Goal: Task Accomplishment & Management: Use online tool/utility

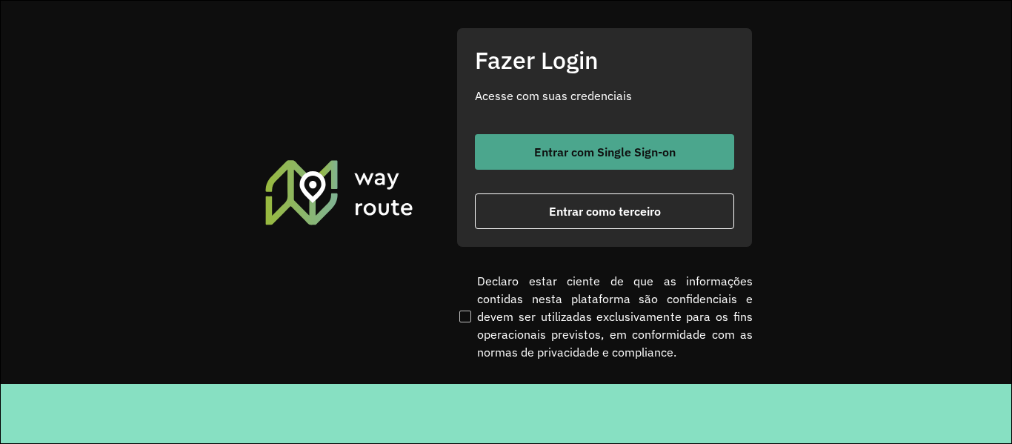
click at [623, 151] on span "Entrar com Single Sign-on" at bounding box center [605, 152] width 142 height 12
click at [623, 150] on span "Entrar com Single Sign-on" at bounding box center [605, 152] width 142 height 12
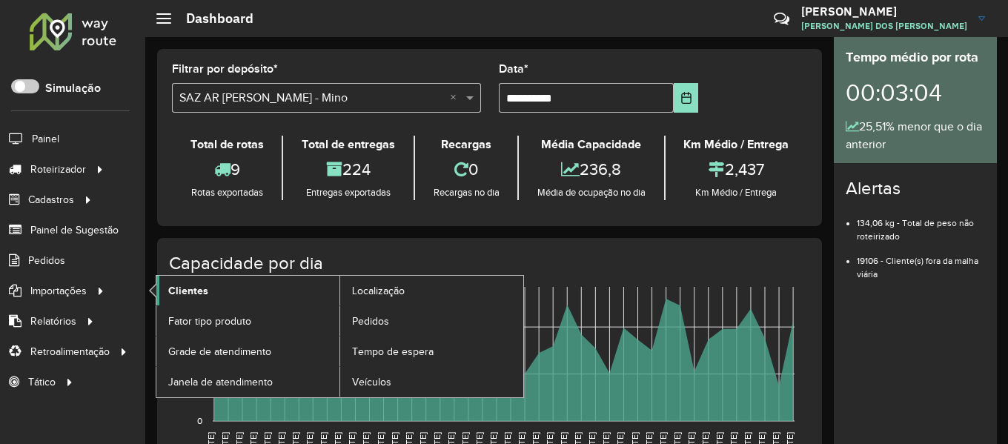
click at [266, 288] on link "Clientes" at bounding box center [247, 291] width 183 height 30
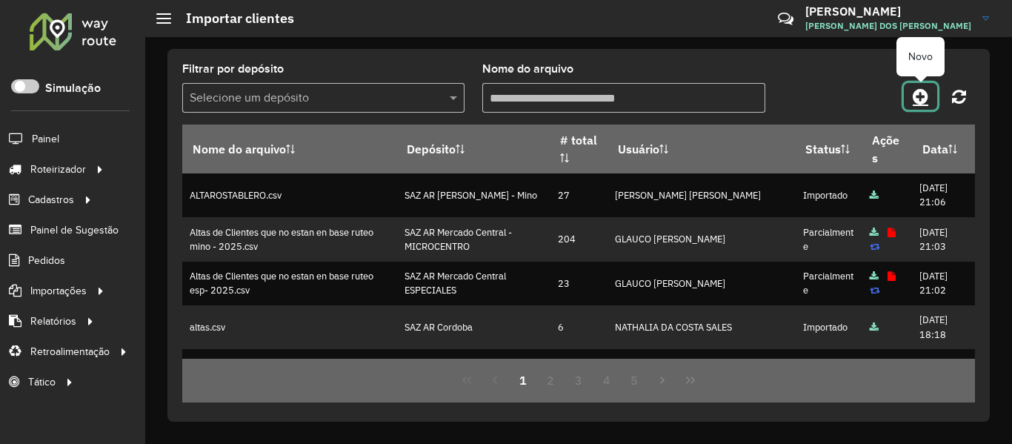
click at [917, 94] on icon at bounding box center [921, 96] width 16 height 18
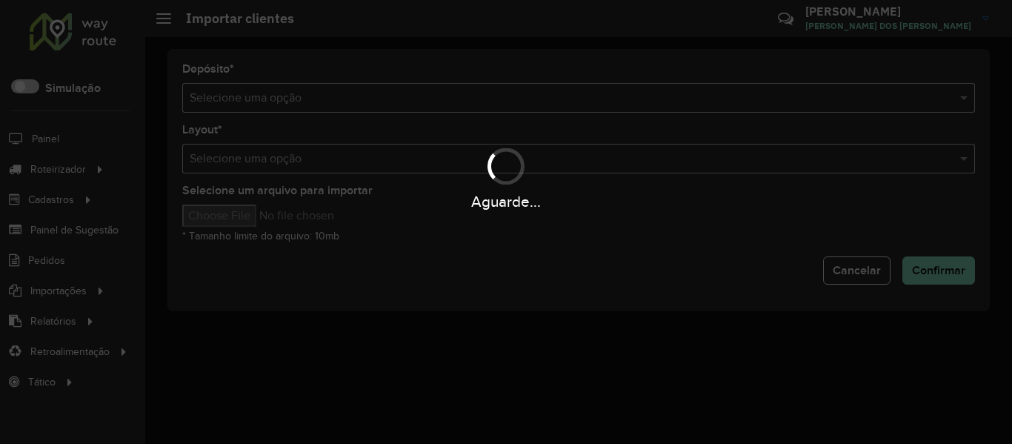
click at [528, 109] on div "Aguarde..." at bounding box center [506, 222] width 1012 height 444
click at [528, 109] on div "Selecione uma opção" at bounding box center [578, 98] width 793 height 30
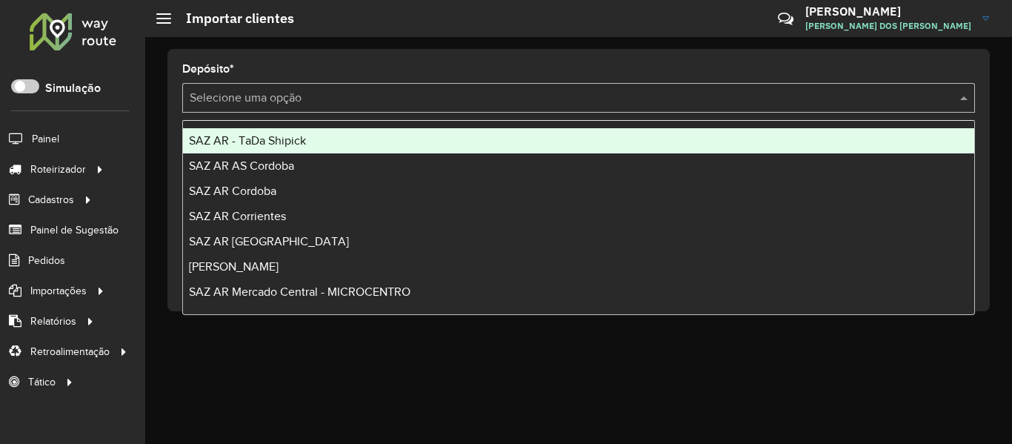
click at [528, 109] on div "Selecione uma opção" at bounding box center [578, 98] width 793 height 30
click at [371, 144] on div "SAZ AR - TaDa Shipick" at bounding box center [578, 140] width 791 height 25
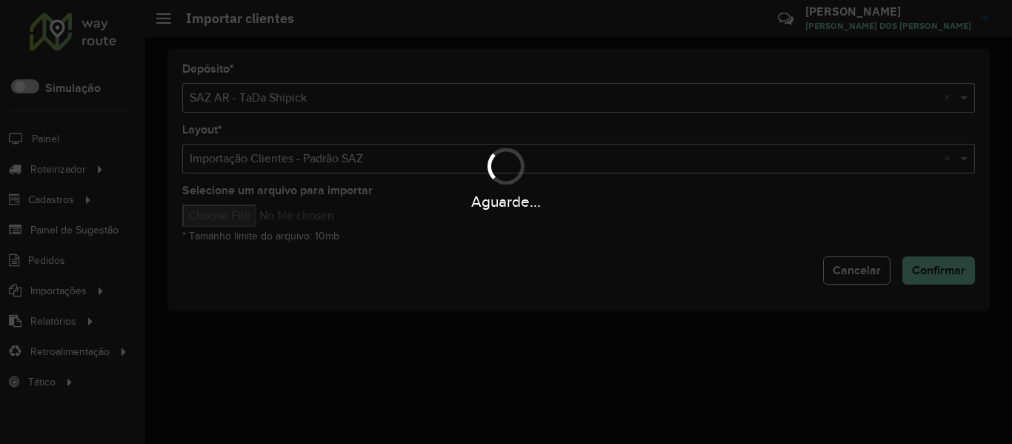
click at [233, 228] on div "Aguarde..." at bounding box center [506, 222] width 1012 height 444
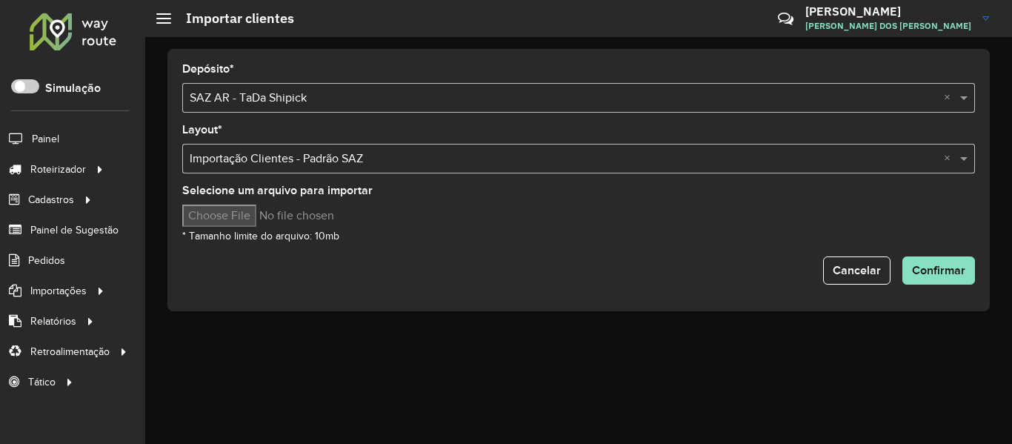
click at [239, 222] on input "Selecione um arquivo para importar" at bounding box center [308, 216] width 252 height 22
type input "**********"
click at [927, 254] on form "Depósito * Selecione uma opção × SAZ AR - TaDa Shipick × Layout * Selecione uma…" at bounding box center [578, 174] width 793 height 221
click at [932, 265] on span "Confirmar" at bounding box center [938, 270] width 53 height 13
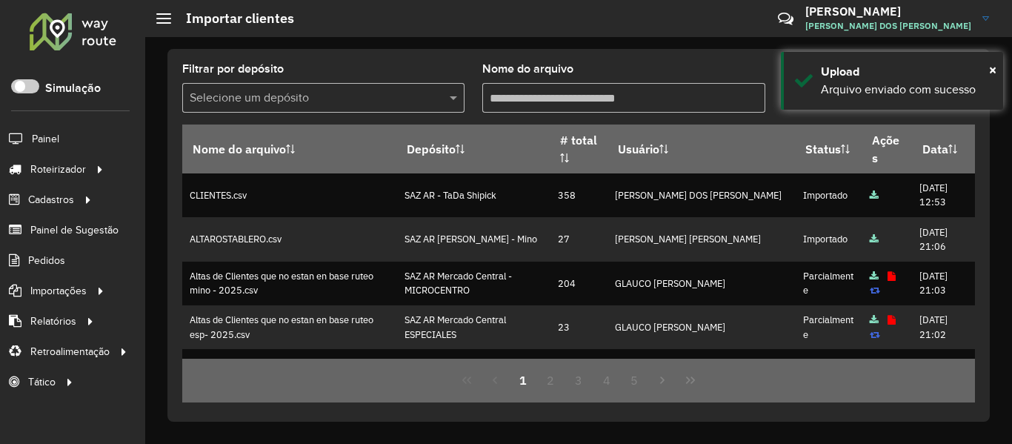
click at [766, 50] on div "Filtrar por depósito Selecione um depósito Nome do arquivo Nome do arquivo Depó…" at bounding box center [578, 235] width 823 height 373
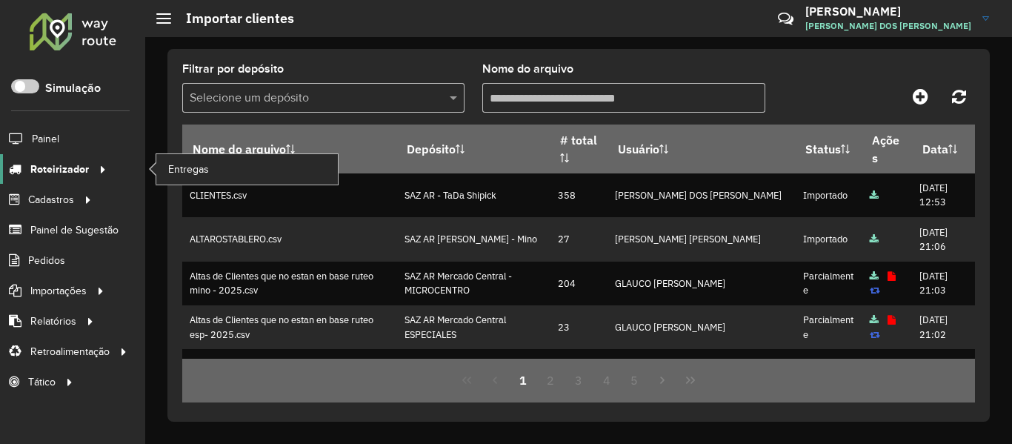
click at [99, 164] on icon at bounding box center [100, 168] width 13 height 22
click at [192, 163] on span "Entregas" at bounding box center [189, 170] width 42 height 16
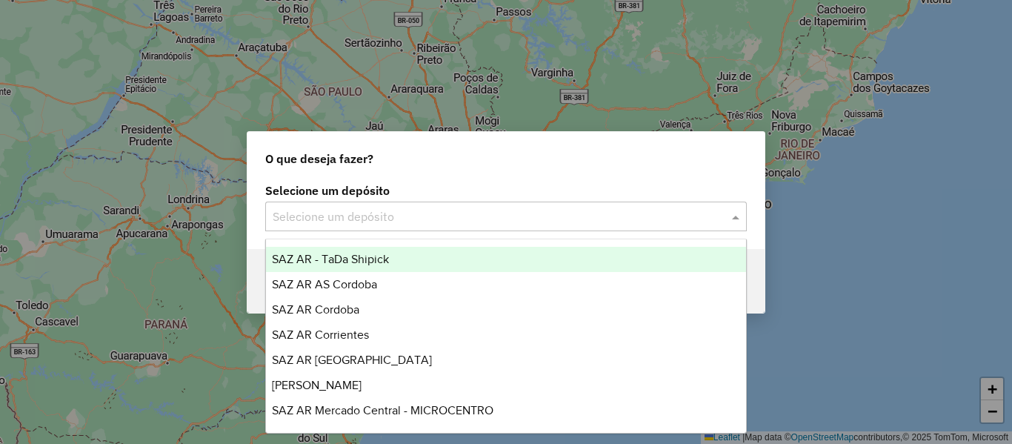
click at [373, 219] on input "text" at bounding box center [491, 217] width 437 height 18
click at [378, 256] on span "SAZ AR - TaDa Shipick" at bounding box center [330, 259] width 117 height 13
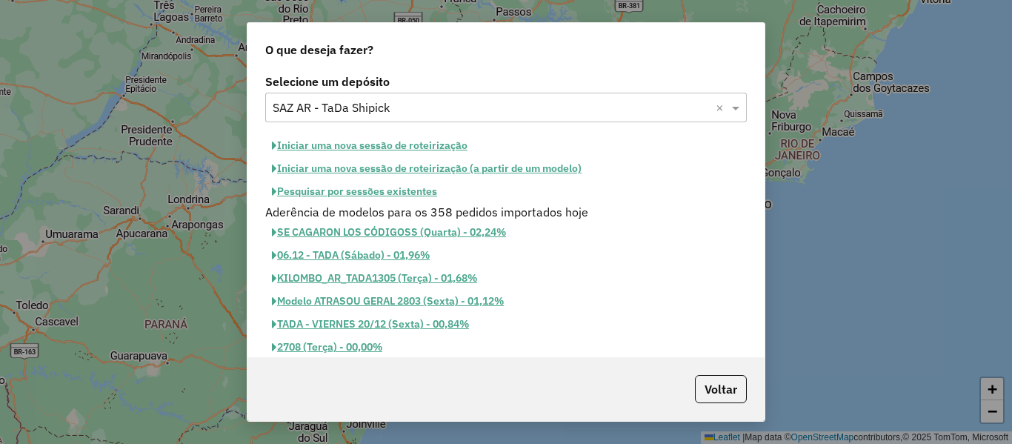
click at [414, 187] on button "Pesquisar por sessões existentes" at bounding box center [354, 191] width 179 height 23
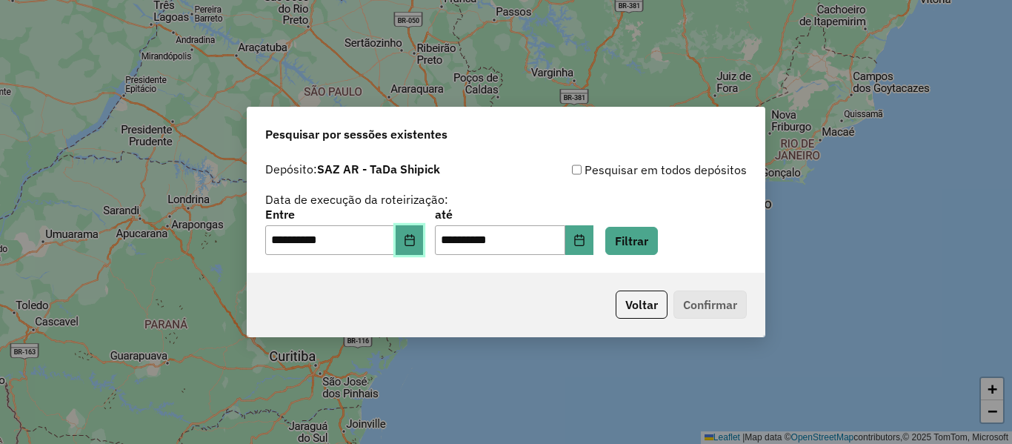
click at [416, 241] on icon "Choose Date" at bounding box center [410, 240] width 12 height 12
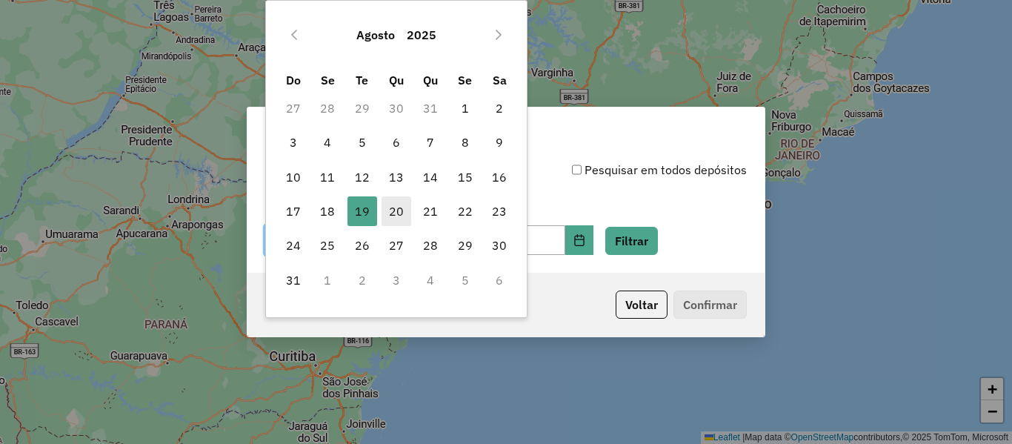
click at [399, 212] on span "20" at bounding box center [397, 211] width 30 height 30
type input "**********"
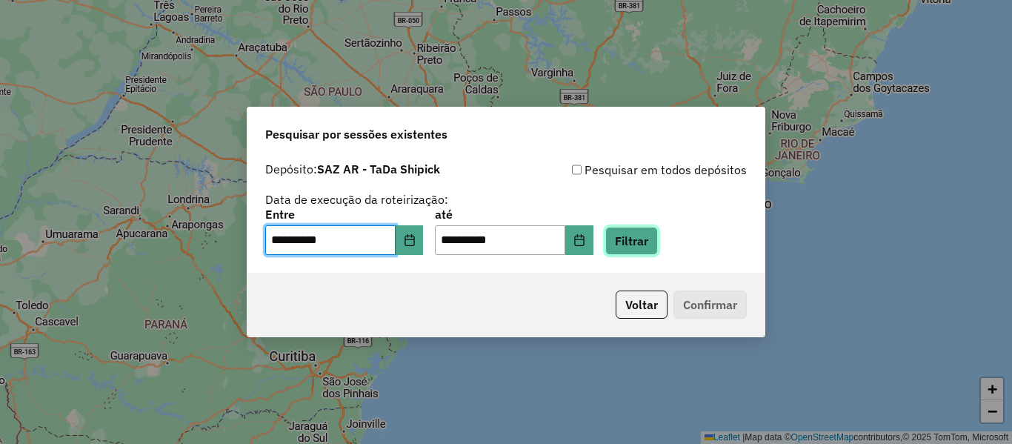
click at [658, 245] on button "Filtrar" at bounding box center [631, 241] width 53 height 28
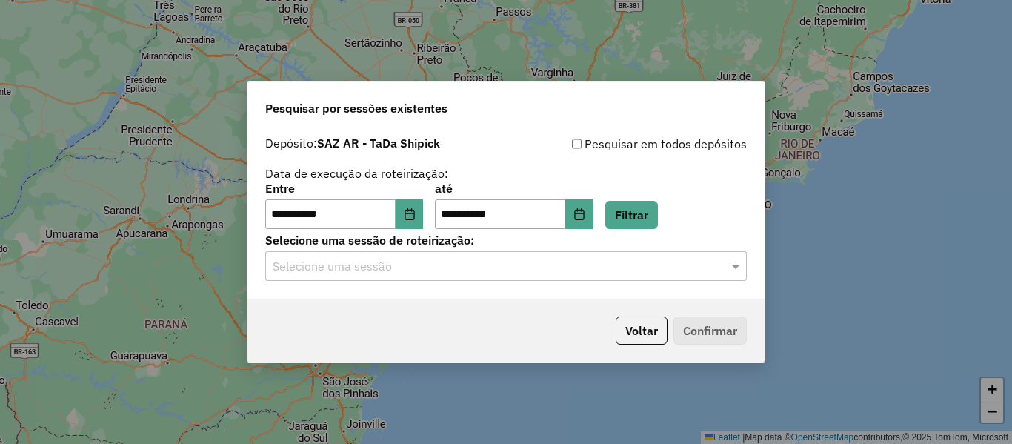
click at [554, 267] on input "text" at bounding box center [491, 267] width 437 height 18
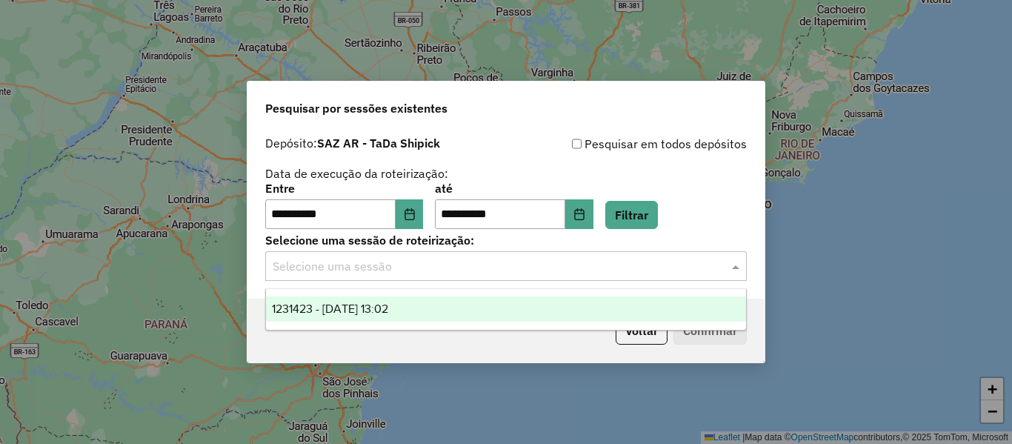
drag, startPoint x: 395, startPoint y: 313, endPoint x: 411, endPoint y: 313, distance: 15.6
click at [388, 313] on span "1231423 - 20/08/2025 13:02" at bounding box center [330, 308] width 116 height 13
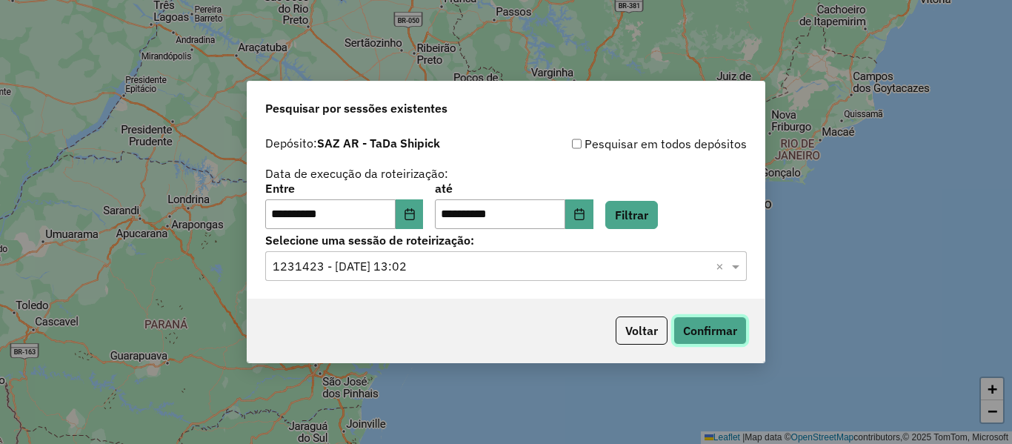
click at [697, 328] on button "Confirmar" at bounding box center [710, 330] width 73 height 28
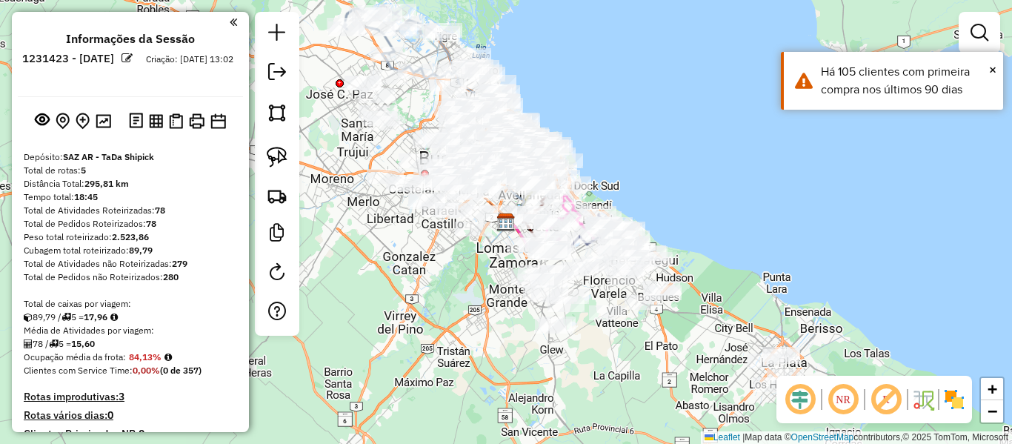
click at [748, 228] on div "Janela de atendimento Grade de atendimento Capacidade Transportadoras Veículos …" at bounding box center [506, 222] width 1012 height 444
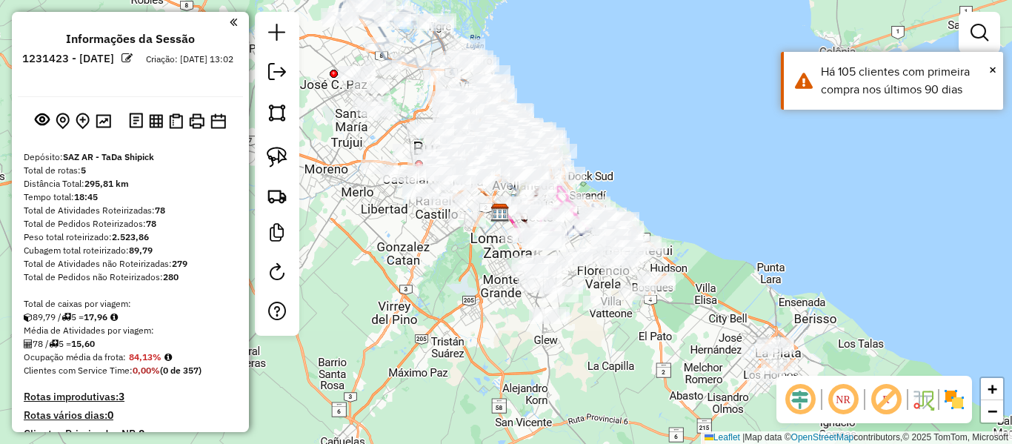
drag, startPoint x: 756, startPoint y: 265, endPoint x: 692, endPoint y: 186, distance: 101.7
click at [692, 186] on div "Janela de atendimento Grade de atendimento Capacidade Transportadoras Veículos …" at bounding box center [506, 222] width 1012 height 444
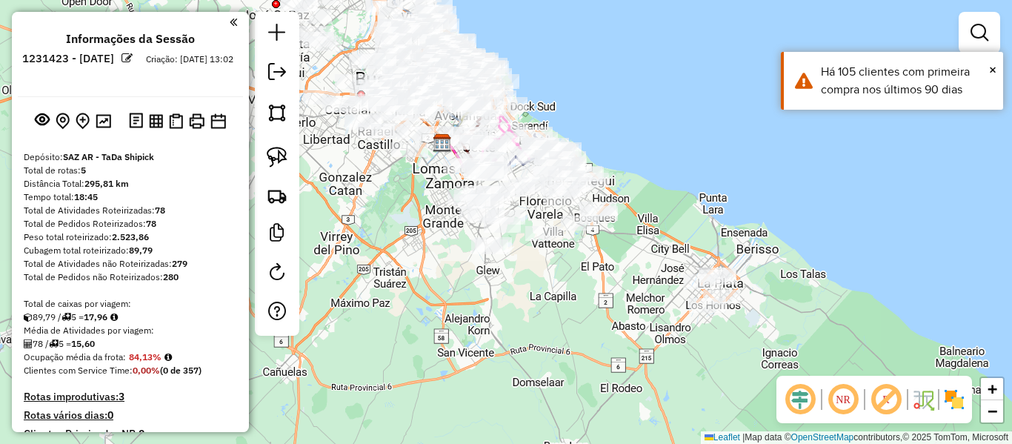
drag, startPoint x: 958, startPoint y: 399, endPoint x: 738, endPoint y: 329, distance: 231.1
click at [958, 399] on img at bounding box center [955, 400] width 24 height 24
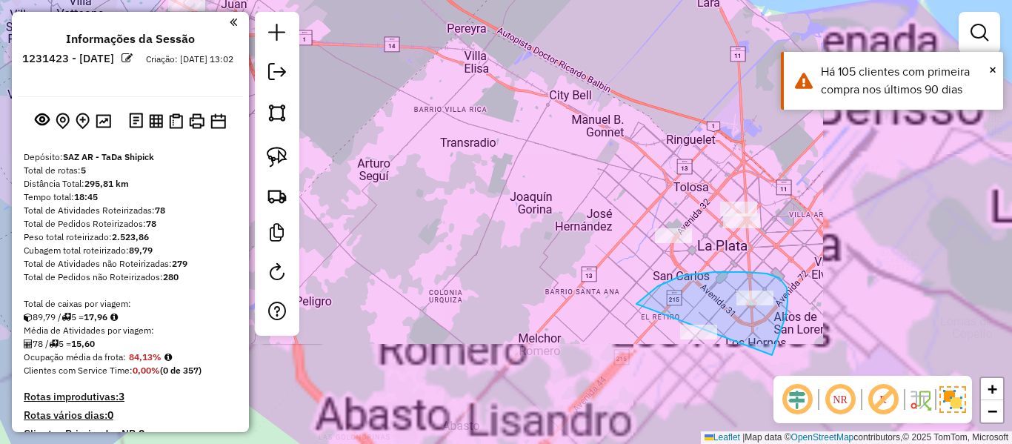
drag, startPoint x: 772, startPoint y: 355, endPoint x: 625, endPoint y: 405, distance: 155.8
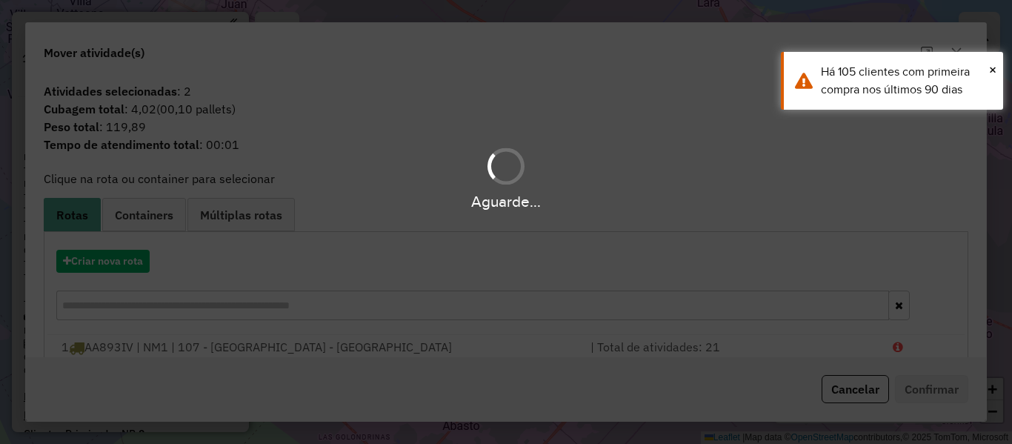
click at [104, 265] on div "Aguarde..." at bounding box center [506, 222] width 1012 height 444
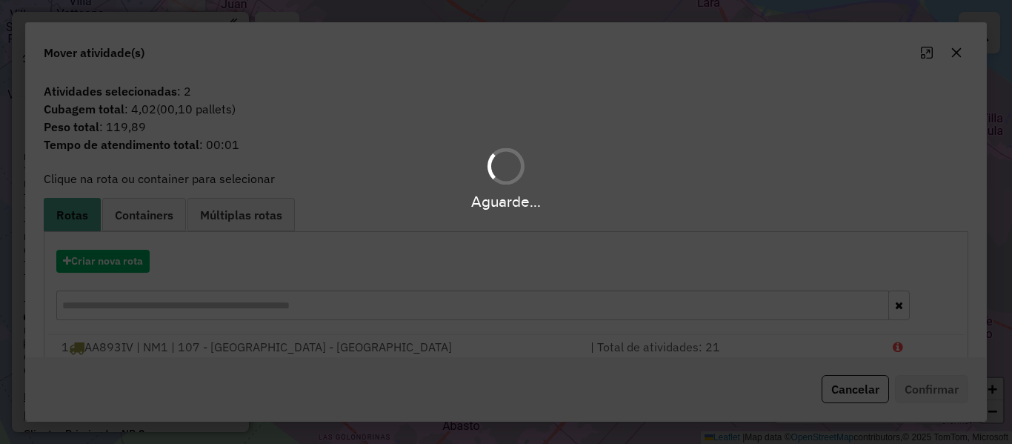
click at [104, 265] on div "Aguarde..." at bounding box center [506, 222] width 1012 height 444
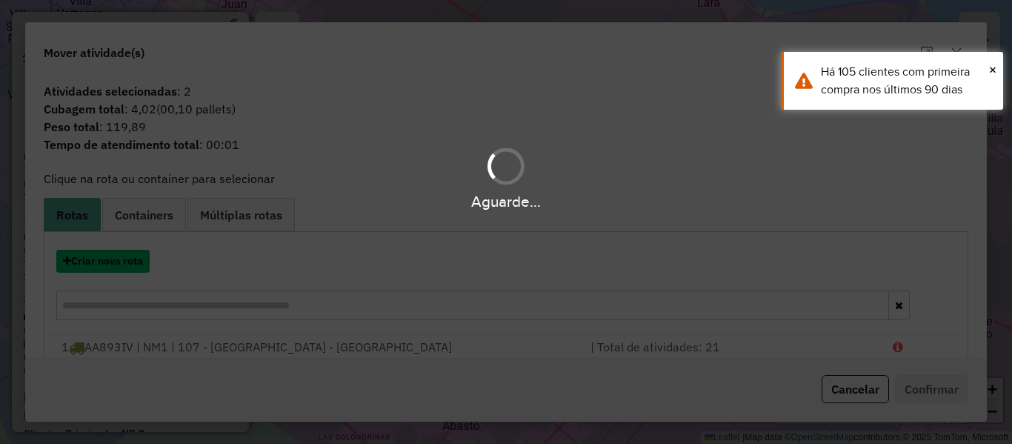
click button "Criar nova rota"
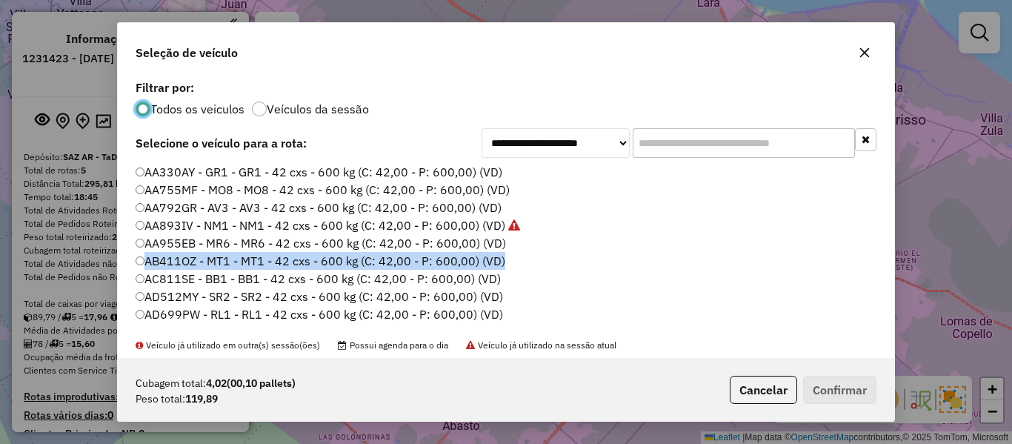
click div "**********"
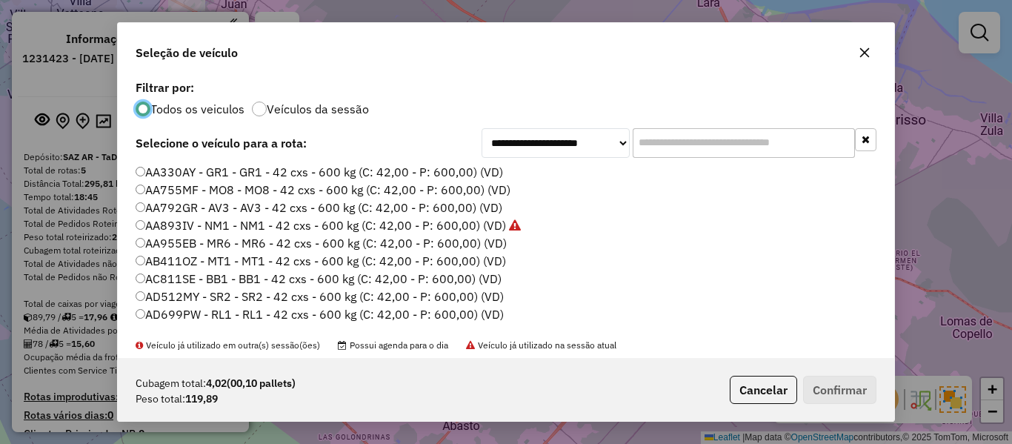
scroll to position [8, 4]
click div "**********"
click label "Veículos da sessão"
click label "AA330AY - GR1 - GR1 - 42 cxs - 600 kg (C: 42,00 - P: 600,00) (VD)"
click button "Confirmar"
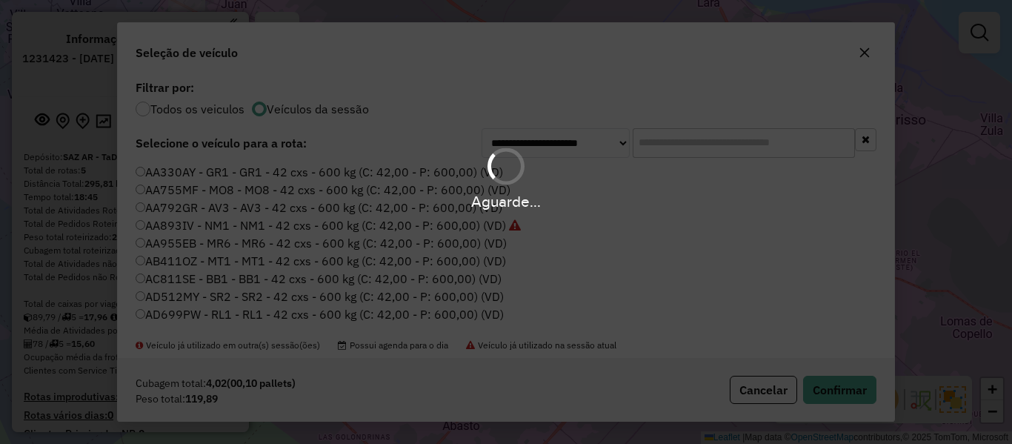
click div "Aguarde..."
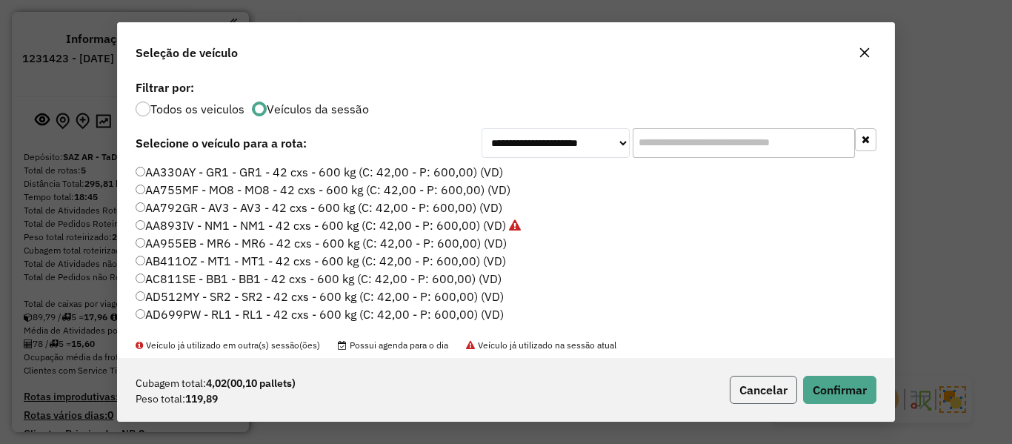
click button "Cancelar"
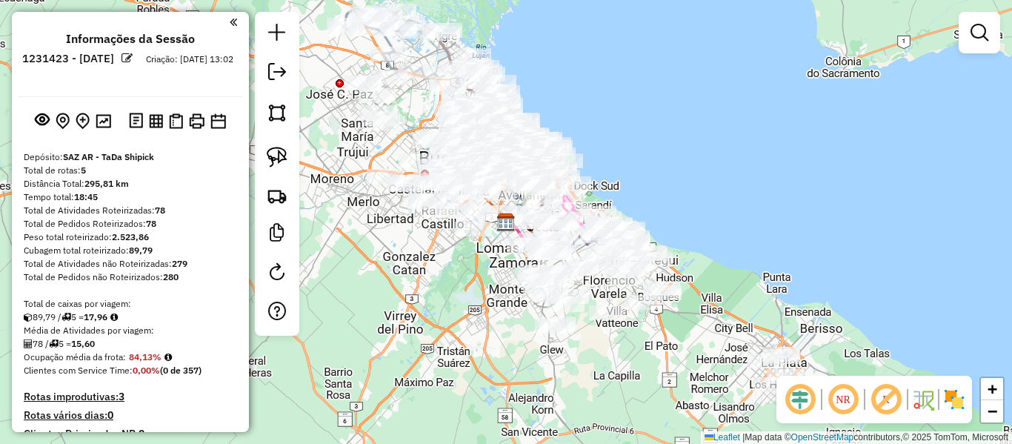
click at [749, 218] on div "Janela de atendimento Grade de atendimento Capacidade Transportadoras Veículos …" at bounding box center [506, 222] width 1012 height 444
drag, startPoint x: 679, startPoint y: 190, endPoint x: 634, endPoint y: 176, distance: 46.6
click at [638, 142] on div "Janela de atendimento Grade de atendimento Capacidade Transportadoras Veículos …" at bounding box center [506, 222] width 1012 height 444
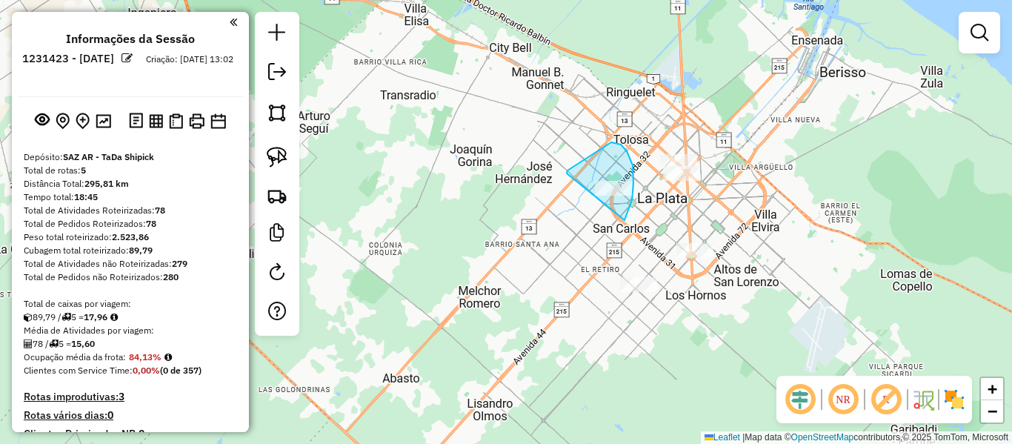
drag, startPoint x: 626, startPoint y: 217, endPoint x: 559, endPoint y: 217, distance: 66.7
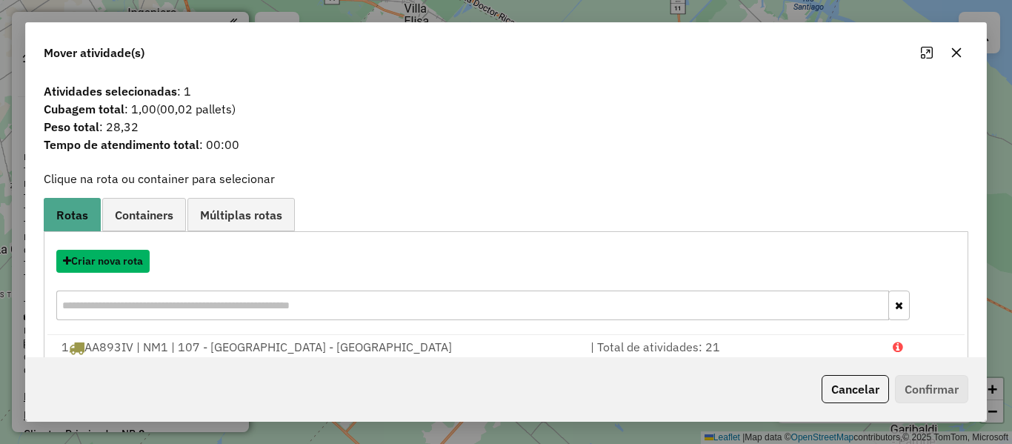
click at [111, 259] on button "Criar nova rota" at bounding box center [102, 261] width 93 height 23
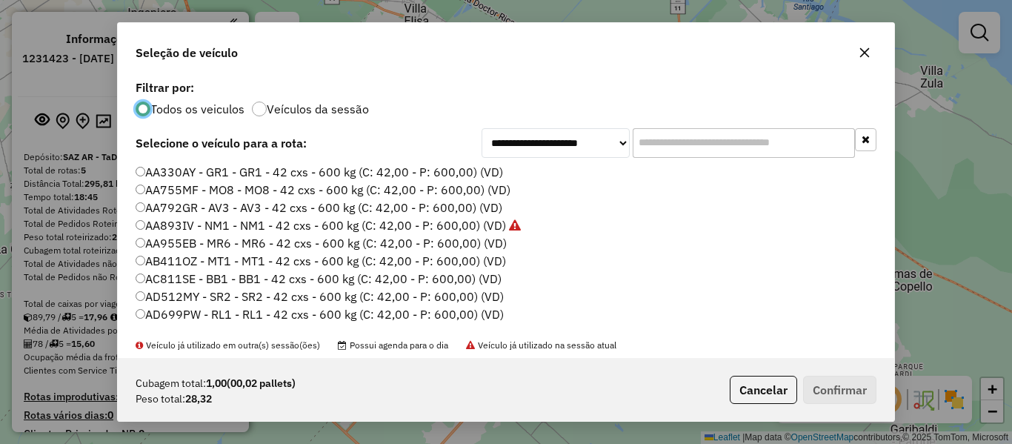
scroll to position [8, 4]
drag, startPoint x: 296, startPoint y: 107, endPoint x: 483, endPoint y: 213, distance: 214.7
click at [297, 107] on label "Veículos da sessão" at bounding box center [318, 109] width 102 height 12
drag, startPoint x: 484, startPoint y: 174, endPoint x: 754, endPoint y: 333, distance: 312.9
click at [488, 175] on label "AA330AY - GR1 - GR1 - 42 cxs - 600 kg (C: 42,00 - P: 600,00) (VD)" at bounding box center [320, 172] width 368 height 18
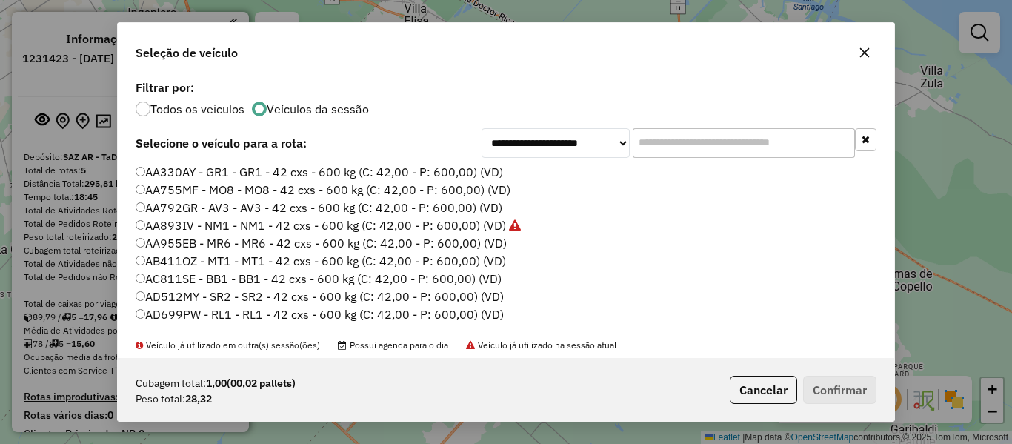
drag, startPoint x: 840, startPoint y: 371, endPoint x: 469, endPoint y: 194, distance: 411.3
click at [838, 370] on div "Cubagem total: 1,00 (00,02 pallets) Peso total: 28,32 Cancelar Confirmar" at bounding box center [506, 390] width 777 height 64
click at [439, 165] on label "AA330AY - GR1 - GR1 - 42 cxs - 600 kg (C: 42,00 - P: 600,00) (VD)" at bounding box center [320, 172] width 368 height 18
drag, startPoint x: 824, startPoint y: 383, endPoint x: 798, endPoint y: 366, distance: 31.0
click at [824, 385] on button "Confirmar" at bounding box center [839, 390] width 73 height 28
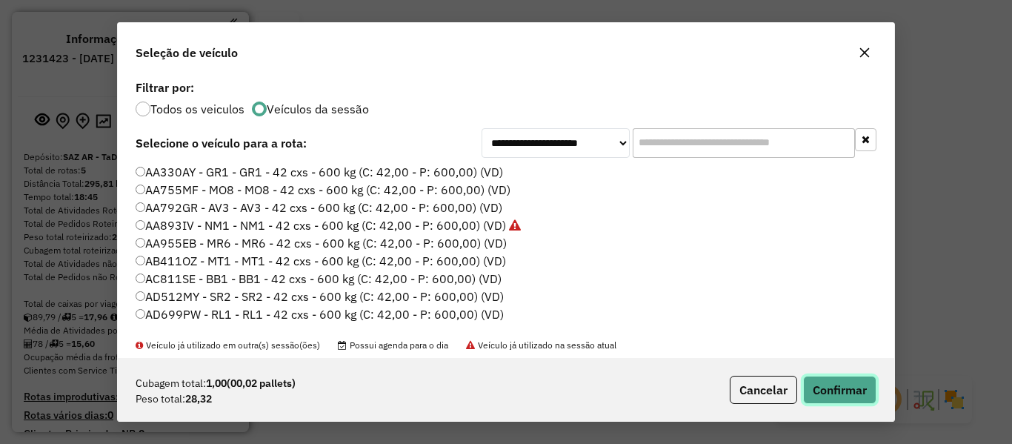
click at [846, 385] on button "Confirmar" at bounding box center [839, 390] width 73 height 28
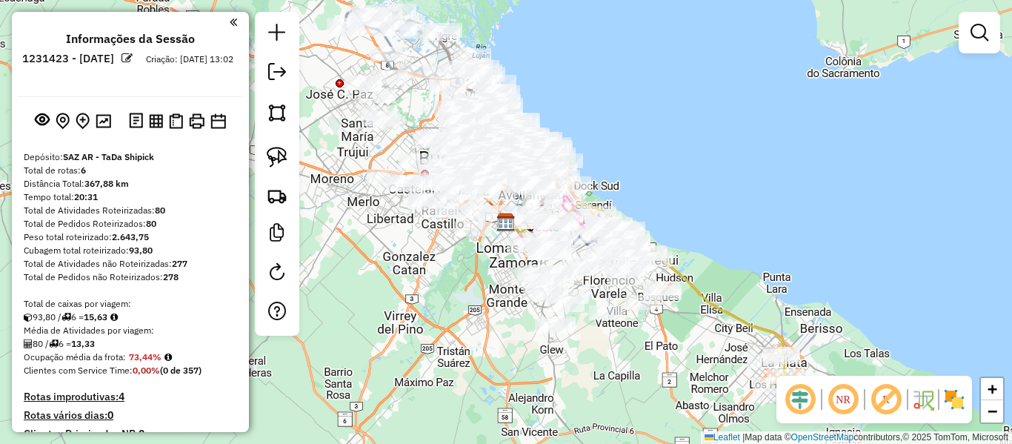
click at [951, 399] on img at bounding box center [955, 400] width 24 height 24
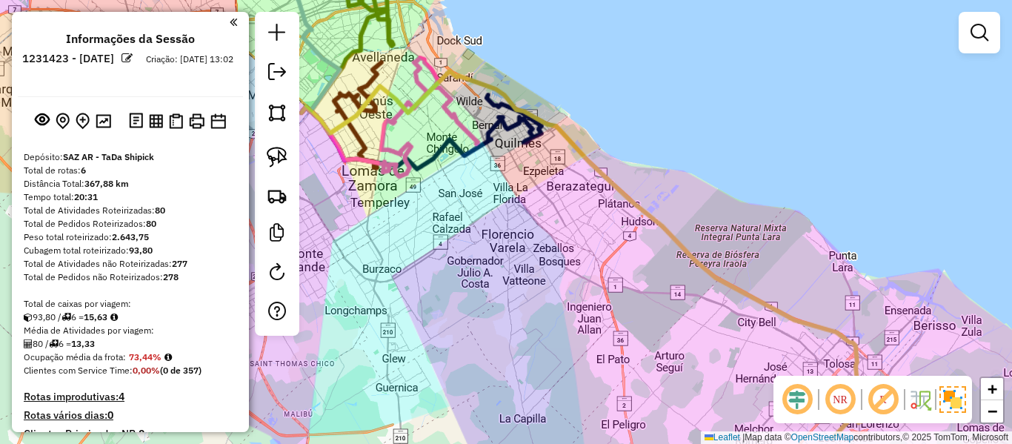
click at [723, 322] on div "Janela de atendimento Grade de atendimento Capacidade Transportadoras Veículos …" at bounding box center [506, 222] width 1012 height 444
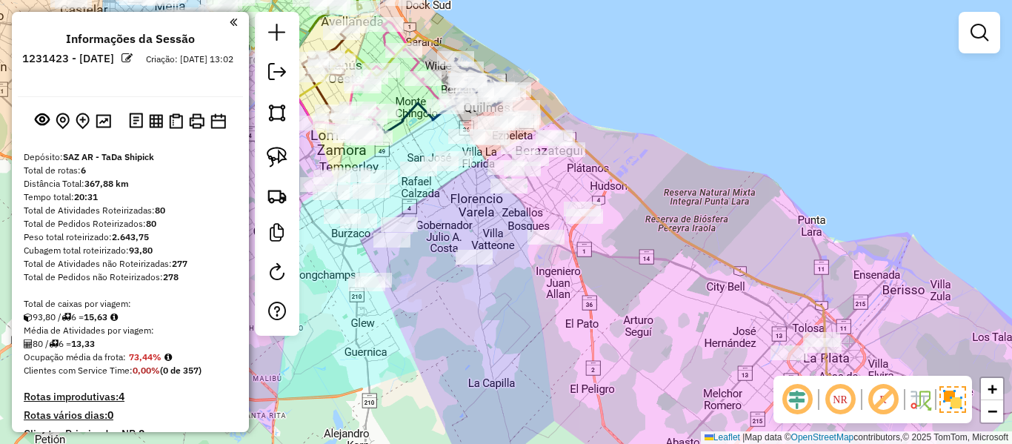
drag, startPoint x: 731, startPoint y: 329, endPoint x: 604, endPoint y: 219, distance: 168.2
click at [565, 225] on div "Janela de atendimento Grade de atendimento Capacidade Transportadoras Veículos …" at bounding box center [506, 222] width 1012 height 444
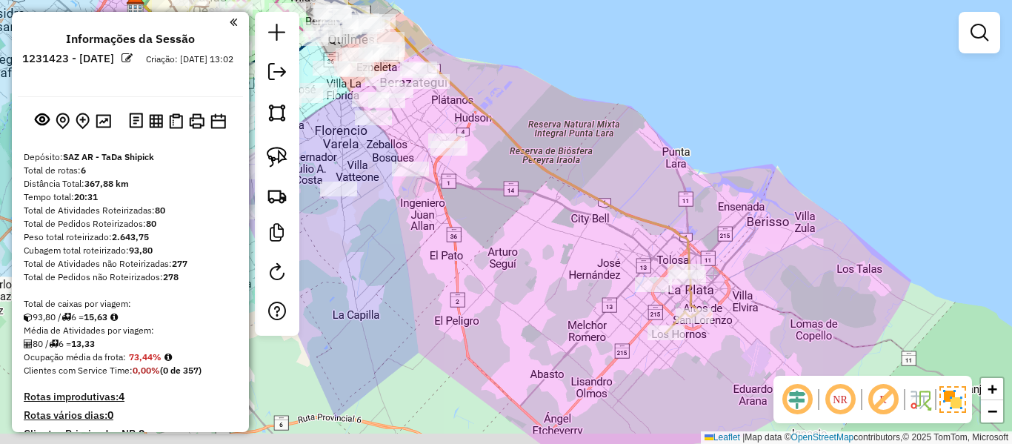
click at [657, 205] on div "Janela de atendimento Grade de atendimento Capacidade Transportadoras Veículos …" at bounding box center [506, 222] width 1012 height 444
click at [642, 223] on icon at bounding box center [416, 141] width 566 height 349
select select "**********"
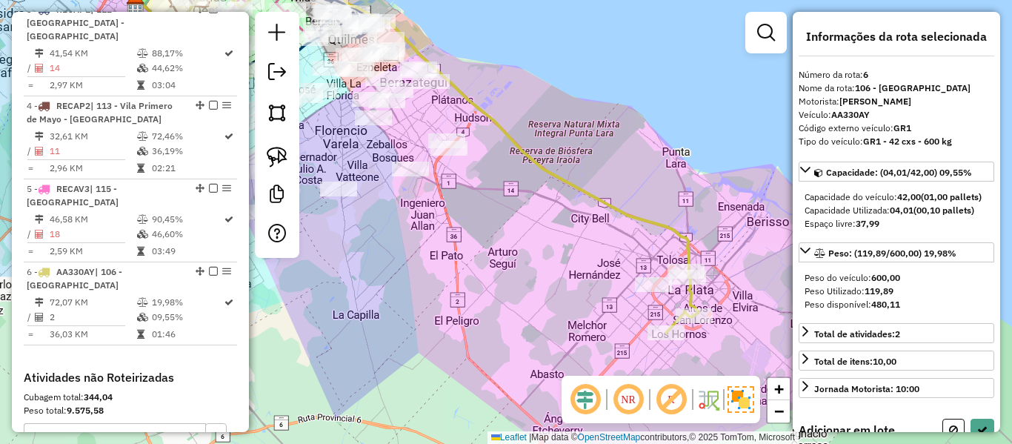
scroll to position [927, 0]
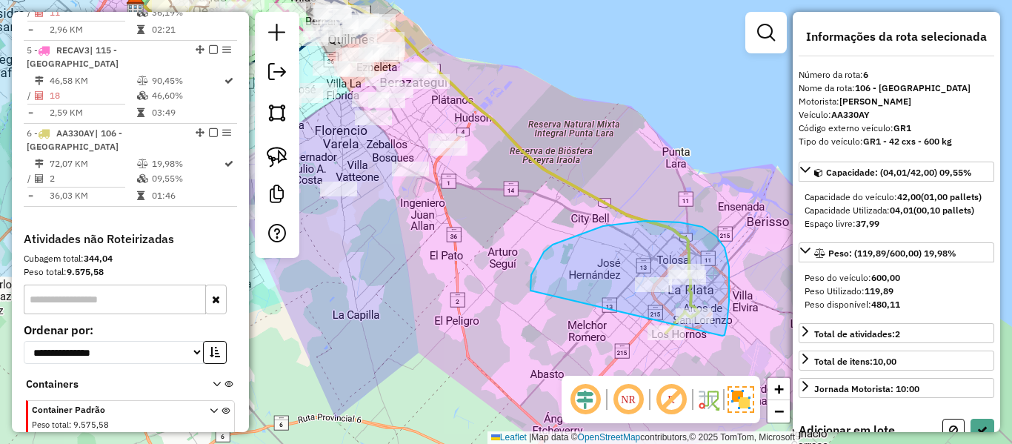
drag, startPoint x: 723, startPoint y: 336, endPoint x: 595, endPoint y: 311, distance: 129.8
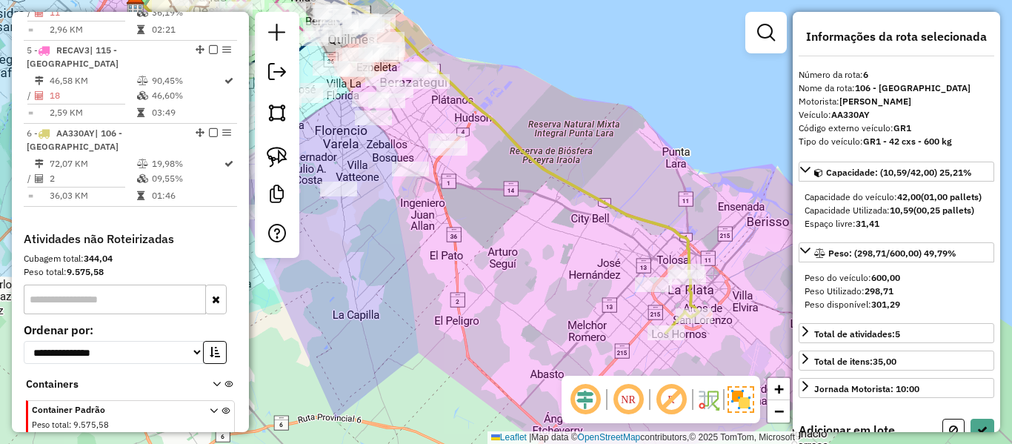
click at [655, 278] on div "Janela de atendimento Grade de atendimento Capacidade Transportadoras Veículos …" at bounding box center [506, 222] width 1012 height 444
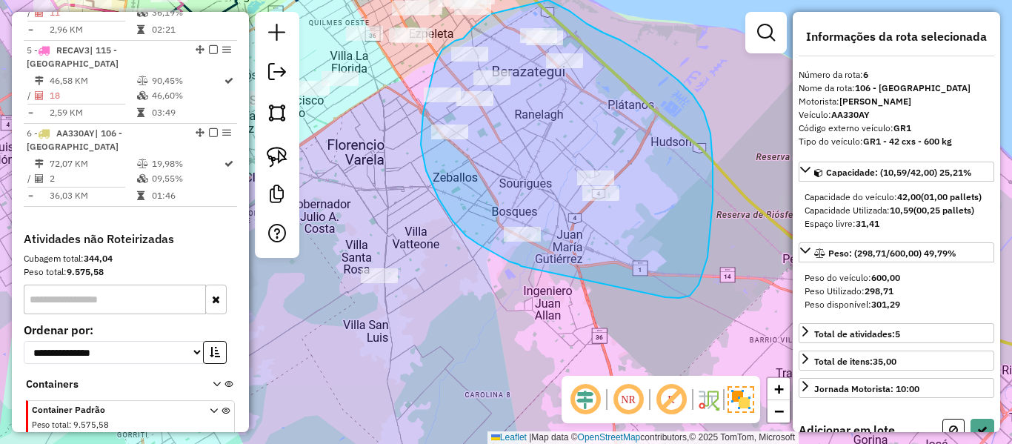
drag, startPoint x: 690, startPoint y: 296, endPoint x: 547, endPoint y: 275, distance: 144.5
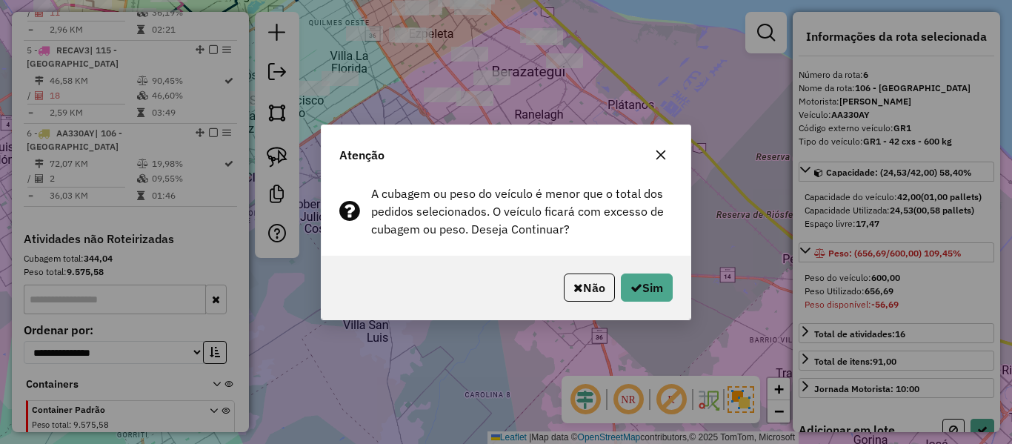
click at [578, 304] on div "Não Sim" at bounding box center [506, 288] width 369 height 64
click at [648, 295] on button "Sim" at bounding box center [647, 287] width 52 height 28
select select "**********"
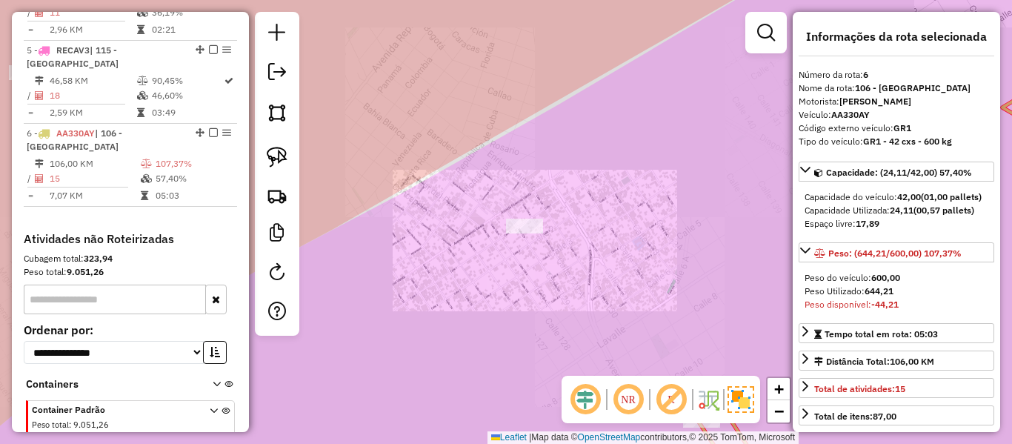
drag, startPoint x: 528, startPoint y: 154, endPoint x: 502, endPoint y: 106, distance: 55.1
click at [502, 109] on div "Janela de atendimento Grade de atendimento Capacidade Transportadoras Veículos …" at bounding box center [506, 222] width 1012 height 444
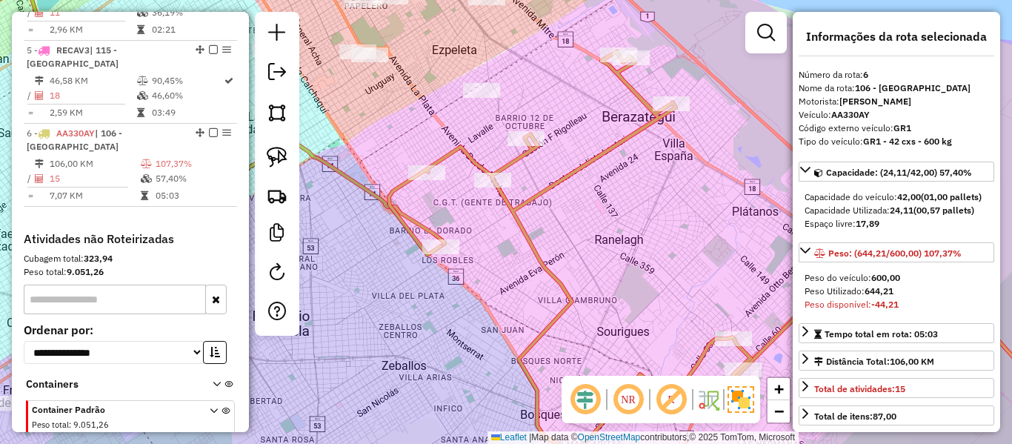
click at [618, 79] on icon at bounding box center [751, 253] width 724 height 404
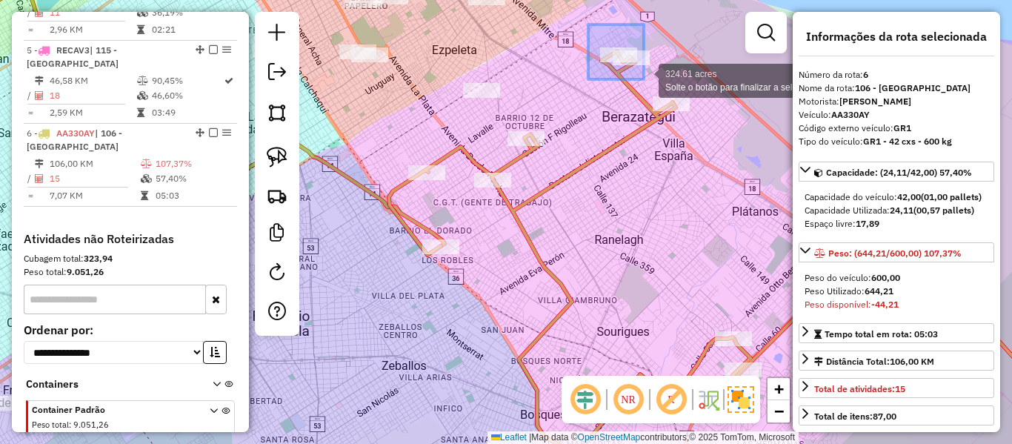
drag, startPoint x: 606, startPoint y: 41, endPoint x: 645, endPoint y: 80, distance: 55.5
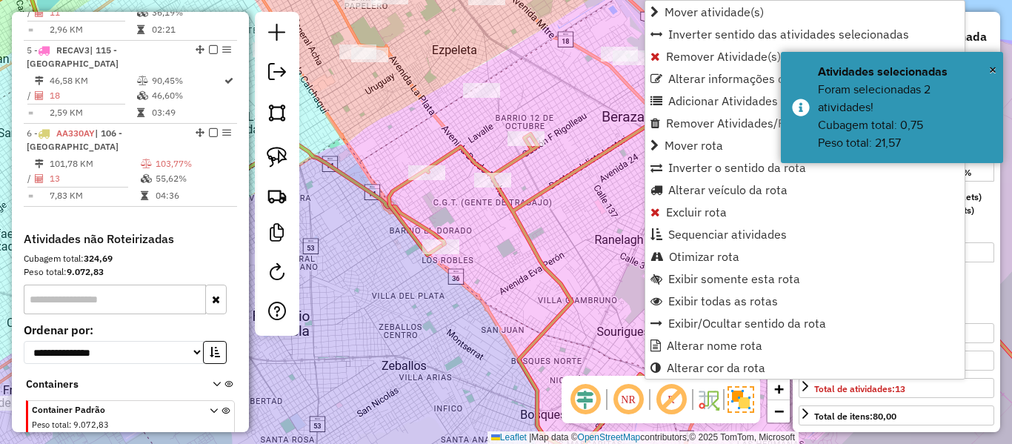
click at [537, 157] on icon at bounding box center [751, 278] width 724 height 353
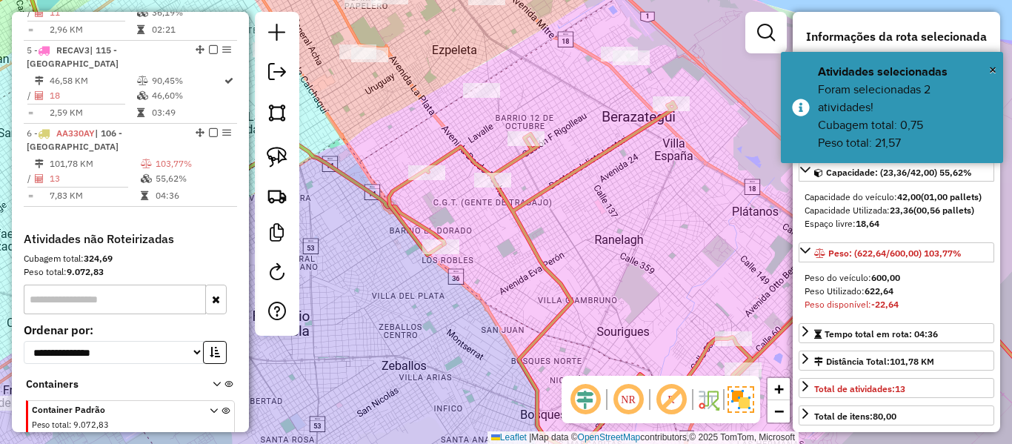
click at [563, 163] on div "Janela de atendimento Grade de atendimento Capacidade Transportadoras Veículos …" at bounding box center [506, 222] width 1012 height 444
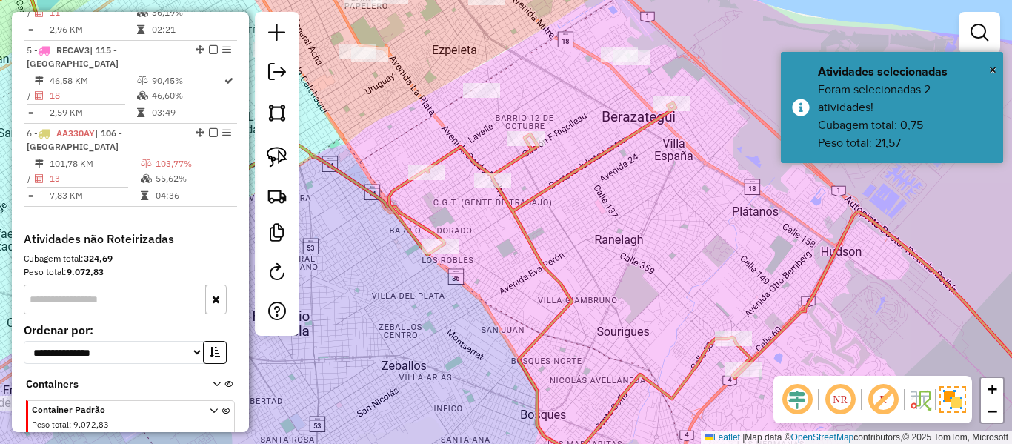
click at [571, 166] on icon at bounding box center [751, 278] width 724 height 353
select select "**********"
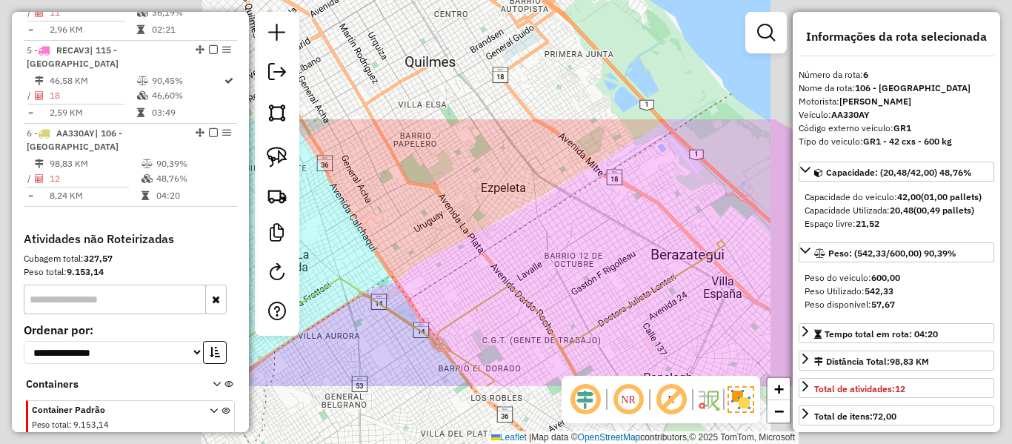
click at [621, 308] on icon at bounding box center [582, 313] width 288 height 146
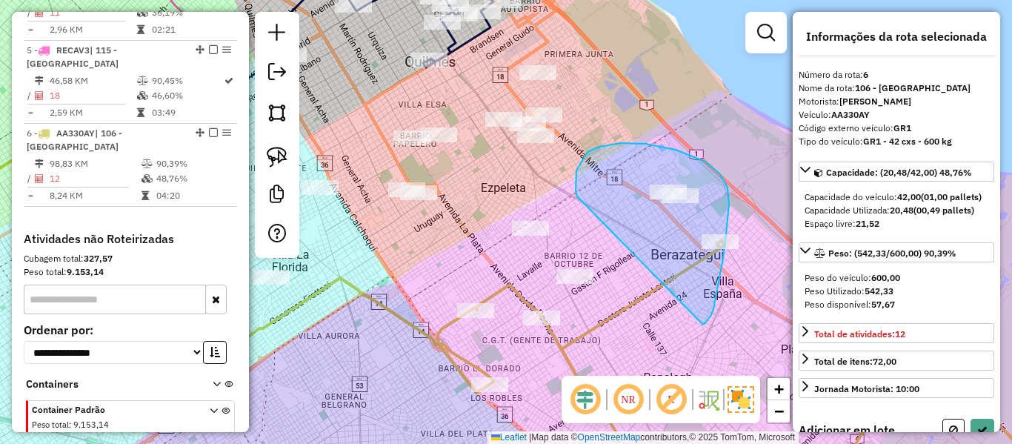
drag, startPoint x: 720, startPoint y: 174, endPoint x: 577, endPoint y: 196, distance: 144.7
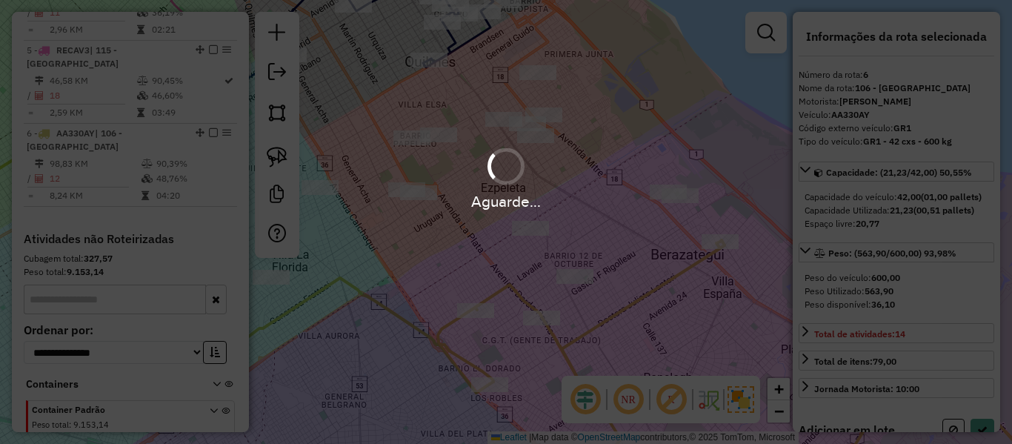
select select "**********"
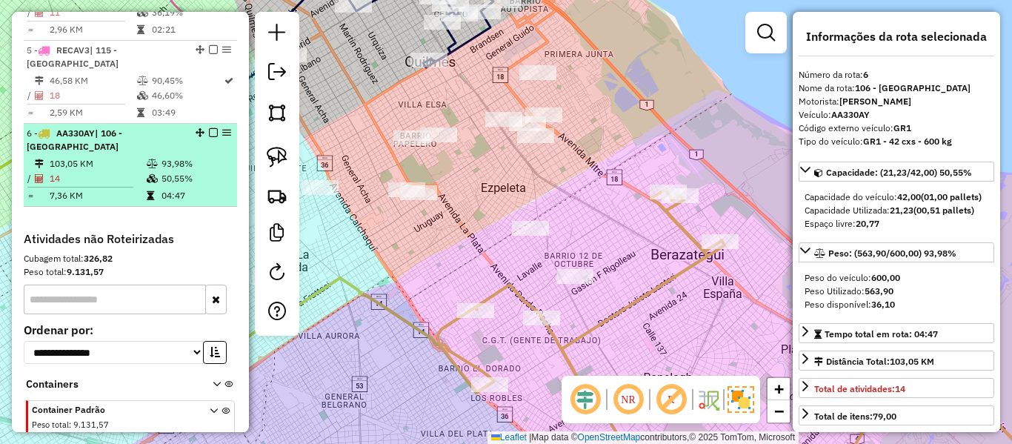
click at [209, 128] on em at bounding box center [213, 132] width 9 height 9
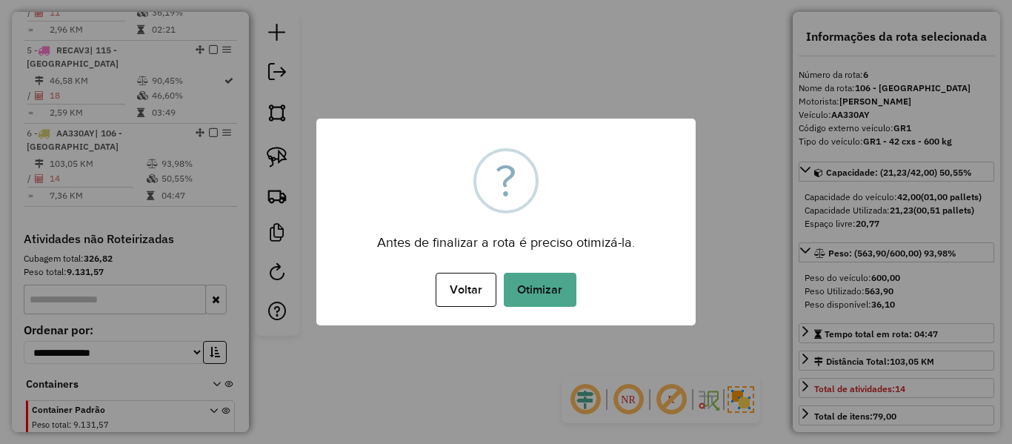
click at [576, 296] on div "Voltar No Otimizar" at bounding box center [505, 289] width 379 height 41
click at [557, 296] on button "Otimizar" at bounding box center [540, 290] width 73 height 34
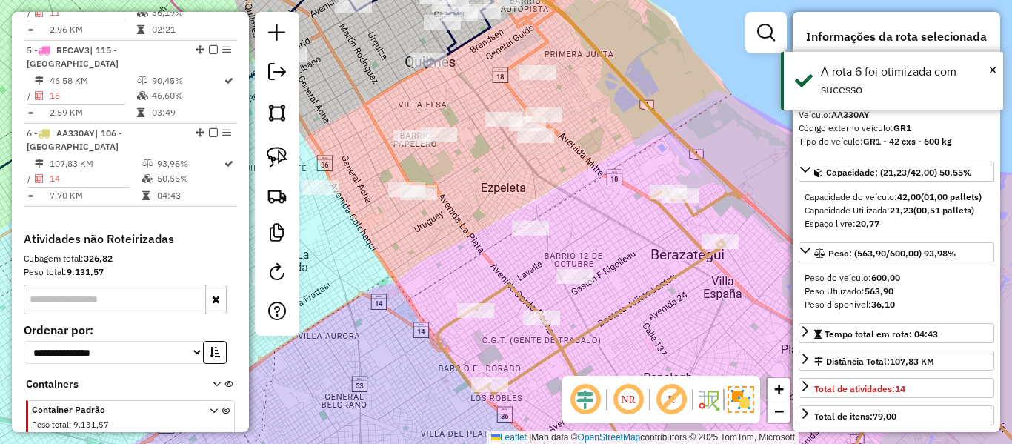
click at [209, 128] on em at bounding box center [213, 132] width 9 height 9
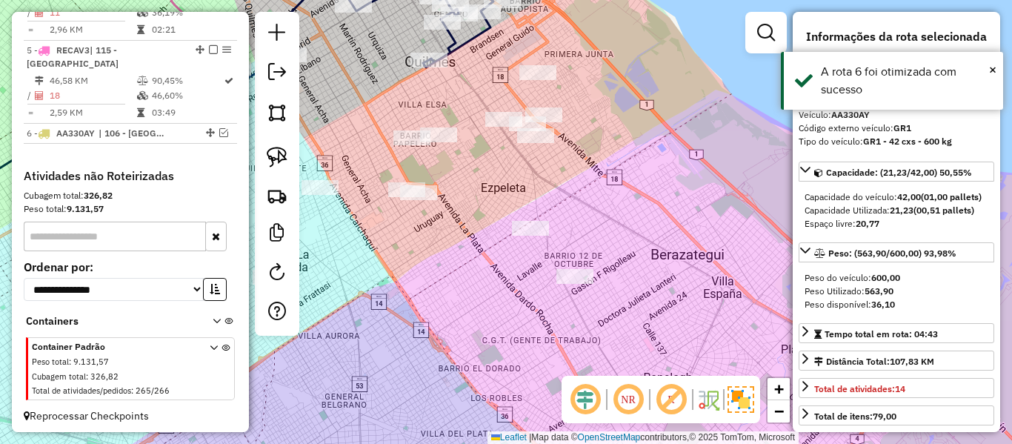
scroll to position [877, 0]
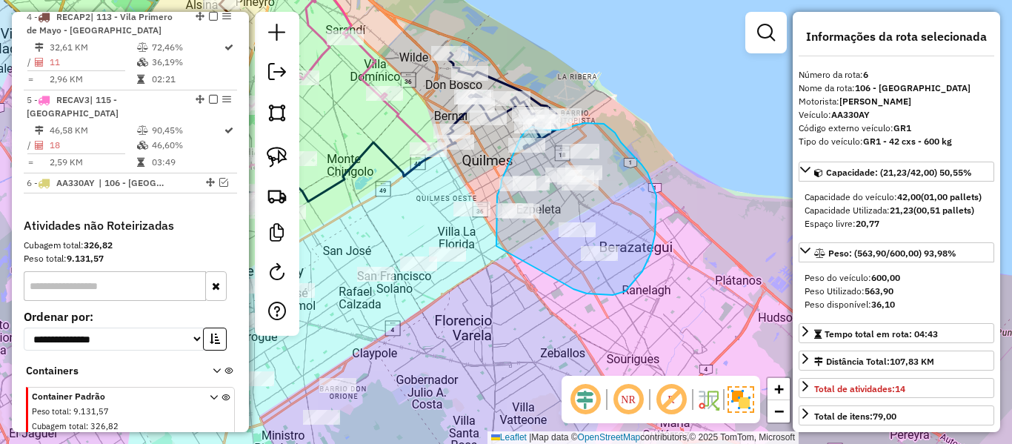
drag, startPoint x: 574, startPoint y: 289, endPoint x: 502, endPoint y: 252, distance: 80.2
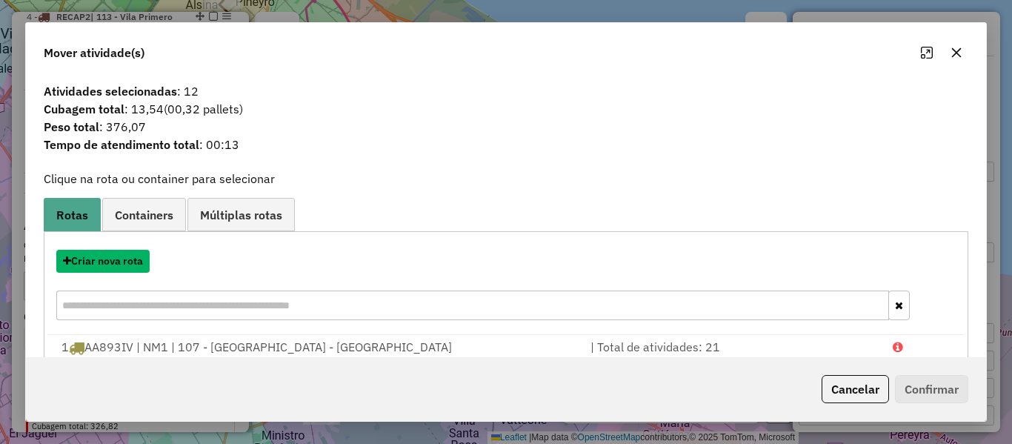
click at [117, 264] on button "Criar nova rota" at bounding box center [102, 261] width 93 height 23
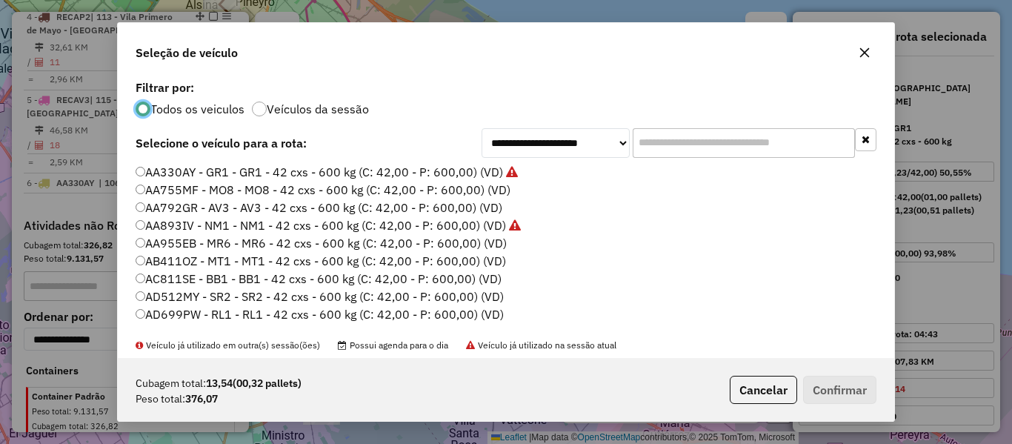
scroll to position [8, 4]
click at [464, 193] on label "AA755MF - MO8 - MO8 - 42 cxs - 600 kg (C: 42,00 - P: 600,00) (VD)" at bounding box center [323, 190] width 375 height 18
click at [840, 382] on button "Confirmar" at bounding box center [839, 390] width 73 height 28
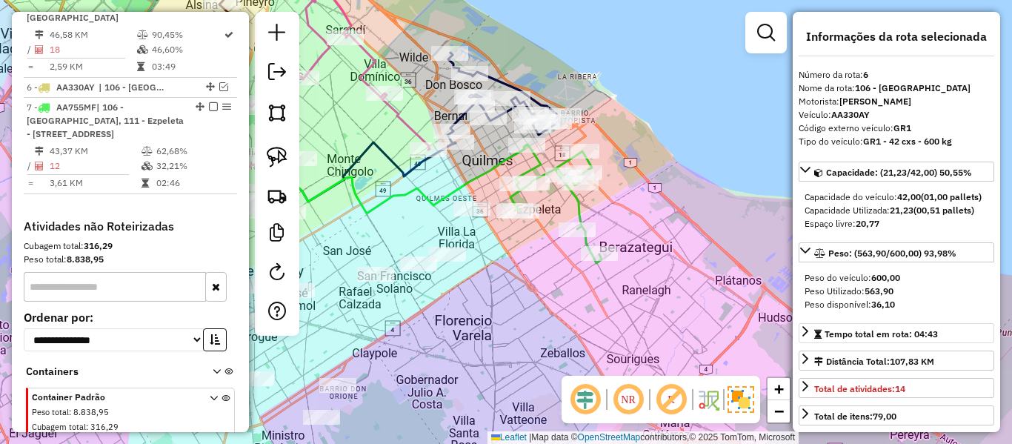
scroll to position [974, 0]
click at [578, 199] on icon at bounding box center [556, 204] width 91 height 119
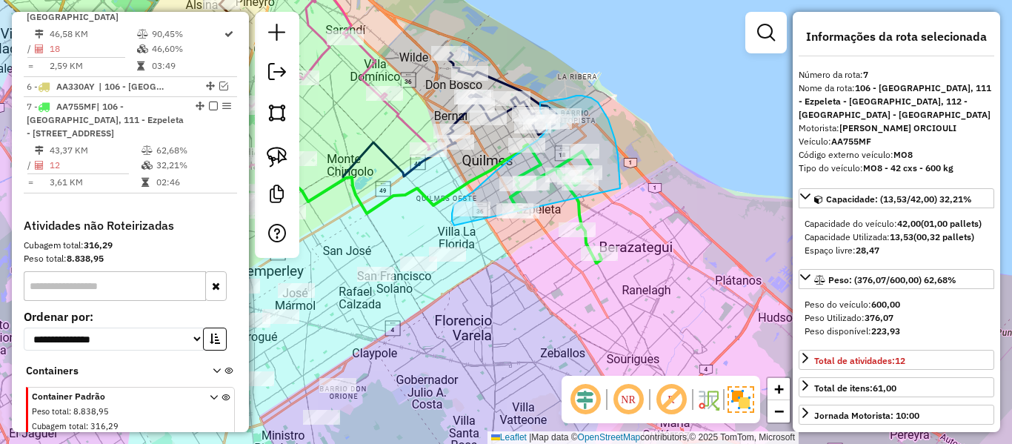
drag, startPoint x: 620, startPoint y: 182, endPoint x: 482, endPoint y: 230, distance: 146.0
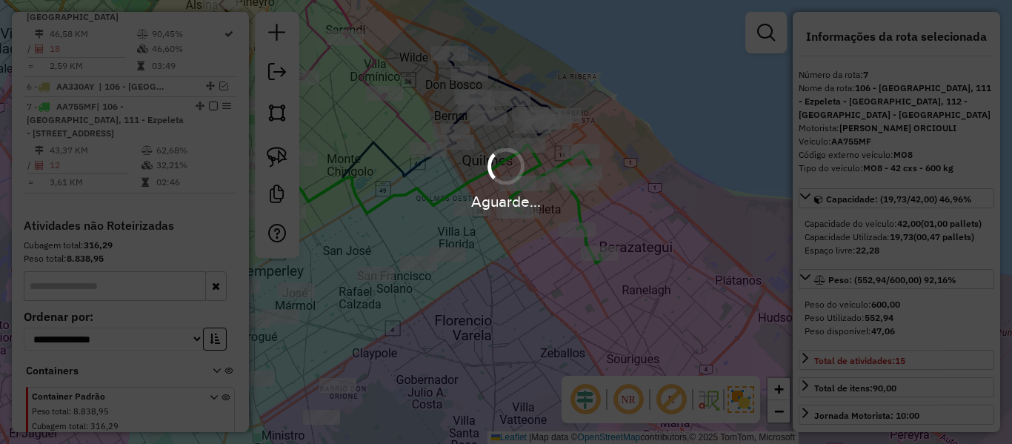
select select "**********"
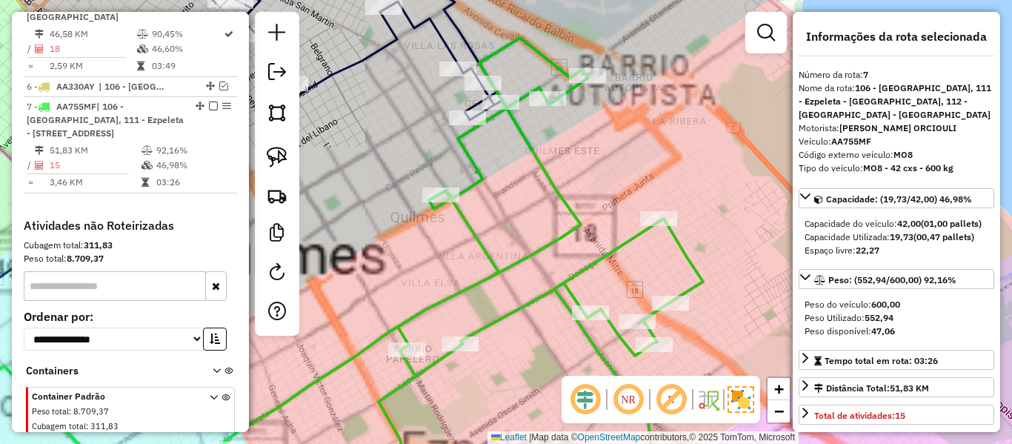
click at [533, 156] on icon at bounding box center [461, 263] width 483 height 451
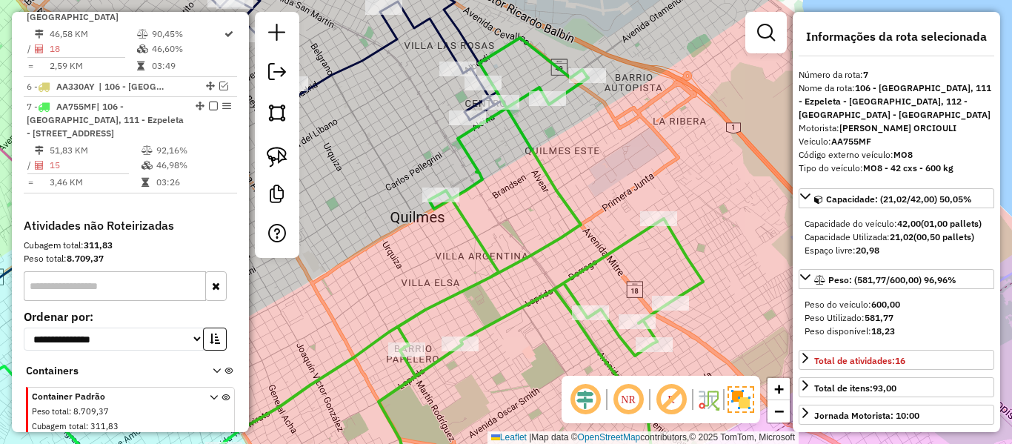
select select "**********"
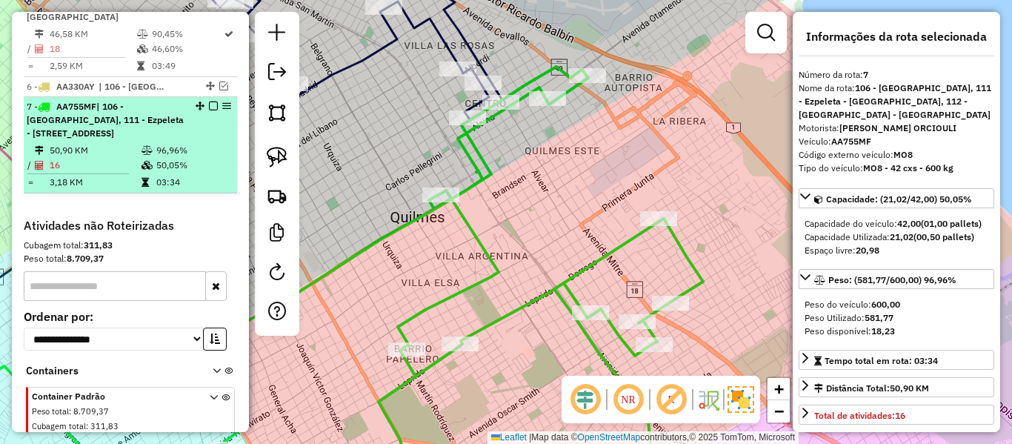
click at [209, 102] on em at bounding box center [213, 106] width 9 height 9
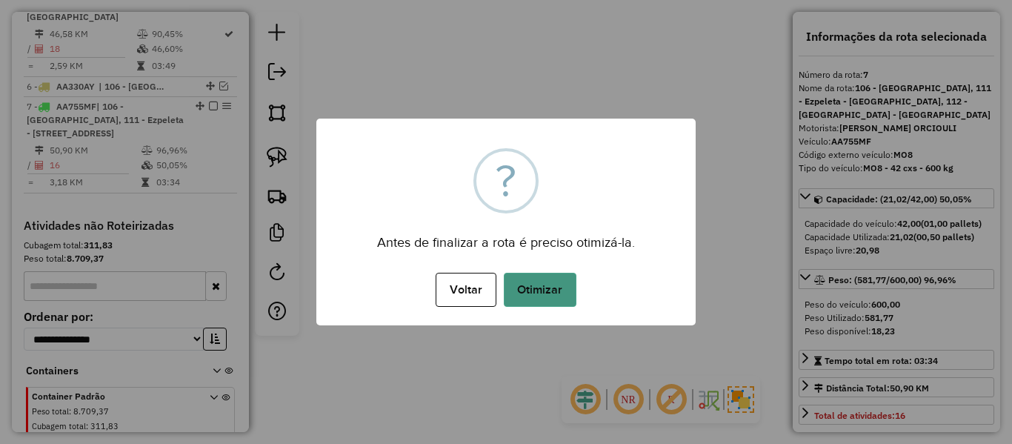
click at [536, 288] on button "Otimizar" at bounding box center [540, 290] width 73 height 34
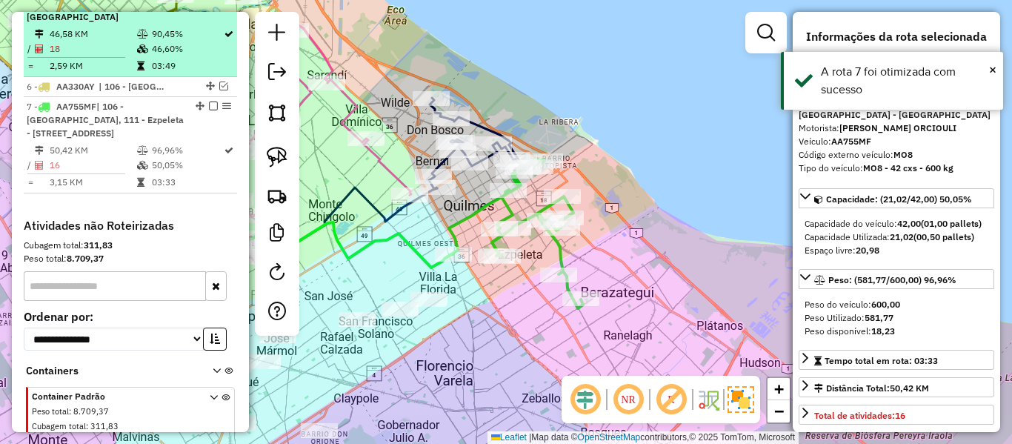
click at [209, 102] on em at bounding box center [213, 106] width 9 height 9
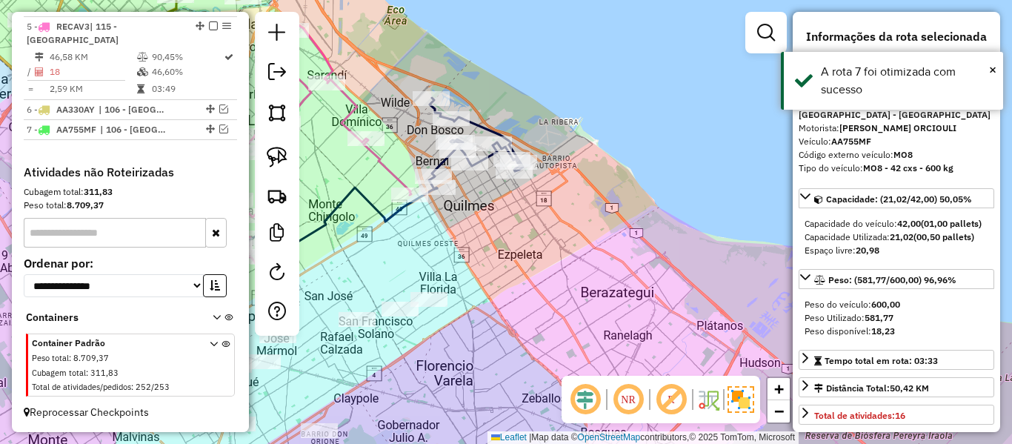
scroll to position [897, 0]
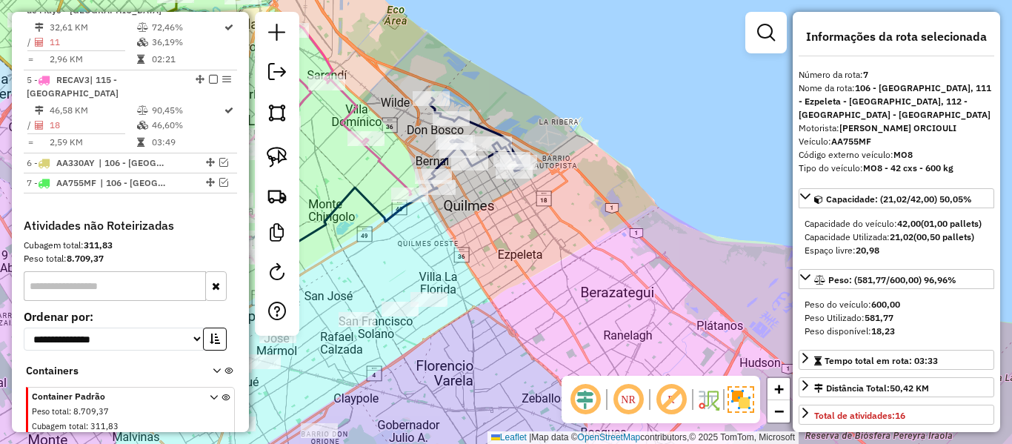
drag, startPoint x: 569, startPoint y: 268, endPoint x: 593, endPoint y: 287, distance: 30.1
click at [594, 292] on div "Janela de atendimento Grade de atendimento Capacidade Transportadoras Veículos …" at bounding box center [506, 222] width 1012 height 444
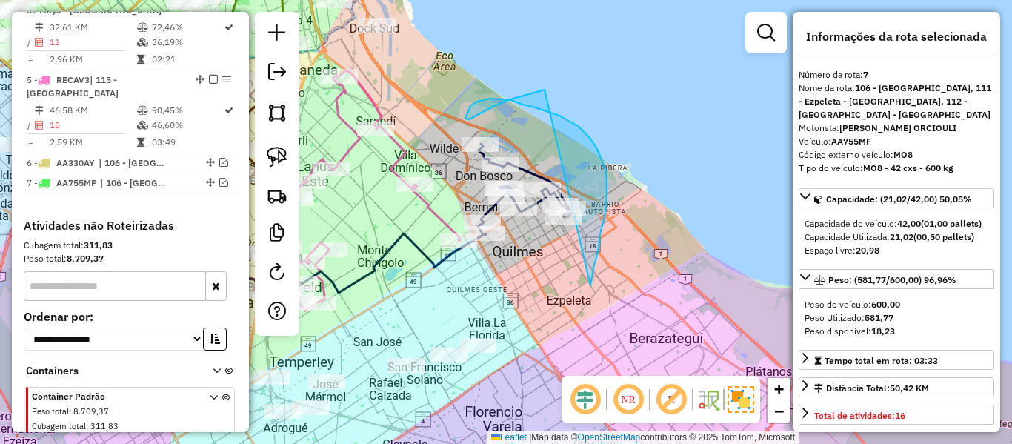
drag, startPoint x: 606, startPoint y: 207, endPoint x: 582, endPoint y: 150, distance: 62.1
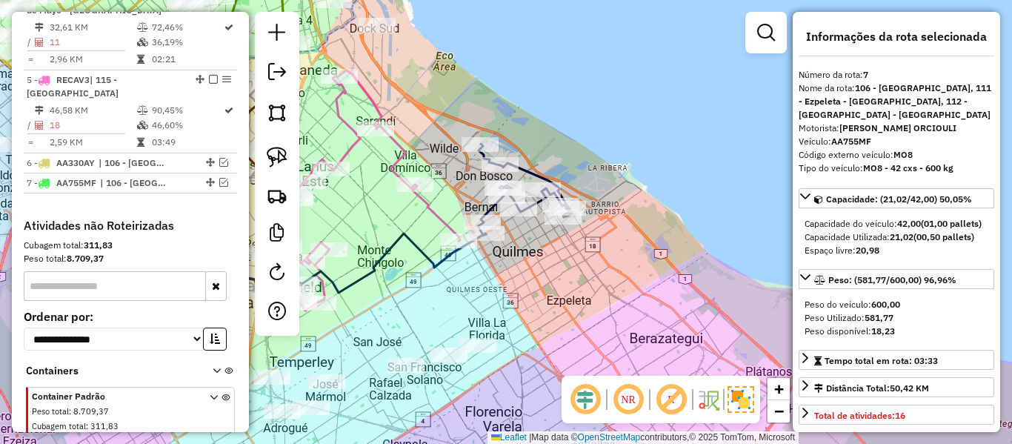
click at [548, 172] on icon at bounding box center [525, 189] width 94 height 91
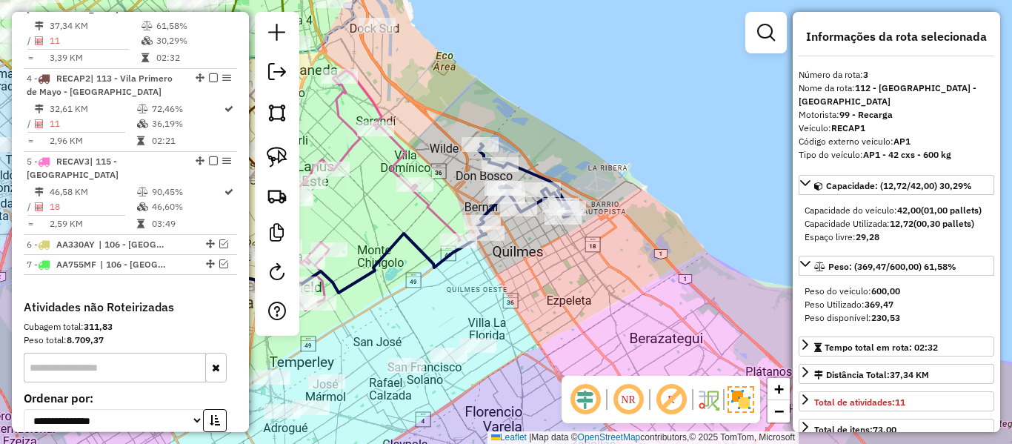
scroll to position [737, 0]
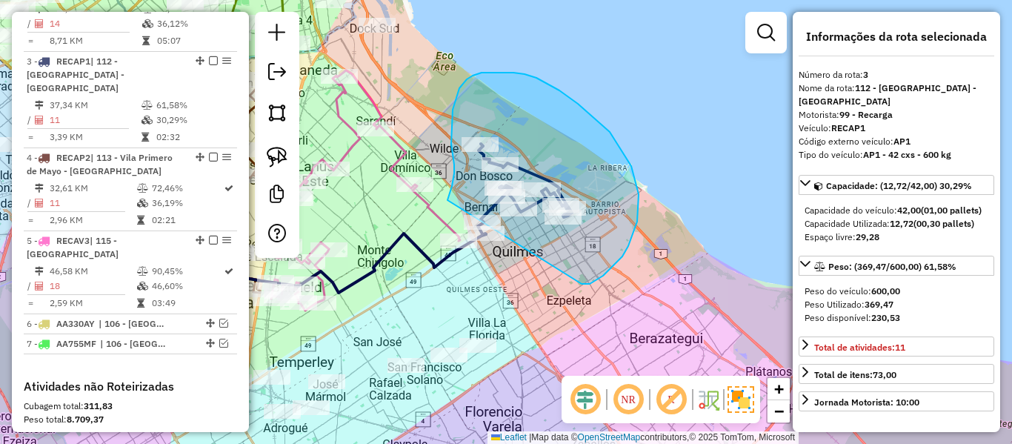
drag, startPoint x: 590, startPoint y: 284, endPoint x: 451, endPoint y: 285, distance: 139.3
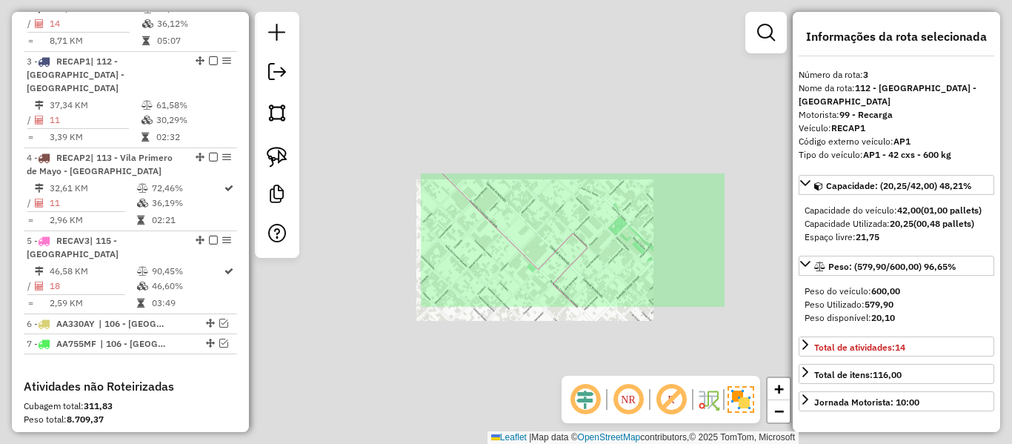
select select "**********"
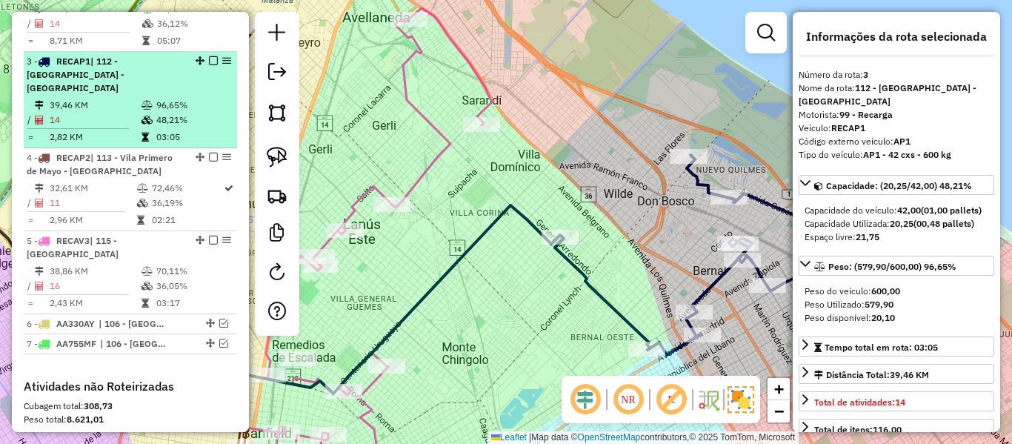
click at [210, 56] on em at bounding box center [213, 60] width 9 height 9
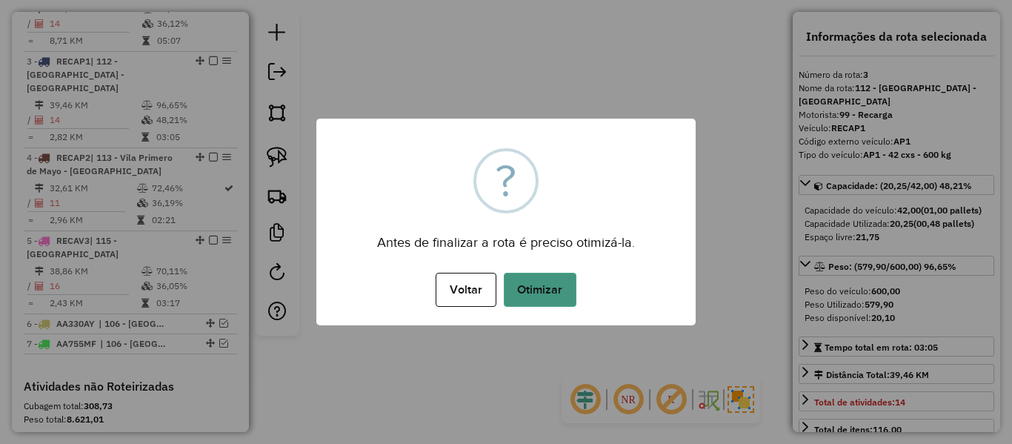
click at [528, 290] on button "Otimizar" at bounding box center [540, 290] width 73 height 34
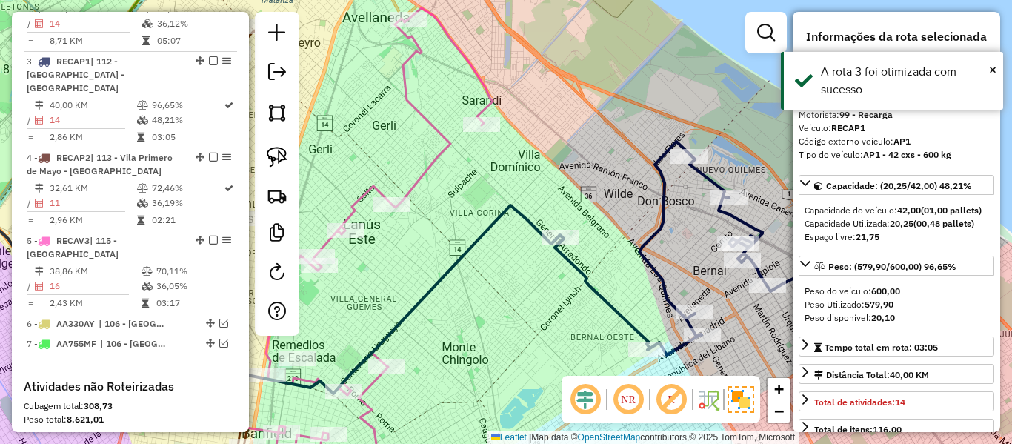
click at [485, 225] on icon at bounding box center [250, 298] width 618 height 192
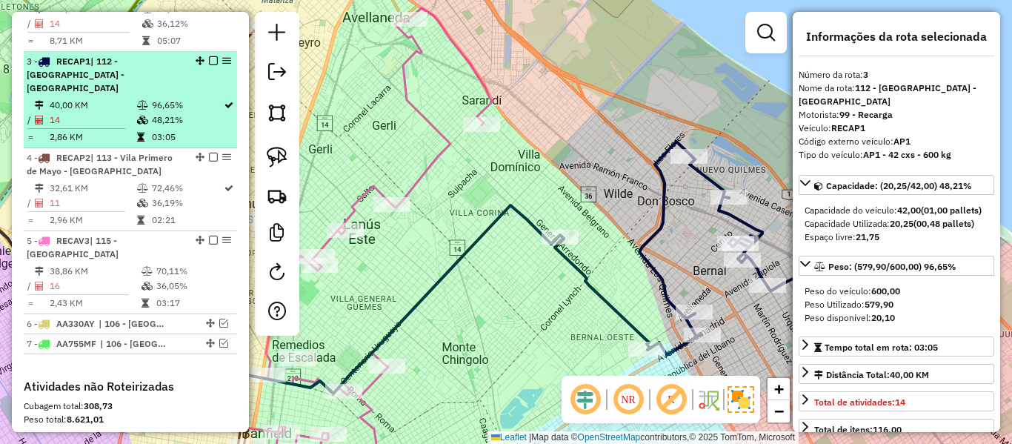
click at [209, 56] on em at bounding box center [213, 60] width 9 height 9
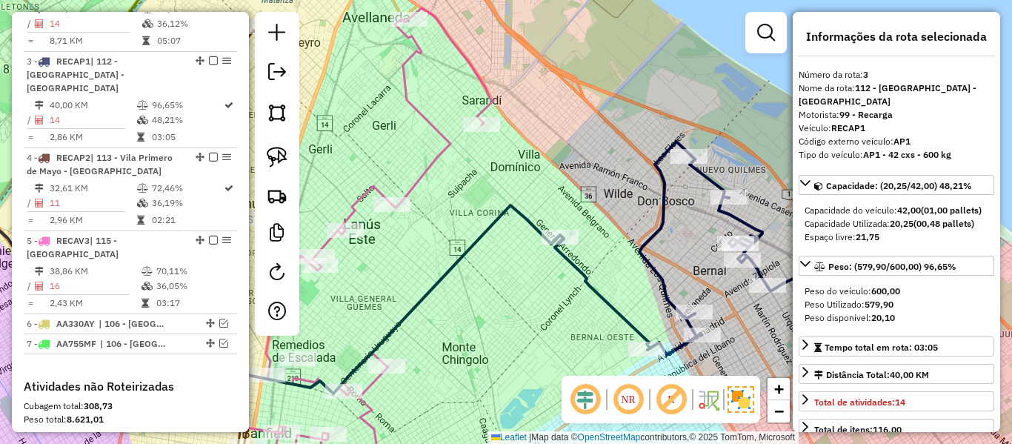
scroll to position [674, 0]
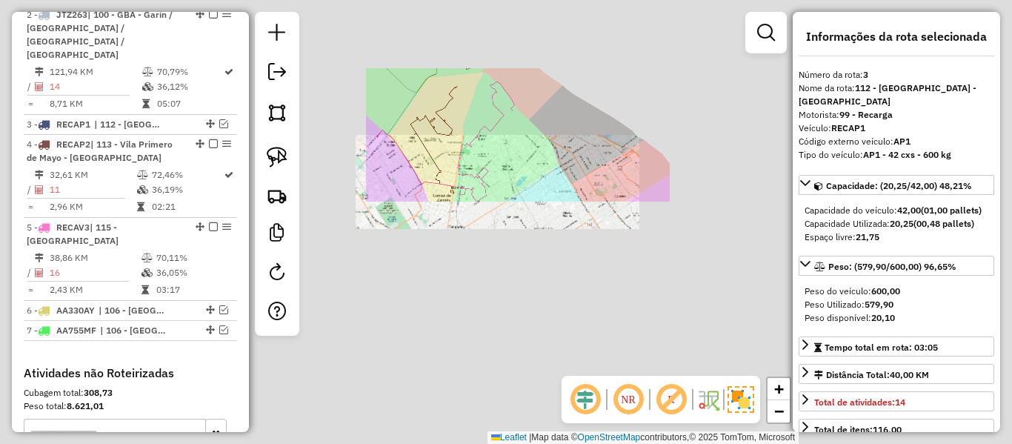
click at [582, 179] on div "Janela de atendimento Grade de atendimento Capacidade Transportadoras Veículos …" at bounding box center [506, 222] width 1012 height 444
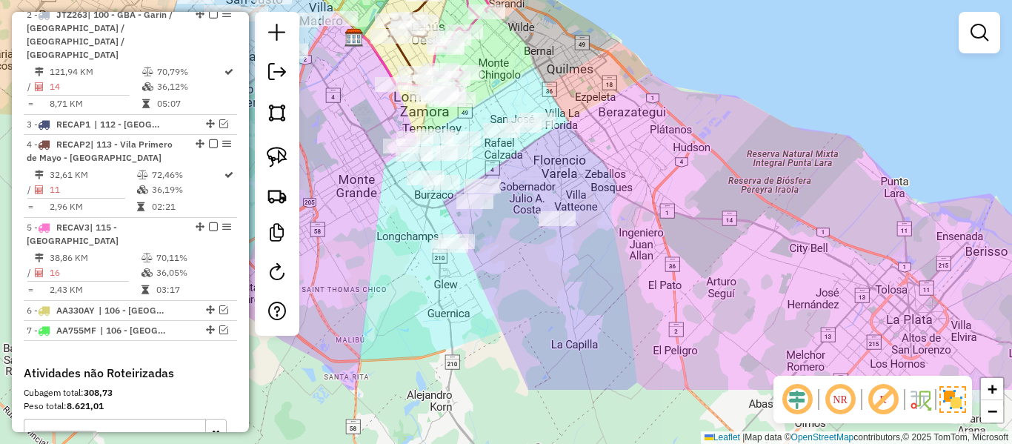
click at [558, 133] on div "Janela de atendimento Grade de atendimento Capacidade Transportadoras Veículos …" at bounding box center [506, 222] width 1012 height 444
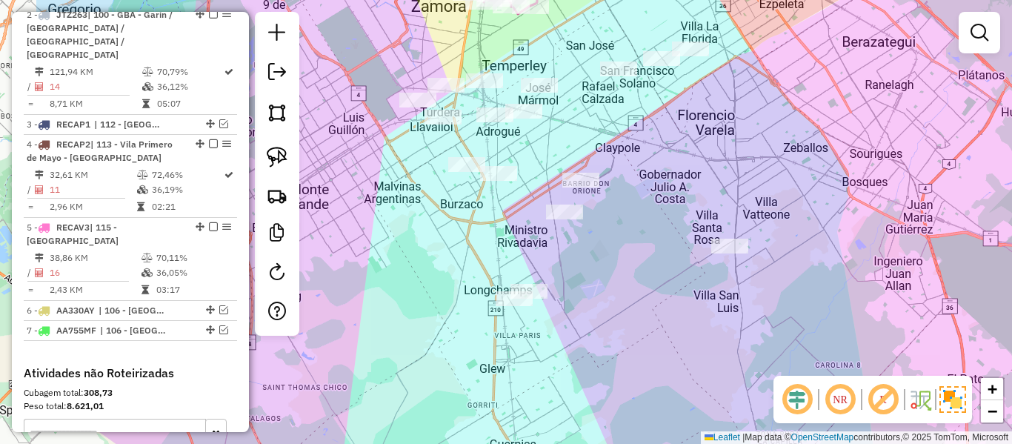
drag, startPoint x: 654, startPoint y: 256, endPoint x: 668, endPoint y: 255, distance: 14.2
click at [668, 255] on div "Janela de atendimento Grade de atendimento Capacidade Transportadoras Veículos …" at bounding box center [506, 222] width 1012 height 444
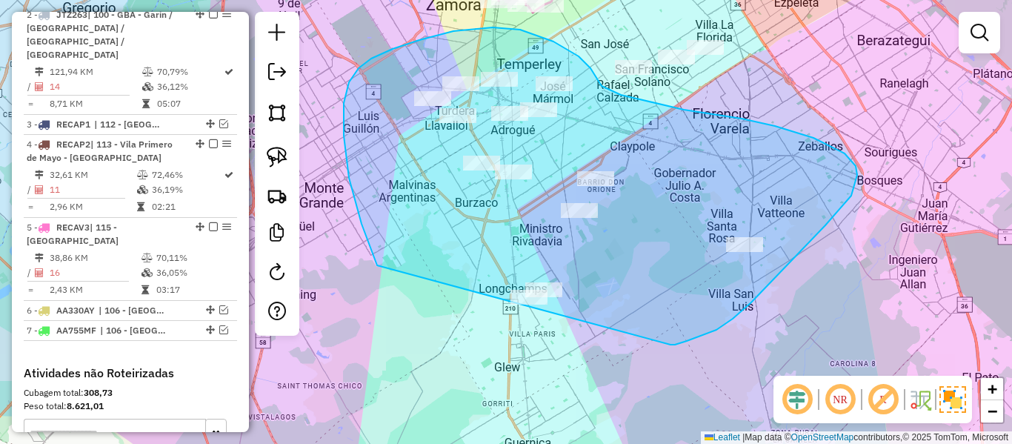
drag, startPoint x: 751, startPoint y: 302, endPoint x: 534, endPoint y: 402, distance: 238.8
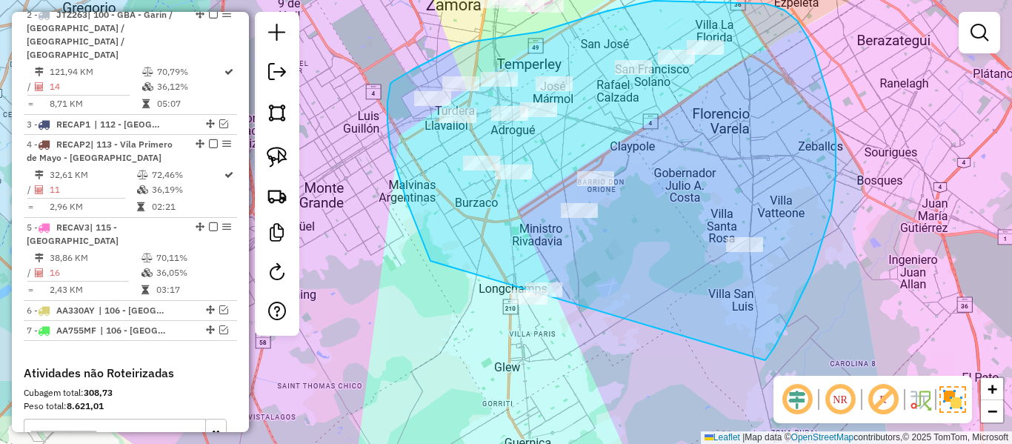
drag, startPoint x: 831, startPoint y: 103, endPoint x: 491, endPoint y: 365, distance: 428.5
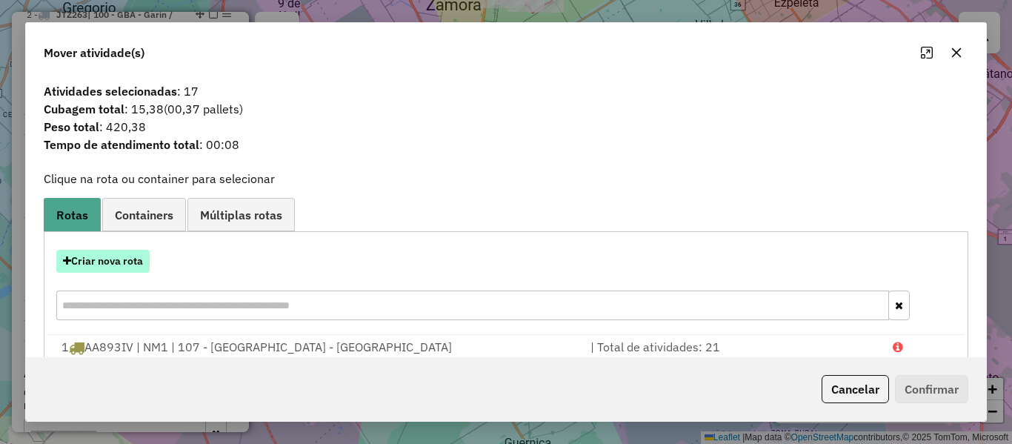
click at [118, 258] on button "Criar nova rota" at bounding box center [102, 261] width 93 height 23
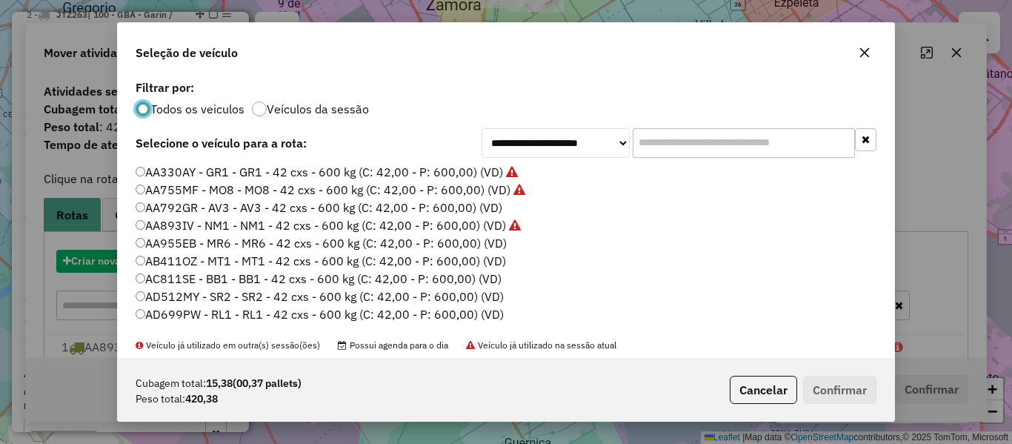
scroll to position [8, 4]
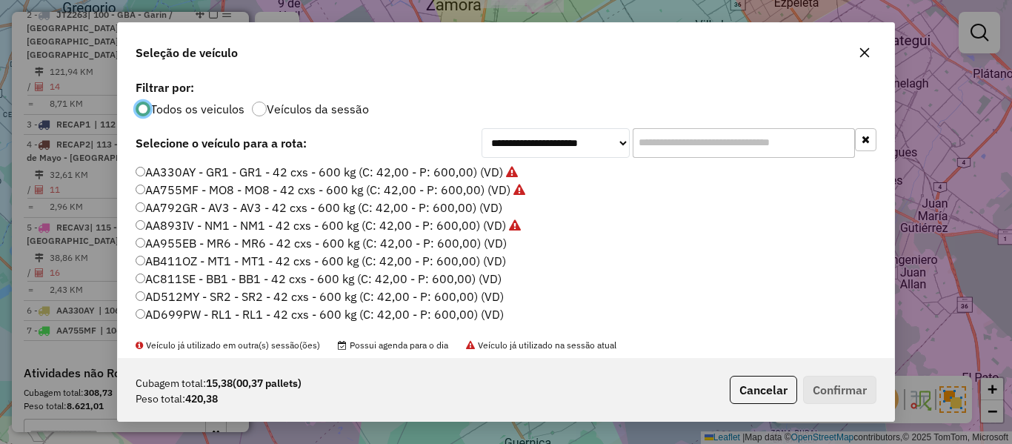
click at [481, 202] on label "AA792GR - AV3 - AV3 - 42 cxs - 600 kg (C: 42,00 - P: 600,00) (VD)" at bounding box center [319, 208] width 367 height 18
click at [775, 378] on button "Cancelar" at bounding box center [763, 390] width 67 height 28
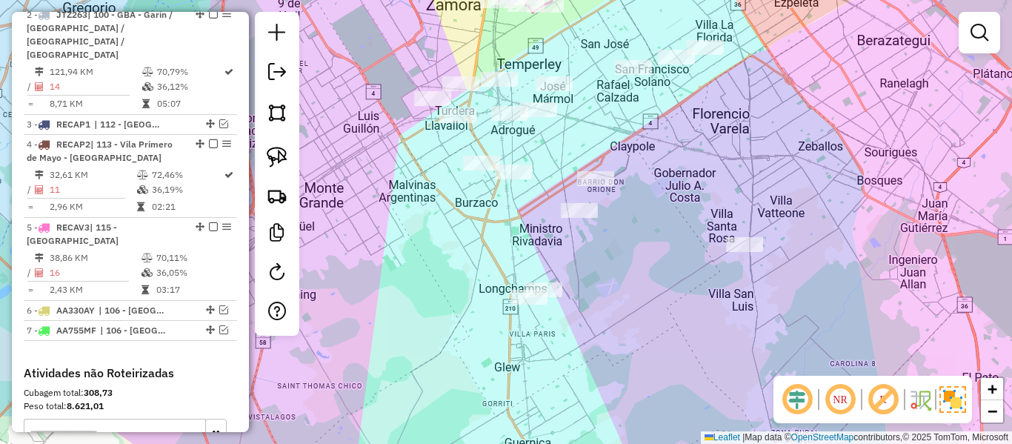
drag, startPoint x: 823, startPoint y: 384, endPoint x: 622, endPoint y: 276, distance: 228.4
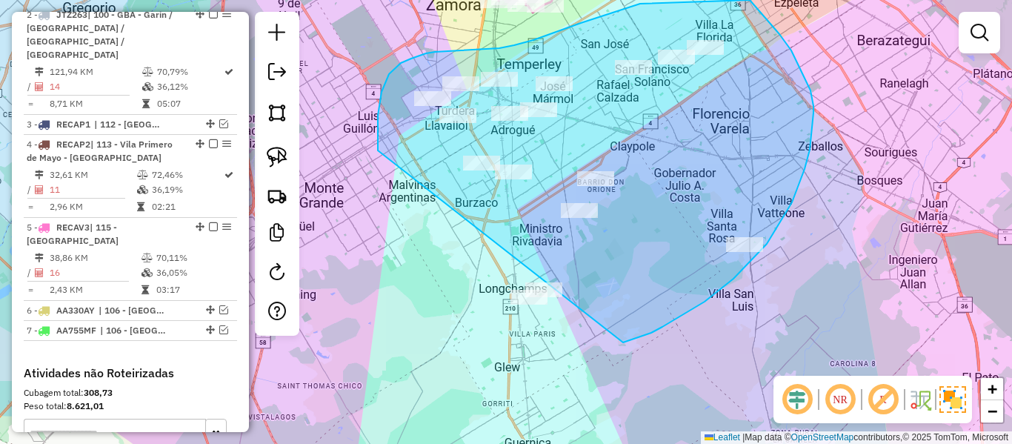
drag, startPoint x: 623, startPoint y: 342, endPoint x: 482, endPoint y: 336, distance: 141.7
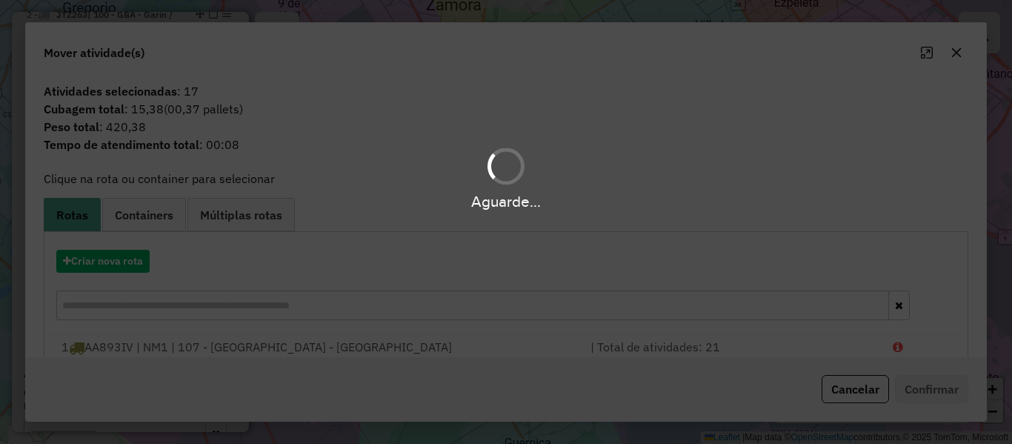
click at [123, 259] on div "Aguarde..." at bounding box center [506, 222] width 1012 height 444
click at [123, 259] on button "Criar nova rota" at bounding box center [102, 261] width 93 height 23
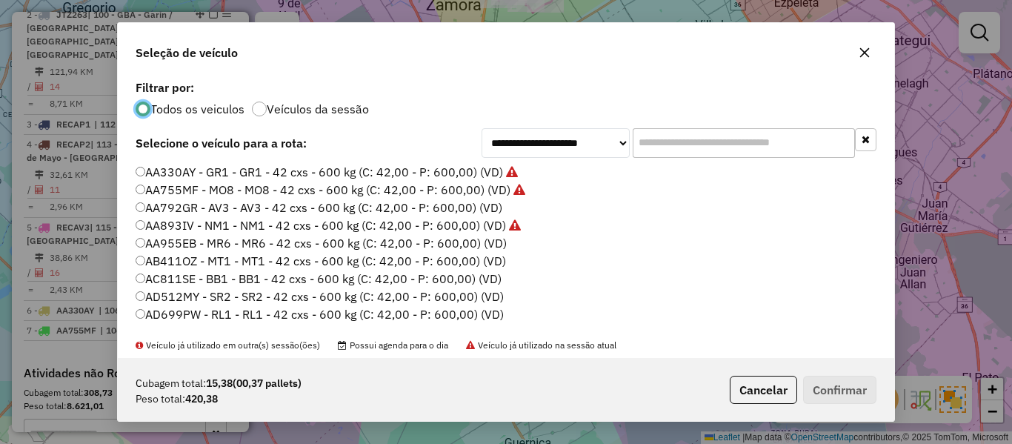
click at [492, 210] on label "AA792GR - AV3 - AV3 - 42 cxs - 600 kg (C: 42,00 - P: 600,00) (VD)" at bounding box center [319, 208] width 367 height 18
click at [853, 392] on button "Confirmar" at bounding box center [839, 390] width 73 height 28
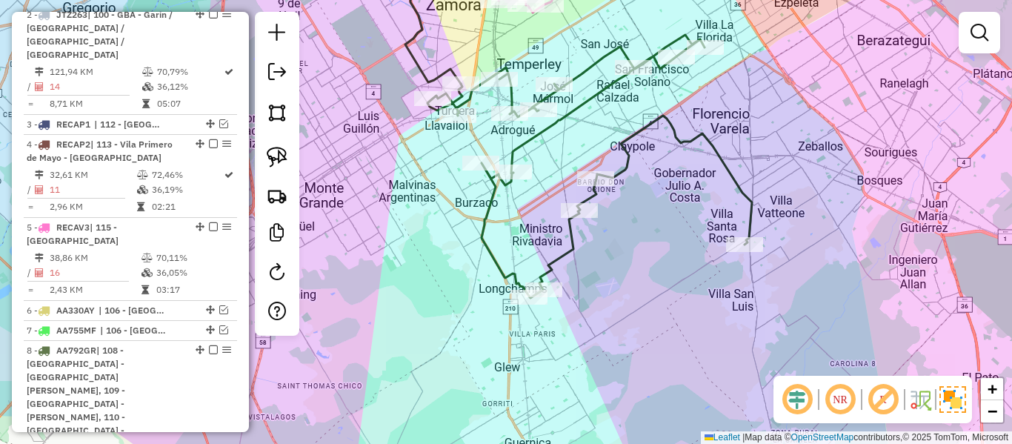
click at [478, 218] on icon at bounding box center [590, 166] width 325 height 263
select select "**********"
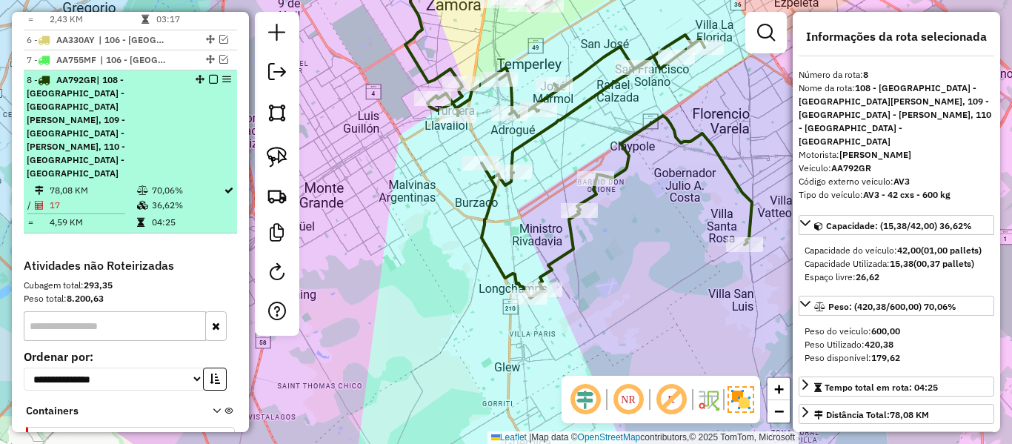
click at [211, 75] on em at bounding box center [213, 79] width 9 height 9
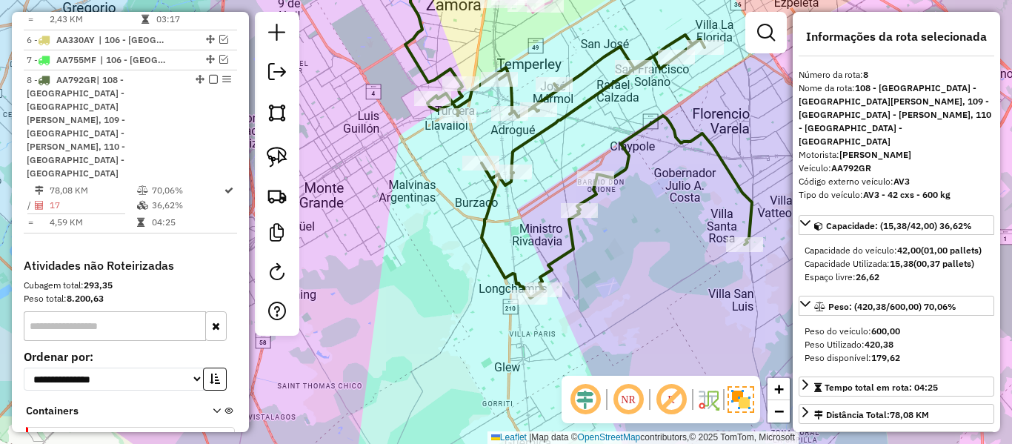
scroll to position [854, 0]
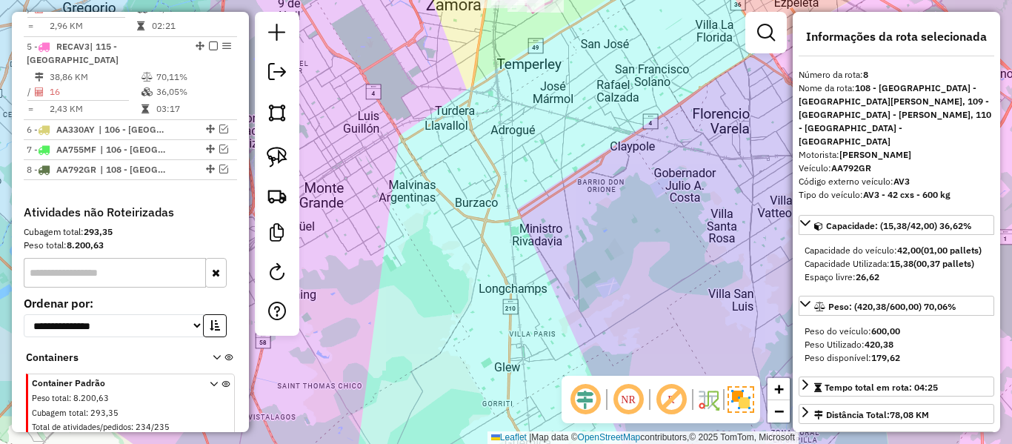
click at [415, 179] on div "Janela de atendimento Grade de atendimento Capacidade Transportadoras Veículos …" at bounding box center [506, 222] width 1012 height 444
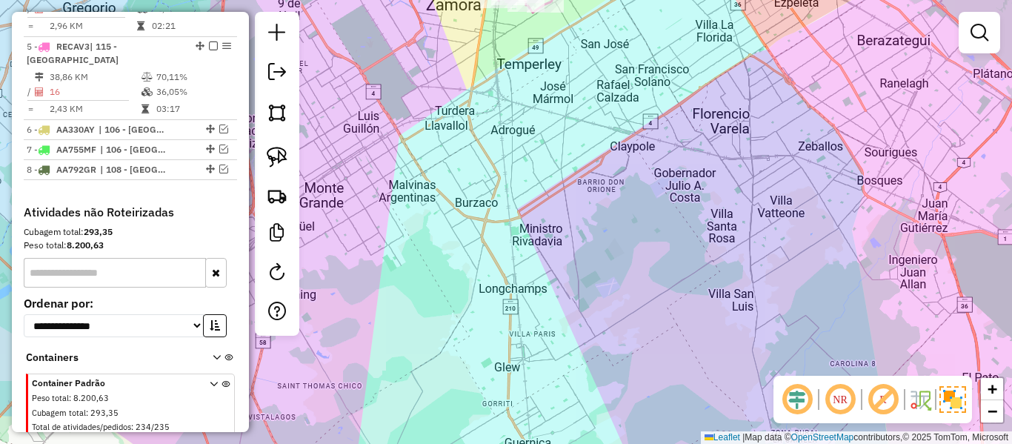
drag, startPoint x: 497, startPoint y: 174, endPoint x: 508, endPoint y: 458, distance: 284.1
click at [508, 443] on html "Aguarde... Pop-up bloqueado! Seu navegador bloqueou automáticamente a abertura …" at bounding box center [506, 222] width 1012 height 444
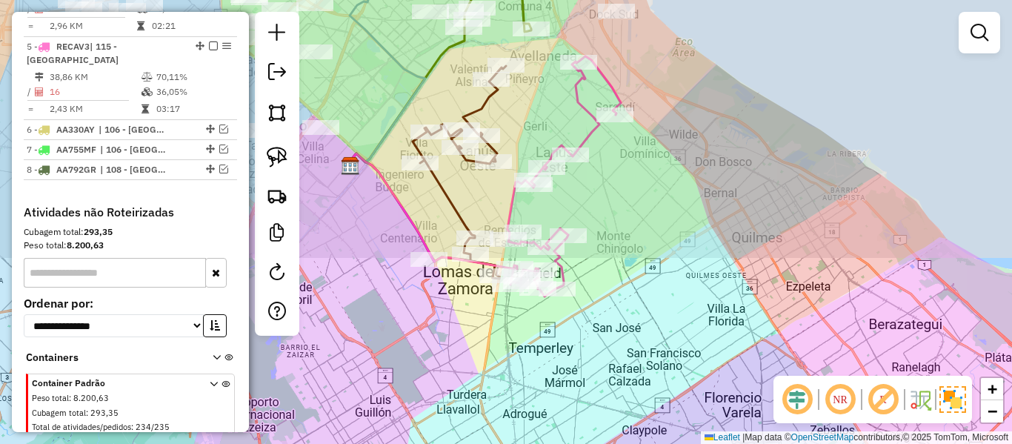
drag, startPoint x: 540, startPoint y: 312, endPoint x: 541, endPoint y: 348, distance: 36.3
click at [540, 348] on div "Janela de atendimento Grade de atendimento Capacidade Transportadoras Veículos …" at bounding box center [506, 222] width 1012 height 444
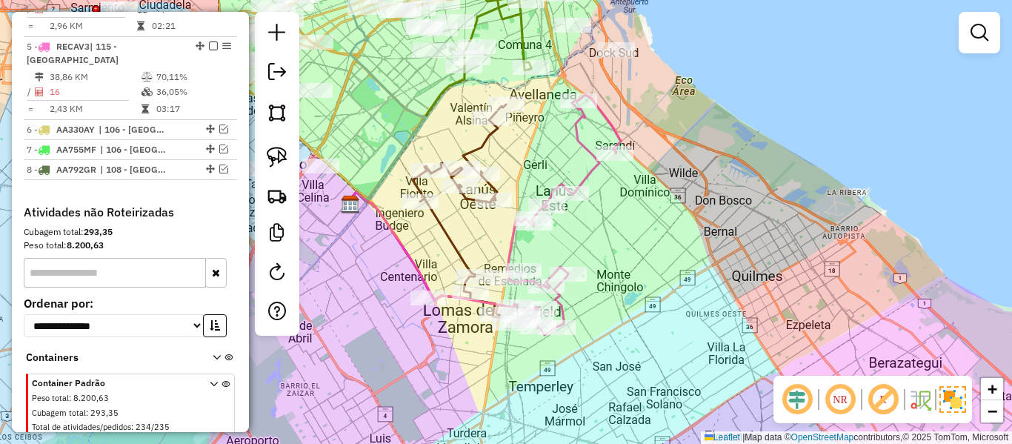
click at [644, 272] on div "Rota 5 - Placa RECAV3 494852 - Georgina Alfieri Janela de atendimento Grade de …" at bounding box center [506, 222] width 1012 height 444
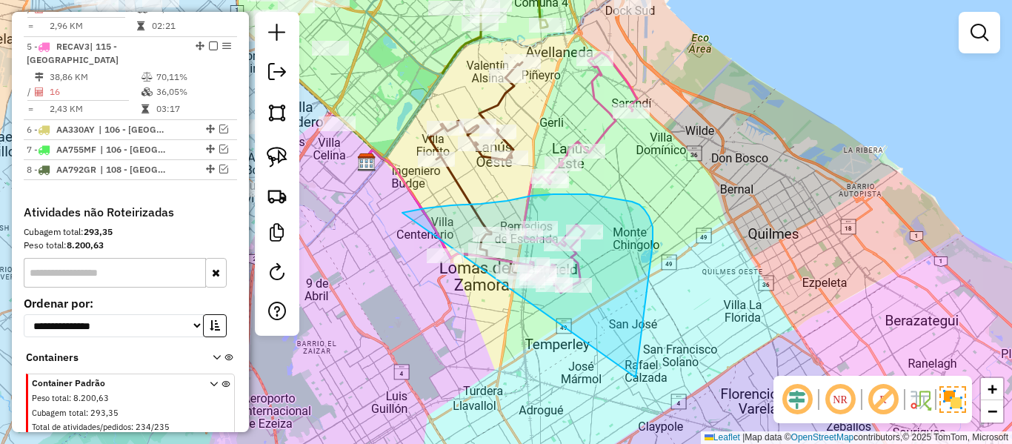
drag, startPoint x: 642, startPoint y: 331, endPoint x: 513, endPoint y: 370, distance: 134.8
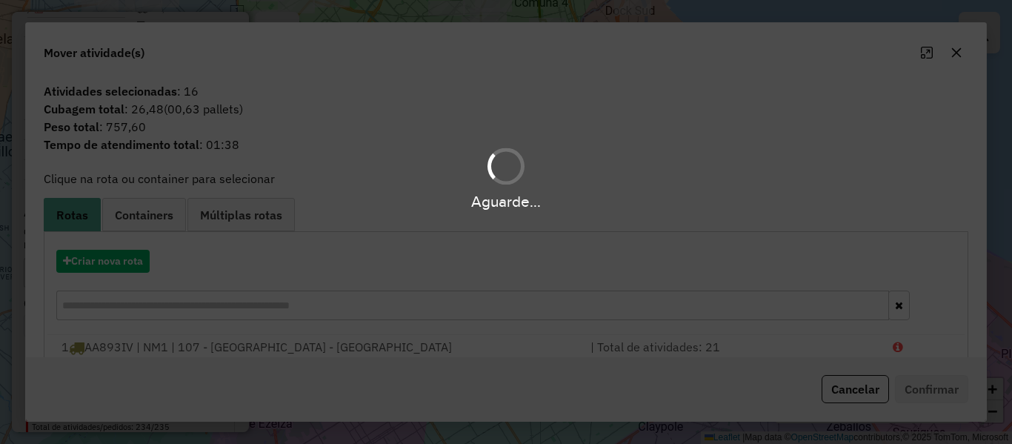
click at [133, 256] on div "Aguarde..." at bounding box center [506, 222] width 1012 height 444
click at [133, 256] on button "Criar nova rota" at bounding box center [102, 261] width 93 height 23
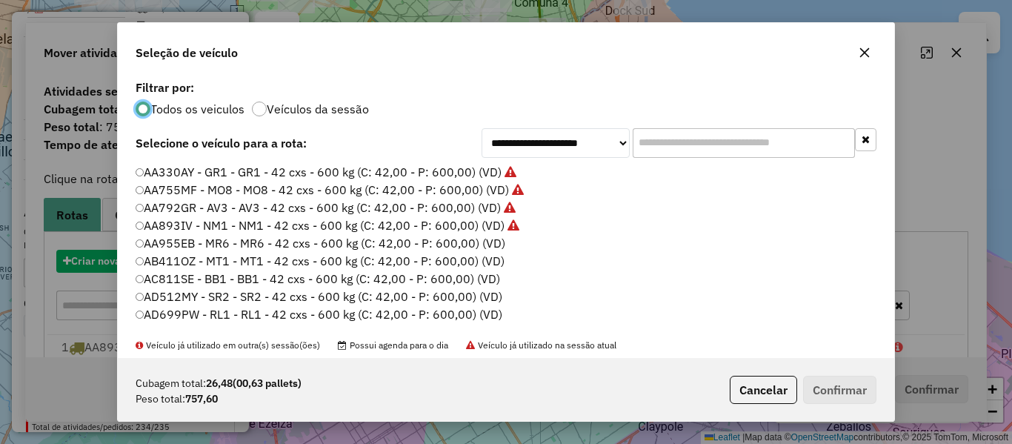
scroll to position [8, 4]
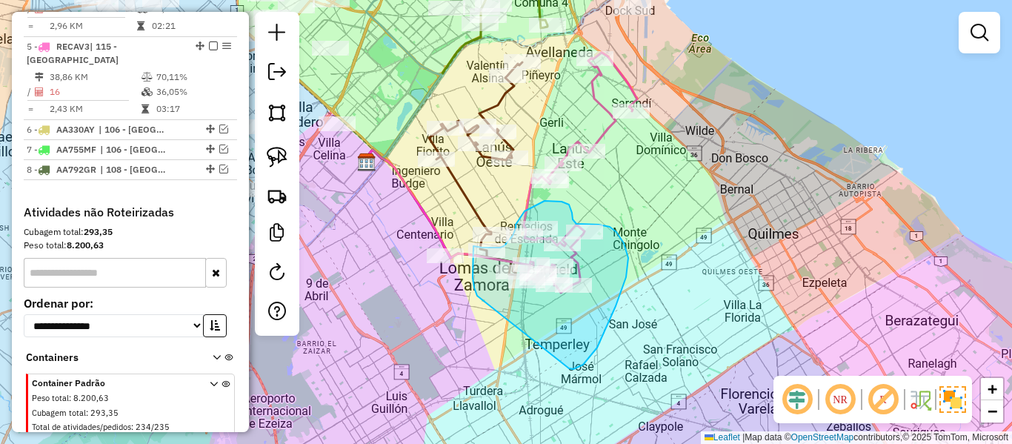
drag, startPoint x: 597, startPoint y: 348, endPoint x: 485, endPoint y: 323, distance: 115.3
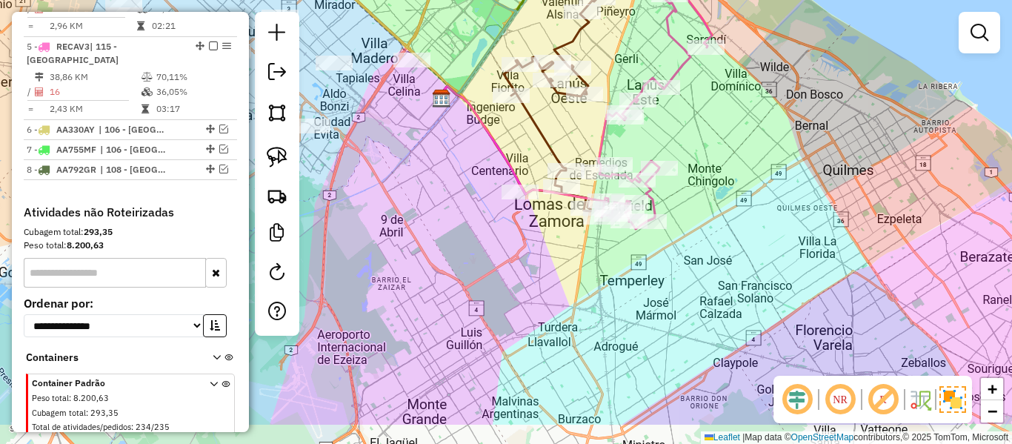
drag, startPoint x: 654, startPoint y: 287, endPoint x: 590, endPoint y: 319, distance: 72.2
click at [599, 320] on div "Janela de atendimento Grade de atendimento Capacidade Transportadoras Veículos …" at bounding box center [506, 222] width 1012 height 444
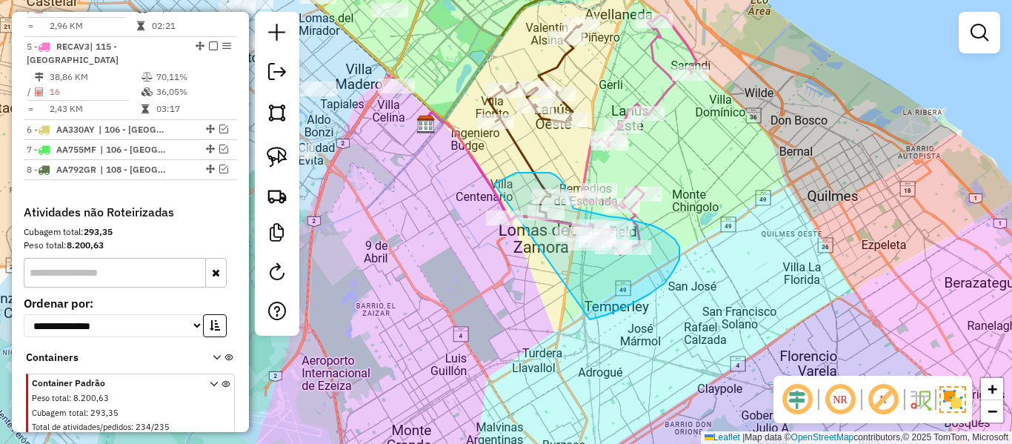
drag, startPoint x: 590, startPoint y: 319, endPoint x: 478, endPoint y: 273, distance: 121.0
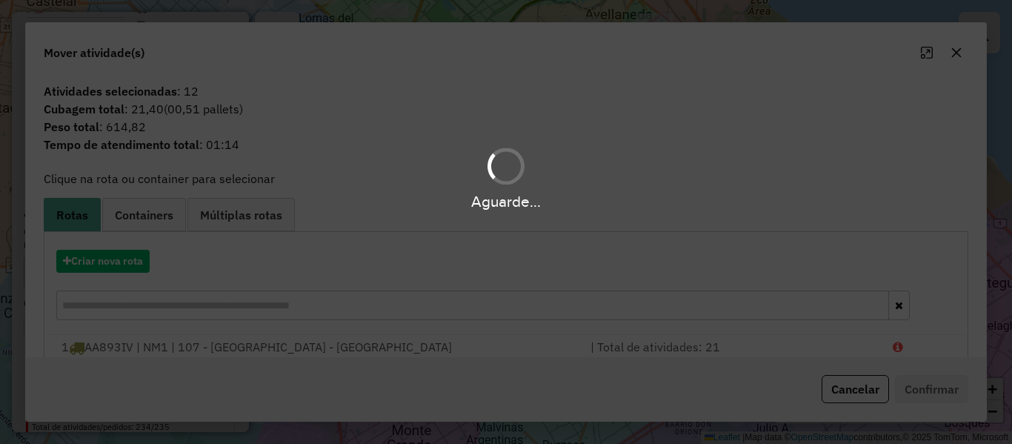
click at [124, 252] on div "Aguarde..." at bounding box center [506, 222] width 1012 height 444
click at [121, 263] on div "Aguarde..." at bounding box center [506, 222] width 1012 height 444
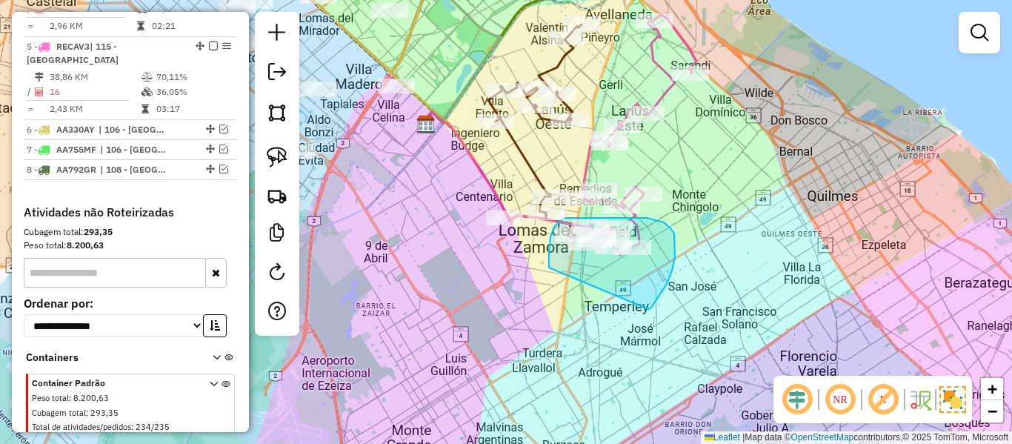
drag, startPoint x: 648, startPoint y: 309, endPoint x: 585, endPoint y: 320, distance: 64.7
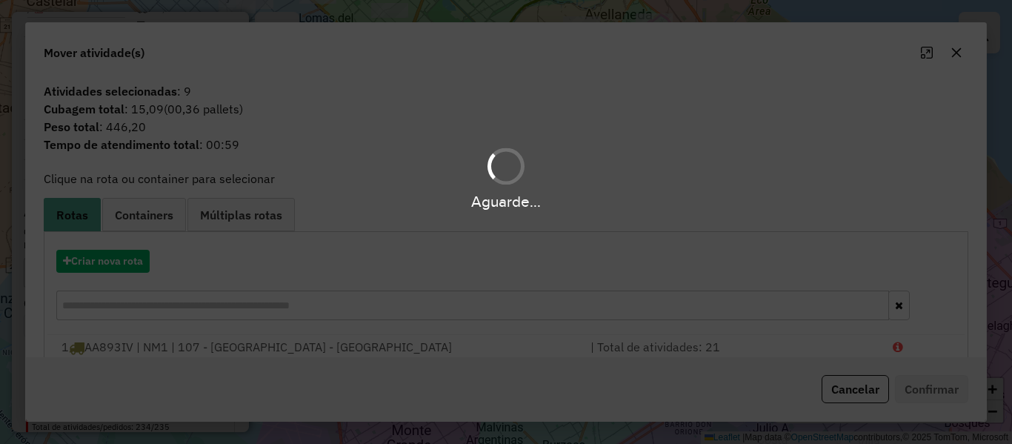
click at [134, 247] on div "Criar nova rota" at bounding box center [505, 287] width 917 height 96
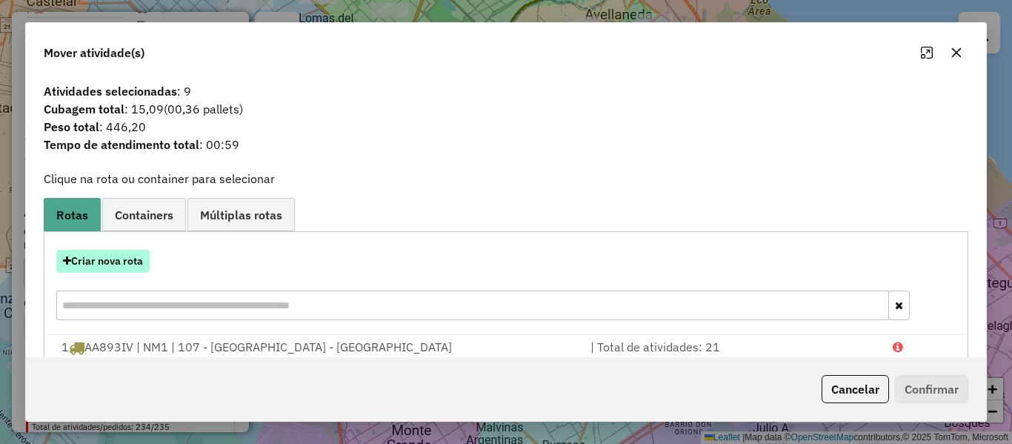
click at [139, 258] on button "Criar nova rota" at bounding box center [102, 261] width 93 height 23
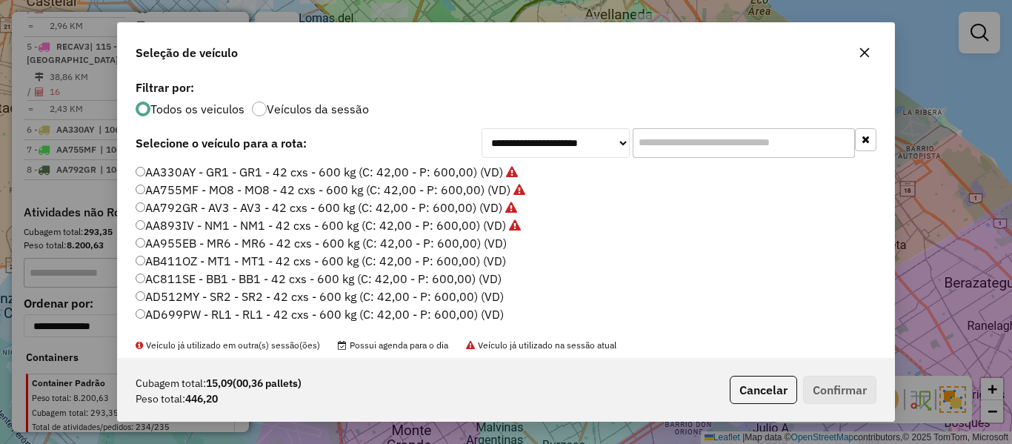
click at [480, 236] on label "AA955EB - MR6 - MR6 - 42 cxs - 600 kg (C: 42,00 - P: 600,00) (VD)" at bounding box center [321, 243] width 371 height 18
click at [831, 385] on button "Confirmar" at bounding box center [839, 390] width 73 height 28
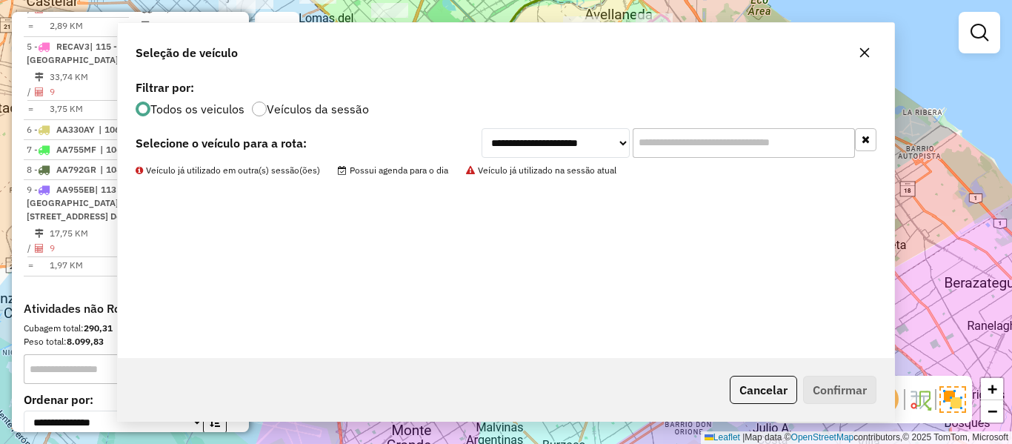
scroll to position [944, 0]
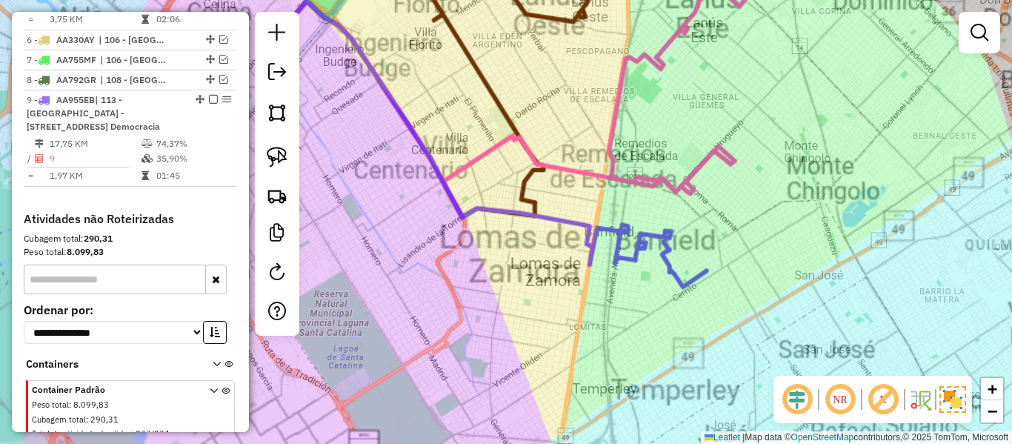
click at [566, 222] on icon at bounding box center [437, 123] width 305 height 245
select select "**********"
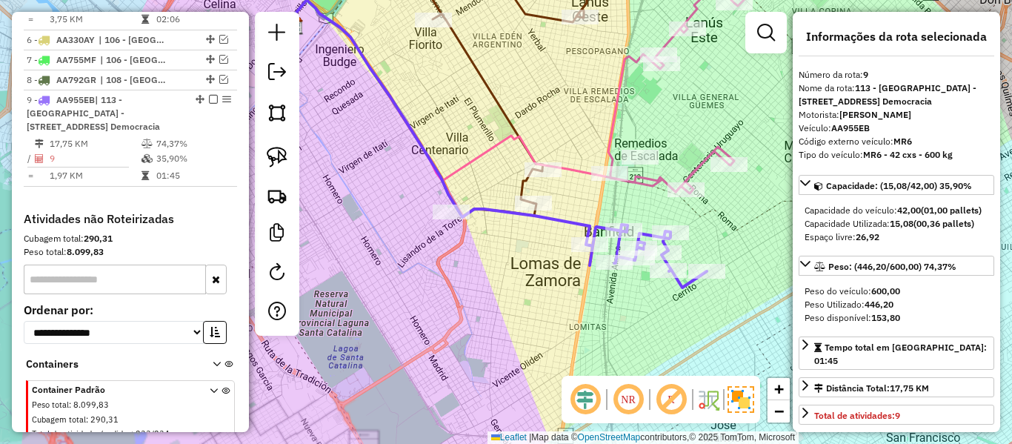
scroll to position [951, 0]
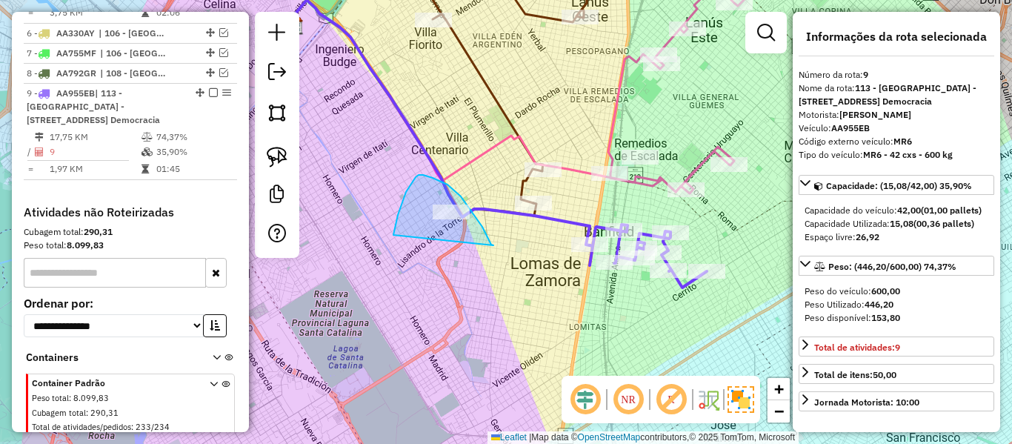
drag, startPoint x: 416, startPoint y: 177, endPoint x: 408, endPoint y: 268, distance: 90.7
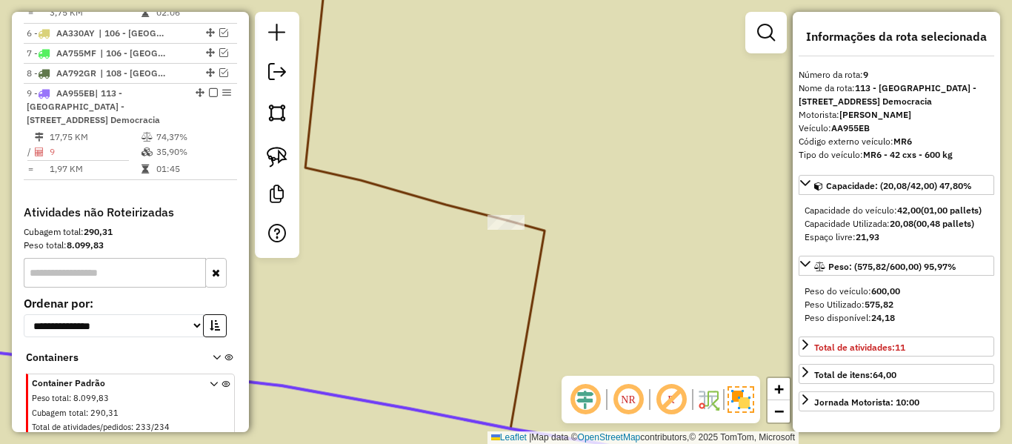
select select "**********"
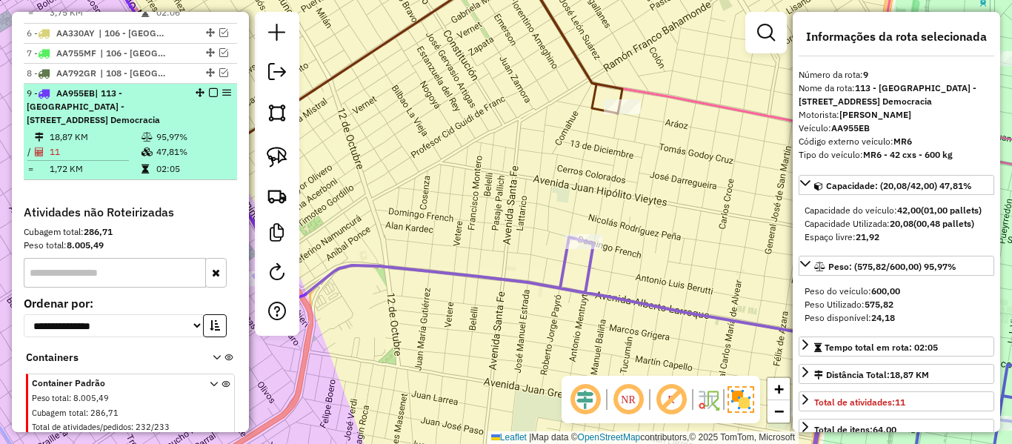
click at [209, 88] on em at bounding box center [213, 92] width 9 height 9
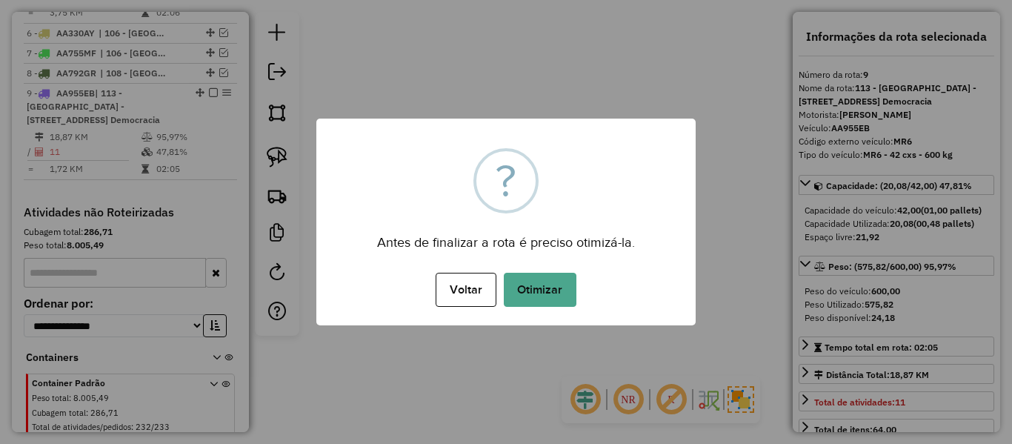
click at [571, 268] on div "× ? Antes de finalizar a rota é preciso otimizá-la. Voltar No Otimizar" at bounding box center [505, 222] width 379 height 207
click at [571, 256] on div "× ? Antes de finalizar a rota é preciso otimizá-la. Voltar No Otimizar" at bounding box center [505, 222] width 379 height 207
click at [564, 279] on button "Otimizar" at bounding box center [540, 290] width 73 height 34
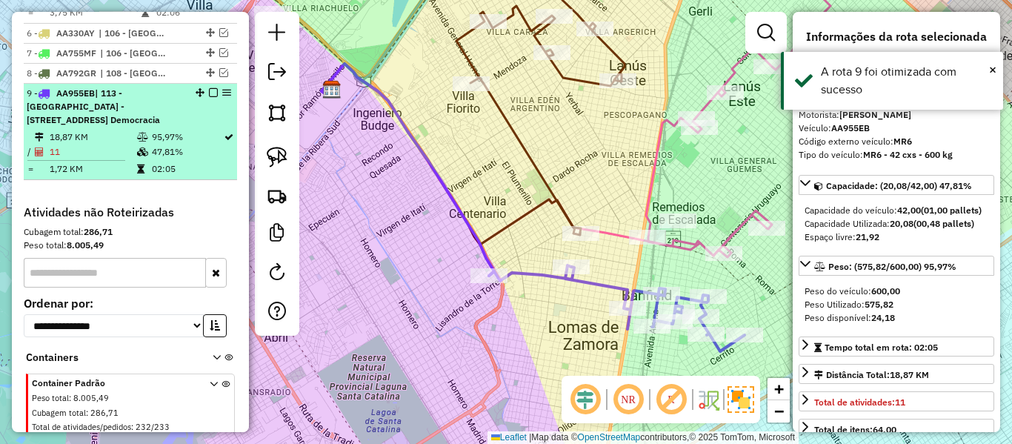
click at [209, 88] on em at bounding box center [213, 92] width 9 height 9
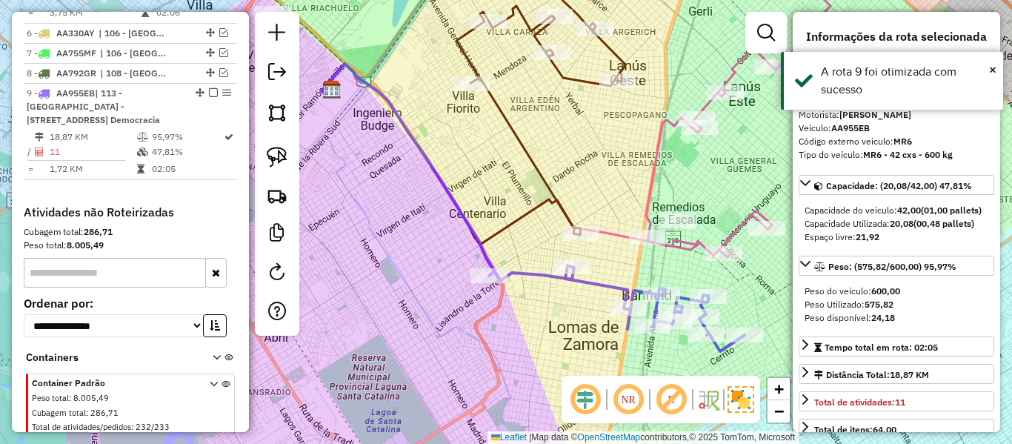
scroll to position [874, 0]
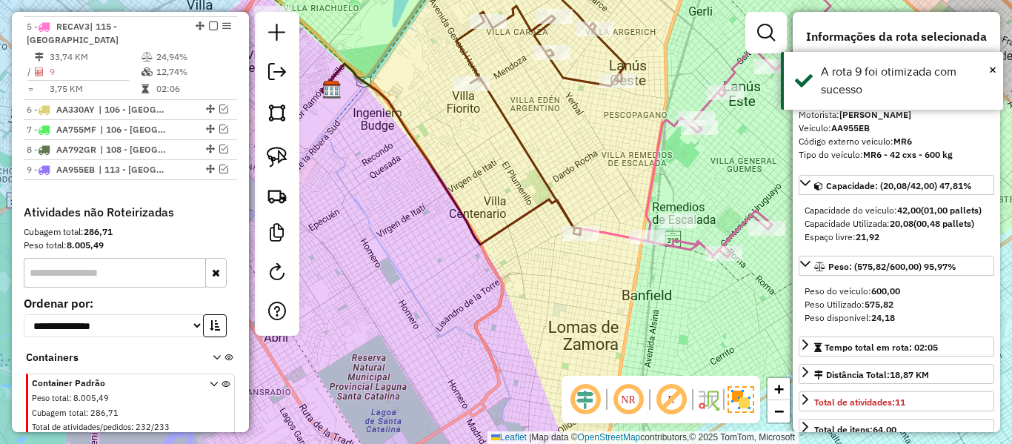
click at [640, 324] on div "Janela de atendimento Grade de atendimento Capacidade Transportadoras Veículos …" at bounding box center [506, 222] width 1012 height 444
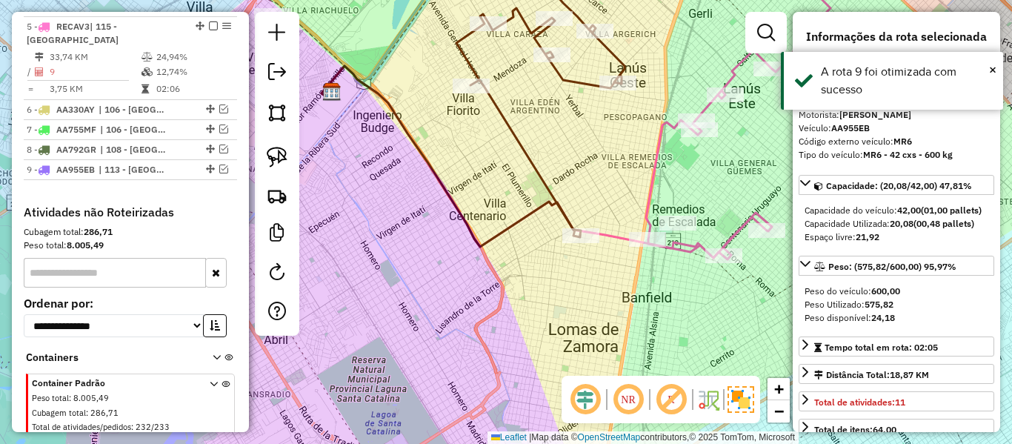
drag, startPoint x: 694, startPoint y: 351, endPoint x: 571, endPoint y: 362, distance: 123.5
click at [571, 362] on div "Janela de atendimento Grade de atendimento Capacidade Transportadoras Veículos …" at bounding box center [506, 222] width 1012 height 444
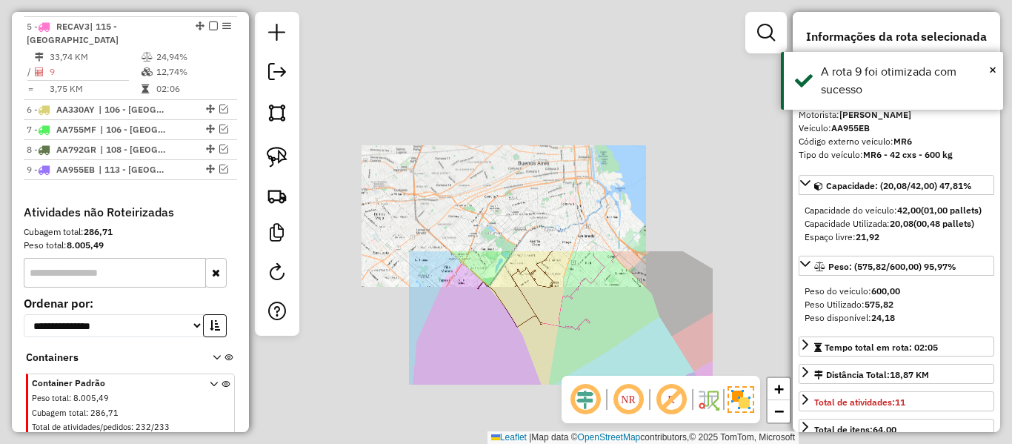
click at [594, 353] on div "Janela de atendimento Grade de atendimento Capacidade Transportadoras Veículos …" at bounding box center [506, 222] width 1012 height 444
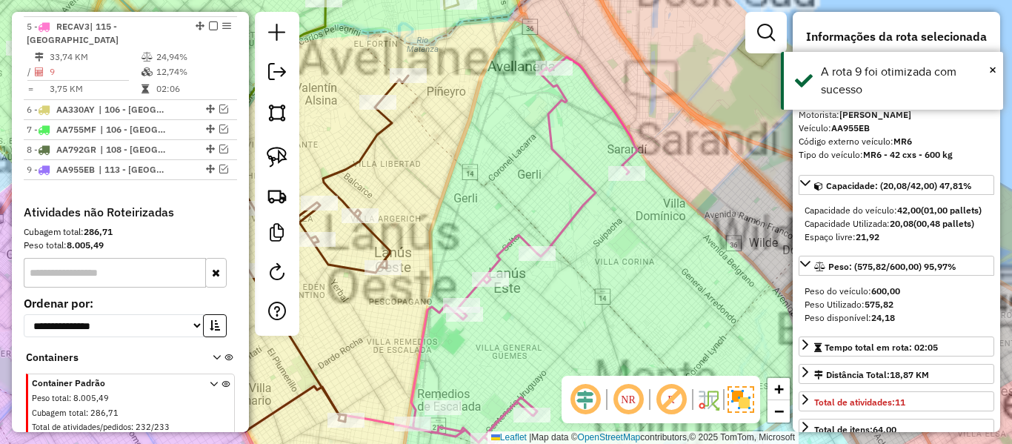
click at [588, 214] on icon at bounding box center [524, 250] width 227 height 387
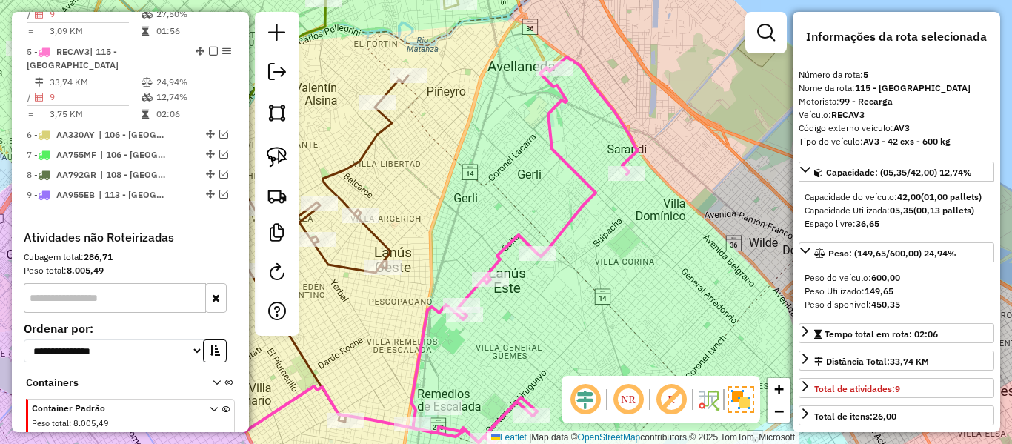
click at [620, 227] on div "Janela de atendimento Grade de atendimento Capacidade Transportadoras Veículos …" at bounding box center [506, 222] width 1012 height 444
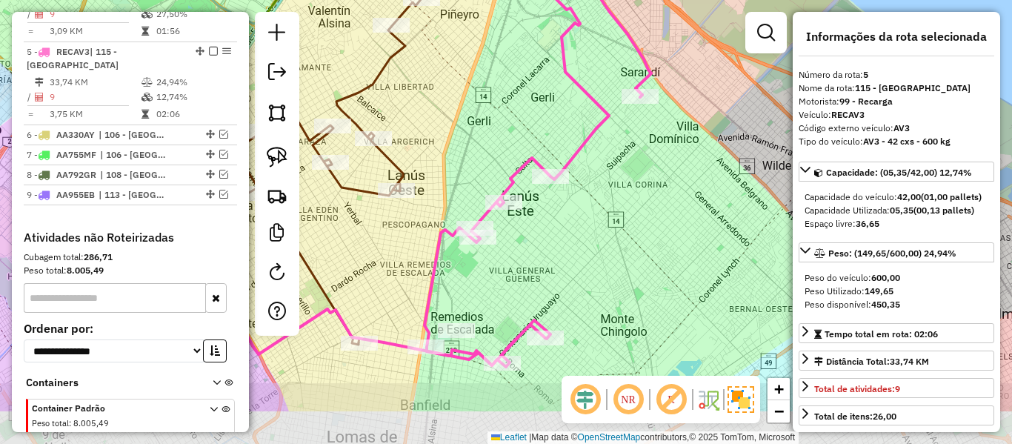
scroll to position [840, 0]
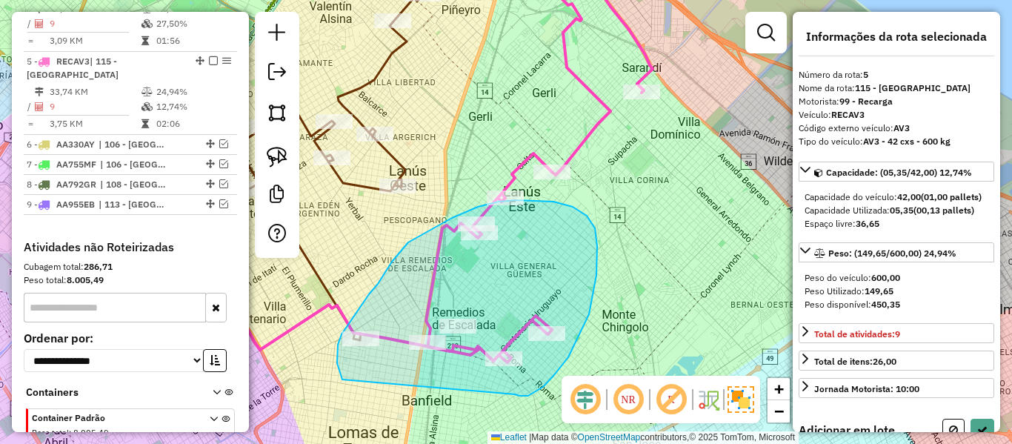
drag, startPoint x: 597, startPoint y: 275, endPoint x: 395, endPoint y: 400, distance: 237.3
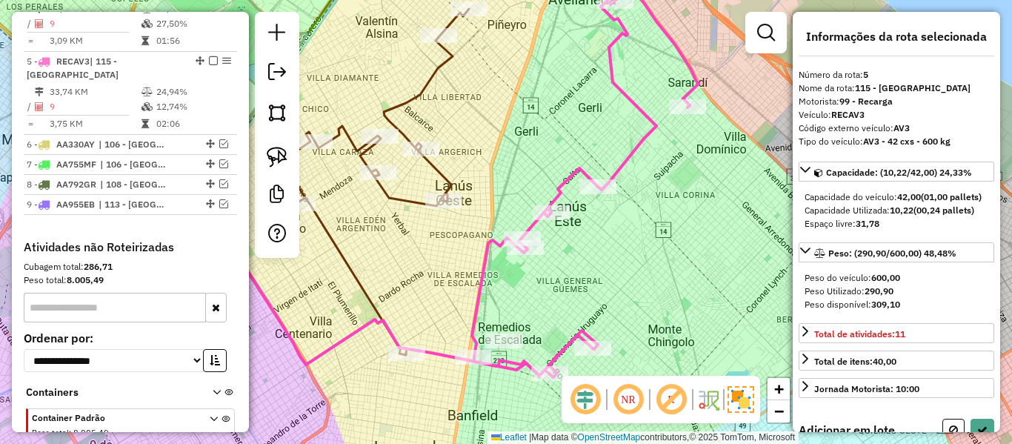
drag, startPoint x: 585, startPoint y: 311, endPoint x: 607, endPoint y: 317, distance: 22.5
click at [607, 317] on div "Janela de atendimento Grade de atendimento Capacidade Transportadoras Veículos …" at bounding box center [506, 222] width 1012 height 444
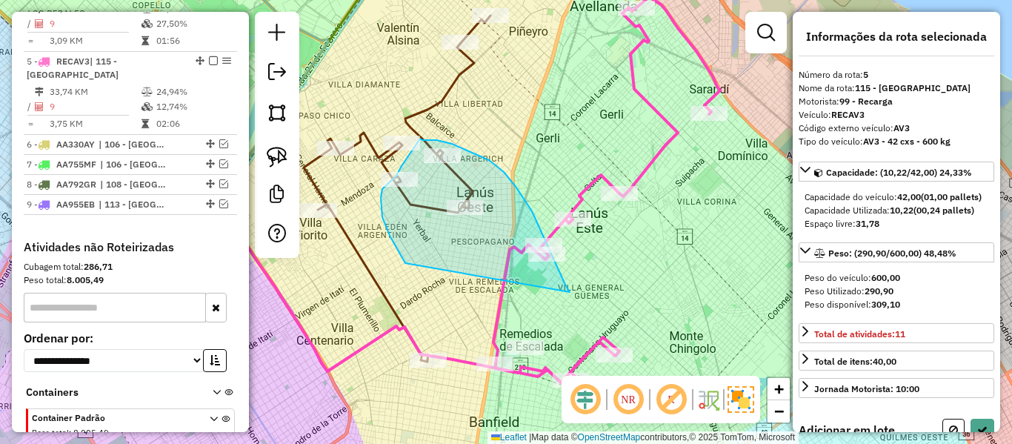
drag, startPoint x: 557, startPoint y: 267, endPoint x: 452, endPoint y: 302, distance: 111.1
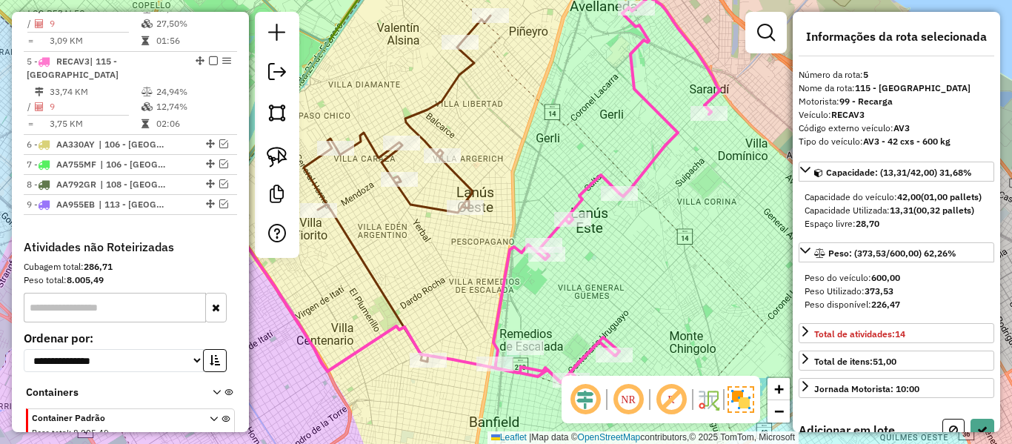
click at [703, 333] on div "Janela de atendimento Grade de atendimento Capacidade Transportadoras Veículos …" at bounding box center [506, 222] width 1012 height 444
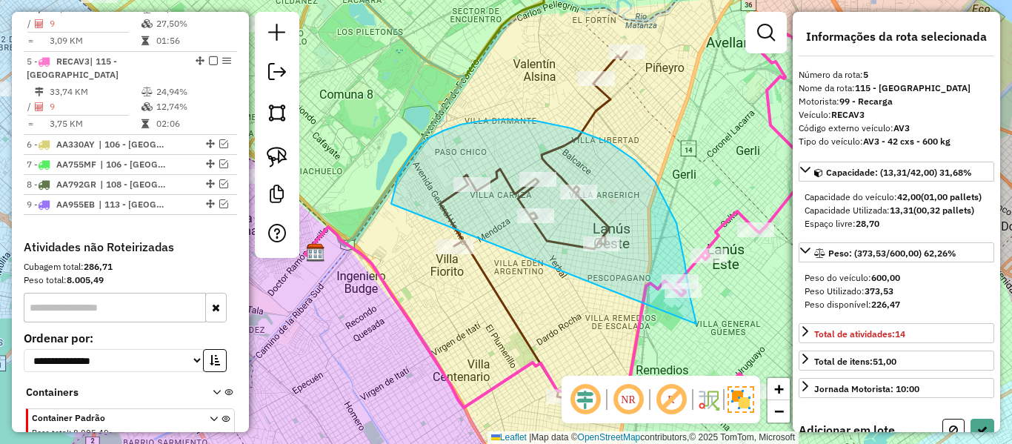
drag, startPoint x: 685, startPoint y: 262, endPoint x: 468, endPoint y: 342, distance: 231.2
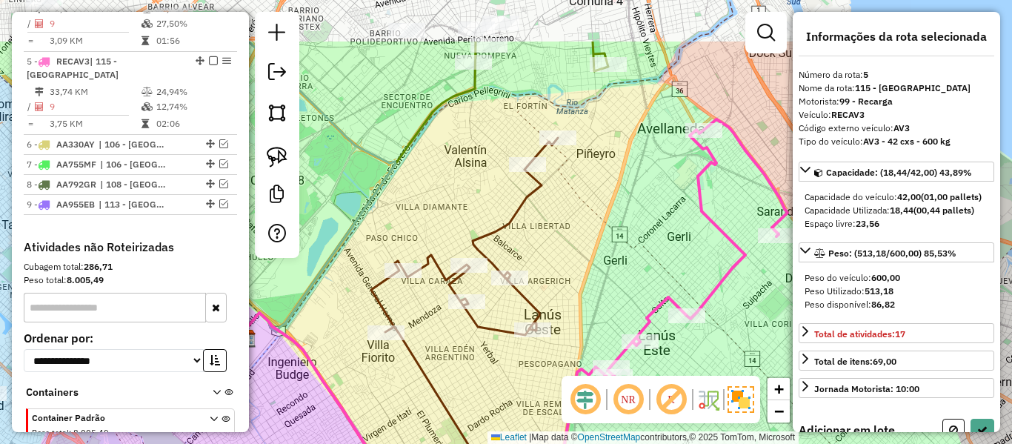
drag, startPoint x: 659, startPoint y: 165, endPoint x: 592, endPoint y: 244, distance: 103.0
click at [592, 244] on div "Janela de atendimento Grade de atendimento Capacidade Transportadoras Veículos …" at bounding box center [506, 222] width 1012 height 444
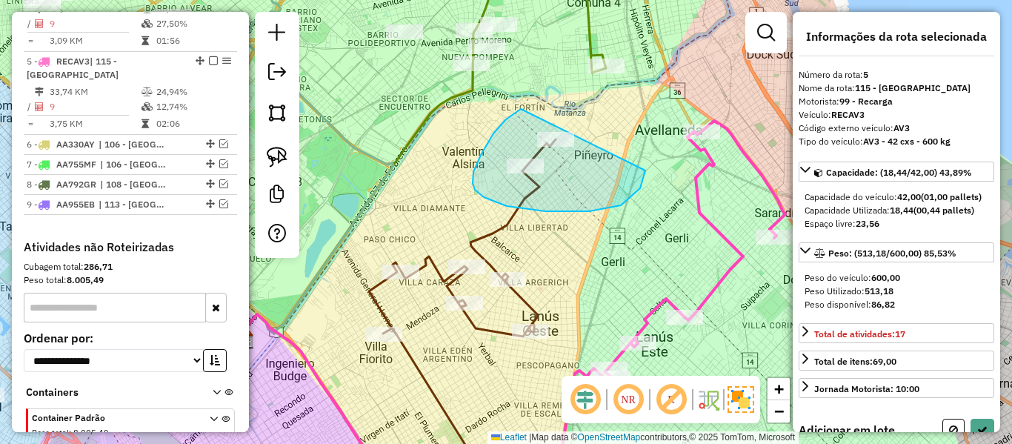
drag, startPoint x: 521, startPoint y: 109, endPoint x: 635, endPoint y: 115, distance: 114.3
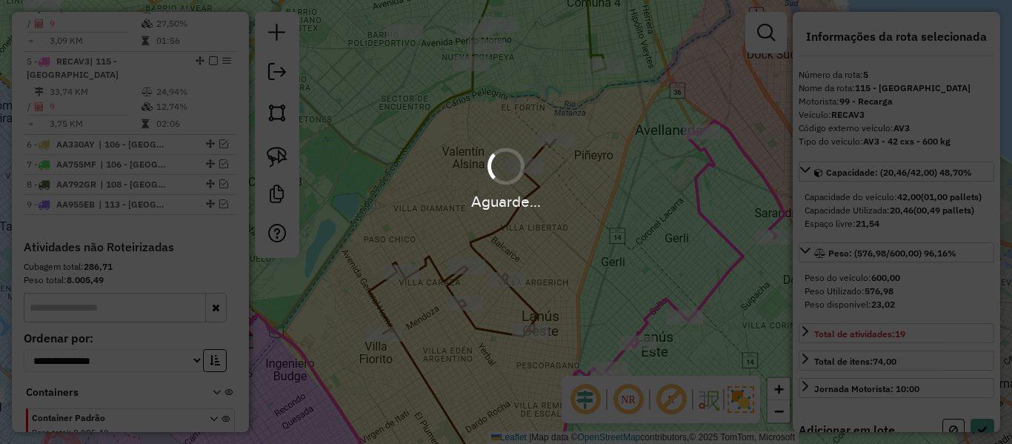
select select "**********"
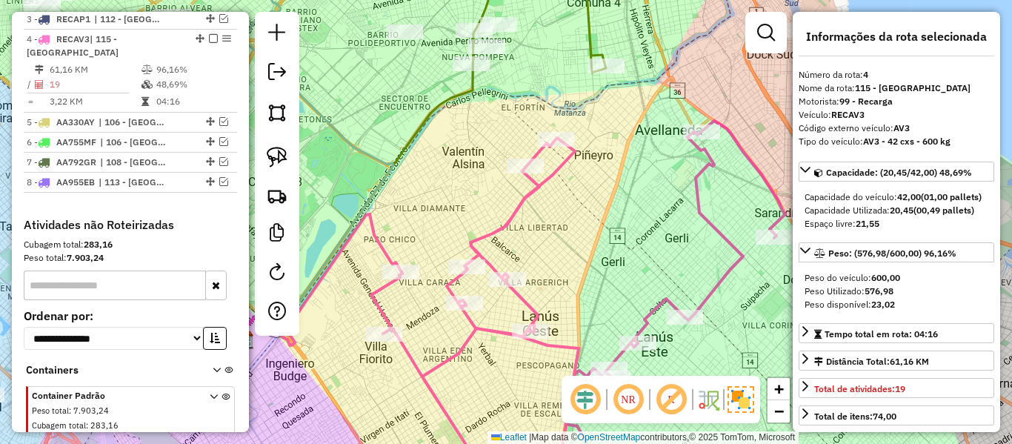
scroll to position [791, 0]
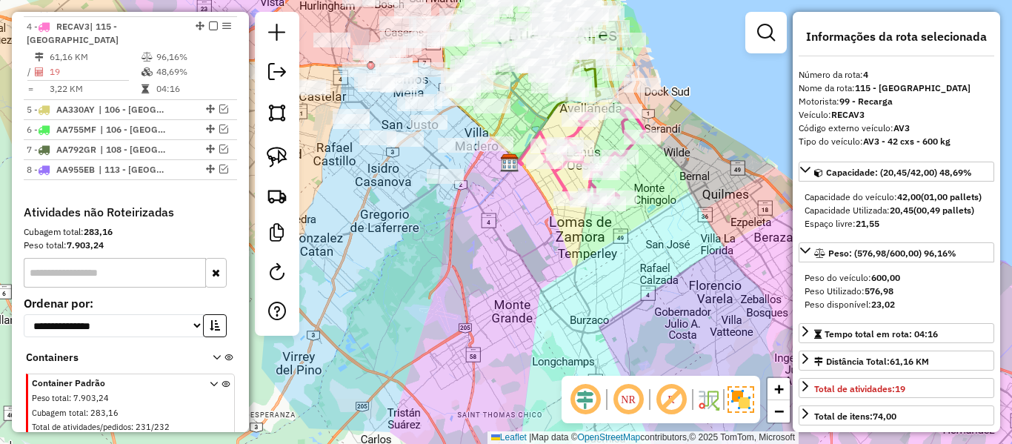
click at [563, 174] on icon at bounding box center [593, 156] width 103 height 96
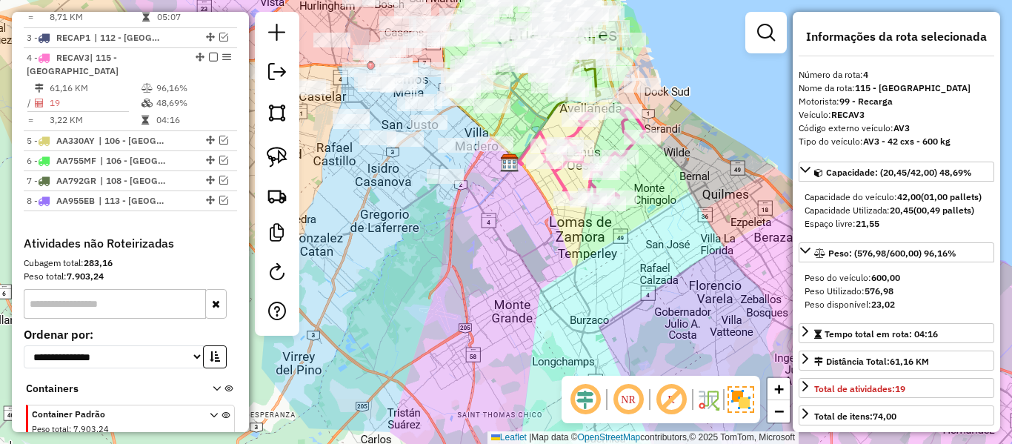
scroll to position [757, 0]
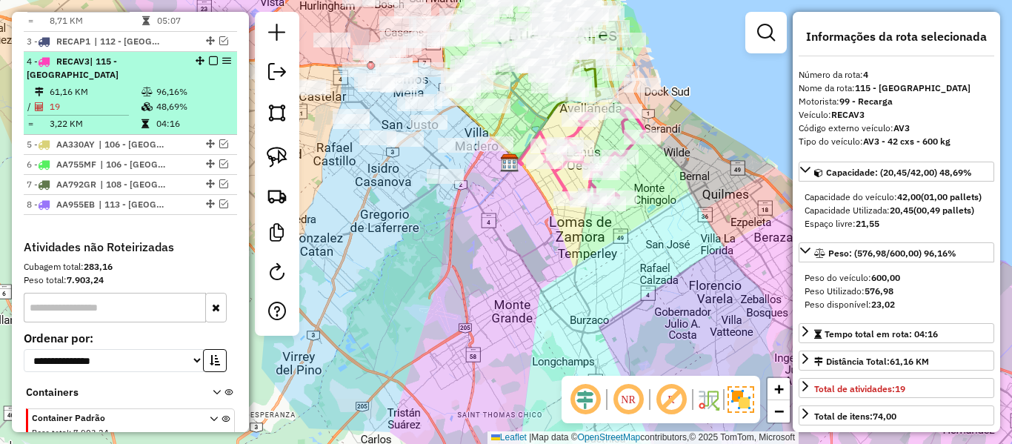
click at [210, 56] on em at bounding box center [213, 60] width 9 height 9
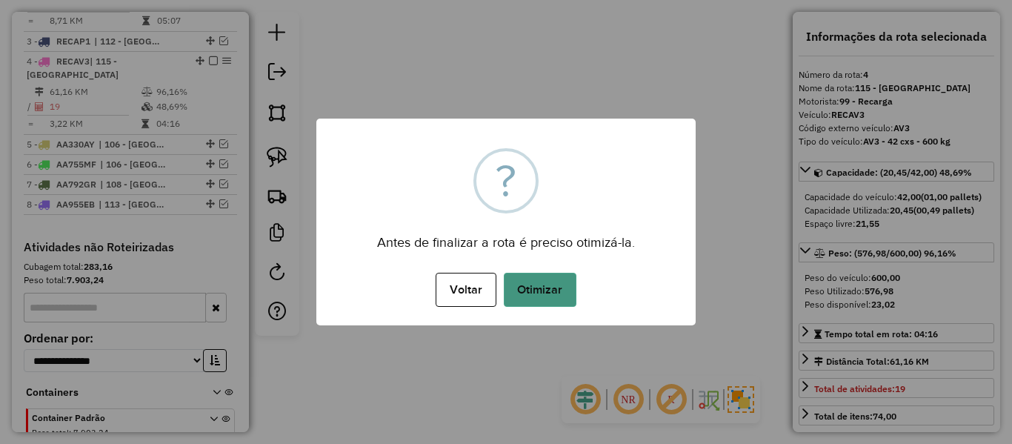
click at [562, 279] on button "Otimizar" at bounding box center [540, 290] width 73 height 34
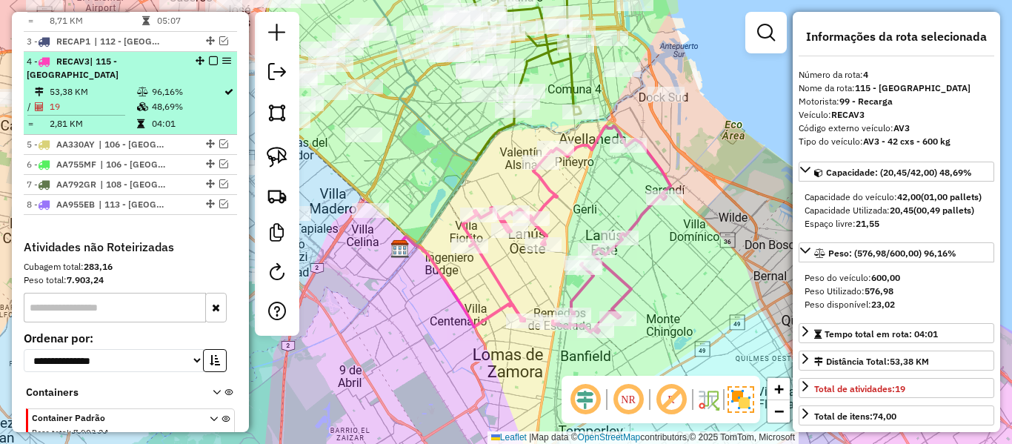
click at [210, 56] on em at bounding box center [213, 60] width 9 height 9
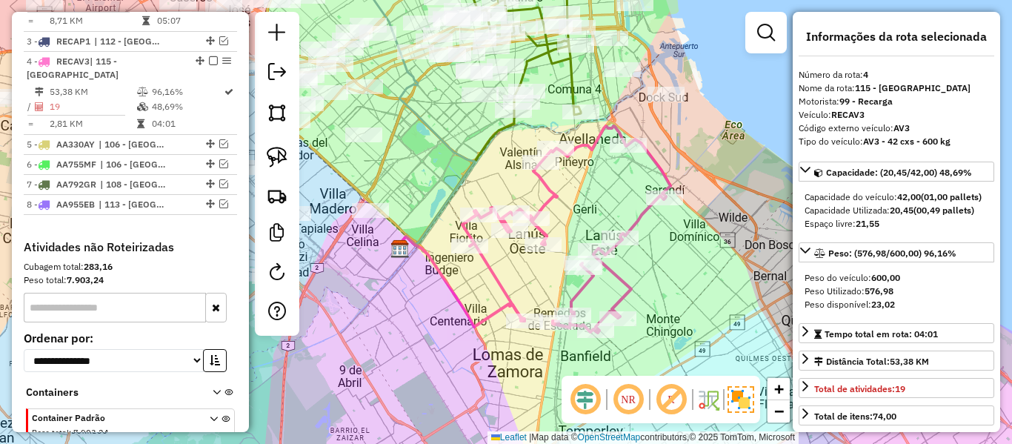
scroll to position [694, 0]
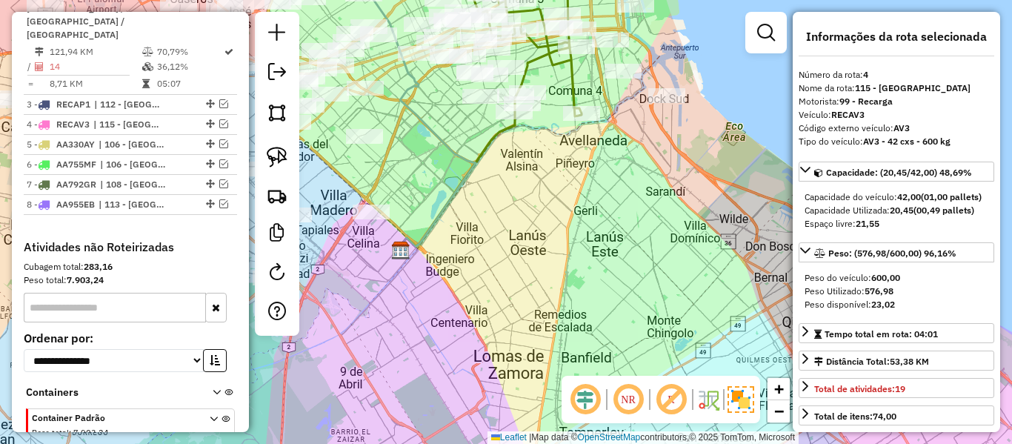
drag, startPoint x: 545, startPoint y: 199, endPoint x: 725, endPoint y: 274, distance: 196.0
click at [721, 279] on div "Janela de atendimento Grade de atendimento Capacidade Transportadoras Veículos …" at bounding box center [506, 222] width 1012 height 444
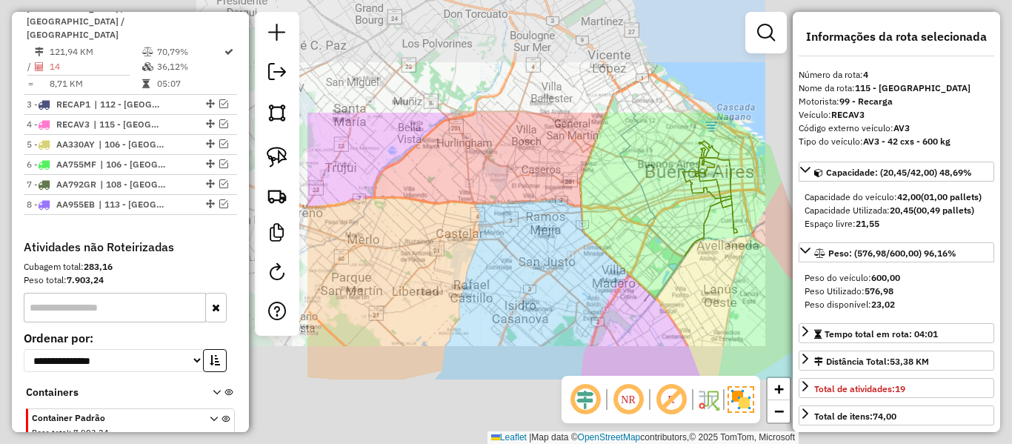
drag, startPoint x: 711, startPoint y: 273, endPoint x: 691, endPoint y: 270, distance: 20.9
click at [711, 274] on div "Janela de atendimento Grade de atendimento Capacidade Transportadoras Veículos …" at bounding box center [506, 222] width 1012 height 444
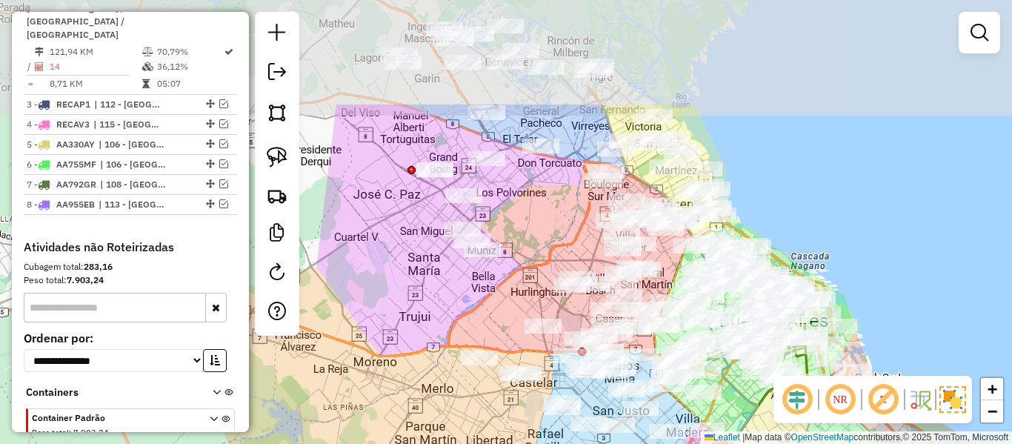
click at [766, 426] on div "Janela de atendimento Grade de atendimento Capacidade Transportadoras Veículos …" at bounding box center [506, 222] width 1012 height 444
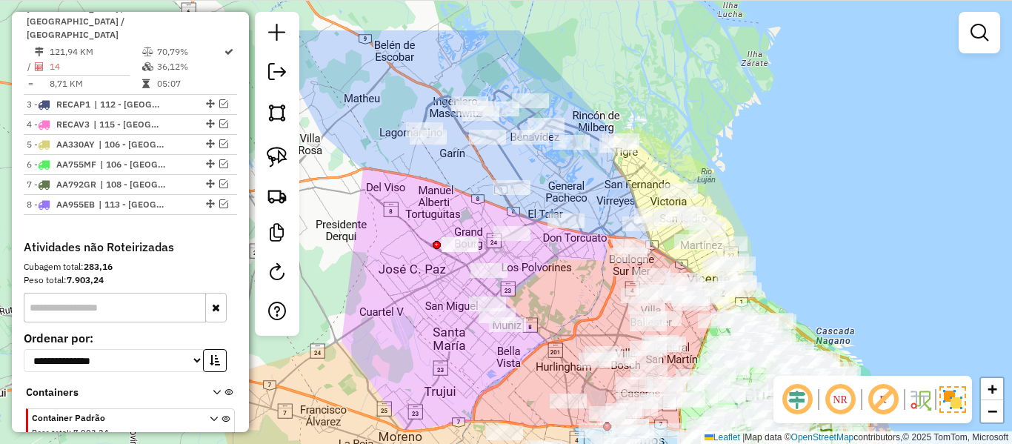
drag, startPoint x: 545, startPoint y: 136, endPoint x: 537, endPoint y: 183, distance: 47.4
click at [572, 221] on div "Rota 2 - Placa JTZ263 498401 - wendy fox Janela de atendimento Grade de atendim…" at bounding box center [506, 222] width 1012 height 444
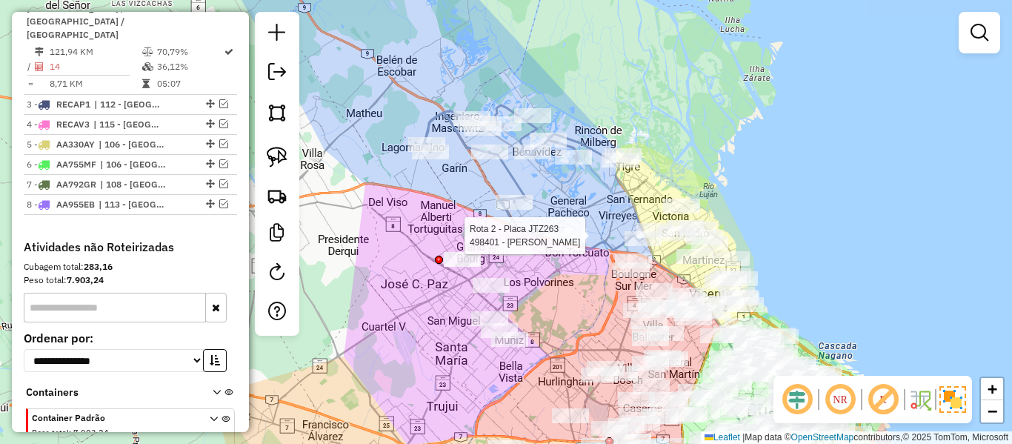
click at [506, 173] on icon at bounding box center [533, 177] width 220 height 145
select select "**********"
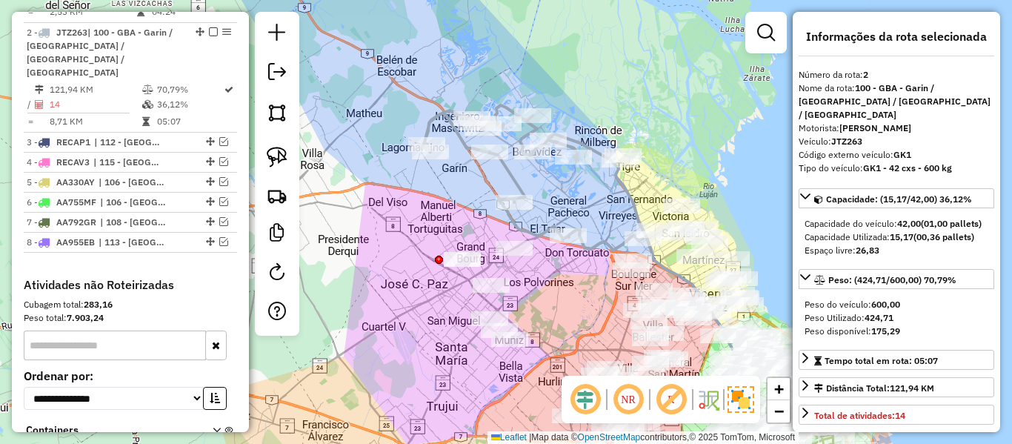
scroll to position [654, 0]
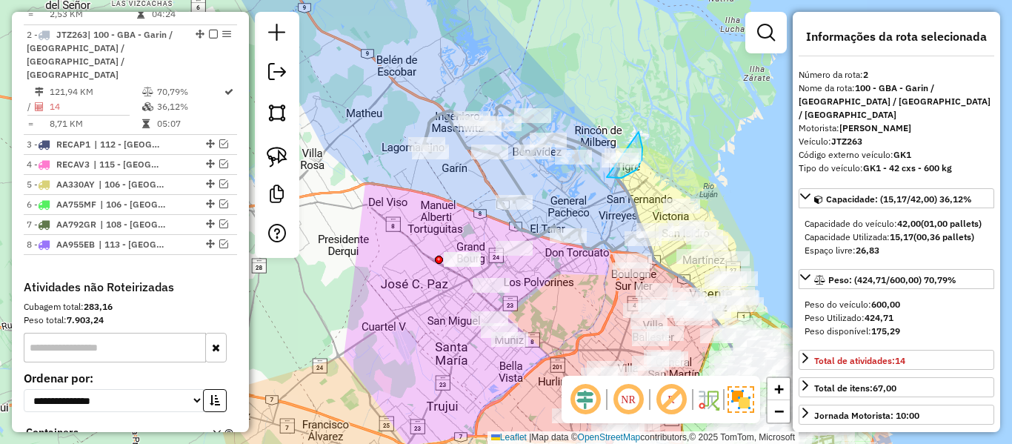
drag, startPoint x: 607, startPoint y: 177, endPoint x: 556, endPoint y: 148, distance: 58.7
click at [278, 398] on div at bounding box center [278, 398] width 0 height 0
select select "**********"
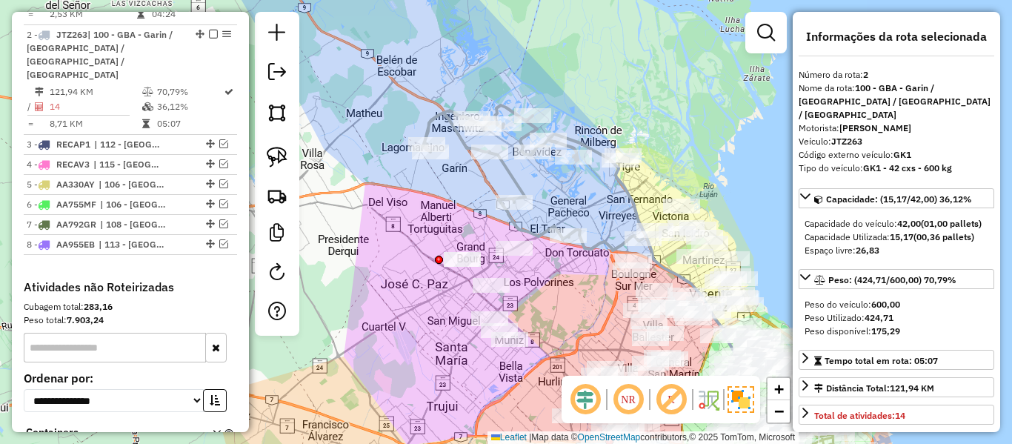
click at [603, 242] on icon at bounding box center [533, 177] width 220 height 145
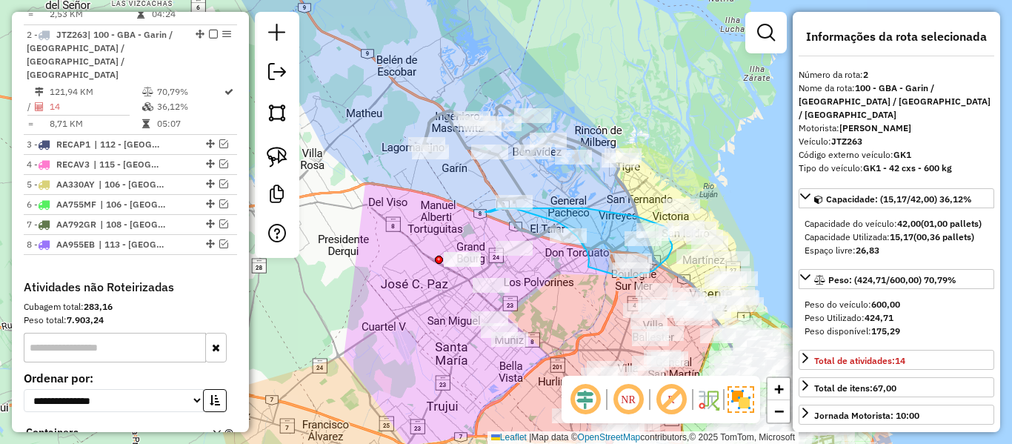
drag, startPoint x: 582, startPoint y: 243, endPoint x: 615, endPoint y: 282, distance: 51.0
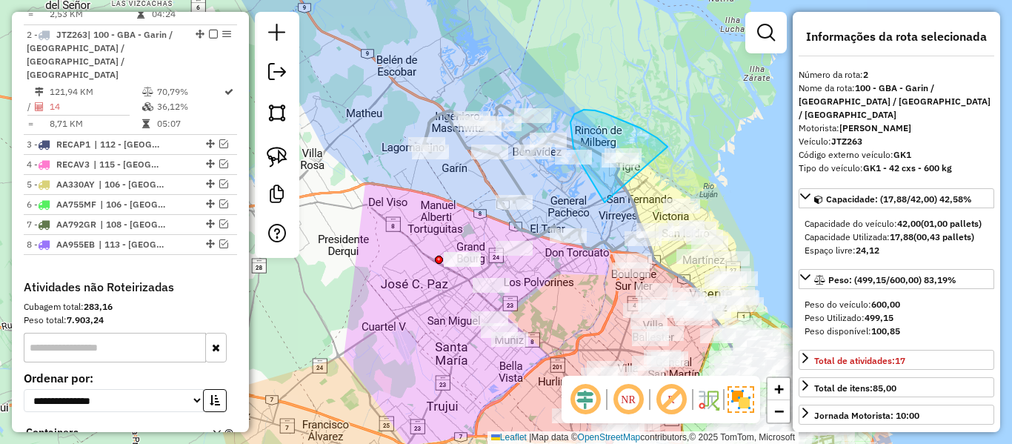
drag, startPoint x: 580, startPoint y: 111, endPoint x: 668, endPoint y: 147, distance: 95.4
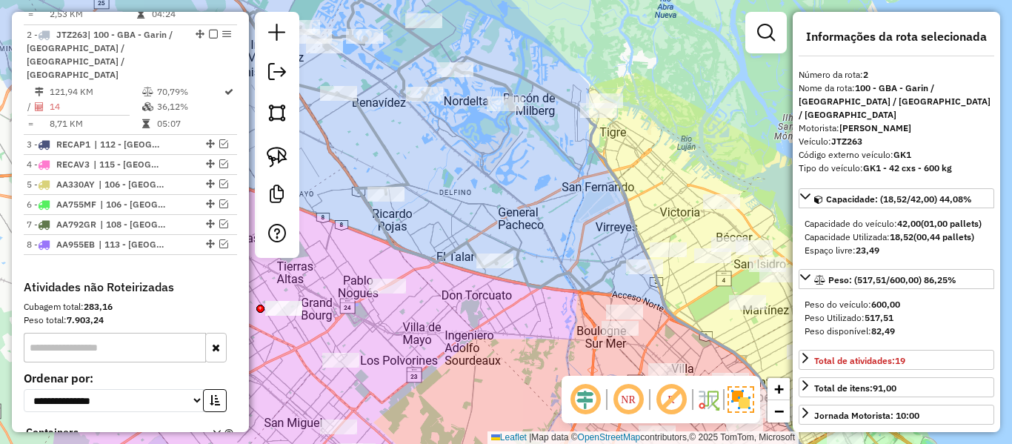
drag, startPoint x: 592, startPoint y: 182, endPoint x: 589, endPoint y: 193, distance: 12.2
click at [596, 163] on div "Janela de atendimento Grade de atendimento Capacidade Transportadoras Veículos …" at bounding box center [506, 222] width 1012 height 444
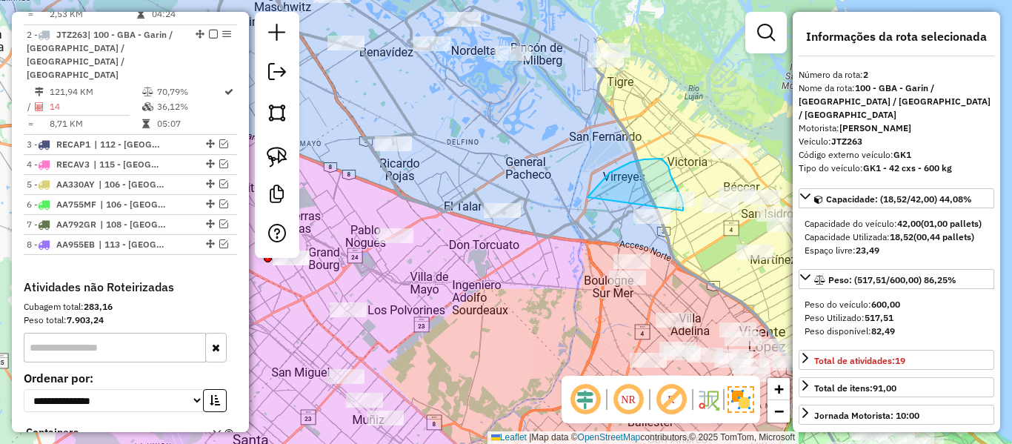
drag, startPoint x: 588, startPoint y: 197, endPoint x: 657, endPoint y: 247, distance: 85.5
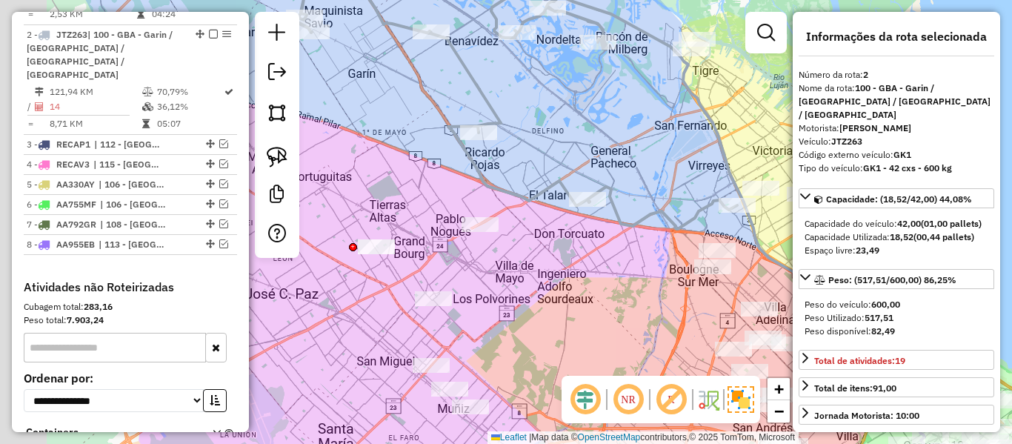
drag, startPoint x: 660, startPoint y: 223, endPoint x: 699, endPoint y: 225, distance: 38.6
click at [730, 223] on icon at bounding box center [516, 86] width 441 height 285
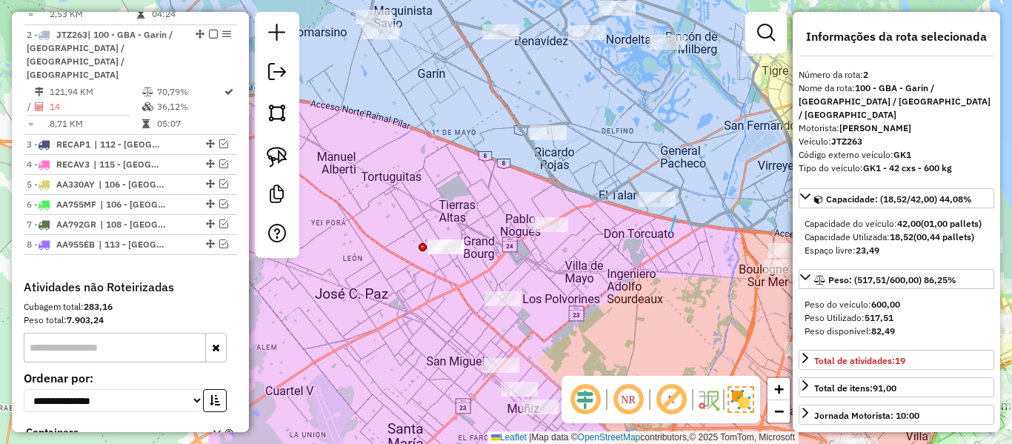
drag, startPoint x: 671, startPoint y: 233, endPoint x: 683, endPoint y: 205, distance: 30.6
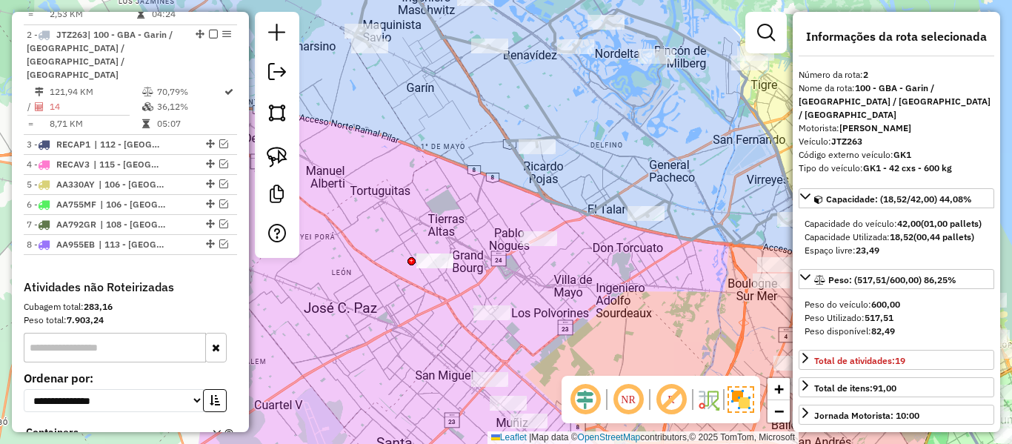
drag, startPoint x: 698, startPoint y: 199, endPoint x: 525, endPoint y: 270, distance: 187.4
click at [506, 280] on div "Janela de atendimento Grade de atendimento Capacidade Transportadoras Veículos …" at bounding box center [506, 222] width 1012 height 444
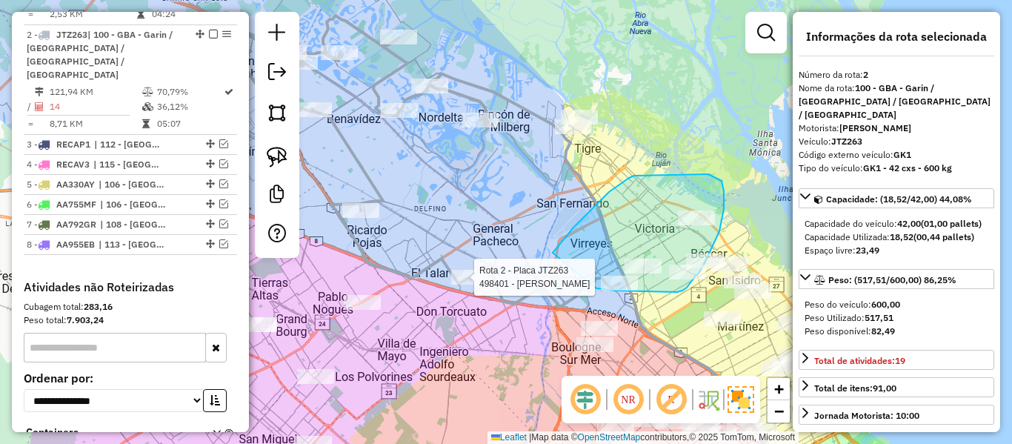
drag, startPoint x: 620, startPoint y: 184, endPoint x: 594, endPoint y: 288, distance: 107.7
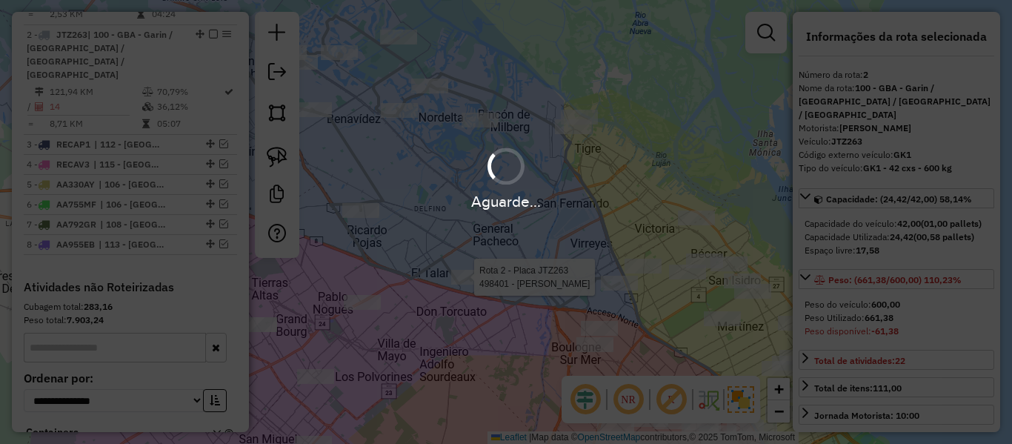
select select "**********"
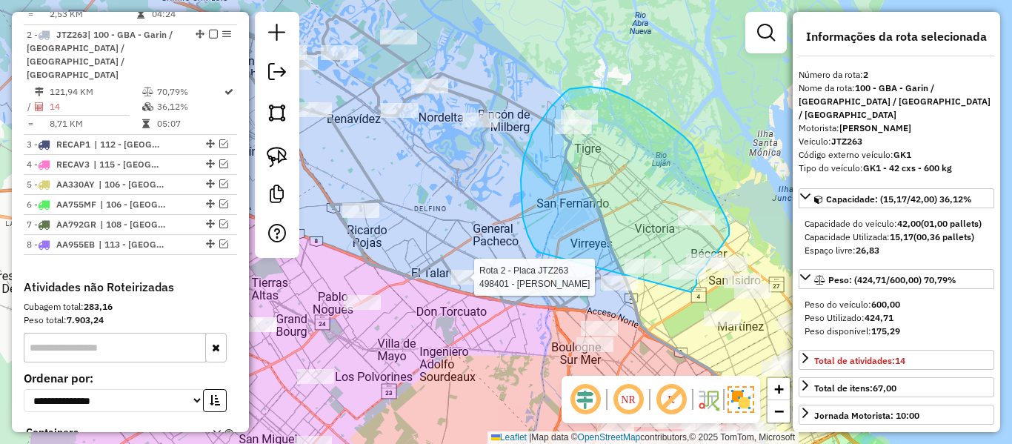
drag, startPoint x: 522, startPoint y: 199, endPoint x: 617, endPoint y: 294, distance: 134.7
click at [617, 293] on div "Rota 2 - Placa JTZ263 498401 - wendy fox Janela de atendimento Grade de atendim…" at bounding box center [506, 222] width 1012 height 444
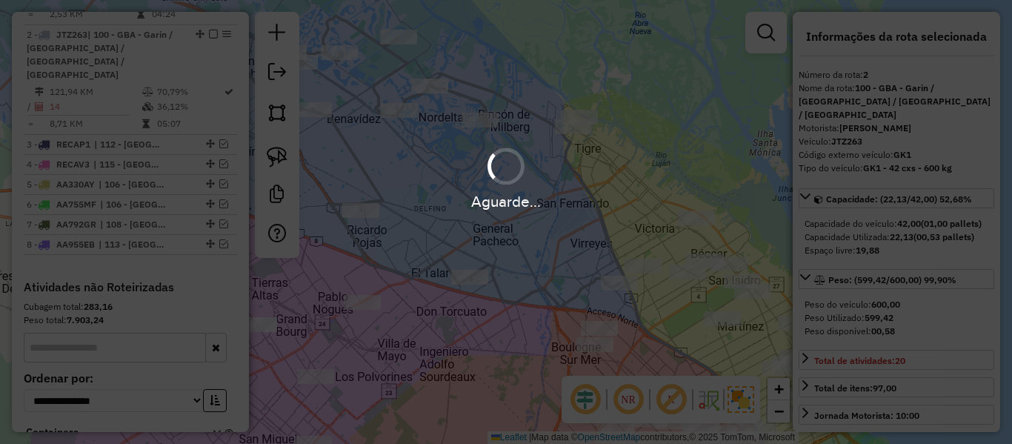
select select "**********"
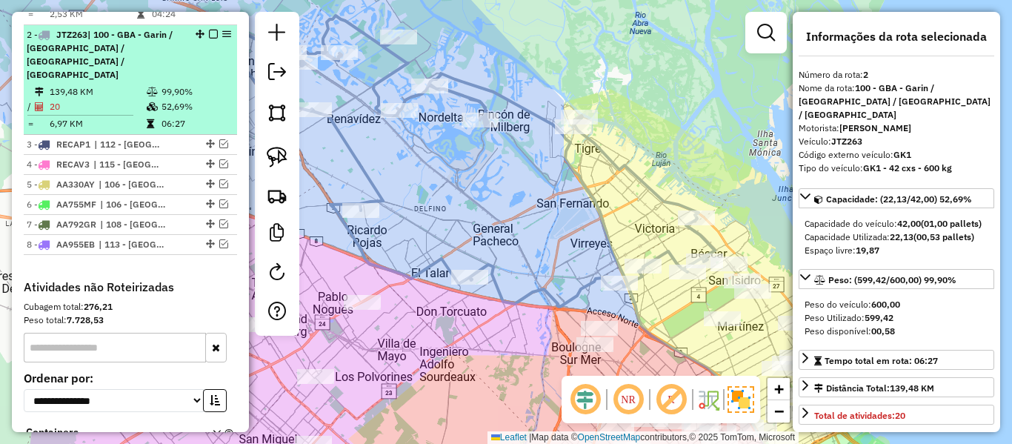
click at [205, 30] on div at bounding box center [209, 34] width 44 height 9
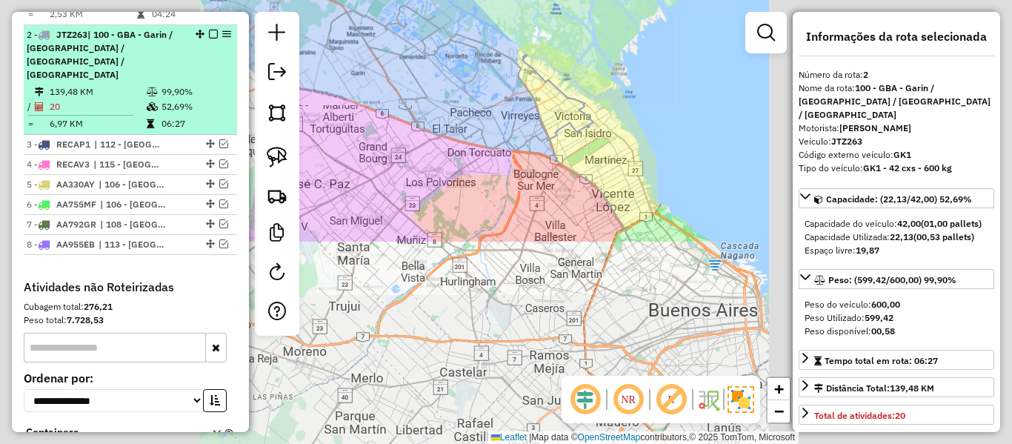
click at [210, 30] on em at bounding box center [213, 34] width 9 height 9
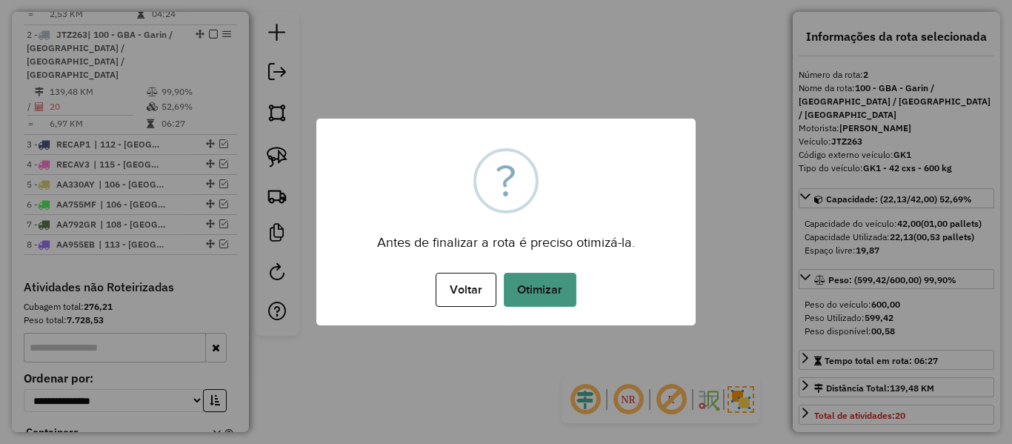
click at [559, 283] on button "Otimizar" at bounding box center [540, 290] width 73 height 34
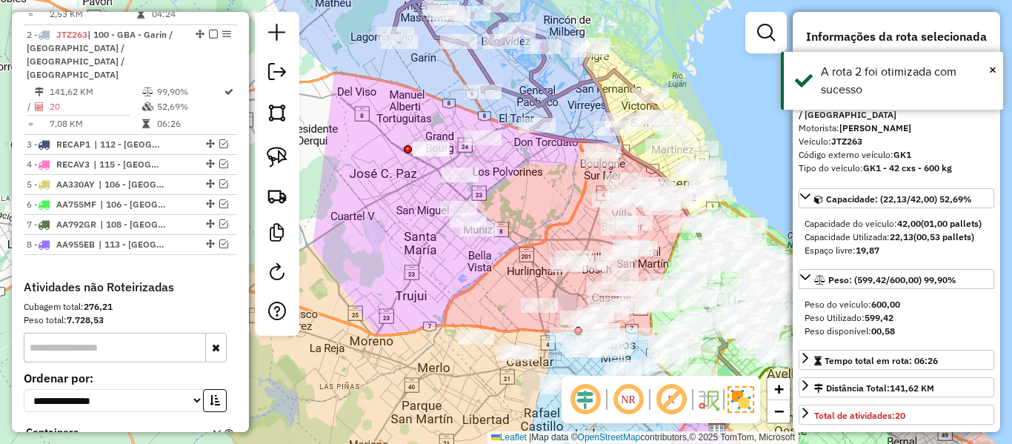
drag, startPoint x: 479, startPoint y: 187, endPoint x: 454, endPoint y: 156, distance: 40.0
click at [525, 186] on div "Janela de atendimento Grade de atendimento Capacidade Transportadoras Veículos …" at bounding box center [506, 222] width 1012 height 444
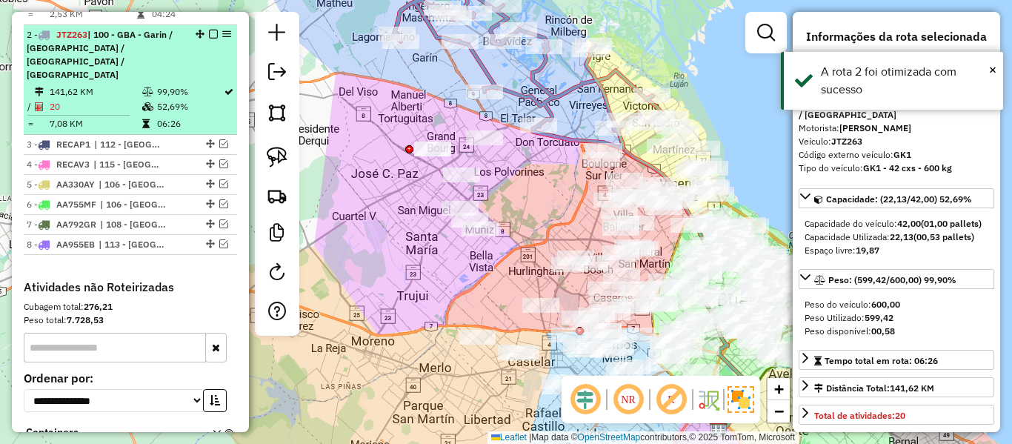
click at [209, 30] on em at bounding box center [213, 34] width 9 height 9
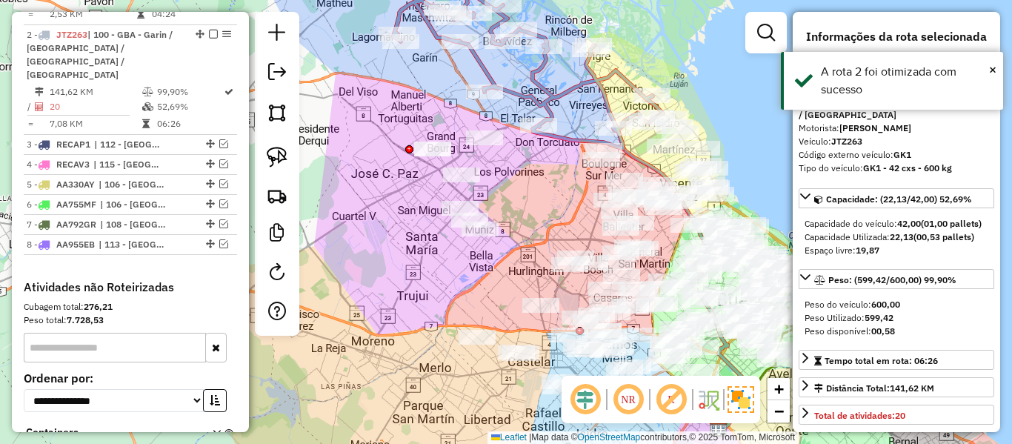
scroll to position [591, 0]
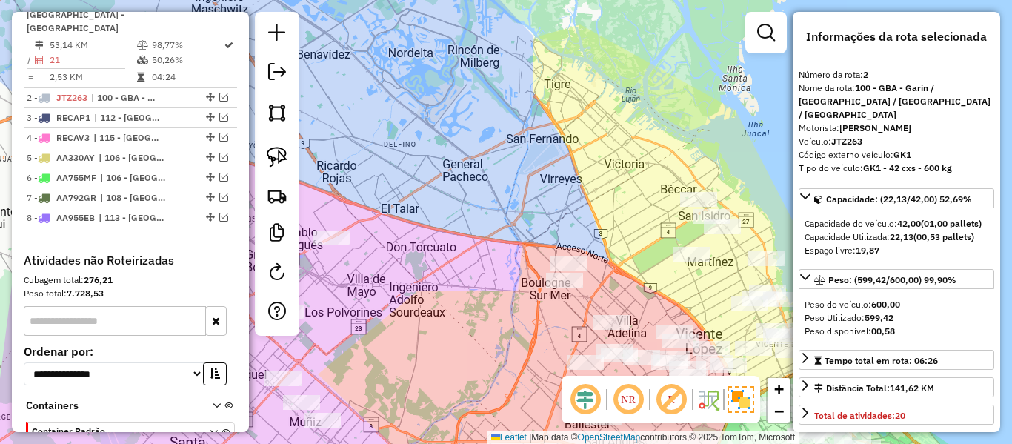
drag, startPoint x: 482, startPoint y: 305, endPoint x: 693, endPoint y: 190, distance: 239.8
click at [693, 191] on div "Janela de atendimento Grade de atendimento Capacidade Transportadoras Veículos …" at bounding box center [506, 222] width 1012 height 444
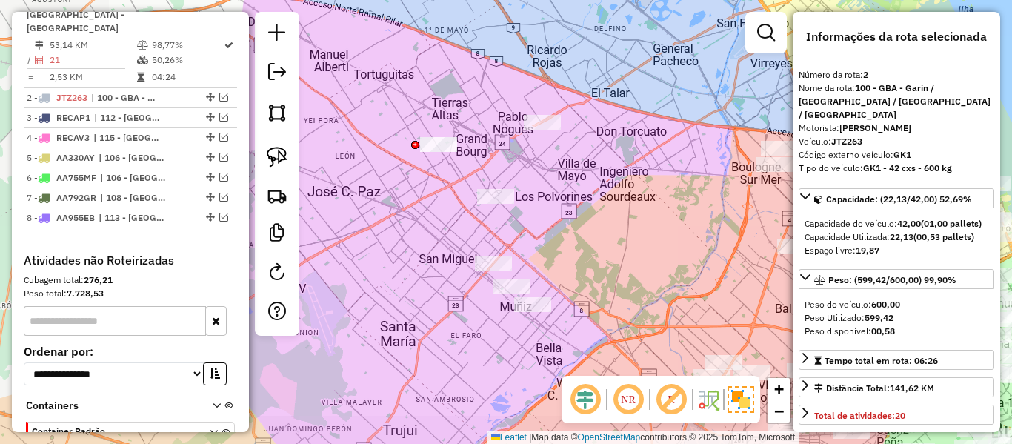
click at [680, 218] on div "Janela de atendimento Grade de atendimento Capacidade Transportadoras Veículos …" at bounding box center [506, 222] width 1012 height 444
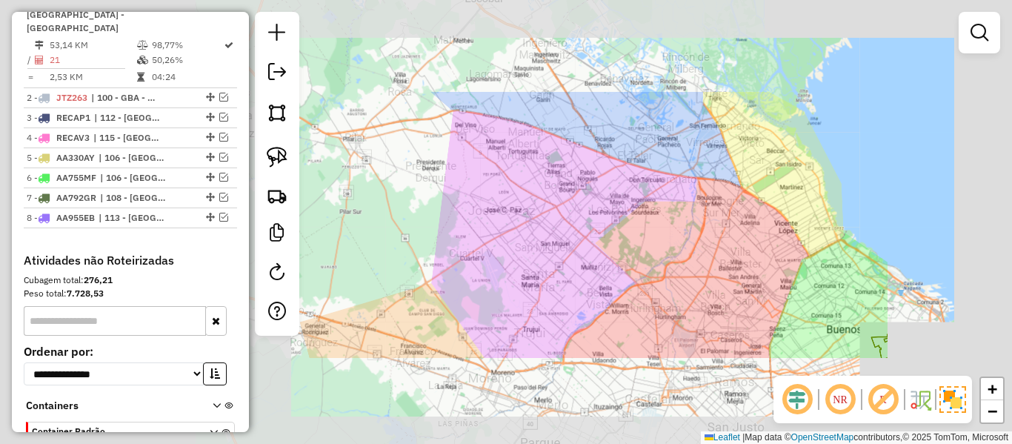
click at [660, 230] on div "Janela de atendimento Grade de atendimento Capacidade Transportadoras Veículos …" at bounding box center [506, 222] width 1012 height 444
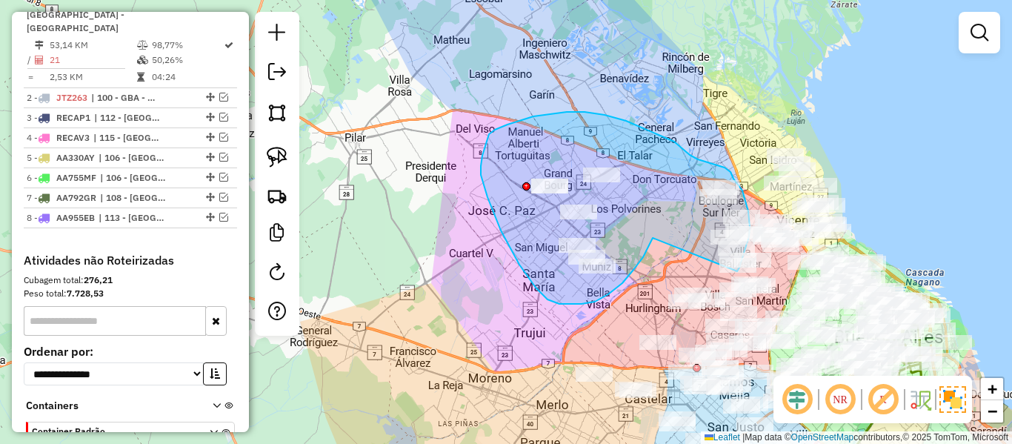
drag, startPoint x: 643, startPoint y: 257, endPoint x: 706, endPoint y: 271, distance: 64.5
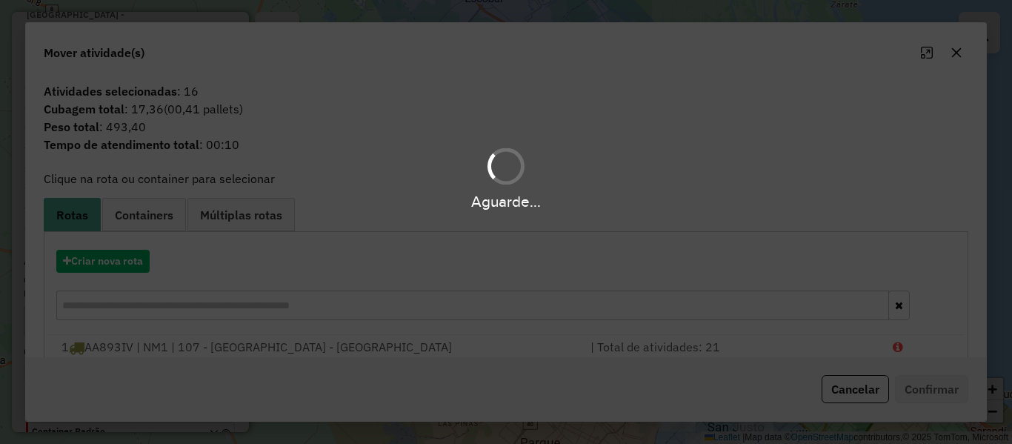
click at [132, 261] on hb-app "Aguarde... Pop-up bloqueado! Seu navegador bloqueou automáticamente a abertura …" at bounding box center [506, 222] width 1012 height 444
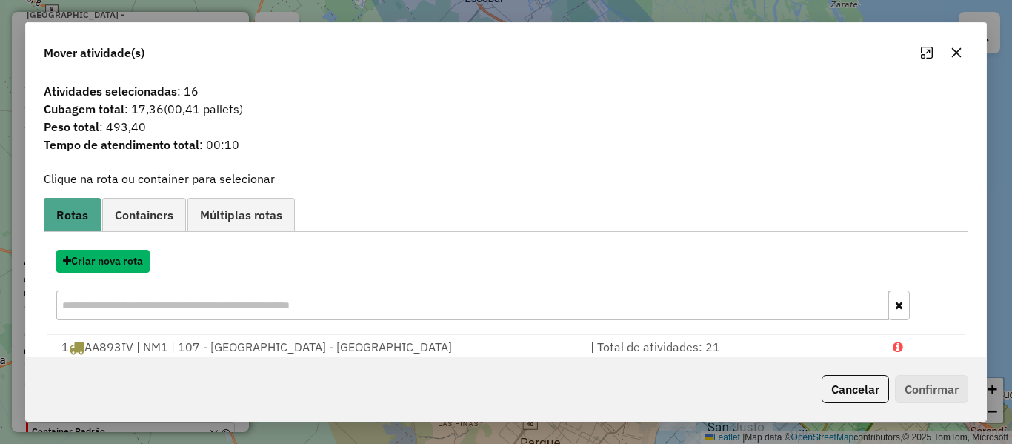
click at [132, 261] on button "Criar nova rota" at bounding box center [102, 261] width 93 height 23
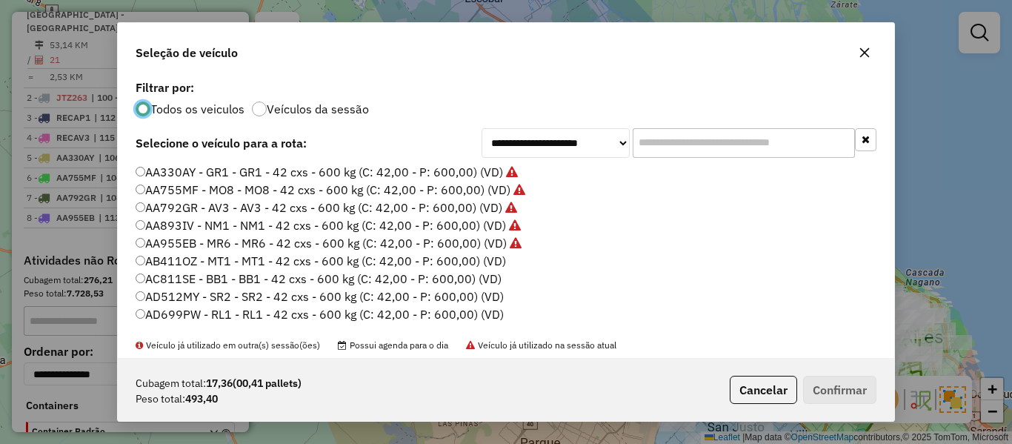
scroll to position [8, 4]
click at [493, 255] on label "AB411OZ - MT1 - MT1 - 42 cxs - 600 kg (C: 42,00 - P: 600,00) (VD)" at bounding box center [321, 261] width 371 height 18
click at [830, 391] on button "Confirmar" at bounding box center [839, 390] width 73 height 28
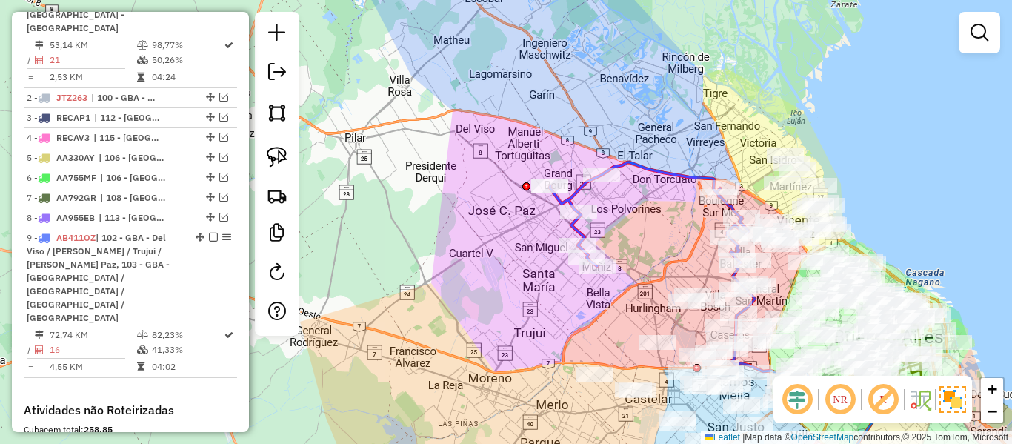
click at [669, 173] on icon at bounding box center [649, 214] width 199 height 104
select select "**********"
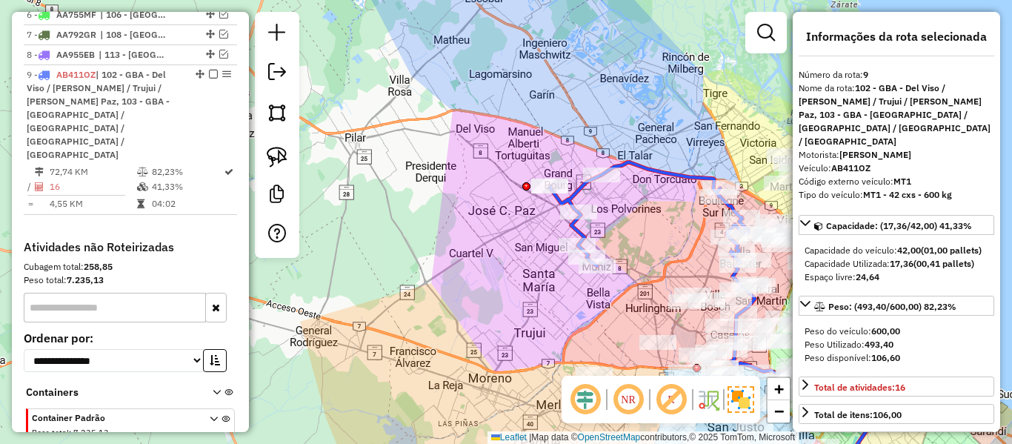
scroll to position [775, 0]
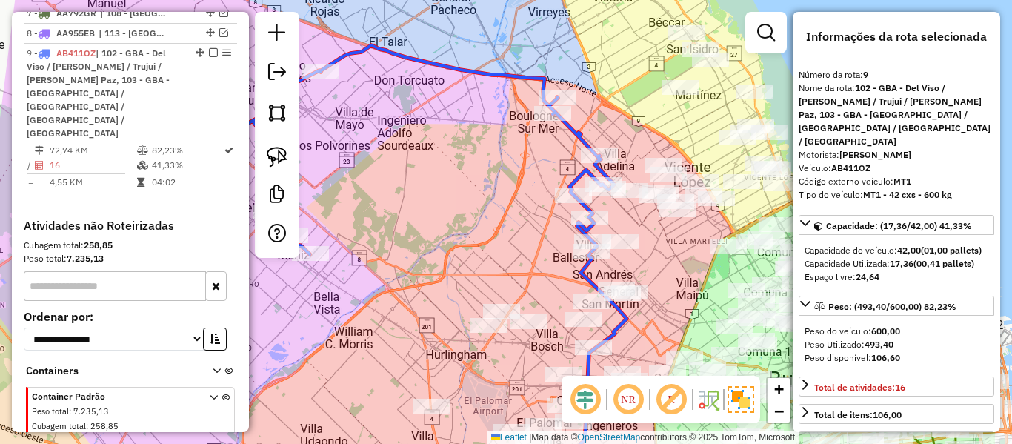
drag, startPoint x: 540, startPoint y: 185, endPoint x: 530, endPoint y: 181, distance: 11.3
click at [530, 181] on div "Janela de atendimento Grade de atendimento Capacidade Transportadoras Veículos …" at bounding box center [506, 222] width 1012 height 444
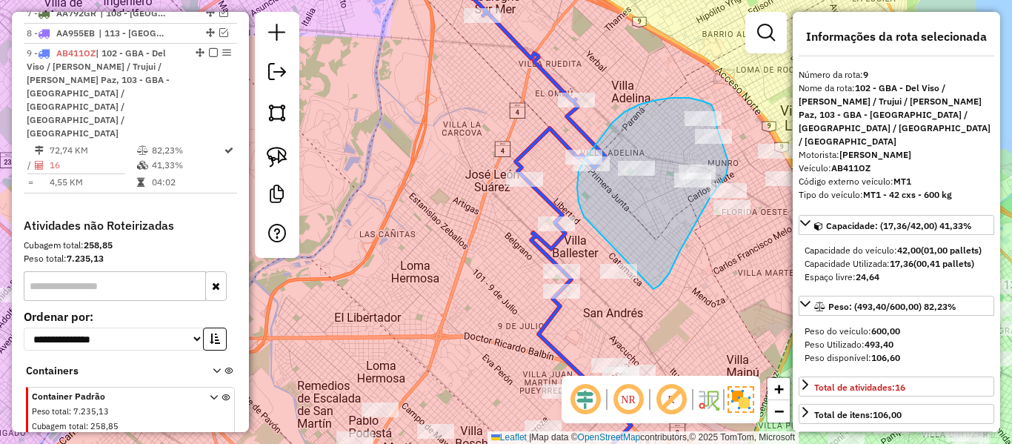
drag, startPoint x: 577, startPoint y: 187, endPoint x: 573, endPoint y: 301, distance: 113.5
click at [573, 301] on div "Janela de atendimento Grade de atendimento Capacidade Transportadoras Veículos …" at bounding box center [506, 222] width 1012 height 444
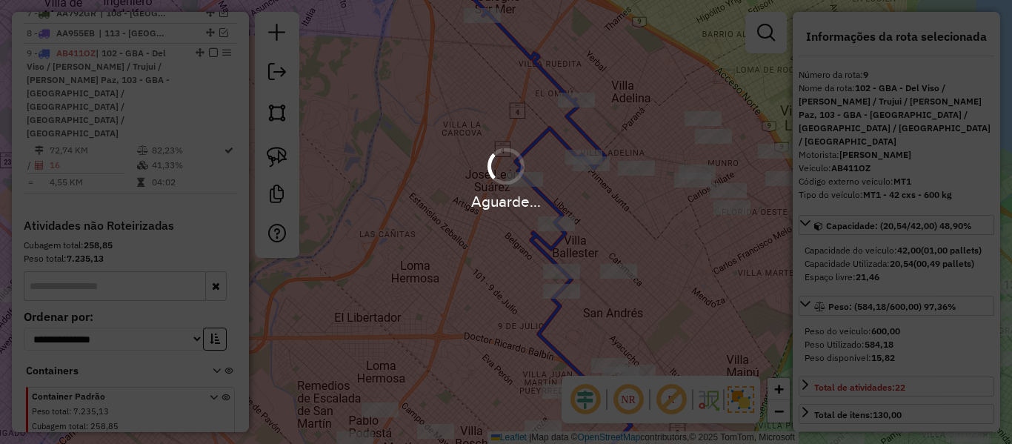
select select "**********"
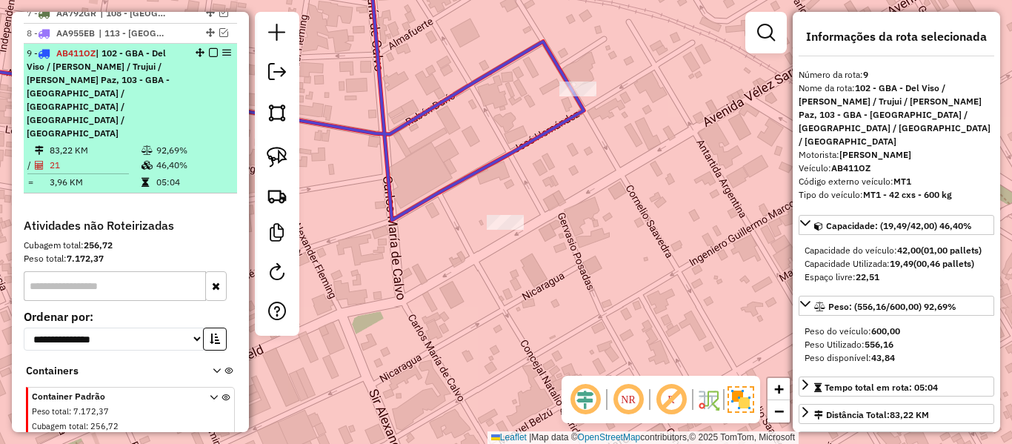
click at [209, 48] on em at bounding box center [213, 52] width 9 height 9
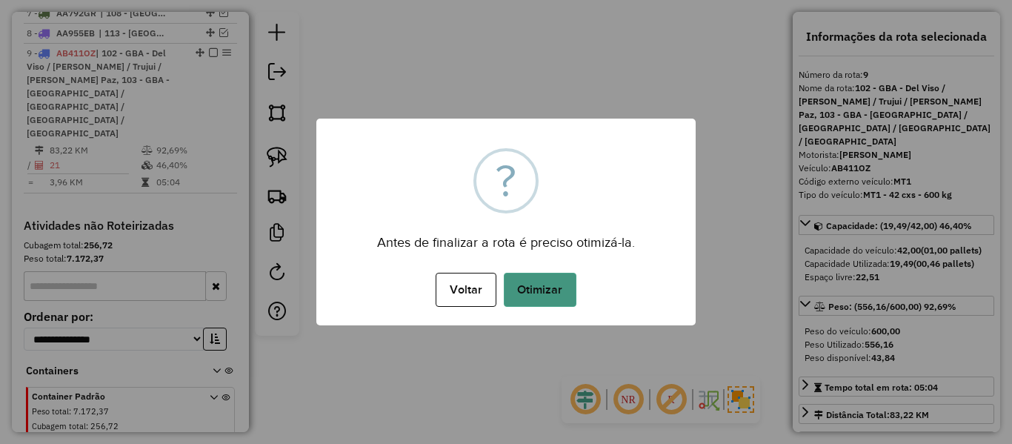
drag, startPoint x: 545, startPoint y: 337, endPoint x: 539, endPoint y: 287, distance: 50.8
click at [545, 337] on div "× ? Antes de finalizar a rota é preciso otimizá-la. Voltar No Otimizar" at bounding box center [506, 222] width 1012 height 444
click at [539, 287] on button "Otimizar" at bounding box center [540, 290] width 73 height 34
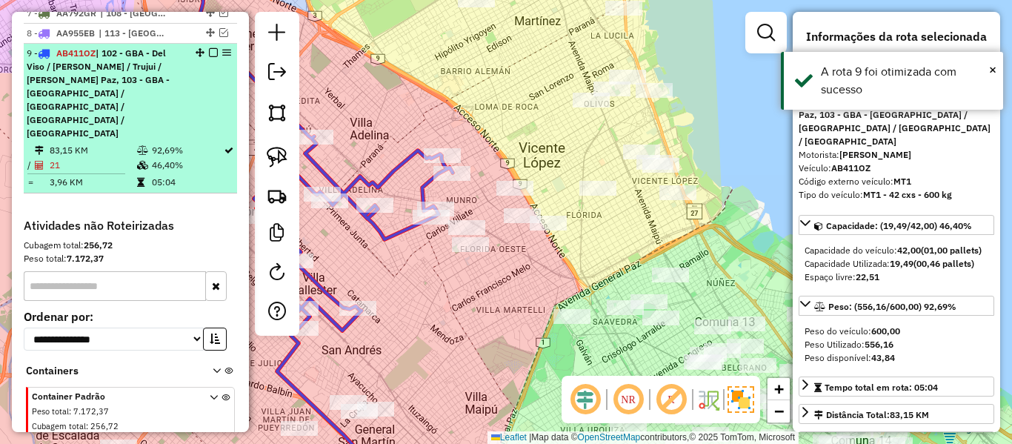
click at [209, 48] on em at bounding box center [213, 52] width 9 height 9
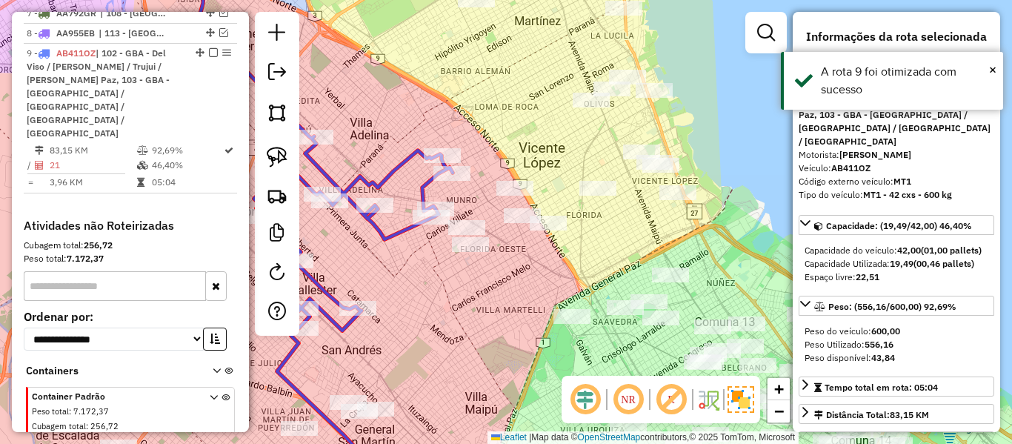
scroll to position [685, 0]
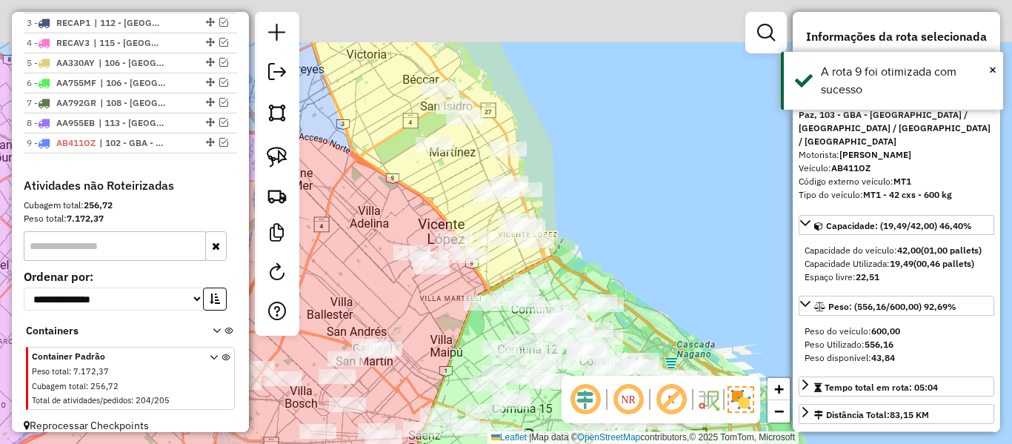
drag, startPoint x: 422, startPoint y: 113, endPoint x: 410, endPoint y: 202, distance: 89.1
click at [414, 212] on div "Janela de atendimento Grade de atendimento Capacidade Transportadoras Veículos …" at bounding box center [506, 222] width 1012 height 444
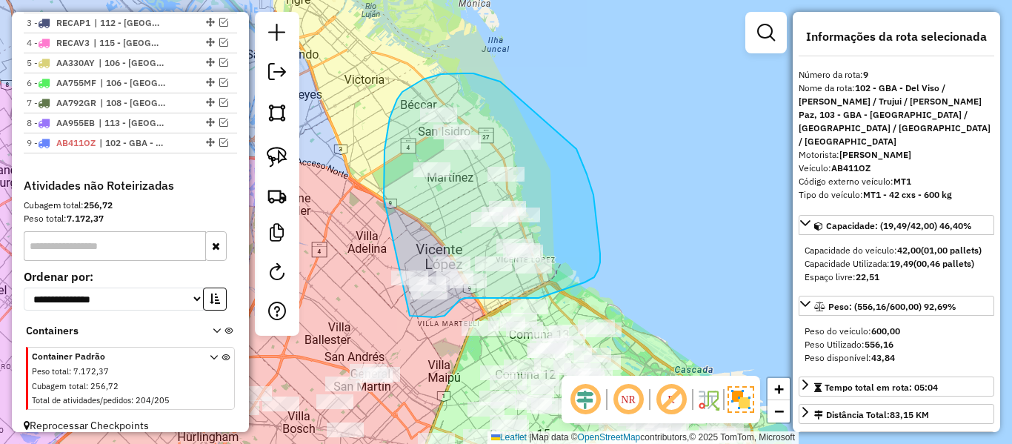
drag, startPoint x: 384, startPoint y: 198, endPoint x: 363, endPoint y: 287, distance: 91.3
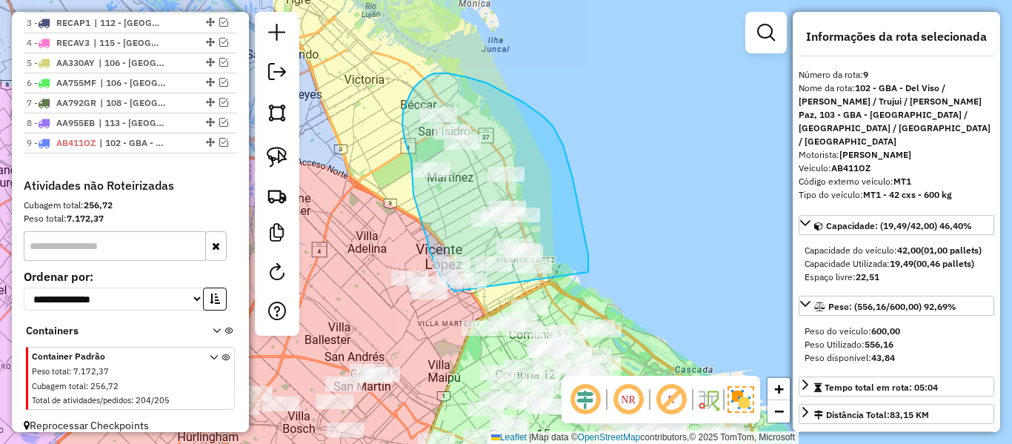
drag, startPoint x: 588, startPoint y: 272, endPoint x: 459, endPoint y: 294, distance: 130.8
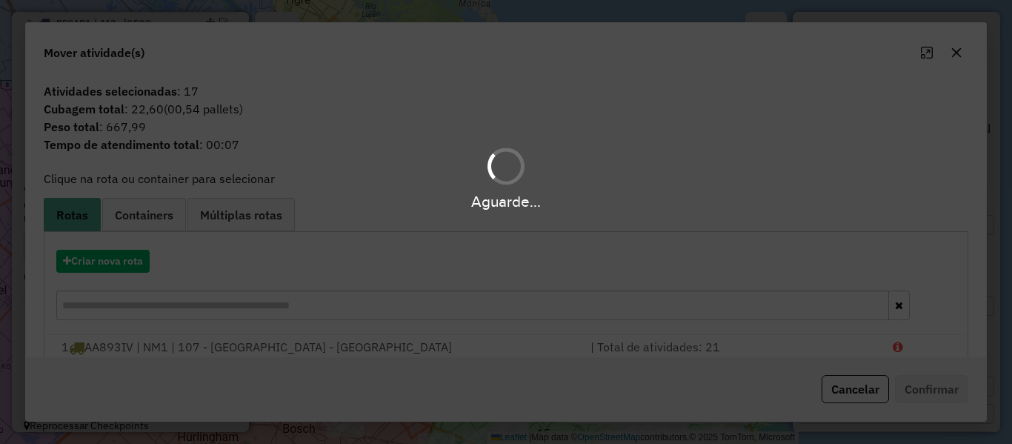
click at [127, 263] on div "Aguarde..." at bounding box center [506, 222] width 1012 height 444
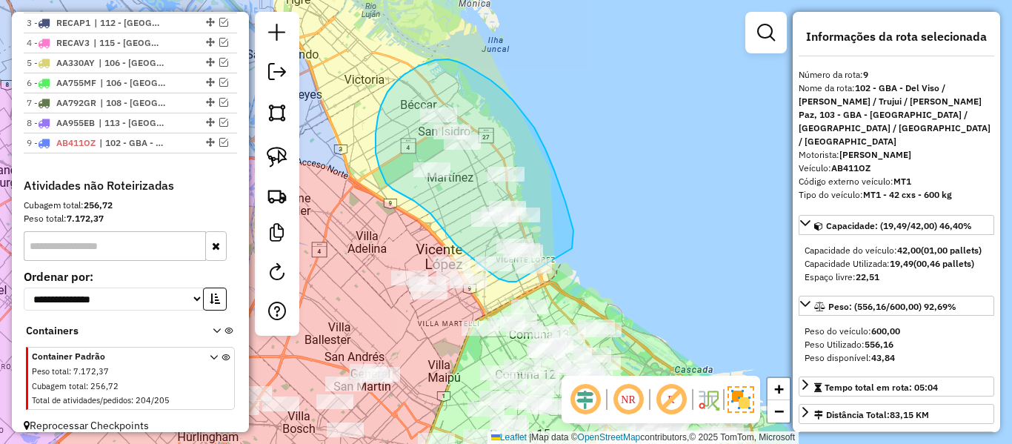
drag, startPoint x: 565, startPoint y: 202, endPoint x: 531, endPoint y: 282, distance: 88.0
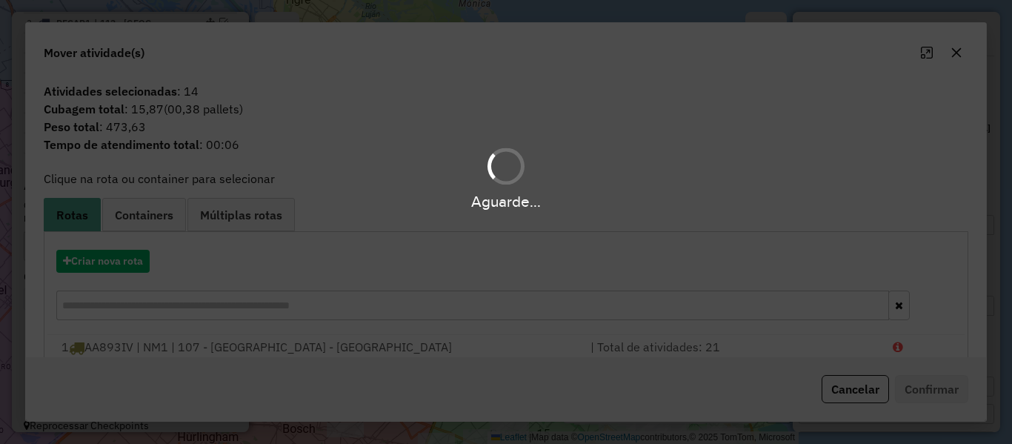
click at [126, 263] on div "Aguarde..." at bounding box center [506, 222] width 1012 height 444
click at [126, 263] on button "Criar nova rota" at bounding box center [102, 261] width 93 height 23
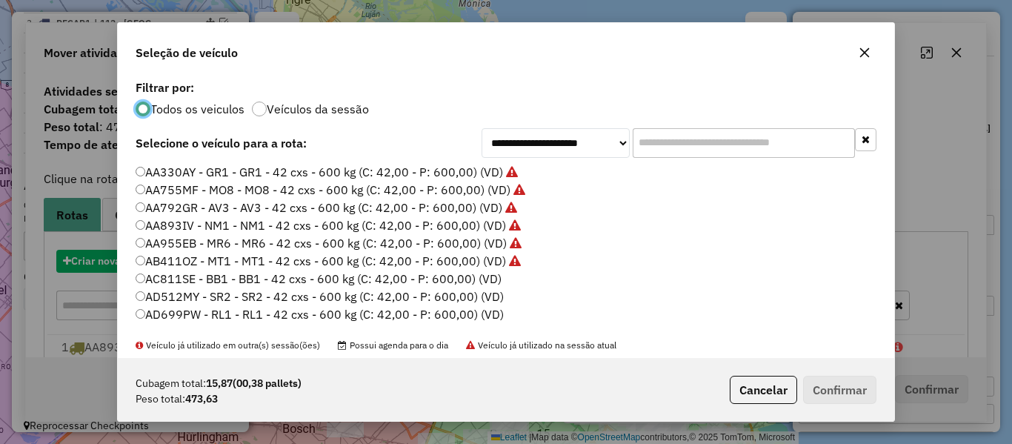
scroll to position [8, 4]
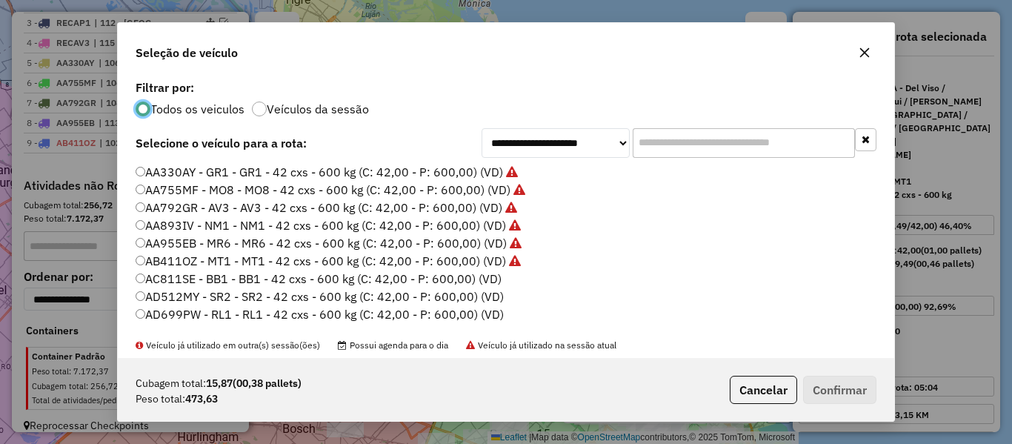
click at [493, 275] on label "AC811SE - BB1 - BB1 - 42 cxs - 600 kg (C: 42,00 - P: 600,00) (VD)" at bounding box center [319, 279] width 366 height 18
click at [814, 384] on button "Confirmar" at bounding box center [839, 390] width 73 height 28
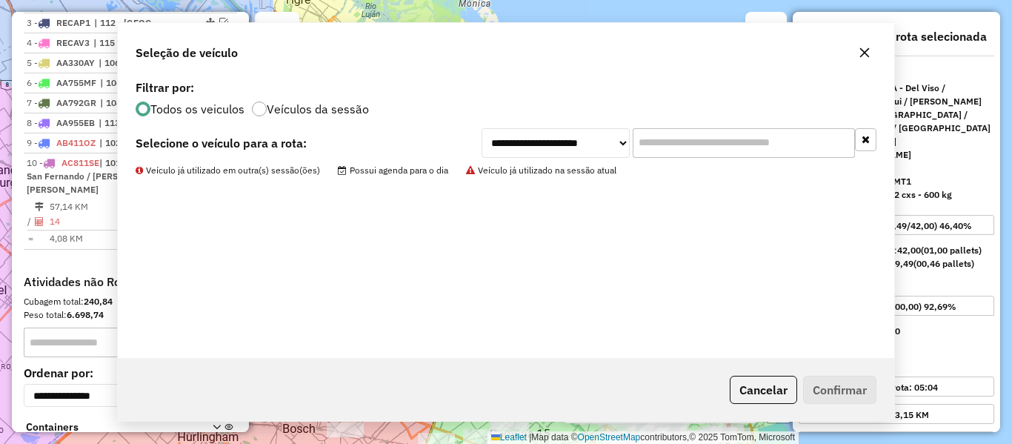
scroll to position [782, 0]
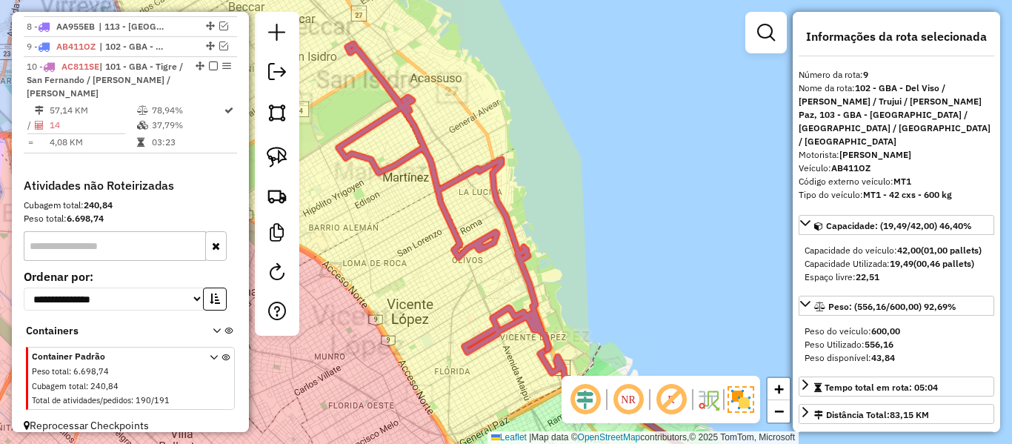
click at [505, 187] on div "Rota 10 - Placa AC811SE 550720 - Brian Caratzu Janela de atendimento Grade de a…" at bounding box center [506, 222] width 1012 height 444
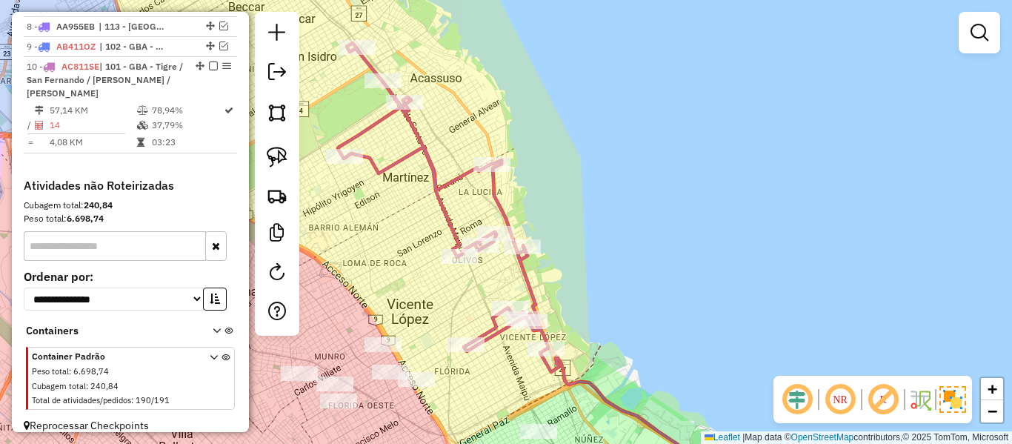
click at [496, 199] on icon at bounding box center [443, 197] width 210 height 308
select select "**********"
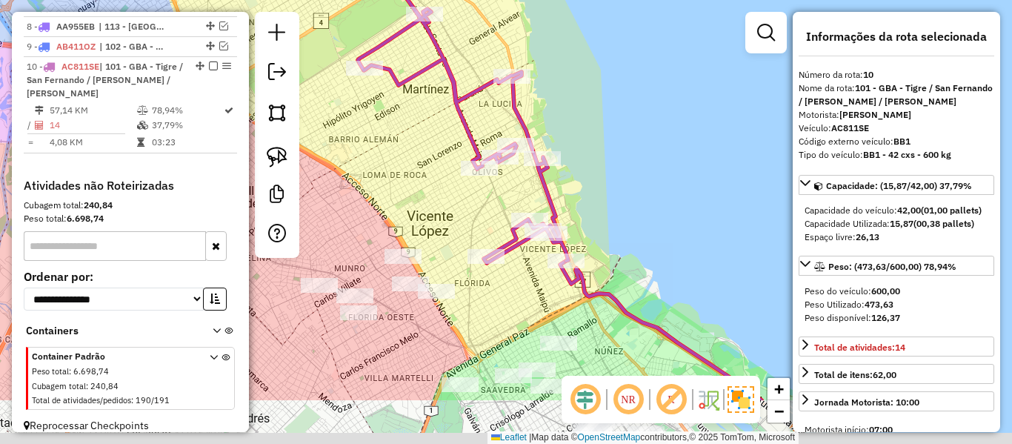
drag, startPoint x: 582, startPoint y: 223, endPoint x: 603, endPoint y: 133, distance: 92.0
click at [603, 133] on div "Janela de atendimento Grade de atendimento Capacidade Transportadoras Veículos …" at bounding box center [506, 222] width 1012 height 444
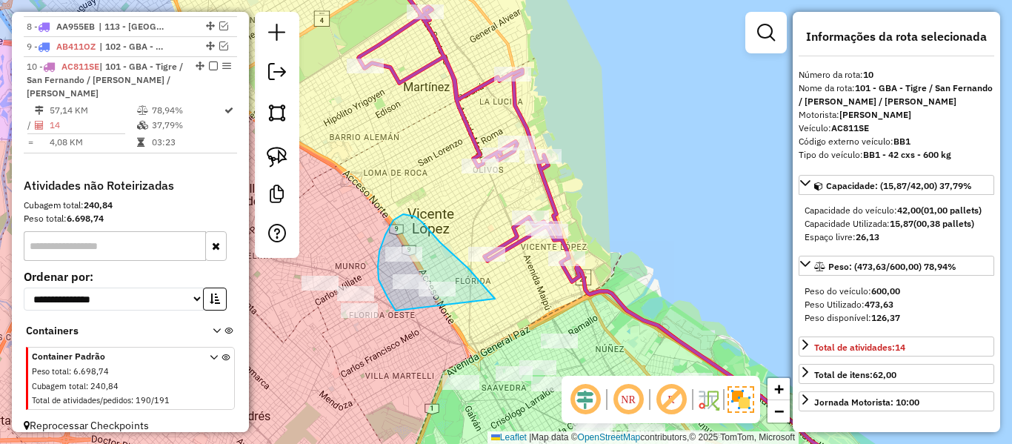
drag, startPoint x: 494, startPoint y: 297, endPoint x: 441, endPoint y: 334, distance: 65.0
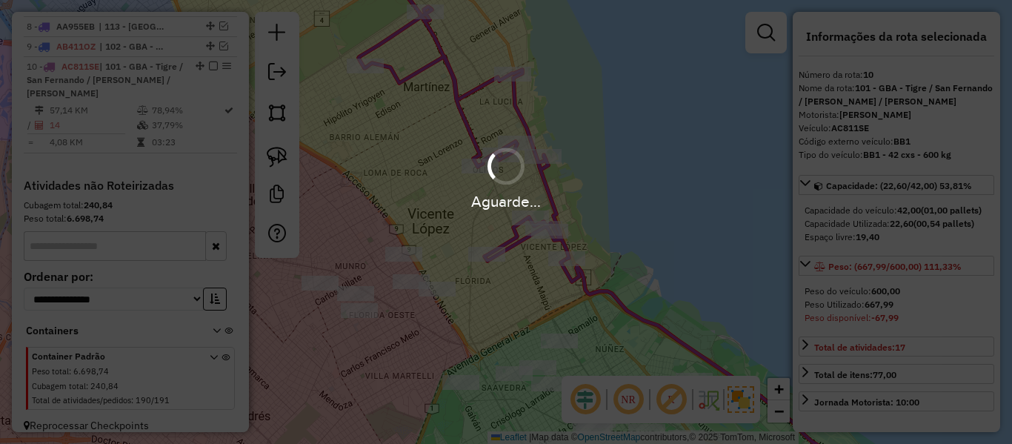
select select "**********"
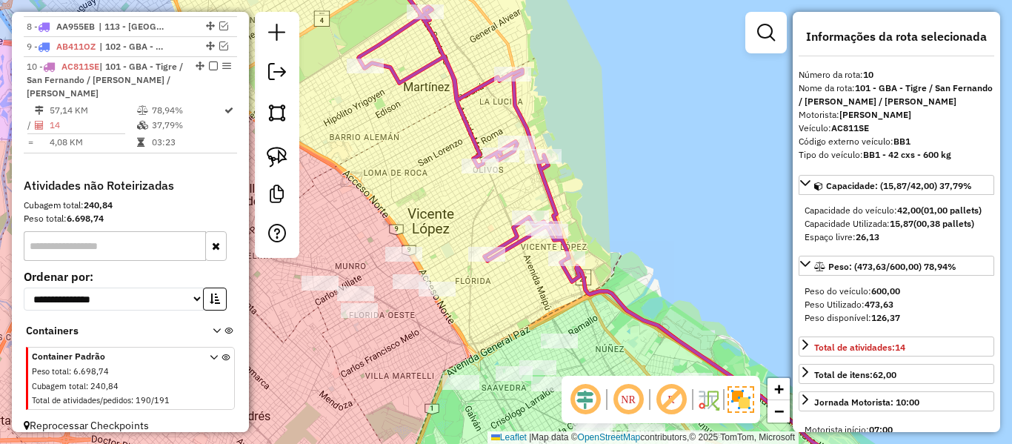
drag, startPoint x: 414, startPoint y: 265, endPoint x: 402, endPoint y: 260, distance: 12.3
click at [411, 264] on div "Janela de atendimento Grade de atendimento Capacidade Transportadoras Veículos …" at bounding box center [506, 222] width 1012 height 444
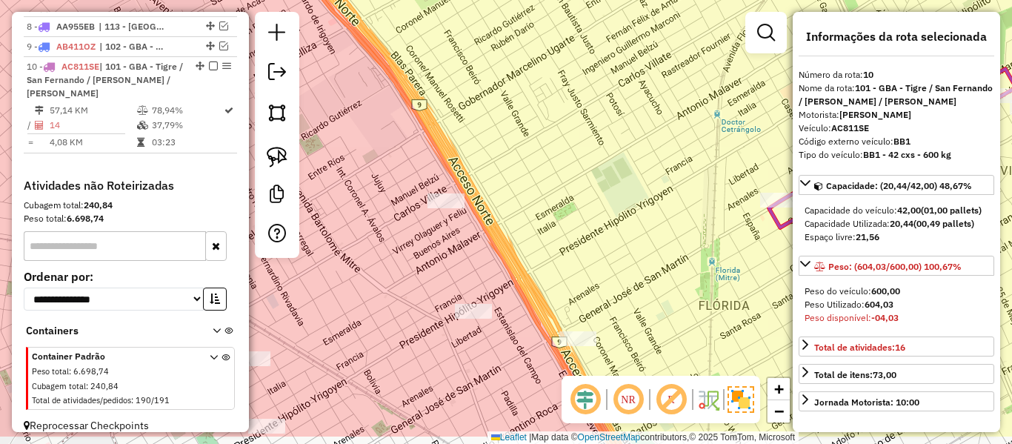
drag, startPoint x: 546, startPoint y: 259, endPoint x: 482, endPoint y: 205, distance: 84.2
click at [482, 206] on div "Janela de atendimento Grade de atendimento Capacidade Transportadoras Veículos …" at bounding box center [506, 222] width 1012 height 444
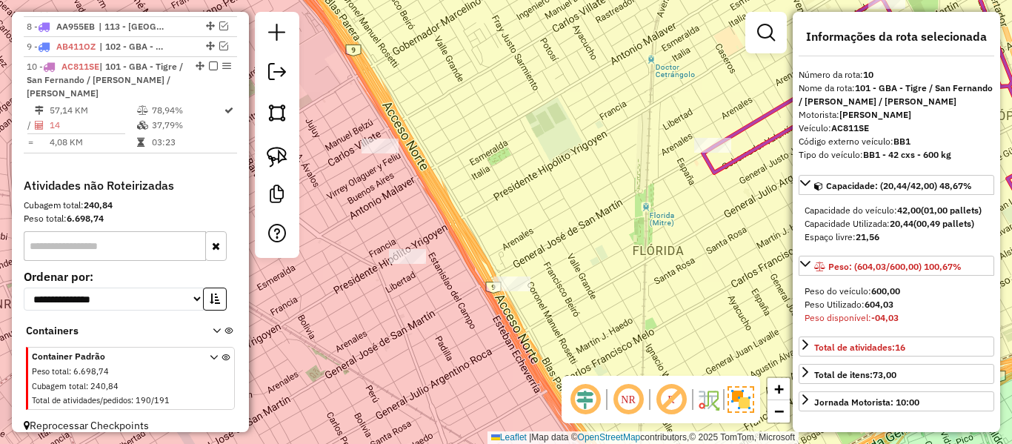
select select "**********"
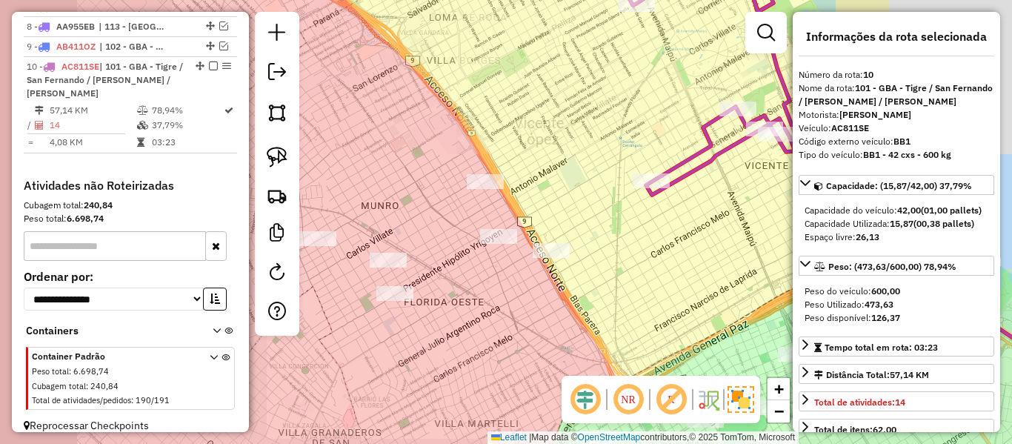
click at [695, 160] on icon at bounding box center [720, 75] width 190 height 239
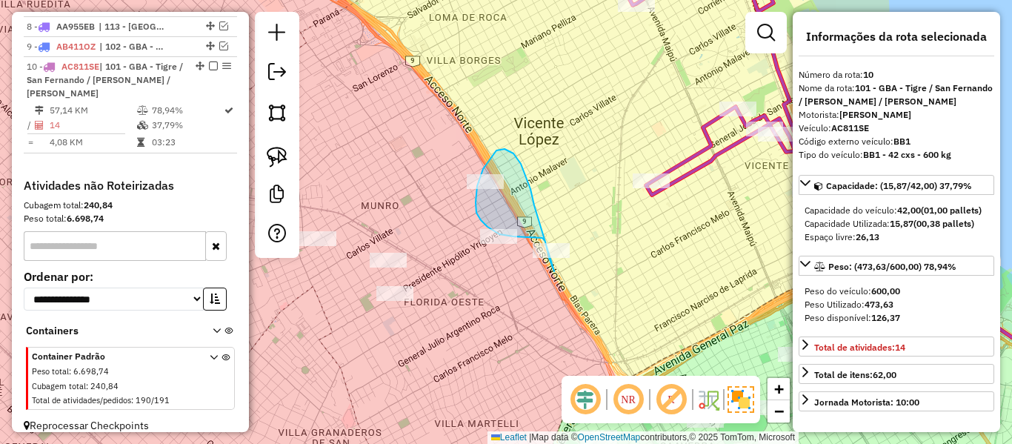
drag, startPoint x: 533, startPoint y: 200, endPoint x: 621, endPoint y: 230, distance: 93.0
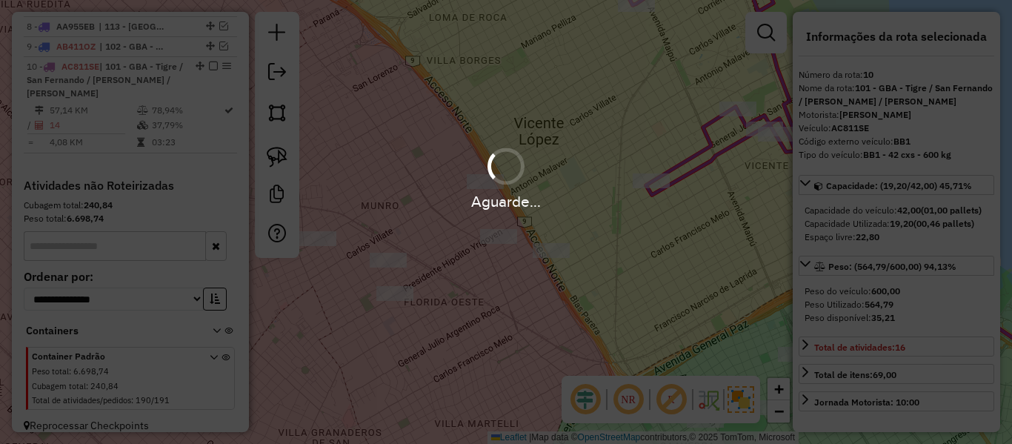
select select "**********"
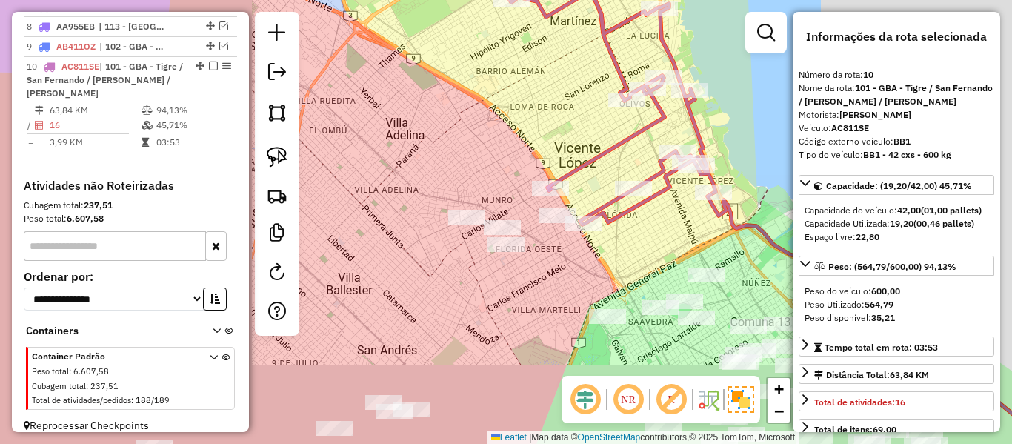
click at [617, 196] on div at bounding box center [633, 188] width 37 height 15
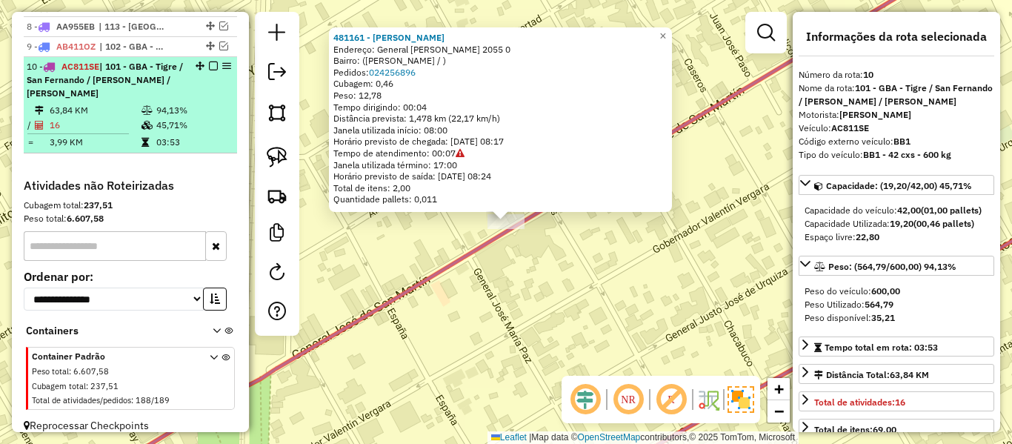
click at [212, 62] on em at bounding box center [213, 66] width 9 height 9
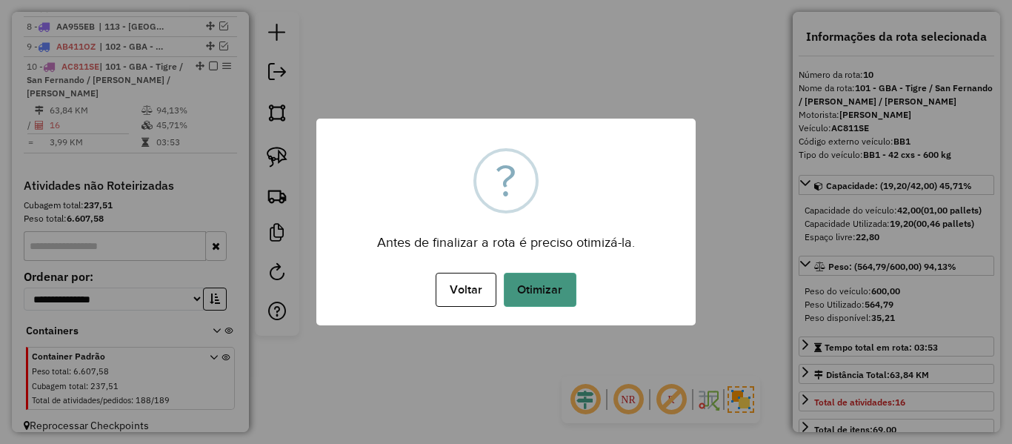
click at [543, 293] on button "Otimizar" at bounding box center [540, 290] width 73 height 34
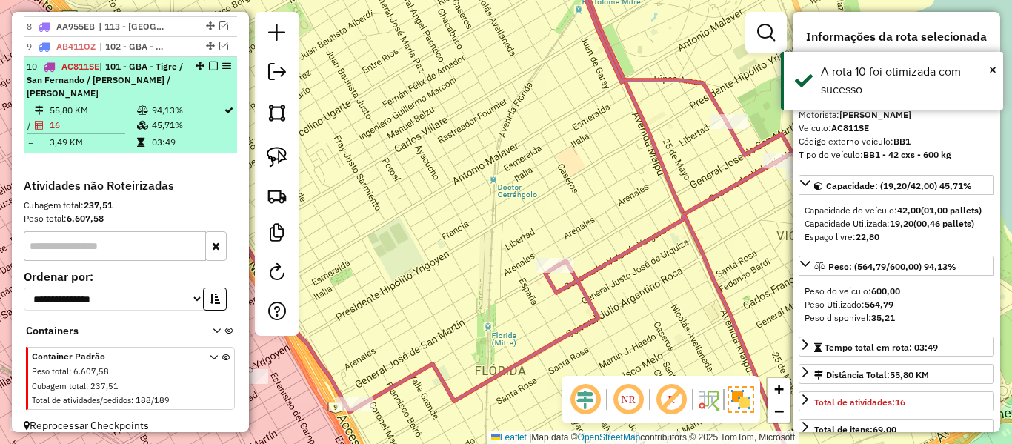
click at [209, 62] on em at bounding box center [213, 66] width 9 height 9
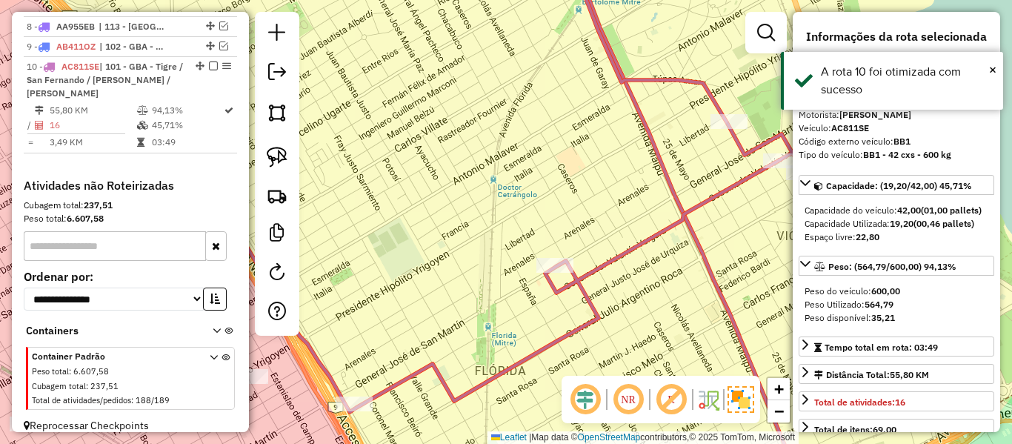
scroll to position [705, 0]
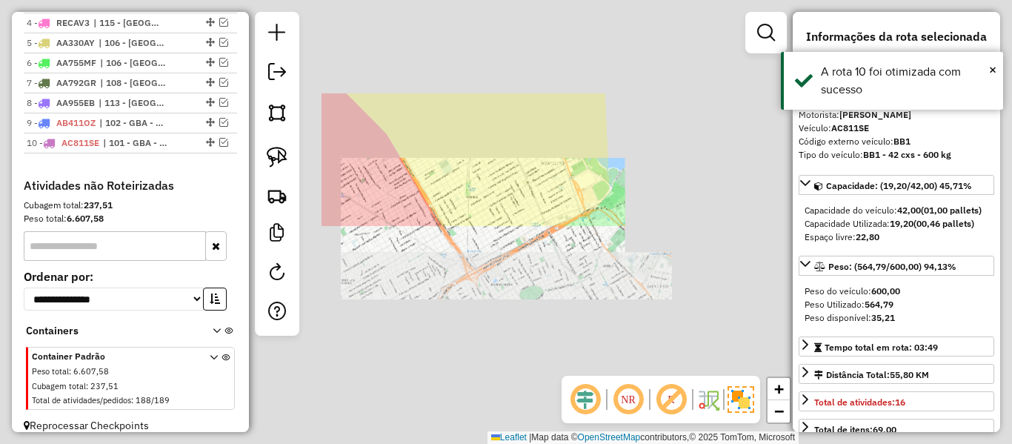
click at [542, 157] on div "Janela de atendimento Grade de atendimento Capacidade Transportadoras Veículos …" at bounding box center [506, 222] width 1012 height 444
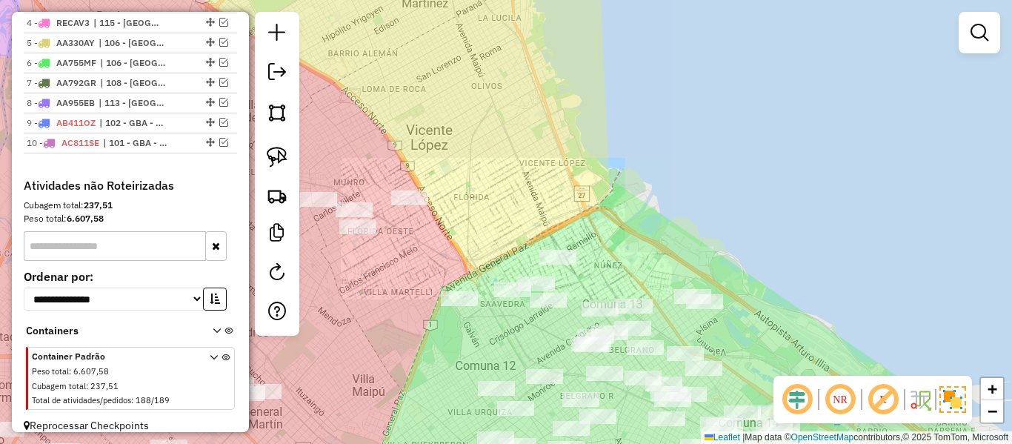
drag, startPoint x: 507, startPoint y: 196, endPoint x: 725, endPoint y: 177, distance: 218.7
click at [725, 177] on div "Janela de atendimento Grade de atendimento Capacidade Transportadoras Veículos …" at bounding box center [506, 222] width 1012 height 444
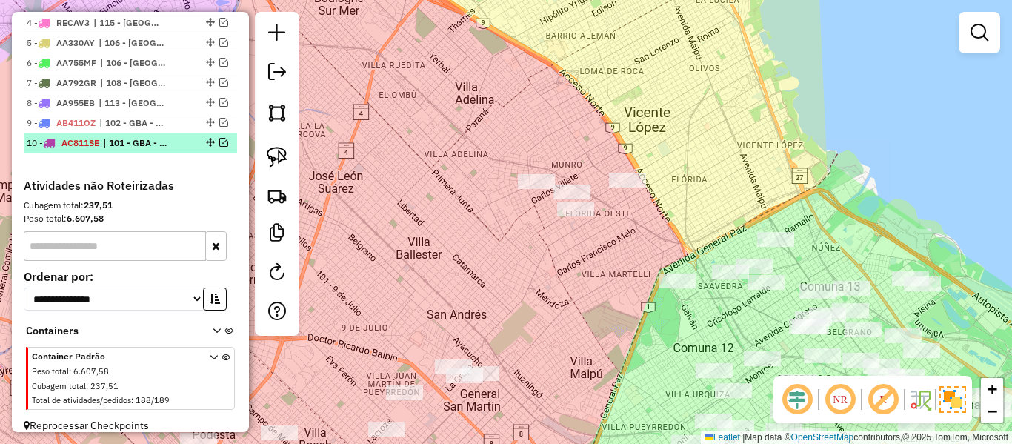
click at [222, 138] on em at bounding box center [223, 142] width 9 height 9
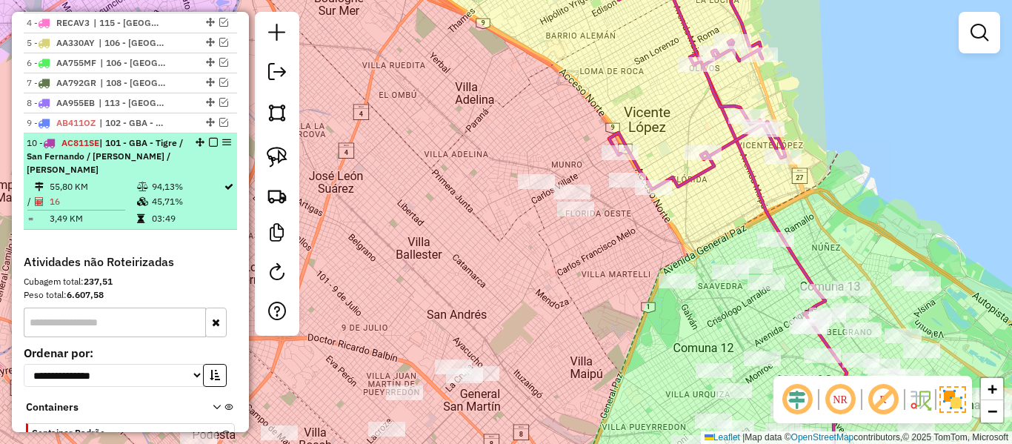
scroll to position [782, 0]
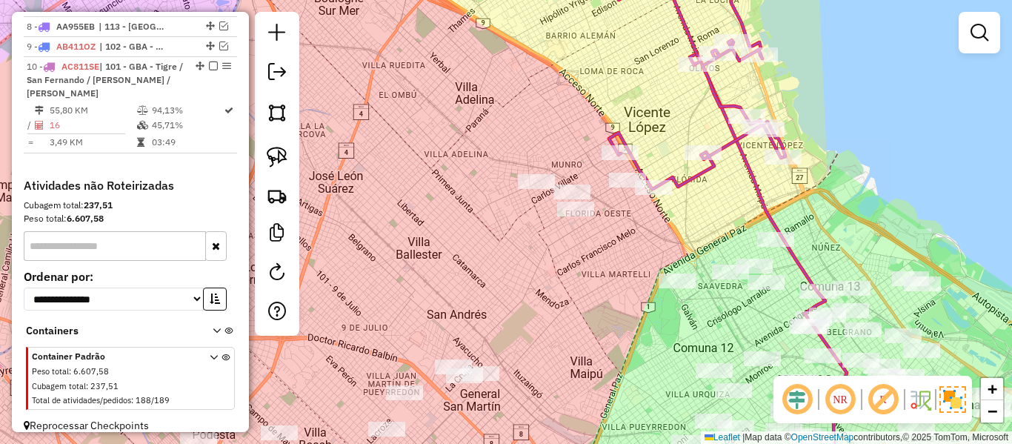
click at [212, 62] on em at bounding box center [213, 66] width 9 height 9
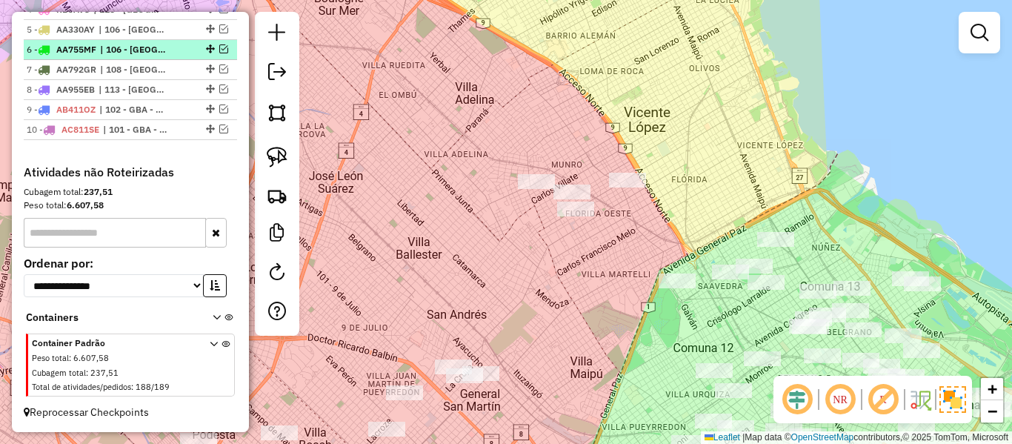
scroll to position [705, 0]
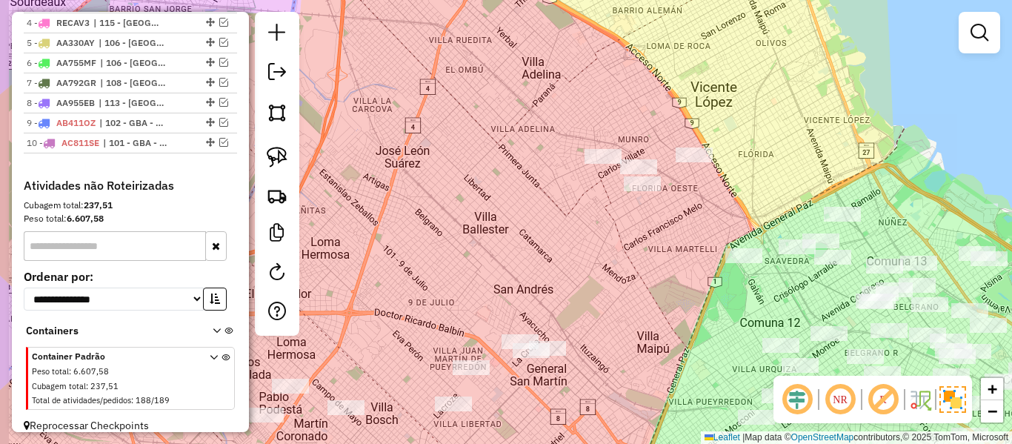
drag, startPoint x: 773, startPoint y: 137, endPoint x: 828, endPoint y: 106, distance: 63.1
click at [839, 107] on div "Janela de atendimento Grade de atendimento Capacidade Transportadoras Veículos …" at bounding box center [506, 222] width 1012 height 444
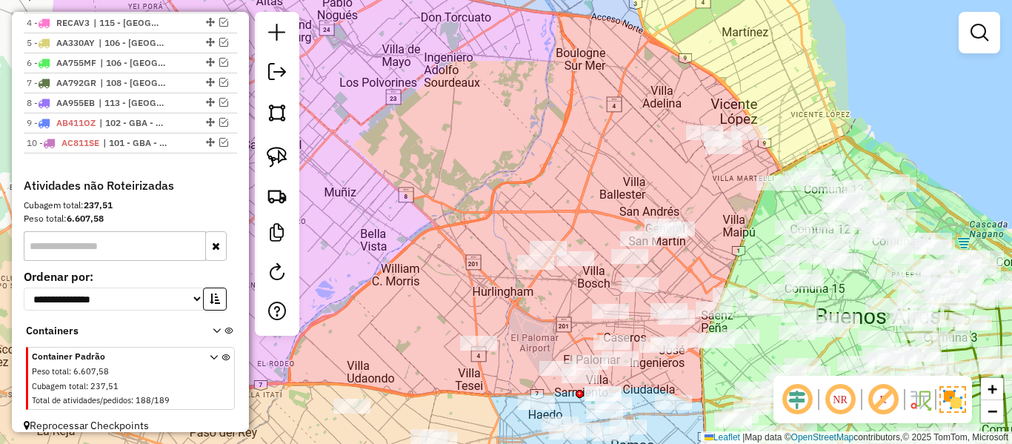
drag, startPoint x: 681, startPoint y: 245, endPoint x: 694, endPoint y: 223, distance: 25.9
click at [690, 232] on div "Janela de atendimento Grade de atendimento Capacidade Transportadoras Veículos …" at bounding box center [506, 222] width 1012 height 444
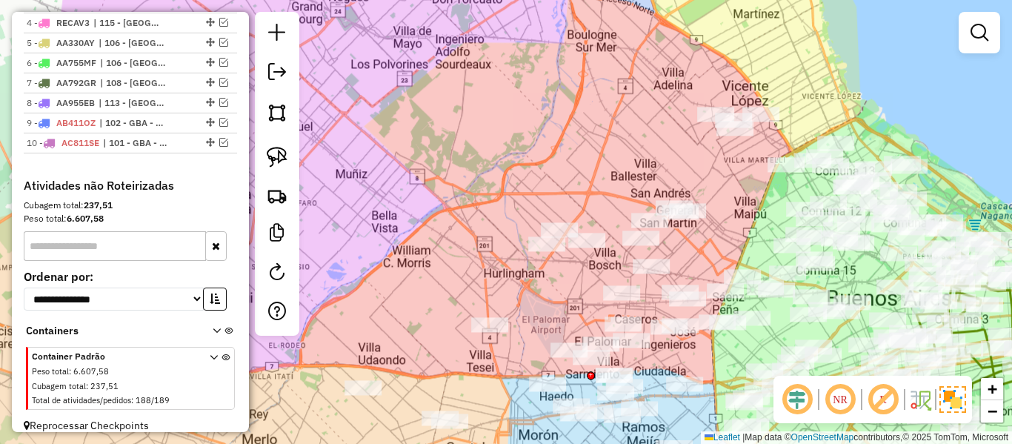
drag, startPoint x: 709, startPoint y: 170, endPoint x: 505, endPoint y: 218, distance: 210.0
click at [505, 218] on div "Janela de atendimento Grade de atendimento Capacidade Transportadoras Veículos …" at bounding box center [506, 222] width 1012 height 444
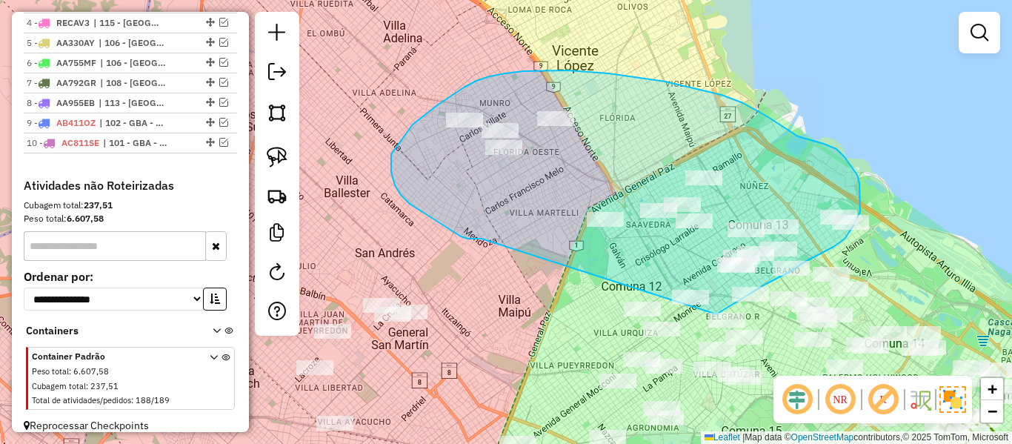
drag, startPoint x: 440, startPoint y: 223, endPoint x: 611, endPoint y: 331, distance: 201.5
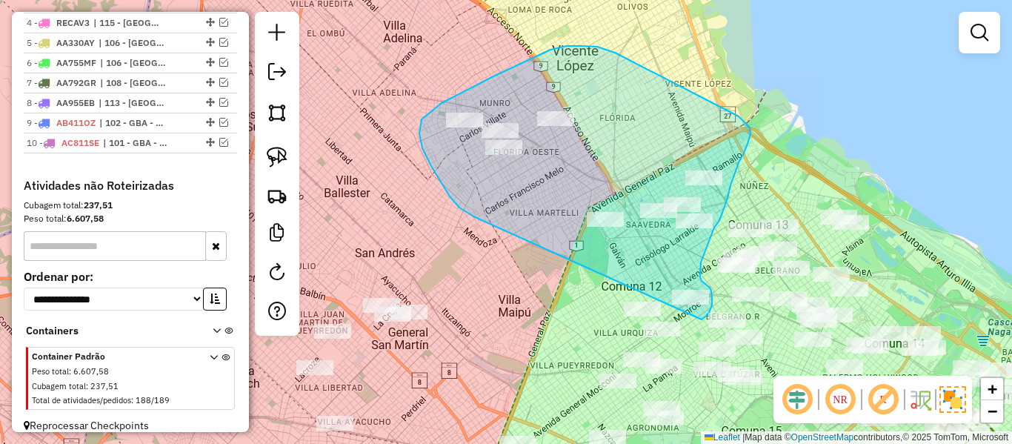
drag, startPoint x: 468, startPoint y: 213, endPoint x: 605, endPoint y: 322, distance: 174.5
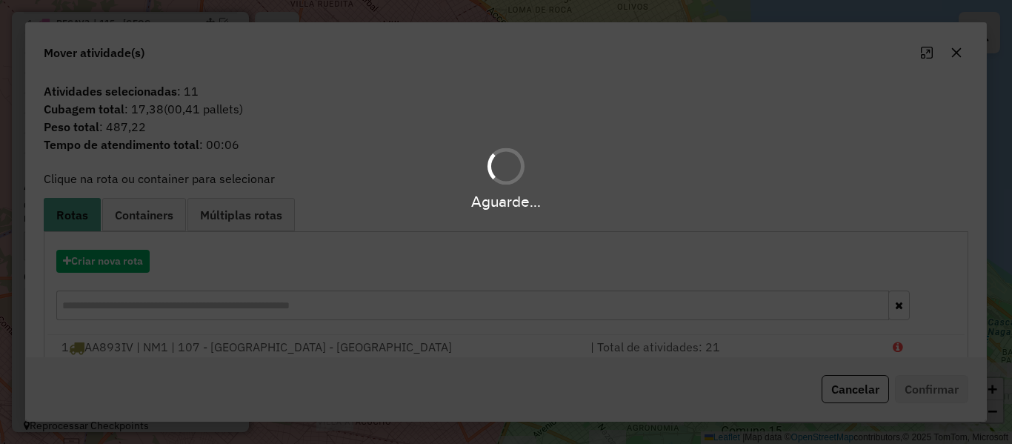
click at [127, 259] on div "Aguarde..." at bounding box center [506, 222] width 1012 height 444
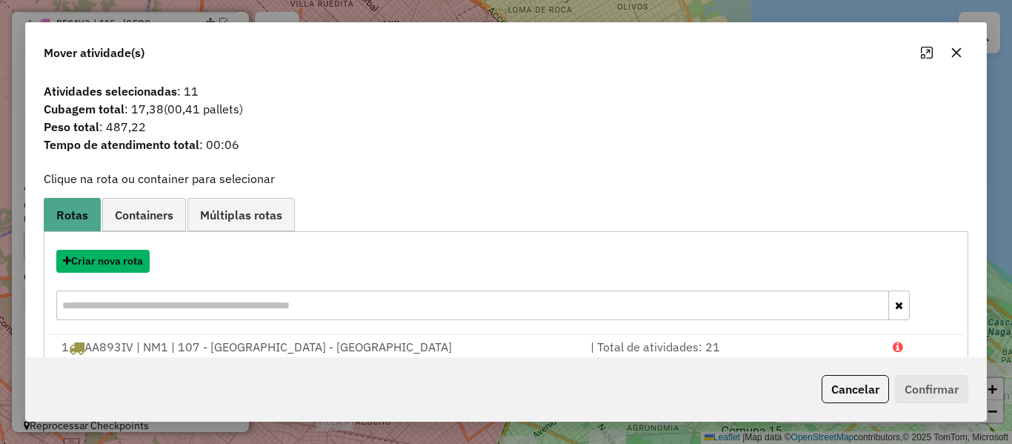
click at [127, 259] on button "Criar nova rota" at bounding box center [102, 261] width 93 height 23
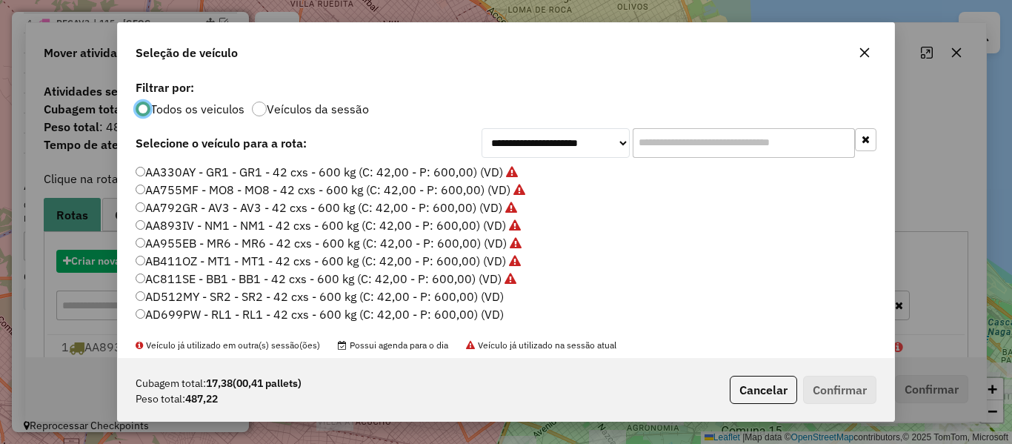
scroll to position [8, 4]
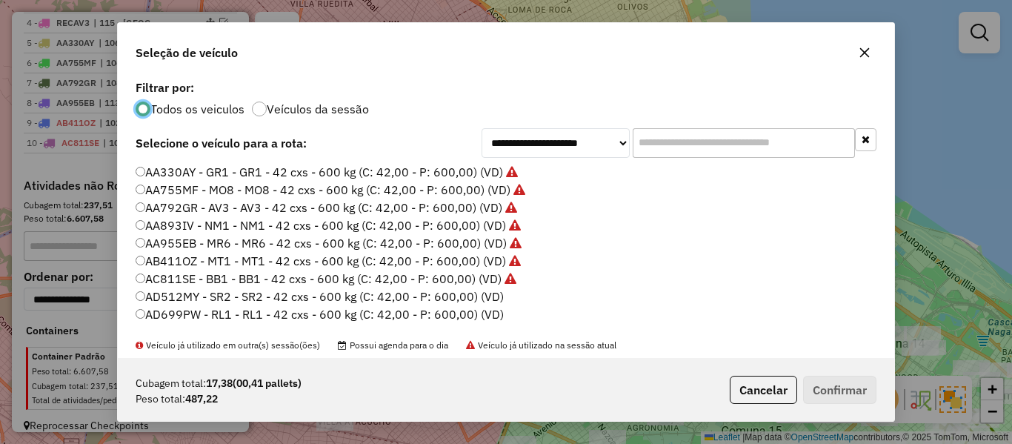
click at [476, 290] on label "AD512MY - SR2 - SR2 - 42 cxs - 600 kg (C: 42,00 - P: 600,00) (VD)" at bounding box center [320, 297] width 368 height 18
drag, startPoint x: 818, startPoint y: 376, endPoint x: 667, endPoint y: 303, distance: 167.7
click at [816, 376] on button "Confirmar" at bounding box center [839, 390] width 73 height 28
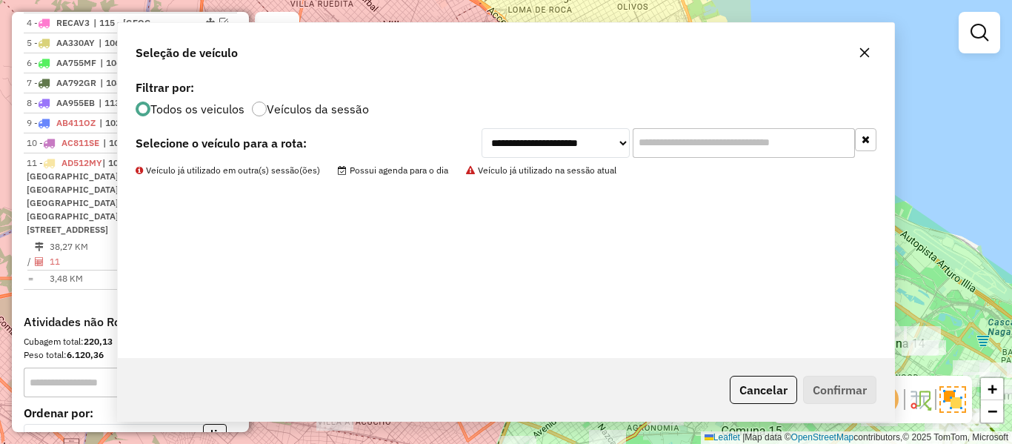
scroll to position [782, 0]
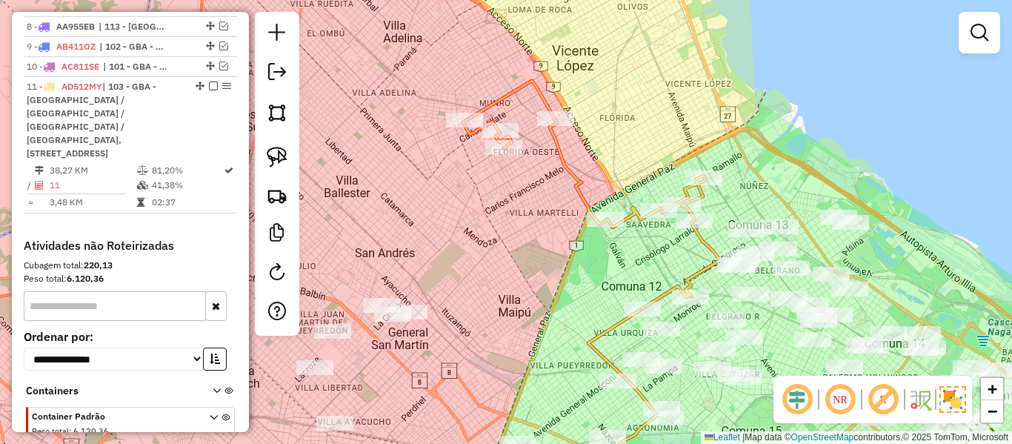
click at [552, 176] on div "Janela de atendimento Grade de atendimento Capacidade Transportadoras Veículos …" at bounding box center [506, 222] width 1012 height 444
click at [561, 174] on icon at bounding box center [591, 195] width 257 height 228
select select "**********"
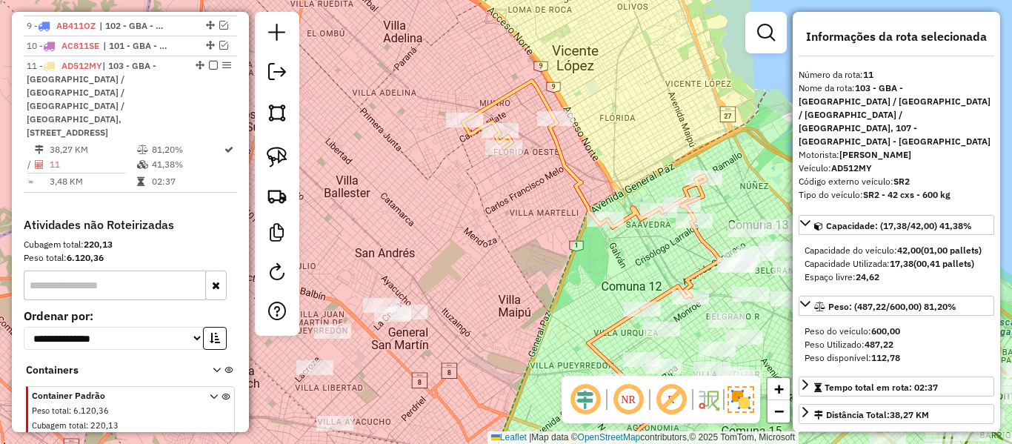
scroll to position [815, 0]
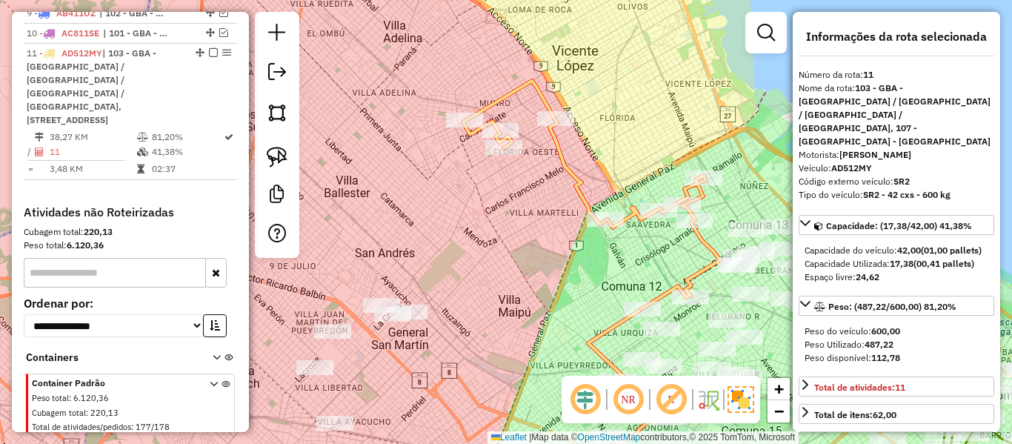
drag, startPoint x: 547, startPoint y: 219, endPoint x: 514, endPoint y: 214, distance: 33.0
click at [416, 187] on div "Janela de atendimento Grade de atendimento Capacidade Transportadoras Veículos …" at bounding box center [506, 222] width 1012 height 444
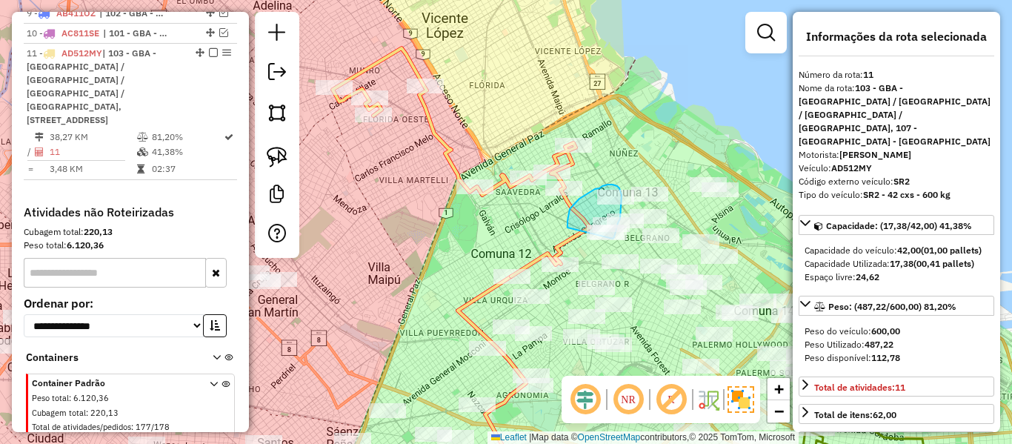
drag, startPoint x: 568, startPoint y: 228, endPoint x: 601, endPoint y: 245, distance: 37.5
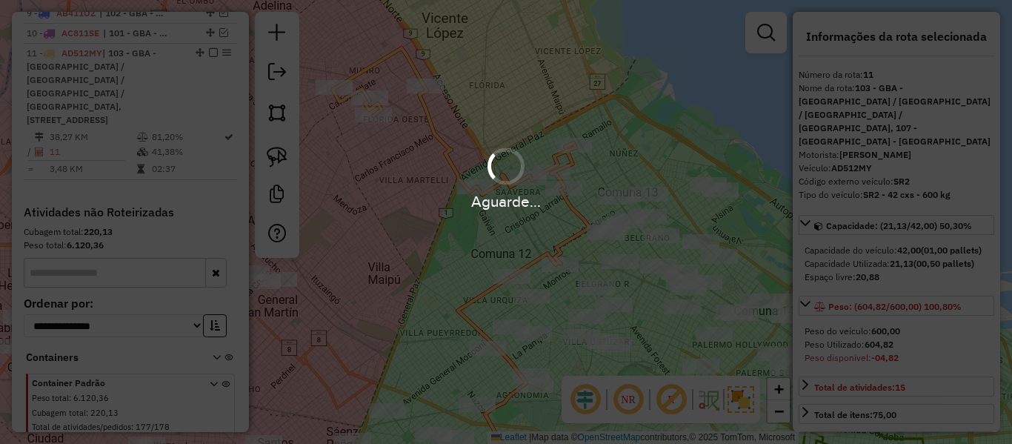
select select "**********"
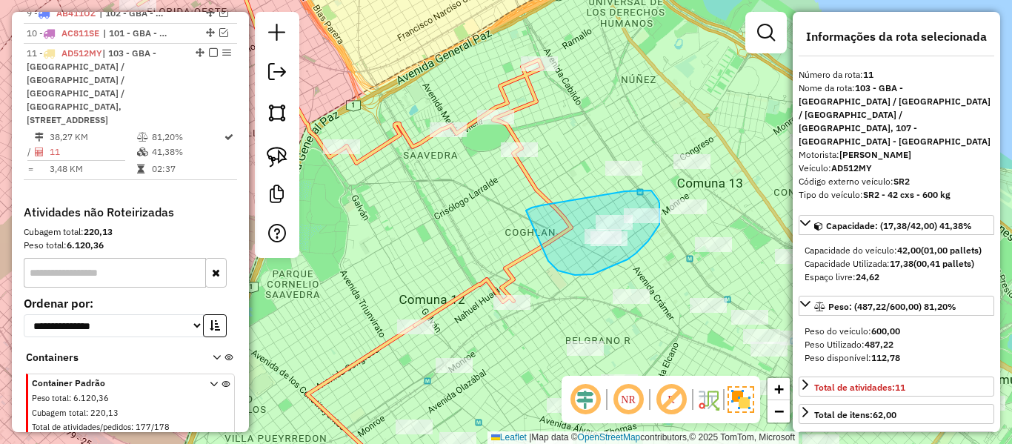
drag, startPoint x: 552, startPoint y: 265, endPoint x: 526, endPoint y: 210, distance: 60.7
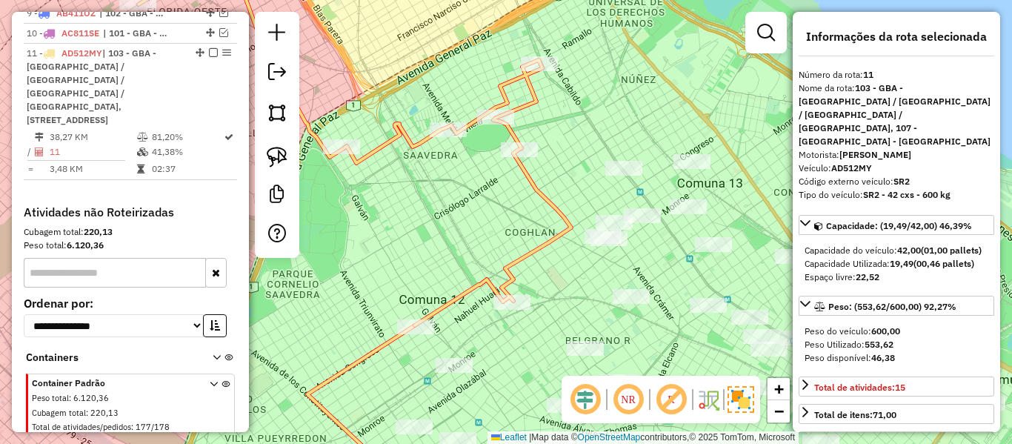
select select "**********"
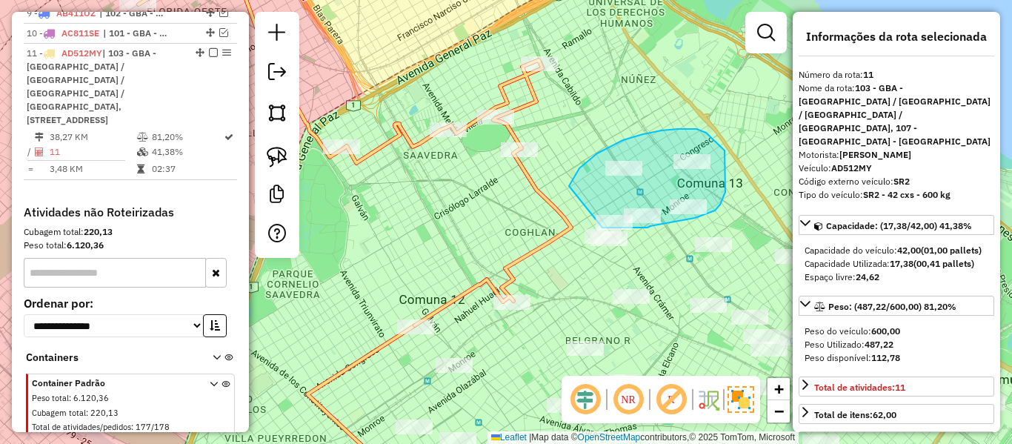
drag, startPoint x: 570, startPoint y: 185, endPoint x: 582, endPoint y: 222, distance: 38.9
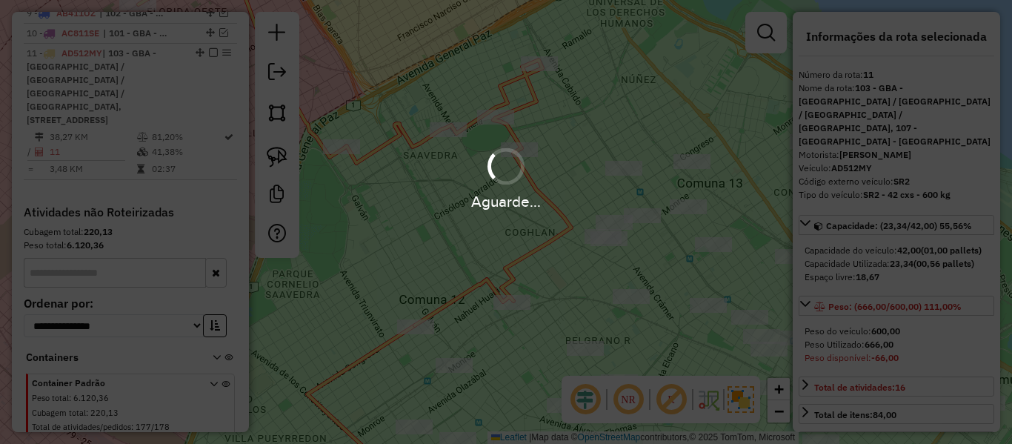
select select "**********"
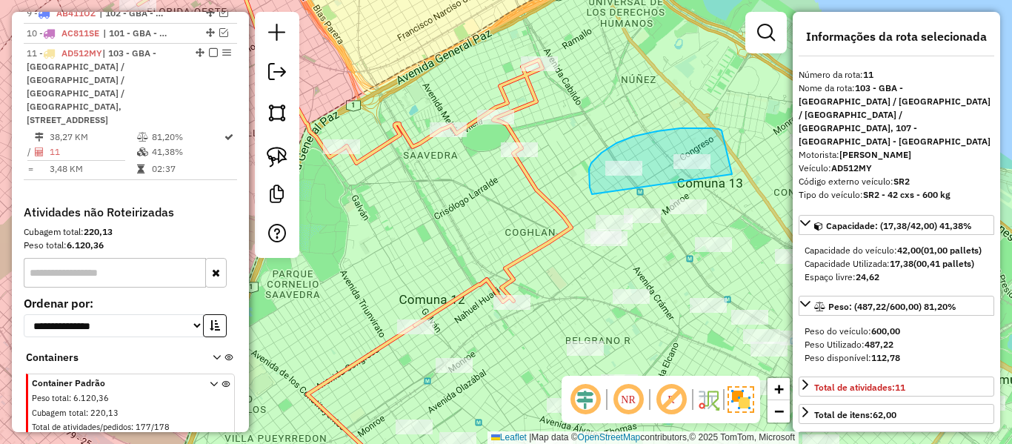
drag, startPoint x: 590, startPoint y: 187, endPoint x: 734, endPoint y: 179, distance: 144.0
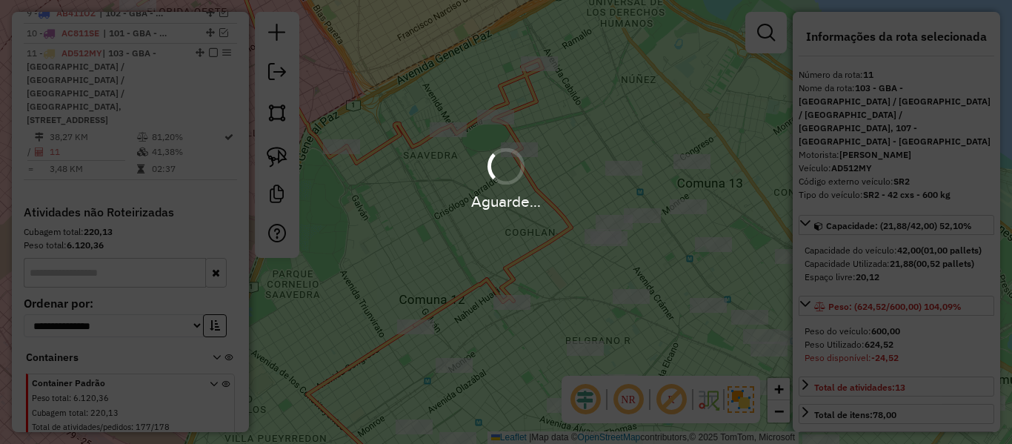
select select "**********"
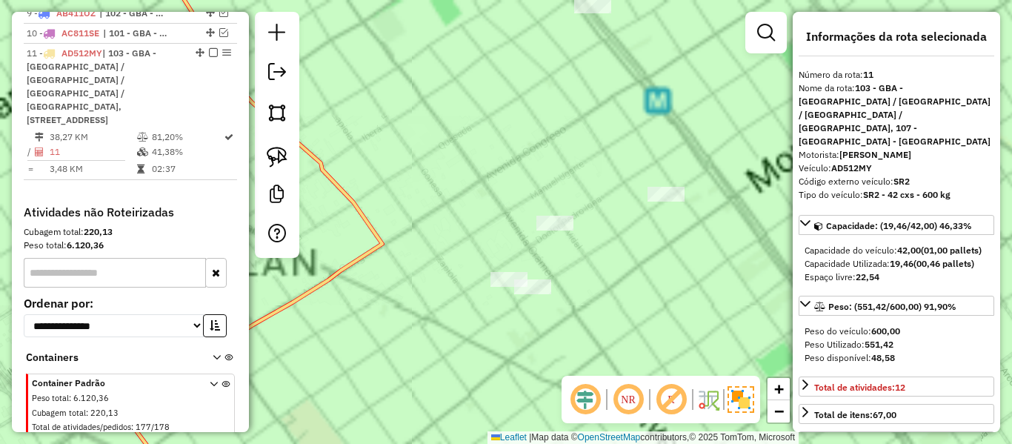
click at [561, 219] on div "Janela de atendimento Grade de atendimento Capacidade Transportadoras Veículos …" at bounding box center [506, 222] width 1012 height 444
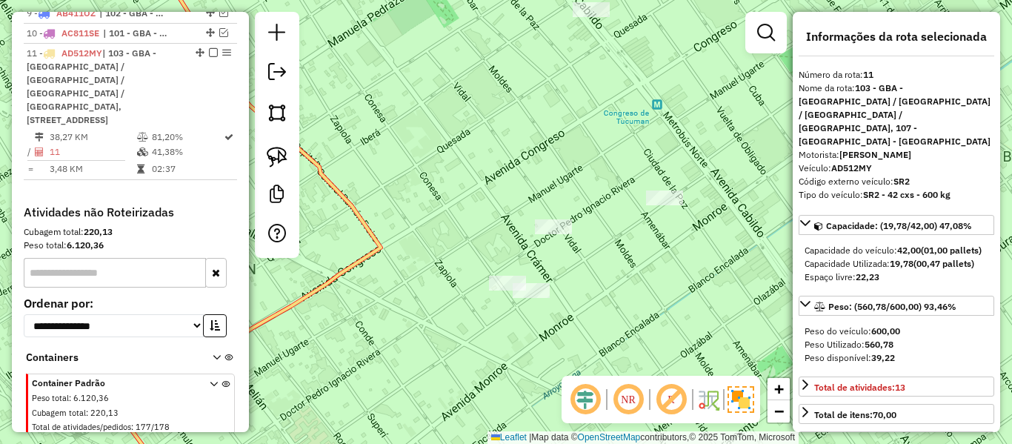
select select "**********"
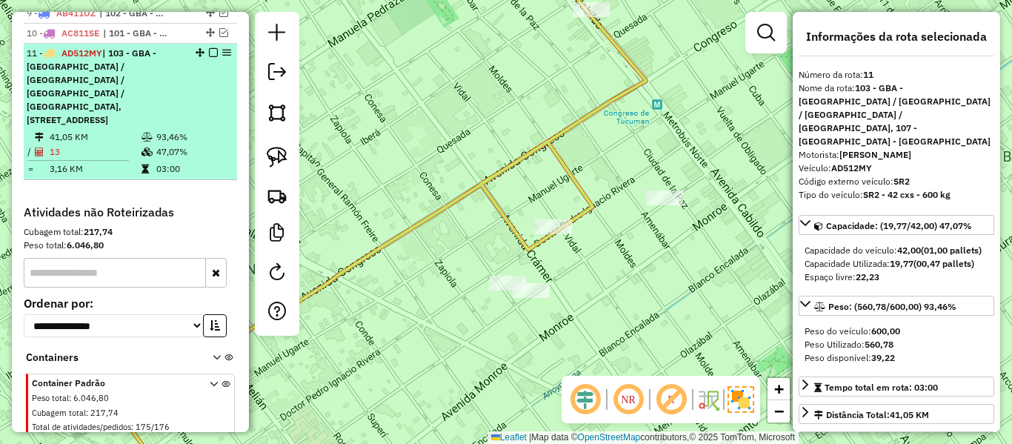
click at [209, 48] on em at bounding box center [213, 52] width 9 height 9
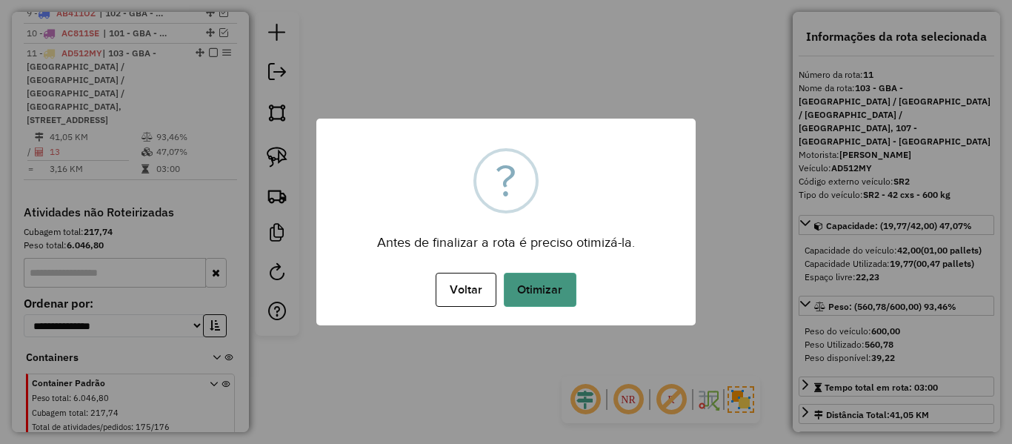
click at [528, 286] on button "Otimizar" at bounding box center [540, 290] width 73 height 34
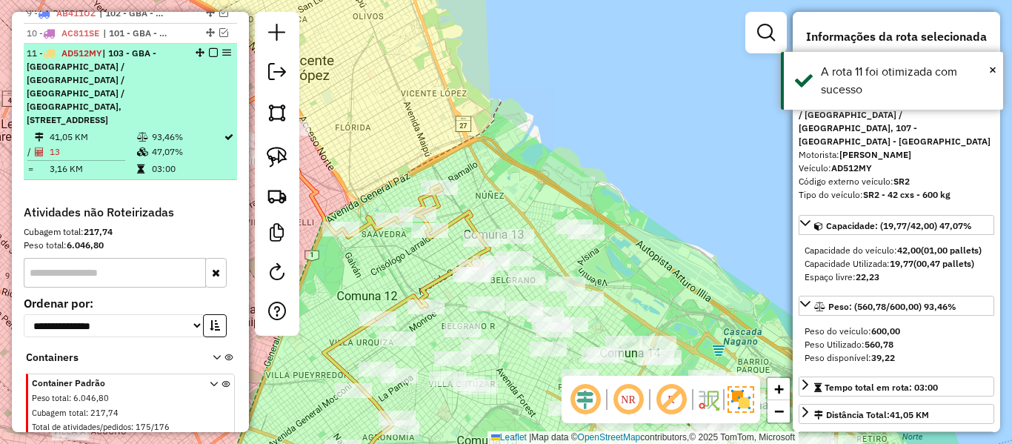
click at [209, 48] on em at bounding box center [213, 52] width 9 height 9
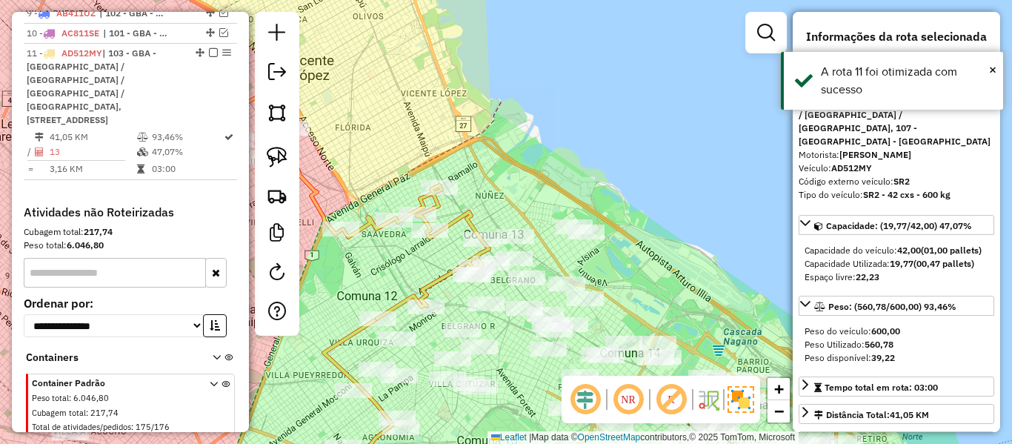
scroll to position [725, 0]
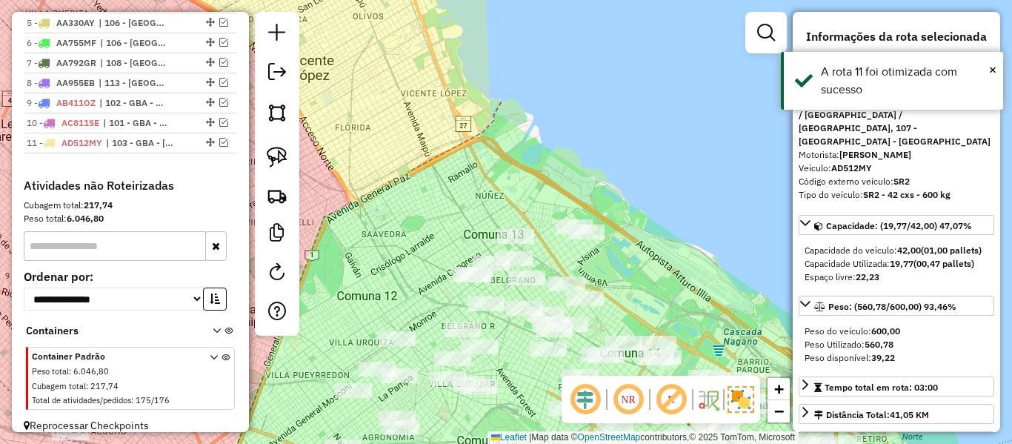
click at [524, 203] on div "Janela de atendimento Grade de atendimento Capacidade Transportadoras Veículos …" at bounding box center [506, 222] width 1012 height 444
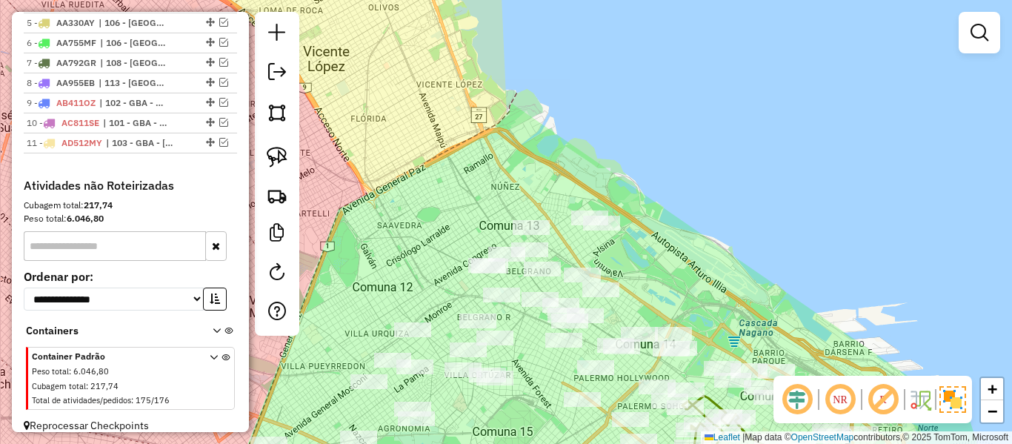
drag, startPoint x: 529, startPoint y: 186, endPoint x: 634, endPoint y: 120, distance: 123.6
click at [633, 122] on div "Janela de atendimento Grade de atendimento Capacidade Transportadoras Veículos …" at bounding box center [506, 222] width 1012 height 444
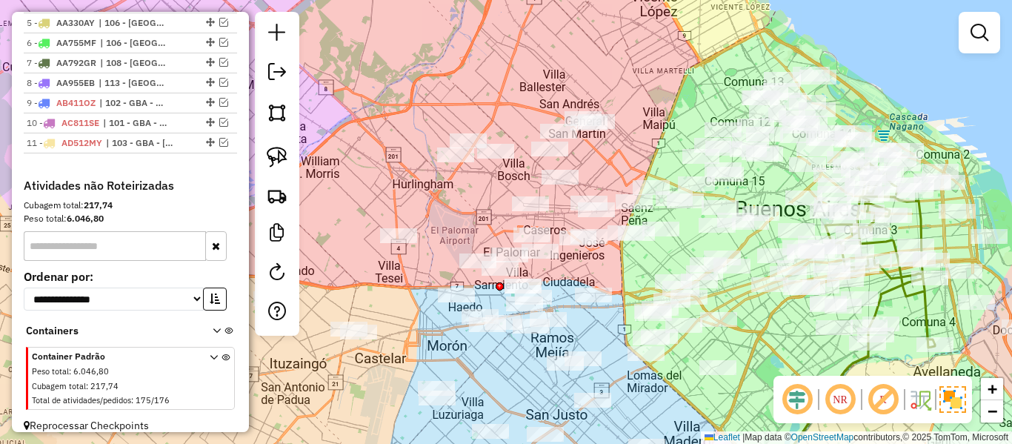
drag, startPoint x: 442, startPoint y: 193, endPoint x: 474, endPoint y: 196, distance: 32.0
click at [465, 193] on div "Janela de atendimento Grade de atendimento Capacidade Transportadoras Veículos …" at bounding box center [506, 222] width 1012 height 444
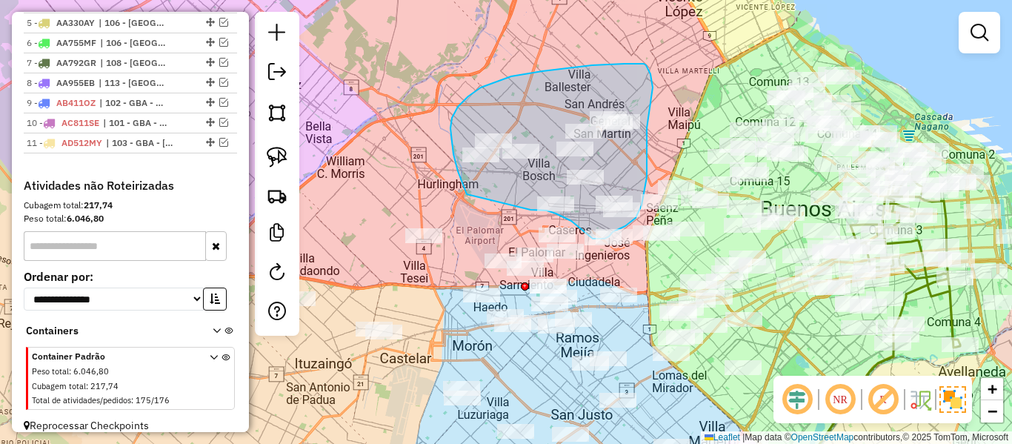
drag, startPoint x: 458, startPoint y: 107, endPoint x: 525, endPoint y: 210, distance: 122.7
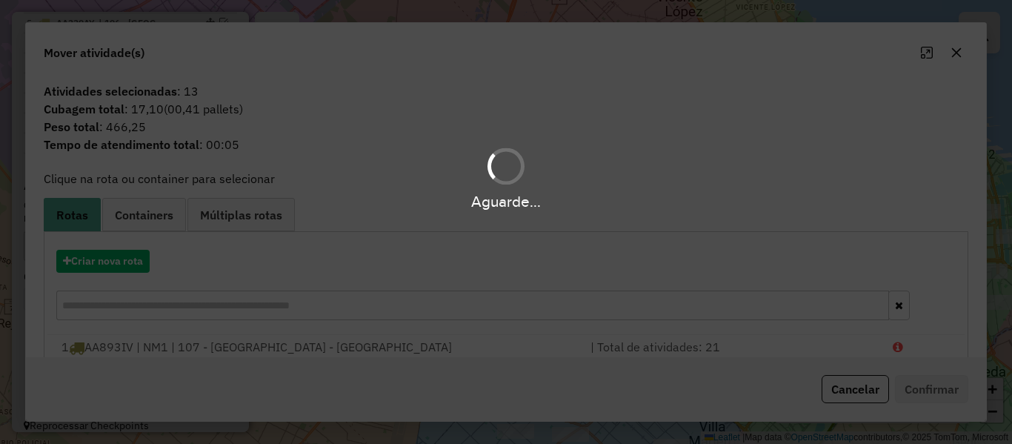
click at [114, 260] on div "Aguarde..." at bounding box center [506, 222] width 1012 height 444
click at [114, 260] on hb-app "Aguarde... Pop-up bloqueado! Seu navegador bloqueou automáticamente a abertura …" at bounding box center [506, 222] width 1012 height 444
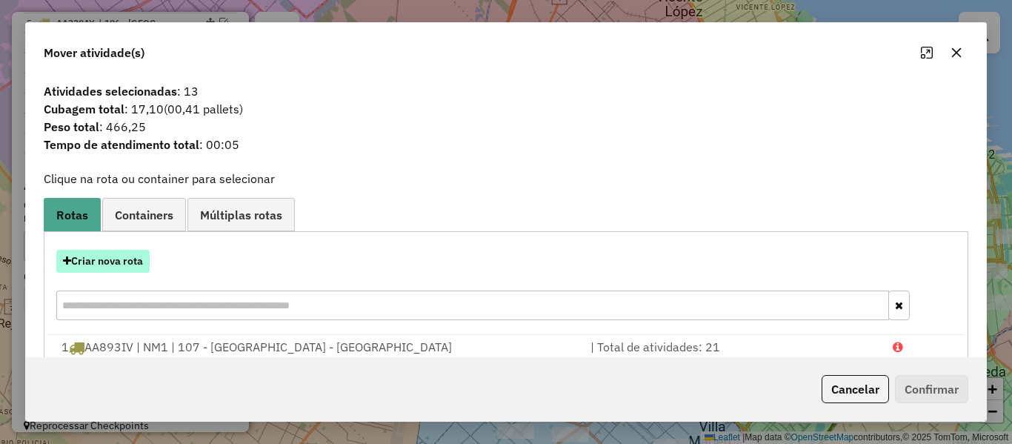
click at [116, 260] on button "Criar nova rota" at bounding box center [102, 261] width 93 height 23
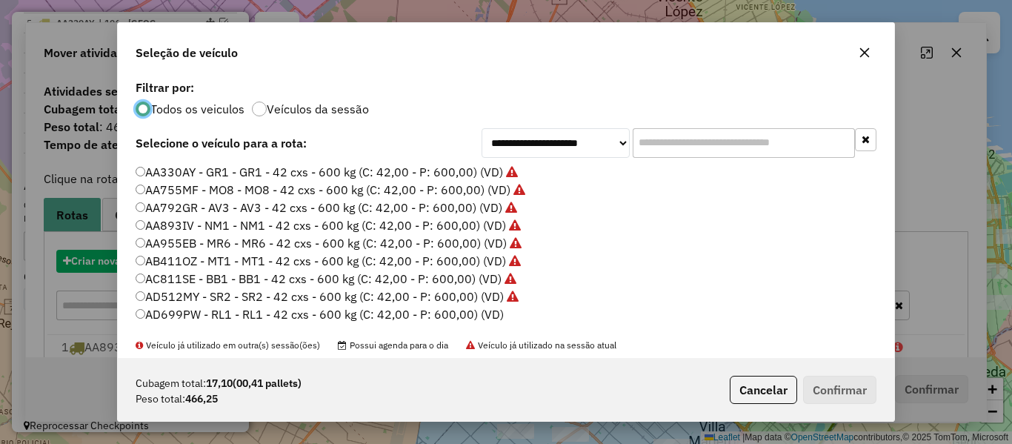
scroll to position [8, 4]
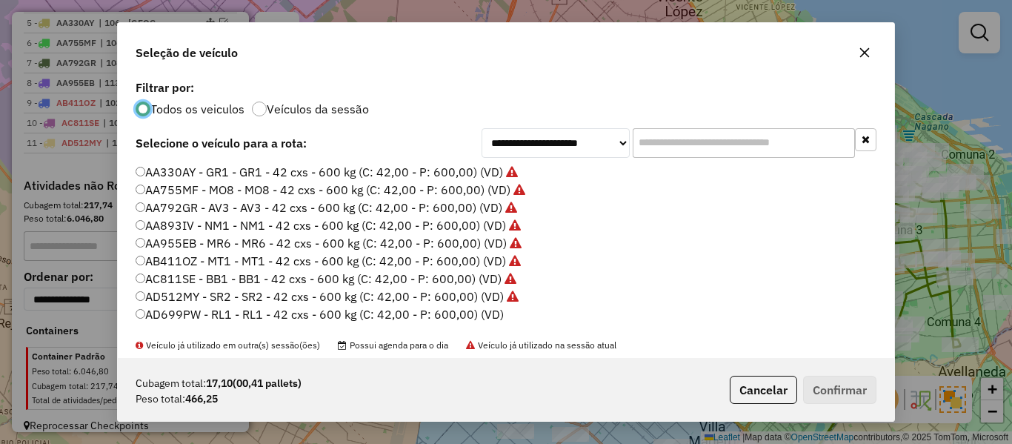
click at [482, 312] on label "AD699PW - RL1 - RL1 - 42 cxs - 600 kg (C: 42,00 - P: 600,00) (VD)" at bounding box center [320, 314] width 368 height 18
drag, startPoint x: 797, startPoint y: 379, endPoint x: 826, endPoint y: 393, distance: 31.5
click at [801, 384] on p-footer "Cubagem total: 17,10 (00,41 pallets) Peso total: 466,25 Cancelar Confirmar" at bounding box center [800, 390] width 153 height 28
click at [826, 393] on button "Confirmar" at bounding box center [839, 390] width 73 height 28
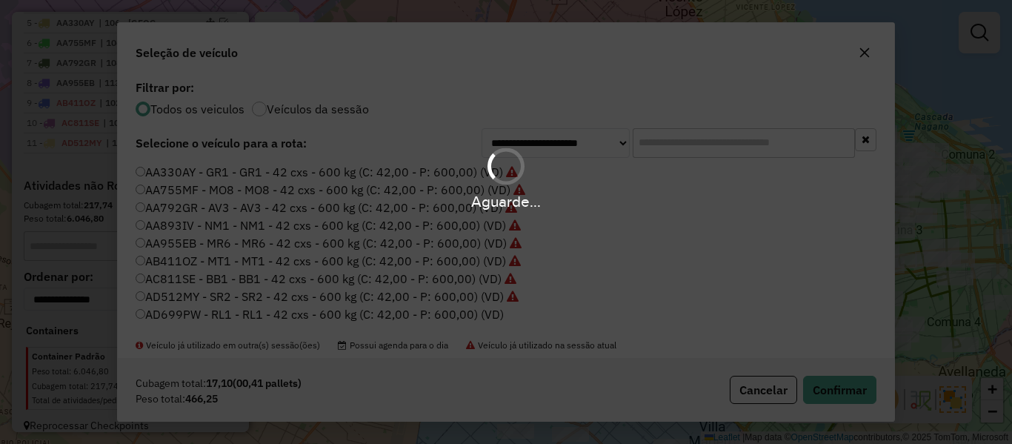
scroll to position [815, 0]
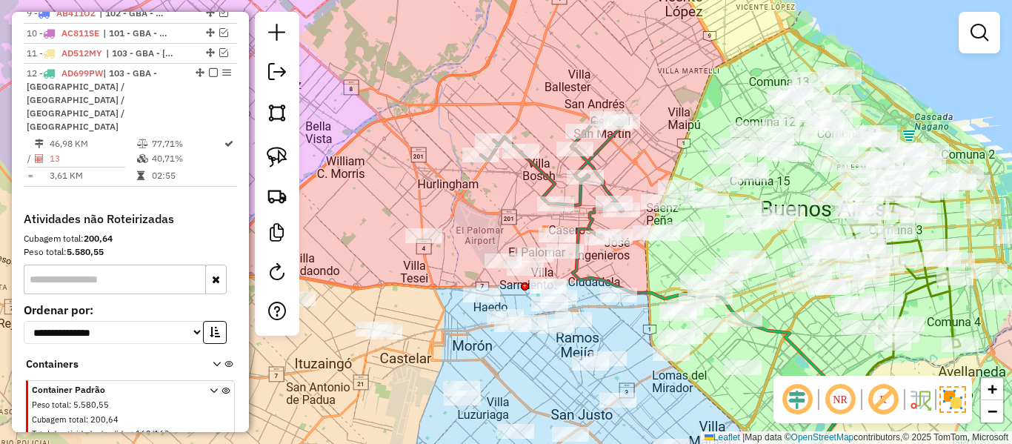
click at [591, 156] on div at bounding box center [575, 149] width 37 height 15
select select "**********"
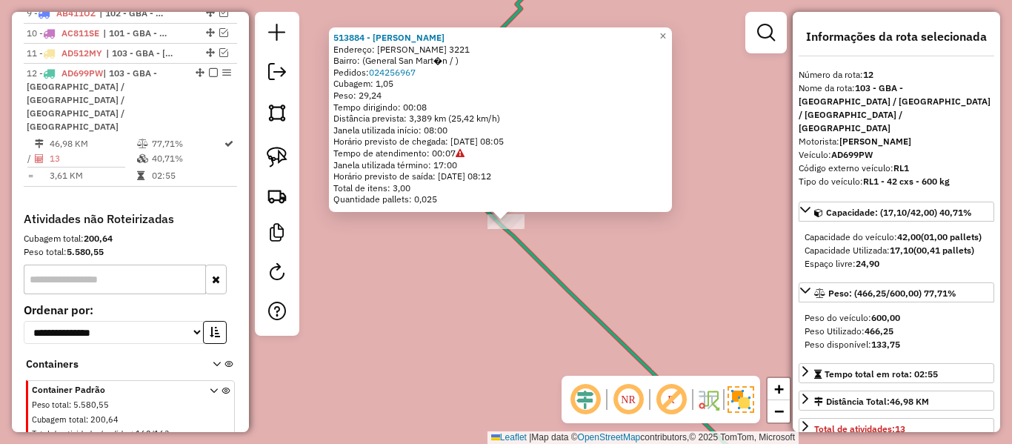
scroll to position [822, 0]
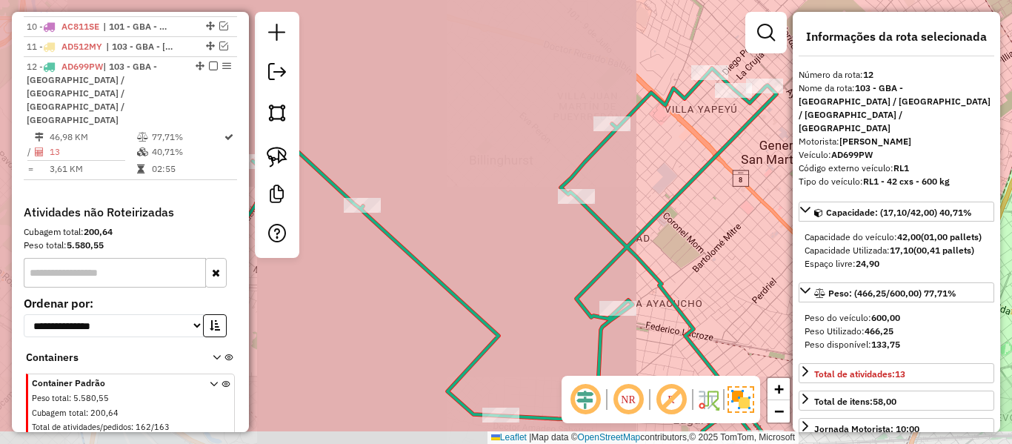
drag, startPoint x: 614, startPoint y: 225, endPoint x: 580, endPoint y: 93, distance: 135.5
click at [583, 99] on div "Janela de atendimento Grade de atendimento Capacidade Transportadoras Veículos …" at bounding box center [506, 222] width 1012 height 444
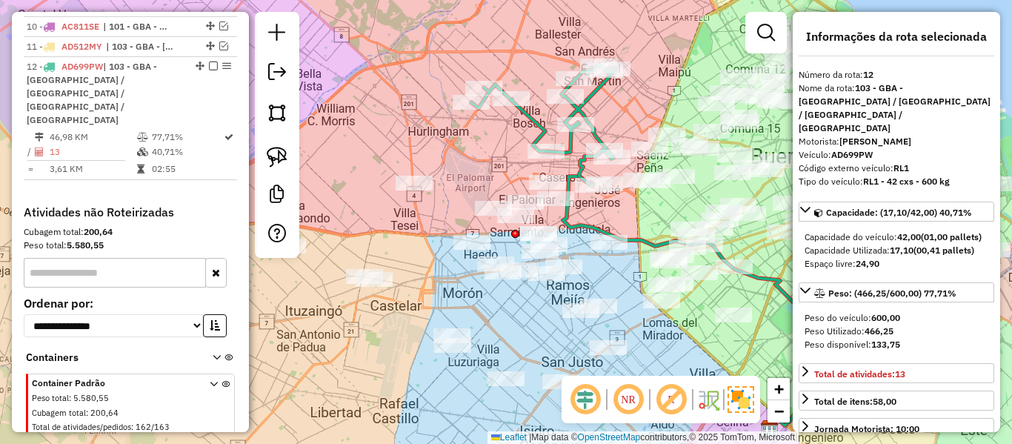
drag, startPoint x: 647, startPoint y: 134, endPoint x: 631, endPoint y: 139, distance: 16.2
click at [637, 132] on div "Janela de atendimento Grade de atendimento Capacidade Transportadoras Veículos …" at bounding box center [506, 222] width 1012 height 444
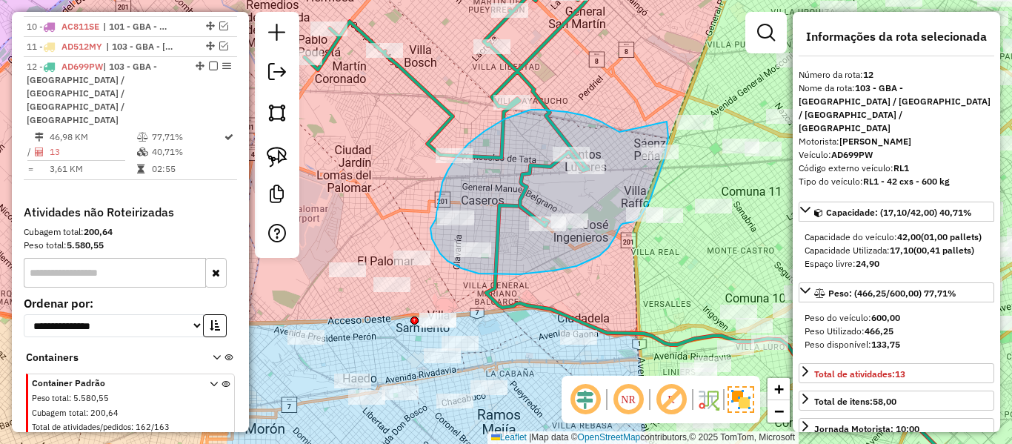
drag, startPoint x: 504, startPoint y: 119, endPoint x: 665, endPoint y: 121, distance: 161.6
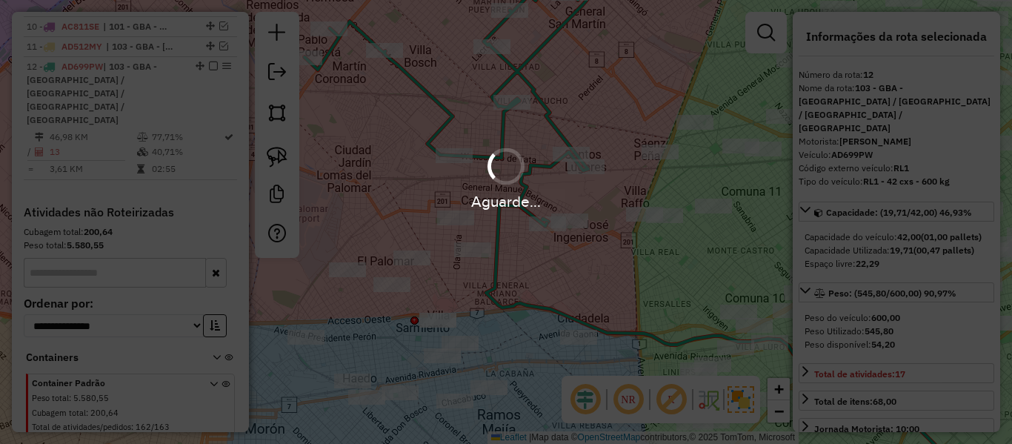
select select "**********"
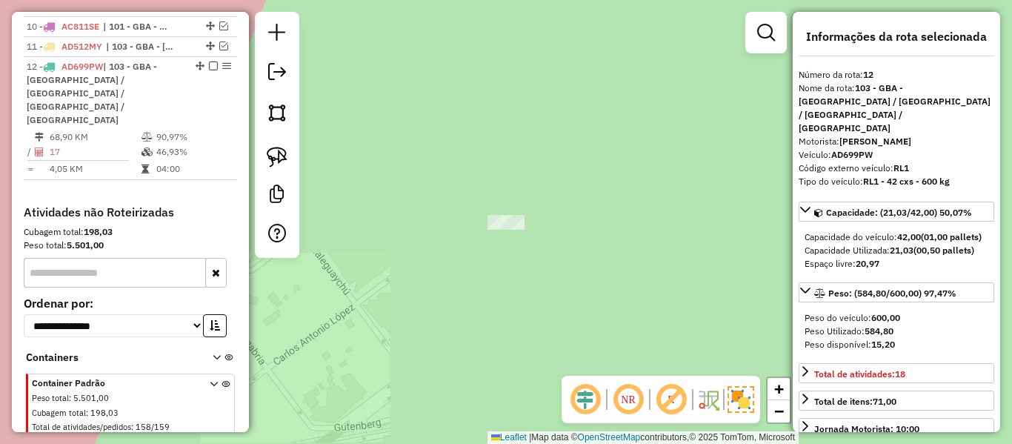
select select "**********"
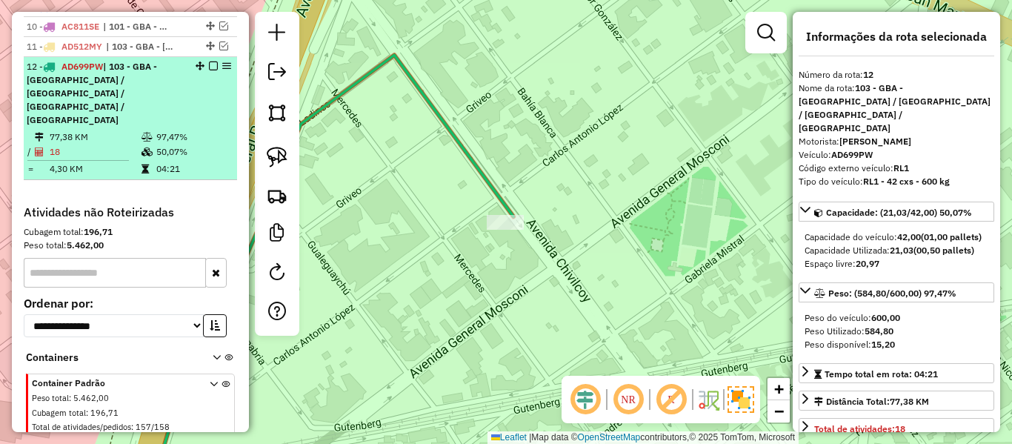
click at [210, 62] on em at bounding box center [213, 66] width 9 height 9
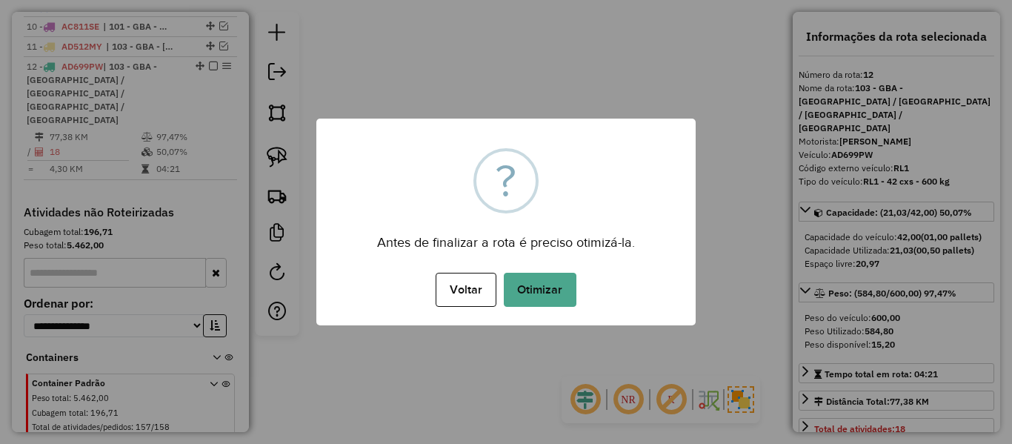
click at [536, 288] on button "Otimizar" at bounding box center [540, 290] width 73 height 34
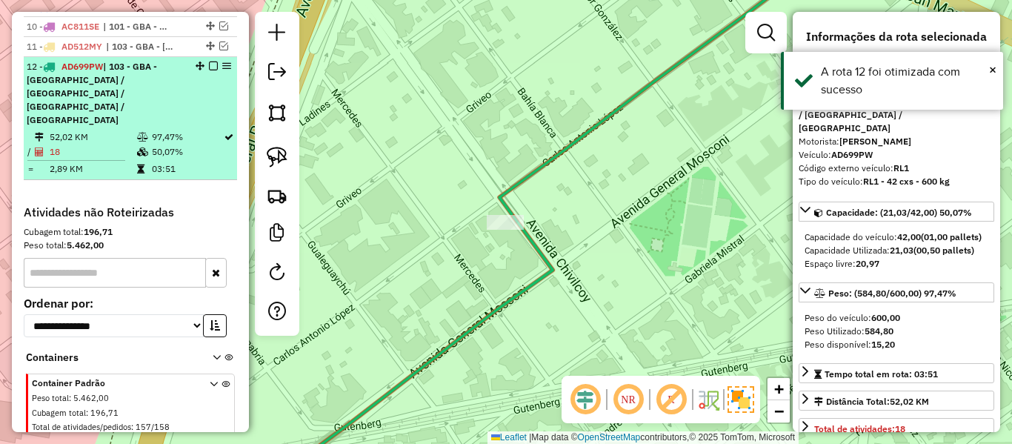
click at [210, 62] on em at bounding box center [213, 66] width 9 height 9
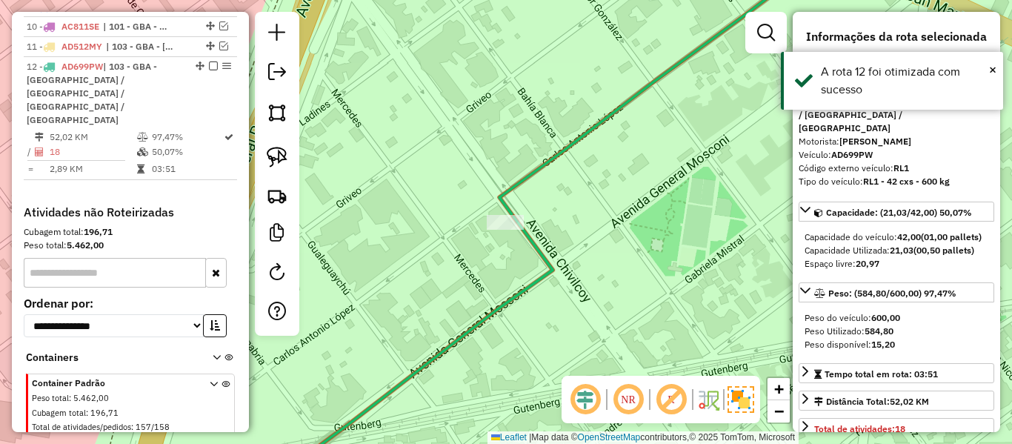
scroll to position [745, 0]
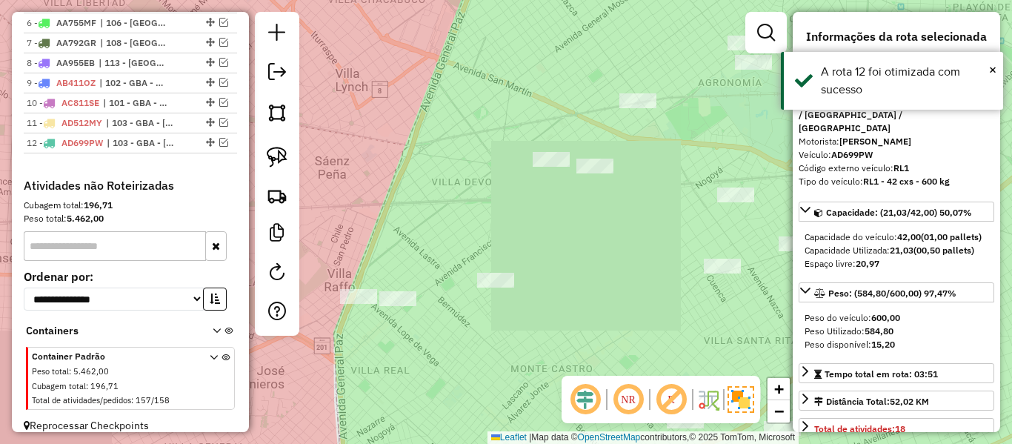
drag, startPoint x: 446, startPoint y: 179, endPoint x: 769, endPoint y: 111, distance: 330.2
click at [769, 111] on div "Janela de atendimento Grade de atendimento Capacidade Transportadoras Veículos …" at bounding box center [506, 222] width 1012 height 444
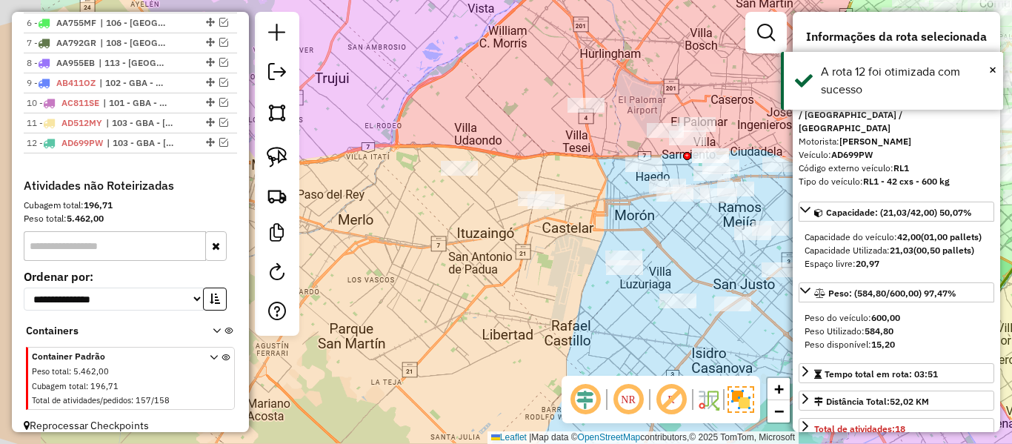
click at [633, 225] on div "Janela de atendimento Grade de atendimento Capacidade Transportadoras Veículos …" at bounding box center [506, 222] width 1012 height 444
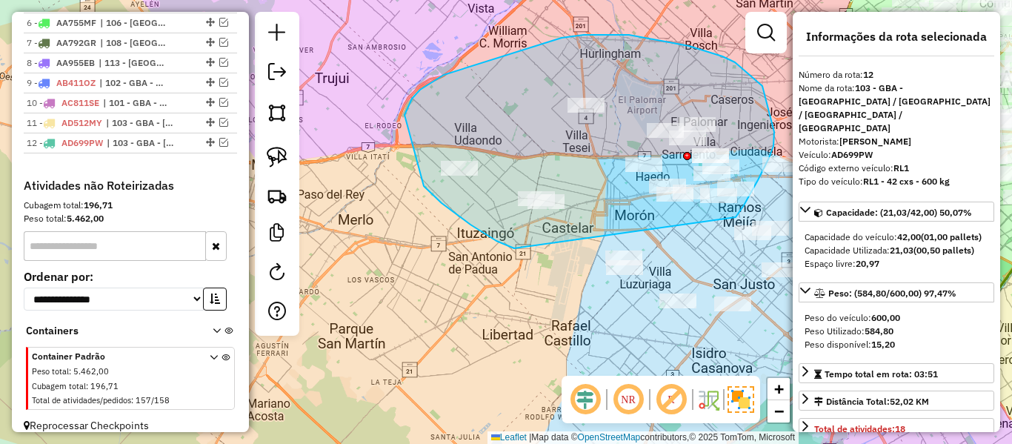
drag, startPoint x: 405, startPoint y: 115, endPoint x: 700, endPoint y: 221, distance: 313.4
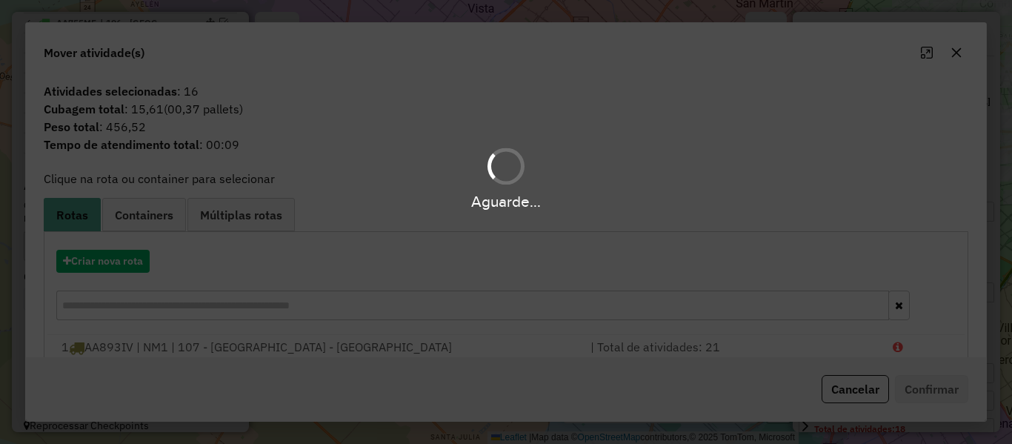
click at [110, 262] on div "Aguarde..." at bounding box center [506, 222] width 1012 height 444
click at [110, 262] on hb-app "Aguarde... Pop-up bloqueado! Seu navegador bloqueou automáticamente a abertura …" at bounding box center [506, 222] width 1012 height 444
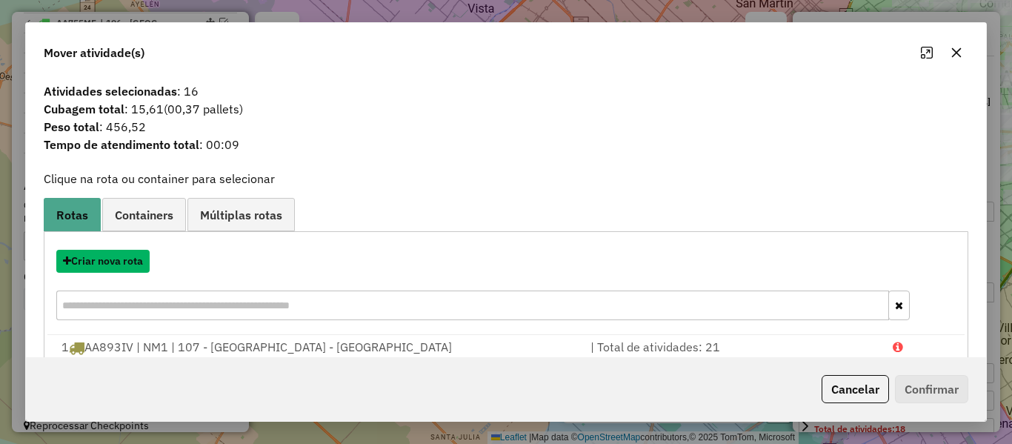
click at [110, 262] on button "Criar nova rota" at bounding box center [102, 261] width 93 height 23
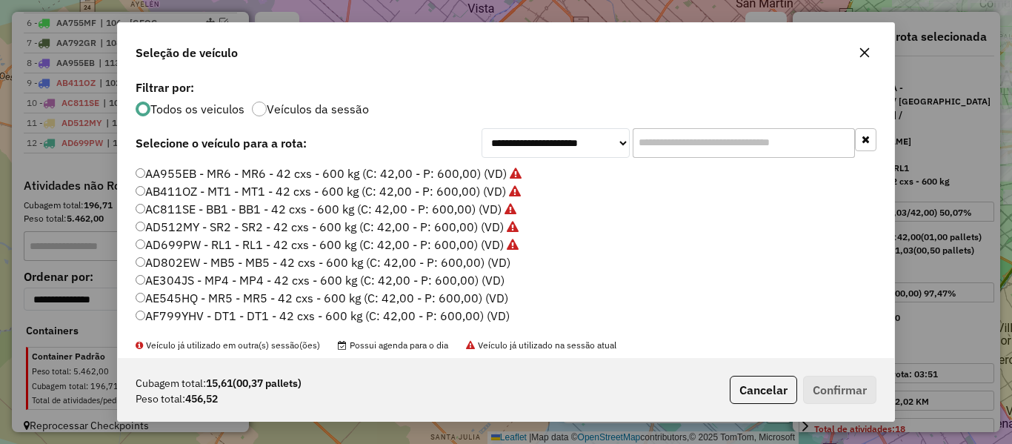
scroll to position [148, 0]
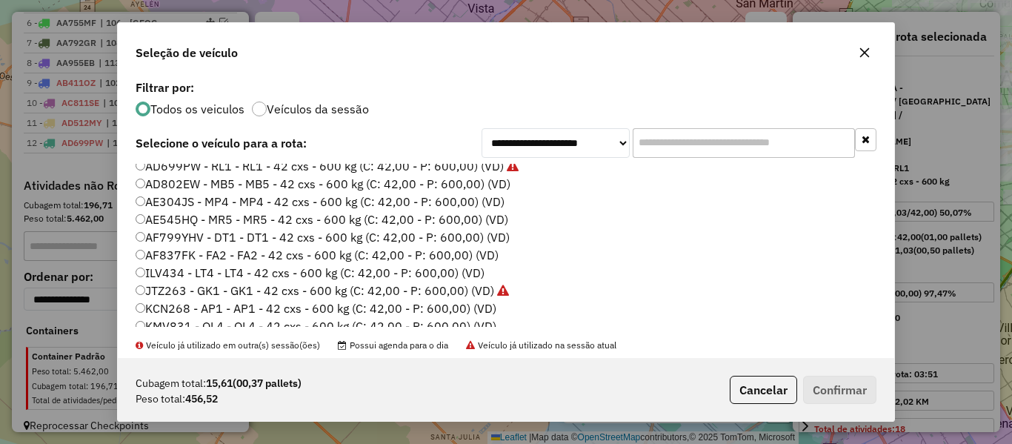
click at [331, 109] on label "Veículos da sessão" at bounding box center [318, 109] width 102 height 12
click at [494, 184] on label "AD802EW - MB5 - MB5 - 42 cxs - 600 kg (C: 42,00 - P: 600,00) (VD)" at bounding box center [323, 184] width 375 height 18
click at [838, 389] on button "Confirmar" at bounding box center [839, 390] width 73 height 28
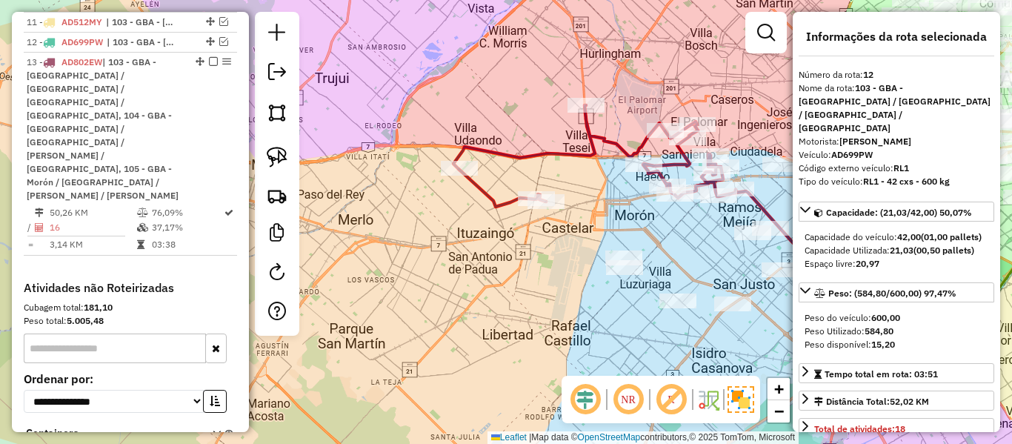
scroll to position [854, 0]
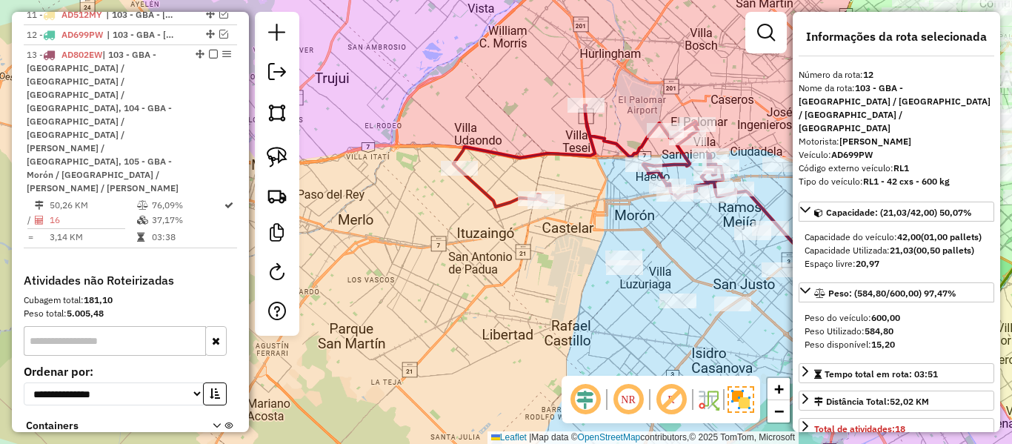
click at [596, 157] on icon at bounding box center [595, 156] width 282 height 102
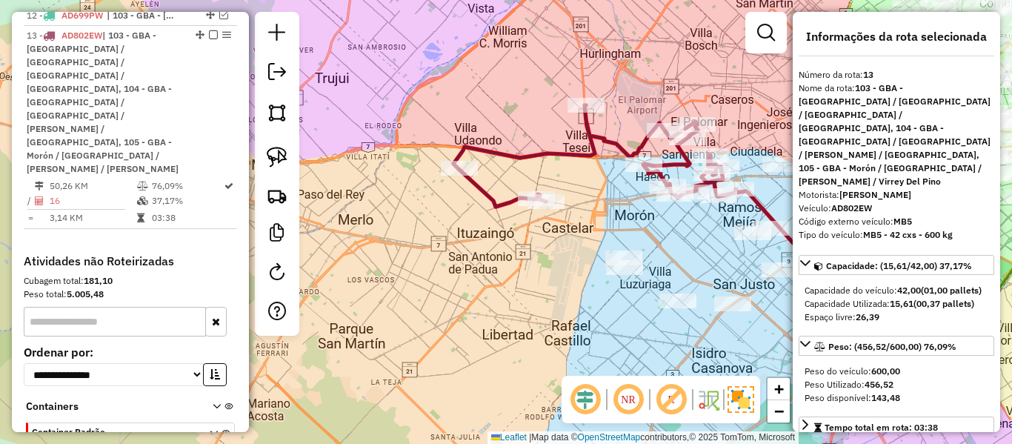
scroll to position [874, 0]
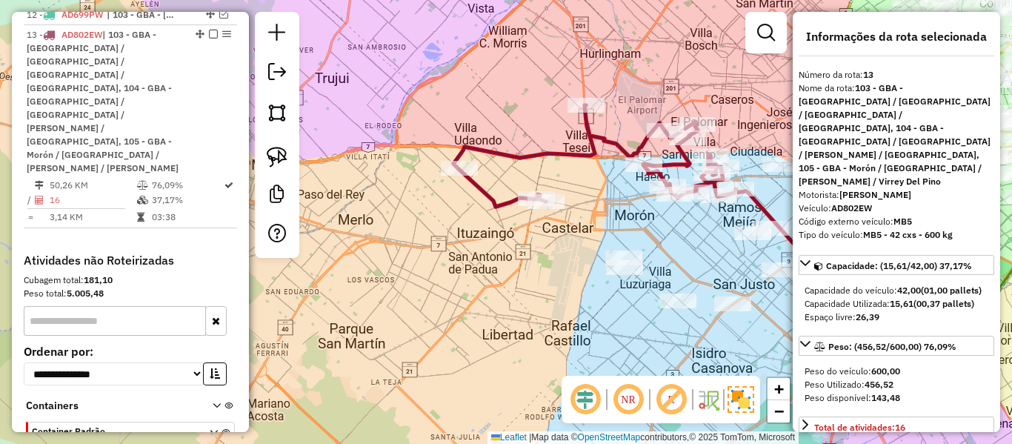
drag, startPoint x: 596, startPoint y: 193, endPoint x: 499, endPoint y: 216, distance: 99.8
click at [499, 216] on div "Janela de atendimento Grade de atendimento Capacidade Transportadoras Veículos …" at bounding box center [506, 222] width 1012 height 444
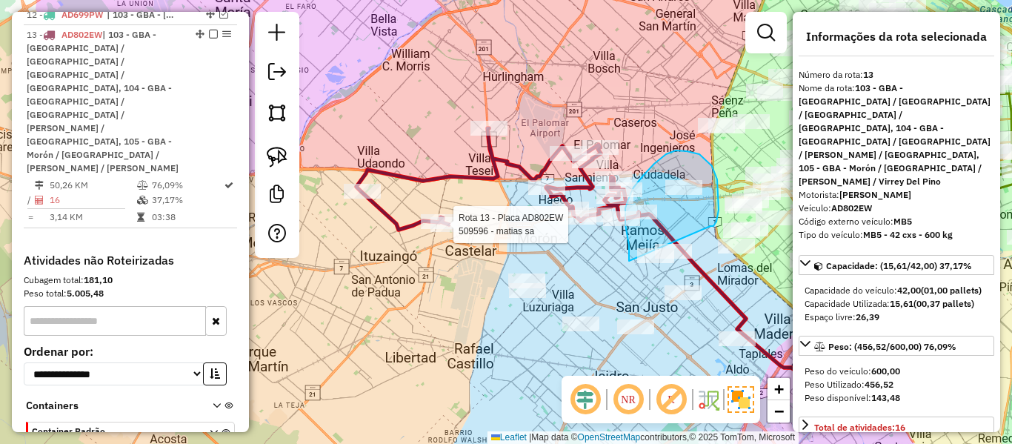
drag, startPoint x: 711, startPoint y: 226, endPoint x: 683, endPoint y: 270, distance: 51.6
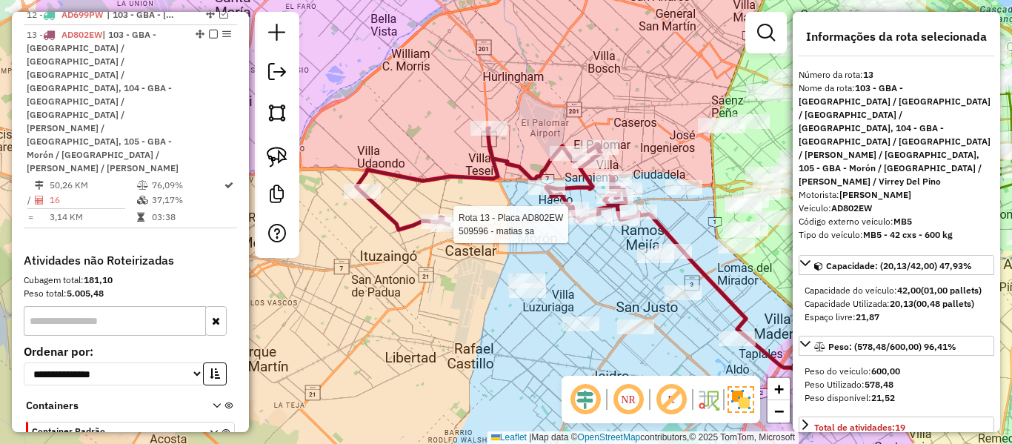
select select "**********"
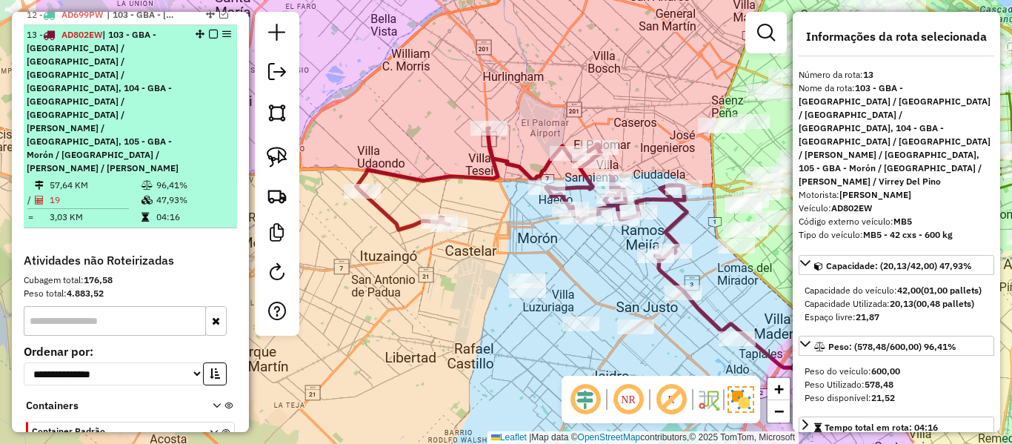
click at [210, 30] on em at bounding box center [213, 34] width 9 height 9
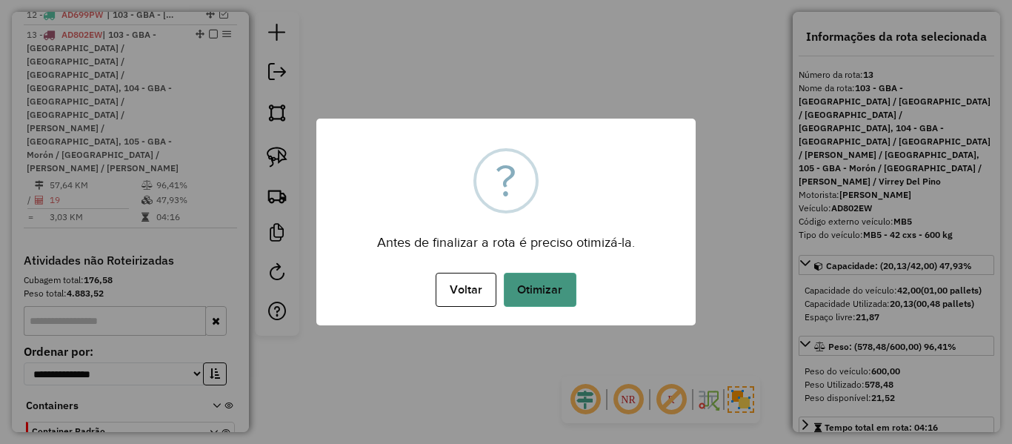
click at [568, 303] on button "Otimizar" at bounding box center [540, 290] width 73 height 34
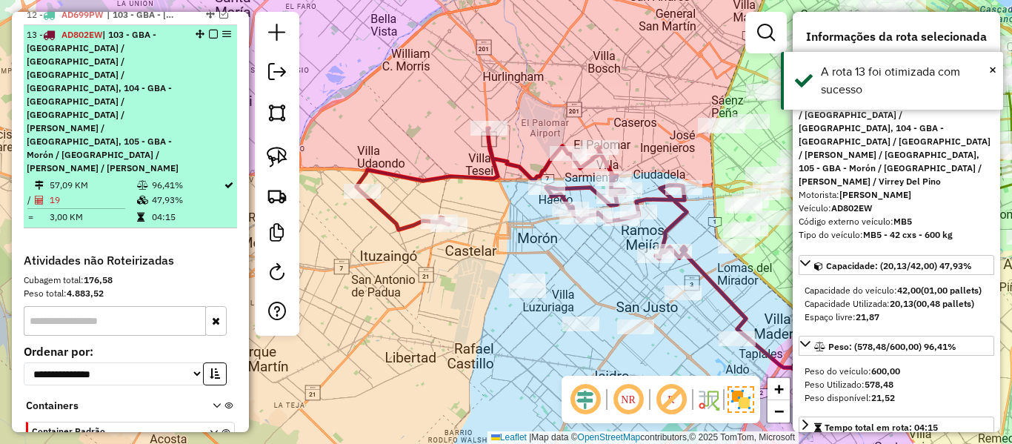
click at [209, 30] on em at bounding box center [213, 34] width 9 height 9
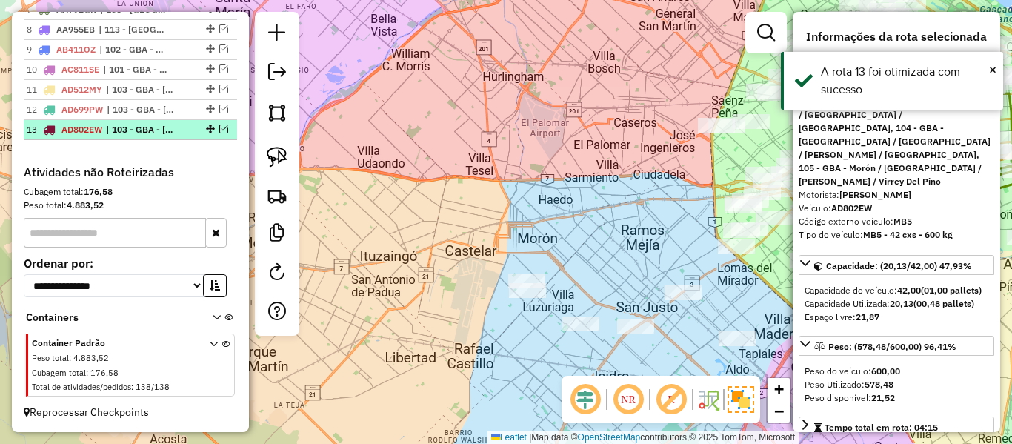
scroll to position [766, 0]
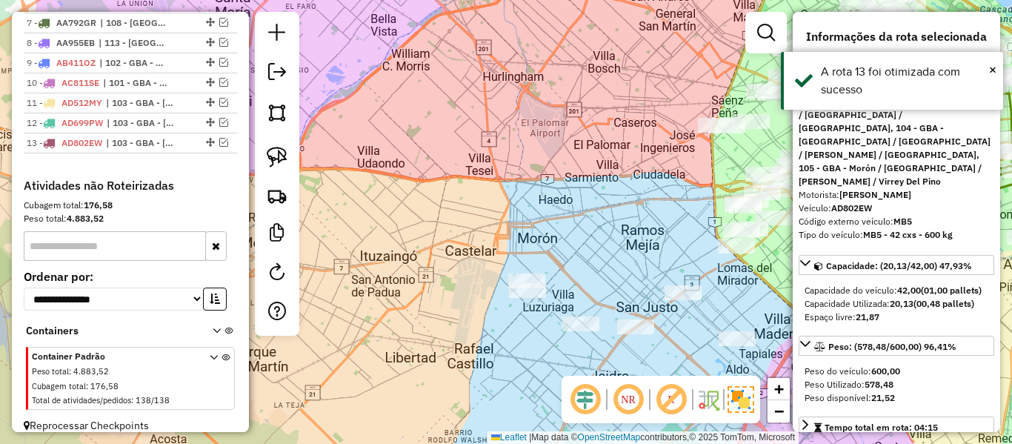
drag, startPoint x: 445, startPoint y: 160, endPoint x: 489, endPoint y: 205, distance: 62.9
click at [445, 161] on div "Janela de atendimento Grade de atendimento Capacidade Transportadoras Veículos …" at bounding box center [506, 222] width 1012 height 444
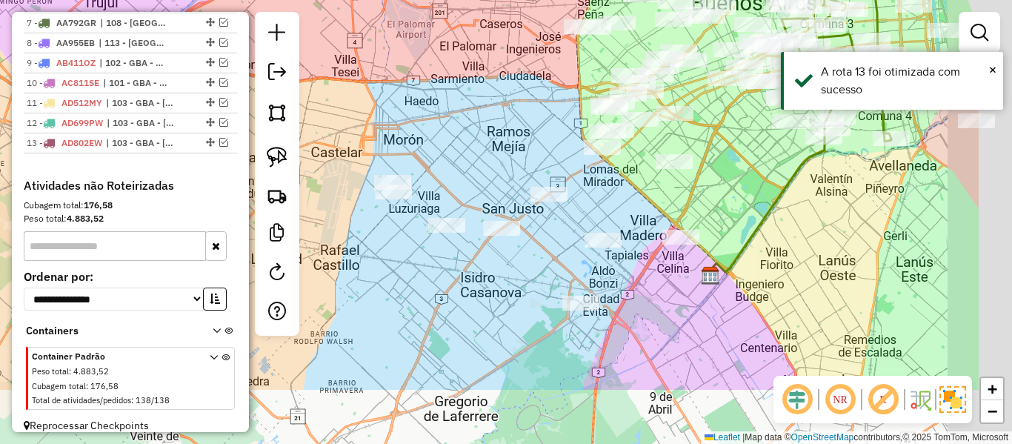
drag, startPoint x: 489, startPoint y: 205, endPoint x: 349, endPoint y: 102, distance: 174.3
click at [349, 102] on div "Janela de atendimento Grade de atendimento Capacidade Transportadoras Veículos …" at bounding box center [506, 222] width 1012 height 444
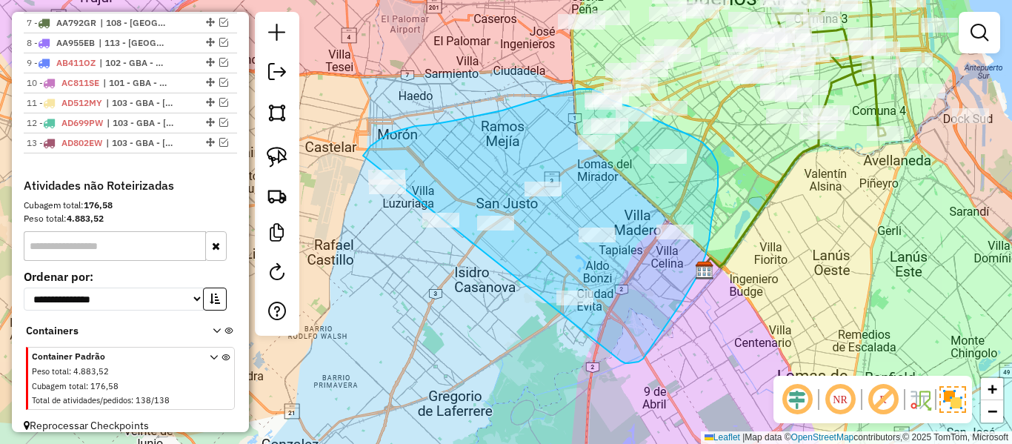
drag, startPoint x: 682, startPoint y: 302, endPoint x: 419, endPoint y: 322, distance: 263.8
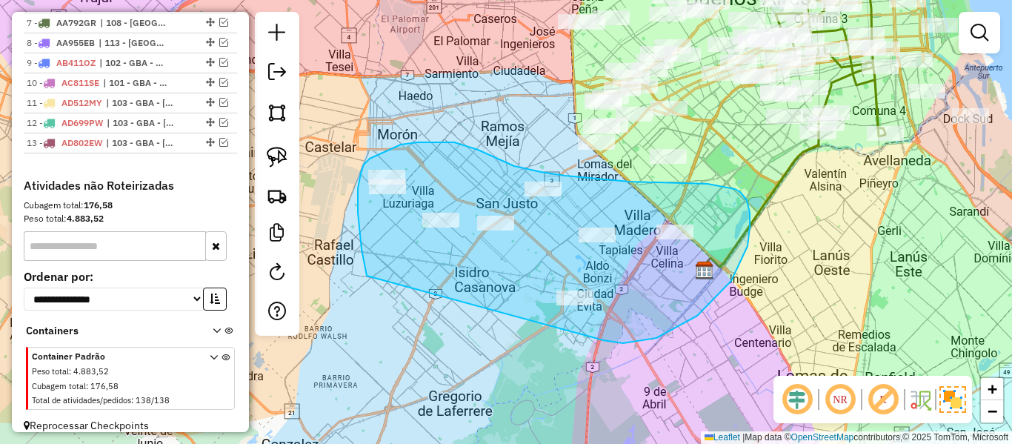
drag, startPoint x: 748, startPoint y: 246, endPoint x: 393, endPoint y: 313, distance: 361.3
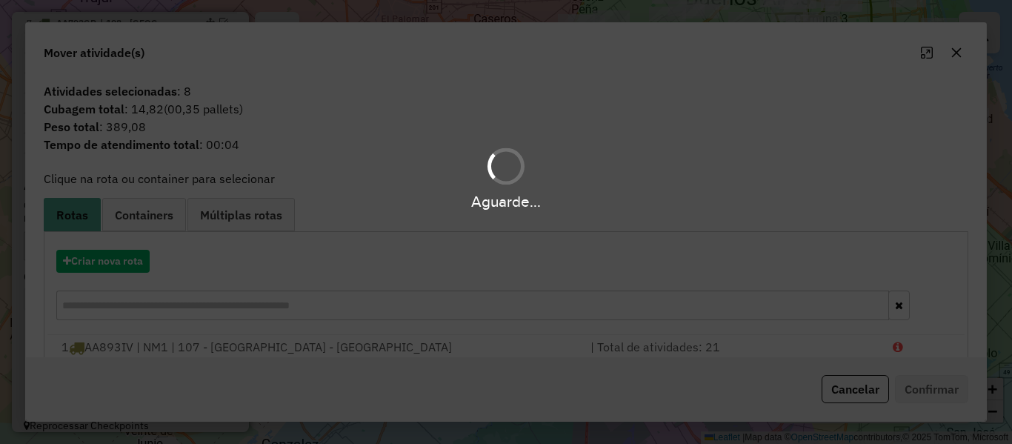
click at [108, 261] on div "Aguarde..." at bounding box center [506, 222] width 1012 height 444
click at [108, 261] on button "Criar nova rota" at bounding box center [102, 261] width 93 height 23
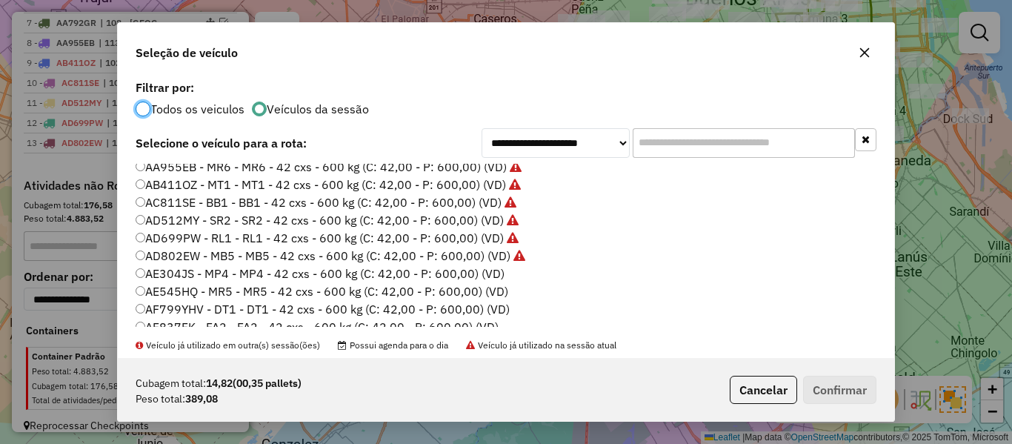
scroll to position [148, 0]
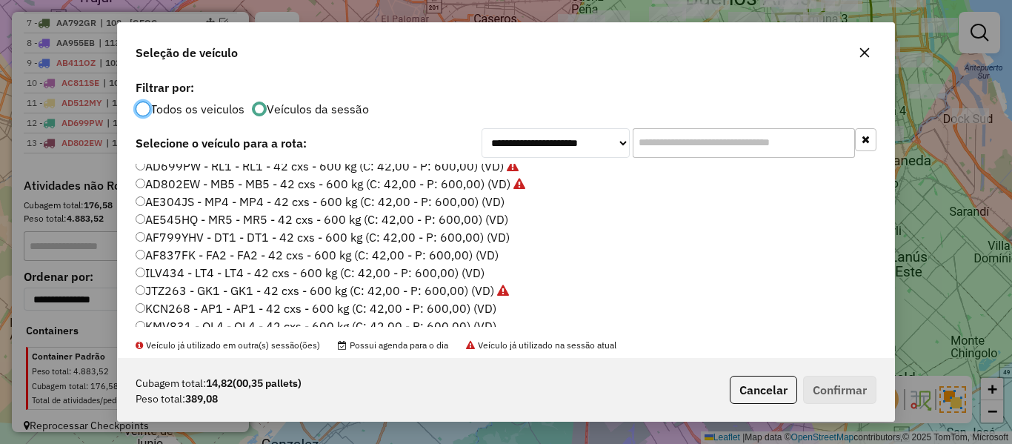
drag, startPoint x: 494, startPoint y: 200, endPoint x: 815, endPoint y: 316, distance: 341.1
click at [496, 200] on label "AE304JS - MP4 - MP4 - 42 cxs - 600 kg (C: 42,00 - P: 600,00) (VD)" at bounding box center [320, 202] width 369 height 18
drag, startPoint x: 851, startPoint y: 389, endPoint x: 625, endPoint y: 263, distance: 258.8
click at [849, 387] on button "Confirmar" at bounding box center [839, 390] width 73 height 28
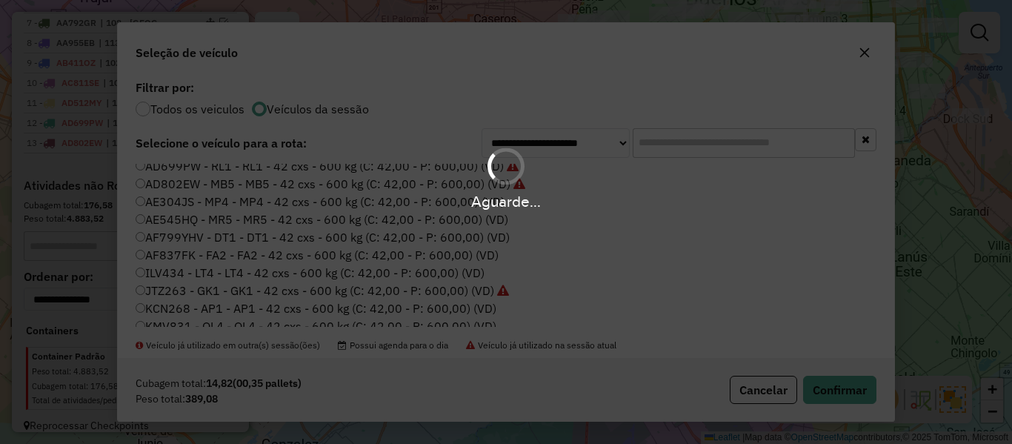
scroll to position [874, 0]
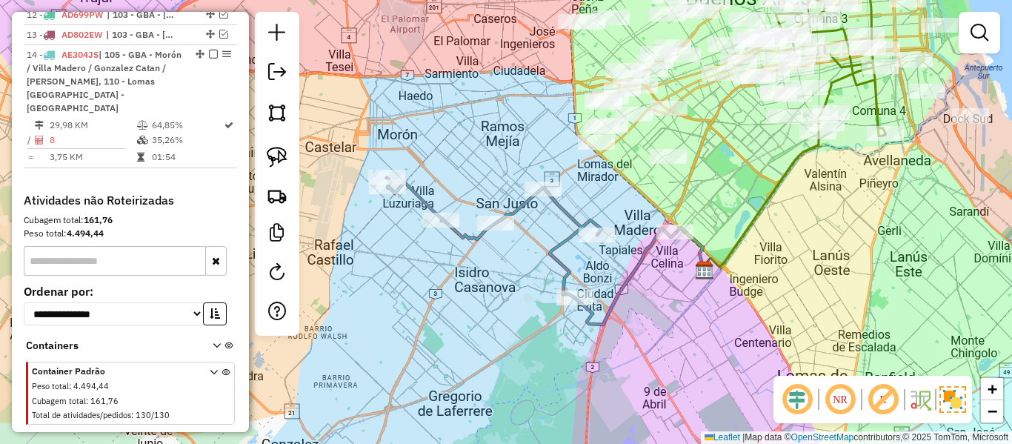
click at [557, 245] on icon at bounding box center [531, 251] width 289 height 147
select select "**********"
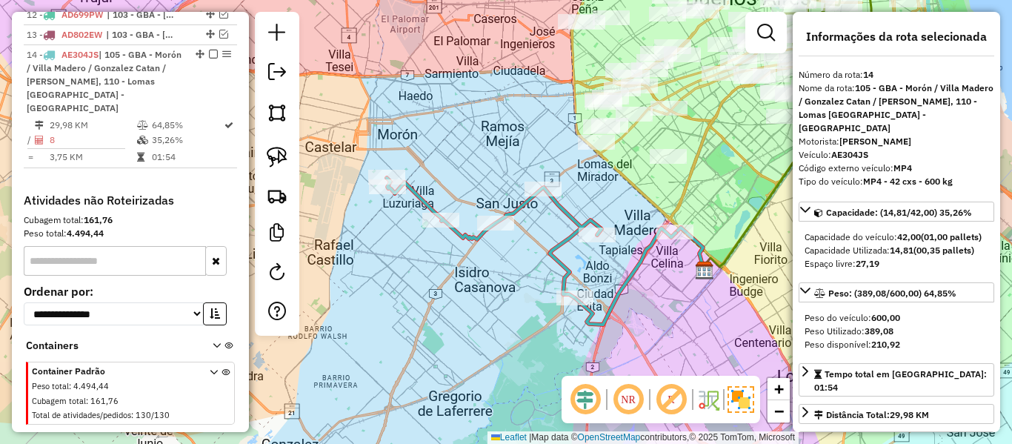
scroll to position [875, 0]
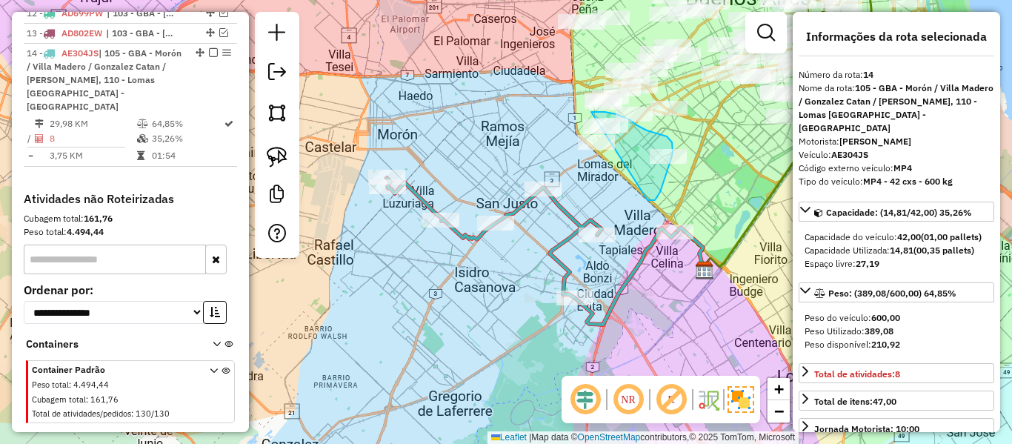
drag, startPoint x: 648, startPoint y: 200, endPoint x: 570, endPoint y: 170, distance: 83.3
drag, startPoint x: 648, startPoint y: 136, endPoint x: 577, endPoint y: 124, distance: 72.0
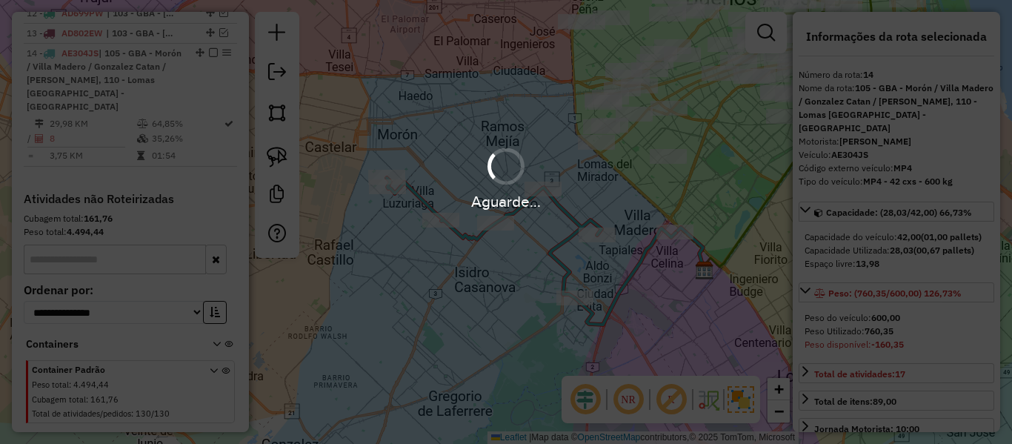
select select "**********"
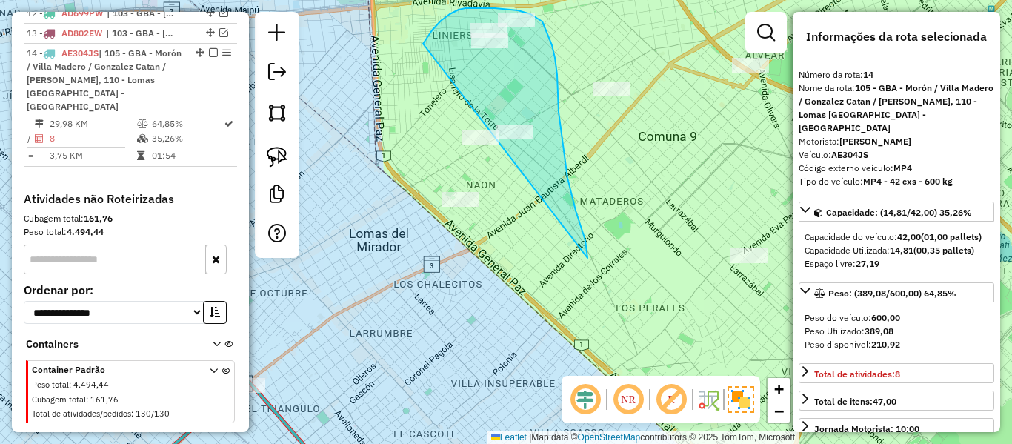
drag, startPoint x: 588, startPoint y: 258, endPoint x: 428, endPoint y: 273, distance: 160.1
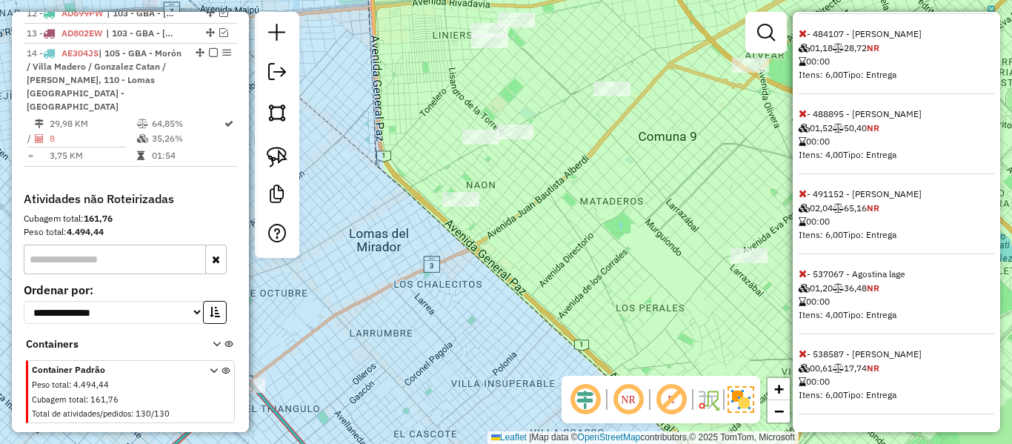
click at [803, 353] on icon at bounding box center [803, 353] width 8 height 10
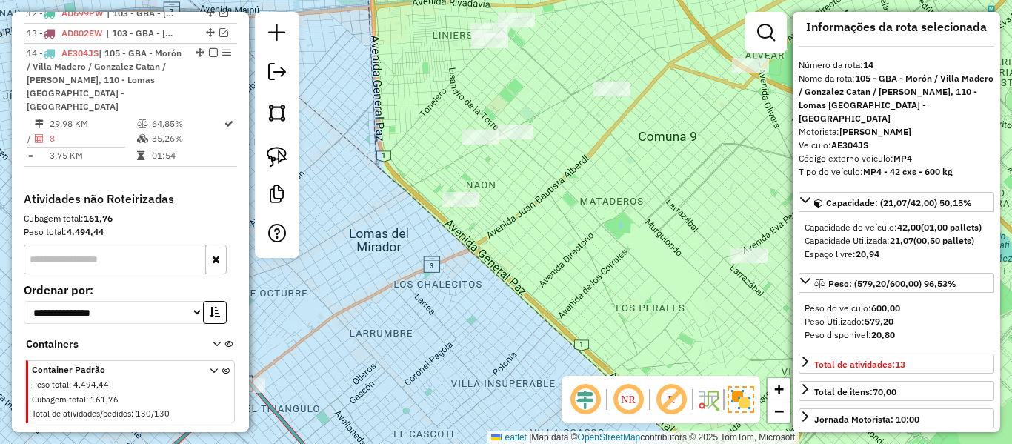
scroll to position [0, 0]
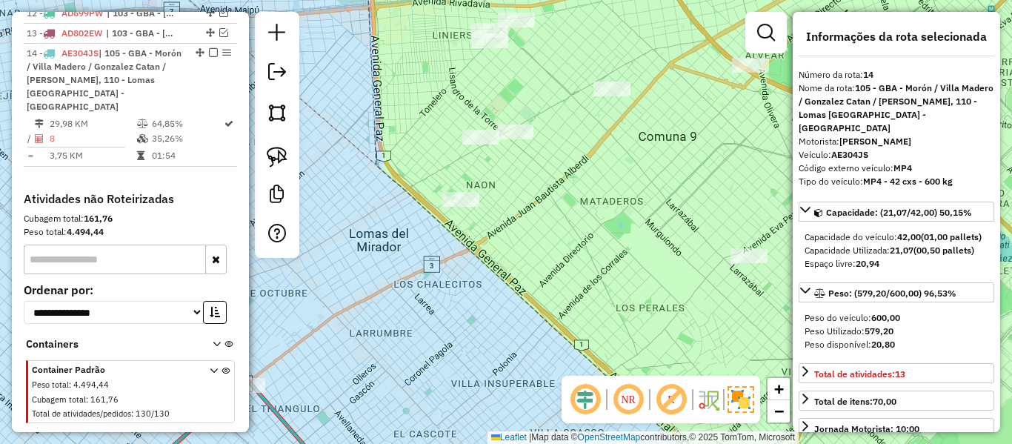
select select "**********"
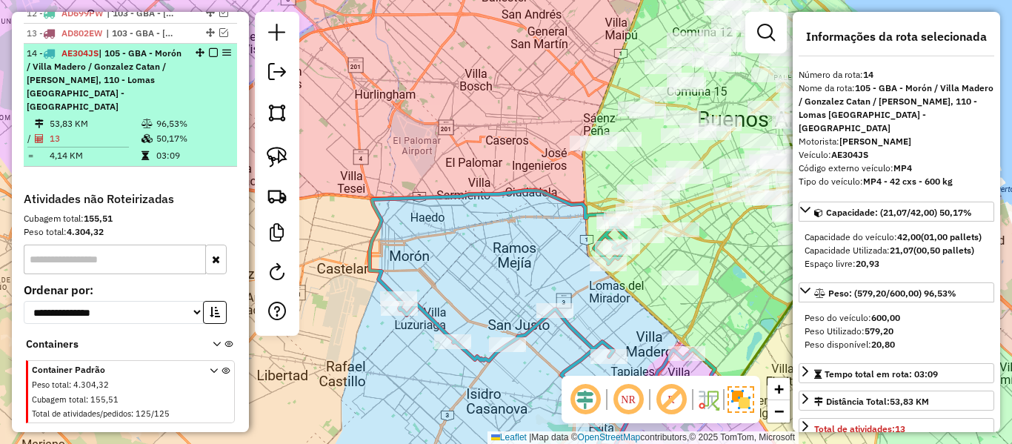
click at [212, 48] on em at bounding box center [213, 52] width 9 height 9
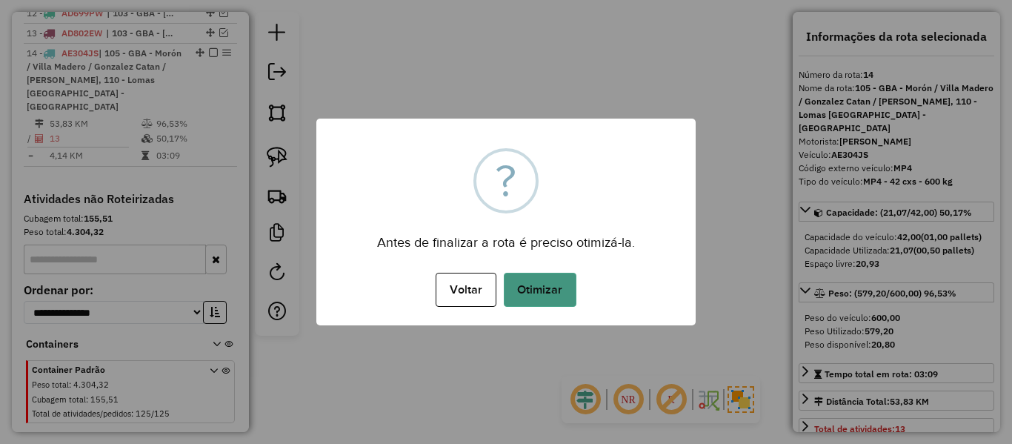
click at [555, 299] on button "Otimizar" at bounding box center [540, 290] width 73 height 34
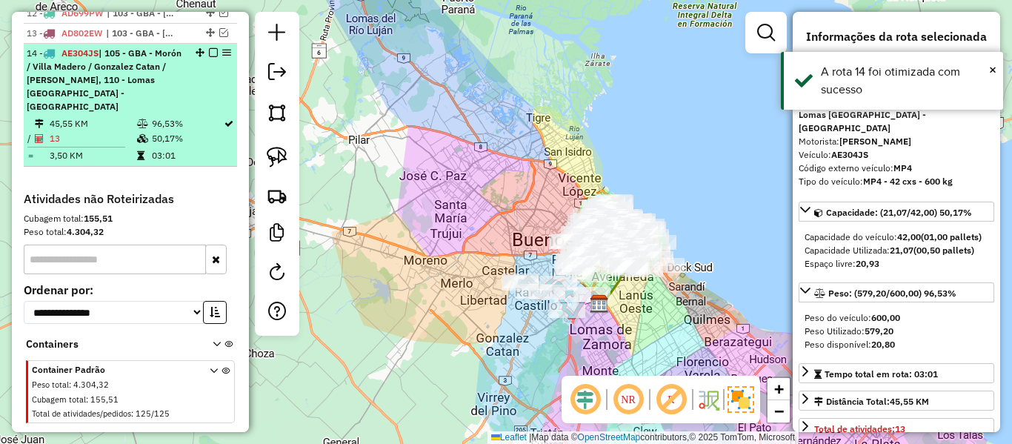
click at [210, 48] on em at bounding box center [213, 52] width 9 height 9
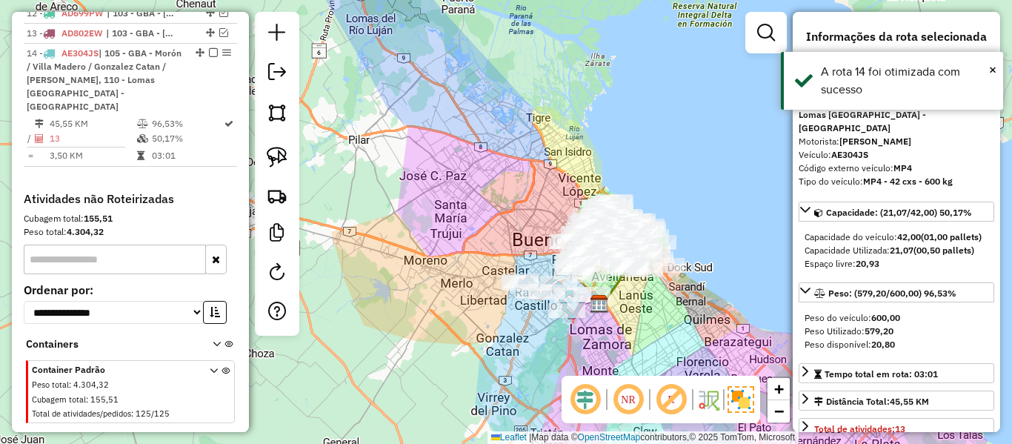
scroll to position [786, 0]
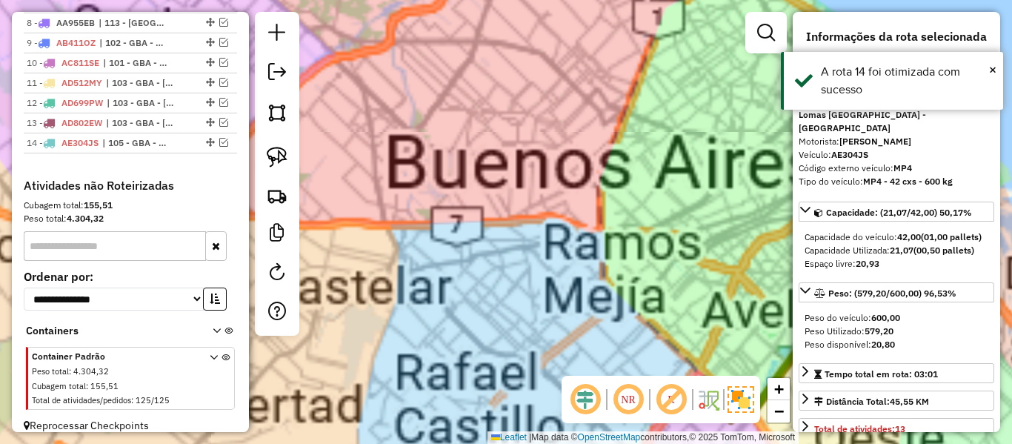
click at [567, 285] on div "Janela de atendimento Grade de atendimento Capacidade Transportadoras Veículos …" at bounding box center [506, 222] width 1012 height 444
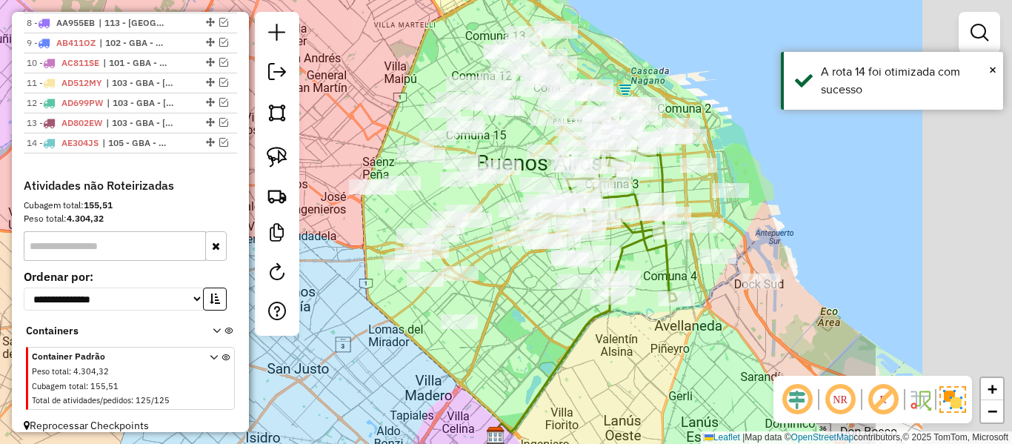
drag, startPoint x: 525, startPoint y: 289, endPoint x: 448, endPoint y: 310, distance: 79.1
click at [305, 308] on div "Janela de atendimento Grade de atendimento Capacidade Transportadoras Veículos …" at bounding box center [506, 222] width 1012 height 444
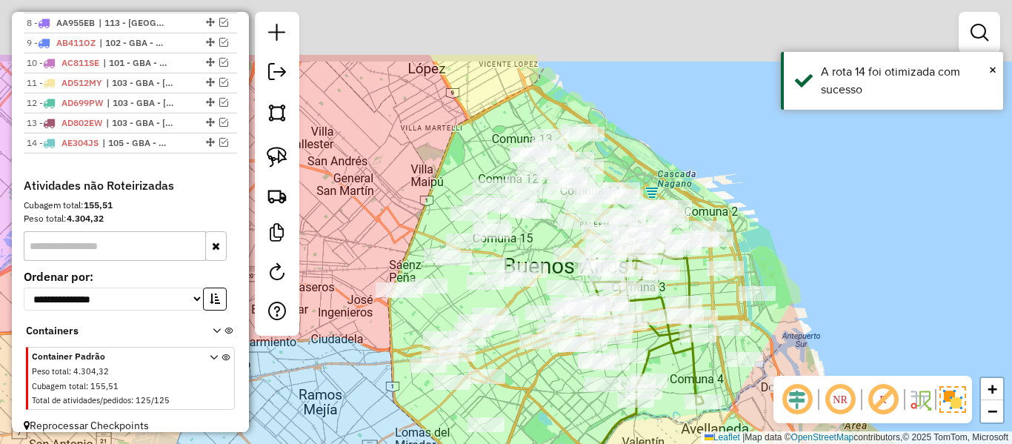
drag, startPoint x: 588, startPoint y: 354, endPoint x: 612, endPoint y: 431, distance: 80.9
click at [612, 431] on icon at bounding box center [604, 396] width 174 height 287
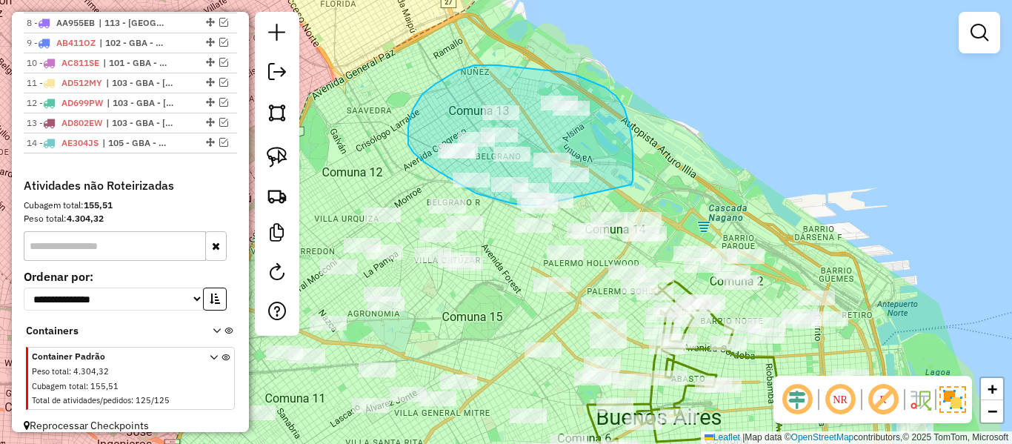
drag, startPoint x: 616, startPoint y: 96, endPoint x: 562, endPoint y: 213, distance: 129.0
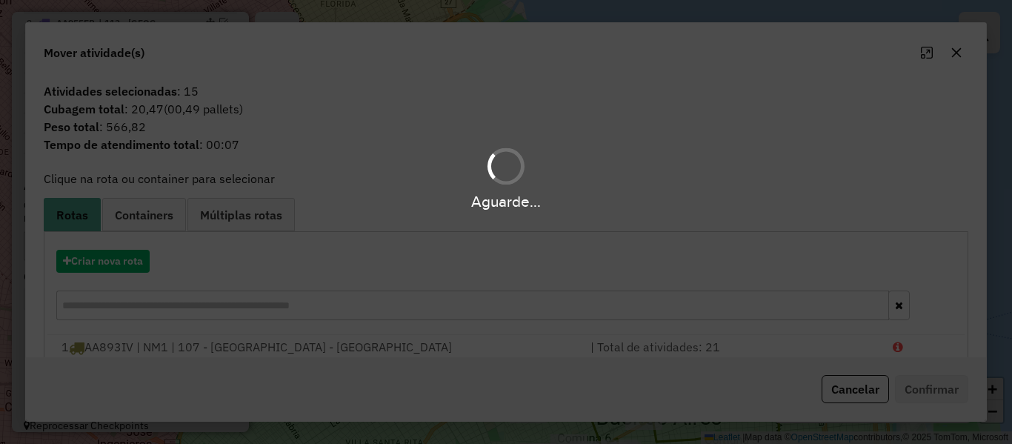
click at [124, 262] on hb-app "Aguarde... Pop-up bloqueado! Seu navegador bloqueou automáticamente a abertura …" at bounding box center [506, 222] width 1012 height 444
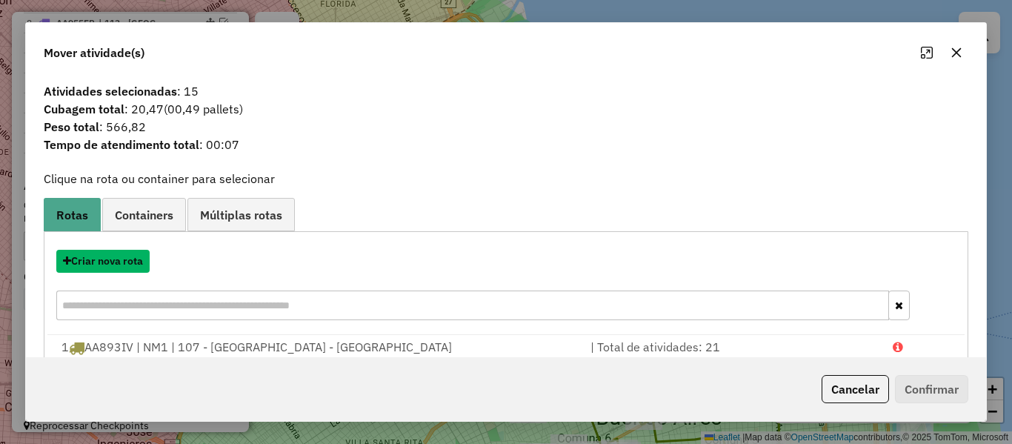
click at [124, 262] on button "Criar nova rota" at bounding box center [102, 261] width 93 height 23
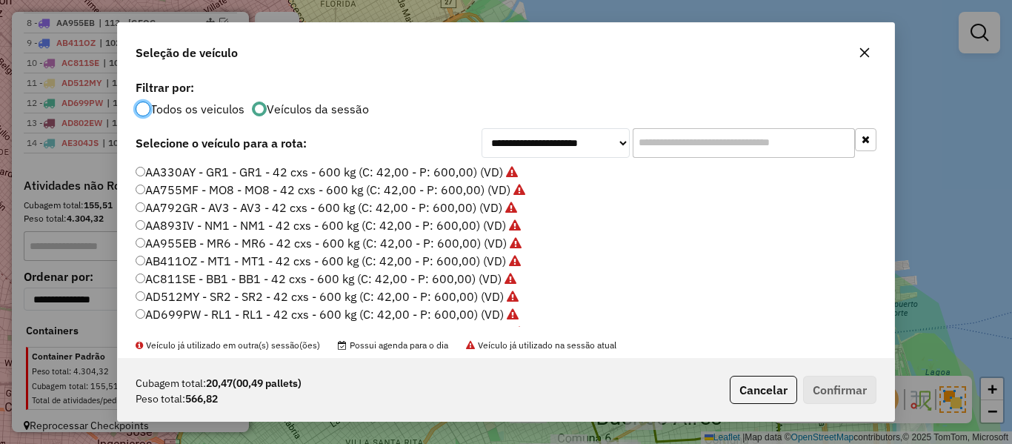
scroll to position [148, 0]
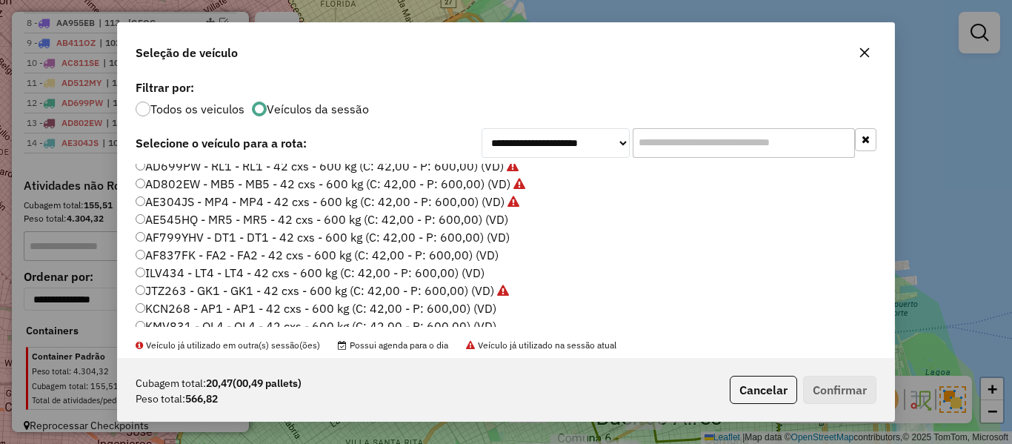
click at [492, 223] on label "AE545HQ - MR5 - MR5 - 42 cxs - 600 kg (C: 42,00 - P: 600,00) (VD)" at bounding box center [322, 219] width 373 height 18
click at [842, 394] on button "Confirmar" at bounding box center [839, 390] width 73 height 28
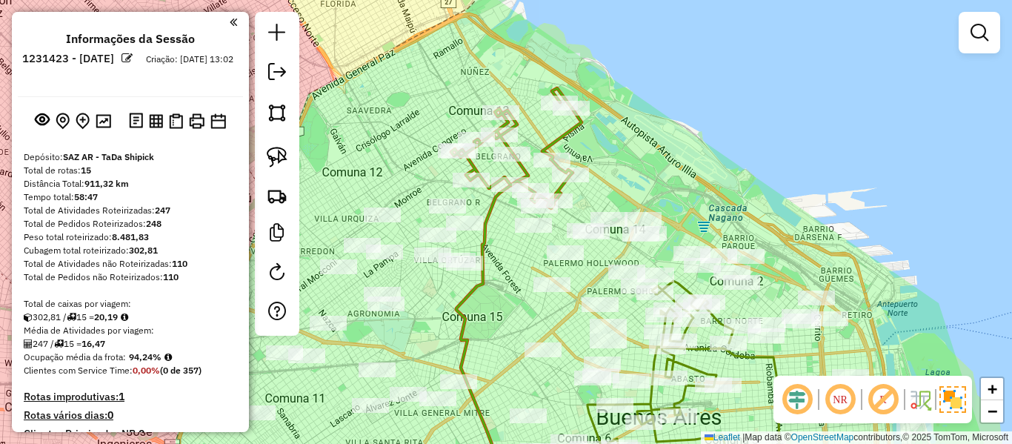
scroll to position [869, 0]
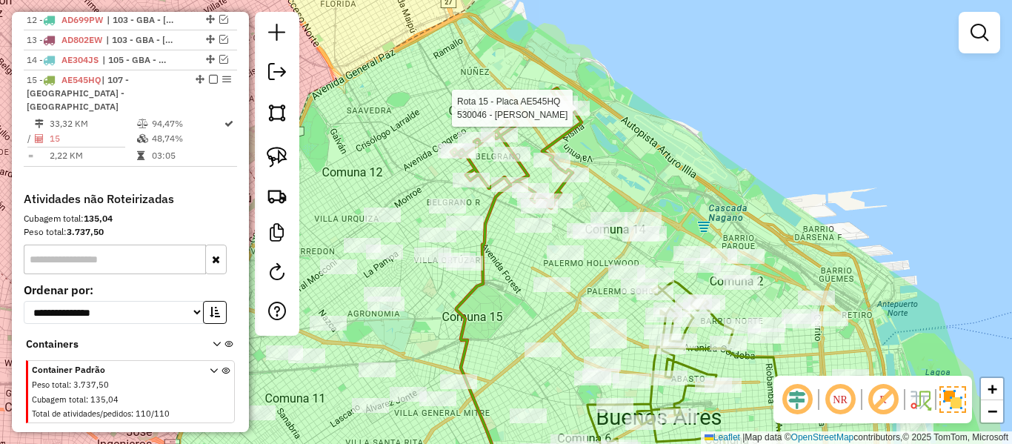
click at [573, 130] on icon at bounding box center [516, 148] width 130 height 120
select select "**********"
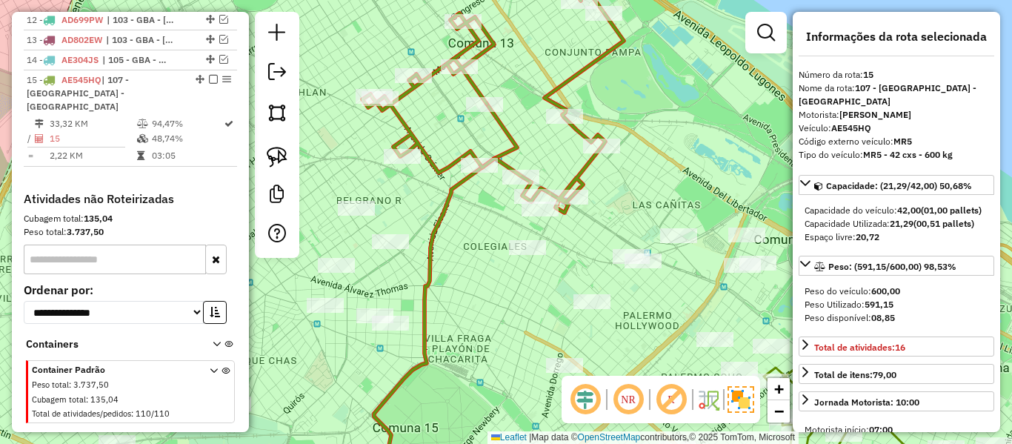
select select "**********"
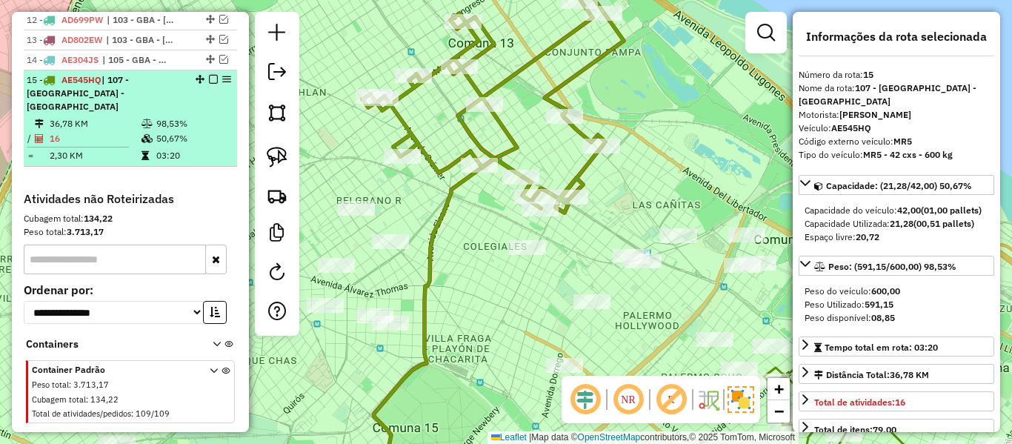
click at [209, 75] on em at bounding box center [213, 79] width 9 height 9
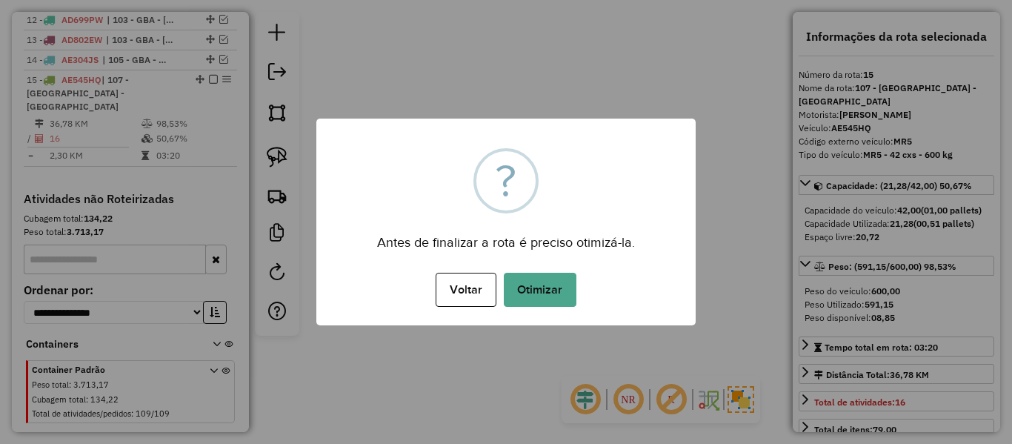
click at [522, 279] on button "Otimizar" at bounding box center [540, 290] width 73 height 34
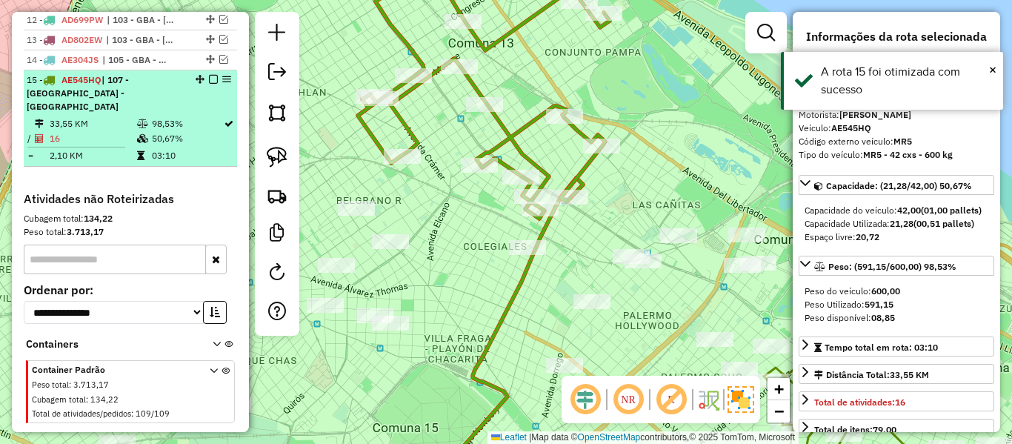
click at [209, 75] on em at bounding box center [213, 79] width 9 height 9
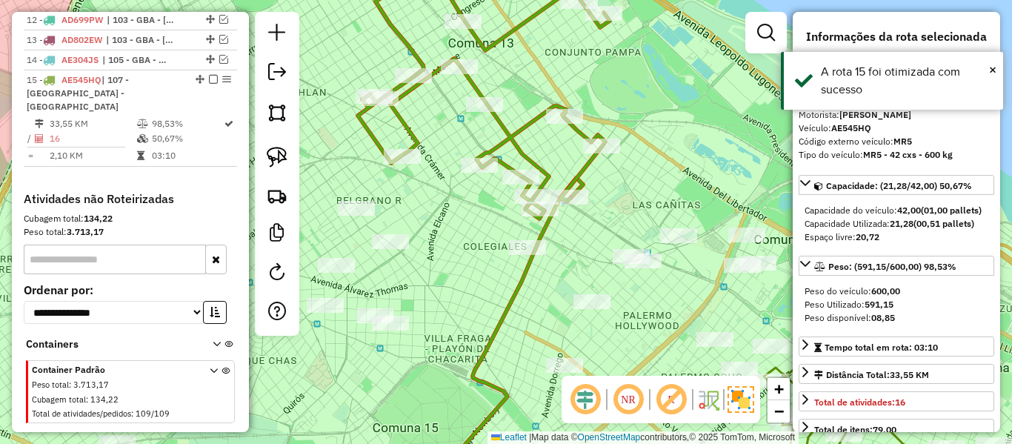
scroll to position [806, 0]
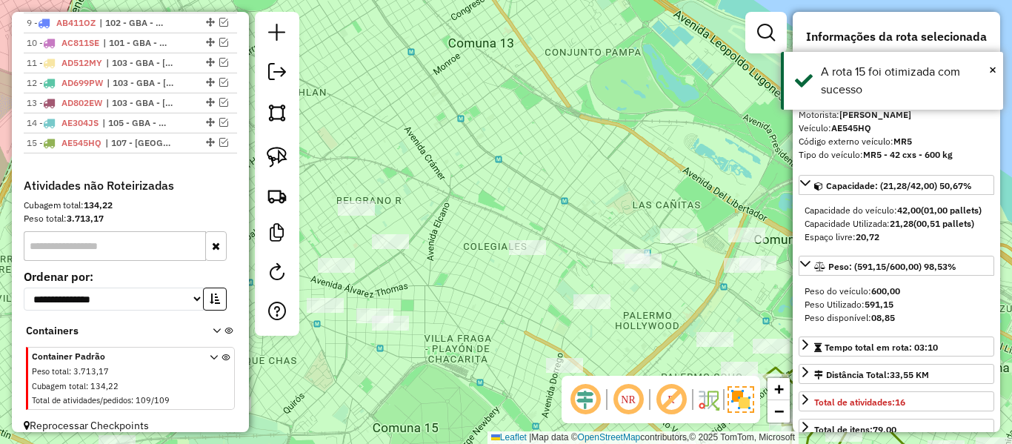
click at [629, 213] on div "Janela de atendimento Grade de atendimento Capacidade Transportadoras Veículos …" at bounding box center [506, 222] width 1012 height 444
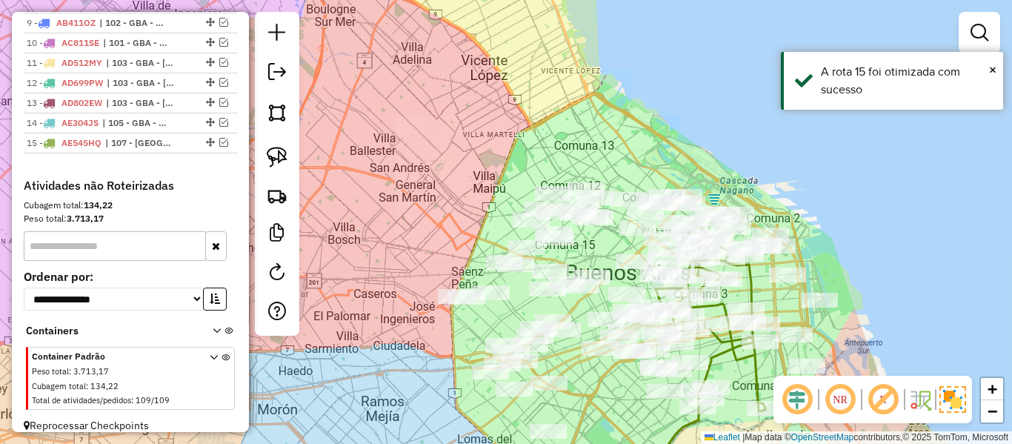
drag, startPoint x: 597, startPoint y: 195, endPoint x: 637, endPoint y: 164, distance: 50.7
click at [637, 164] on div "Janela de atendimento Grade de atendimento Capacidade Transportadoras Veículos …" at bounding box center [506, 222] width 1012 height 444
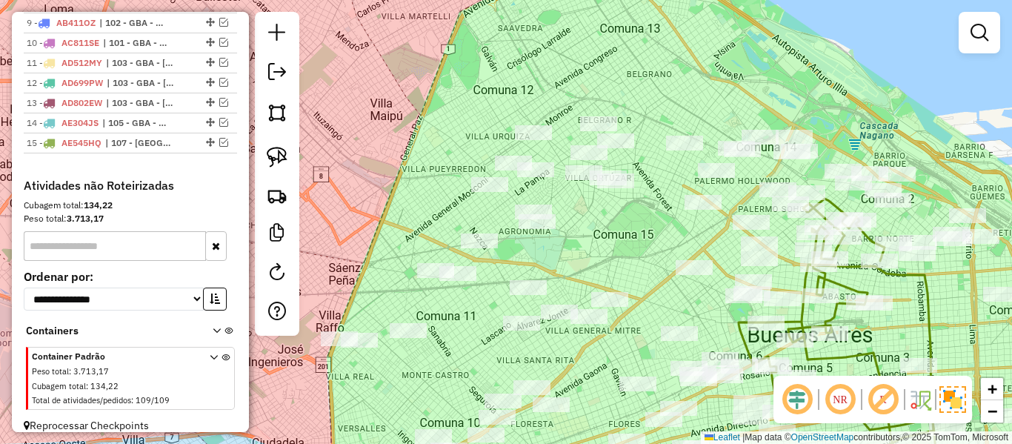
drag, startPoint x: 610, startPoint y: 239, endPoint x: 648, endPoint y: 216, distance: 44.9
click at [648, 216] on div "Janela de atendimento Grade de atendimento Capacidade Transportadoras Veículos …" at bounding box center [506, 222] width 1012 height 444
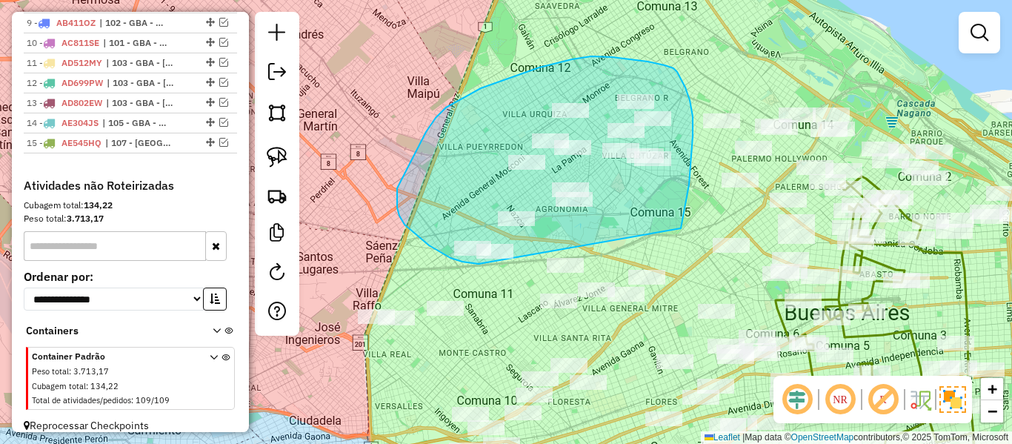
drag, startPoint x: 680, startPoint y: 76, endPoint x: 505, endPoint y: 249, distance: 245.8
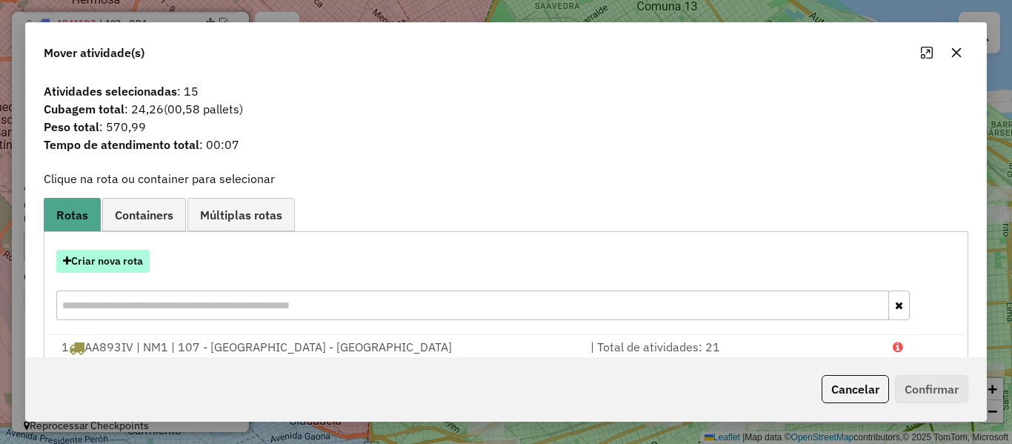
click at [133, 263] on button "Criar nova rota" at bounding box center [102, 261] width 93 height 23
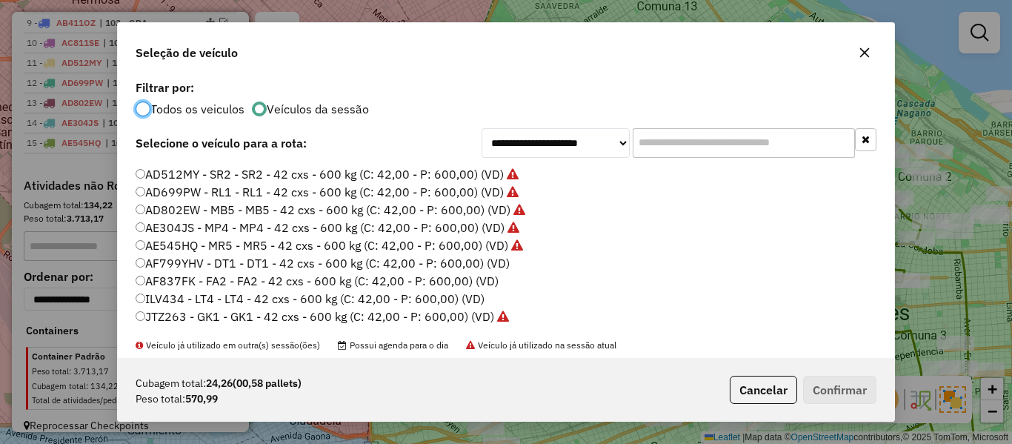
scroll to position [148, 0]
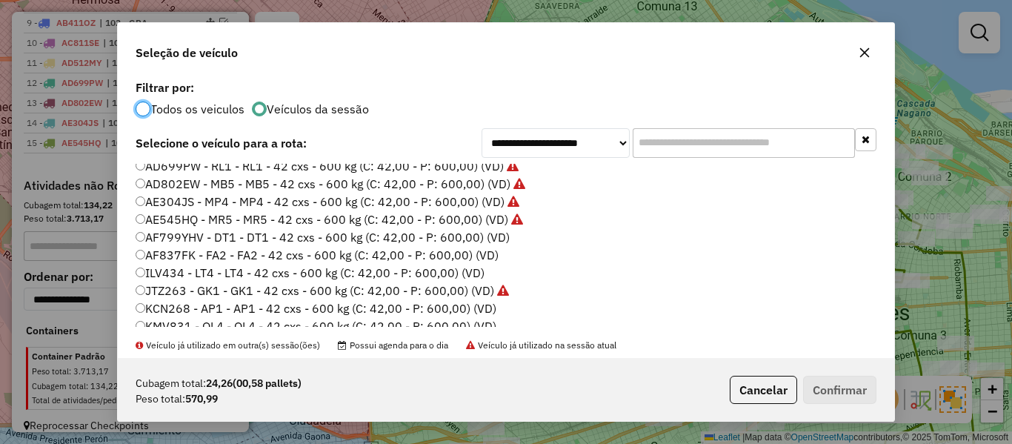
click at [498, 238] on label "AF799YHV - DT1 - DT1 - 42 cxs - 600 kg (C: 42,00 - P: 600,00) (VD)" at bounding box center [323, 237] width 374 height 18
click at [843, 390] on button "Confirmar" at bounding box center [839, 390] width 73 height 28
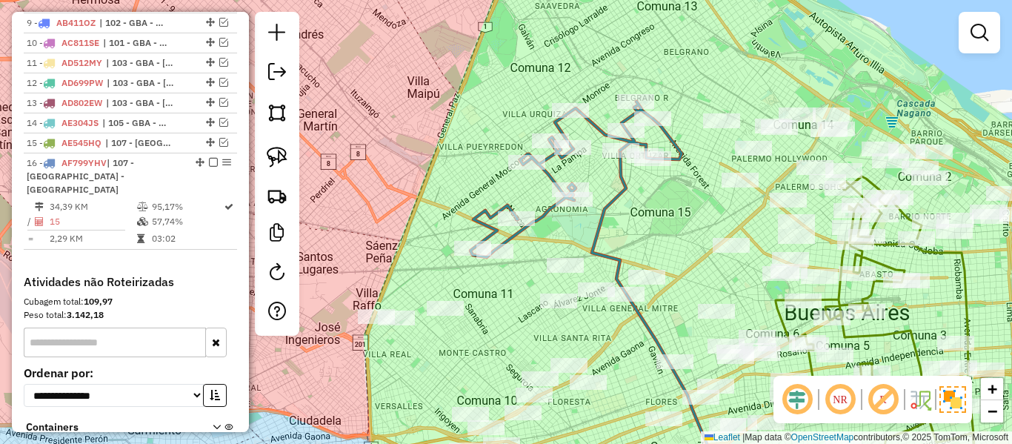
scroll to position [875, 0]
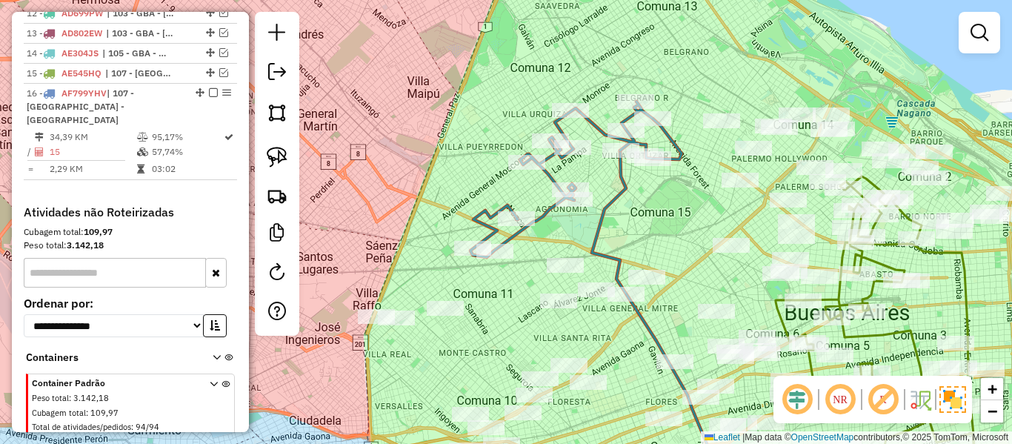
click at [605, 224] on icon at bounding box center [650, 319] width 116 height 338
select select "**********"
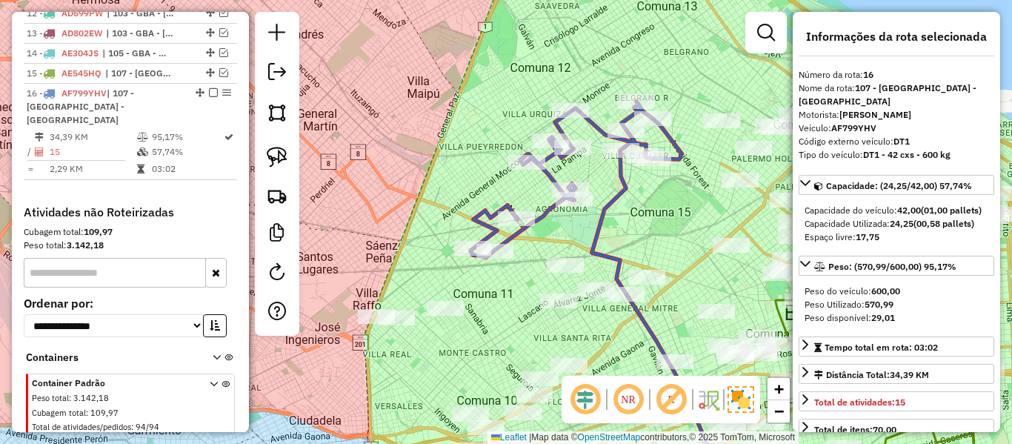
scroll to position [889, 0]
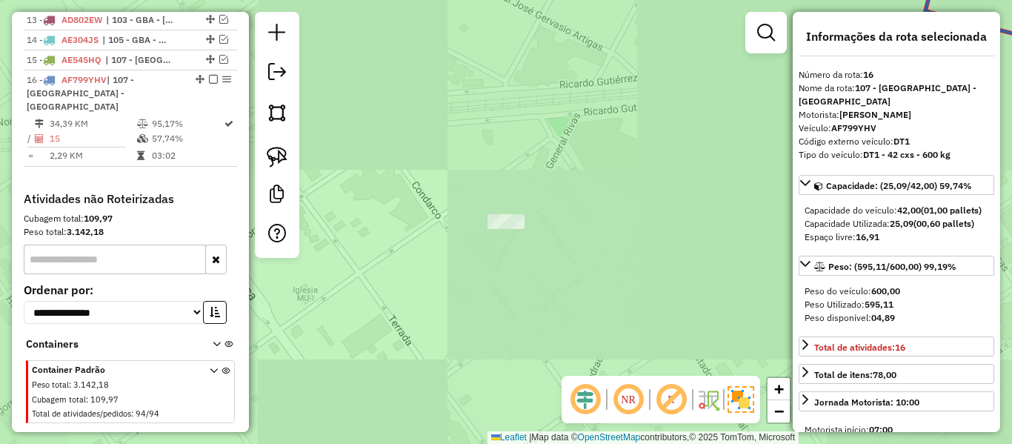
select select "**********"
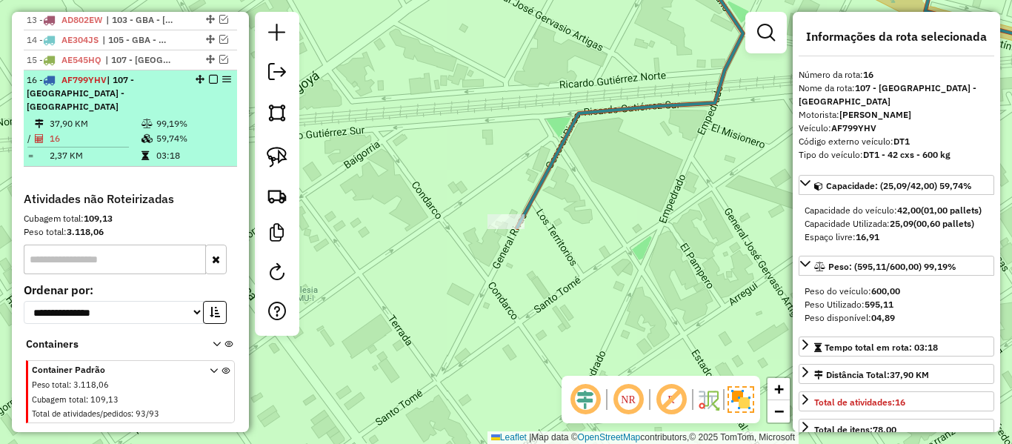
click at [210, 75] on em at bounding box center [213, 79] width 9 height 9
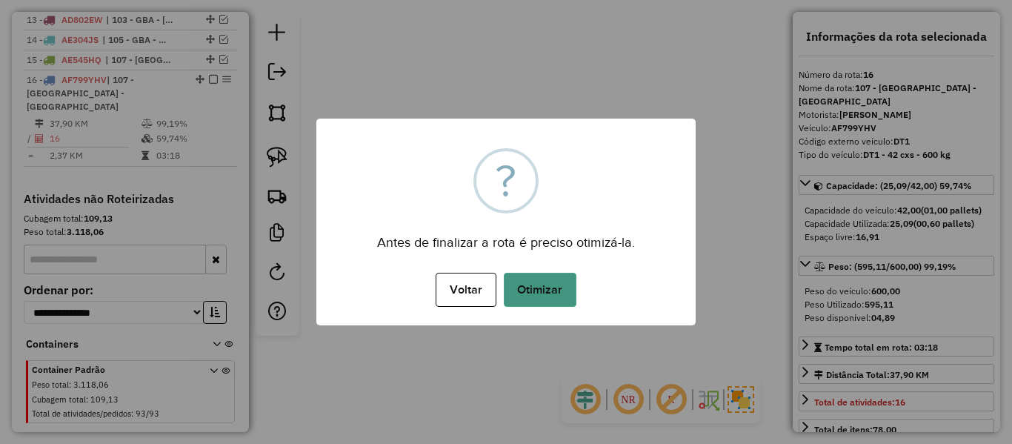
click at [519, 273] on button "Otimizar" at bounding box center [540, 290] width 73 height 34
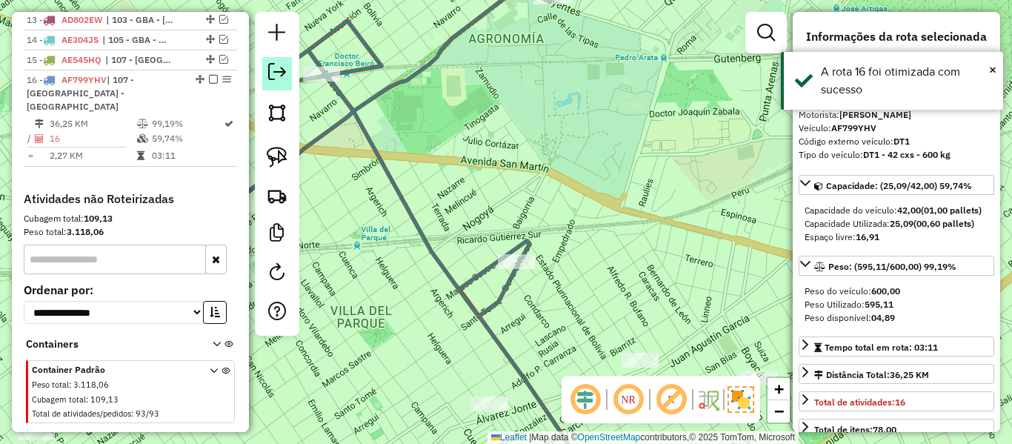
click at [209, 75] on em at bounding box center [213, 79] width 9 height 9
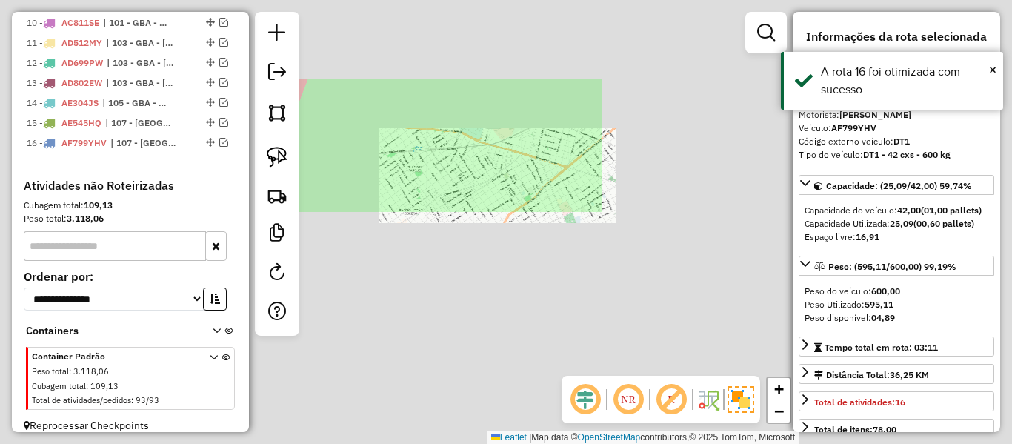
click at [477, 154] on div "Janela de atendimento Grade de atendimento Capacidade Transportadoras Veículos …" at bounding box center [506, 222] width 1012 height 444
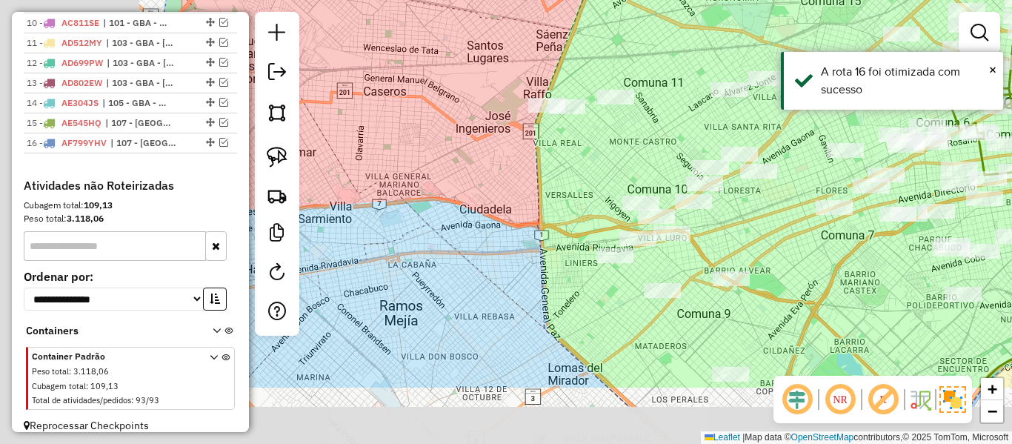
drag, startPoint x: 572, startPoint y: 219, endPoint x: 825, endPoint y: 140, distance: 264.6
click at [825, 140] on div "Janela de atendimento Grade de atendimento Capacidade Transportadoras Veículos …" at bounding box center [506, 222] width 1012 height 444
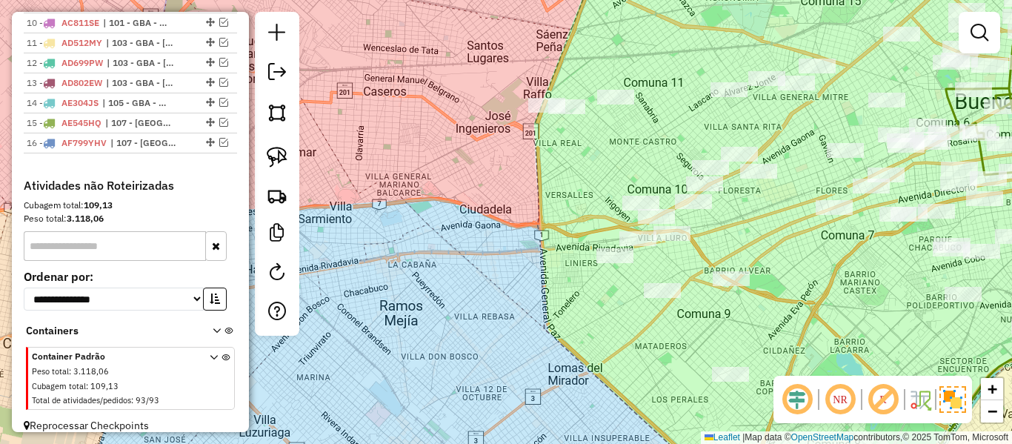
drag, startPoint x: 722, startPoint y: 250, endPoint x: 602, endPoint y: 268, distance: 120.5
click at [600, 270] on div "Janela de atendimento Grade de atendimento Capacidade Transportadoras Veículos …" at bounding box center [506, 222] width 1012 height 444
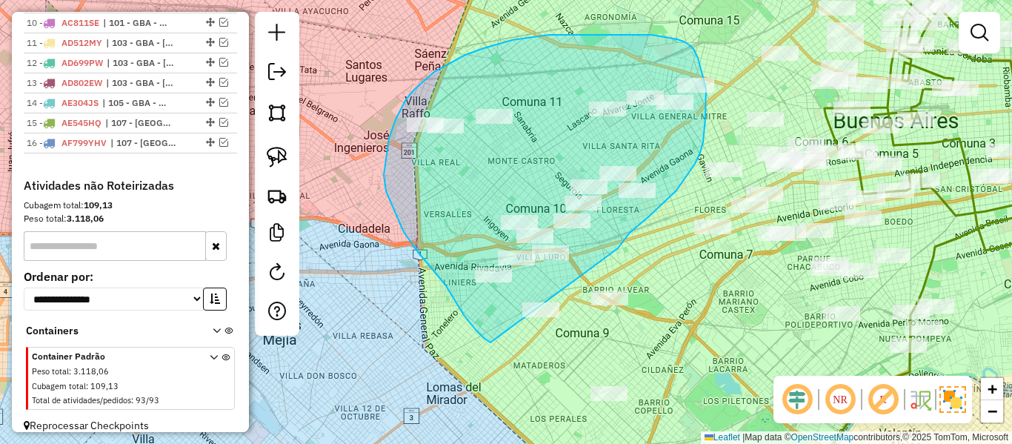
drag, startPoint x: 686, startPoint y: 176, endPoint x: 493, endPoint y: 342, distance: 255.4
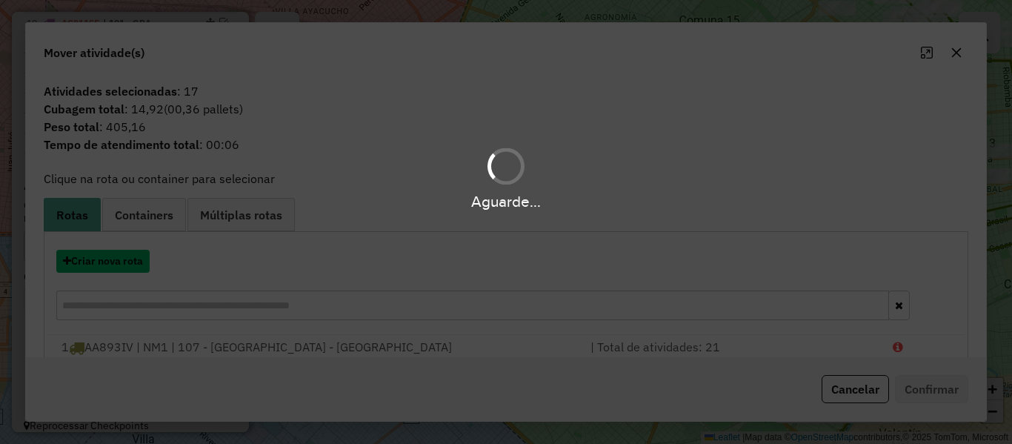
click at [112, 263] on button "Criar nova rota" at bounding box center [102, 261] width 93 height 23
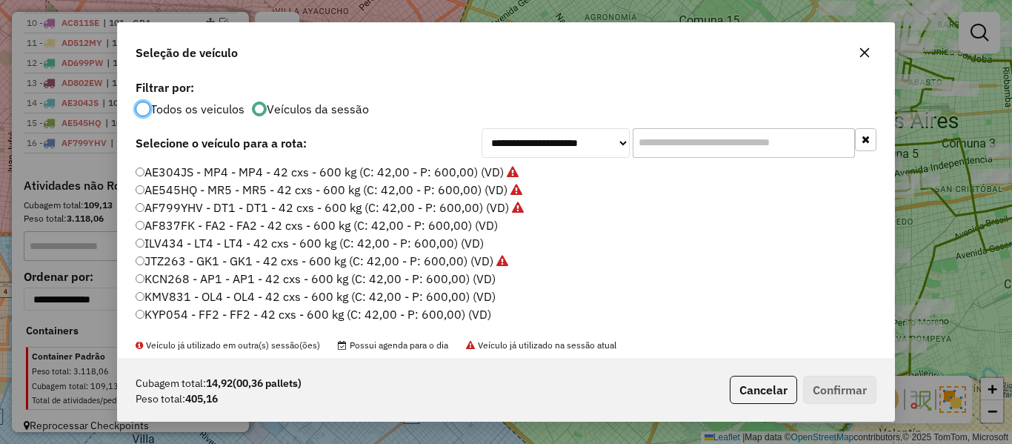
scroll to position [222, 0]
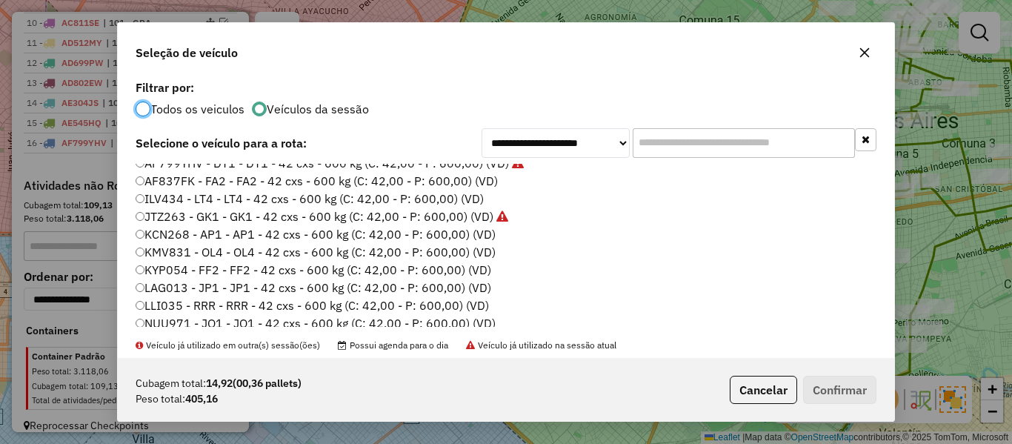
click at [484, 184] on label "AF837FK - FA2 - FA2 - 42 cxs - 600 kg (C: 42,00 - P: 600,00) (VD)" at bounding box center [317, 181] width 362 height 18
drag, startPoint x: 874, startPoint y: 401, endPoint x: 850, endPoint y: 391, distance: 26.6
click at [873, 399] on button "Confirmar" at bounding box center [839, 390] width 73 height 28
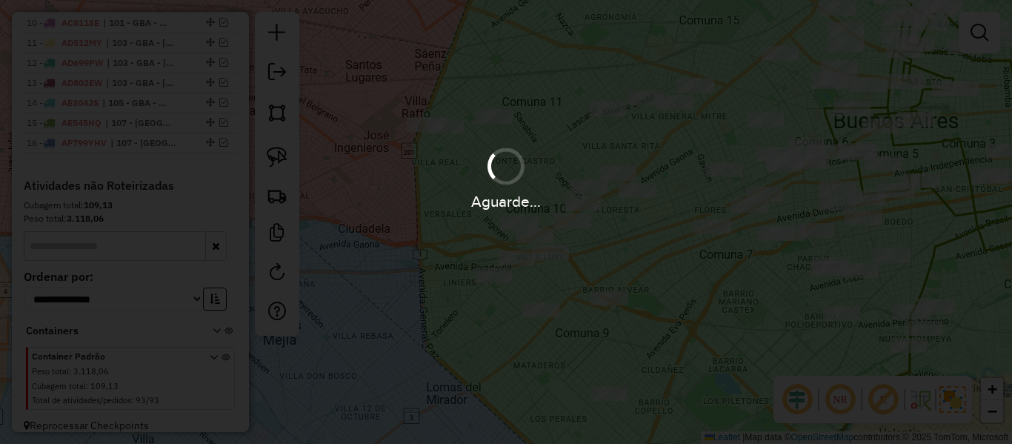
scroll to position [889, 0]
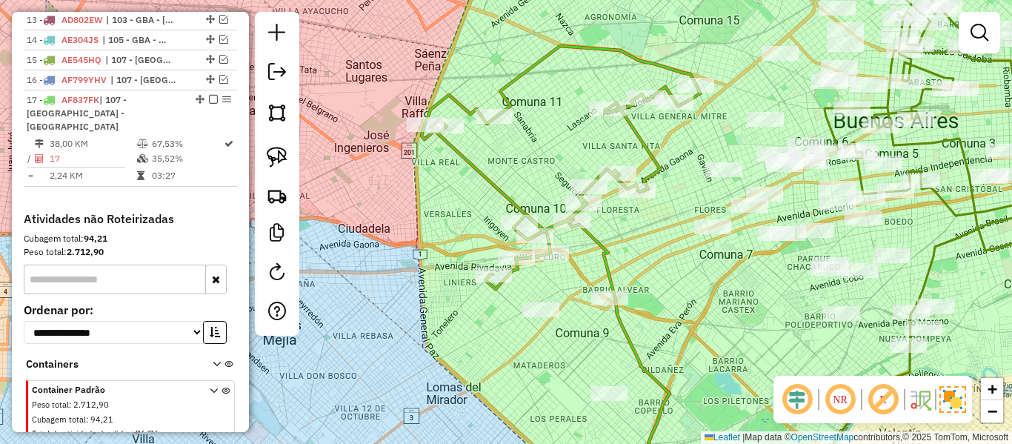
click at [480, 179] on icon at bounding box center [561, 167] width 279 height 243
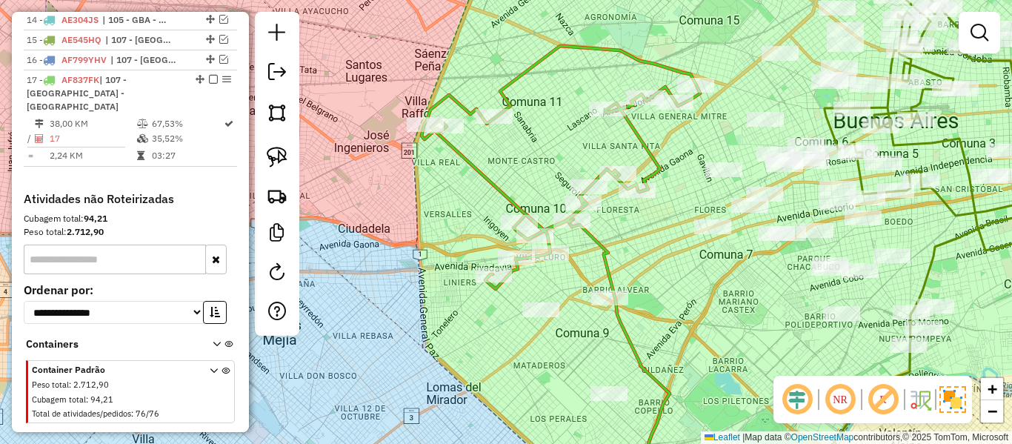
select select "**********"
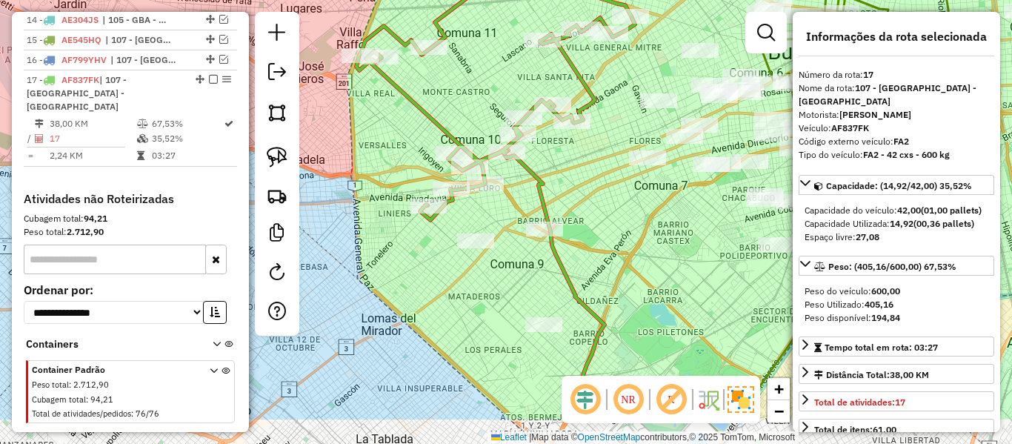
drag, startPoint x: 648, startPoint y: 230, endPoint x: 636, endPoint y: 222, distance: 14.8
click at [636, 222] on div "Janela de atendimento Grade de atendimento Capacidade Transportadoras Veículos …" at bounding box center [506, 222] width 1012 height 444
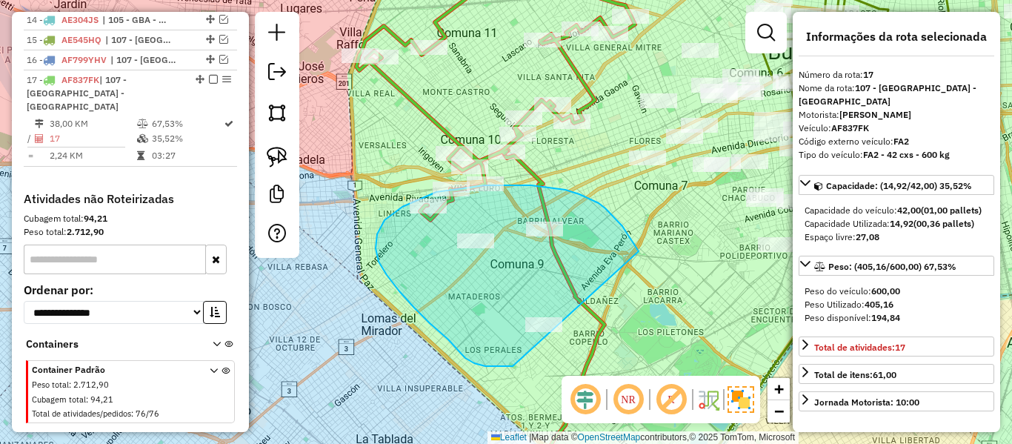
drag, startPoint x: 565, startPoint y: 190, endPoint x: 554, endPoint y: 339, distance: 149.4
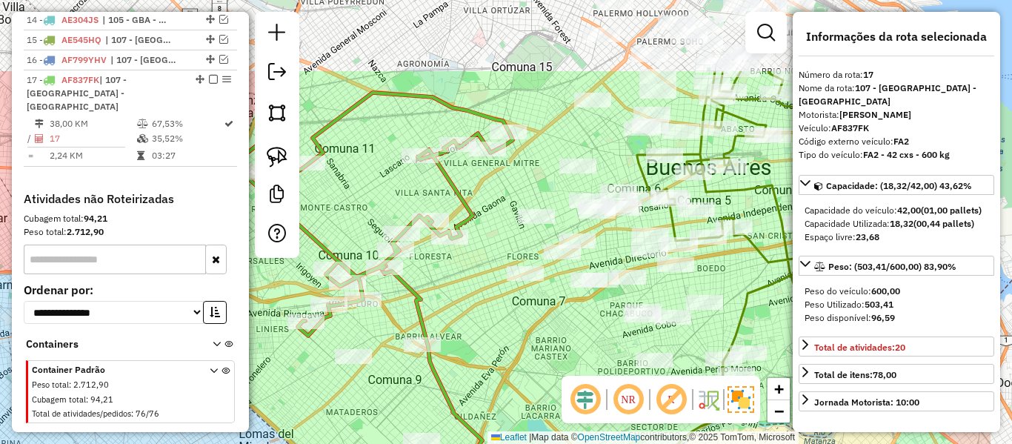
drag, startPoint x: 514, startPoint y: 323, endPoint x: 501, endPoint y: 334, distance: 16.8
click at [501, 334] on div "Janela de atendimento Grade de atendimento Capacidade Transportadoras Veículos …" at bounding box center [506, 222] width 1012 height 444
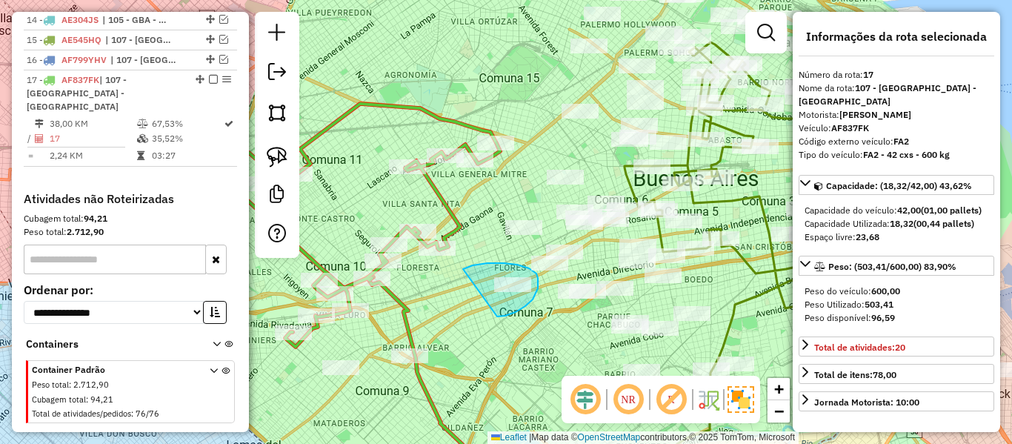
drag, startPoint x: 505, startPoint y: 316, endPoint x: 452, endPoint y: 279, distance: 65.0
select select "**********"
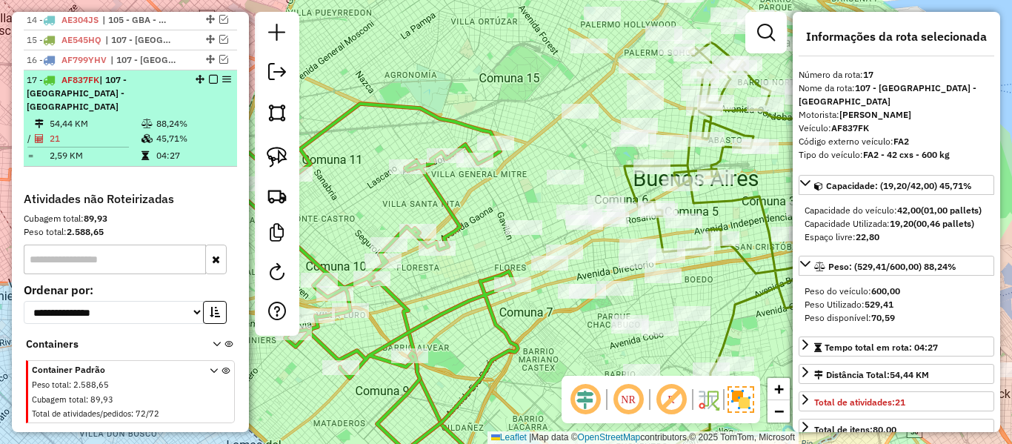
click at [209, 75] on em at bounding box center [213, 79] width 9 height 9
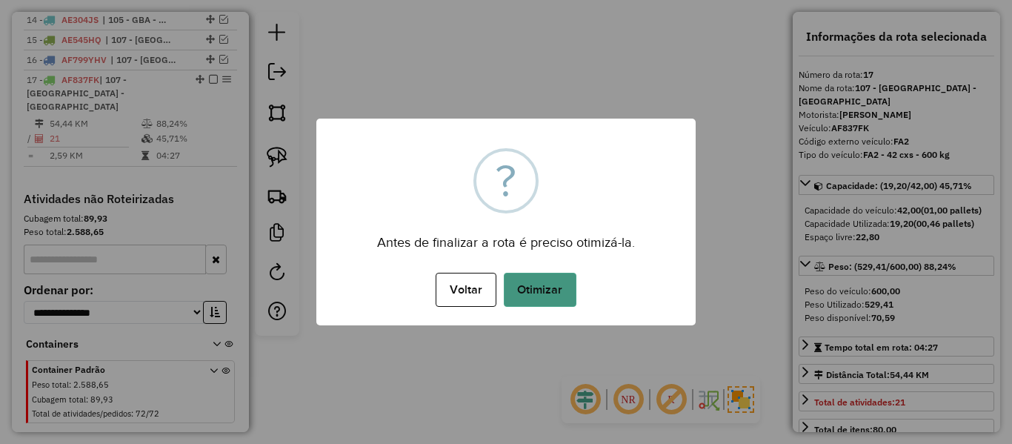
click at [545, 286] on button "Otimizar" at bounding box center [540, 290] width 73 height 34
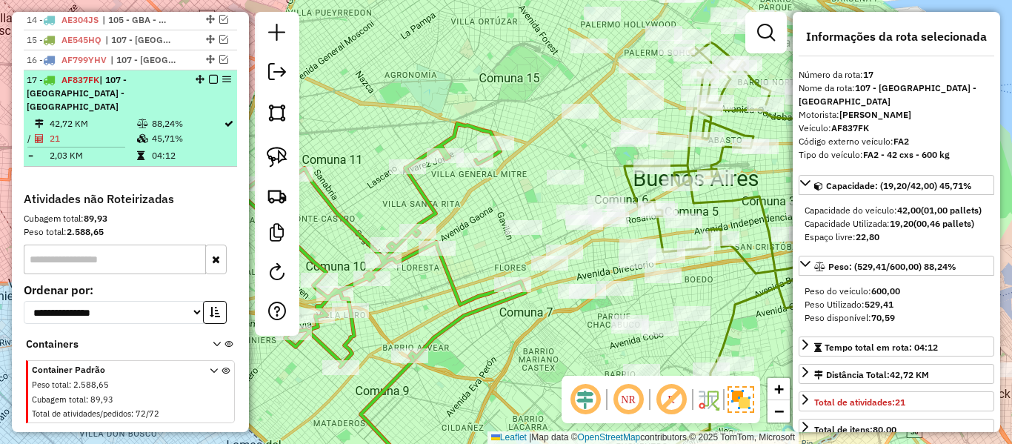
click at [209, 75] on em at bounding box center [213, 79] width 9 height 9
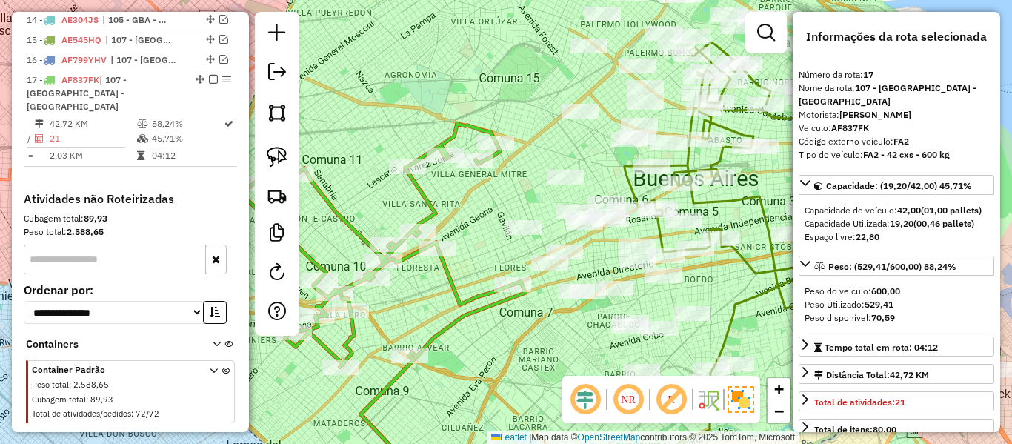
scroll to position [846, 0]
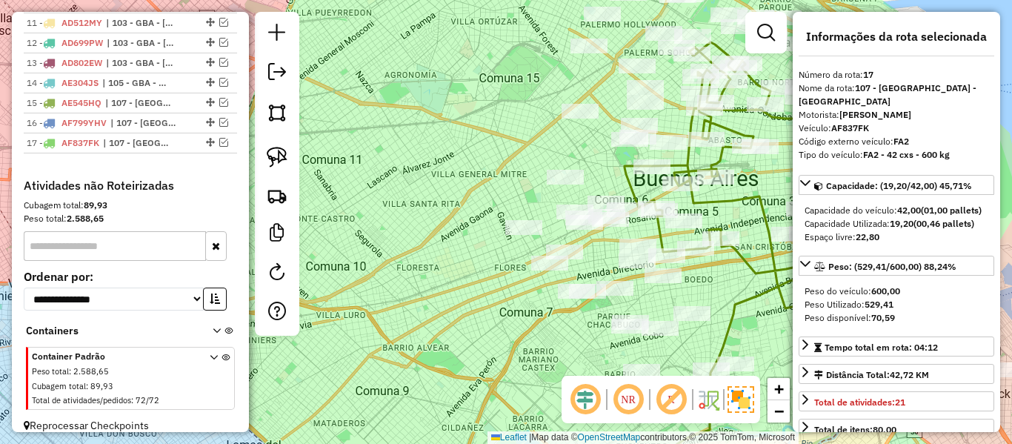
drag, startPoint x: 393, startPoint y: 172, endPoint x: 379, endPoint y: 149, distance: 26.9
click at [379, 149] on div "Janela de atendimento Grade de atendimento Capacidade Transportadoras Veículos …" at bounding box center [506, 222] width 1012 height 444
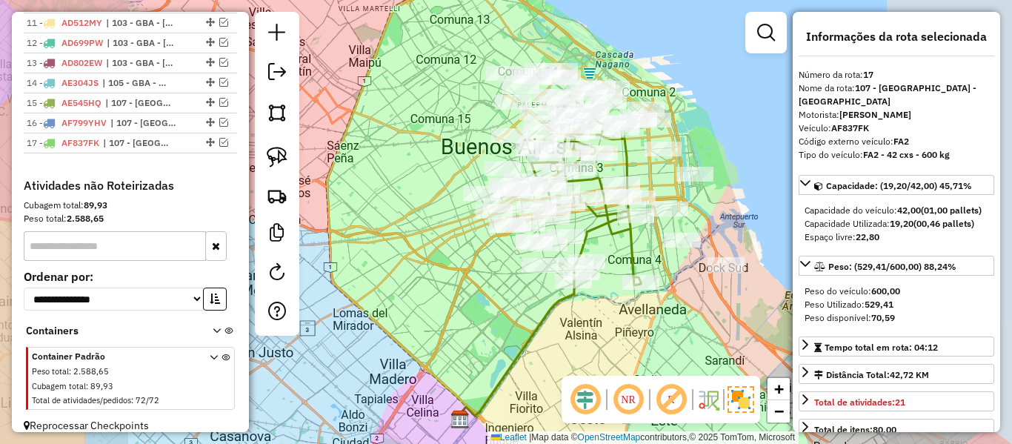
click at [464, 234] on div "Janela de atendimento Grade de atendimento Capacidade Transportadoras Veículos …" at bounding box center [506, 222] width 1012 height 444
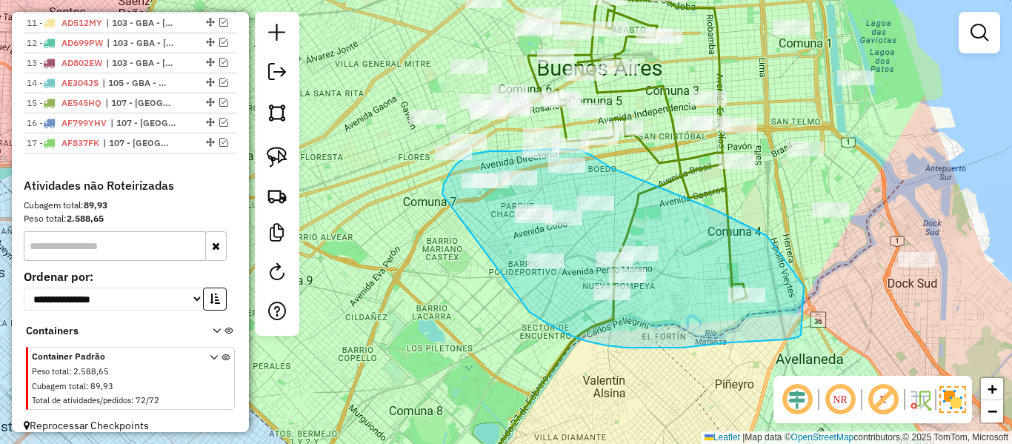
drag, startPoint x: 586, startPoint y: 341, endPoint x: 483, endPoint y: 262, distance: 130.0
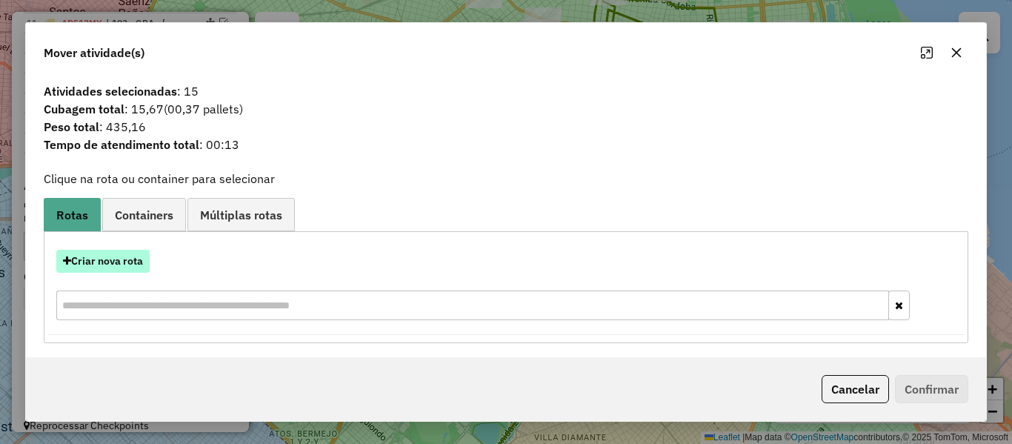
click at [103, 250] on hb-app "Aguarde... Pop-up bloqueado! Seu navegador bloqueou automáticamente a abertura …" at bounding box center [506, 222] width 1012 height 444
click at [111, 262] on button "Criar nova rota" at bounding box center [102, 261] width 93 height 23
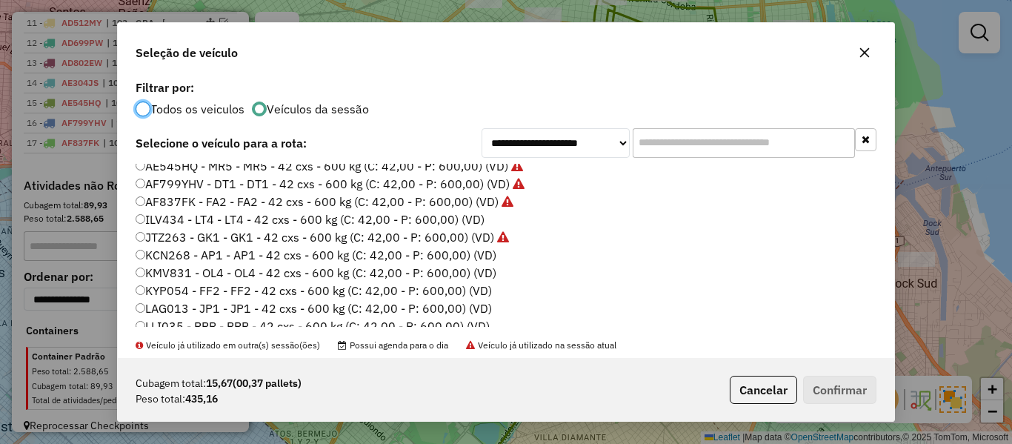
scroll to position [222, 0]
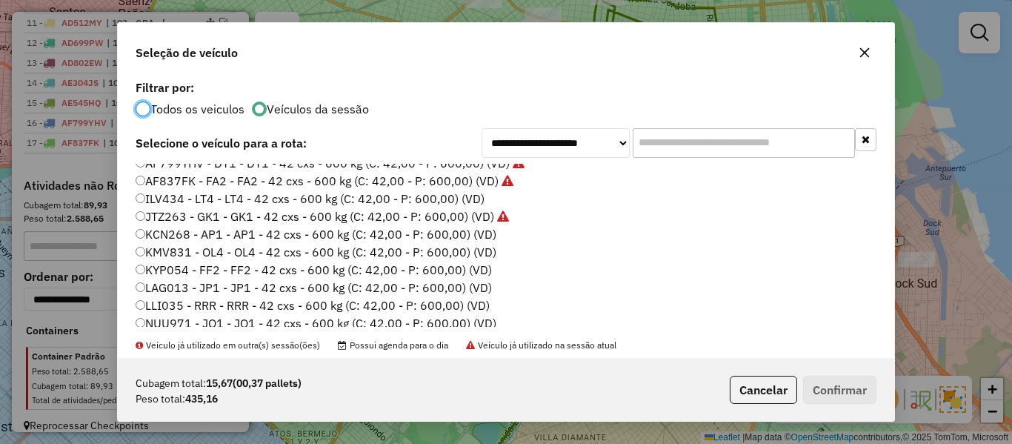
drag, startPoint x: 472, startPoint y: 197, endPoint x: 485, endPoint y: 202, distance: 13.4
click at [473, 198] on label "ILV434 - LT4 - LT4 - 42 cxs - 600 kg (C: 42,00 - P: 600,00) (VD)" at bounding box center [310, 199] width 349 height 18
drag, startPoint x: 924, startPoint y: 442, endPoint x: 849, endPoint y: 405, distance: 83.2
click at [923, 439] on div "**********" at bounding box center [506, 222] width 1012 height 444
click at [848, 401] on button "Confirmar" at bounding box center [839, 390] width 73 height 28
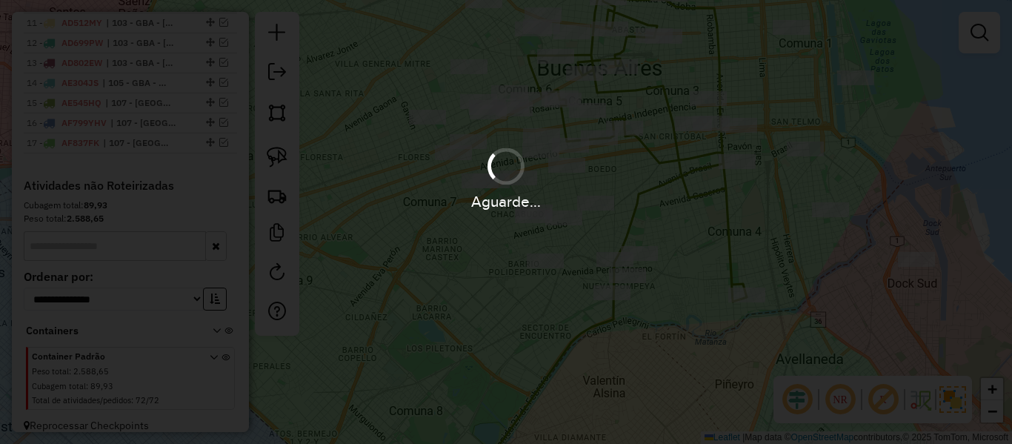
scroll to position [909, 0]
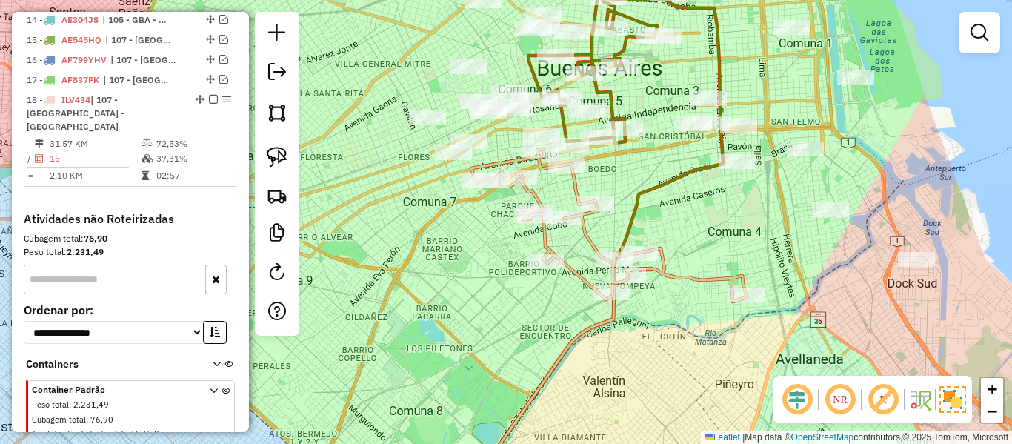
click at [546, 239] on icon at bounding box center [609, 225] width 276 height 153
select select "**********"
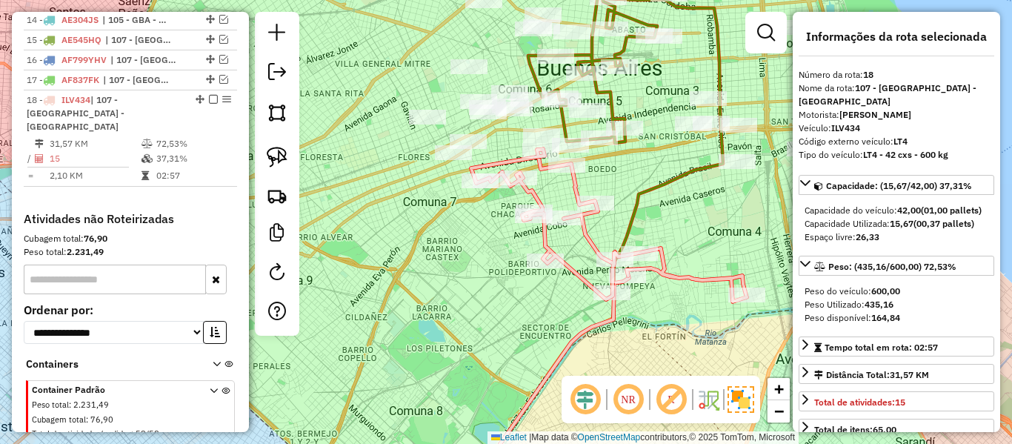
scroll to position [929, 0]
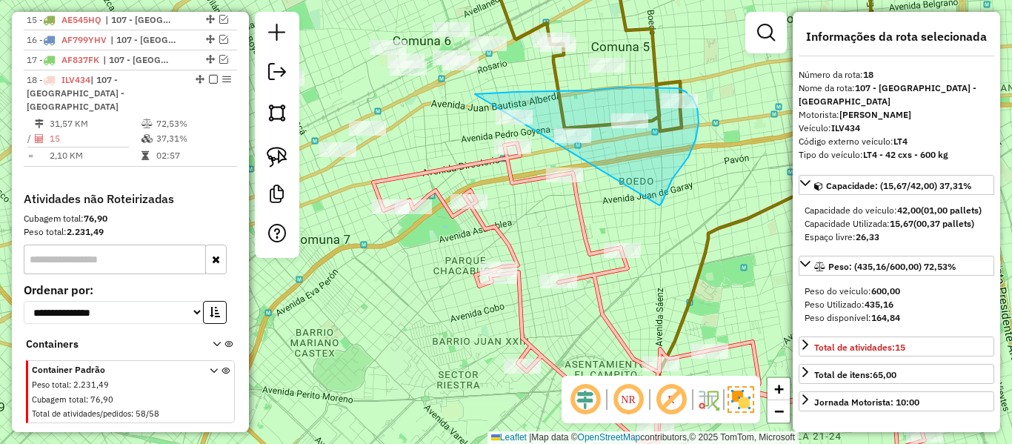
drag, startPoint x: 663, startPoint y: 200, endPoint x: 477, endPoint y: 185, distance: 185.9
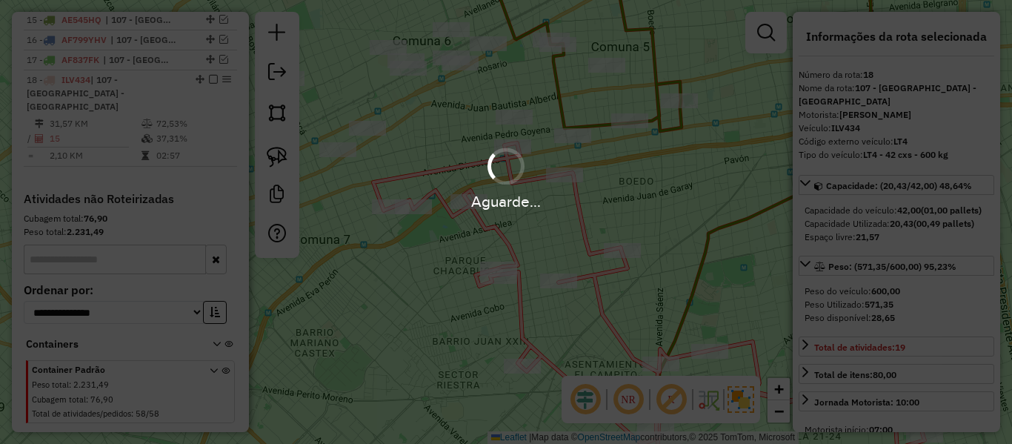
select select "**********"
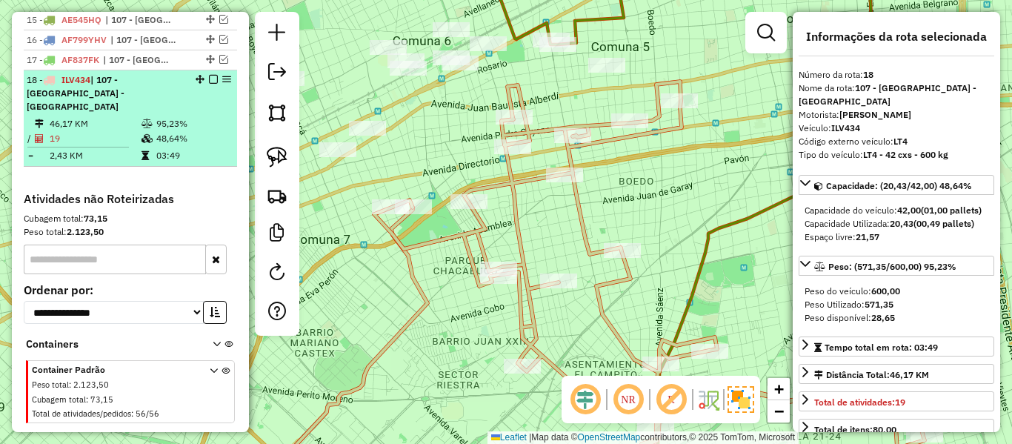
click at [210, 75] on em at bounding box center [213, 79] width 9 height 9
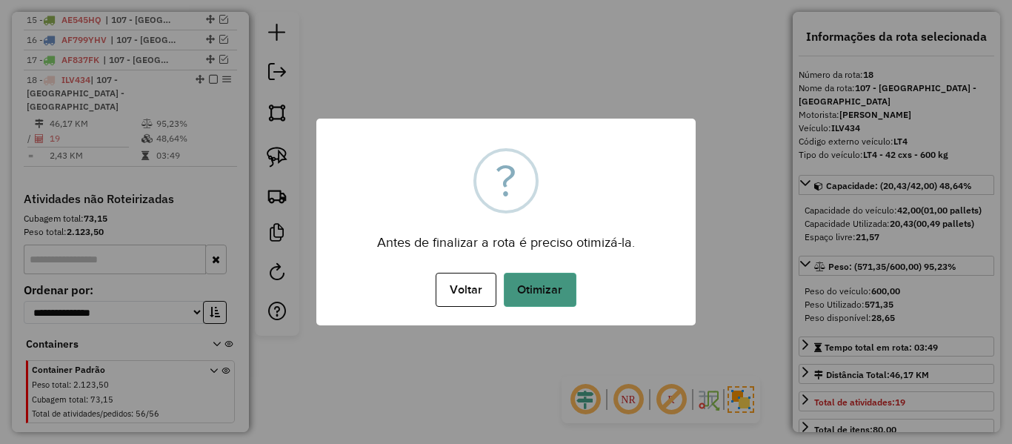
click at [559, 277] on button "Otimizar" at bounding box center [540, 290] width 73 height 34
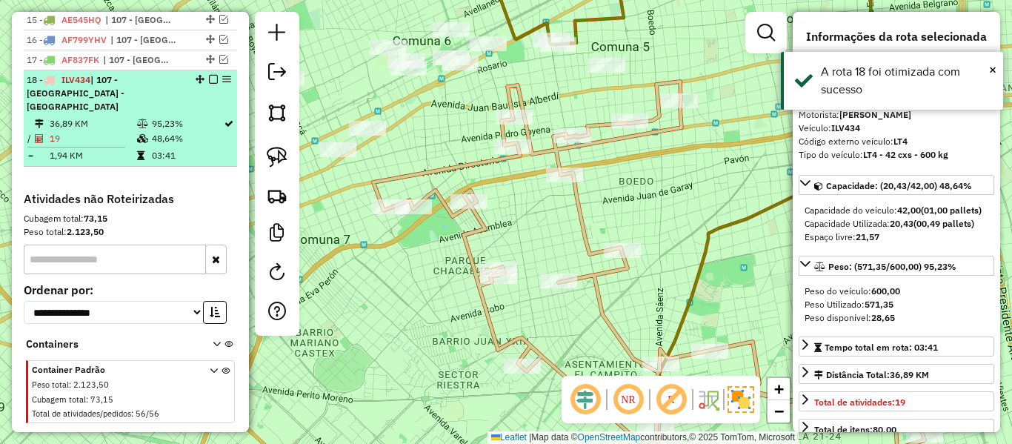
click at [209, 75] on em at bounding box center [213, 79] width 9 height 9
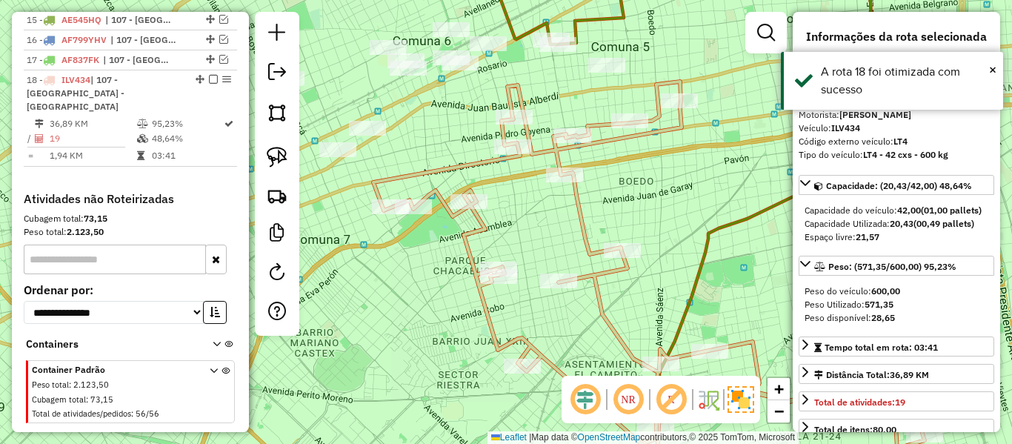
scroll to position [866, 0]
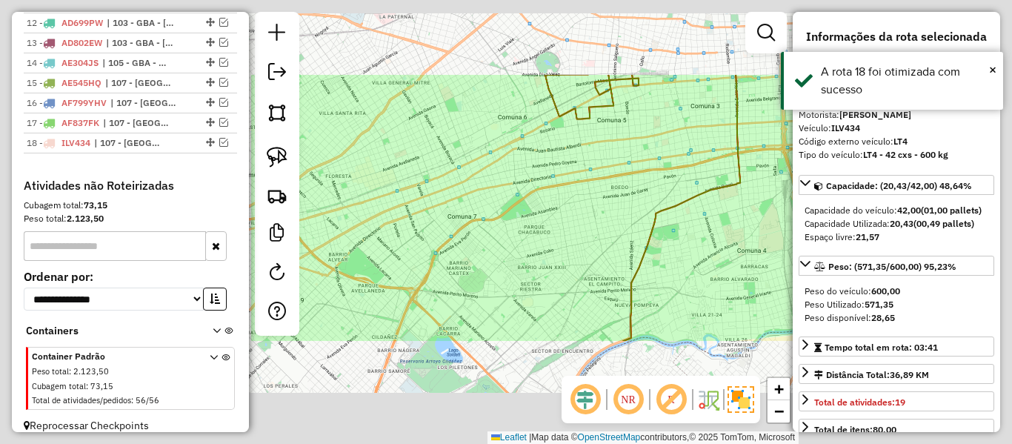
click at [612, 203] on div "Janela de atendimento Grade de atendimento Capacidade Transportadoras Veículos …" at bounding box center [506, 222] width 1012 height 444
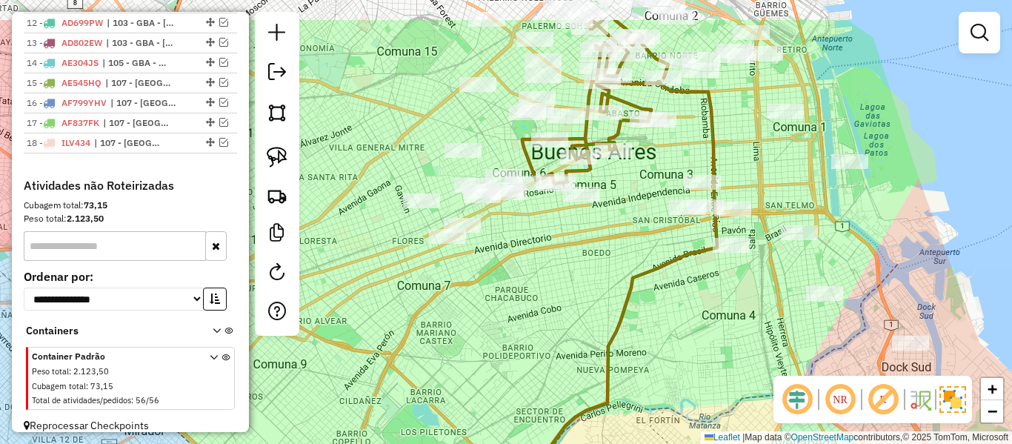
drag, startPoint x: 608, startPoint y: 196, endPoint x: 574, endPoint y: 292, distance: 102.4
click at [576, 293] on div "Janela de atendimento Grade de atendimento Capacidade Transportadoras Veículos …" at bounding box center [506, 222] width 1012 height 444
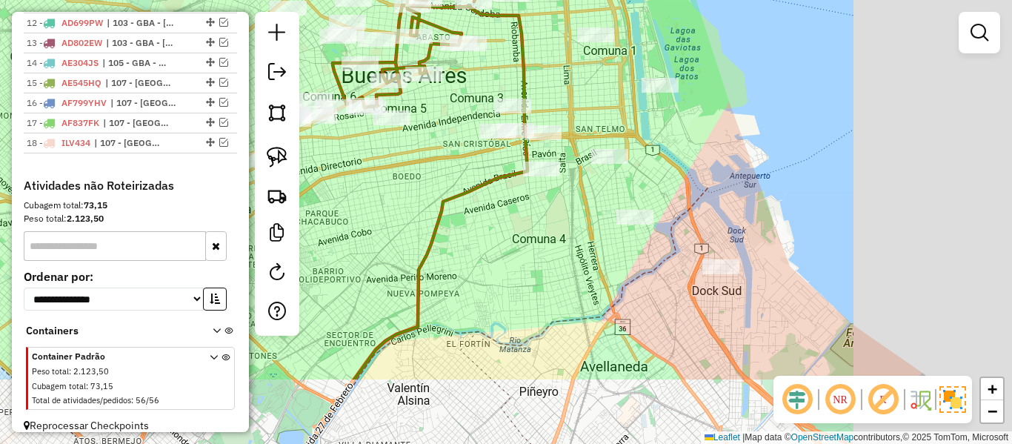
drag, startPoint x: 447, startPoint y: 227, endPoint x: 404, endPoint y: 188, distance: 57.7
click at [404, 188] on div "Janela de atendimento Grade de atendimento Capacidade Transportadoras Veículos …" at bounding box center [506, 222] width 1012 height 444
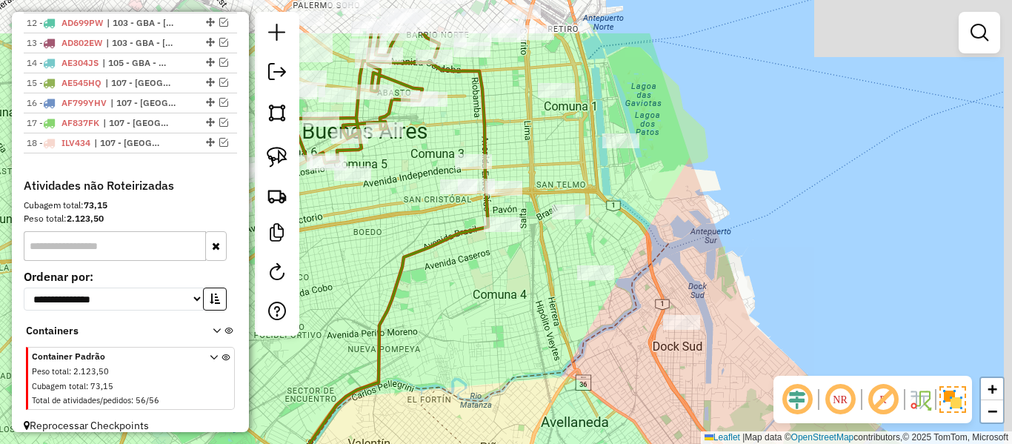
drag, startPoint x: 642, startPoint y: 355, endPoint x: 633, endPoint y: 365, distance: 13.7
click at [642, 359] on div "Janela de atendimento Grade de atendimento Capacidade Transportadoras Veículos …" at bounding box center [506, 222] width 1012 height 444
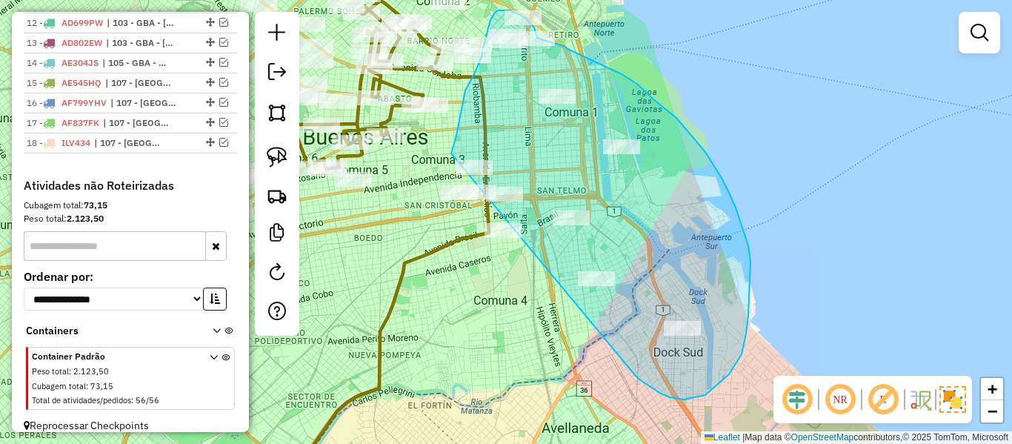
drag, startPoint x: 652, startPoint y: 388, endPoint x: 471, endPoint y: 259, distance: 223.1
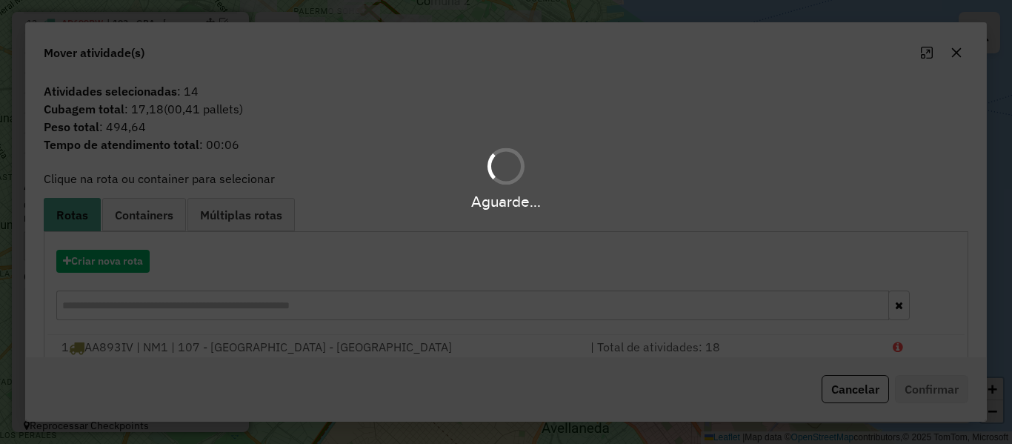
click at [124, 266] on div "Aguarde..." at bounding box center [506, 222] width 1012 height 444
click at [124, 264] on button "Criar nova rota" at bounding box center [102, 261] width 93 height 23
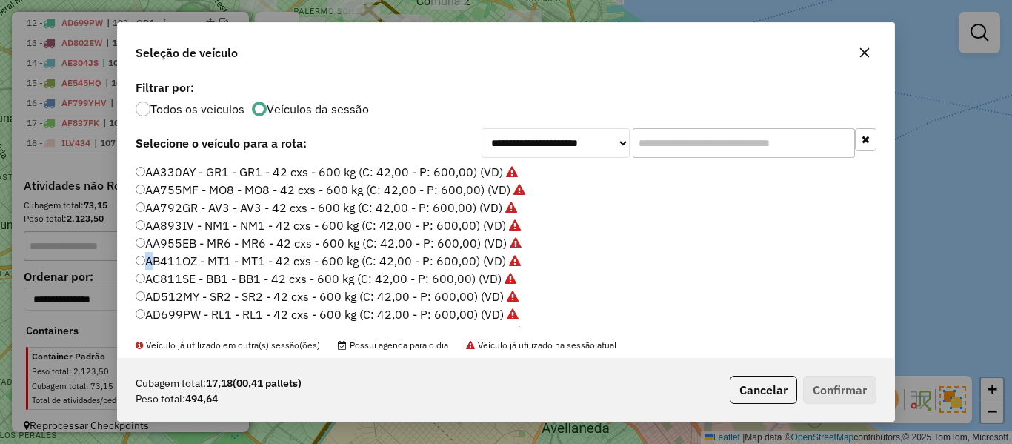
scroll to position [8, 4]
click at [124, 264] on div "**********" at bounding box center [506, 222] width 1012 height 444
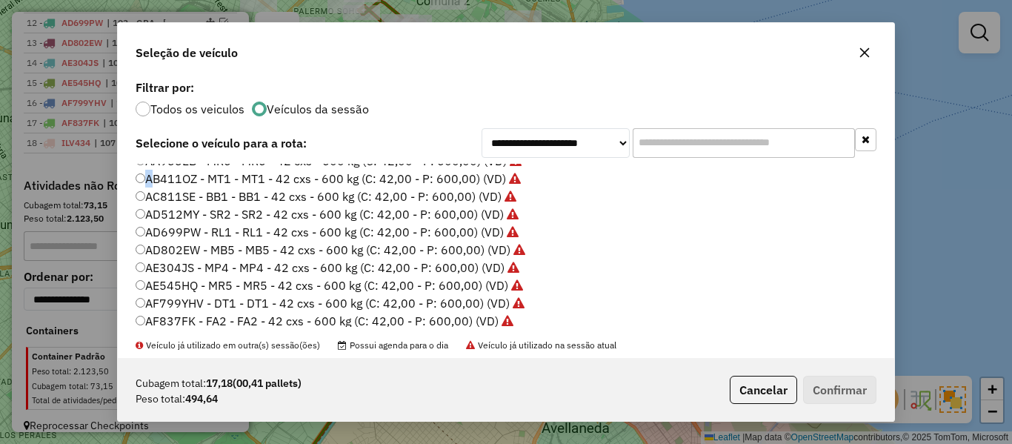
scroll to position [222, 0]
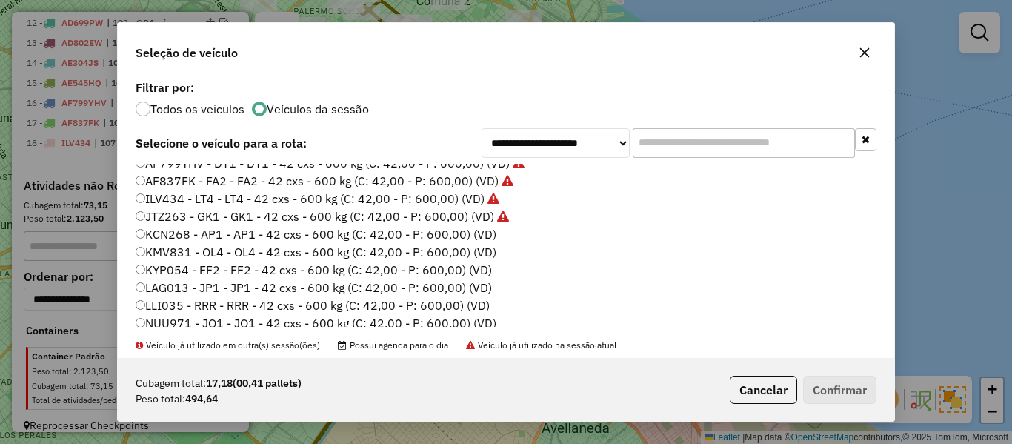
click at [480, 235] on label "KCN268 - AP1 - AP1 - 42 cxs - 600 kg (C: 42,00 - P: 600,00) (VD)" at bounding box center [316, 234] width 361 height 18
click at [814, 387] on button "Confirmar" at bounding box center [839, 390] width 73 height 28
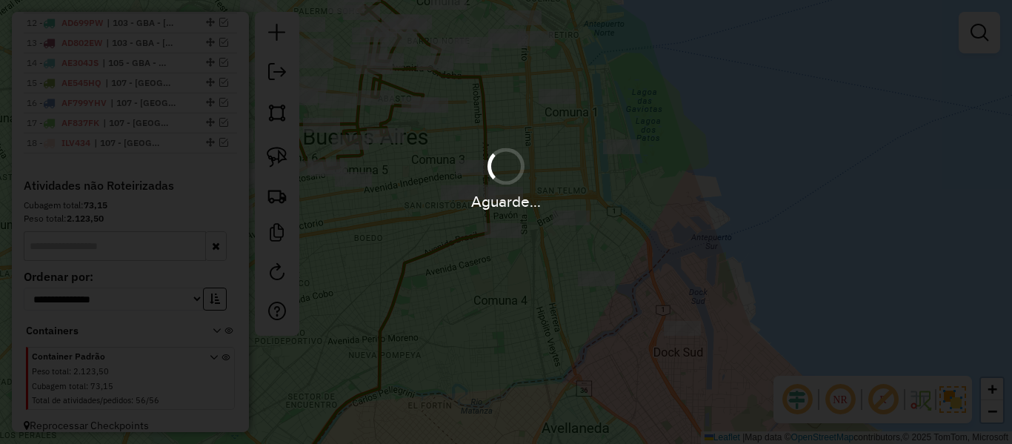
scroll to position [929, 0]
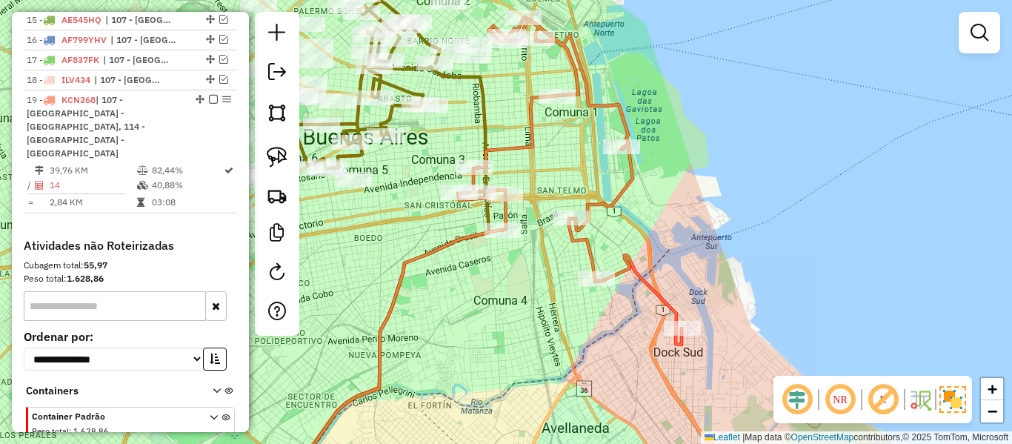
click at [618, 191] on icon at bounding box center [570, 181] width 224 height 328
select select "**********"
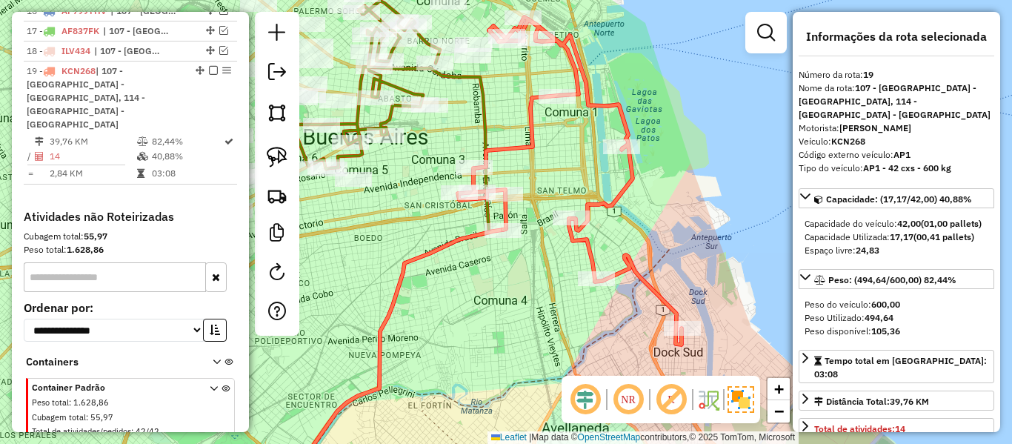
scroll to position [975, 0]
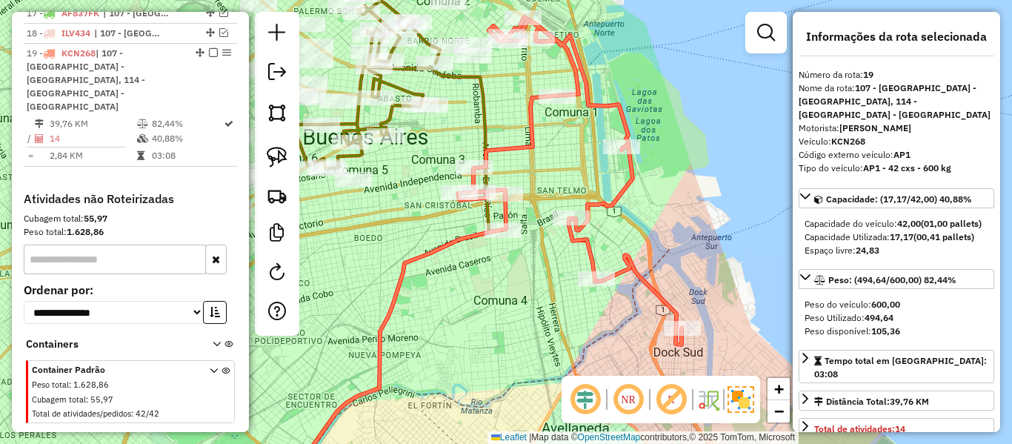
drag, startPoint x: 661, startPoint y: 212, endPoint x: 685, endPoint y: 311, distance: 102.1
click at [685, 314] on div "Janela de atendimento Grade de atendimento Capacidade Transportadoras Veículos …" at bounding box center [506, 222] width 1012 height 444
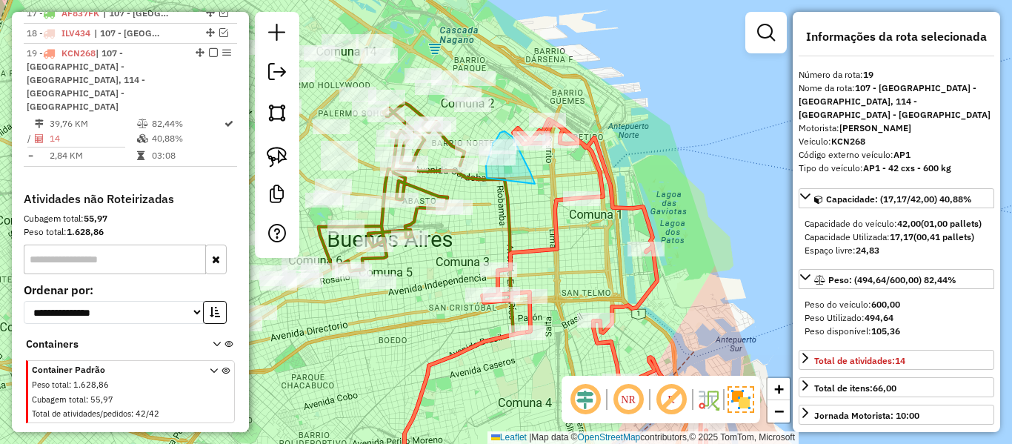
drag, startPoint x: 534, startPoint y: 183, endPoint x: 489, endPoint y: 182, distance: 45.2
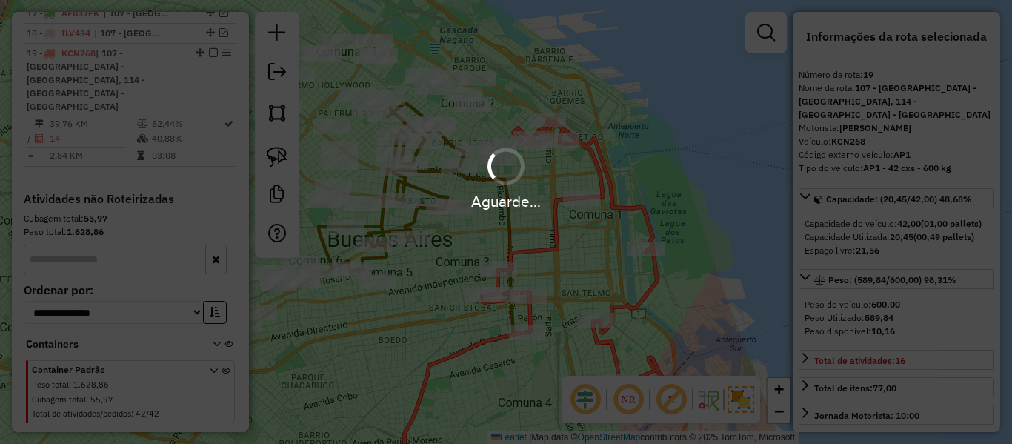
select select "**********"
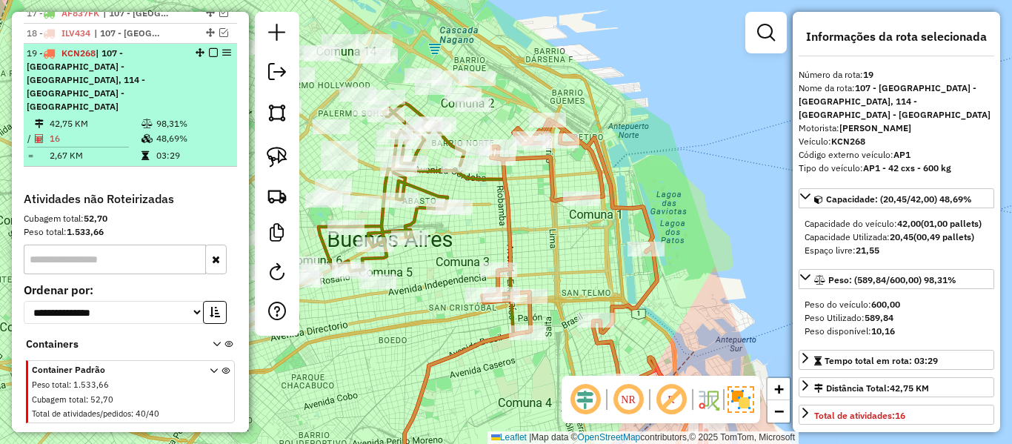
click at [210, 48] on em at bounding box center [213, 52] width 9 height 9
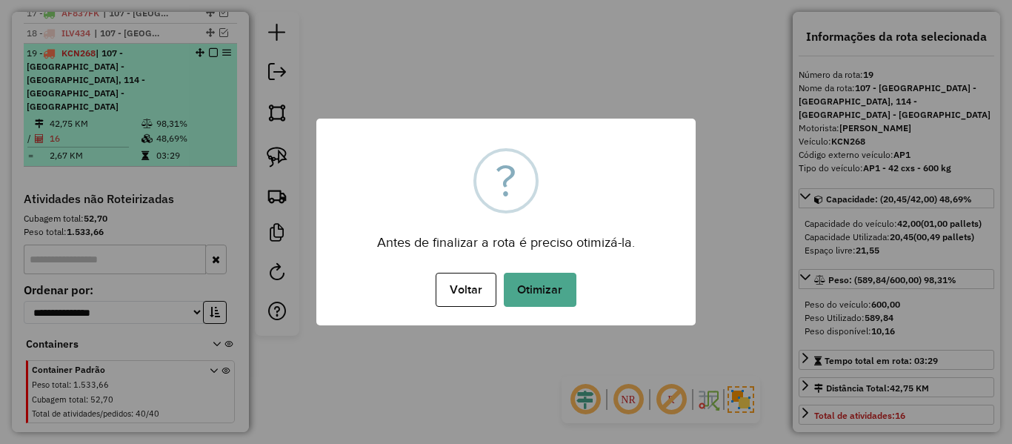
click at [629, 229] on div "Antes de finalizar a rota é preciso otimizá-la." at bounding box center [505, 237] width 379 height 33
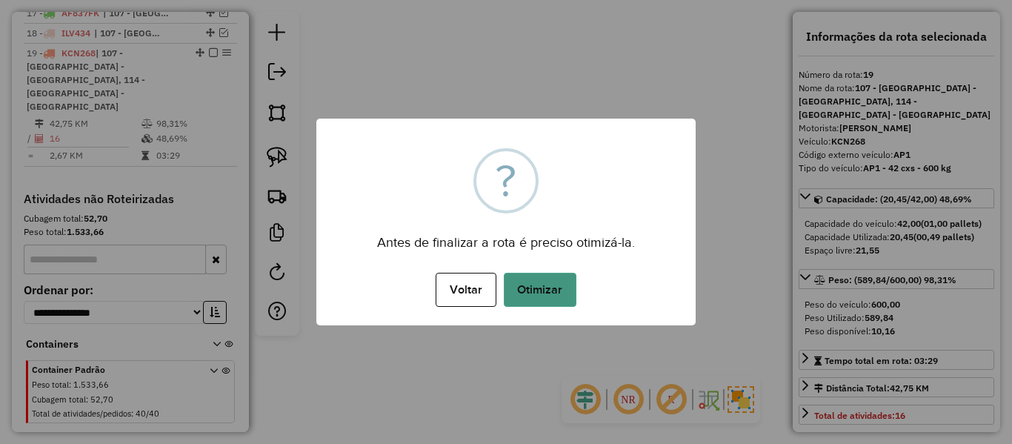
click at [545, 287] on button "Otimizar" at bounding box center [540, 290] width 73 height 34
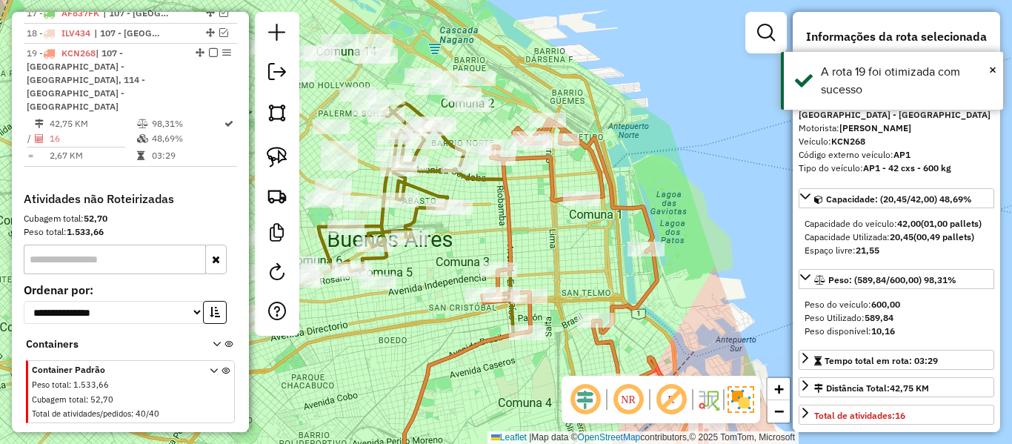
drag, startPoint x: 209, startPoint y: 40, endPoint x: 471, endPoint y: 128, distance: 276.8
click at [213, 48] on em at bounding box center [213, 52] width 9 height 9
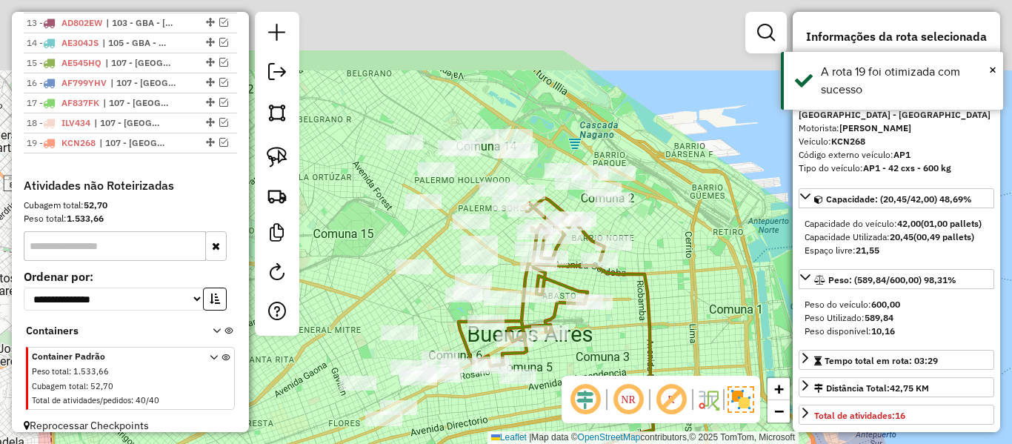
drag, startPoint x: 683, startPoint y: 259, endPoint x: 700, endPoint y: 266, distance: 19.0
click at [701, 268] on div "Janela de atendimento Grade de atendimento Capacidade Transportadoras Veículos …" at bounding box center [506, 222] width 1012 height 444
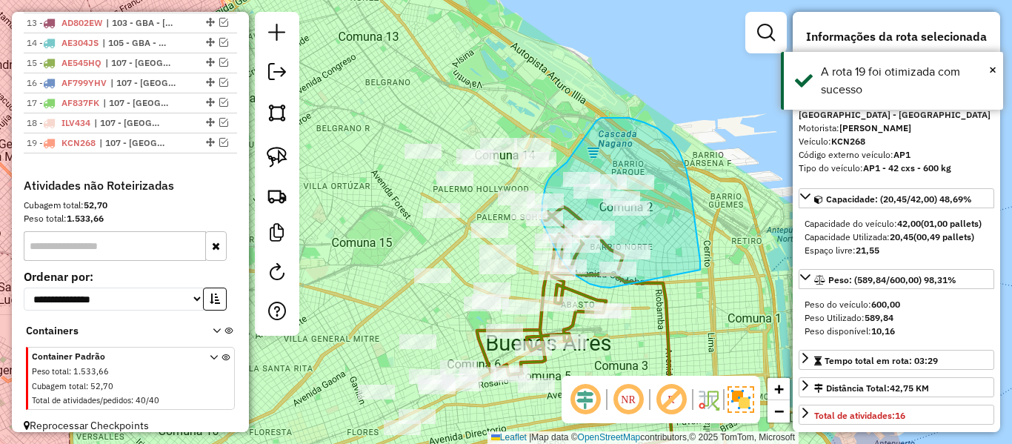
drag, startPoint x: 700, startPoint y: 270, endPoint x: 657, endPoint y: 279, distance: 44.8
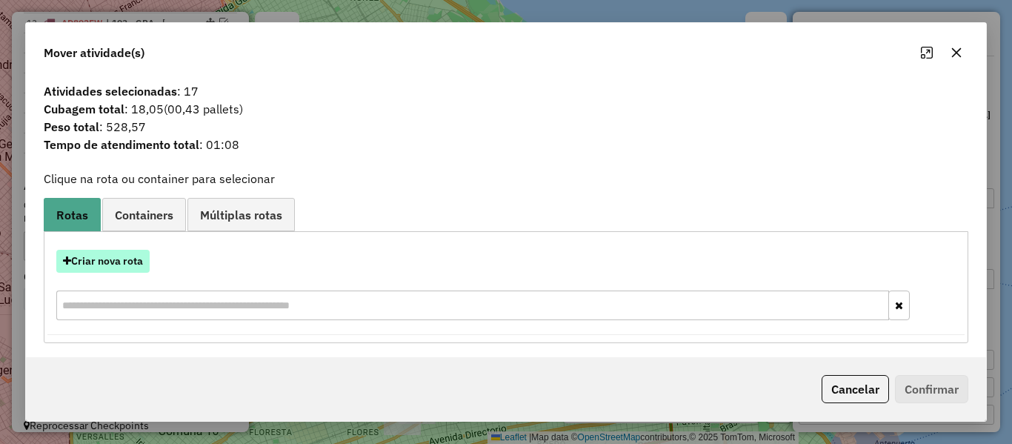
click at [124, 263] on button "Criar nova rota" at bounding box center [102, 261] width 93 height 23
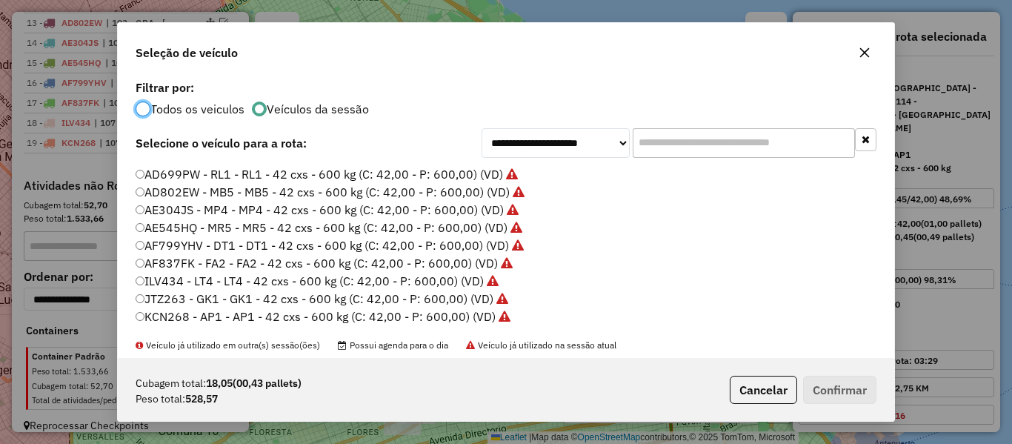
scroll to position [222, 0]
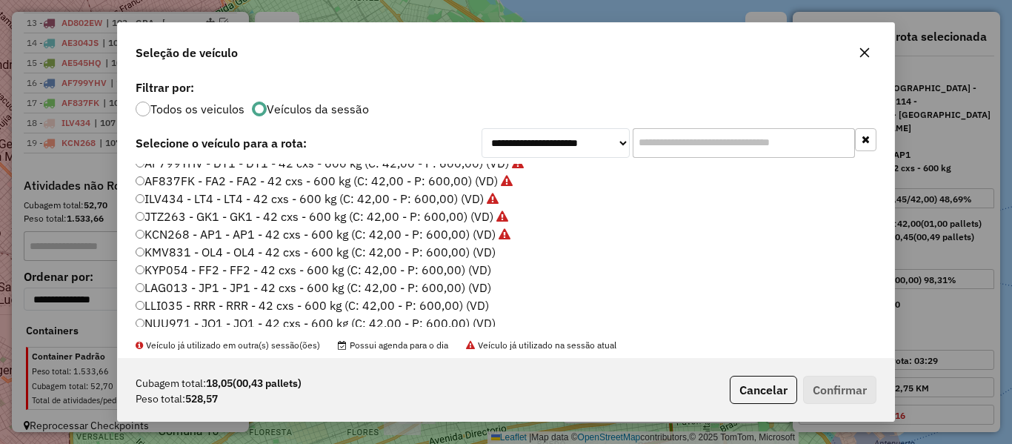
click at [479, 248] on label "KMV831 - OL4 - OL4 - 42 cxs - 600 kg (C: 42,00 - P: 600,00) (VD)" at bounding box center [316, 252] width 360 height 18
click at [866, 388] on button "Confirmar" at bounding box center [839, 390] width 73 height 28
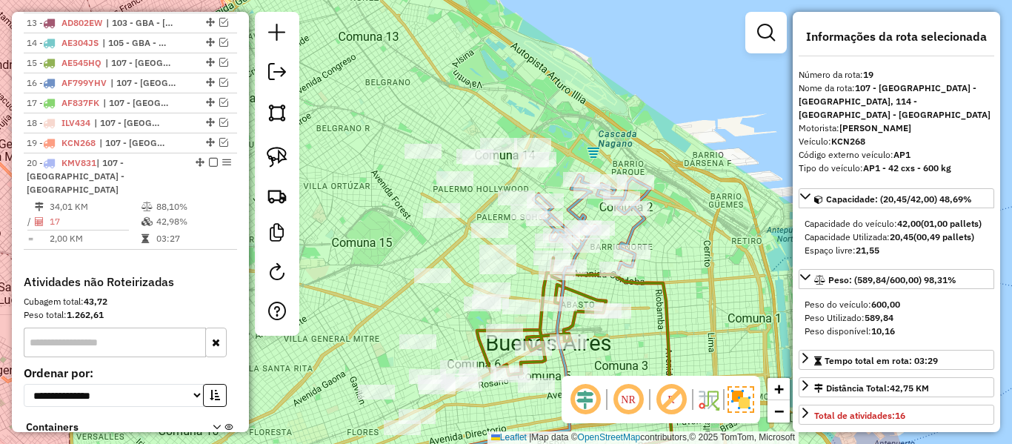
scroll to position [969, 0]
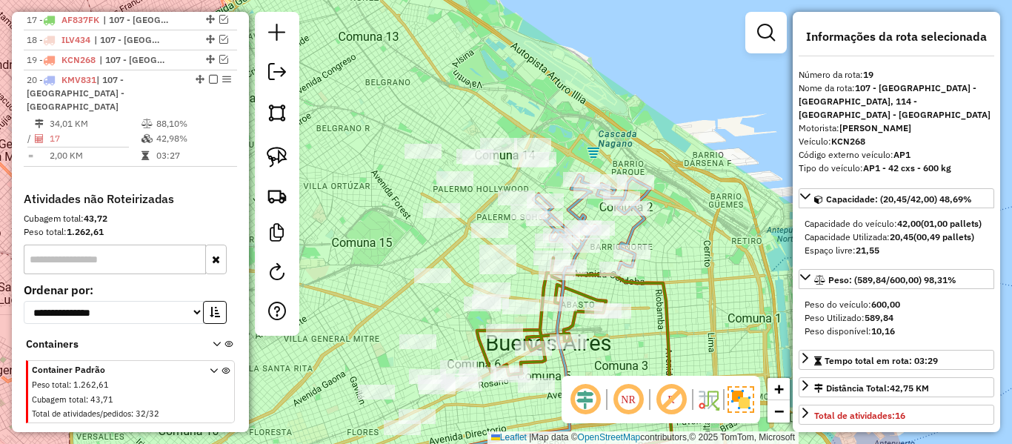
click at [638, 224] on icon at bounding box center [592, 222] width 117 height 94
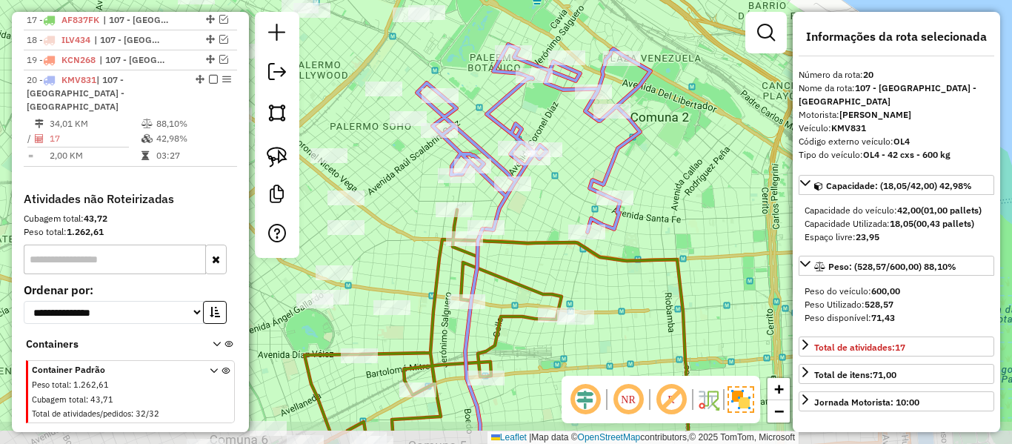
drag, startPoint x: 577, startPoint y: 256, endPoint x: 542, endPoint y: 209, distance: 58.8
click at [542, 209] on div "Janela de atendimento Grade de atendimento Capacidade Transportadoras Veículos …" at bounding box center [506, 222] width 1012 height 444
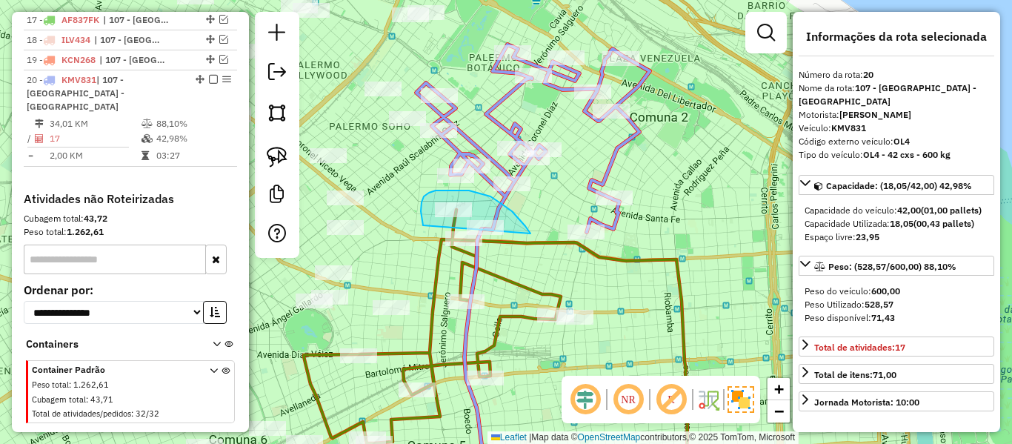
drag, startPoint x: 531, startPoint y: 233, endPoint x: 485, endPoint y: 256, distance: 50.7
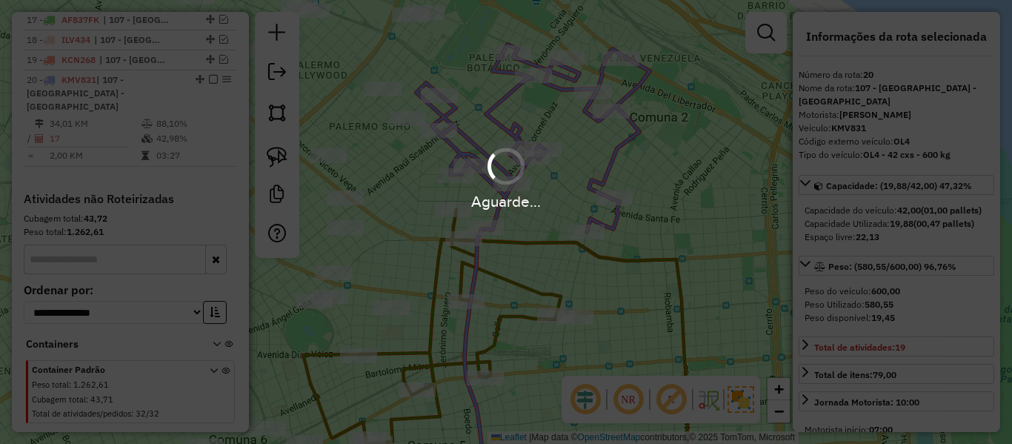
select select "**********"
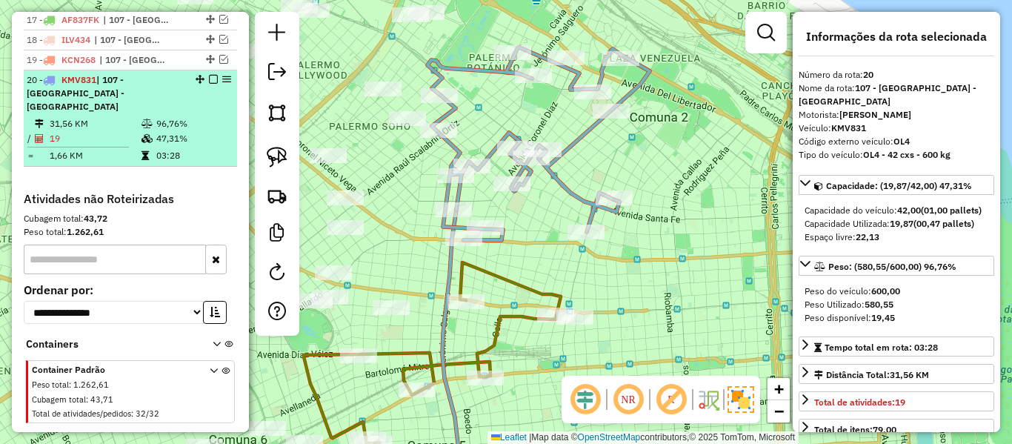
click at [209, 75] on em at bounding box center [213, 79] width 9 height 9
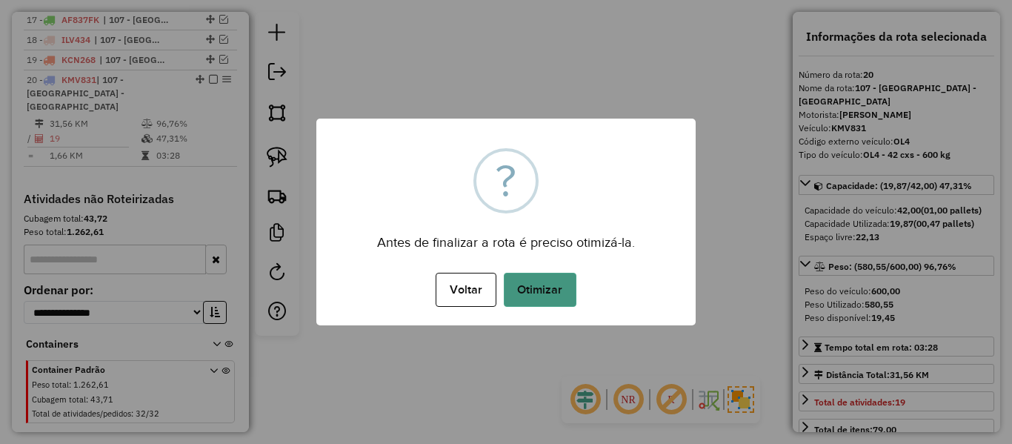
click at [552, 295] on button "Otimizar" at bounding box center [540, 290] width 73 height 34
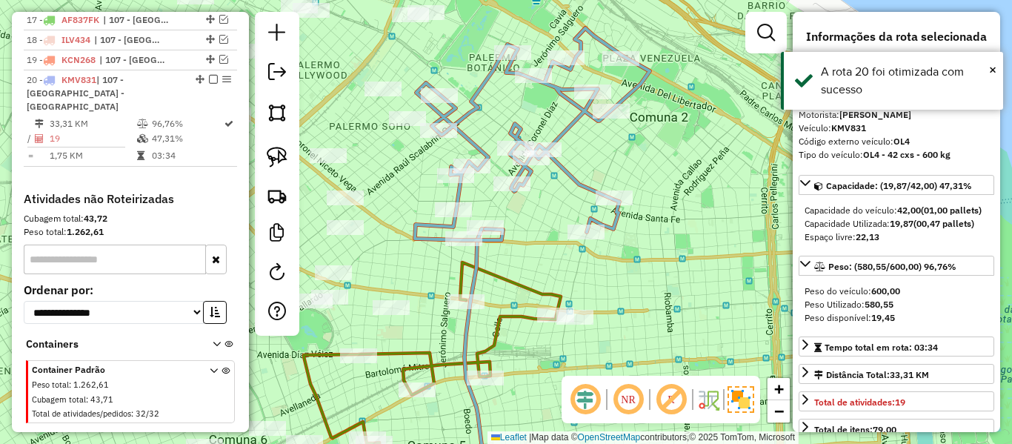
click at [209, 75] on em at bounding box center [213, 79] width 9 height 9
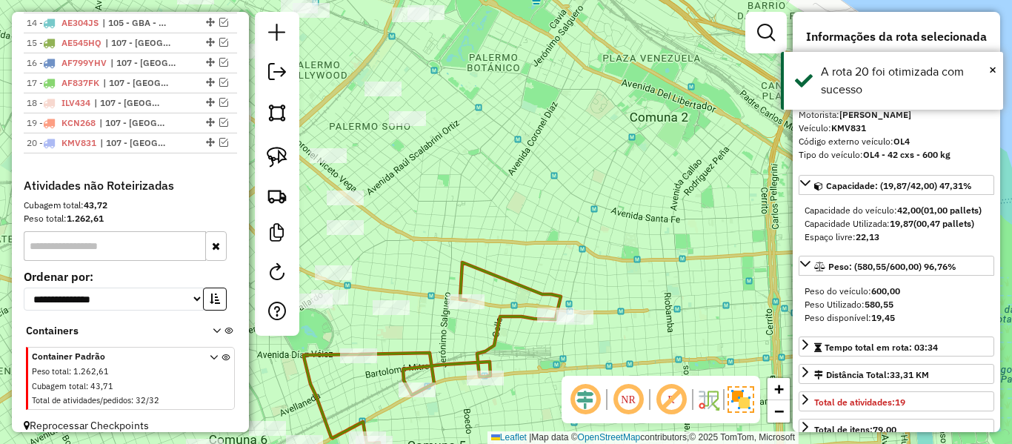
click at [626, 183] on div "Janela de atendimento Grade de atendimento Capacidade Transportadoras Veículos …" at bounding box center [506, 222] width 1012 height 444
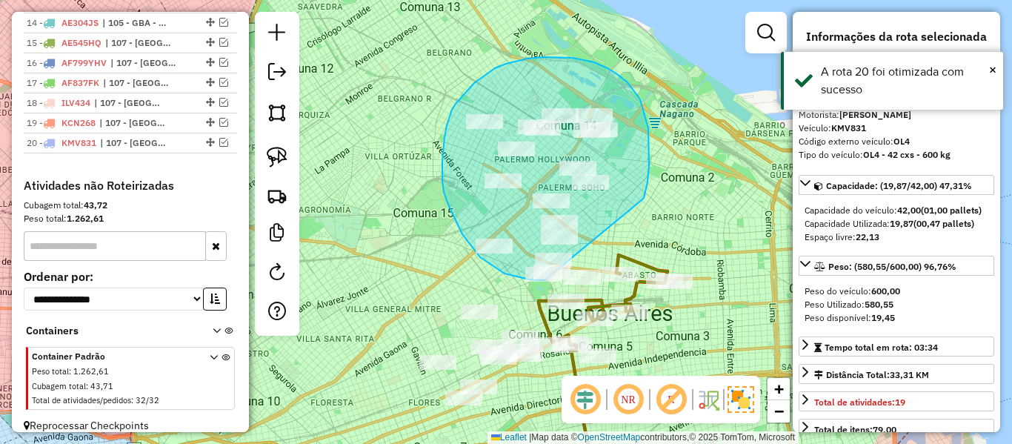
click at [568, 282] on div "Janela de atendimento Grade de atendimento Capacidade Transportadoras Veículos …" at bounding box center [506, 222] width 1012 height 444
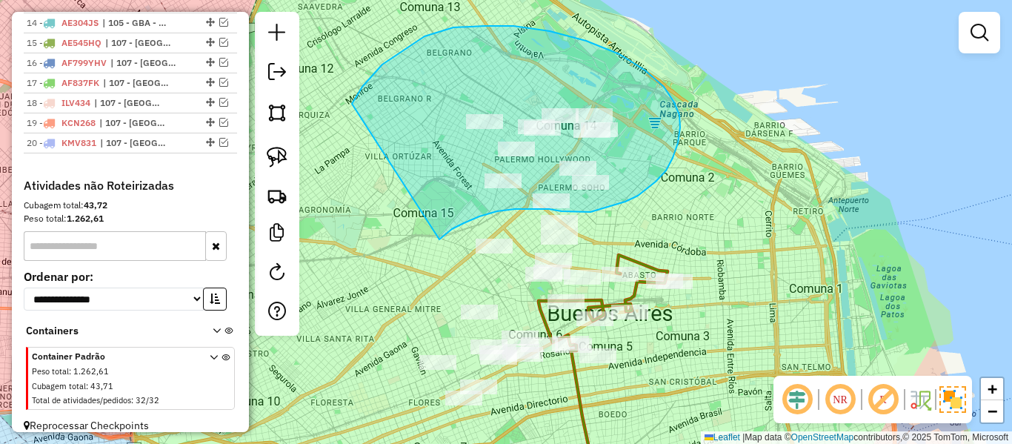
drag, startPoint x: 479, startPoint y: 216, endPoint x: 309, endPoint y: 209, distance: 170.6
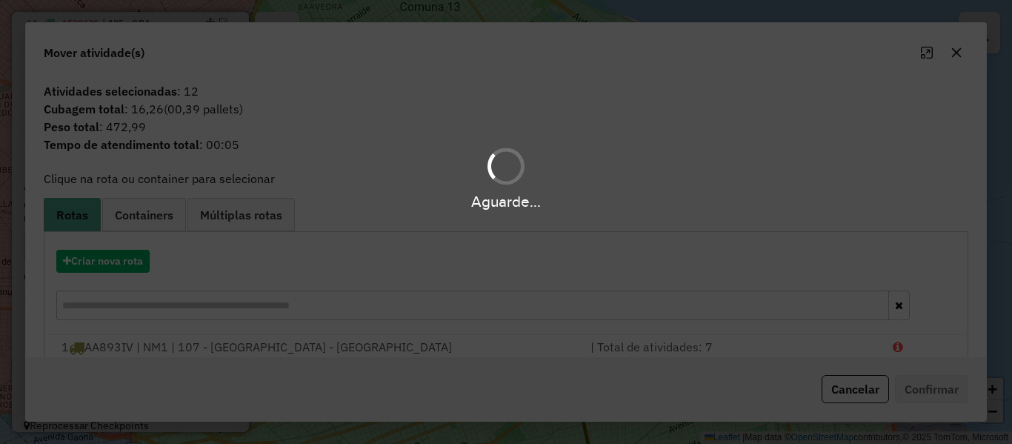
click at [131, 259] on div "Aguarde..." at bounding box center [506, 222] width 1012 height 444
click at [131, 261] on div "Aguarde..." at bounding box center [506, 222] width 1012 height 444
click at [131, 261] on hb-app "Aguarde... Pop-up bloqueado! Seu navegador bloqueou automáticamente a abertura …" at bounding box center [506, 222] width 1012 height 444
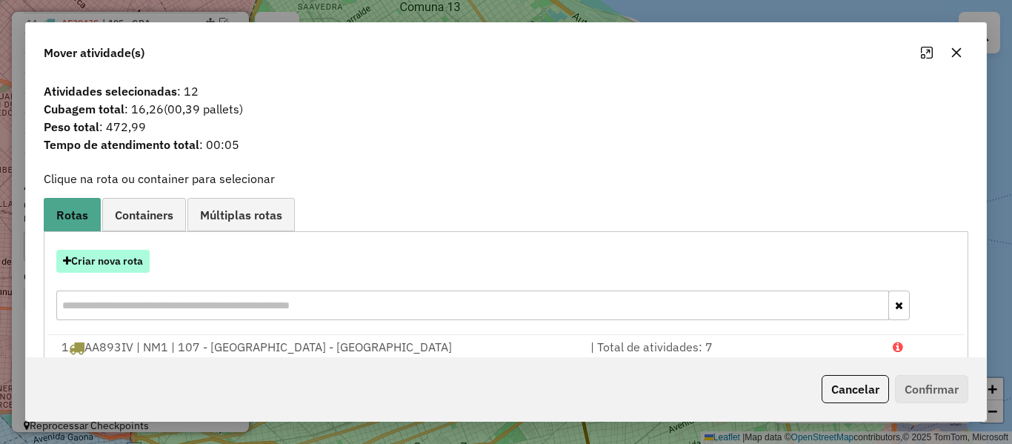
click at [143, 262] on button "Criar nova rota" at bounding box center [102, 261] width 93 height 23
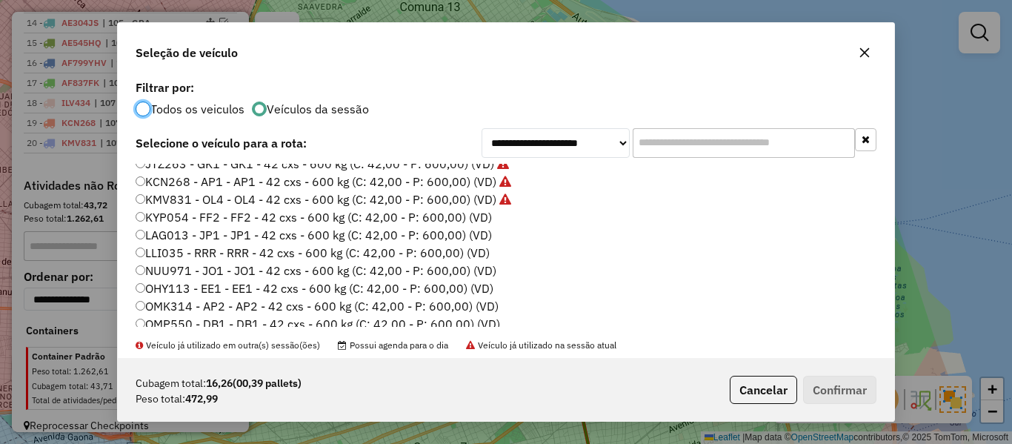
scroll to position [442, 0]
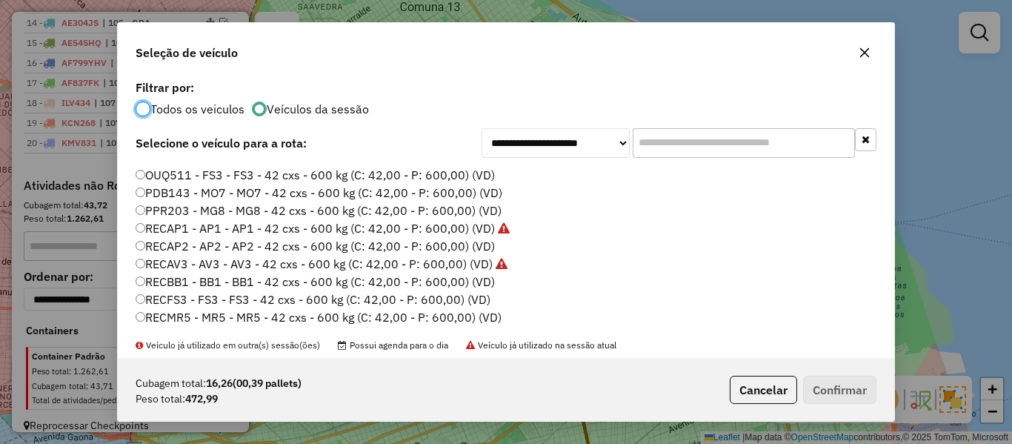
click at [474, 178] on label "OUQ511 - FS3 - FS3 - 42 cxs - 600 kg (C: 42,00 - P: 600,00) (VD)" at bounding box center [315, 175] width 359 height 18
drag, startPoint x: 836, startPoint y: 391, endPoint x: 551, endPoint y: 305, distance: 298.0
click at [835, 391] on button "Confirmar" at bounding box center [839, 390] width 73 height 28
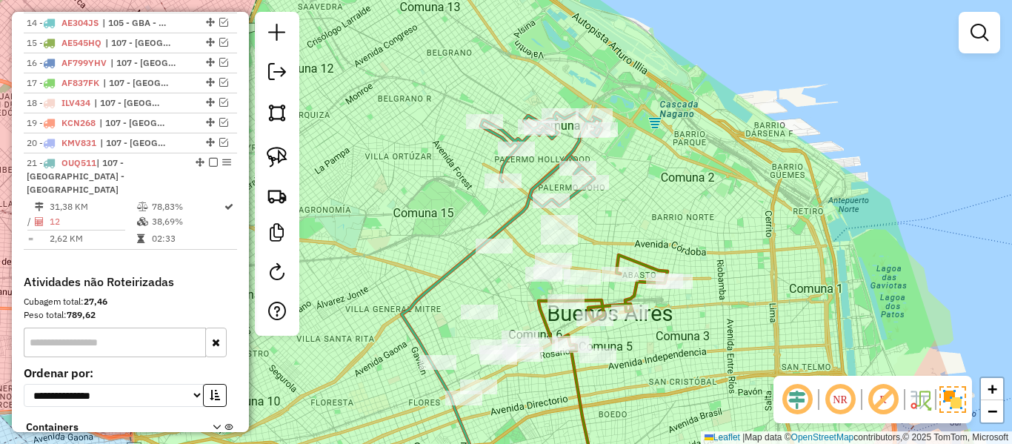
scroll to position [975, 0]
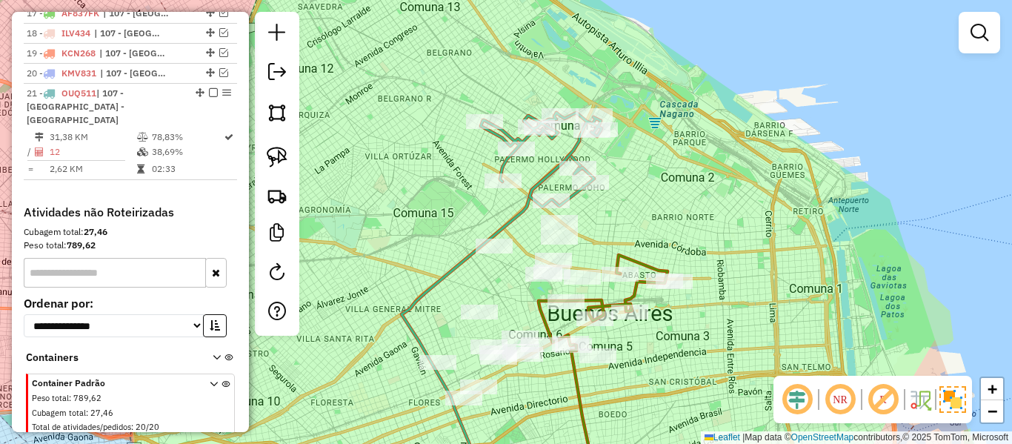
click at [545, 169] on icon at bounding box center [541, 160] width 121 height 94
select select "**********"
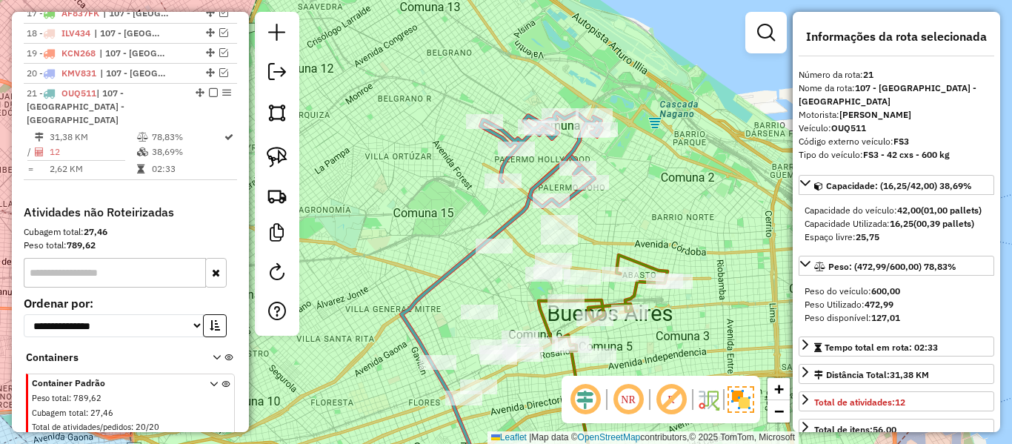
scroll to position [989, 0]
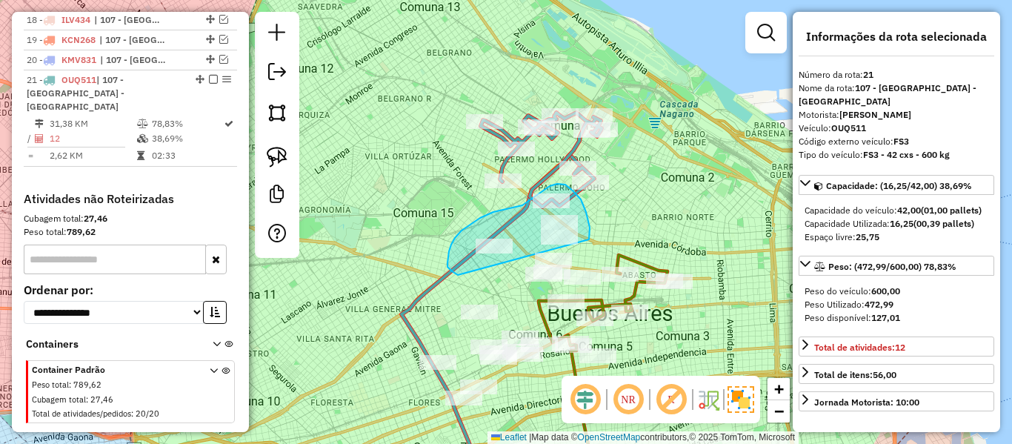
drag, startPoint x: 589, startPoint y: 239, endPoint x: 461, endPoint y: 274, distance: 132.8
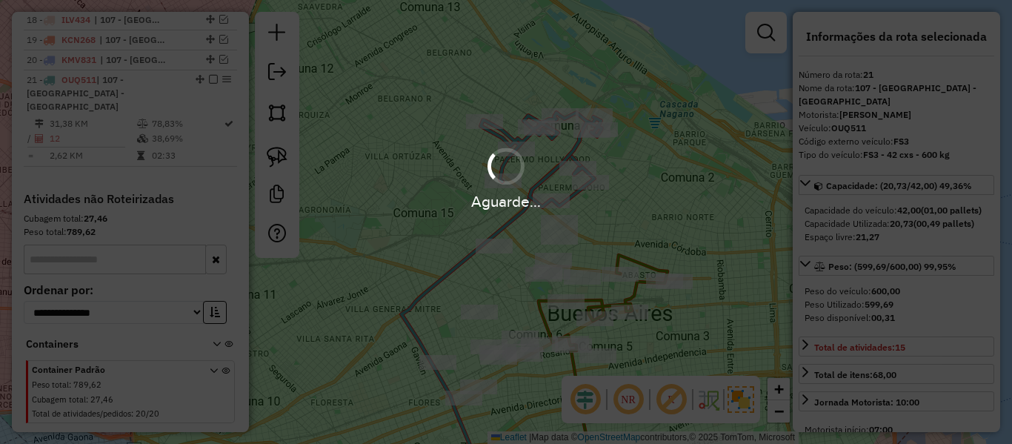
select select "**********"
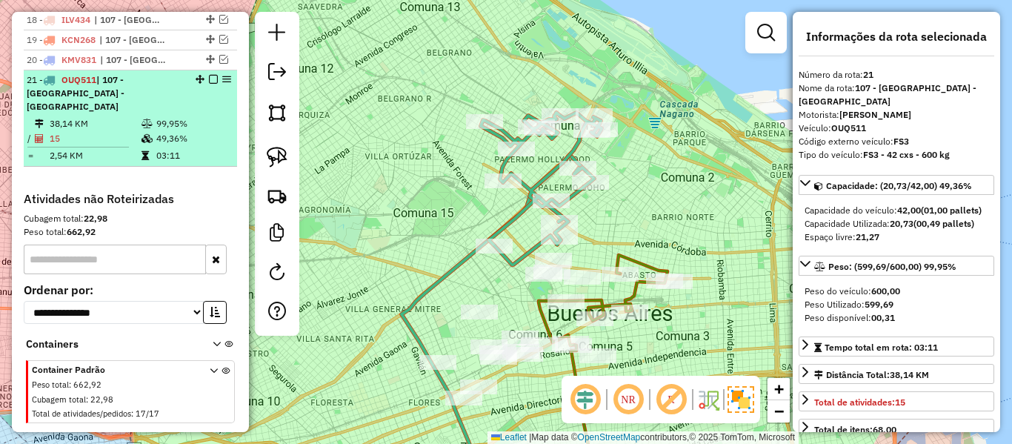
click at [209, 75] on em at bounding box center [213, 79] width 9 height 9
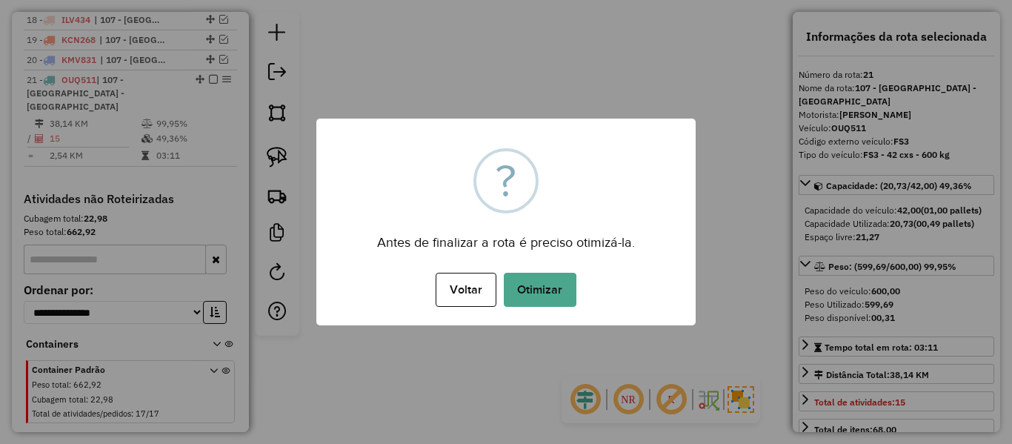
click at [640, 156] on div "× ? Antes de finalizar a rota é preciso otimizá-la. Voltar No Otimizar" at bounding box center [505, 222] width 379 height 207
drag, startPoint x: 536, startPoint y: 270, endPoint x: 535, endPoint y: 281, distance: 10.4
click at [536, 275] on div "Voltar No Otimizar" at bounding box center [505, 289] width 379 height 41
drag, startPoint x: 535, startPoint y: 284, endPoint x: 448, endPoint y: 244, distance: 95.5
click at [535, 285] on button "Otimizar" at bounding box center [540, 290] width 73 height 34
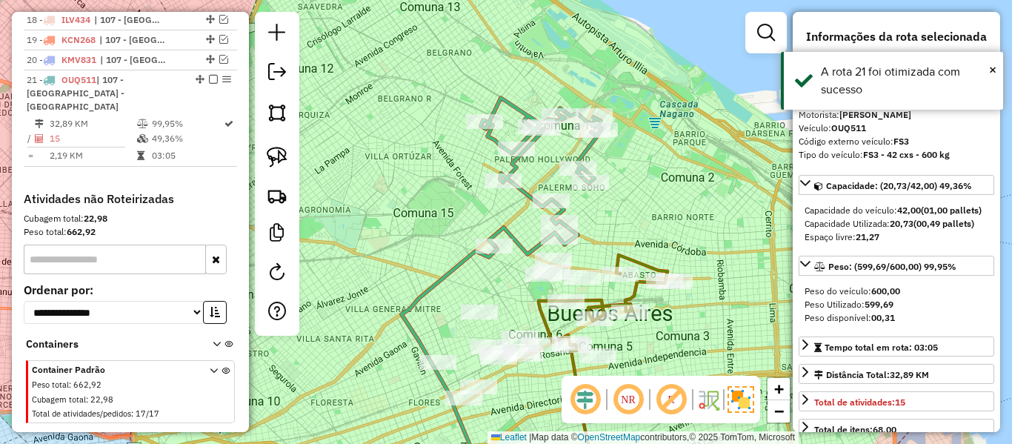
click at [209, 75] on em at bounding box center [213, 79] width 9 height 9
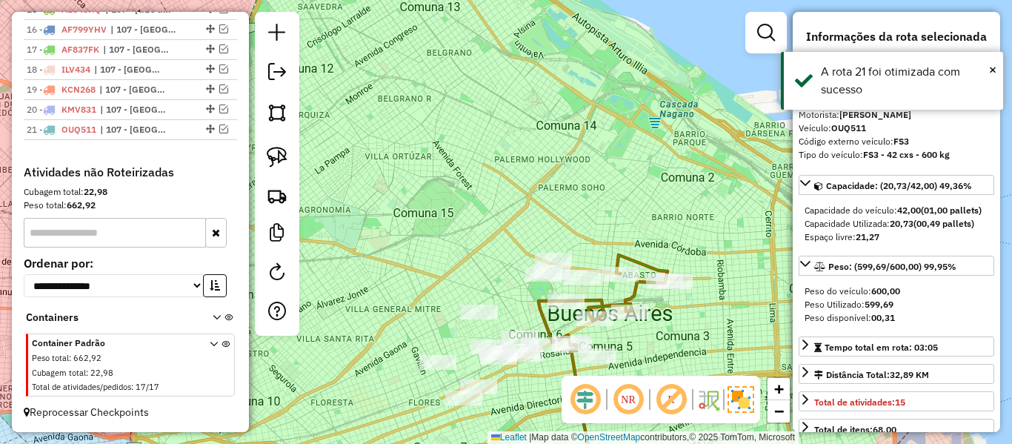
scroll to position [926, 0]
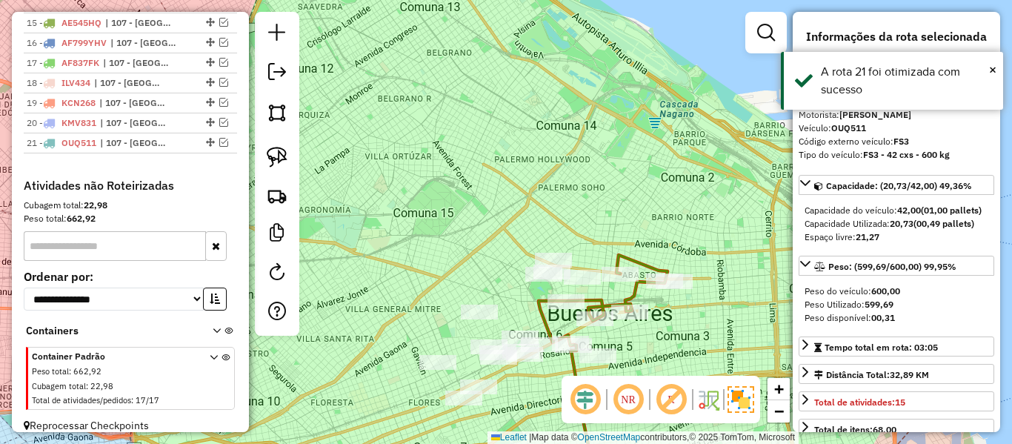
click at [684, 222] on div "Janela de atendimento Grade de atendimento Capacidade Transportadoras Veículos …" at bounding box center [506, 222] width 1012 height 444
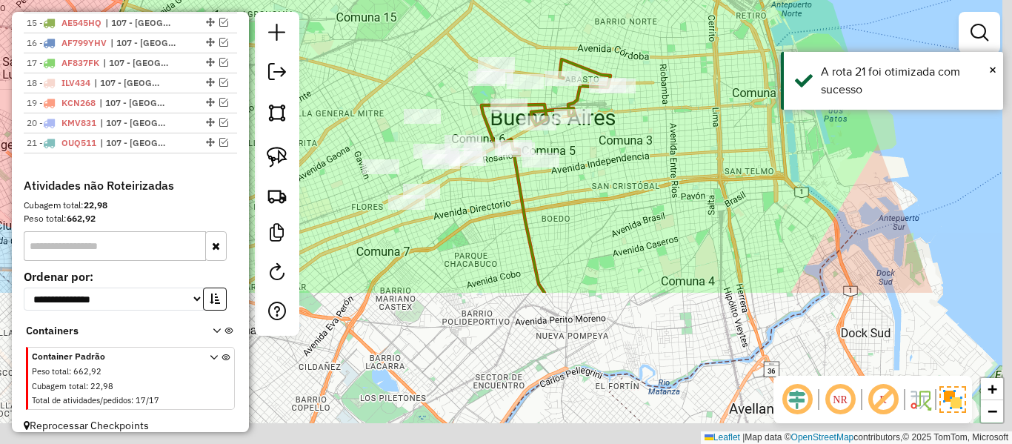
drag, startPoint x: 673, startPoint y: 132, endPoint x: 660, endPoint y: 70, distance: 62.9
click at [660, 70] on div "Janela de atendimento Grade de atendimento Capacidade Transportadoras Veículos …" at bounding box center [506, 222] width 1012 height 444
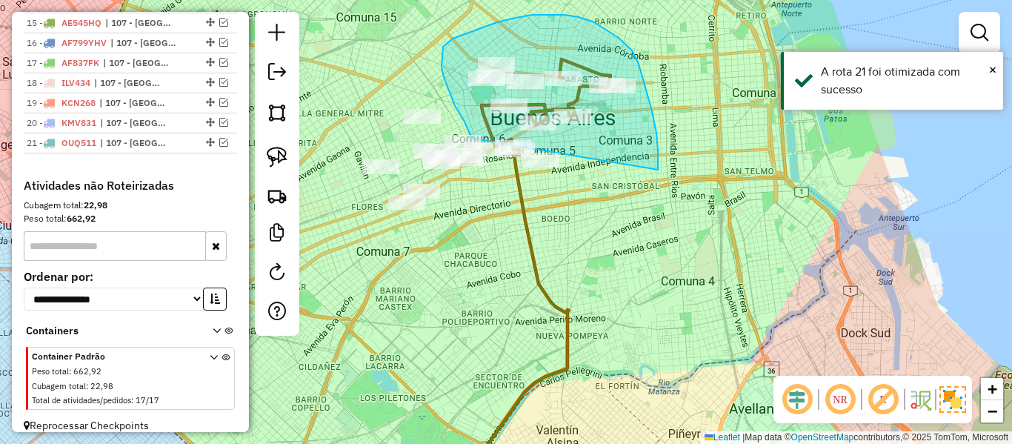
drag, startPoint x: 658, startPoint y: 150, endPoint x: 516, endPoint y: 202, distance: 151.2
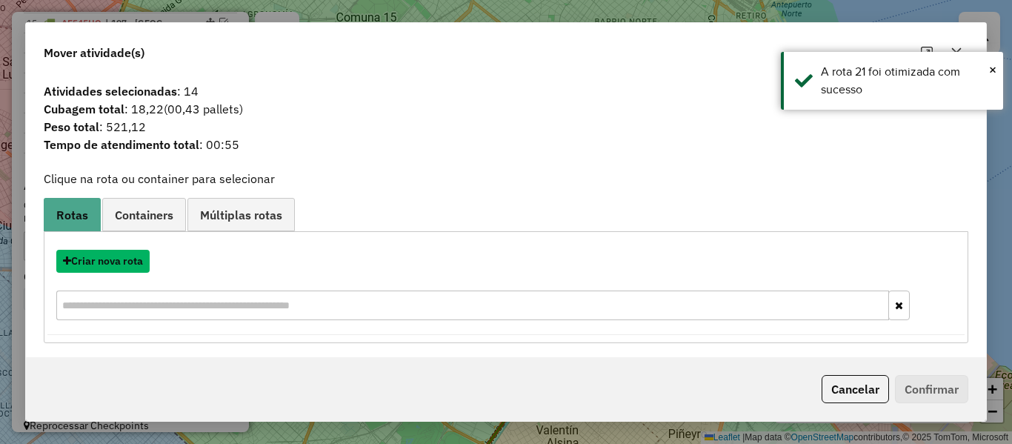
click at [120, 261] on button "Criar nova rota" at bounding box center [102, 261] width 93 height 23
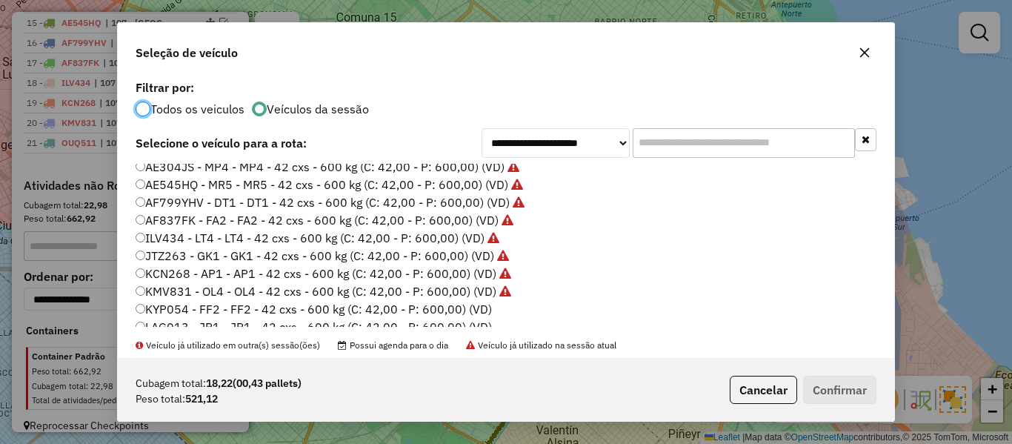
scroll to position [222, 0]
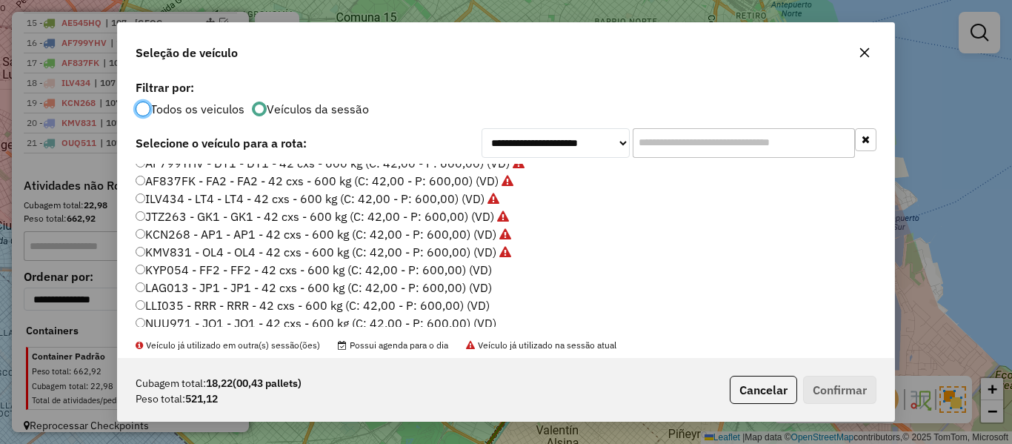
click at [465, 266] on label "KYP054 - FF2 - FF2 - 42 cxs - 600 kg (C: 42,00 - P: 600,00) (VD)" at bounding box center [314, 270] width 356 height 18
click at [831, 389] on button "Confirmar" at bounding box center [839, 390] width 73 height 28
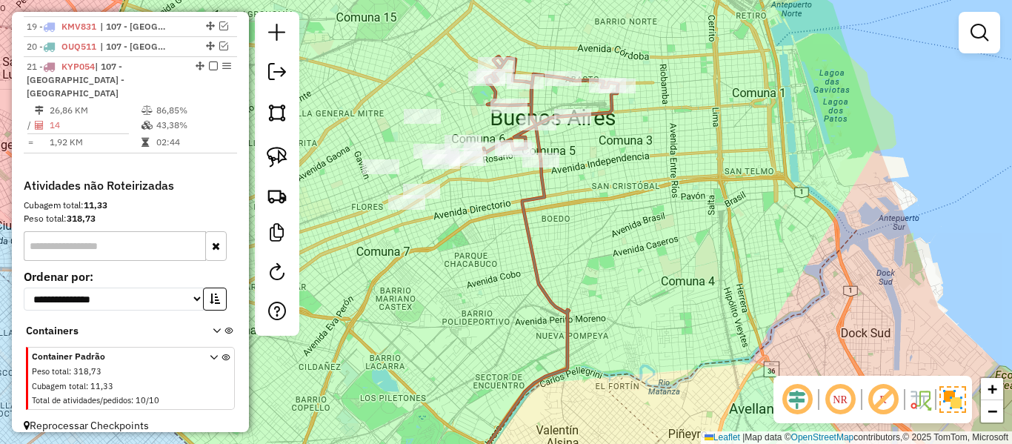
scroll to position [906, 0]
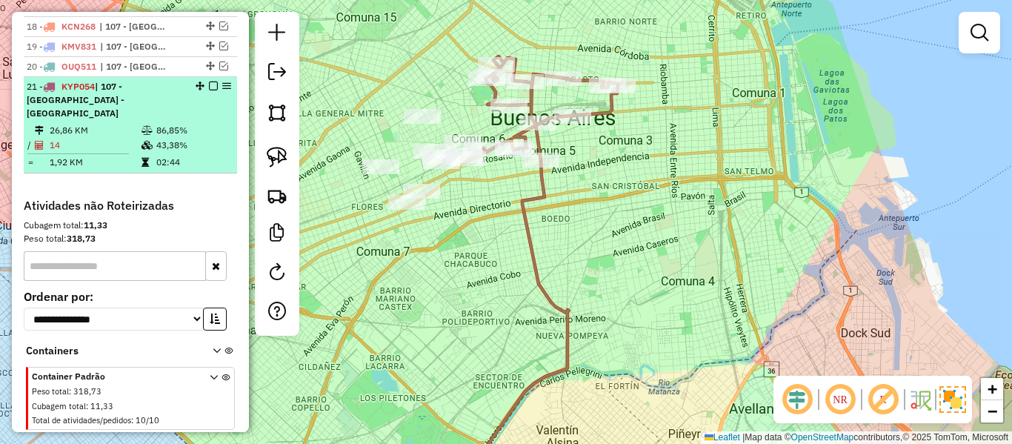
click at [209, 88] on em at bounding box center [213, 86] width 9 height 9
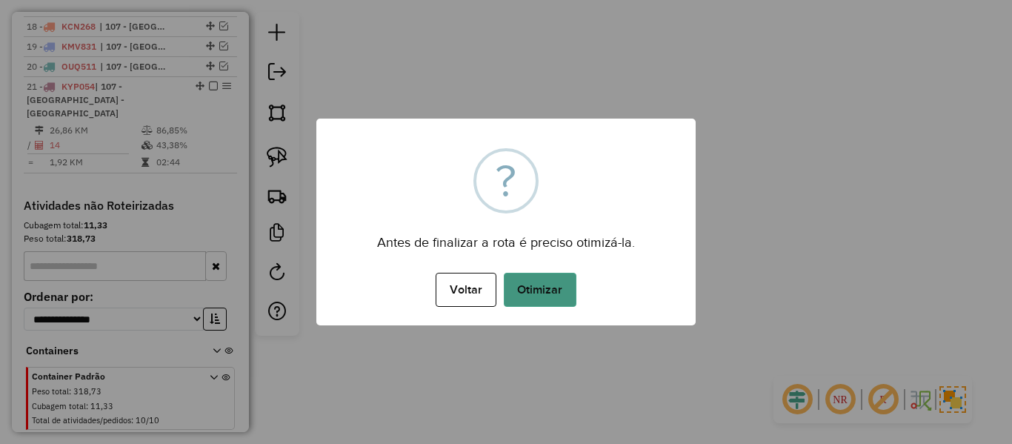
click at [553, 298] on button "Otimizar" at bounding box center [540, 290] width 73 height 34
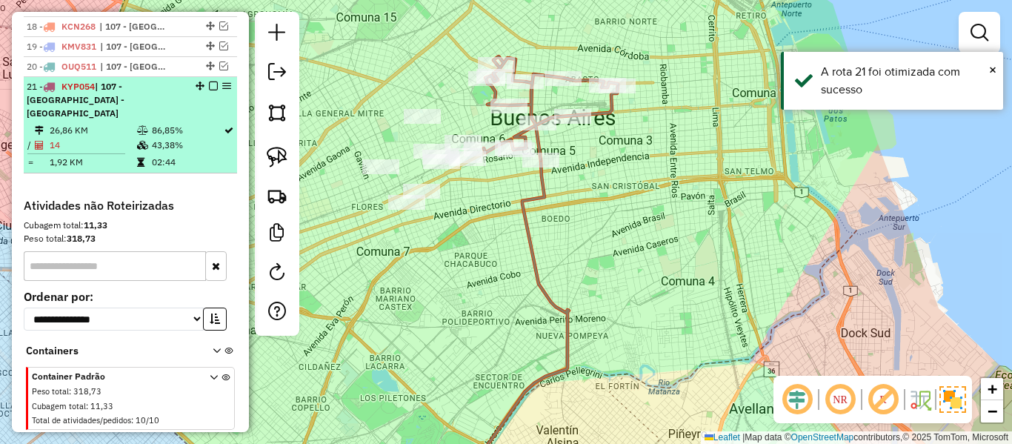
click at [209, 84] on em at bounding box center [213, 86] width 9 height 9
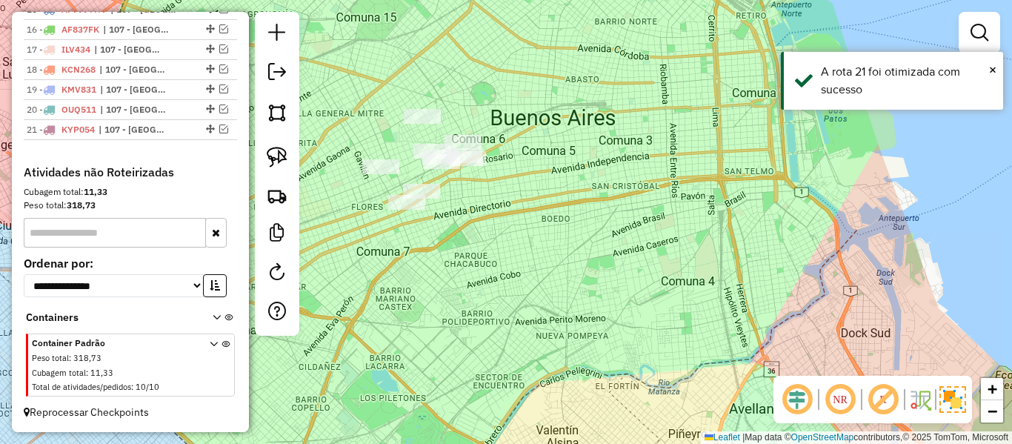
scroll to position [863, 0]
drag, startPoint x: 489, startPoint y: 221, endPoint x: 586, endPoint y: 253, distance: 102.4
click at [574, 248] on div "Janela de atendimento Grade de atendimento Capacidade Transportadoras Veículos …" at bounding box center [506, 222] width 1012 height 444
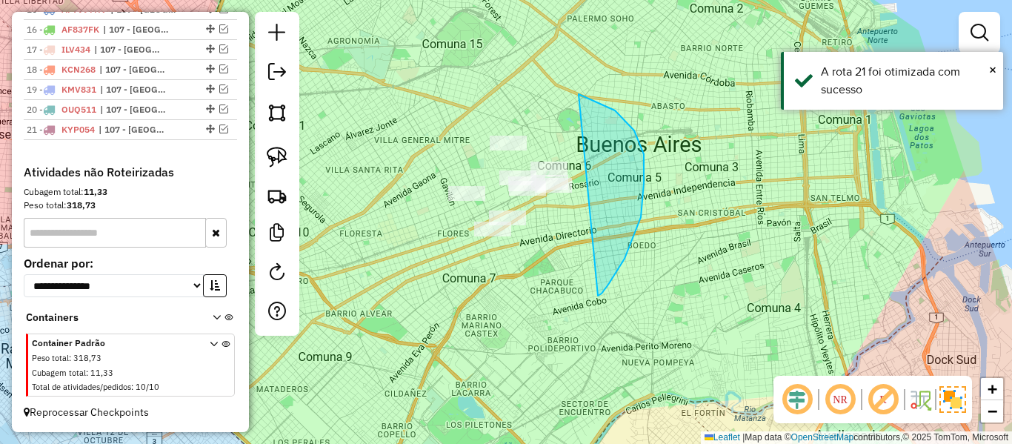
drag, startPoint x: 608, startPoint y: 285, endPoint x: 464, endPoint y: 283, distance: 144.5
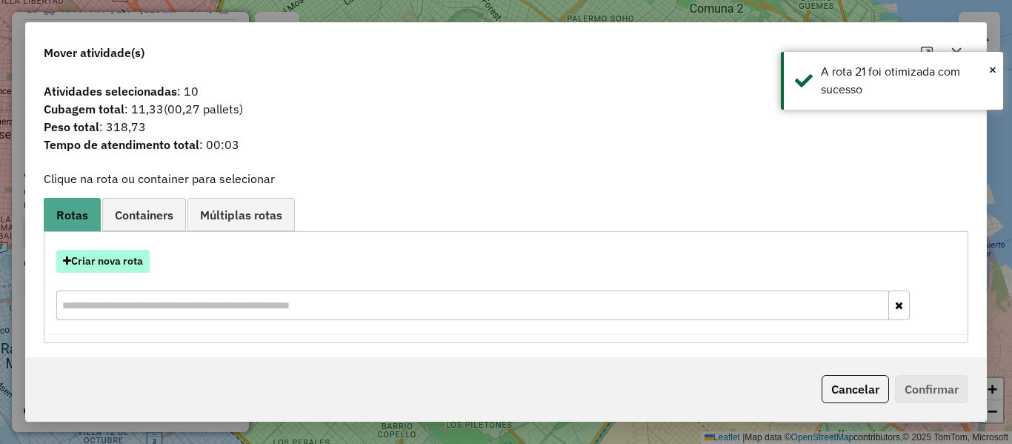
click at [130, 261] on button "Criar nova rota" at bounding box center [102, 261] width 93 height 23
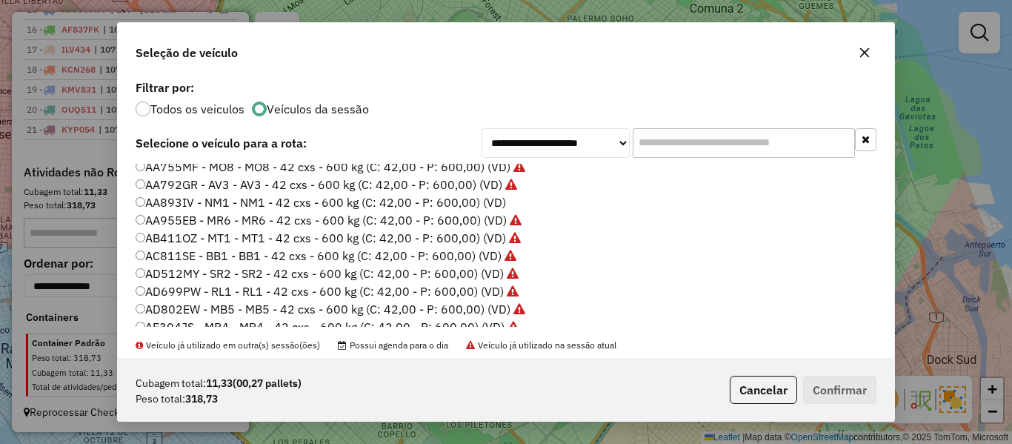
scroll to position [0, 0]
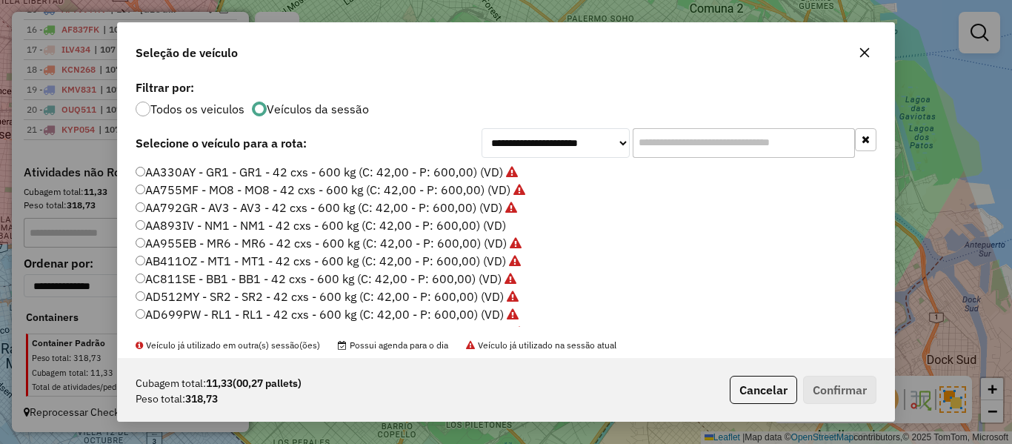
click at [478, 230] on label "AA893IV - NM1 - NM1 - 42 cxs - 600 kg (C: 42,00 - P: 600,00) (VD)" at bounding box center [321, 225] width 371 height 18
click at [850, 385] on button "Confirmar" at bounding box center [839, 390] width 73 height 28
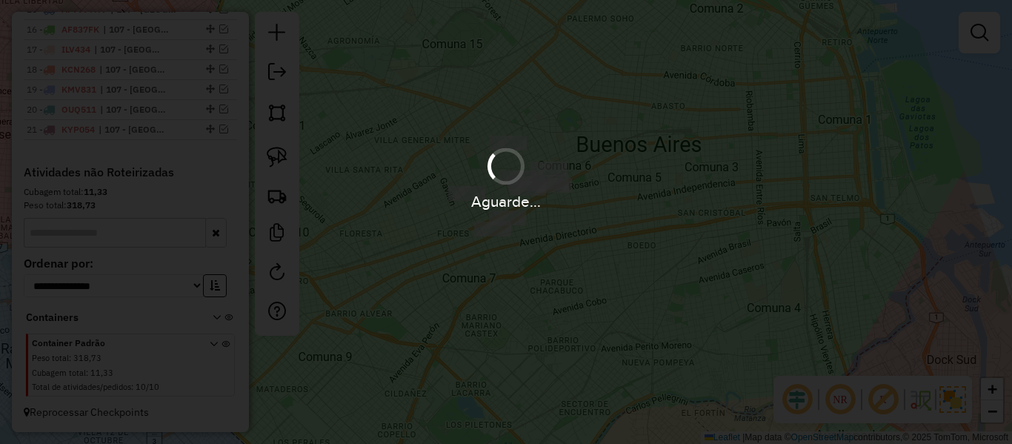
scroll to position [712, 0]
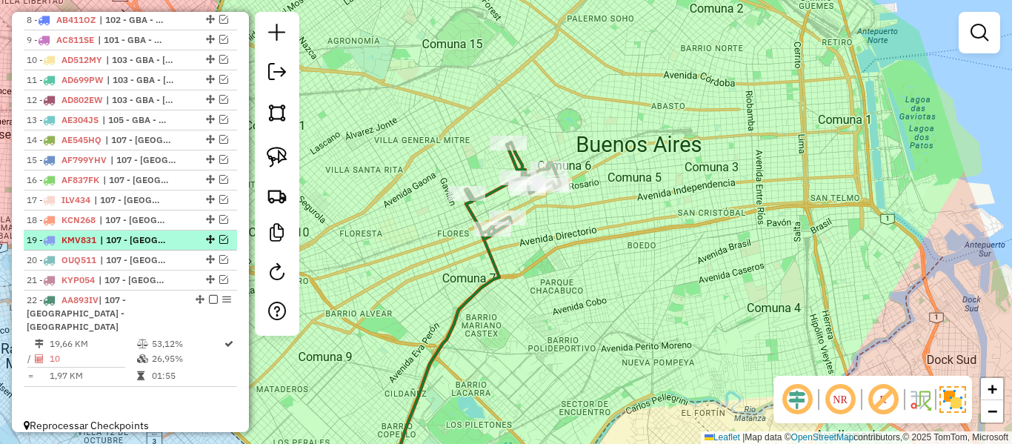
click at [210, 299] on em at bounding box center [213, 299] width 9 height 9
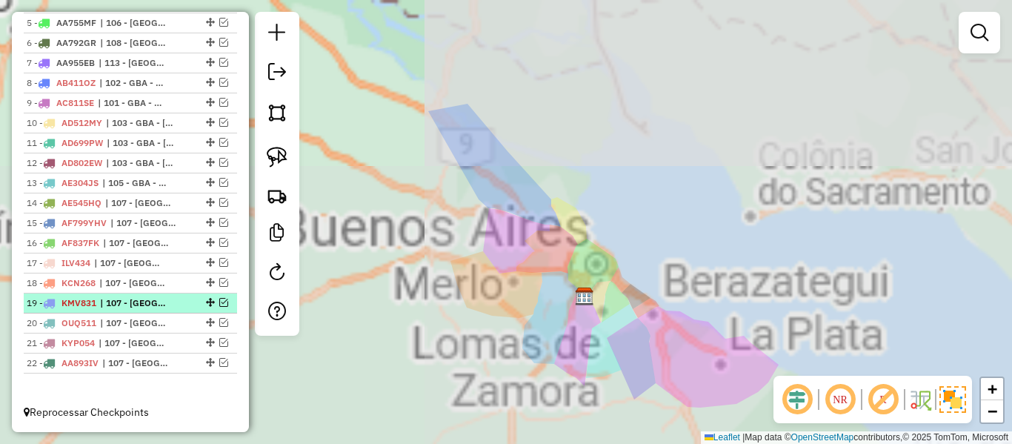
scroll to position [353, 0]
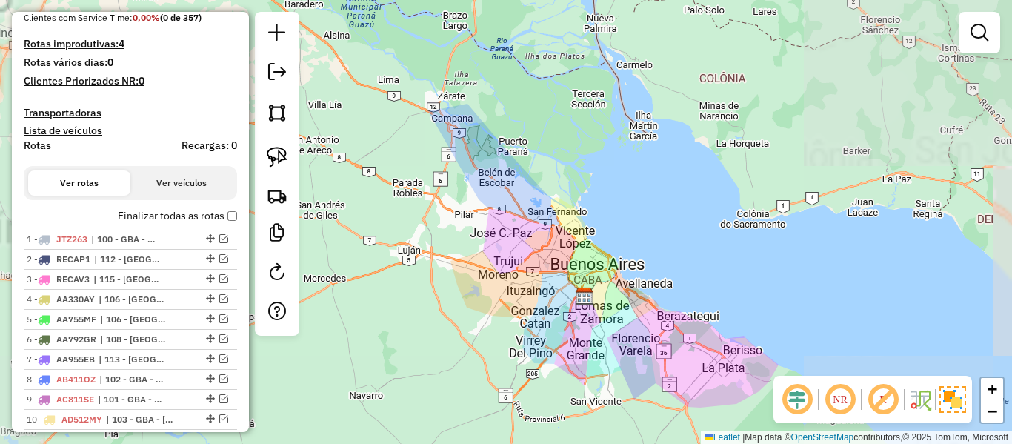
click at [190, 205] on div "Depósito: SAZ AR - TaDa Shipick Total de rotas: 22 Distância Total: 1.129,75 km…" at bounding box center [130, 246] width 225 height 897
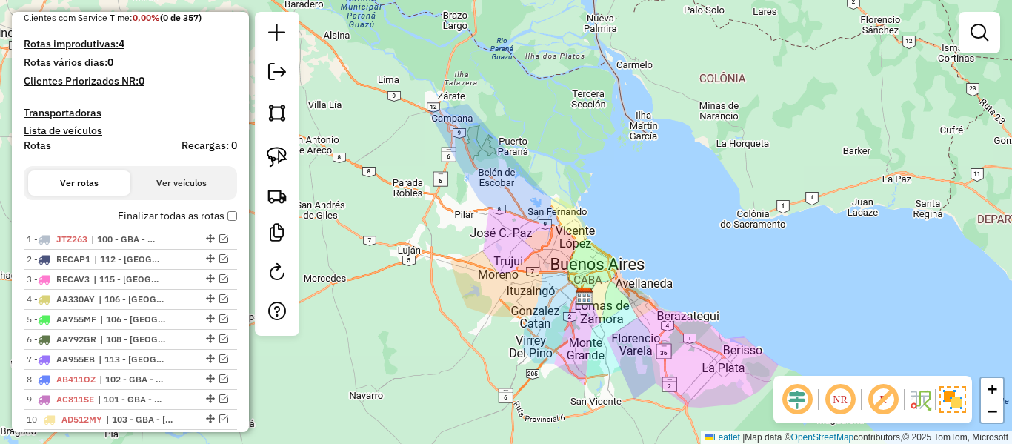
click at [183, 216] on label "Finalizar todas as rotas" at bounding box center [177, 216] width 119 height 16
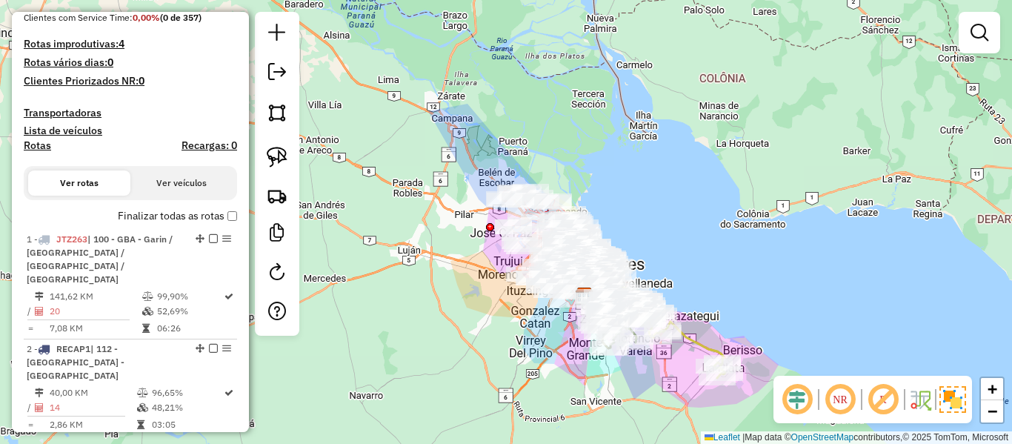
click at [29, 145] on h4 "Rotas" at bounding box center [37, 145] width 27 height 13
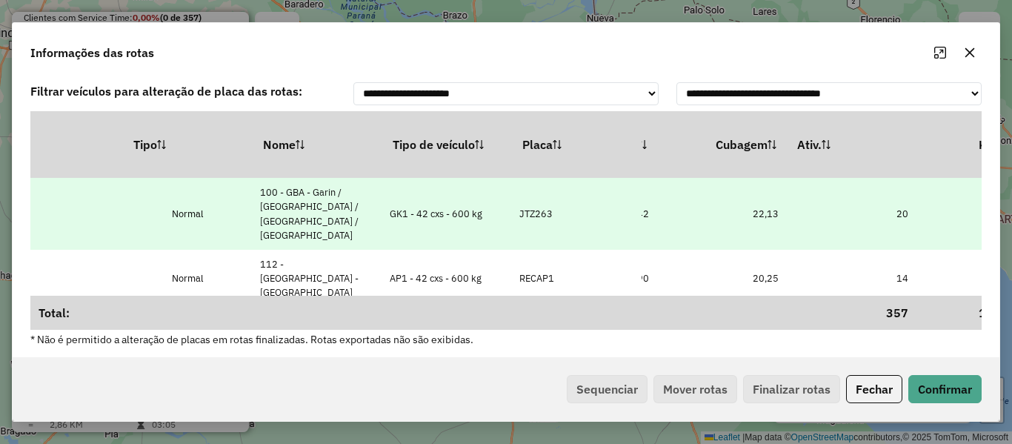
drag, startPoint x: 625, startPoint y: 229, endPoint x: 702, endPoint y: 233, distance: 77.2
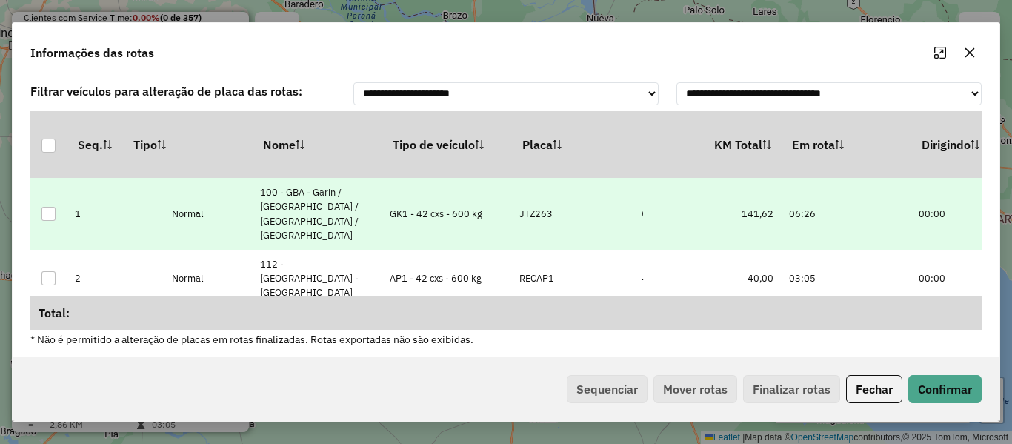
scroll to position [0, 0]
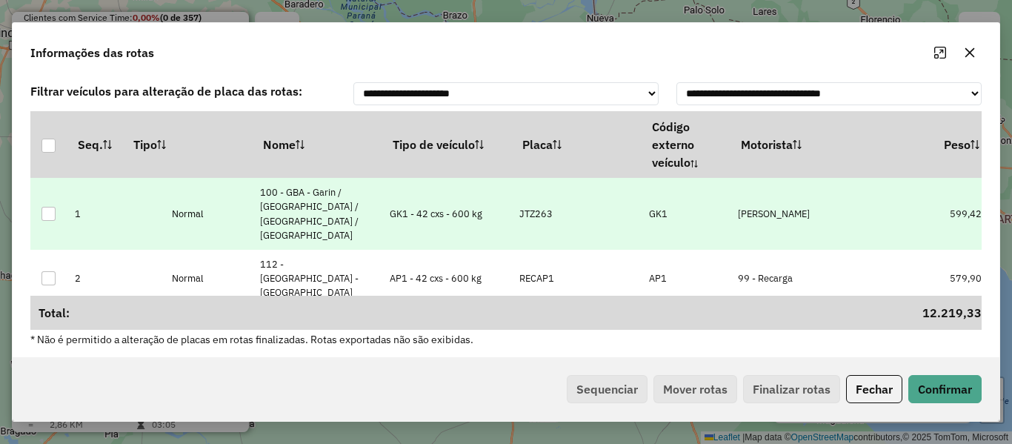
drag, startPoint x: 773, startPoint y: 229, endPoint x: 358, endPoint y: 216, distance: 415.2
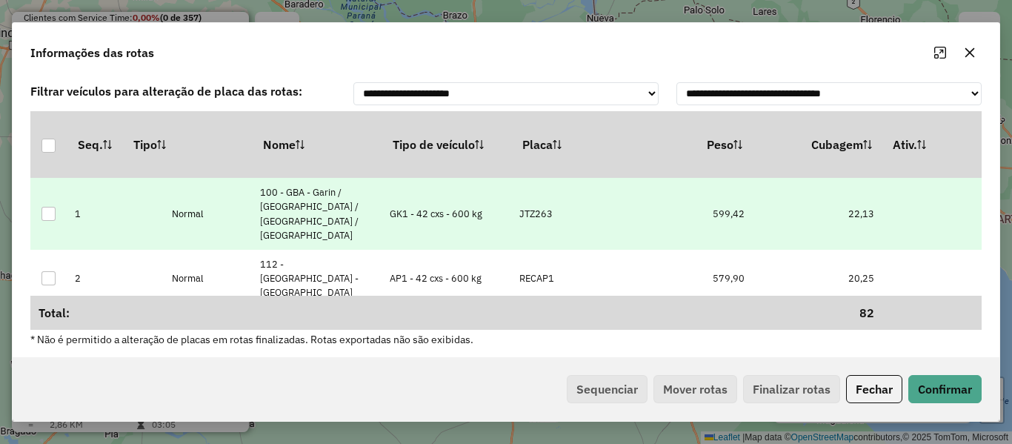
drag, startPoint x: 756, startPoint y: 216, endPoint x: 796, endPoint y: 219, distance: 40.1
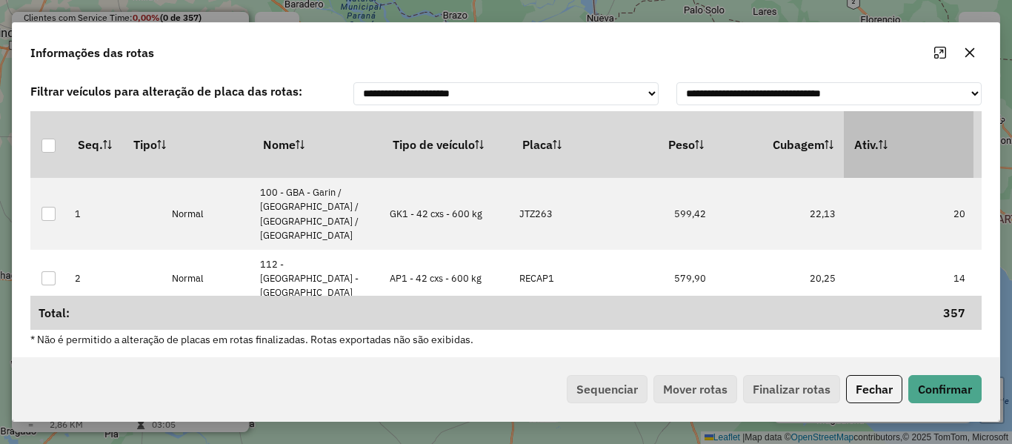
click at [881, 141] on icon at bounding box center [883, 144] width 9 height 9
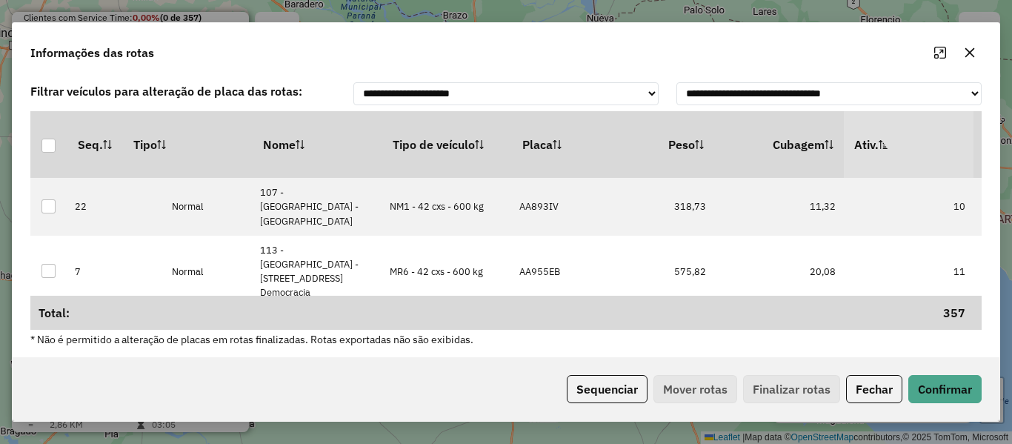
click at [881, 141] on icon at bounding box center [883, 144] width 9 height 9
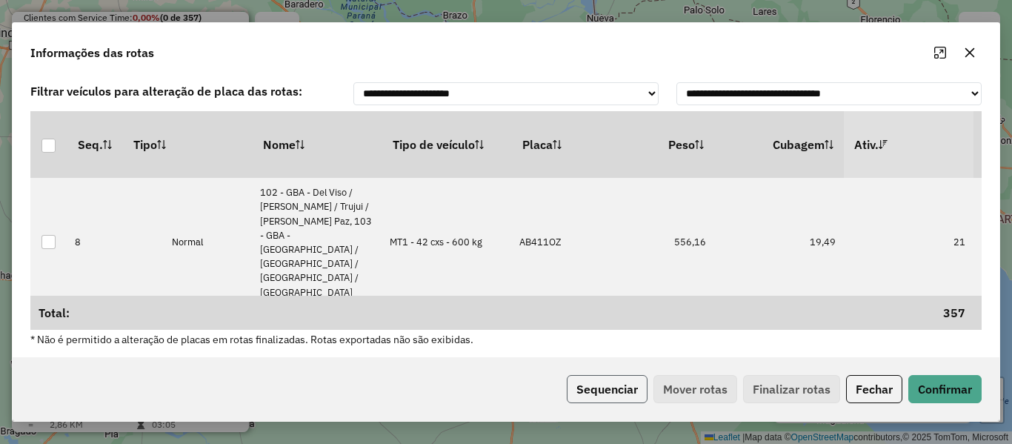
click at [631, 387] on button "Sequenciar" at bounding box center [607, 389] width 81 height 28
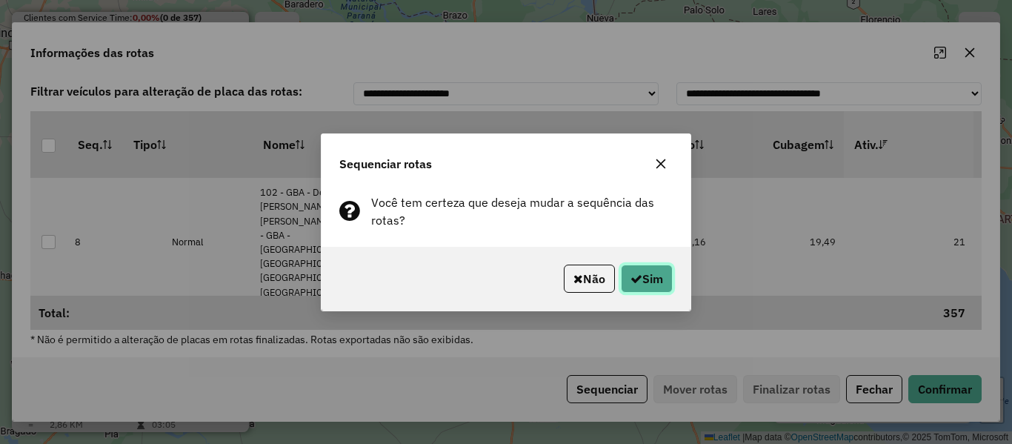
click at [637, 283] on icon "button" at bounding box center [637, 279] width 12 height 12
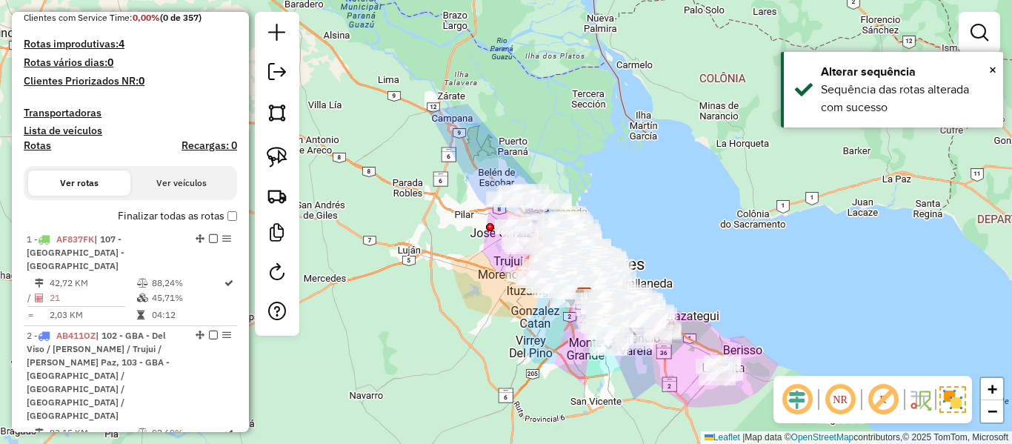
click at [187, 210] on label "Finalizar todas as rotas" at bounding box center [177, 216] width 119 height 16
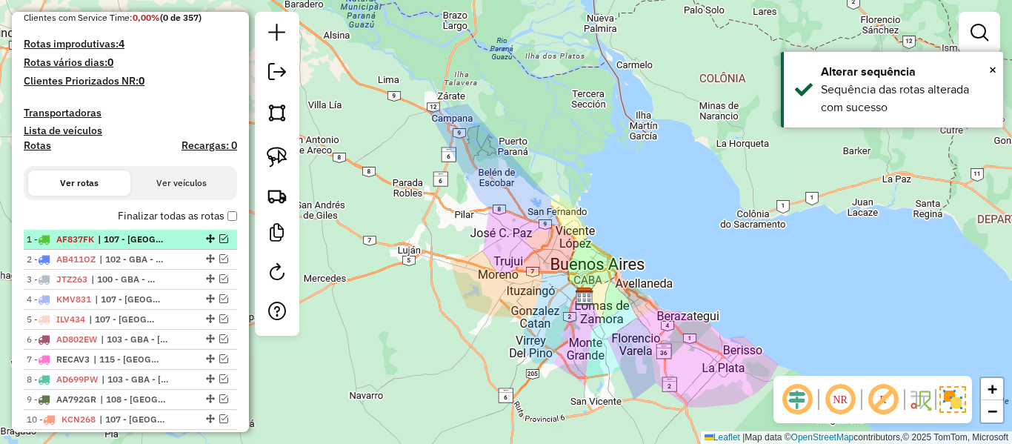
drag, startPoint x: 213, startPoint y: 239, endPoint x: 221, endPoint y: 237, distance: 7.6
click at [218, 239] on div at bounding box center [209, 238] width 44 height 9
select select "**********"
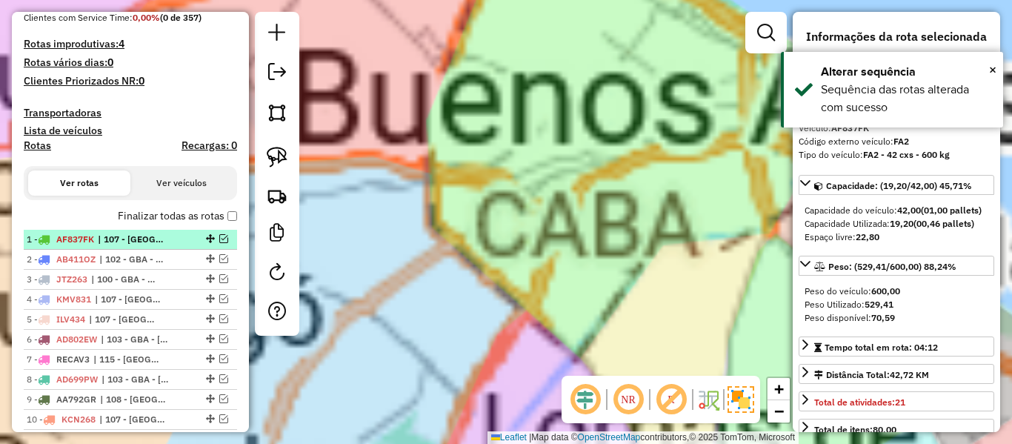
click at [222, 236] on em at bounding box center [223, 238] width 9 height 9
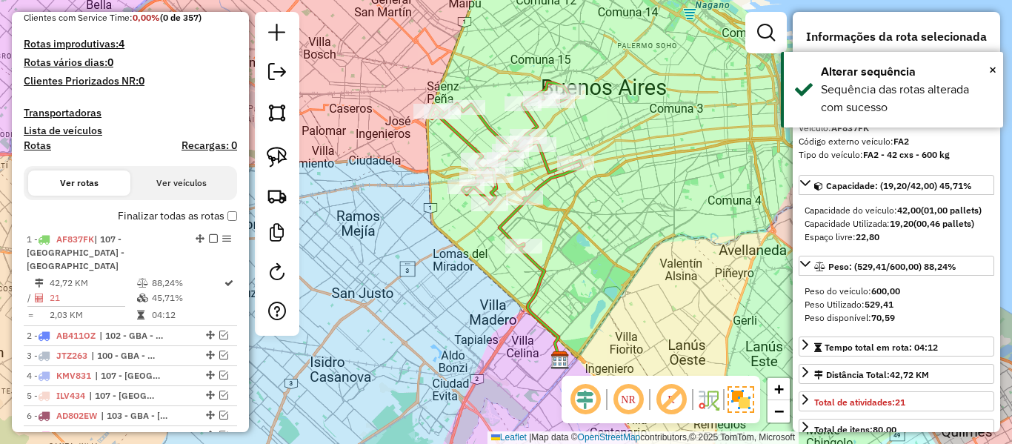
drag, startPoint x: 502, startPoint y: 287, endPoint x: 508, endPoint y: 320, distance: 33.7
click at [508, 320] on div "Janela de atendimento Grade de atendimento Capacidade Transportadoras Veículos …" at bounding box center [506, 222] width 1012 height 444
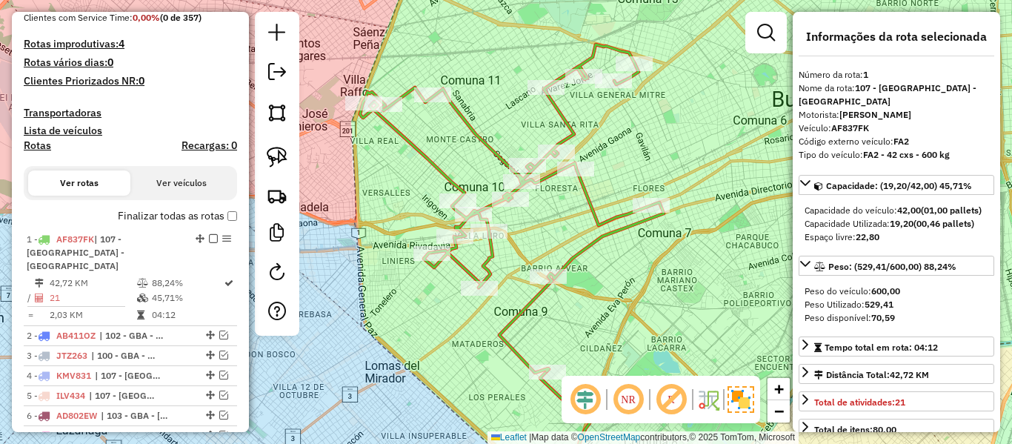
drag, startPoint x: 587, startPoint y: 265, endPoint x: 697, endPoint y: 256, distance: 110.8
click at [689, 288] on div "Janela de atendimento Grade de atendimento Capacidade Transportadoras Veículos …" at bounding box center [506, 222] width 1012 height 444
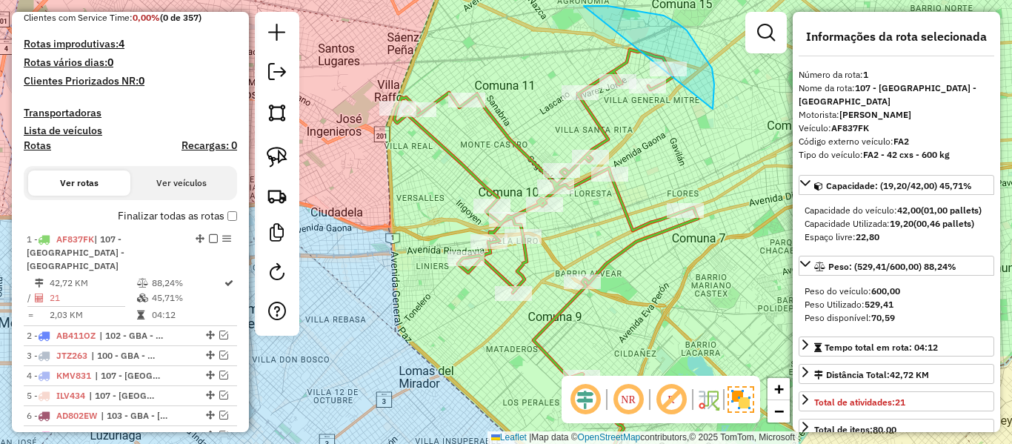
drag, startPoint x: 714, startPoint y: 95, endPoint x: 648, endPoint y: 30, distance: 93.3
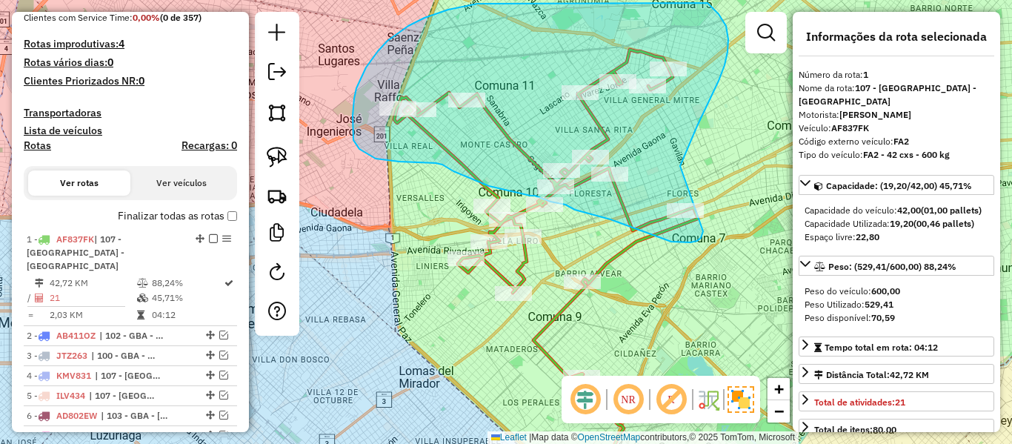
drag, startPoint x: 726, startPoint y: 26, endPoint x: 720, endPoint y: 212, distance: 186.1
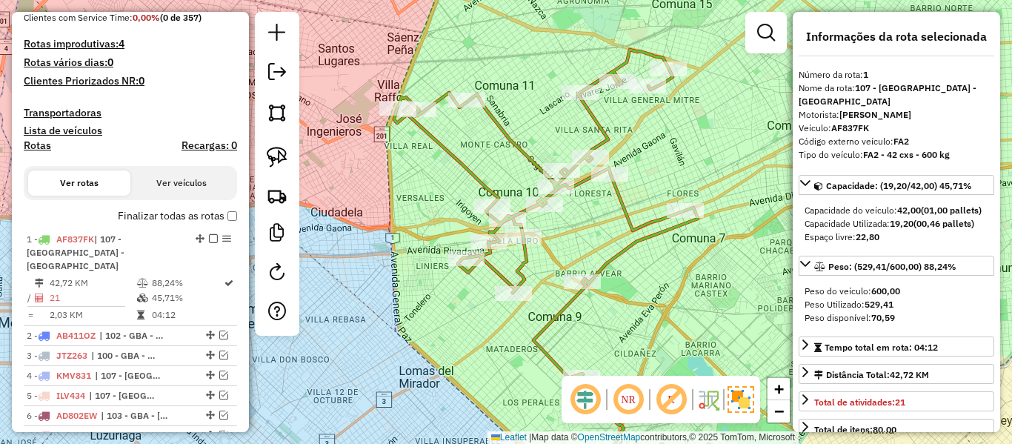
click at [700, 154] on hb-app "Aguarde... Pop-up bloqueado! Seu navegador bloqueou automáticamente a abertura …" at bounding box center [506, 222] width 1012 height 444
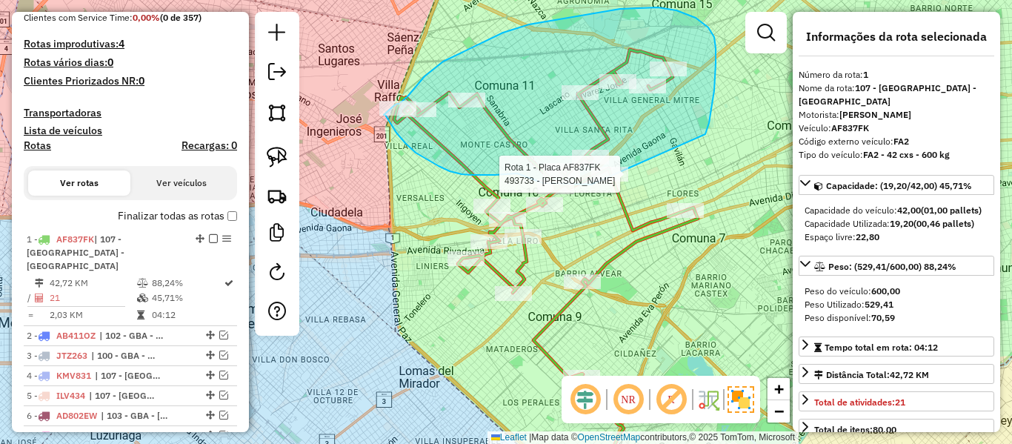
drag, startPoint x: 705, startPoint y: 134, endPoint x: 610, endPoint y: 185, distance: 108.4
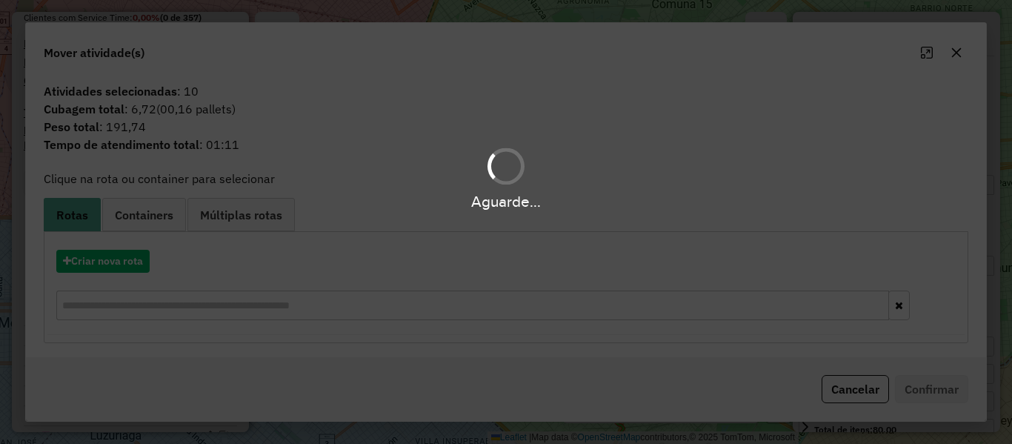
click at [144, 262] on div "Aguarde..." at bounding box center [506, 222] width 1012 height 444
click at [144, 262] on button "Criar nova rota" at bounding box center [102, 261] width 93 height 23
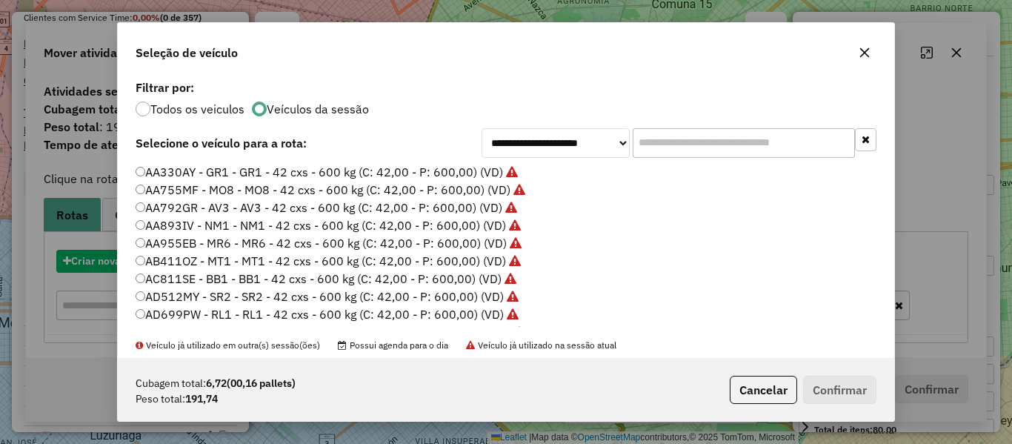
scroll to position [8, 4]
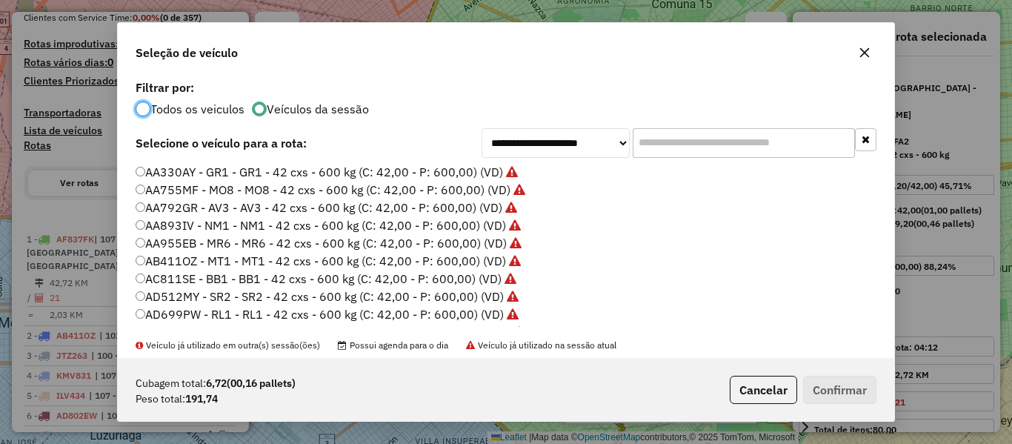
click at [123, 255] on div "**********" at bounding box center [506, 217] width 777 height 282
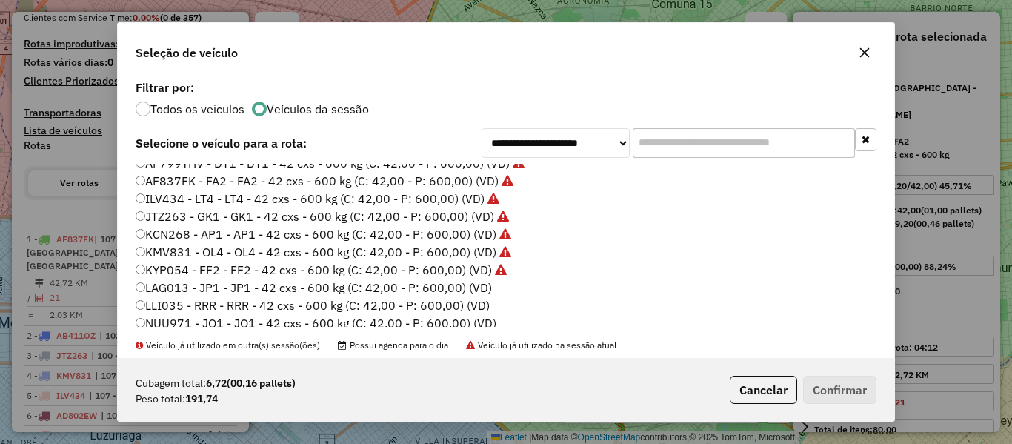
click at [453, 283] on label "LAG013 - JP1 - JP1 - 42 cxs - 600 kg (C: 42,00 - P: 600,00) (VD)" at bounding box center [314, 288] width 356 height 18
click at [802, 379] on div "Cubagem total: 6,72 (00,16 pallets) Peso total: 191,74 Cancelar Confirmar" at bounding box center [506, 390] width 777 height 64
click at [837, 389] on button "Confirmar" at bounding box center [839, 390] width 73 height 28
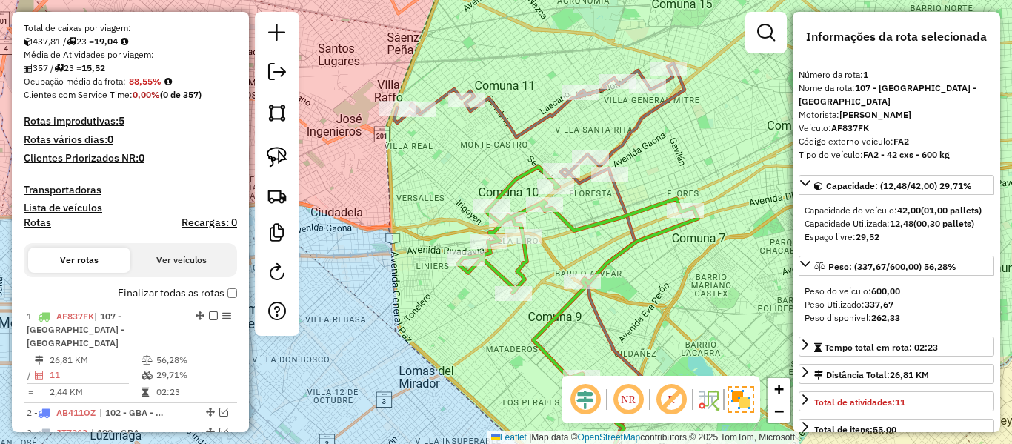
scroll to position [348, 0]
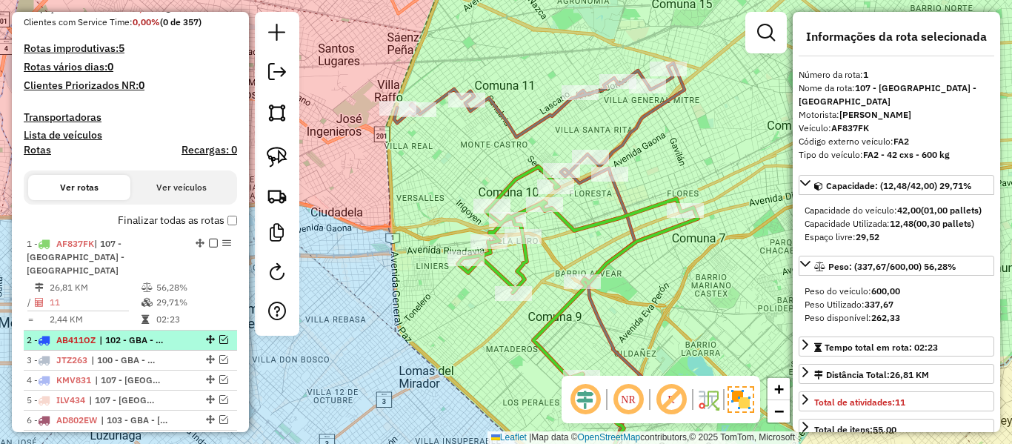
click at [220, 335] on em at bounding box center [223, 339] width 9 height 9
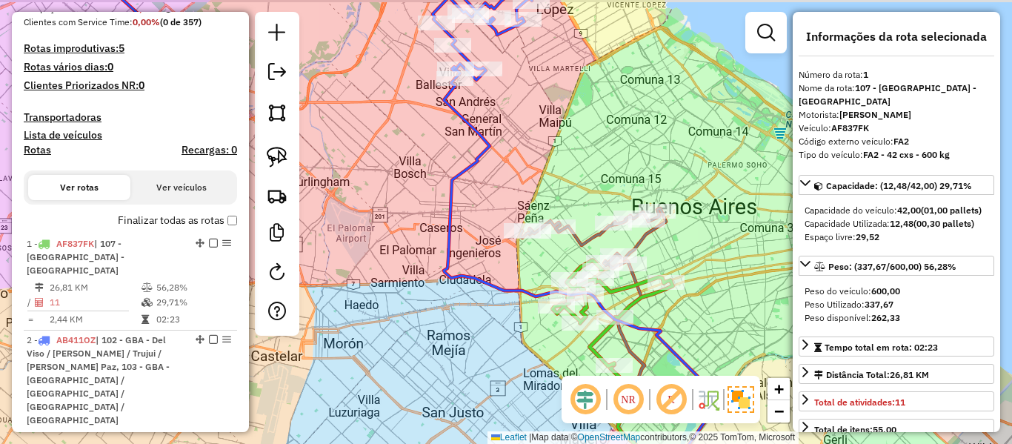
drag, startPoint x: 432, startPoint y: 313, endPoint x: 595, endPoint y: 325, distance: 163.5
click at [620, 402] on hb-router-mapa "Informações da Sessão 1231423 - 20/08/2025 Criação: 19/08/2025 13:02 Depósito: …" at bounding box center [506, 222] width 1012 height 444
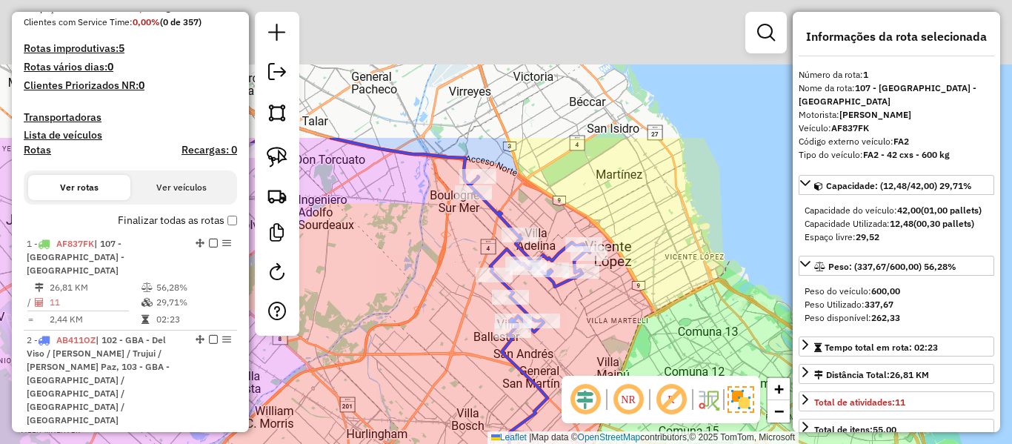
drag, startPoint x: 567, startPoint y: 199, endPoint x: 519, endPoint y: 362, distance: 169.1
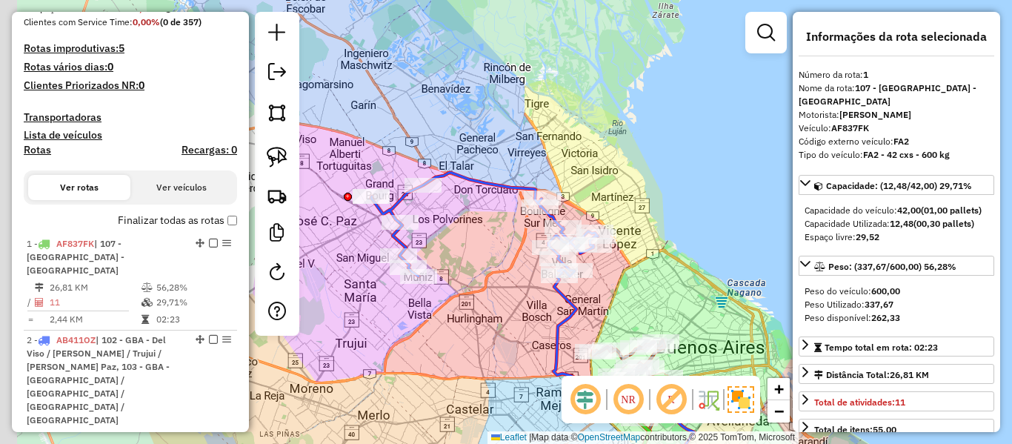
drag, startPoint x: 465, startPoint y: 220, endPoint x: 620, endPoint y: 230, distance: 155.2
click at [620, 230] on div "Janela de atendimento Grade de atendimento Capacidade Transportadoras Veículos …" at bounding box center [506, 222] width 1012 height 444
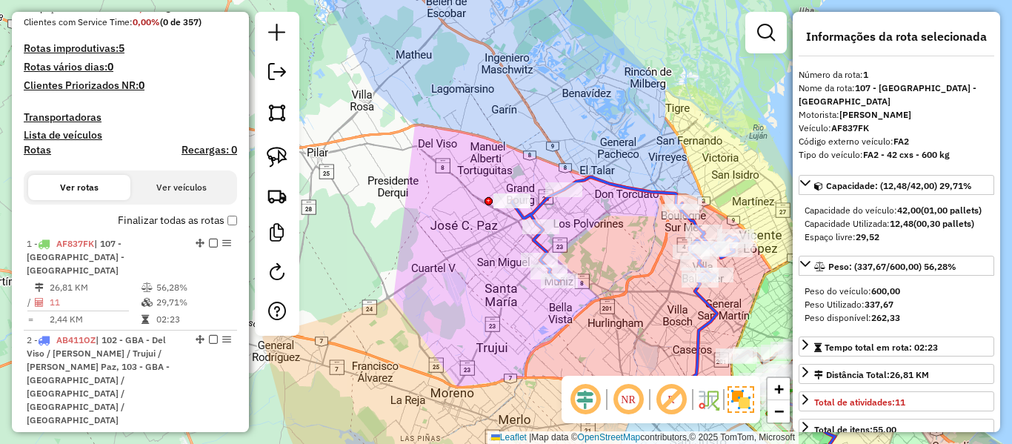
drag, startPoint x: 605, startPoint y: 288, endPoint x: 589, endPoint y: 282, distance: 16.7
click at [591, 282] on div "Janela de atendimento Grade de atendimento Capacidade Transportadoras Veículos …" at bounding box center [506, 222] width 1012 height 444
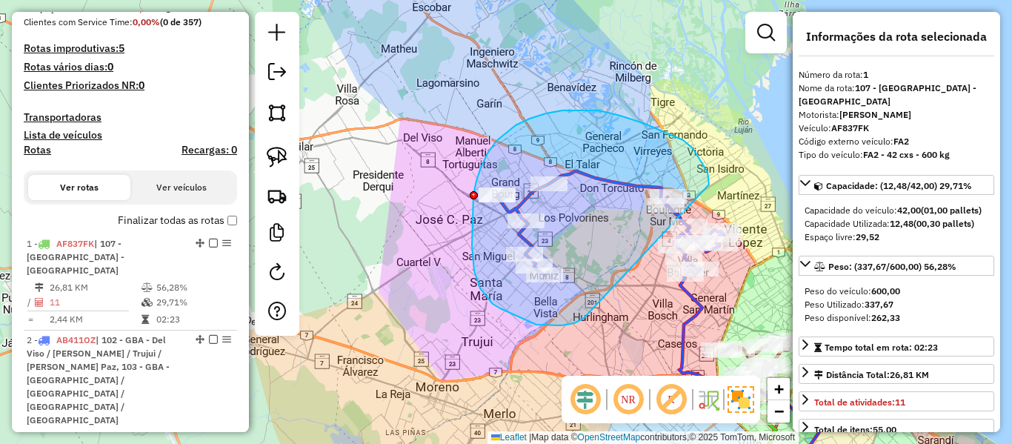
drag, startPoint x: 585, startPoint y: 316, endPoint x: 708, endPoint y: 185, distance: 179.8
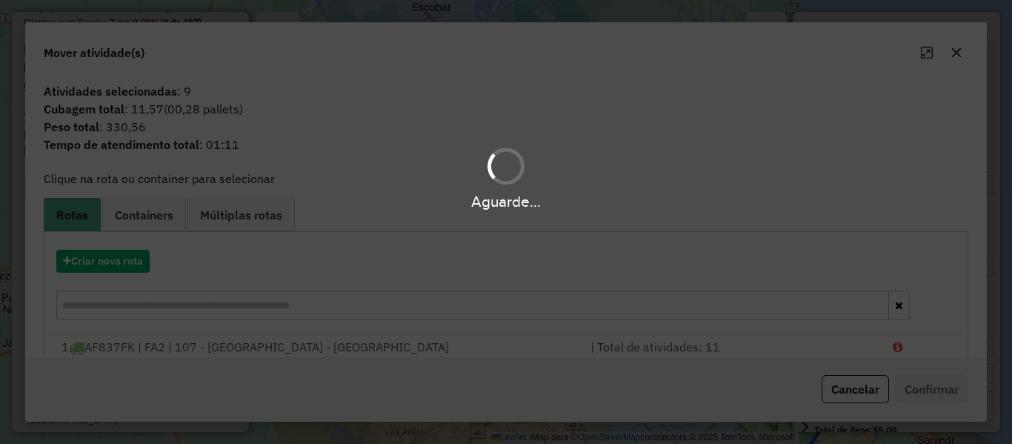
click at [130, 268] on div "Aguarde..." at bounding box center [506, 222] width 1012 height 444
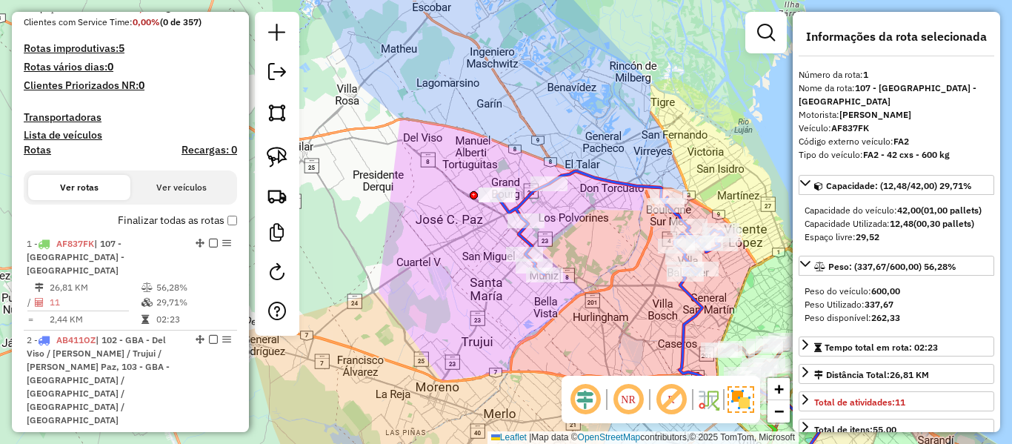
drag, startPoint x: 593, startPoint y: 281, endPoint x: 499, endPoint y: 298, distance: 95.6
click at [499, 298] on div "Rota 2 - Placa AB411OZ 547030 - Hernan Muras Janela de atendimento Grade de ate…" at bounding box center [506, 222] width 1012 height 444
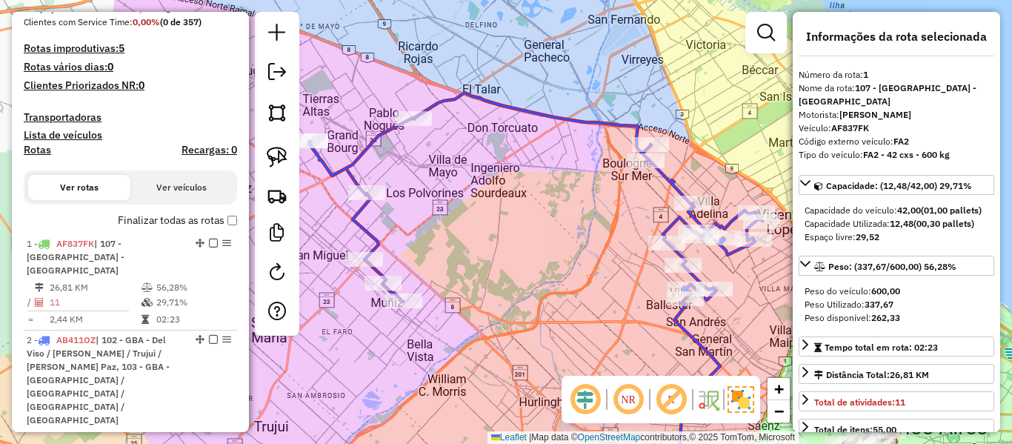
drag, startPoint x: 521, startPoint y: 284, endPoint x: 531, endPoint y: 284, distance: 9.6
click at [528, 284] on div "Janela de atendimento Grade de atendimento Capacidade Transportadoras Veículos …" at bounding box center [506, 222] width 1012 height 444
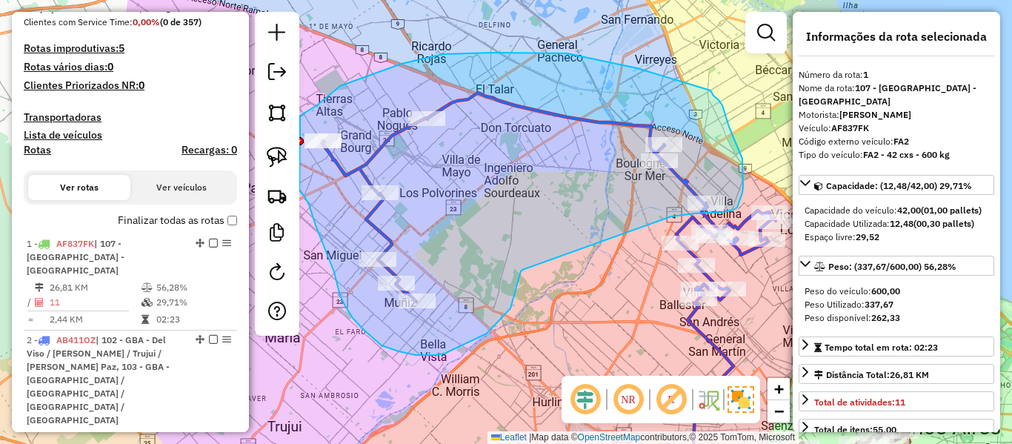
drag, startPoint x: 453, startPoint y: 350, endPoint x: 617, endPoint y: 217, distance: 210.8
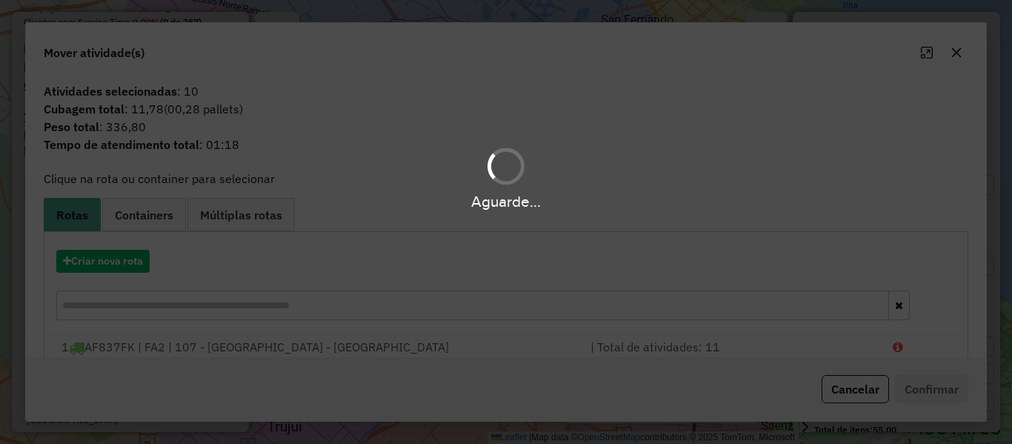
click at [127, 265] on div "Aguarde..." at bounding box center [506, 222] width 1012 height 444
click at [127, 263] on hb-app "Aguarde... Pop-up bloqueado! Seu navegador bloqueou automáticamente a abertura …" at bounding box center [506, 222] width 1012 height 444
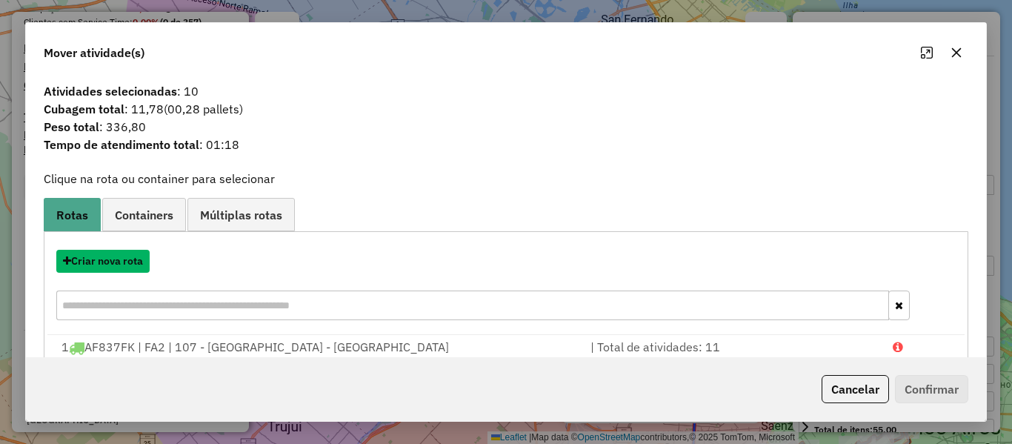
click at [127, 263] on button "Criar nova rota" at bounding box center [102, 261] width 93 height 23
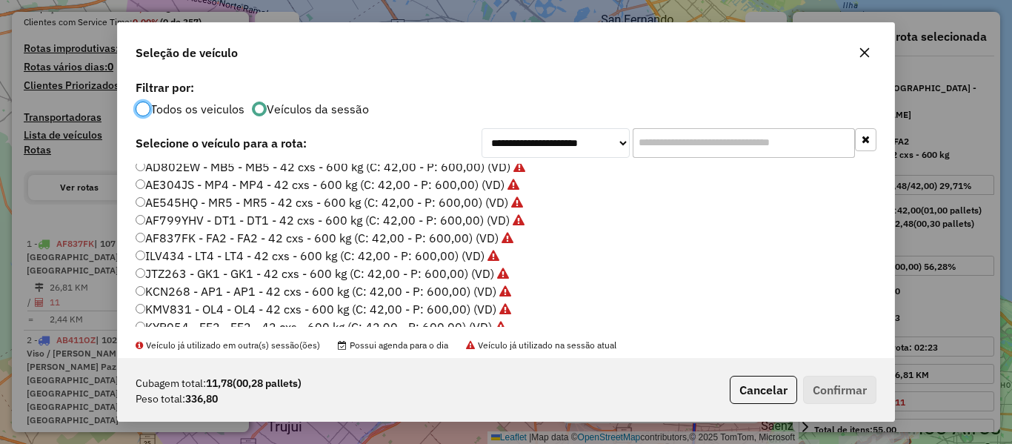
scroll to position [442, 0]
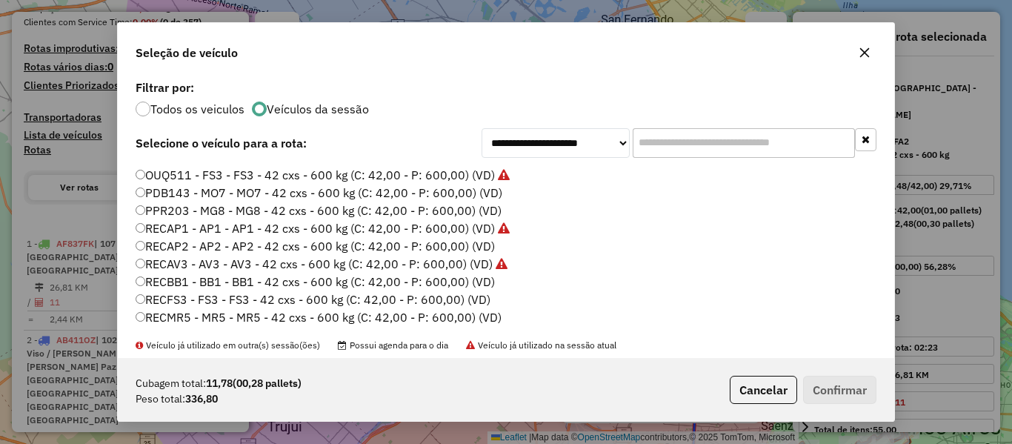
click at [489, 207] on label "PPR203 - MG8 - MG8 - 42 cxs - 600 kg (C: 42,00 - P: 600,00) (VD)" at bounding box center [319, 211] width 366 height 18
click at [489, 193] on label "PDB143 - MO7 - MO7 - 42 cxs - 600 kg (C: 42,00 - P: 600,00) (VD)" at bounding box center [319, 193] width 367 height 18
click at [845, 391] on button "Confirmar" at bounding box center [839, 390] width 73 height 28
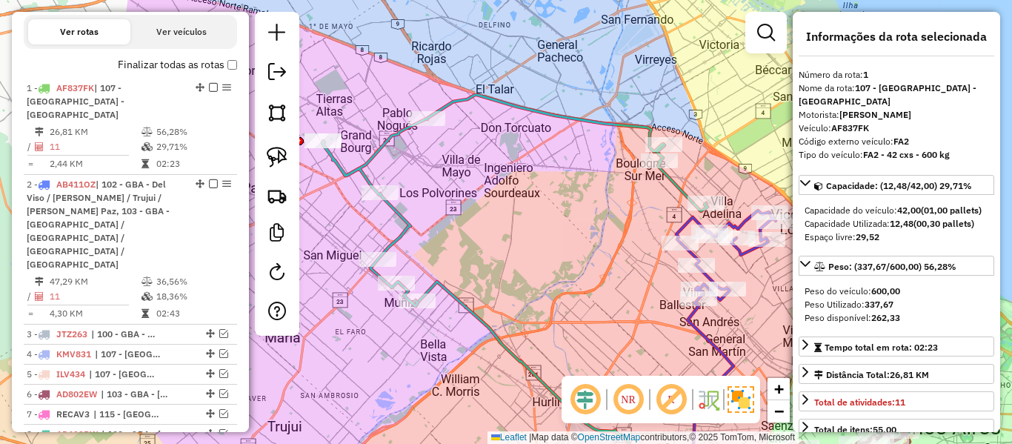
scroll to position [571, 0]
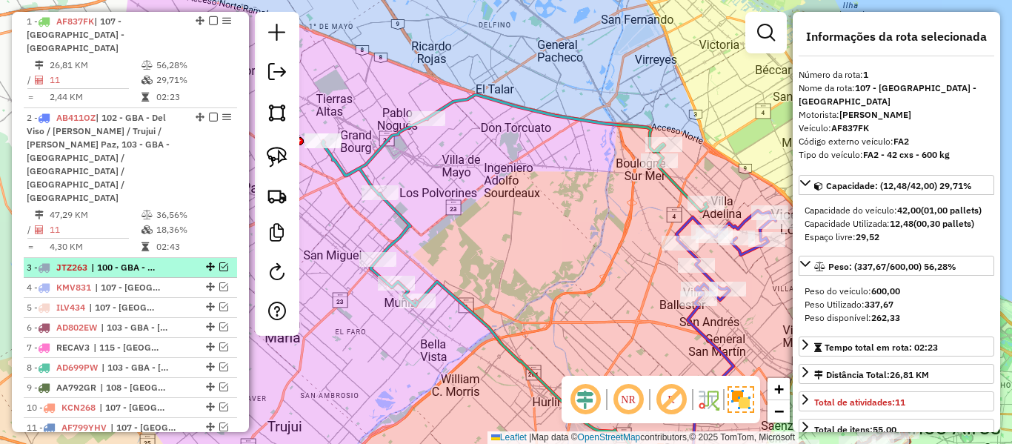
click at [222, 262] on em at bounding box center [223, 266] width 9 height 9
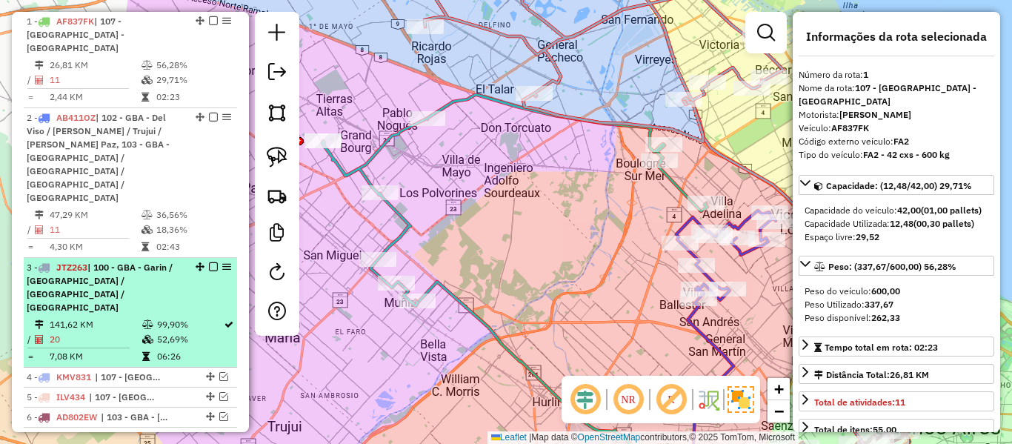
click at [162, 261] on div "3 - JTZ263 | 100 - GBA - Garin / Nordelta / Loma Verde / Troncos" at bounding box center [105, 287] width 157 height 53
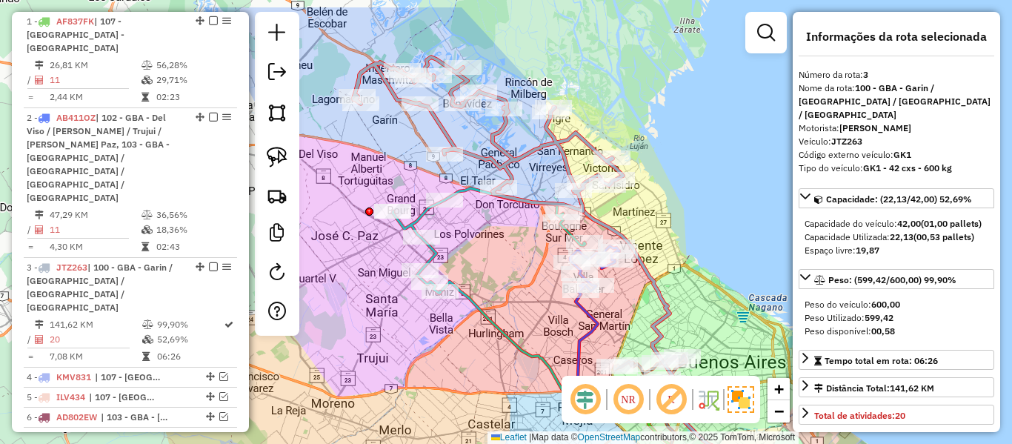
drag, startPoint x: 507, startPoint y: 228, endPoint x: 525, endPoint y: 283, distance: 57.9
click at [527, 296] on div "Janela de atendimento Grade de atendimento Capacidade Transportadoras Veículos …" at bounding box center [506, 222] width 1012 height 444
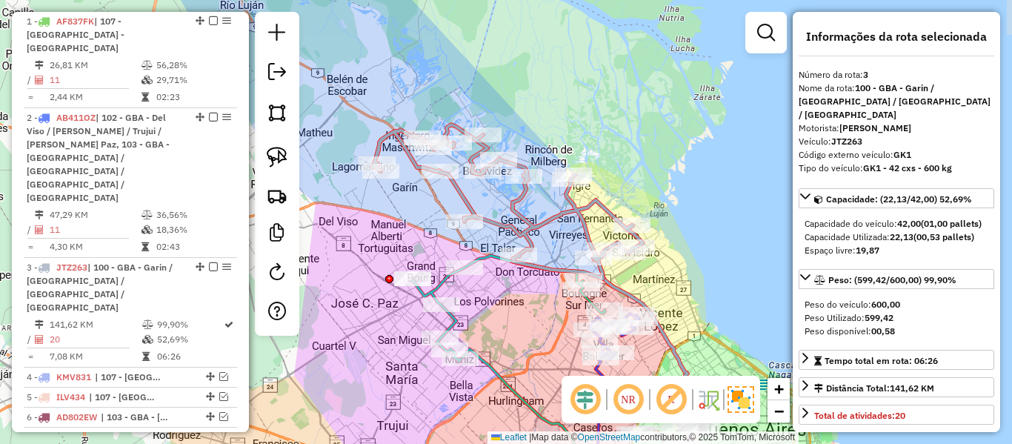
click at [443, 202] on div "Janela de atendimento Grade de atendimento Capacidade Transportadoras Veículos …" at bounding box center [506, 222] width 1012 height 444
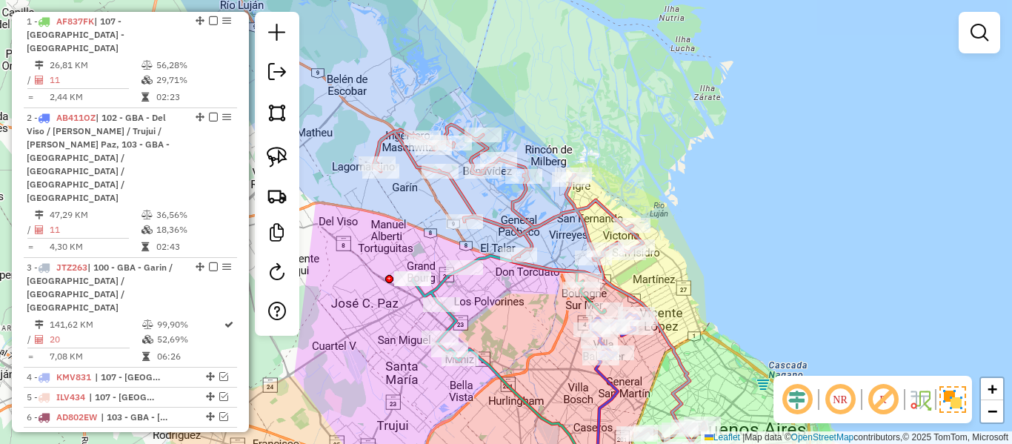
click at [464, 193] on icon at bounding box center [508, 201] width 270 height 154
select select "**********"
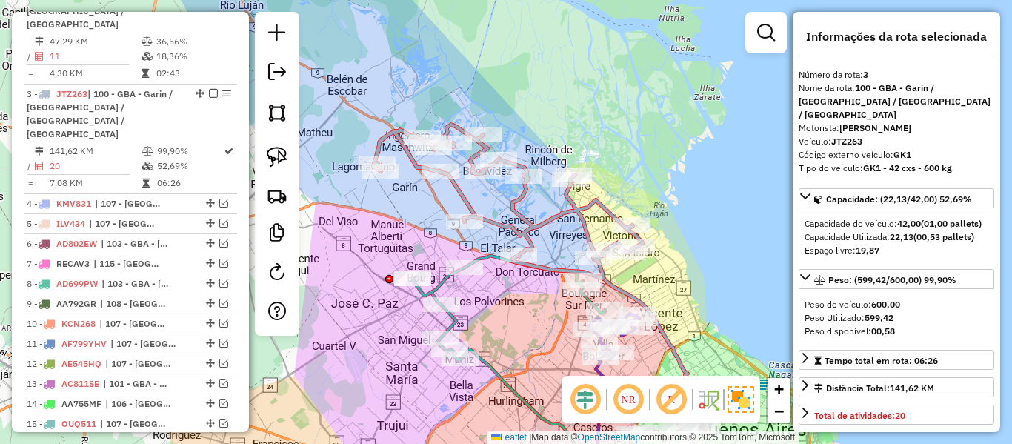
scroll to position [763, 0]
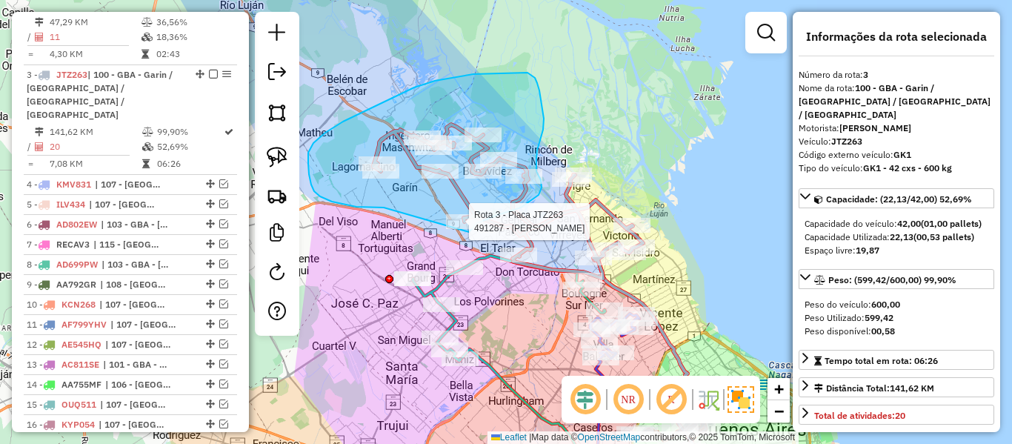
drag, startPoint x: 332, startPoint y: 202, endPoint x: 443, endPoint y: 238, distance: 116.9
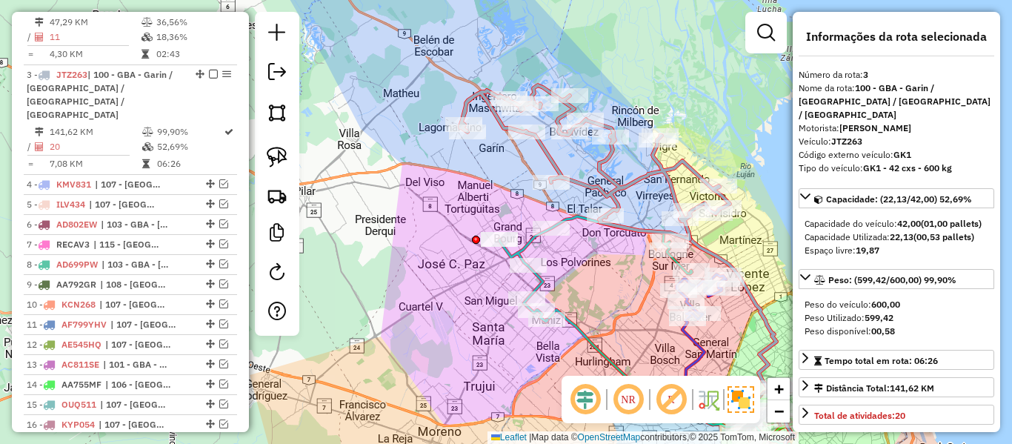
drag, startPoint x: 455, startPoint y: 202, endPoint x: 471, endPoint y: 188, distance: 21.5
click at [491, 182] on div "Janela de atendimento Grade de atendimento Capacidade Transportadoras Veículos …" at bounding box center [506, 222] width 1012 height 444
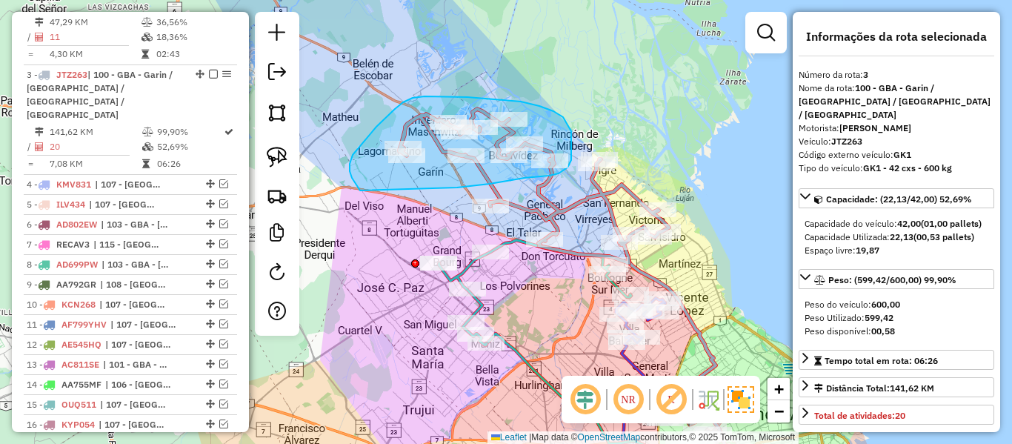
drag, startPoint x: 457, startPoint y: 187, endPoint x: 361, endPoint y: 192, distance: 96.4
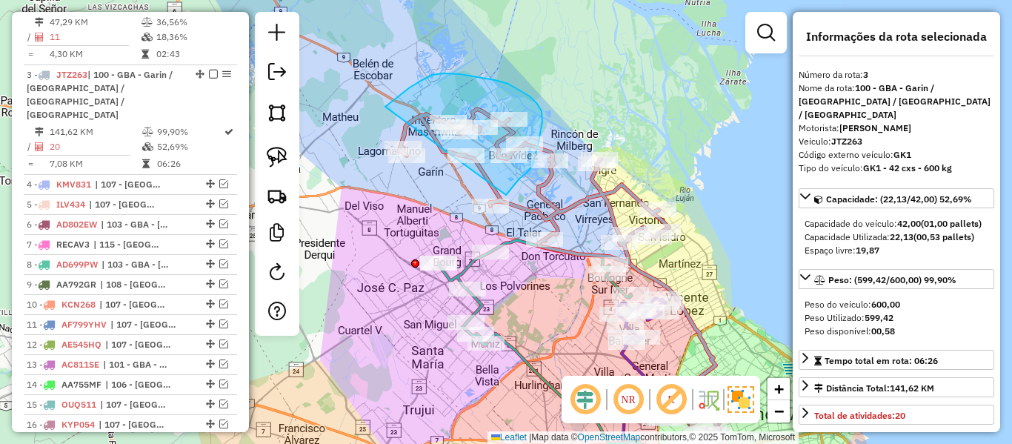
drag, startPoint x: 519, startPoint y: 179, endPoint x: 366, endPoint y: 191, distance: 153.9
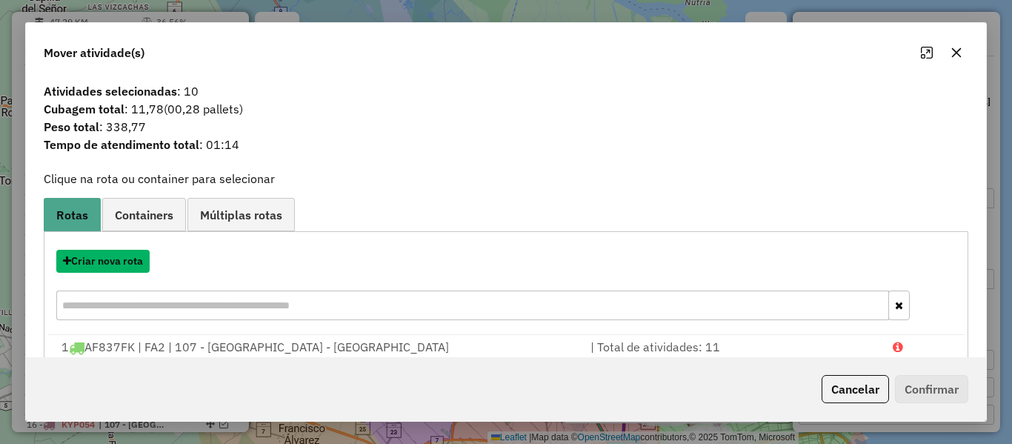
click at [124, 259] on button "Criar nova rota" at bounding box center [102, 261] width 93 height 23
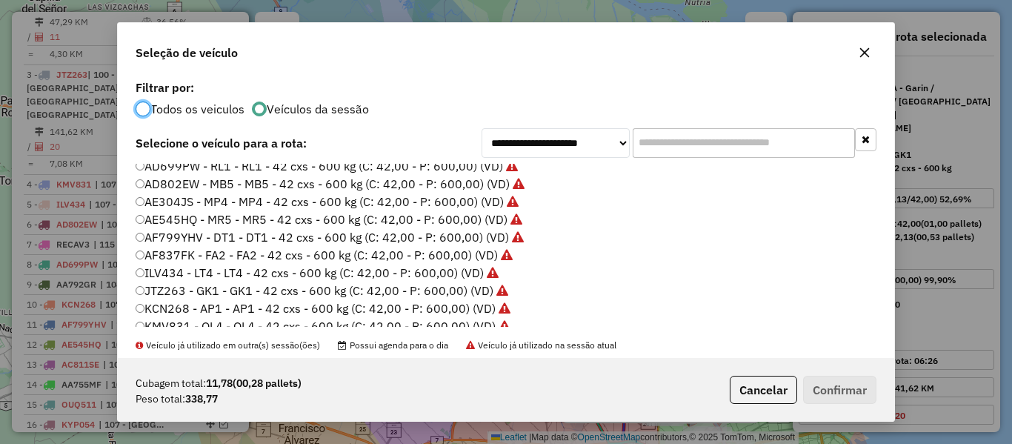
scroll to position [222, 0]
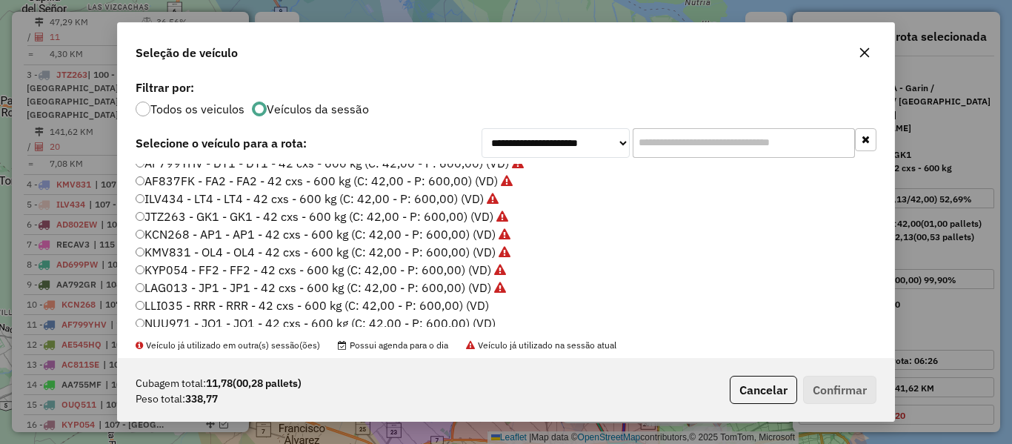
click at [471, 302] on label "LLI035 - RRR - RRR - 42 cxs - 600 kg (C: 42,00 - P: 600,00) (VD)" at bounding box center [312, 305] width 353 height 18
click at [853, 391] on button "Confirmar" at bounding box center [839, 390] width 73 height 28
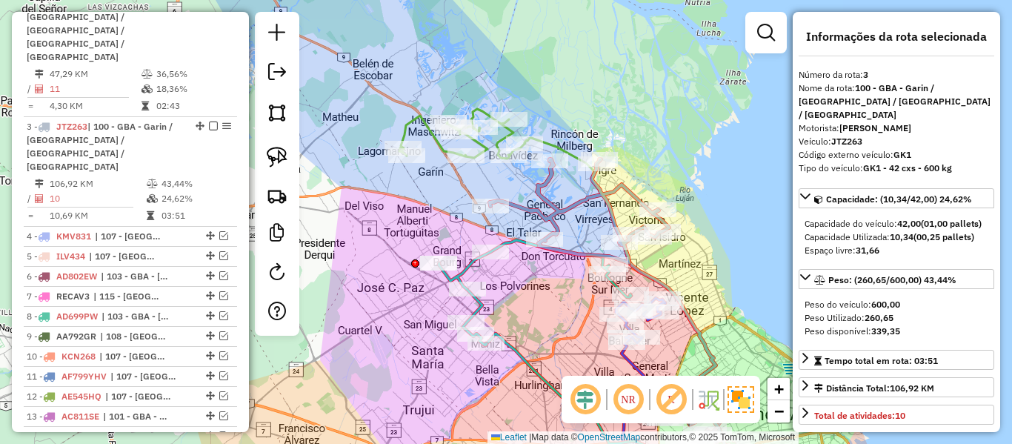
scroll to position [763, 0]
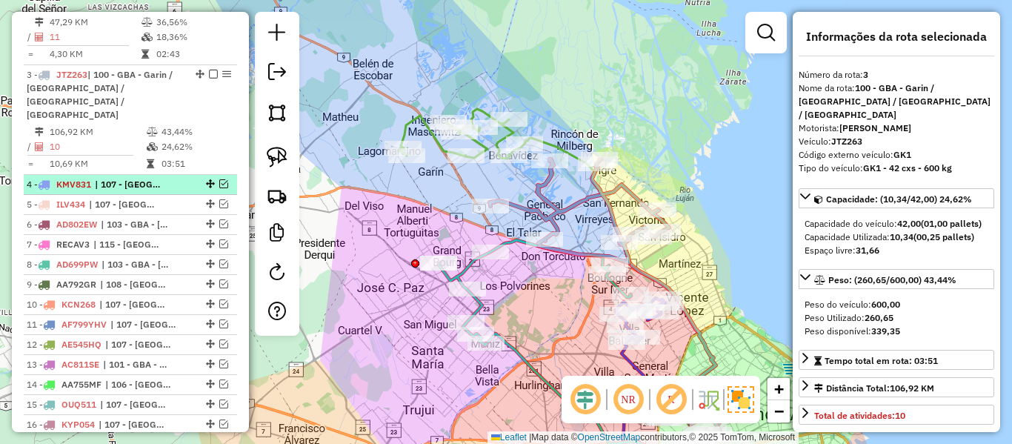
drag, startPoint x: 182, startPoint y: 108, endPoint x: 214, endPoint y: 106, distance: 31.9
click at [185, 178] on div "4 - KMV831 | 107 - Ciudad Autónoma de Buenos Aires - CABA" at bounding box center [130, 184] width 207 height 13
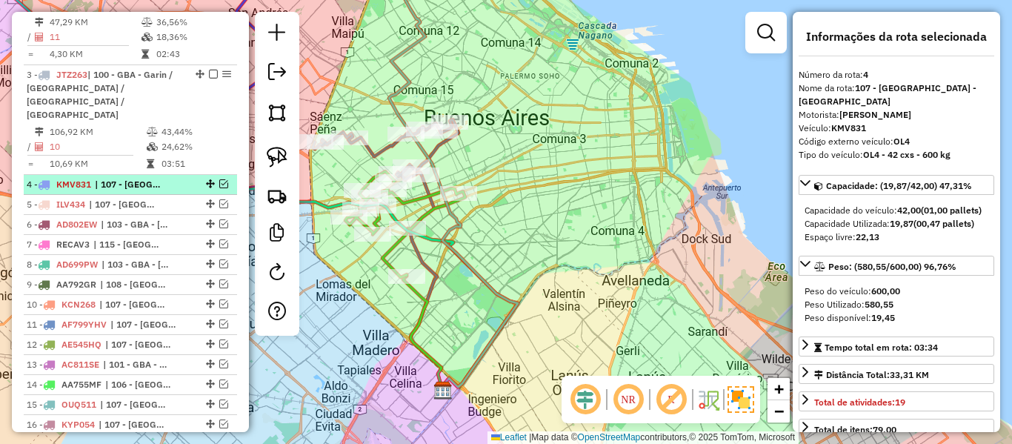
click at [219, 179] on em at bounding box center [223, 183] width 9 height 9
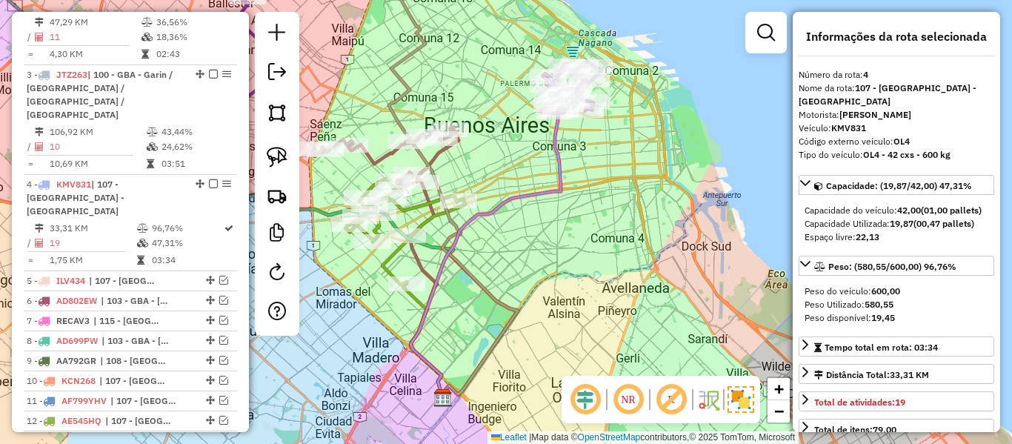
drag, startPoint x: 600, startPoint y: 150, endPoint x: 591, endPoint y: 219, distance: 68.9
click at [591, 219] on div "Janela de atendimento Grade de atendimento Capacidade Transportadoras Veículos …" at bounding box center [506, 222] width 1012 height 444
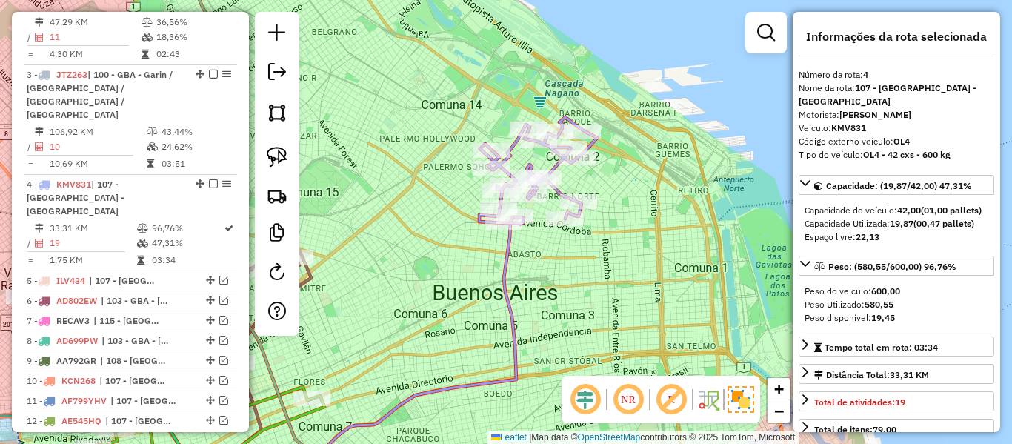
drag, startPoint x: 636, startPoint y: 180, endPoint x: 631, endPoint y: 157, distance: 23.6
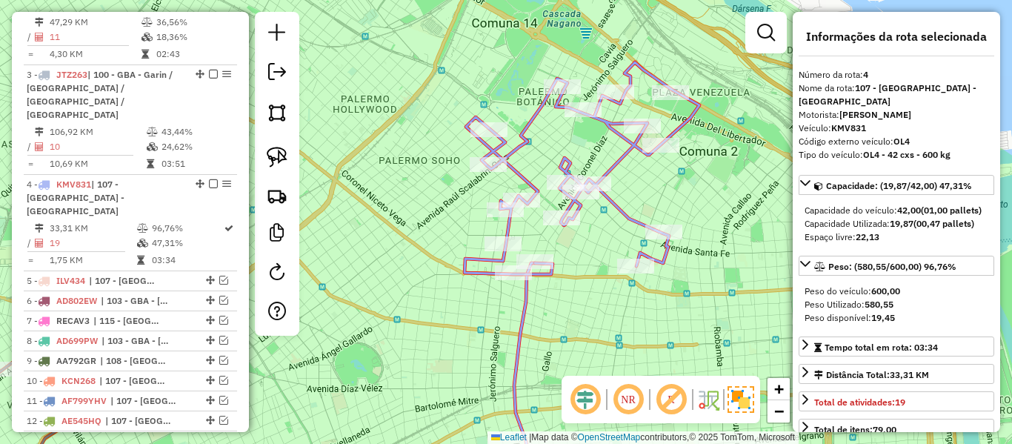
click at [600, 168] on icon at bounding box center [582, 168] width 235 height 212
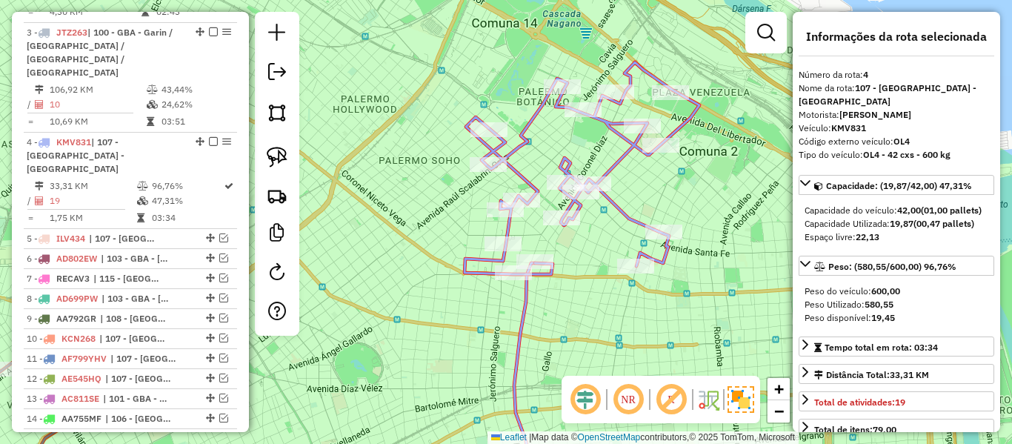
scroll to position [846, 0]
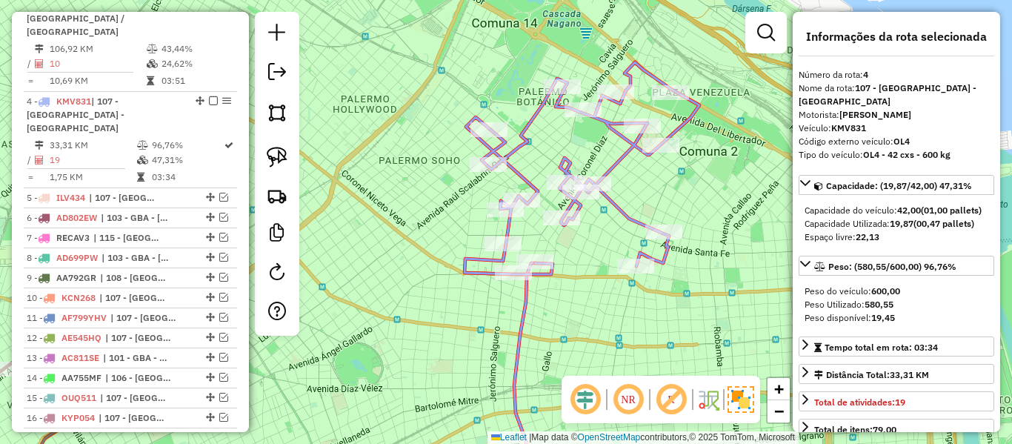
drag, startPoint x: 616, startPoint y: 179, endPoint x: 518, endPoint y: 189, distance: 98.4
click at [517, 188] on div "Janela de atendimento Grade de atendimento Capacidade Transportadoras Veículos …" at bounding box center [506, 222] width 1012 height 444
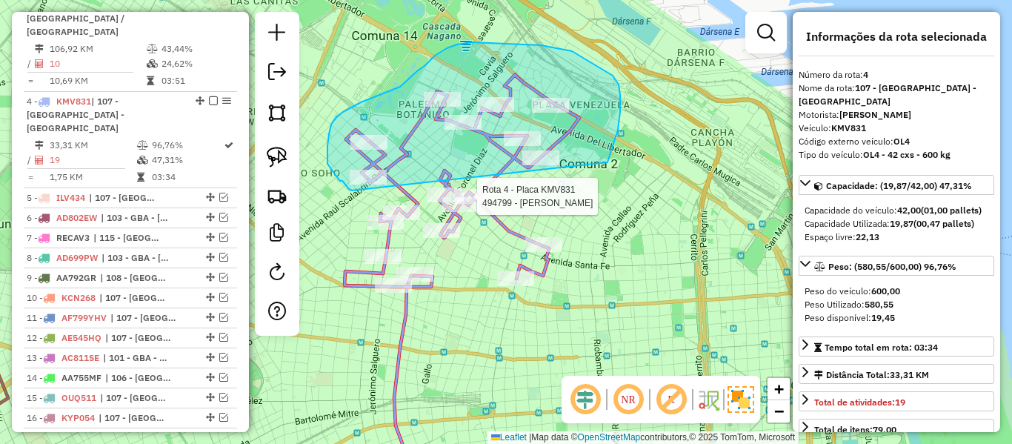
drag, startPoint x: 618, startPoint y: 130, endPoint x: 353, endPoint y: 190, distance: 272.2
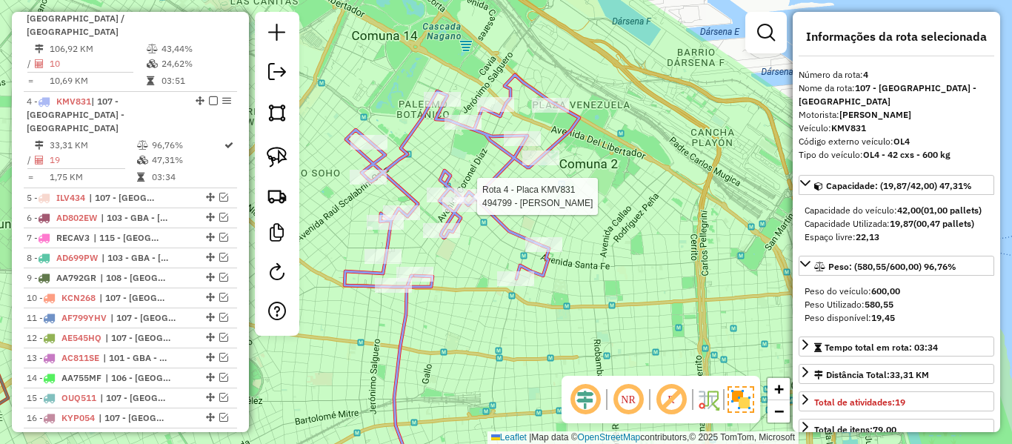
click at [628, 166] on div "Rota 4 - Placa KMV831 494799 - Juan Martin Redondo Janela de atendimento Grade …" at bounding box center [506, 222] width 1012 height 444
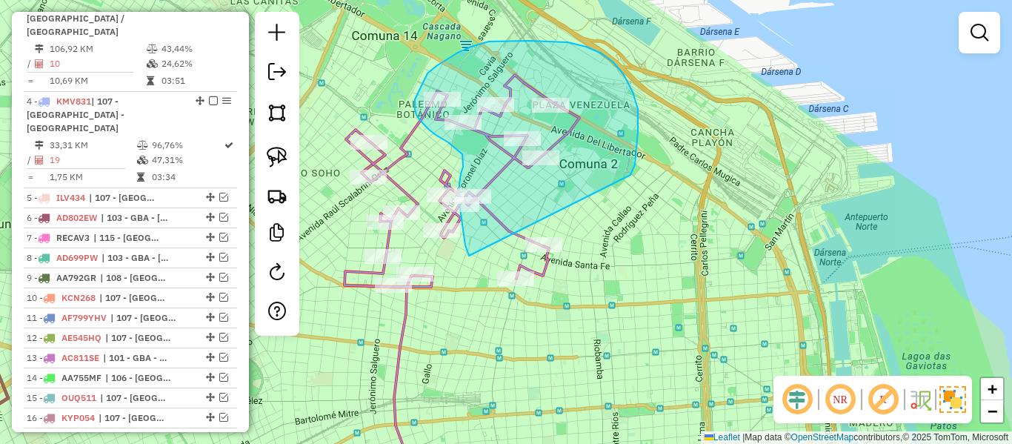
drag, startPoint x: 631, startPoint y: 175, endPoint x: 607, endPoint y: 293, distance: 120.9
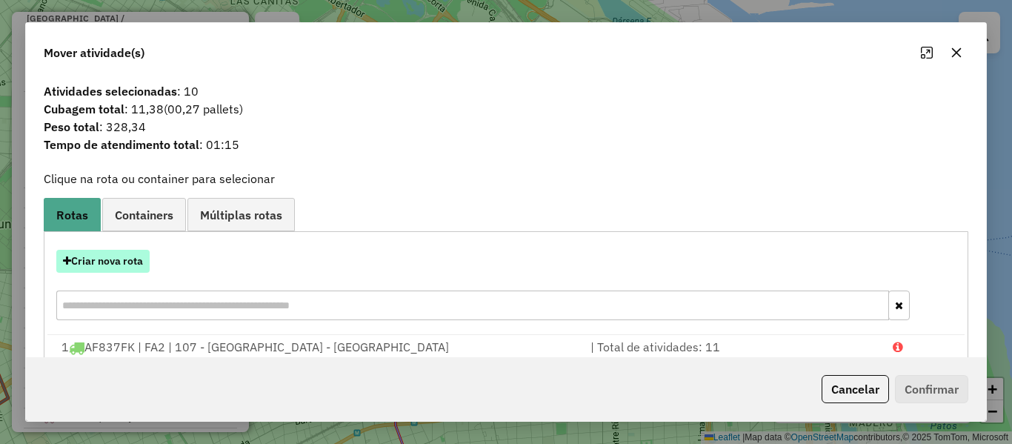
click at [133, 265] on button "Criar nova rota" at bounding box center [102, 261] width 93 height 23
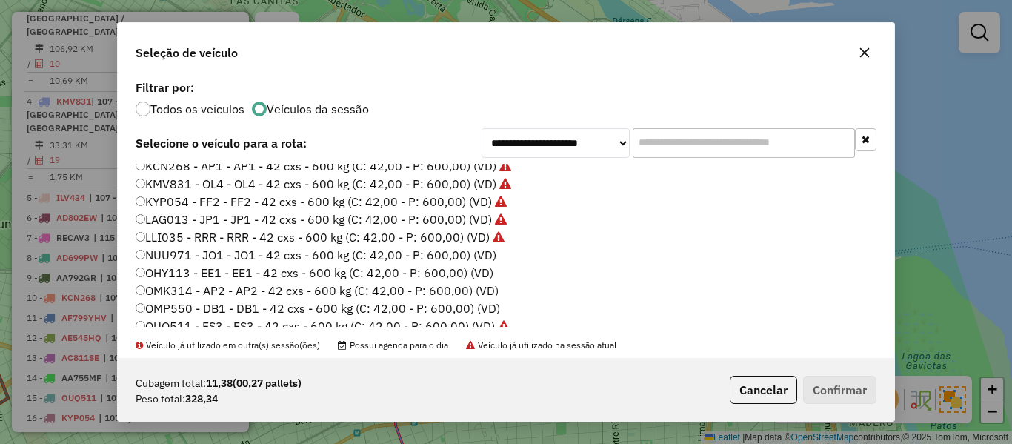
scroll to position [296, 0]
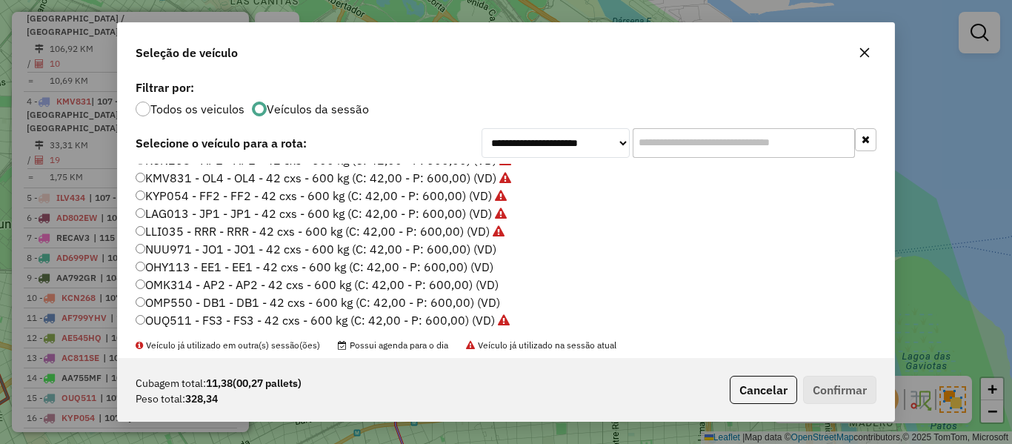
click at [463, 245] on label "NUU971 - JO1 - JO1 - 42 cxs - 600 kg (C: 42,00 - P: 600,00) (VD)" at bounding box center [316, 249] width 361 height 18
drag, startPoint x: 835, startPoint y: 370, endPoint x: 834, endPoint y: 387, distance: 17.1
click at [834, 377] on div "Cubagem total: 11,38 (00,27 pallets) Peso total: 328,34 Cancelar Confirmar" at bounding box center [506, 390] width 777 height 64
click at [832, 382] on button "Confirmar" at bounding box center [839, 390] width 73 height 28
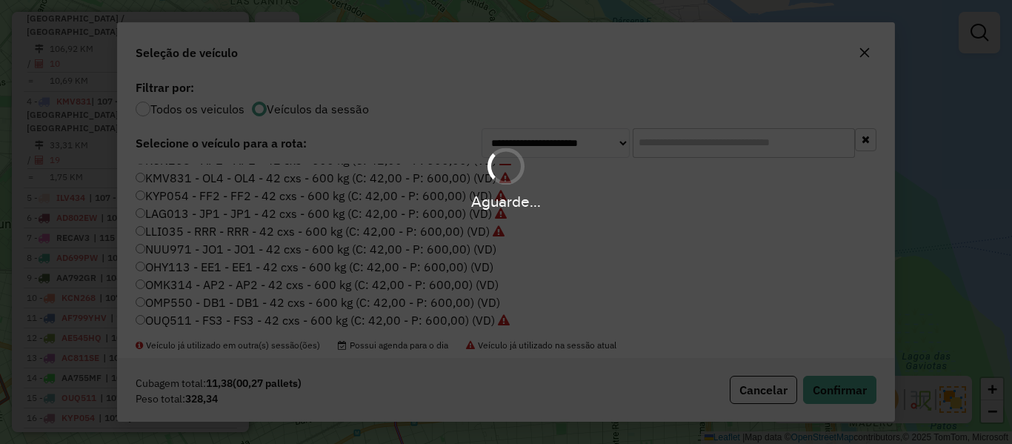
scroll to position [763, 0]
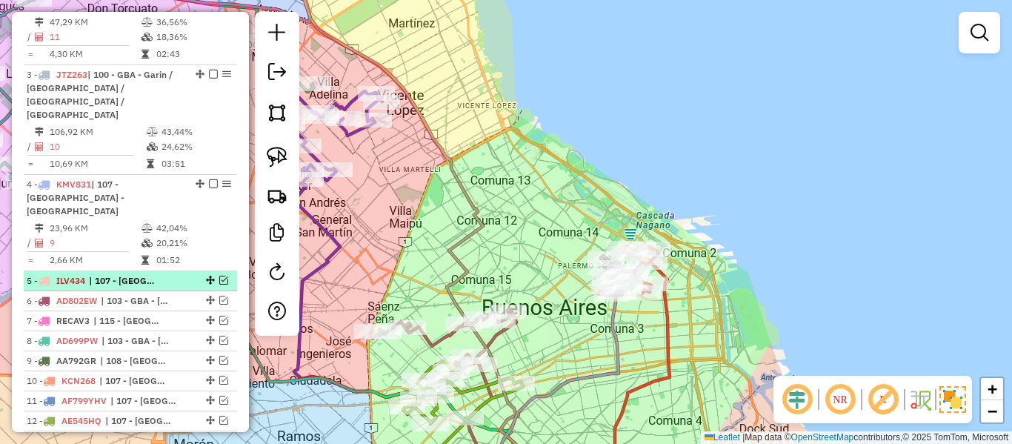
click at [150, 271] on li "5 - ILV434 | 107 - Ciudad Autónoma de Buenos Aires - CABA" at bounding box center [130, 281] width 213 height 20
select select "**********"
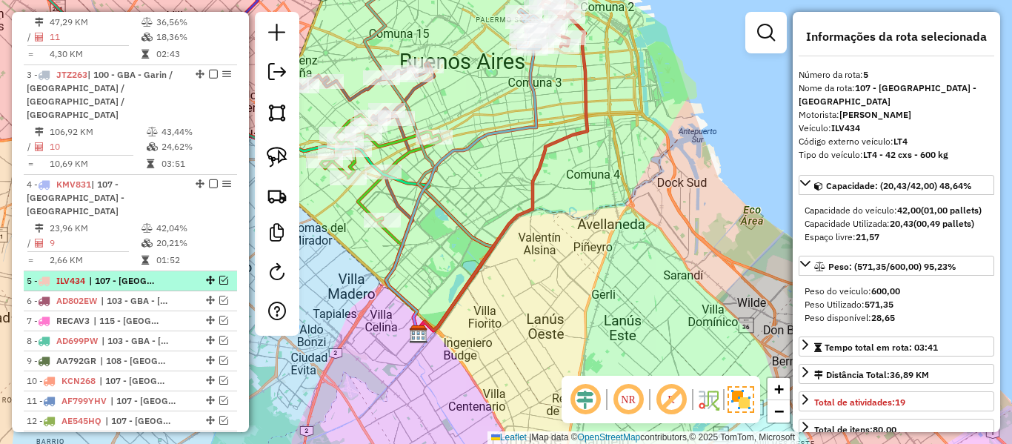
click at [223, 276] on div at bounding box center [209, 280] width 44 height 9
click at [219, 276] on em at bounding box center [223, 280] width 9 height 9
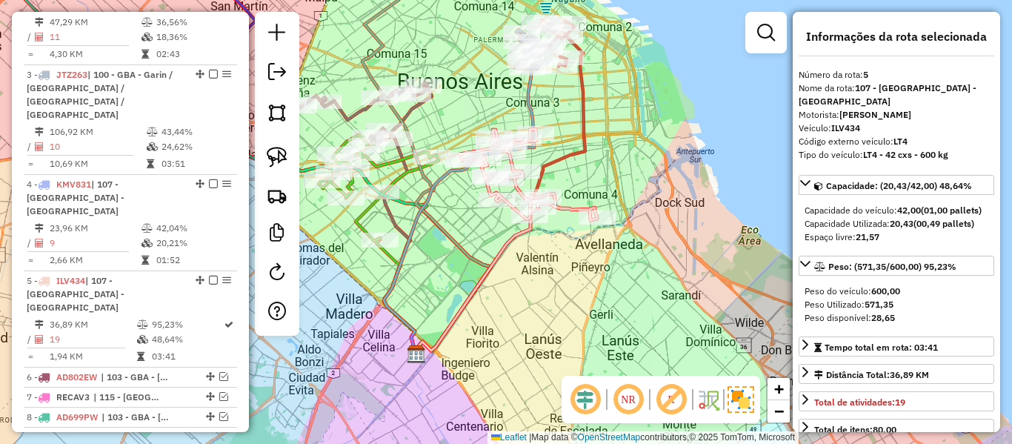
drag, startPoint x: 659, startPoint y: 274, endPoint x: 575, endPoint y: 241, distance: 90.1
click at [656, 305] on div "Janela de atendimento Grade de atendimento Capacidade Transportadoras Veículos …" at bounding box center [506, 222] width 1012 height 444
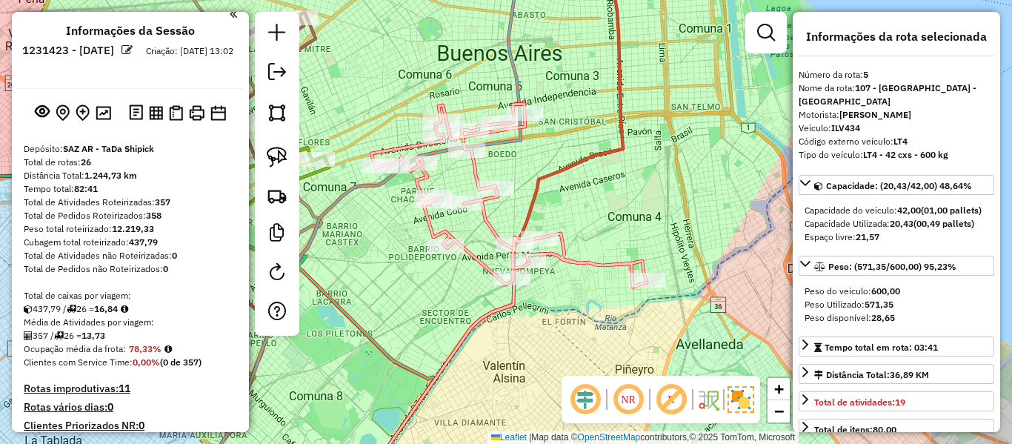
scroll to position [0, 0]
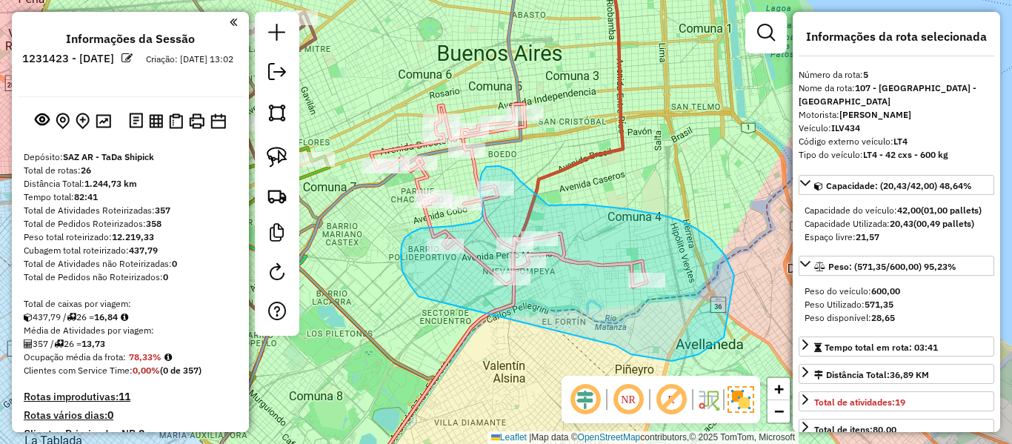
drag, startPoint x: 699, startPoint y: 354, endPoint x: 513, endPoint y: 321, distance: 189.0
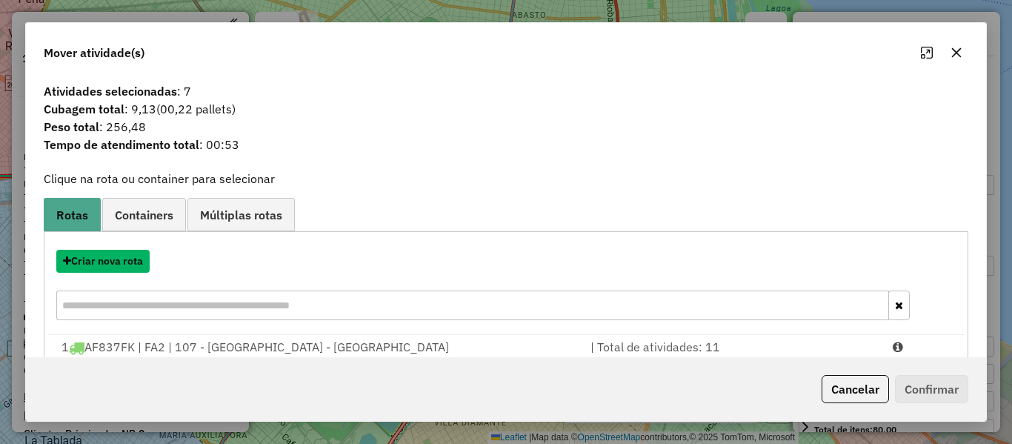
click at [113, 259] on button "Criar nova rota" at bounding box center [102, 261] width 93 height 23
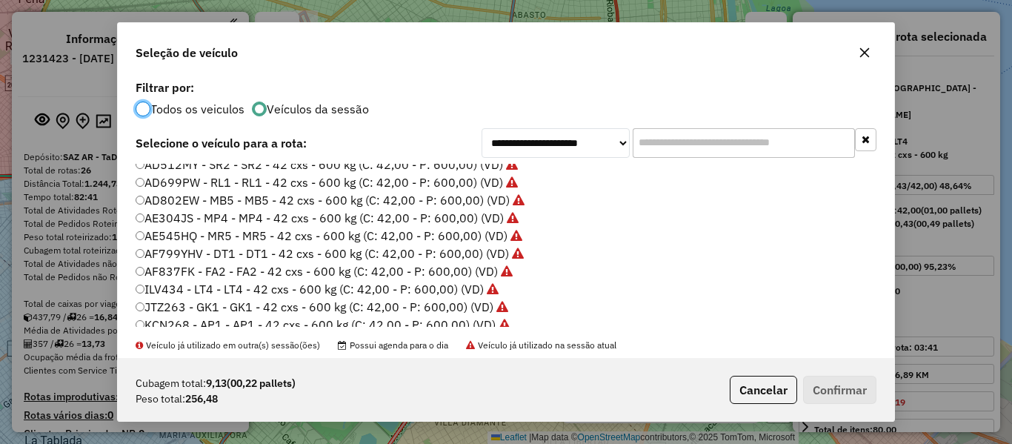
scroll to position [296, 0]
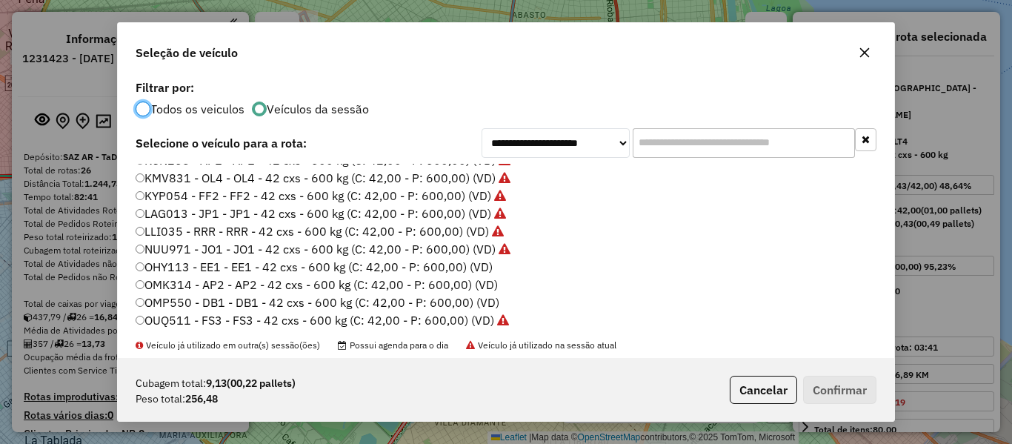
click at [486, 268] on label "OHY113 - EE1 - EE1 - 42 cxs - 600 kg (C: 42,00 - P: 600,00) (VD)" at bounding box center [314, 267] width 357 height 18
drag, startPoint x: 892, startPoint y: 425, endPoint x: 849, endPoint y: 388, distance: 56.7
click at [886, 416] on div "**********" at bounding box center [506, 222] width 1012 height 444
click at [849, 388] on button "Confirmar" at bounding box center [839, 390] width 73 height 28
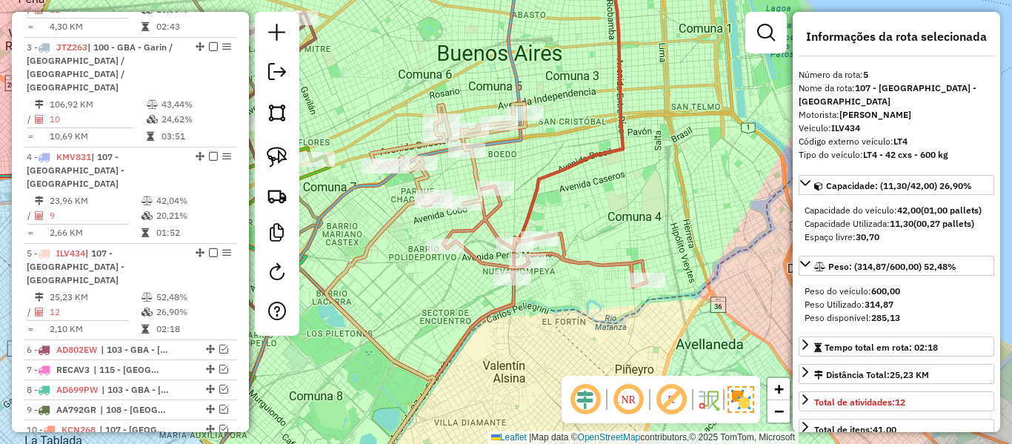
scroll to position [929, 0]
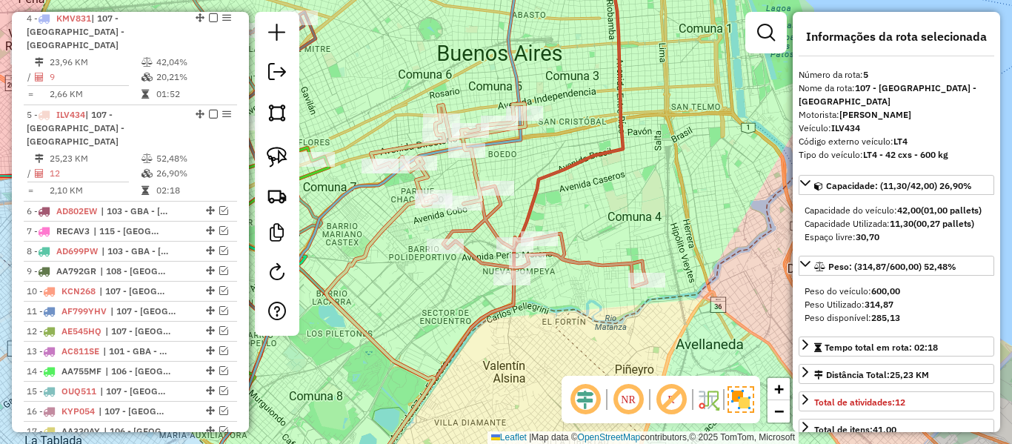
drag, startPoint x: 620, startPoint y: 242, endPoint x: 571, endPoint y: 206, distance: 60.5
click at [620, 241] on div "Janela de atendimento Grade de atendimento Capacidade Transportadoras Veículos …" at bounding box center [506, 222] width 1012 height 444
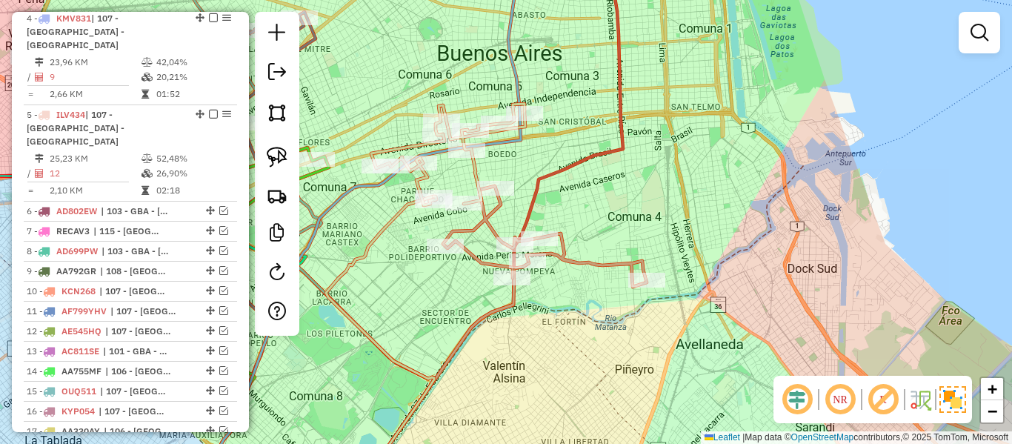
click at [479, 173] on icon at bounding box center [448, 155] width 154 height 102
select select "**********"
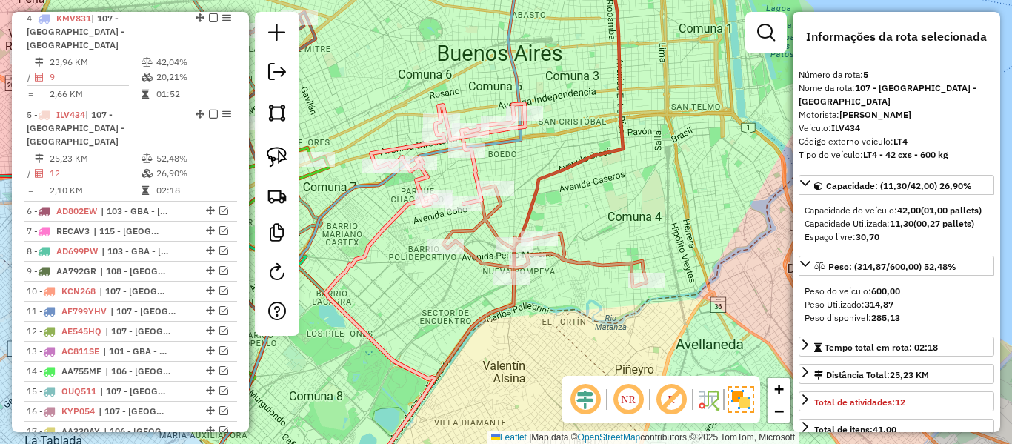
click at [594, 261] on icon at bounding box center [545, 236] width 204 height 101
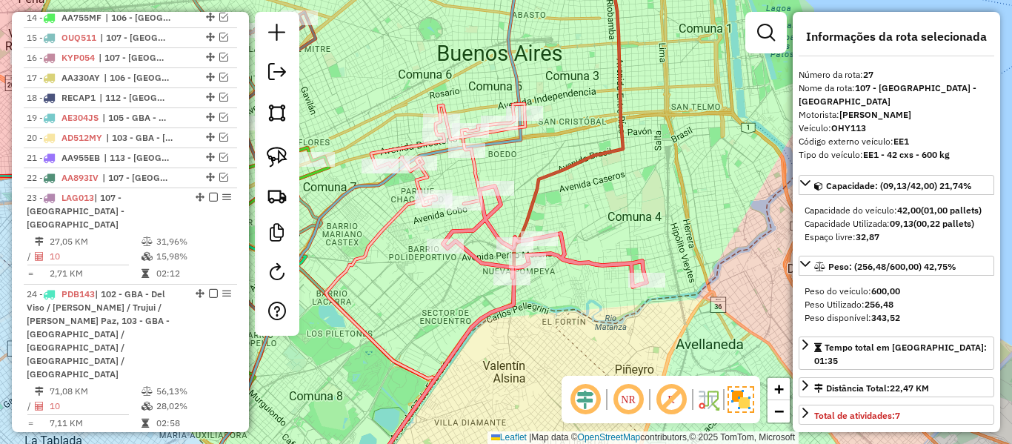
scroll to position [1432, 0]
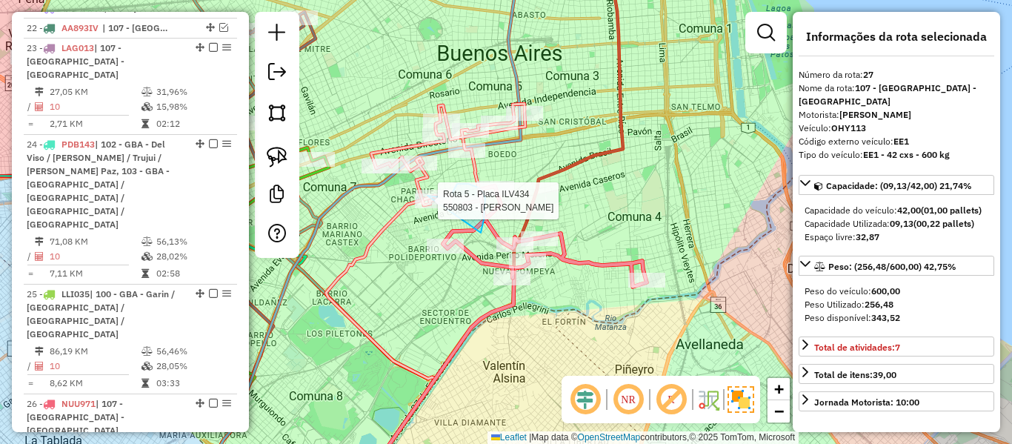
drag, startPoint x: 485, startPoint y: 213, endPoint x: 405, endPoint y: 224, distance: 80.0
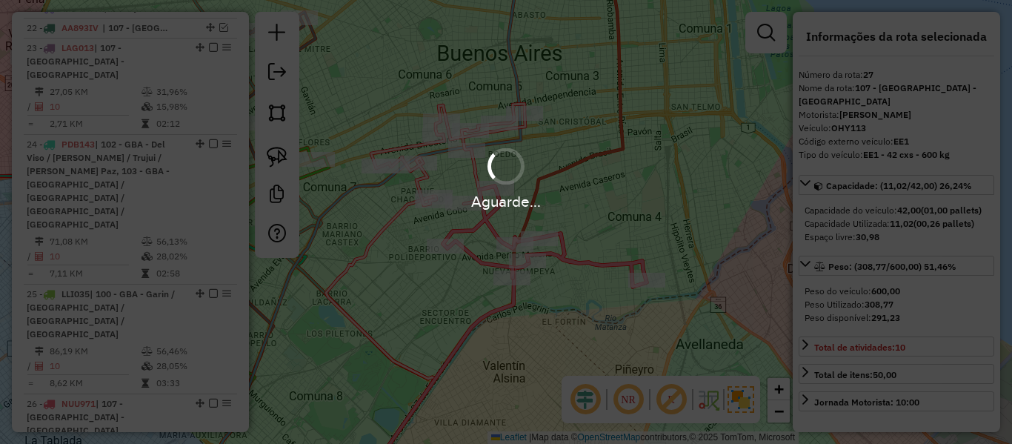
select select "**********"
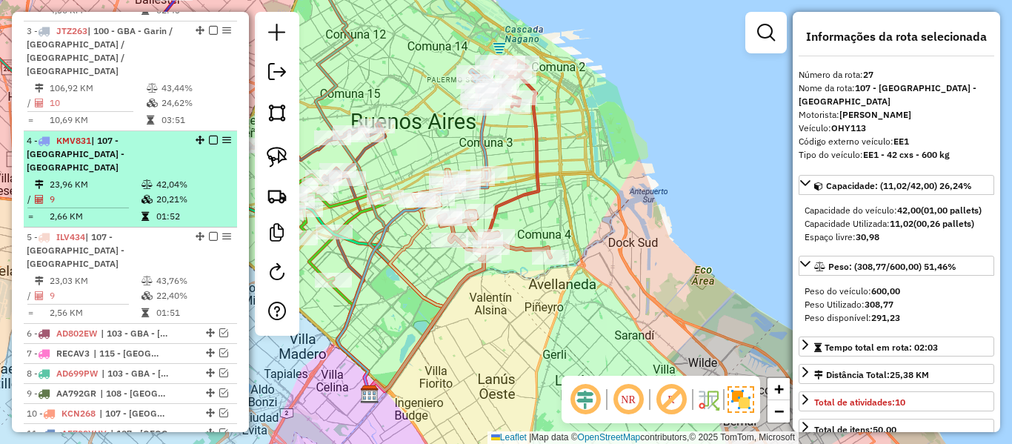
scroll to position [815, 0]
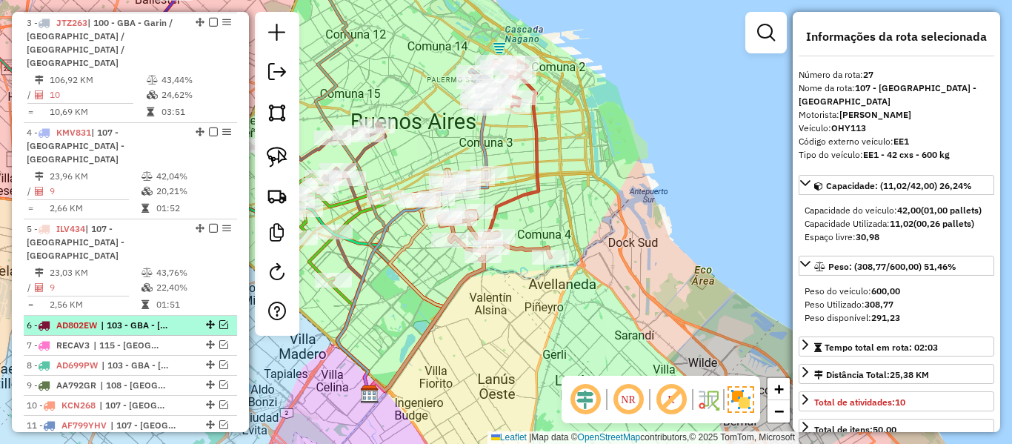
click at [178, 316] on li "6 - AD802EW | 103 - GBA - Boulogne Sur / Villa Adelina / Villa Udaondo / Casero…" at bounding box center [130, 326] width 213 height 20
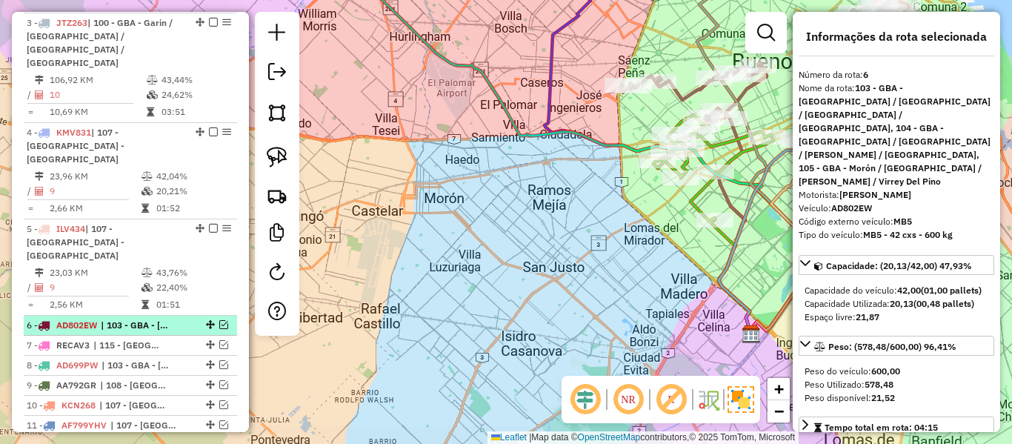
click at [219, 320] on em at bounding box center [223, 324] width 9 height 9
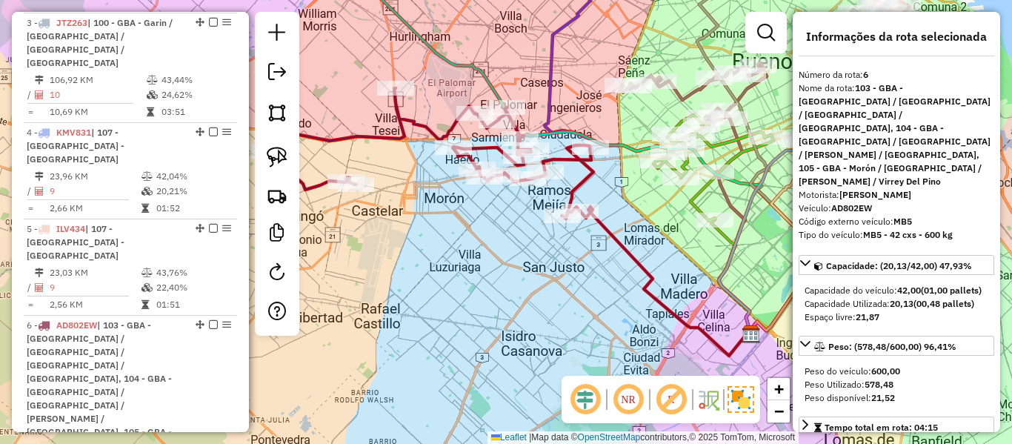
drag, startPoint x: 637, startPoint y: 313, endPoint x: 755, endPoint y: 333, distance: 120.2
click at [754, 334] on div "Janela de atendimento Grade de atendimento Capacidade Transportadoras Veículos …" at bounding box center [506, 222] width 1012 height 444
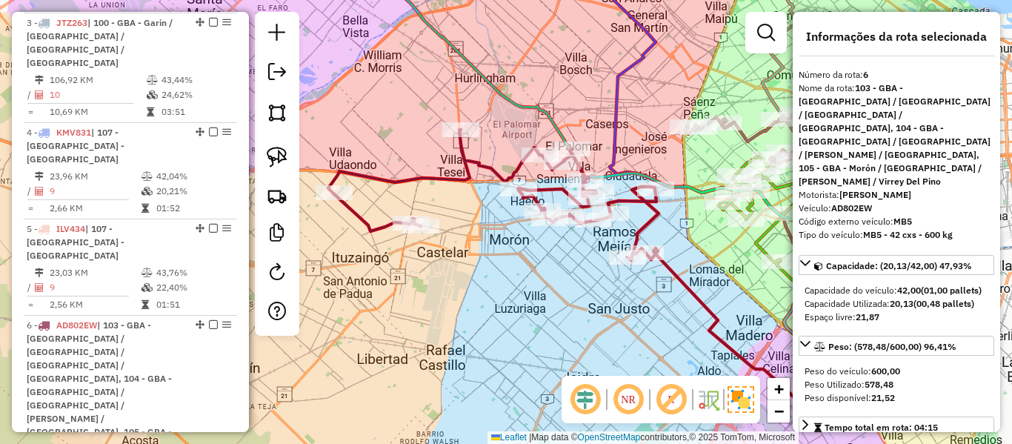
drag, startPoint x: 516, startPoint y: 295, endPoint x: 491, endPoint y: 293, distance: 25.3
click at [491, 293] on div "Janela de atendimento Grade de atendimento Capacidade Transportadoras Veículos …" at bounding box center [506, 222] width 1012 height 444
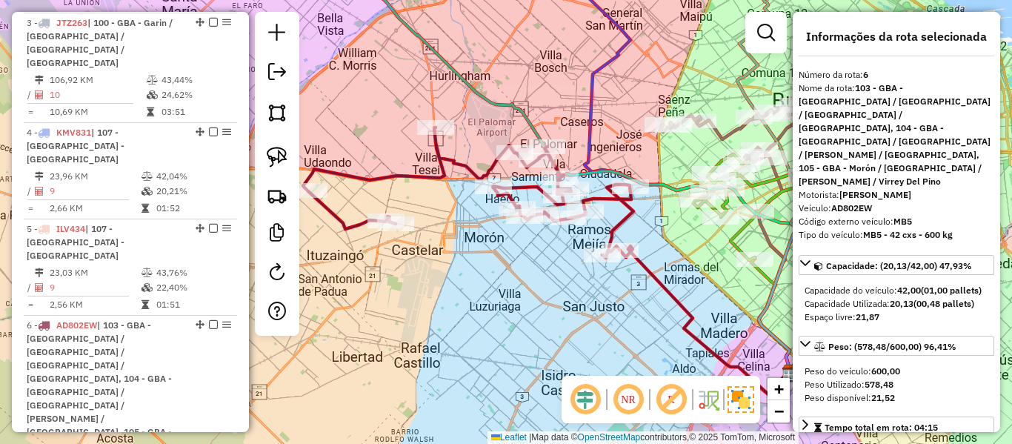
click at [445, 177] on icon at bounding box center [468, 192] width 331 height 130
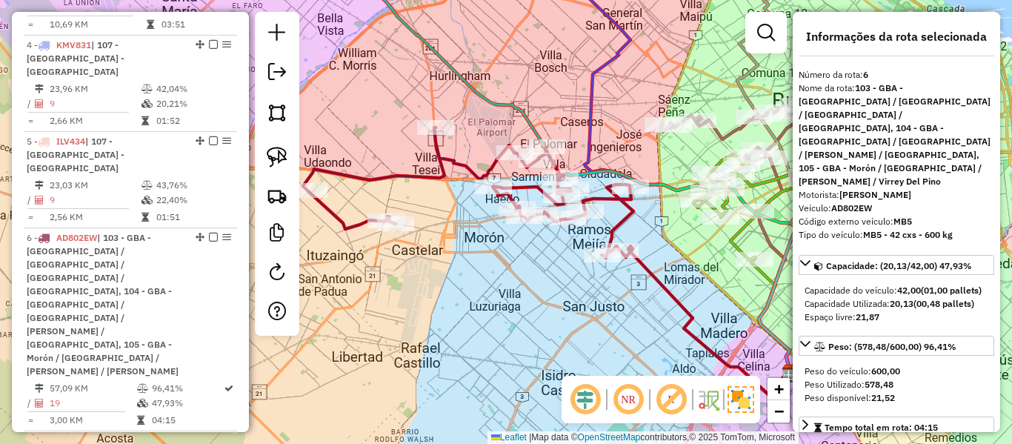
scroll to position [1012, 0]
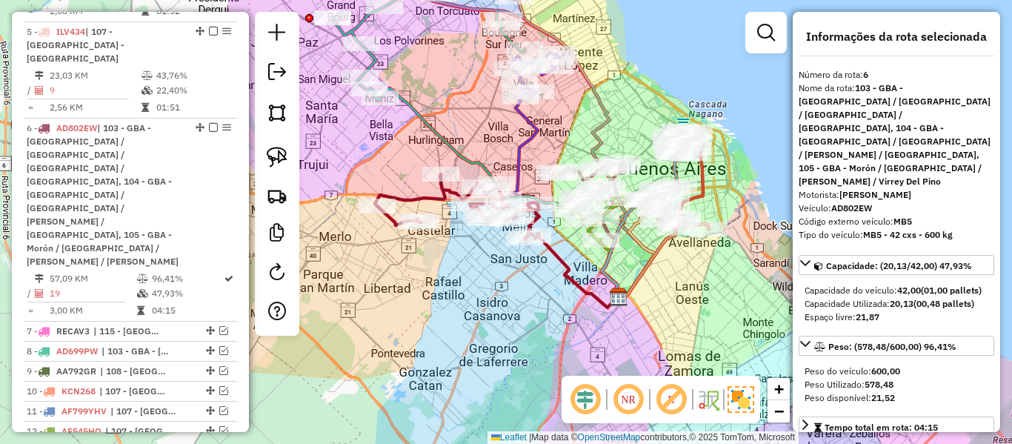
drag, startPoint x: 442, startPoint y: 242, endPoint x: 443, endPoint y: 250, distance: 8.2
click at [442, 247] on div "Janela de atendimento Grade de atendimento Capacidade Transportadoras Veículos …" at bounding box center [506, 222] width 1012 height 444
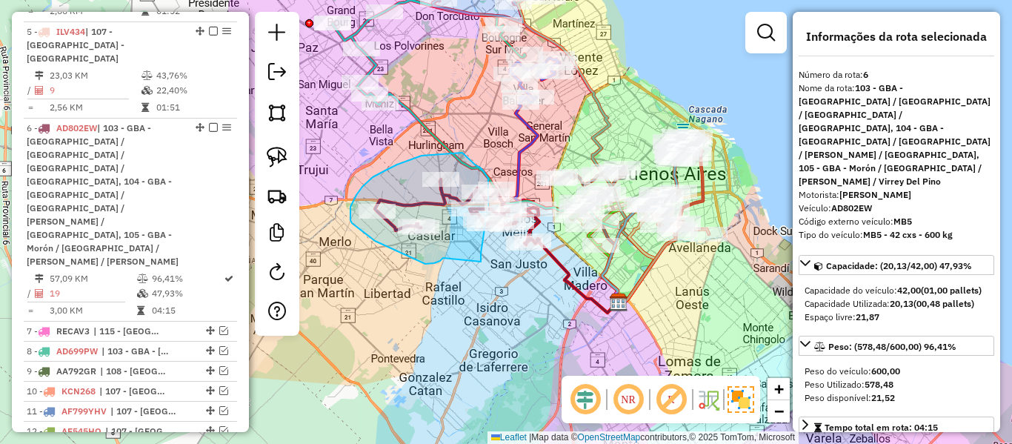
drag, startPoint x: 443, startPoint y: 258, endPoint x: 479, endPoint y: 270, distance: 37.5
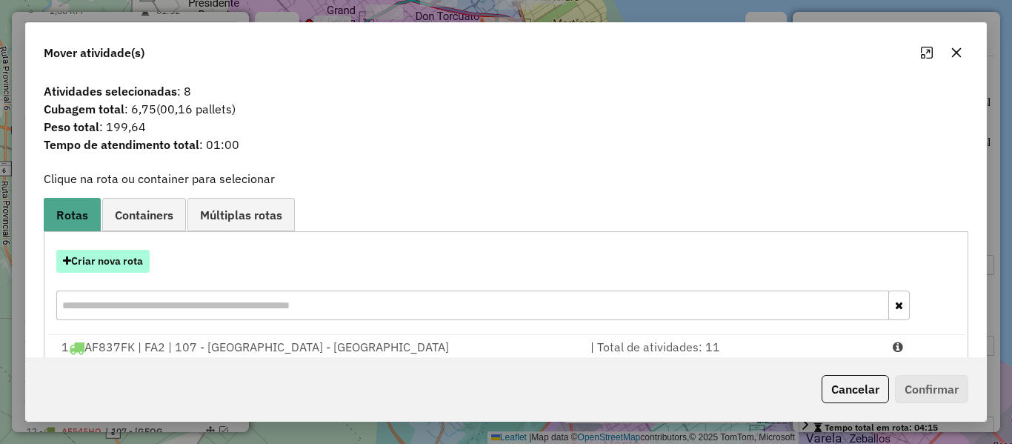
click at [79, 259] on button "Criar nova rota" at bounding box center [102, 261] width 93 height 23
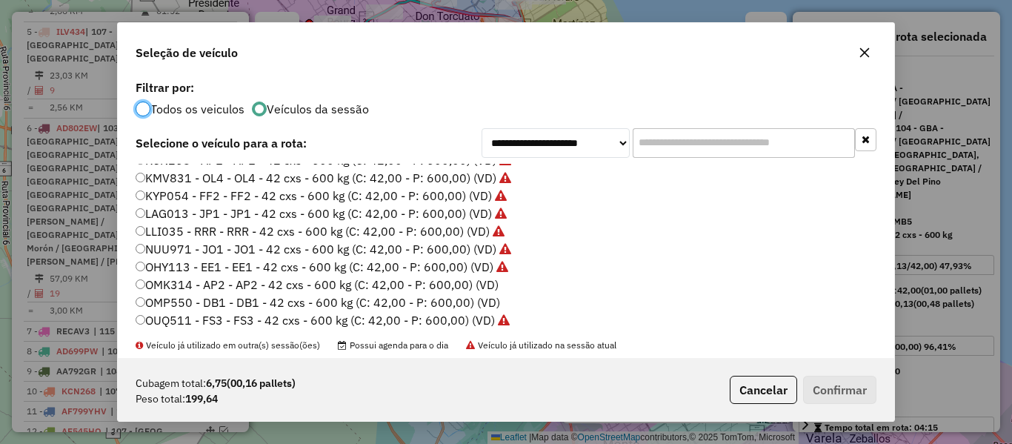
scroll to position [371, 0]
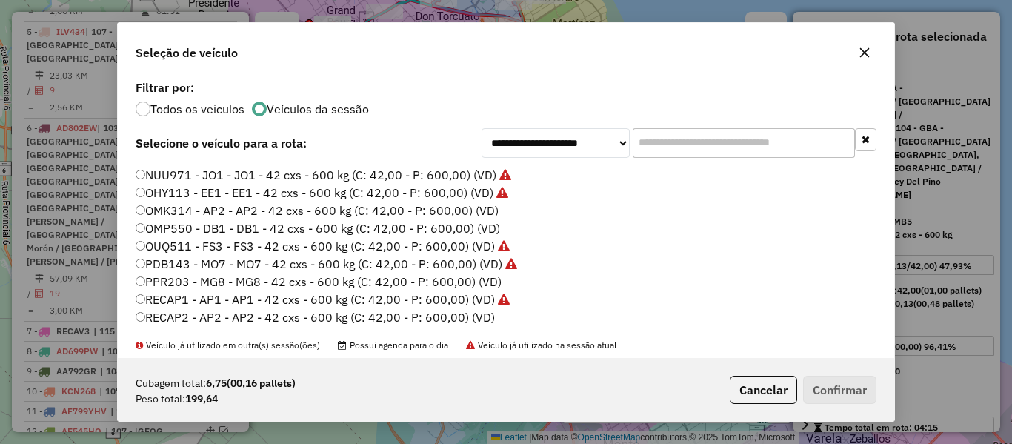
click at [479, 208] on label "OMK314 - AP2 - AP2 - 42 cxs - 600 kg (C: 42,00 - P: 600,00) (VD)" at bounding box center [317, 211] width 363 height 18
drag, startPoint x: 823, startPoint y: 393, endPoint x: 718, endPoint y: 299, distance: 141.1
click at [823, 393] on button "Confirmar" at bounding box center [839, 390] width 73 height 28
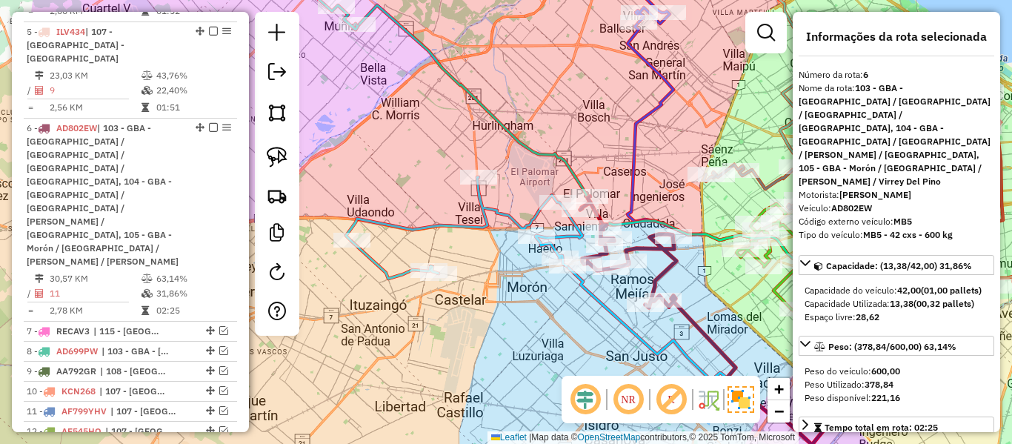
click at [491, 224] on icon at bounding box center [464, 228] width 236 height 102
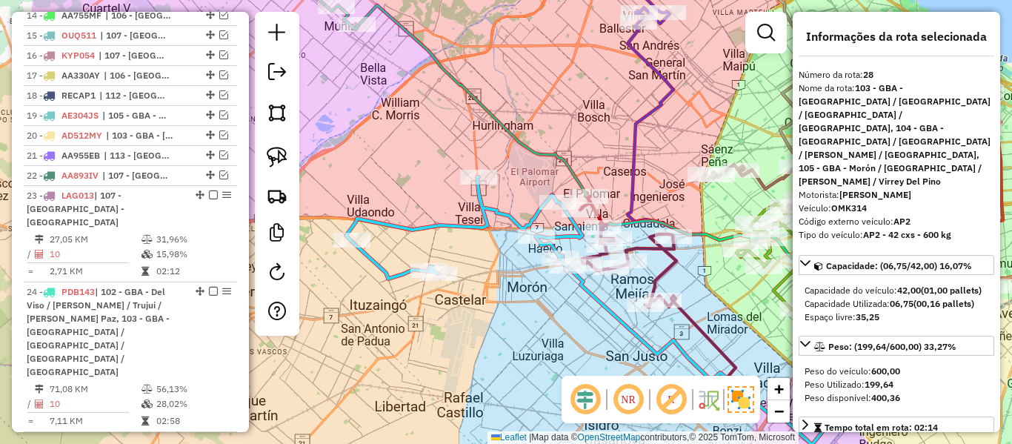
scroll to position [1712, 0]
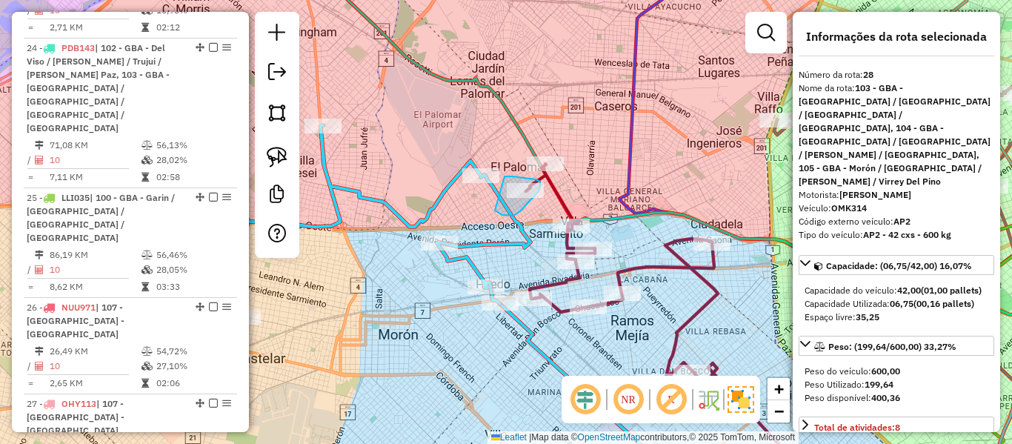
drag, startPoint x: 502, startPoint y: 215, endPoint x: 473, endPoint y: 196, distance: 35.4
click at [482, 185] on div "Rota 6 - Placa AD802EW 486983 - Cora Palermo Janela de atendimento Grade de ate…" at bounding box center [506, 222] width 1012 height 444
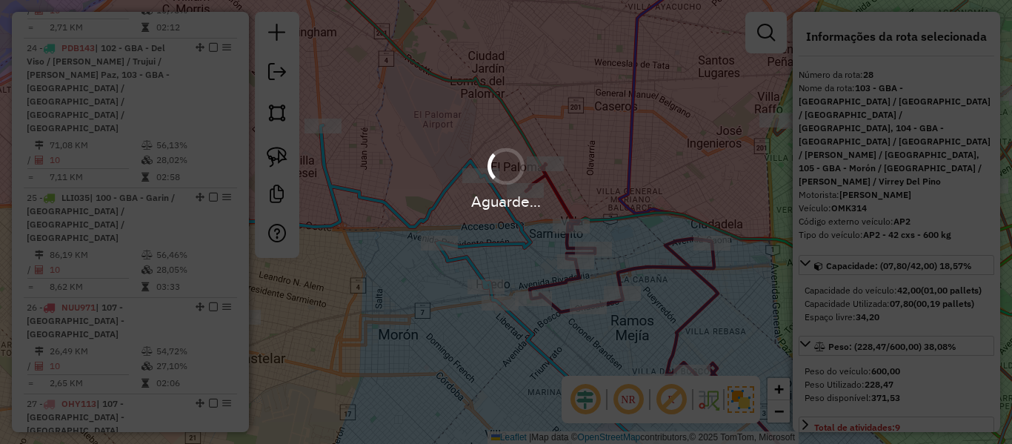
select select "**********"
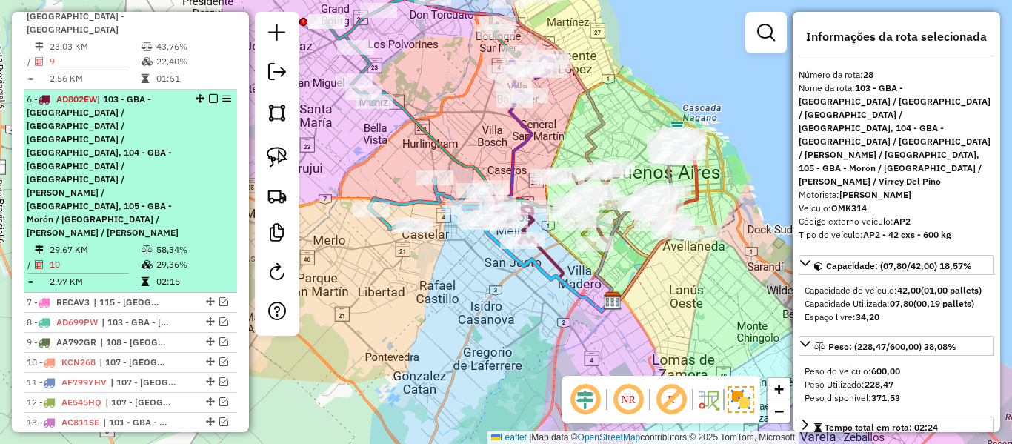
scroll to position [971, 0]
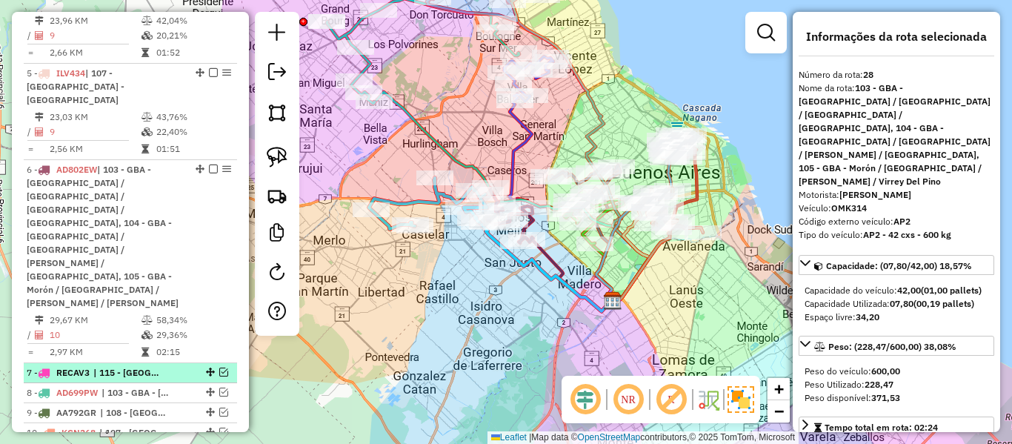
click at [165, 366] on div "7 - RECAV3 | 115 - San José - Plaza de La Democracia" at bounding box center [105, 372] width 157 height 13
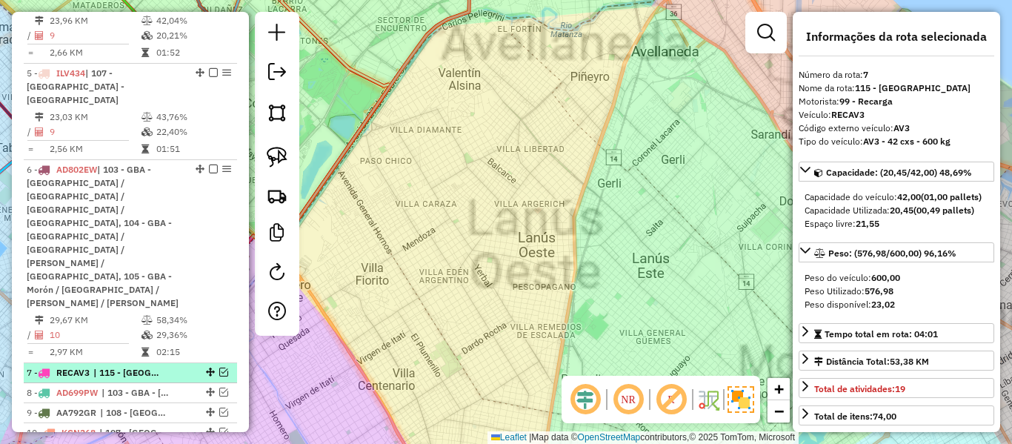
click at [221, 368] on em at bounding box center [223, 372] width 9 height 9
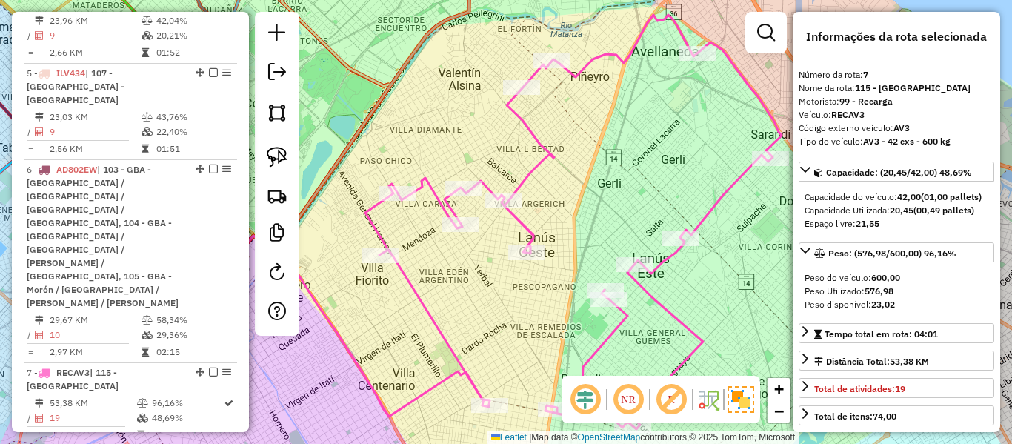
drag, startPoint x: 537, startPoint y: 239, endPoint x: 519, endPoint y: 192, distance: 50.0
click at [519, 193] on div "Rota 7 - Placa RECAV3 536896 - Marcelo Scaglione Janela de atendimento Grade de…" at bounding box center [506, 222] width 1012 height 444
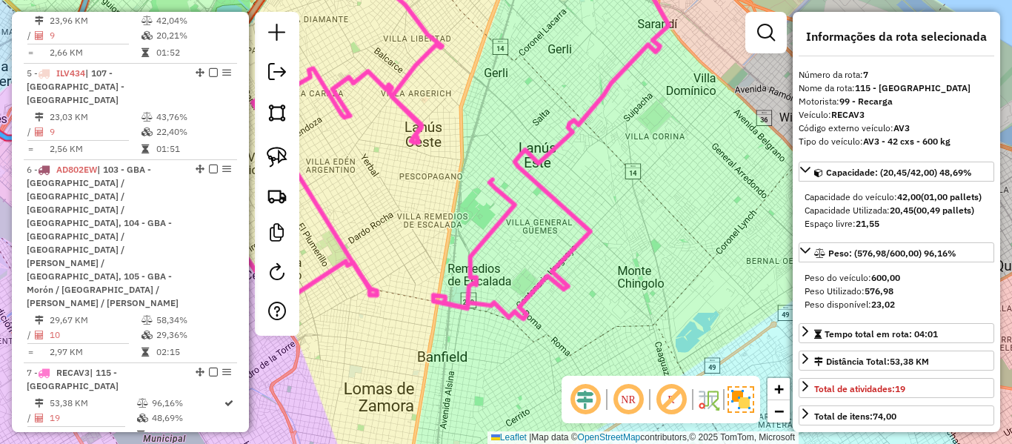
click at [581, 219] on icon at bounding box center [461, 112] width 416 height 414
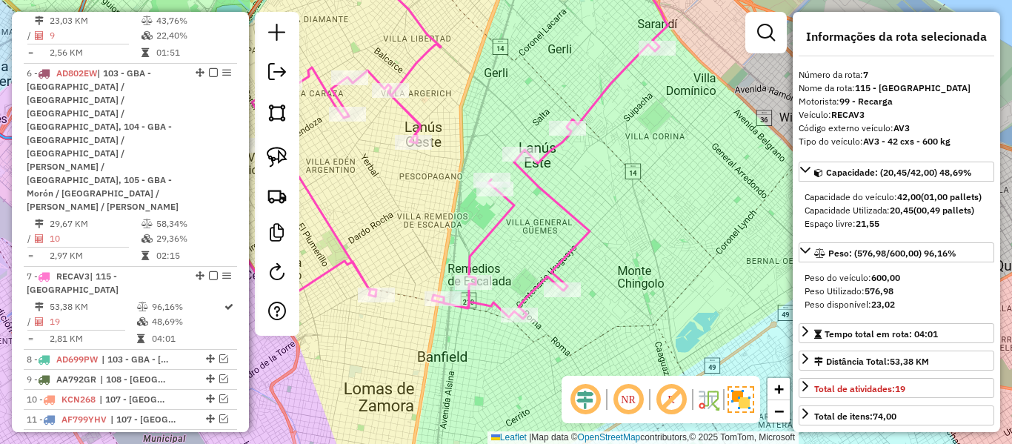
scroll to position [1162, 0]
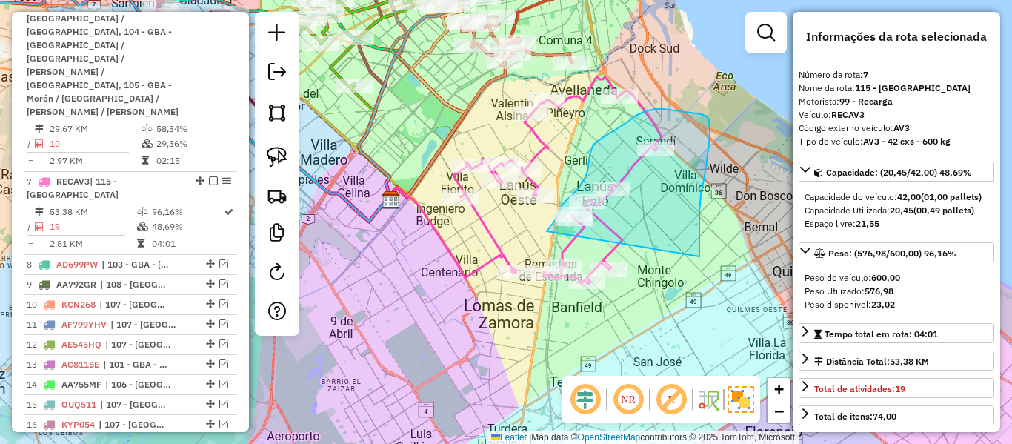
drag, startPoint x: 700, startPoint y: 252, endPoint x: 579, endPoint y: 325, distance: 140.9
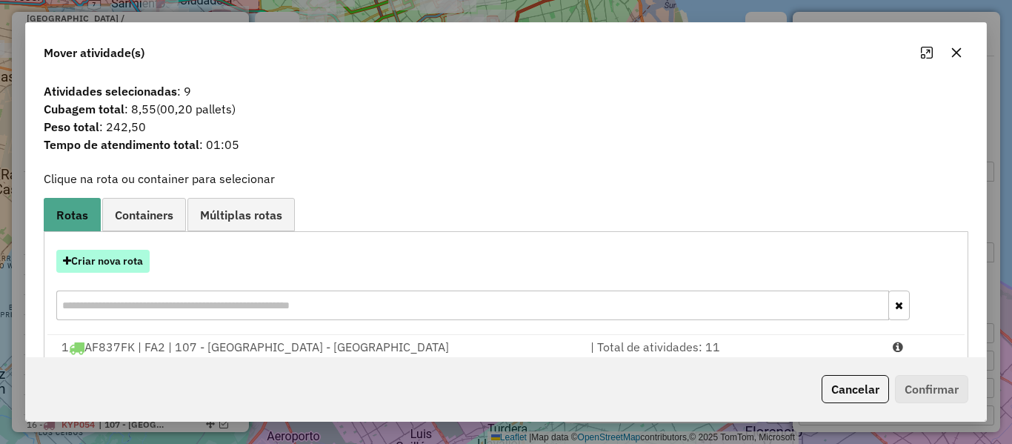
click at [126, 262] on button "Criar nova rota" at bounding box center [102, 261] width 93 height 23
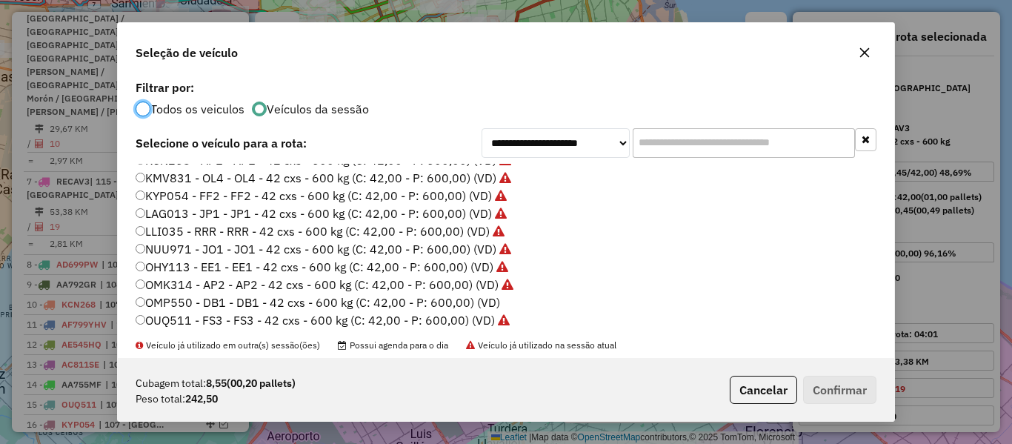
scroll to position [371, 0]
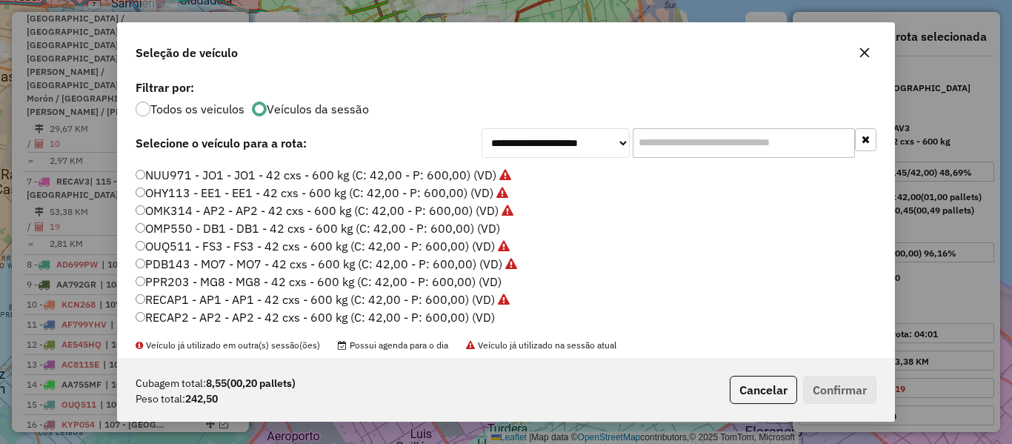
click at [482, 221] on label "OMP550 - DB1 - DB1 - 42 cxs - 600 kg (C: 42,00 - P: 600,00) (VD)" at bounding box center [318, 228] width 365 height 18
click at [483, 231] on label "OMP550 - DB1 - DB1 - 42 cxs - 600 kg (C: 42,00 - P: 600,00) (VD)" at bounding box center [318, 228] width 365 height 18
drag, startPoint x: 888, startPoint y: 404, endPoint x: 869, endPoint y: 396, distance: 20.0
click at [881, 401] on div "Cubagem total: 8,55 (00,20 pallets) Peso total: 242,50 Cancelar Confirmar" at bounding box center [506, 390] width 777 height 64
click at [869, 396] on button "Confirmar" at bounding box center [839, 390] width 73 height 28
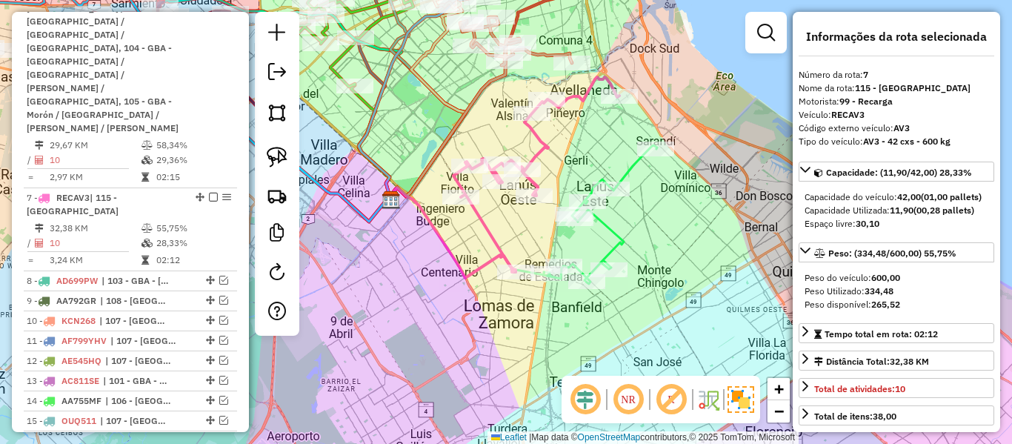
scroll to position [1162, 0]
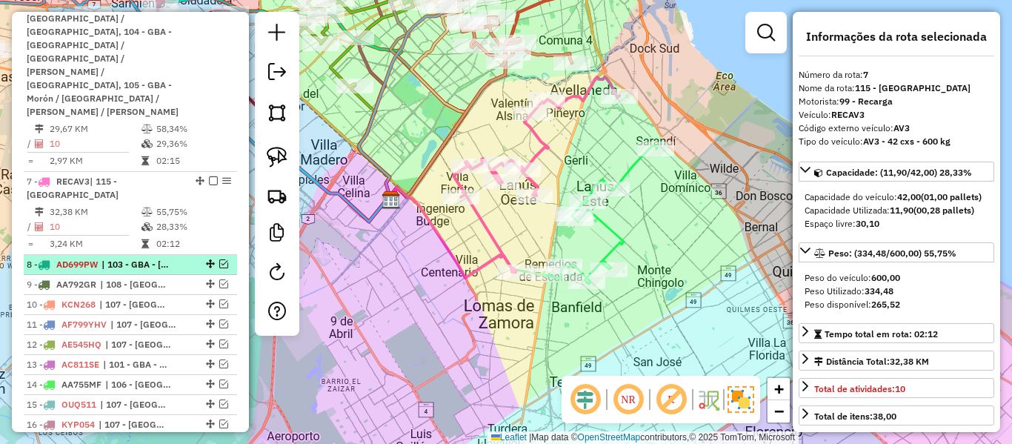
click at [140, 258] on span "| 103 - GBA - Boulogne Sur / Villa Adelina / Villa Udaondo / Caseros" at bounding box center [136, 264] width 68 height 13
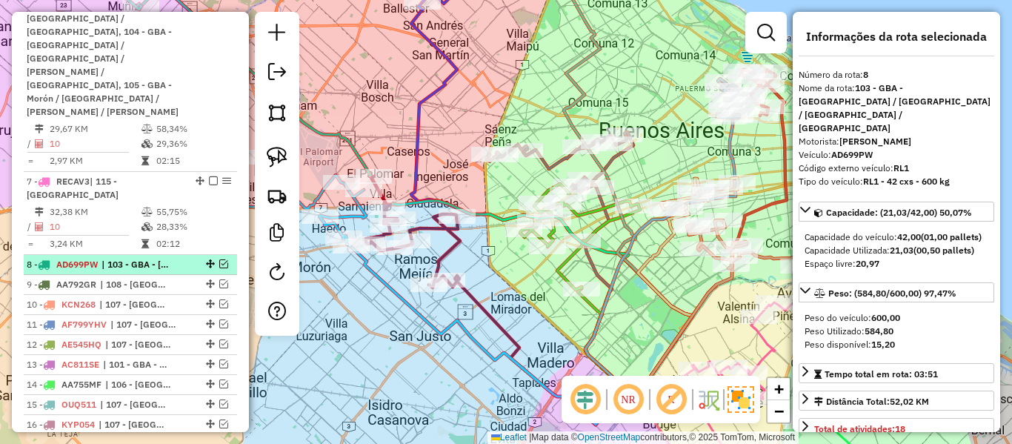
click at [219, 259] on em at bounding box center [223, 263] width 9 height 9
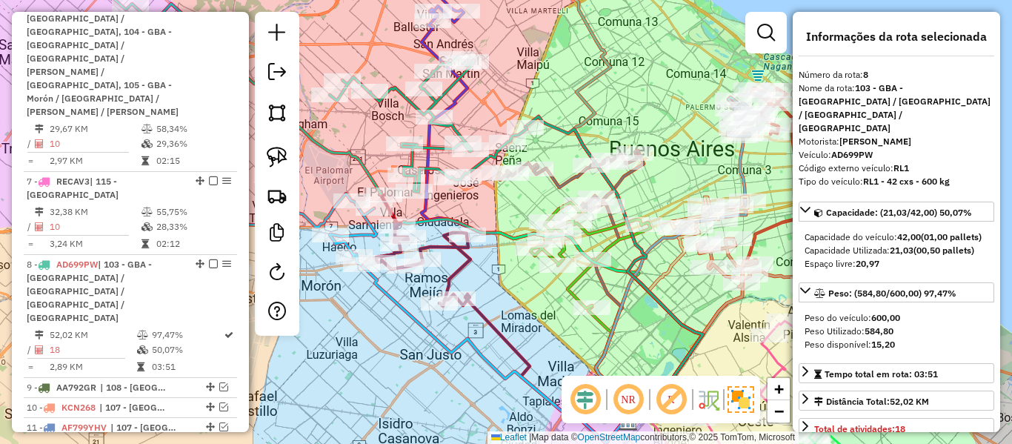
drag, startPoint x: 582, startPoint y: 93, endPoint x: 685, endPoint y: 181, distance: 135.7
click at [685, 181] on icon at bounding box center [630, 198] width 145 height 449
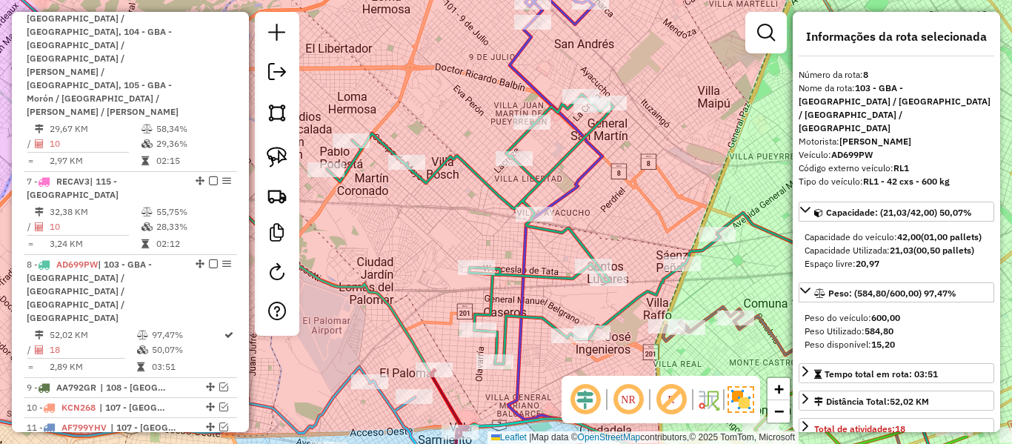
click at [542, 179] on icon at bounding box center [523, 229] width 393 height 270
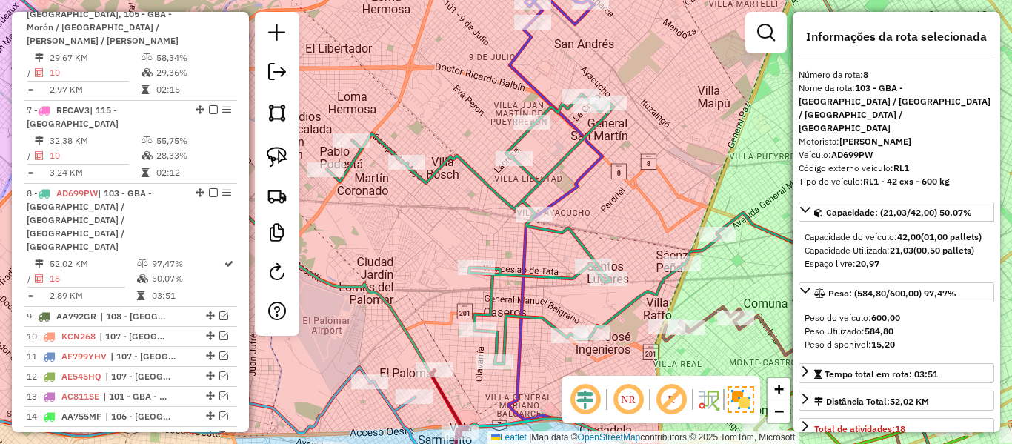
scroll to position [1245, 0]
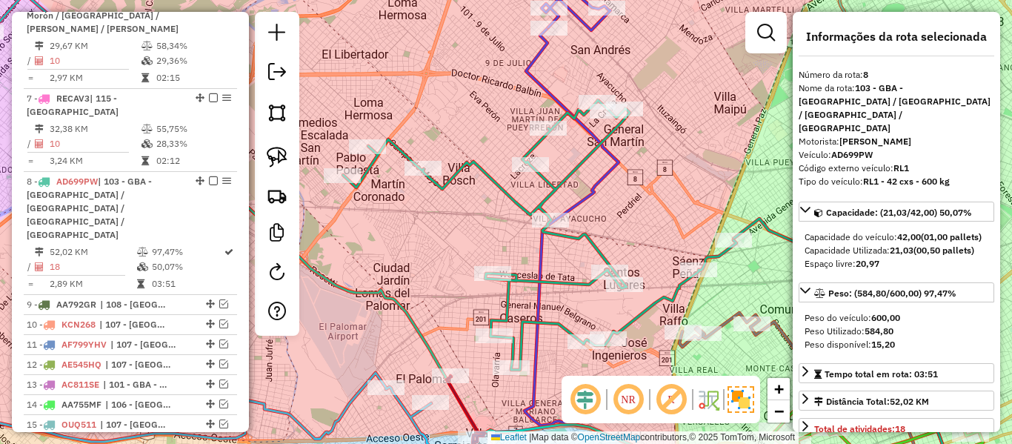
drag, startPoint x: 611, startPoint y: 216, endPoint x: 660, endPoint y: 220, distance: 49.8
click at [660, 220] on div "Janela de atendimento Grade de atendimento Capacidade Transportadoras Veículos …" at bounding box center [506, 222] width 1012 height 444
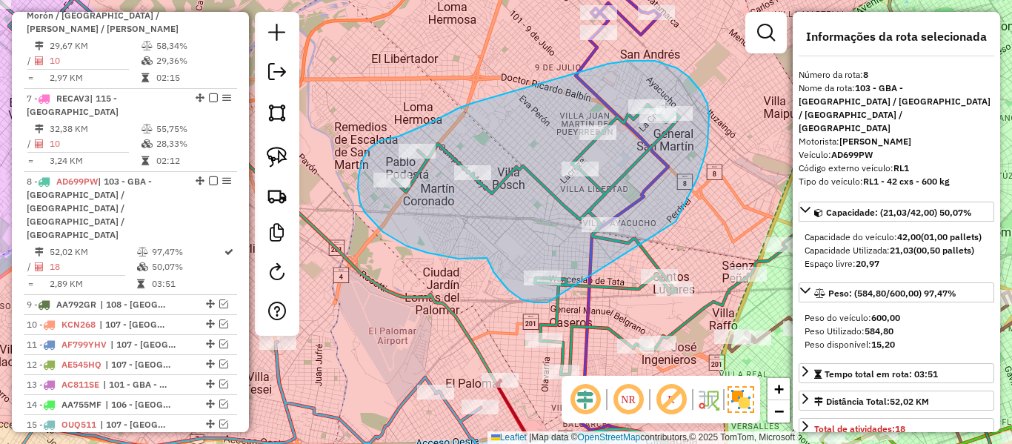
drag, startPoint x: 676, startPoint y: 222, endPoint x: 548, endPoint y: 302, distance: 151.5
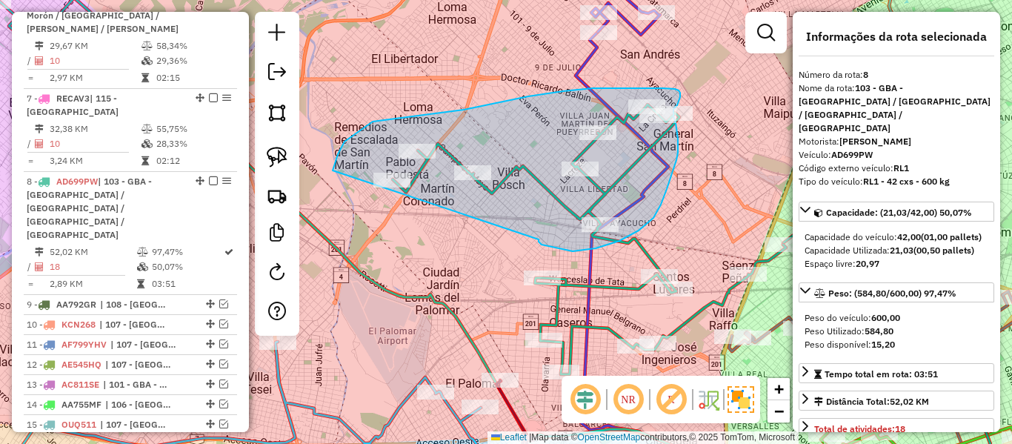
drag, startPoint x: 542, startPoint y: 245, endPoint x: 333, endPoint y: 210, distance: 211.1
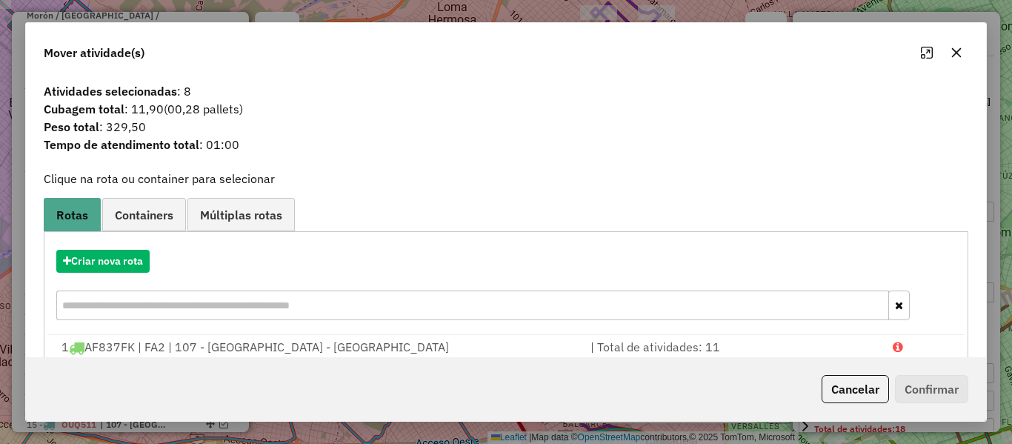
click at [694, 186] on div "Atividades selecionadas : 8 Cubagem total : 11,90 (00,28 pallets) Peso total : …" at bounding box center [506, 216] width 960 height 281
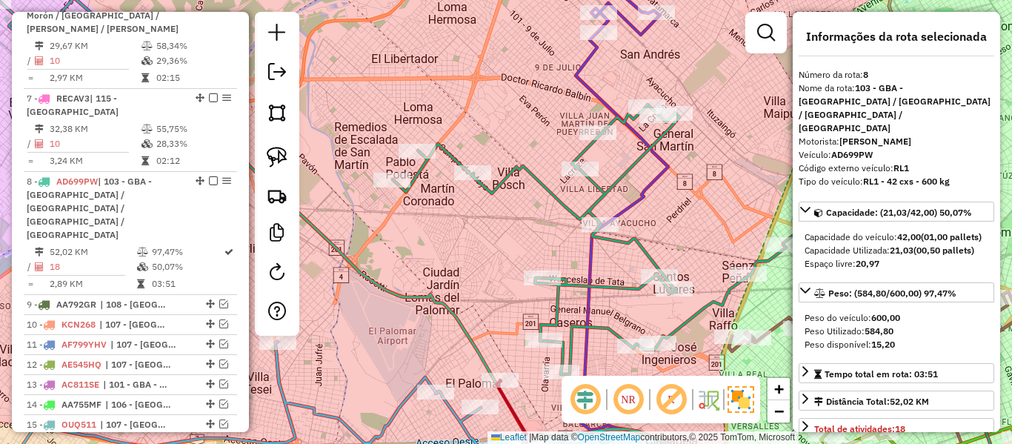
click at [694, 186] on div "Janela de atendimento Grade de atendimento Capacidade Transportadoras Veículos …" at bounding box center [506, 222] width 1012 height 444
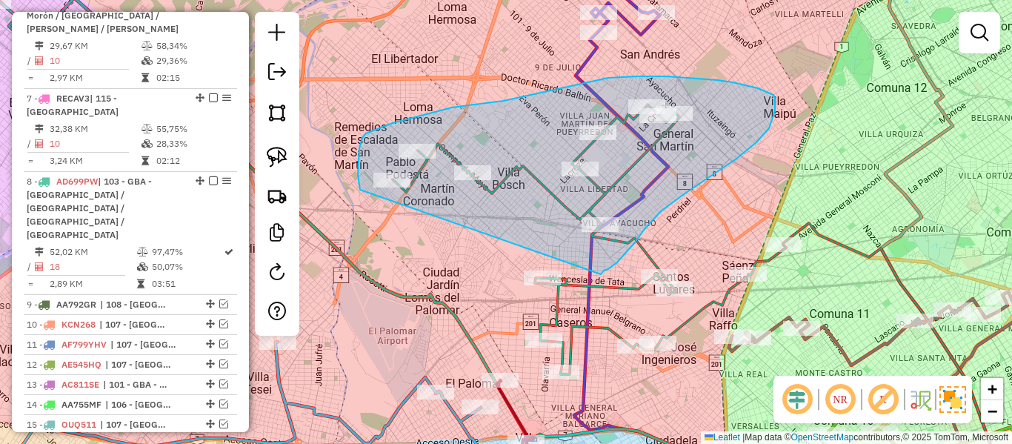
drag, startPoint x: 601, startPoint y: 274, endPoint x: 366, endPoint y: 202, distance: 245.9
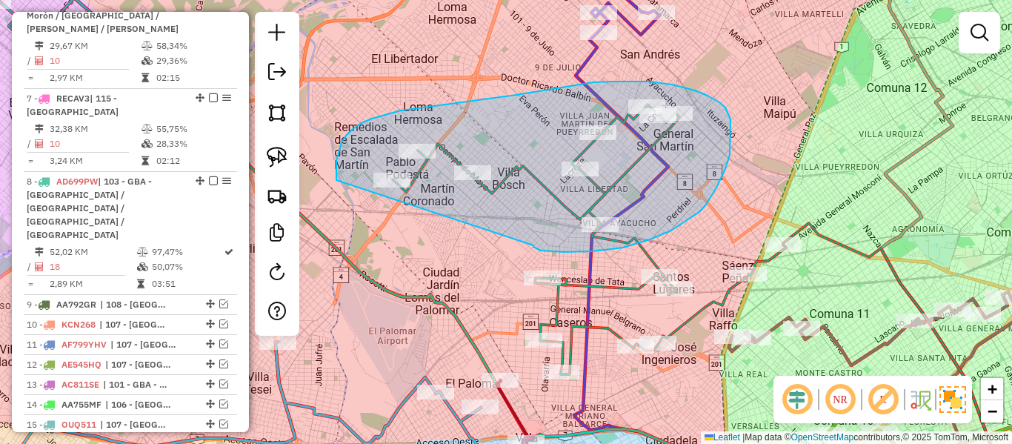
drag, startPoint x: 564, startPoint y: 252, endPoint x: 354, endPoint y: 216, distance: 212.8
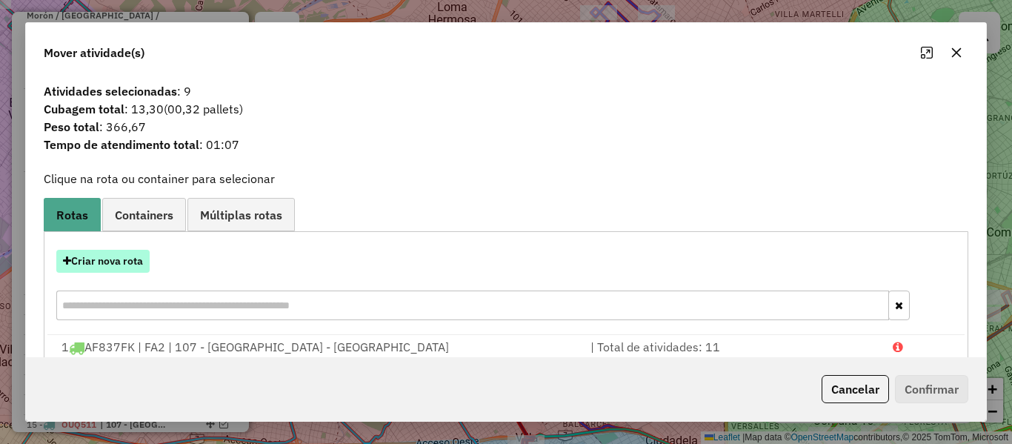
click at [113, 266] on button "Criar nova rota" at bounding box center [102, 261] width 93 height 23
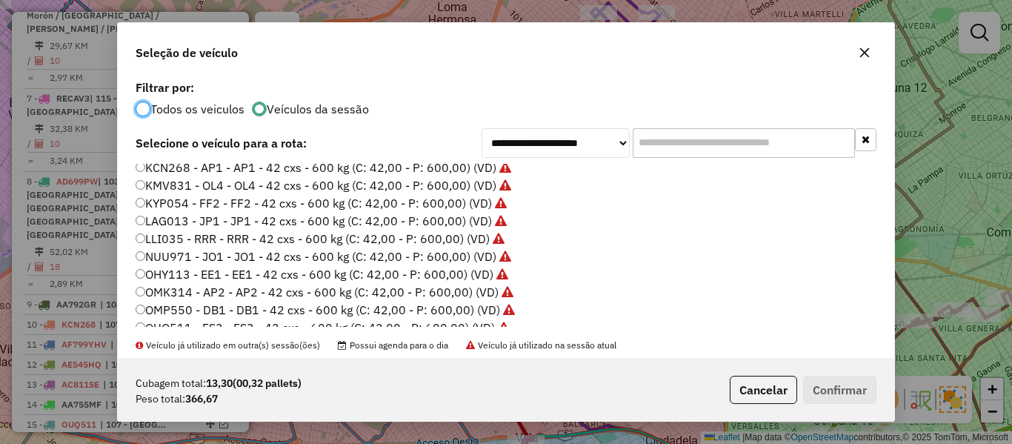
scroll to position [371, 0]
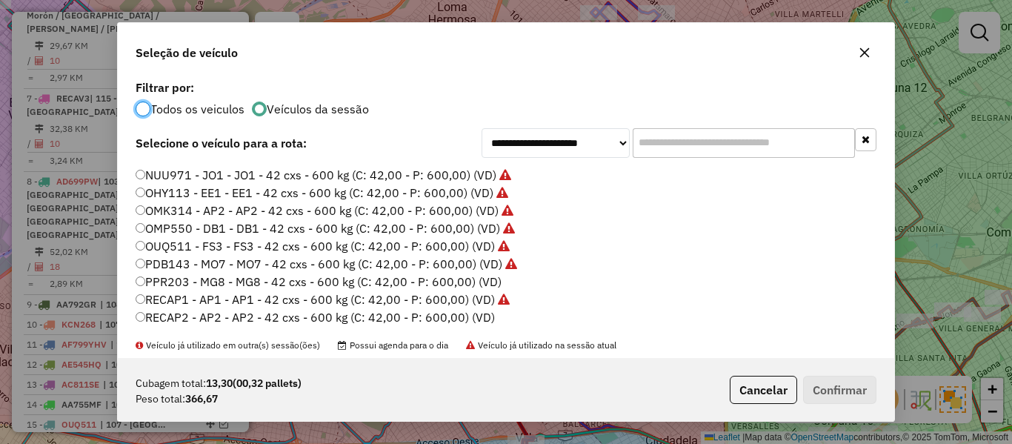
click at [482, 281] on label "PPR203 - MG8 - MG8 - 42 cxs - 600 kg (C: 42,00 - P: 600,00) (VD)" at bounding box center [319, 282] width 366 height 18
click at [842, 382] on button "Confirmar" at bounding box center [839, 390] width 73 height 28
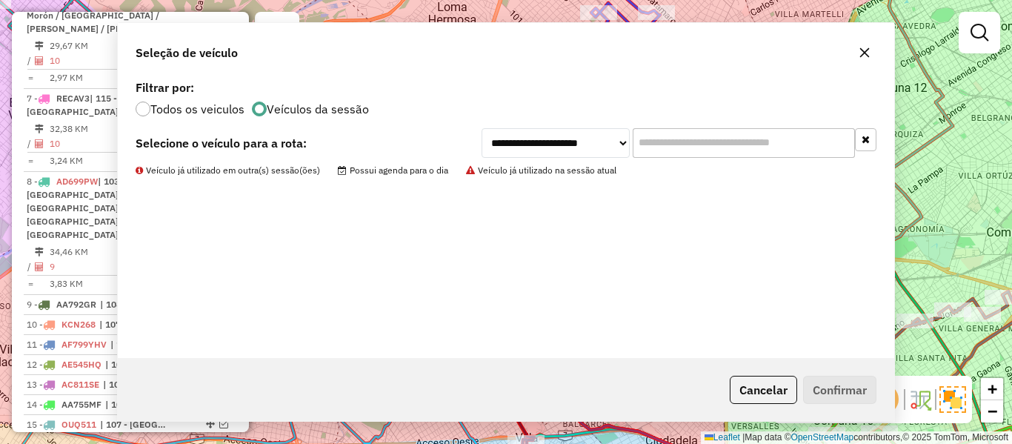
scroll to position [1149, 0]
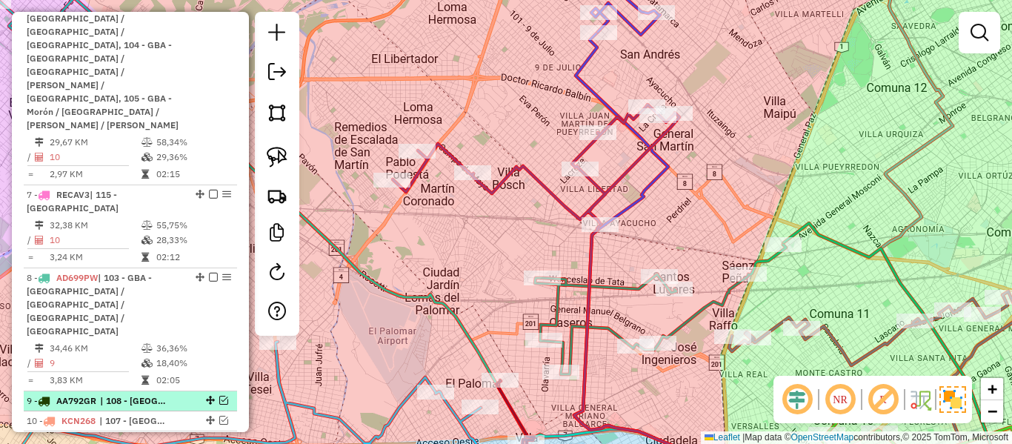
click at [142, 394] on span "| 108 - La Capillla - Florencia Vareia, 109 - San Vicente - Alejandro Korn - Gl…" at bounding box center [134, 400] width 68 height 13
select select "**********"
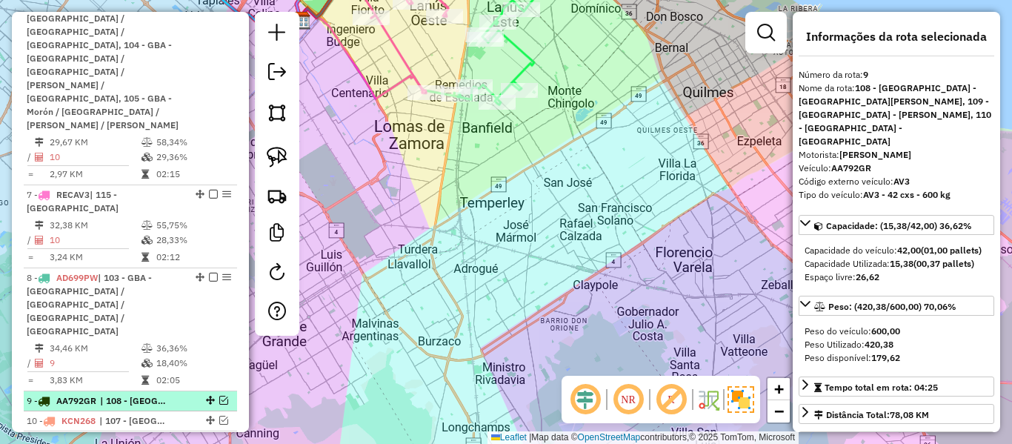
click at [219, 396] on em at bounding box center [223, 400] width 9 height 9
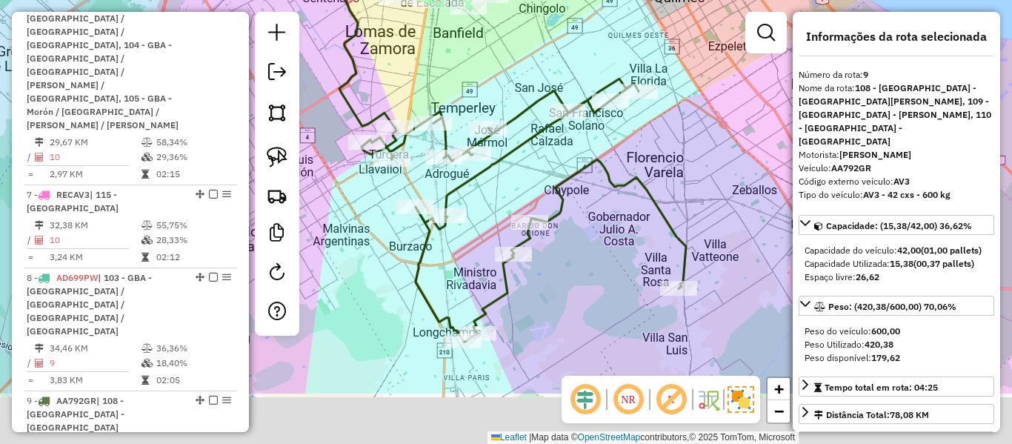
drag, startPoint x: 609, startPoint y: 211, endPoint x: 598, endPoint y: 185, distance: 28.2
click at [598, 185] on div "Janela de atendimento Grade de atendimento Capacidade Transportadoras Veículos …" at bounding box center [506, 222] width 1012 height 444
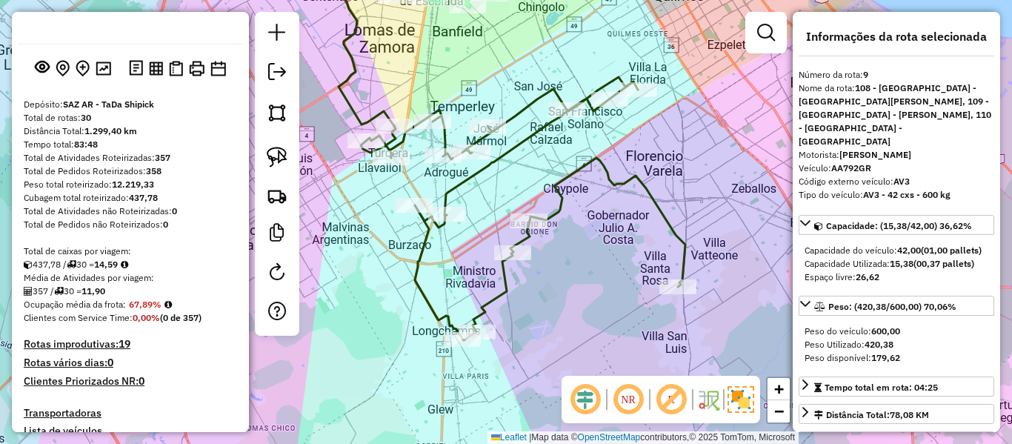
scroll to position [0, 0]
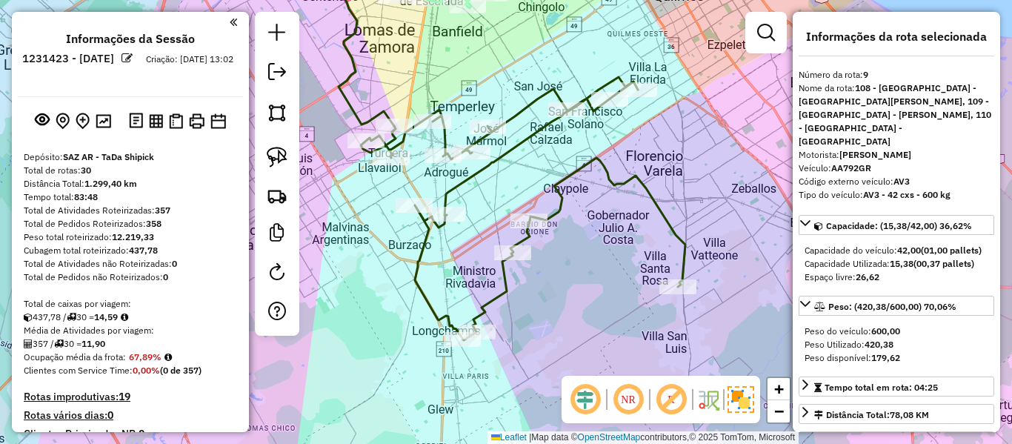
click at [671, 206] on div "Janela de atendimento Grade de atendimento Capacidade Transportadoras Veículos …" at bounding box center [506, 222] width 1012 height 444
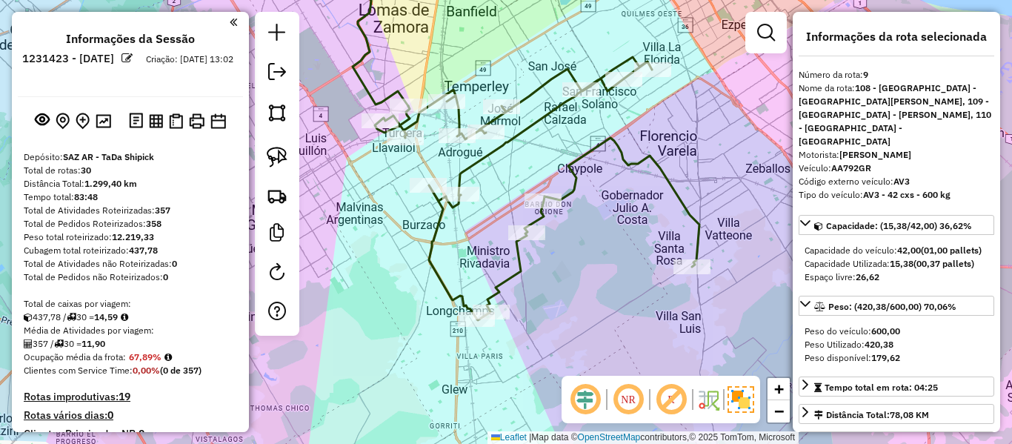
click at [656, 149] on icon at bounding box center [537, 188] width 325 height 263
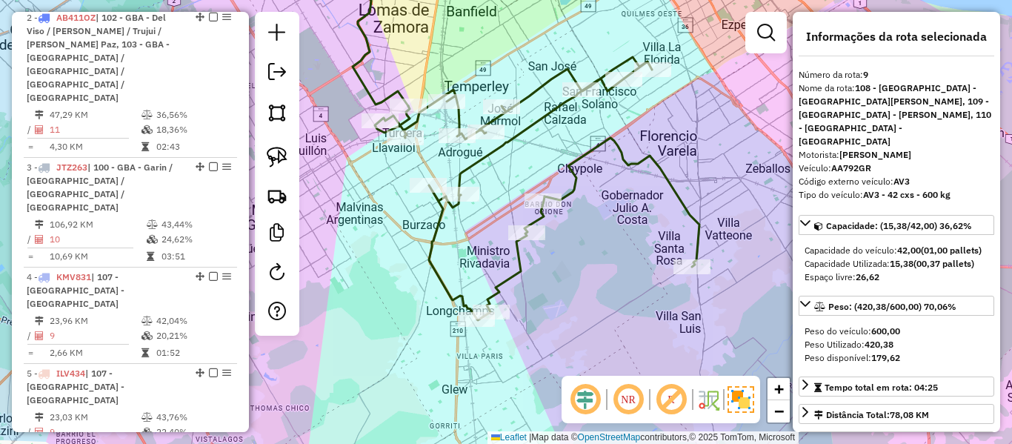
scroll to position [1341, 0]
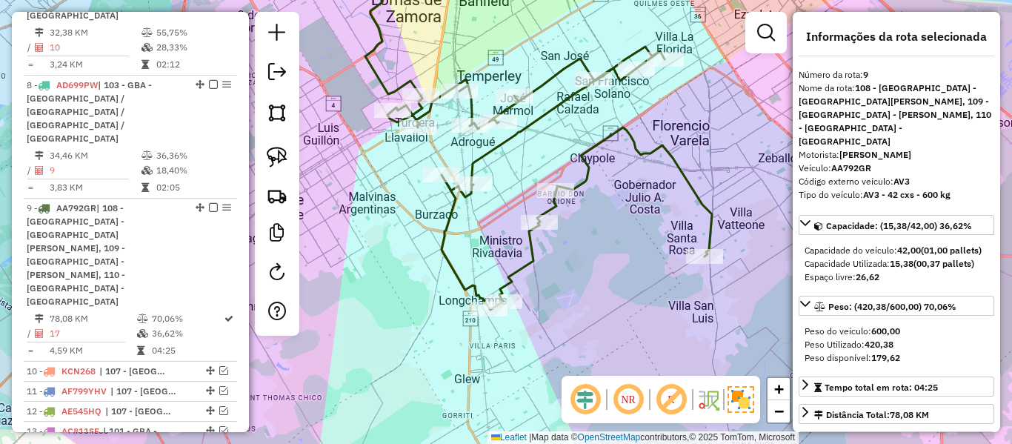
drag, startPoint x: 642, startPoint y: 227, endPoint x: 665, endPoint y: 205, distance: 32.0
click at [665, 205] on div "Janela de atendimento Grade de atendimento Capacidade Transportadoras Veículos …" at bounding box center [506, 222] width 1012 height 444
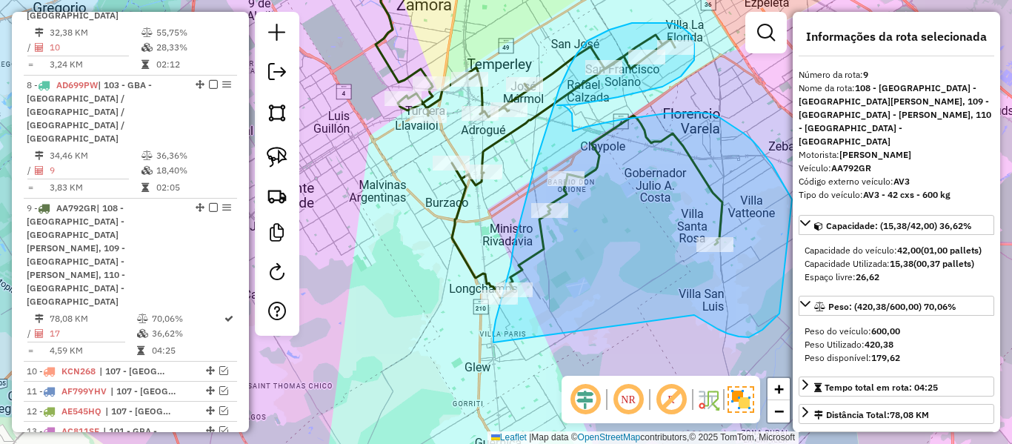
drag, startPoint x: 718, startPoint y: 329, endPoint x: 495, endPoint y: 355, distance: 224.6
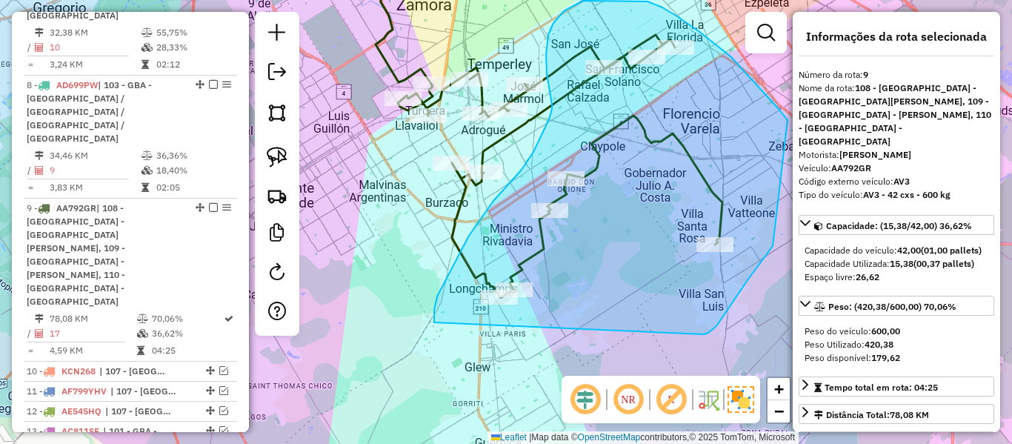
drag, startPoint x: 704, startPoint y: 334, endPoint x: 442, endPoint y: 375, distance: 264.7
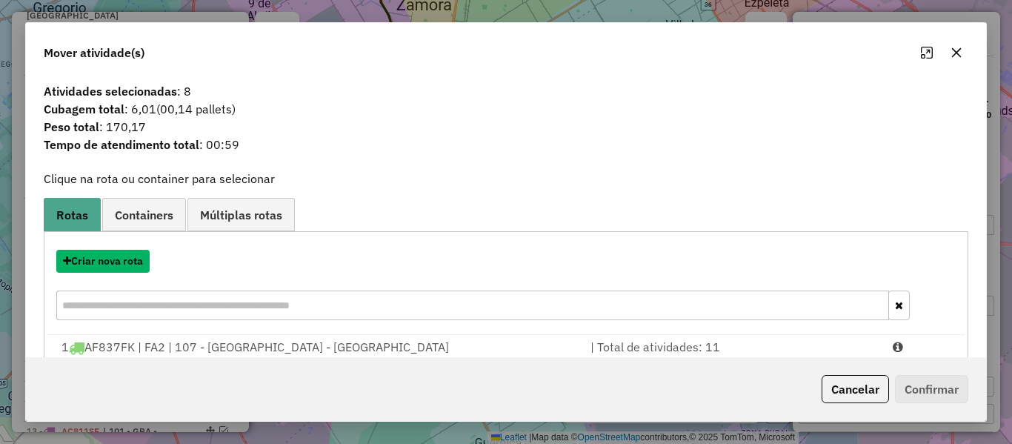
click at [130, 260] on button "Criar nova rota" at bounding box center [102, 261] width 93 height 23
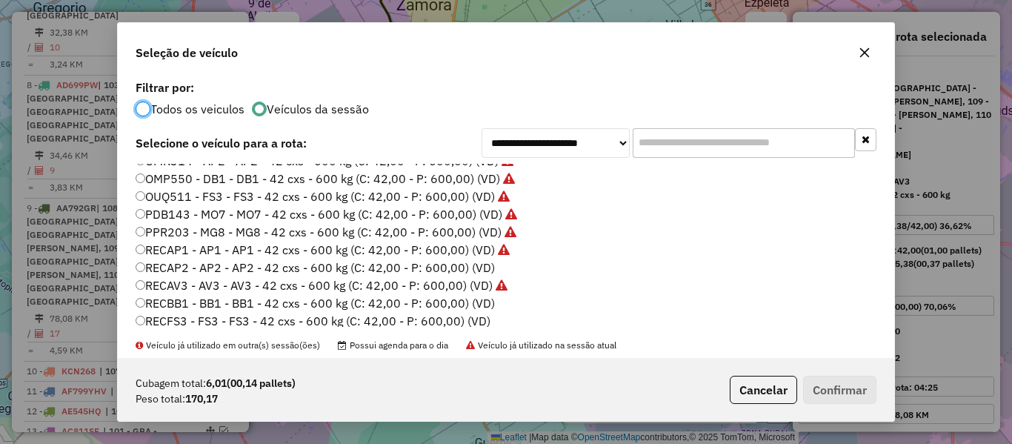
scroll to position [442, 0]
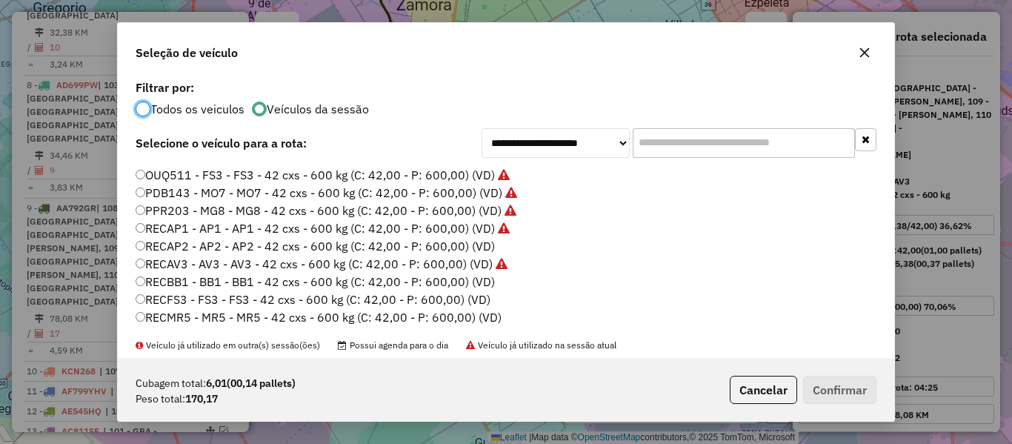
click at [477, 247] on label "RECAP2 - AP2 - AP2 - 42 cxs - 600 kg (C: 42,00 - P: 600,00) (VD)" at bounding box center [315, 246] width 359 height 18
click at [837, 391] on button "Confirmar" at bounding box center [839, 390] width 73 height 28
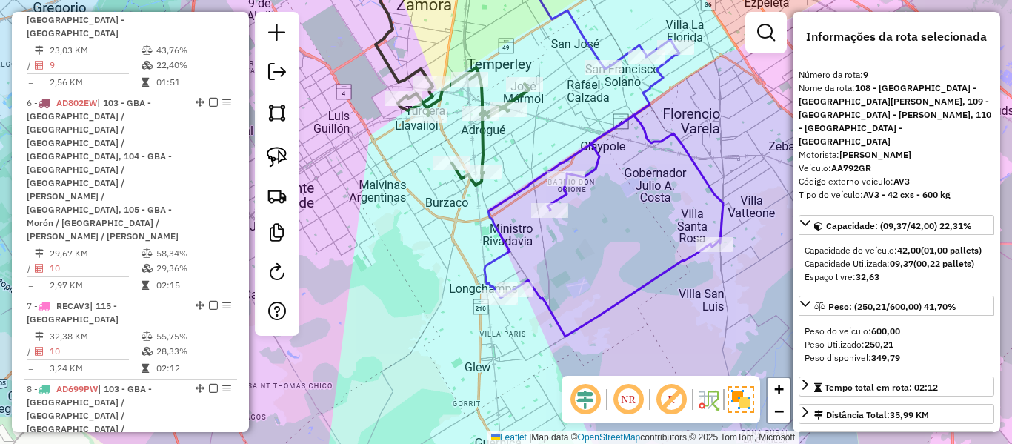
scroll to position [1334, 0]
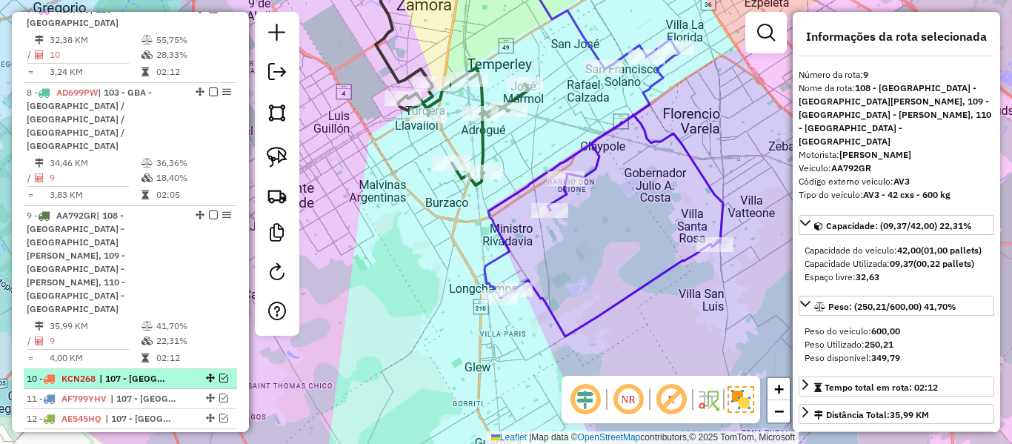
click at [219, 373] on em at bounding box center [223, 377] width 9 height 9
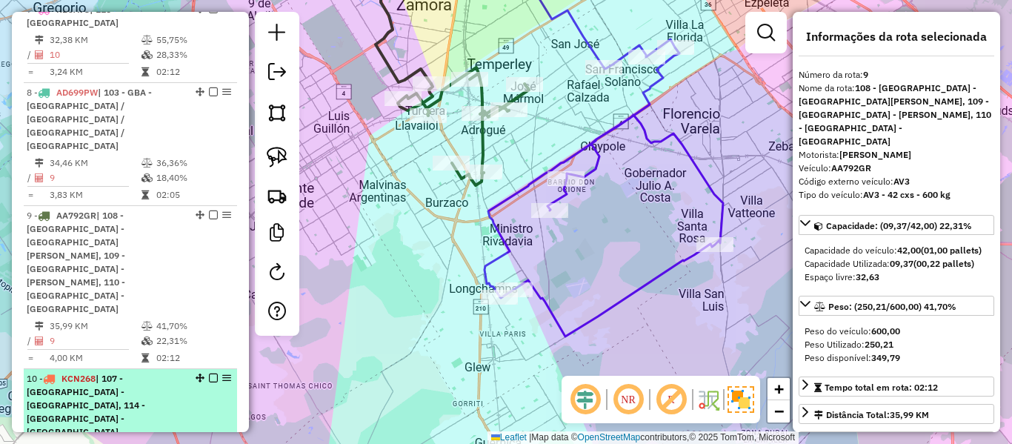
click at [145, 373] on span "| 107 - Ciudad Autónoma de Buenos Aires - CABA, 114 - Villa Cristóbal Colon - I…" at bounding box center [86, 405] width 119 height 64
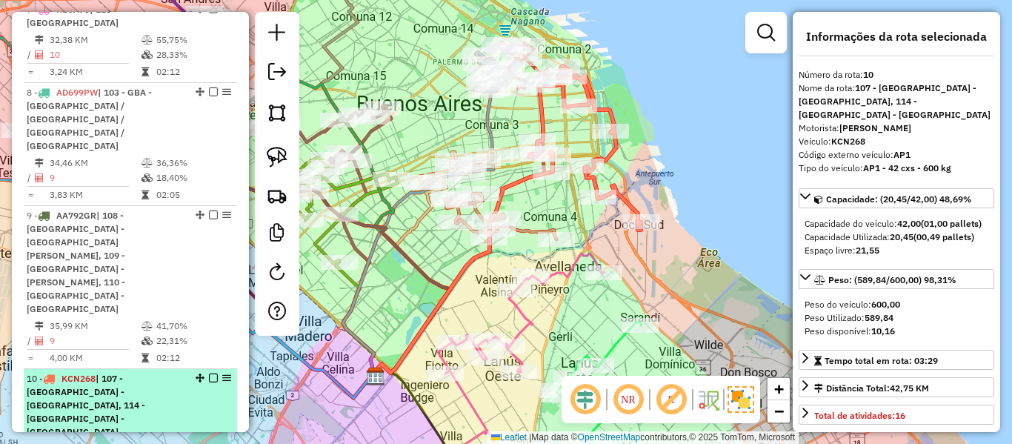
click at [145, 373] on span "| 107 - Ciudad Autónoma de Buenos Aires - CABA, 114 - Villa Cristóbal Colon - I…" at bounding box center [86, 405] width 119 height 64
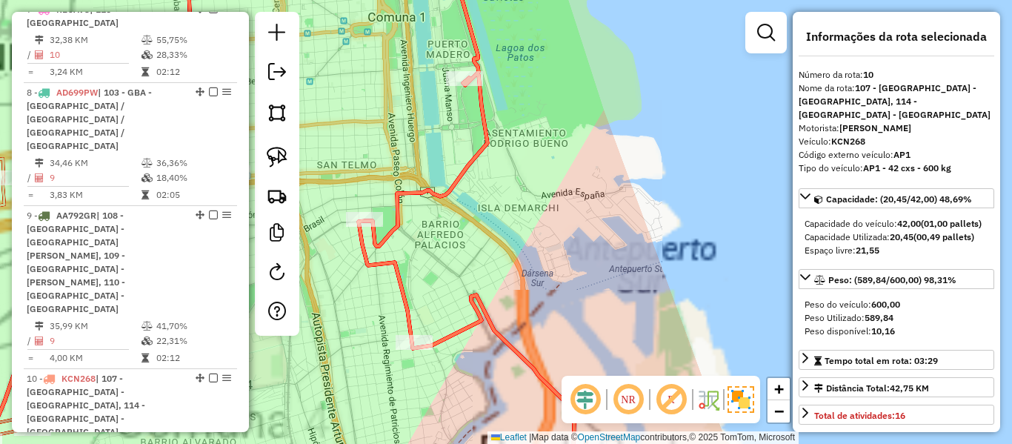
drag, startPoint x: 571, startPoint y: 176, endPoint x: 765, endPoint y: 221, distance: 199.2
click at [765, 221] on div "Janela de atendimento Grade de atendimento Capacidade Transportadoras Veículos …" at bounding box center [506, 222] width 1012 height 444
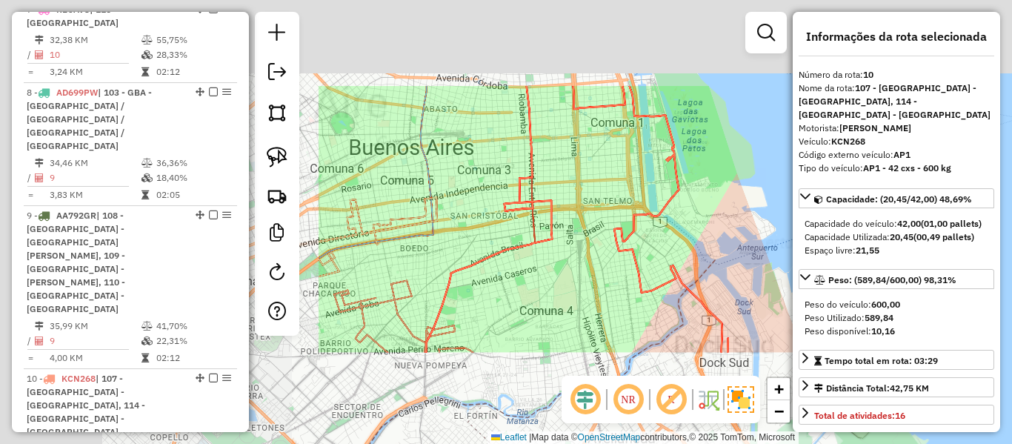
click at [728, 219] on div "Janela de atendimento Grade de atendimento Capacidade Transportadoras Veículos …" at bounding box center [506, 222] width 1012 height 444
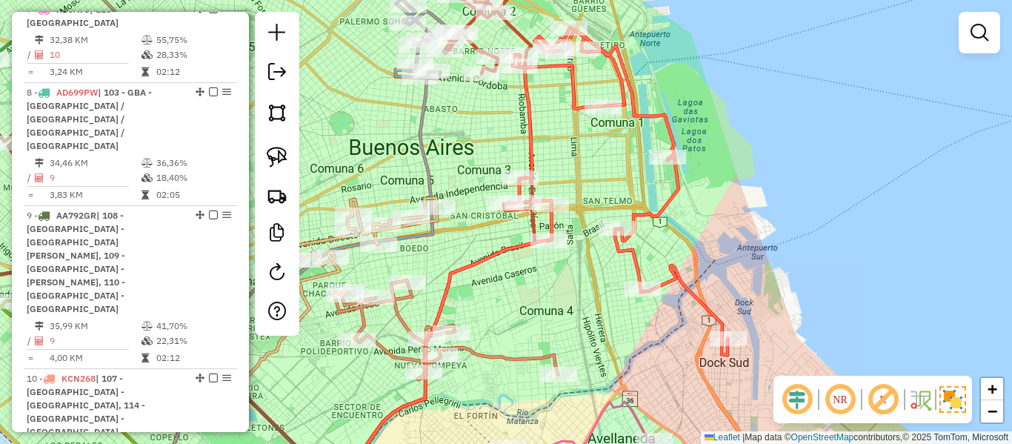
click at [666, 204] on icon at bounding box center [616, 191] width 224 height 328
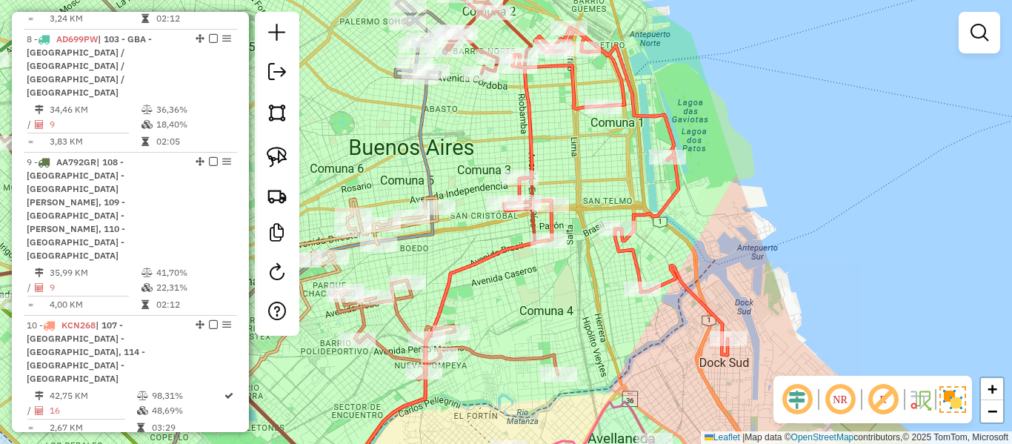
select select "**********"
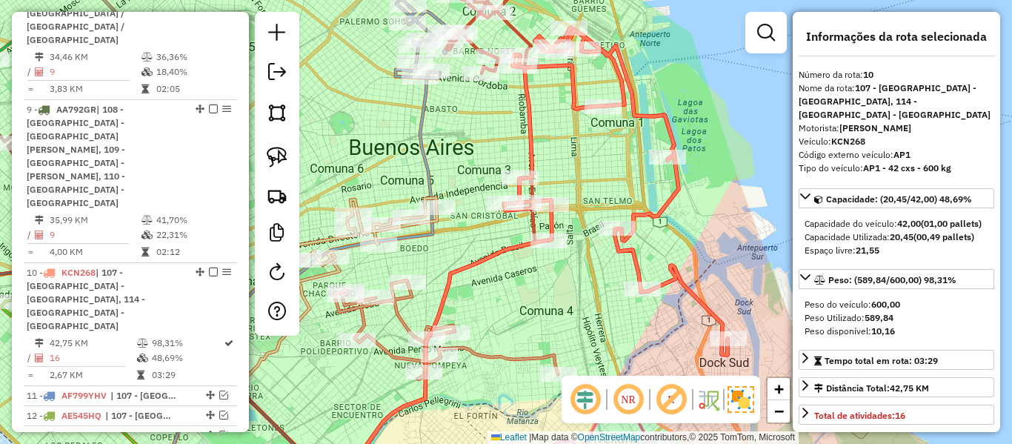
scroll to position [1451, 0]
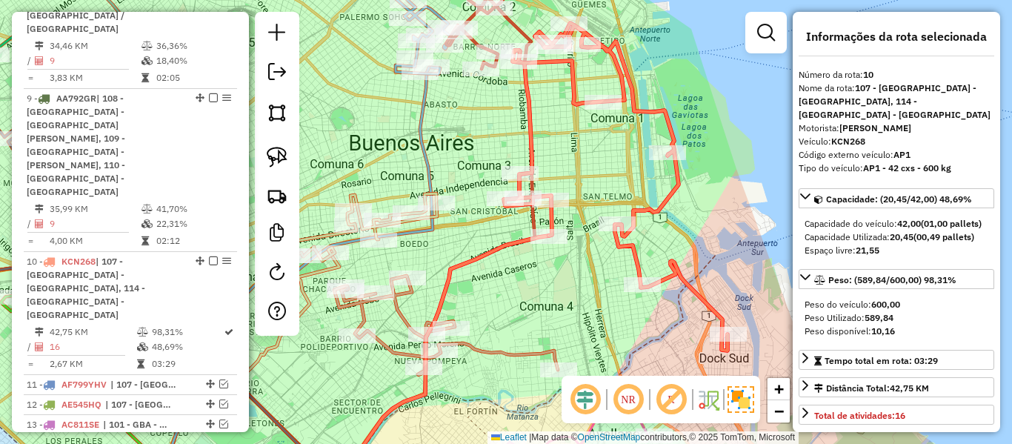
drag, startPoint x: 686, startPoint y: 205, endPoint x: 637, endPoint y: 187, distance: 52.3
click at [646, 173] on div "Janela de atendimento Grade de atendimento Capacidade Transportadoras Veículos …" at bounding box center [506, 222] width 1012 height 444
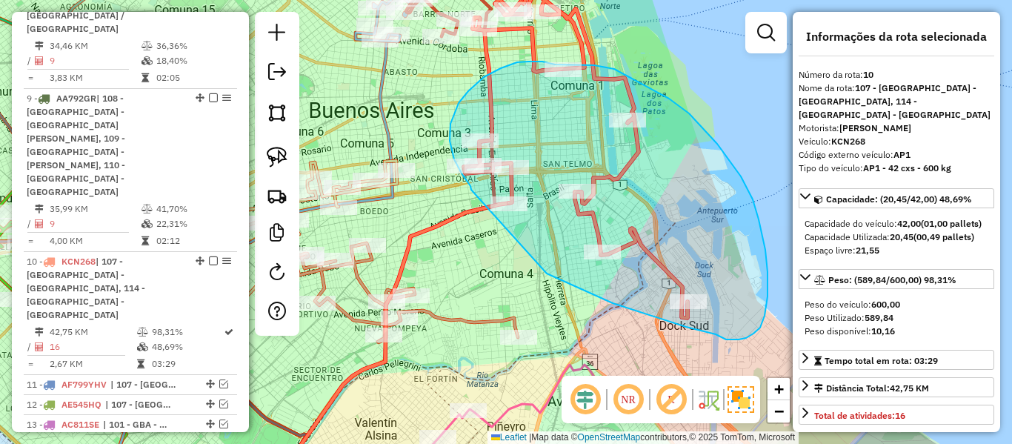
drag, startPoint x: 645, startPoint y: 314, endPoint x: 502, endPoint y: 194, distance: 187.3
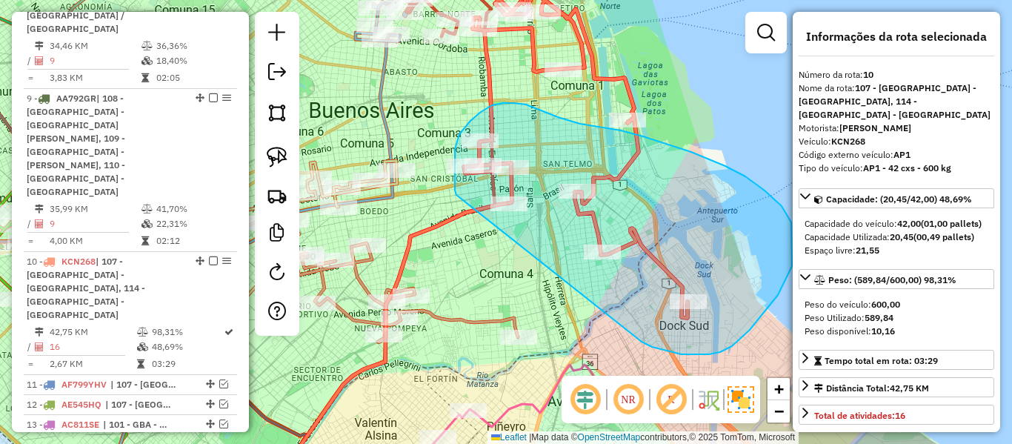
drag, startPoint x: 732, startPoint y: 346, endPoint x: 474, endPoint y: 231, distance: 283.0
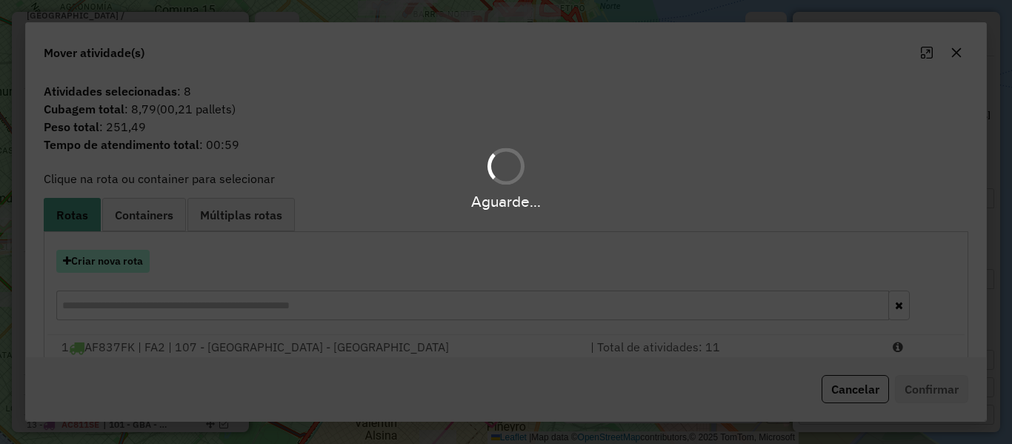
click at [134, 262] on button "Criar nova rota" at bounding box center [102, 261] width 93 height 23
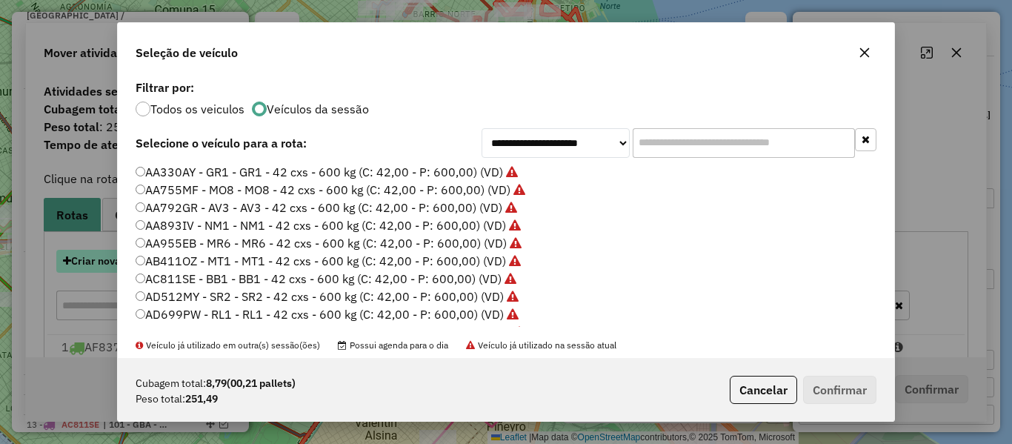
click at [134, 262] on div "**********" at bounding box center [506, 222] width 1012 height 444
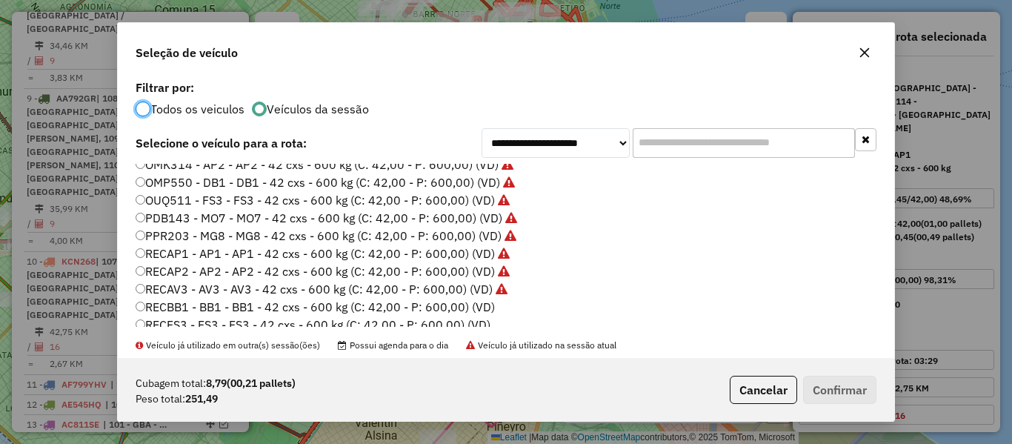
scroll to position [442, 0]
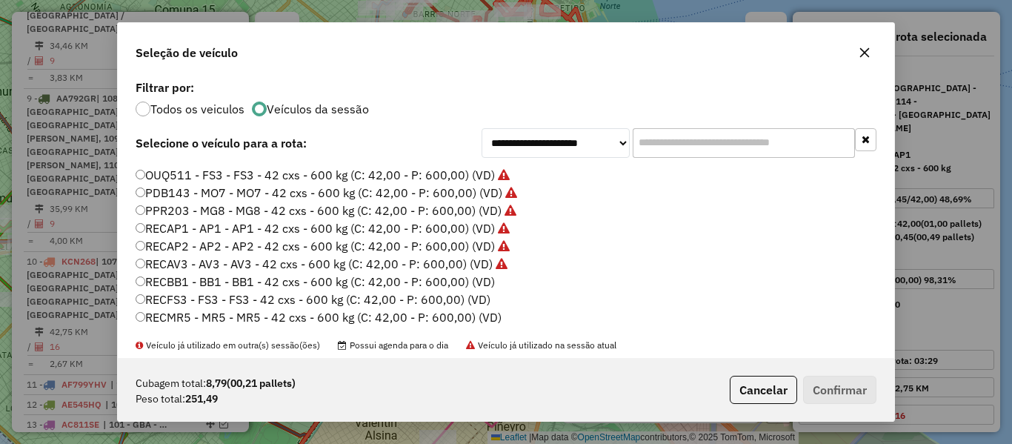
click at [483, 282] on label "RECBB1 - BB1 - BB1 - 42 cxs - 600 kg (C: 42,00 - P: 600,00) (VD)" at bounding box center [315, 282] width 359 height 18
click at [847, 388] on button "Confirmar" at bounding box center [839, 390] width 73 height 28
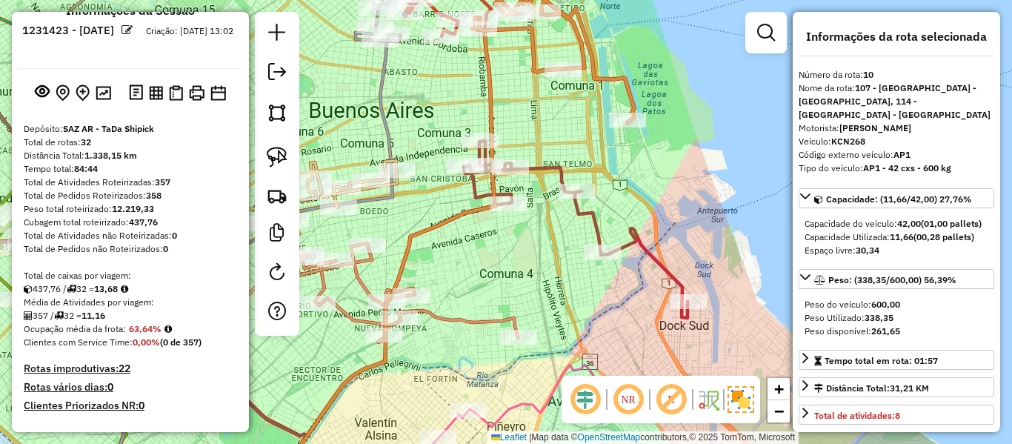
scroll to position [0, 0]
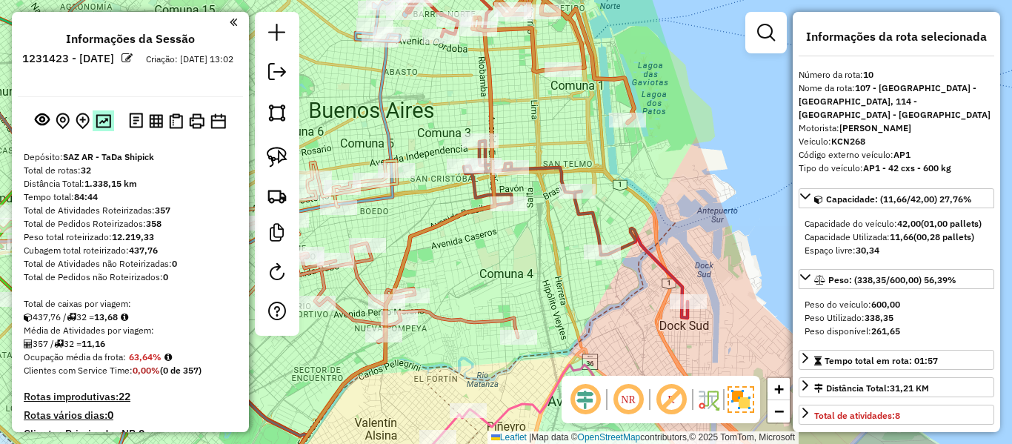
click at [99, 124] on img at bounding box center [104, 121] width 16 height 14
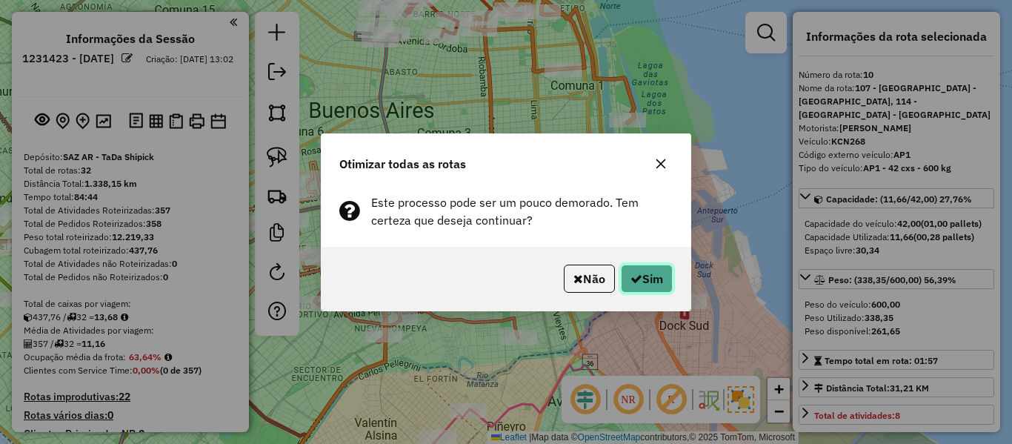
click at [652, 274] on button "Sim" at bounding box center [647, 279] width 52 height 28
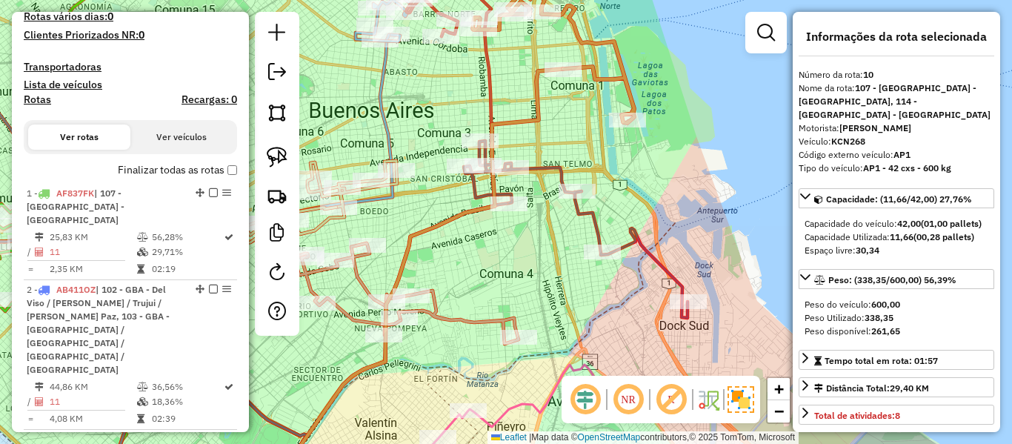
scroll to position [191, 0]
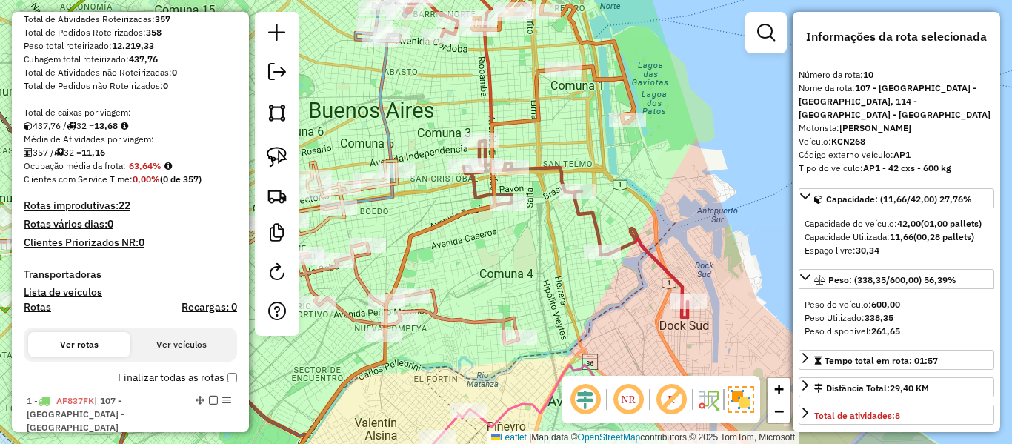
click at [216, 381] on label "Finalizar todas as rotas" at bounding box center [177, 378] width 119 height 16
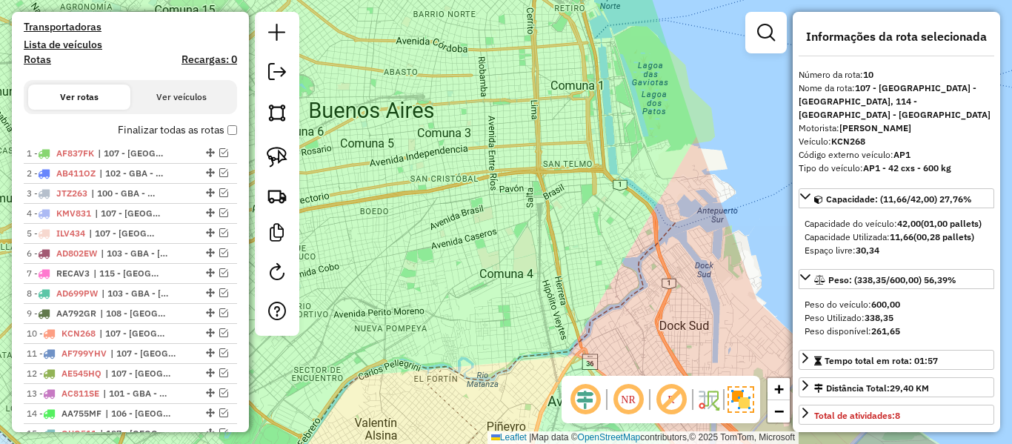
scroll to position [562, 0]
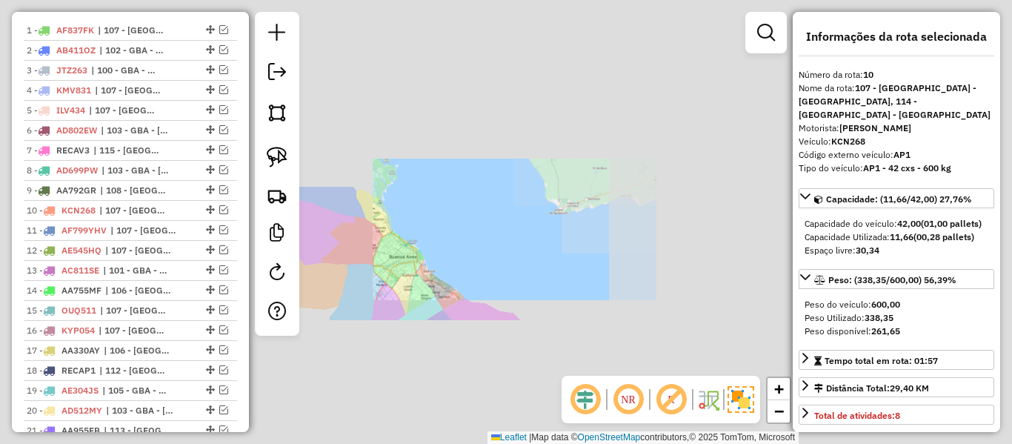
drag, startPoint x: 419, startPoint y: 285, endPoint x: 634, endPoint y: 228, distance: 222.4
click at [634, 228] on div "Janela de atendimento Grade de atendimento Capacidade Transportadoras Veículos …" at bounding box center [506, 222] width 1012 height 444
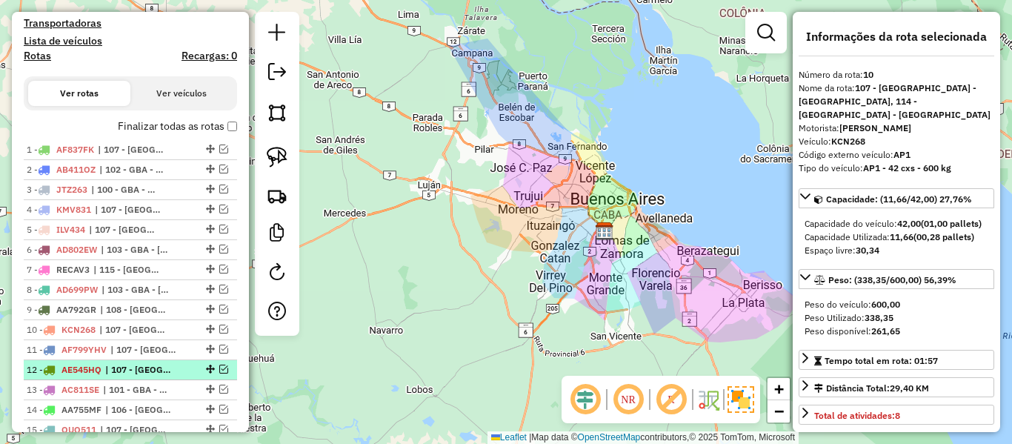
scroll to position [191, 0]
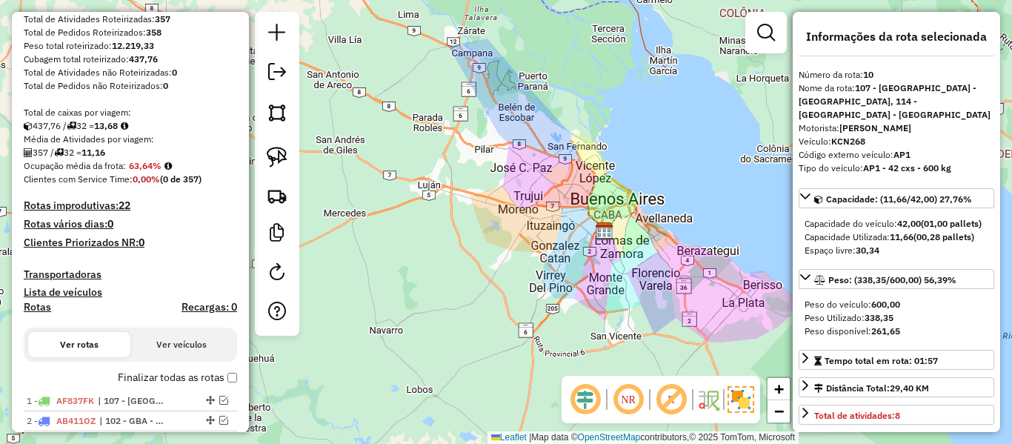
click at [156, 375] on label "Finalizar todas as rotas" at bounding box center [177, 378] width 119 height 16
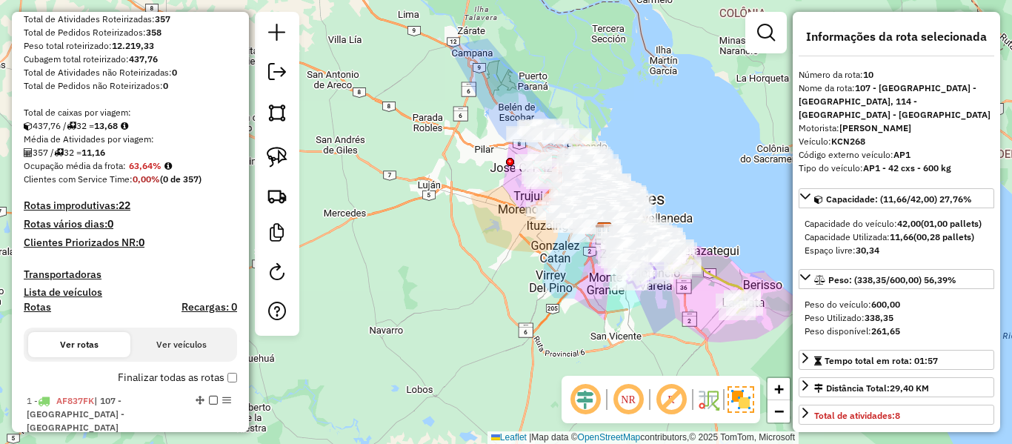
click at [45, 308] on h4 "Rotas" at bounding box center [37, 307] width 27 height 13
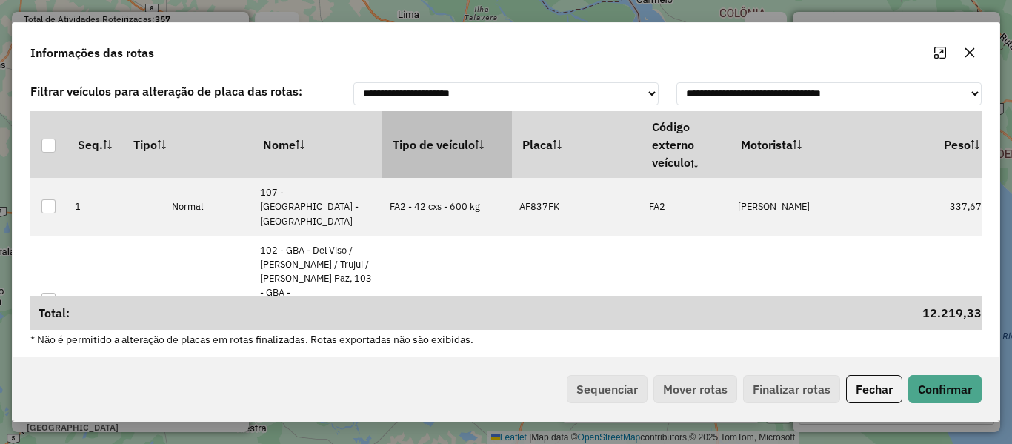
click at [417, 144] on th "Tipo de veículo" at bounding box center [447, 144] width 130 height 67
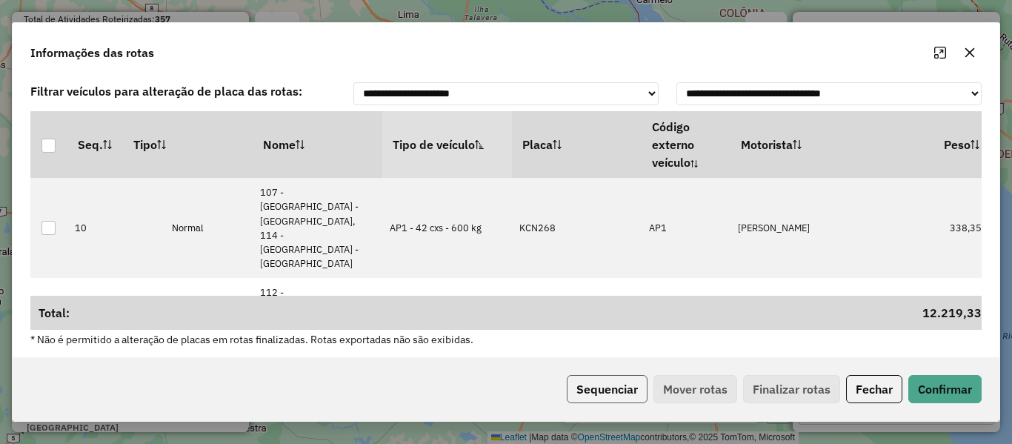
click at [617, 385] on button "Sequenciar" at bounding box center [607, 389] width 81 height 28
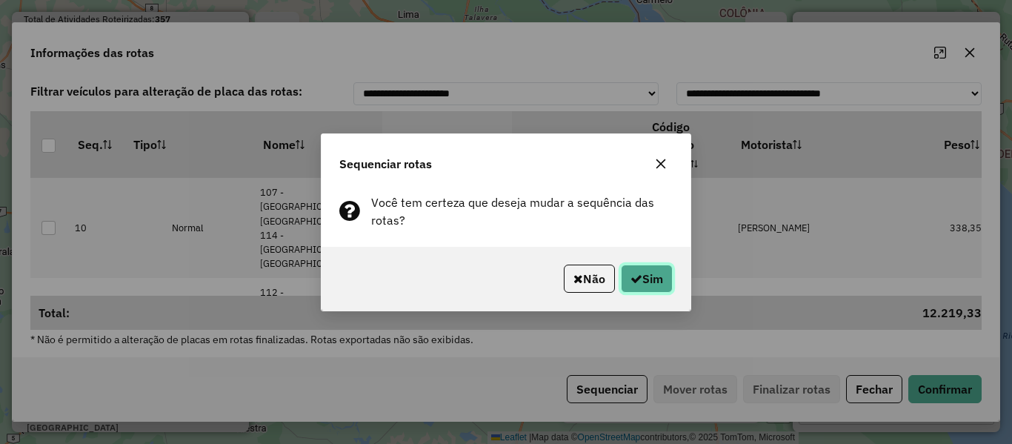
click at [671, 267] on button "Sim" at bounding box center [647, 279] width 52 height 28
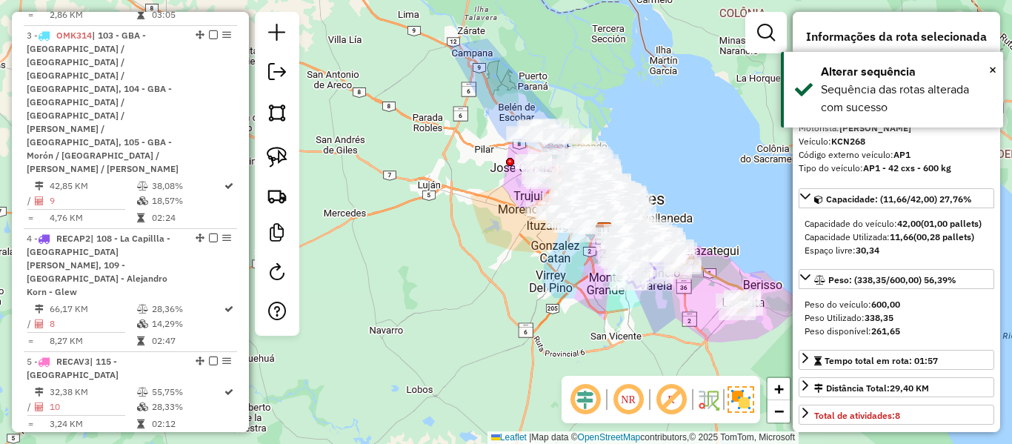
scroll to position [488, 0]
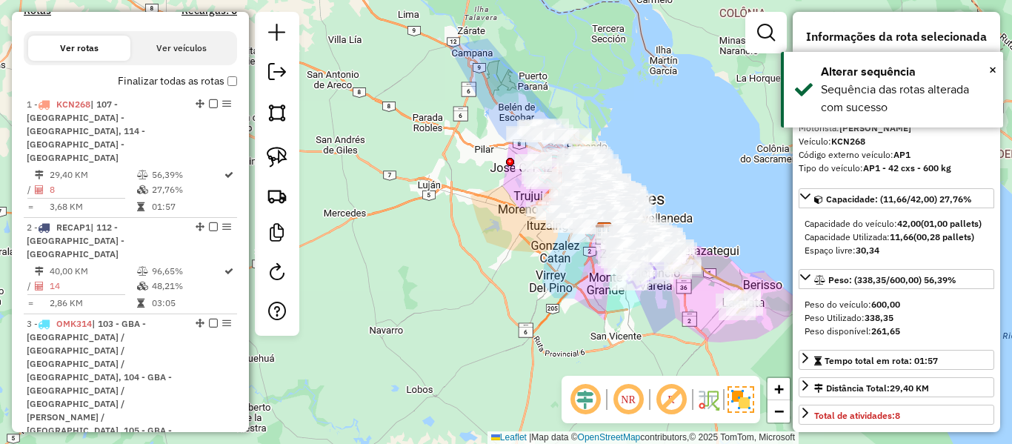
click at [221, 75] on label "Finalizar todas as rotas" at bounding box center [177, 81] width 119 height 16
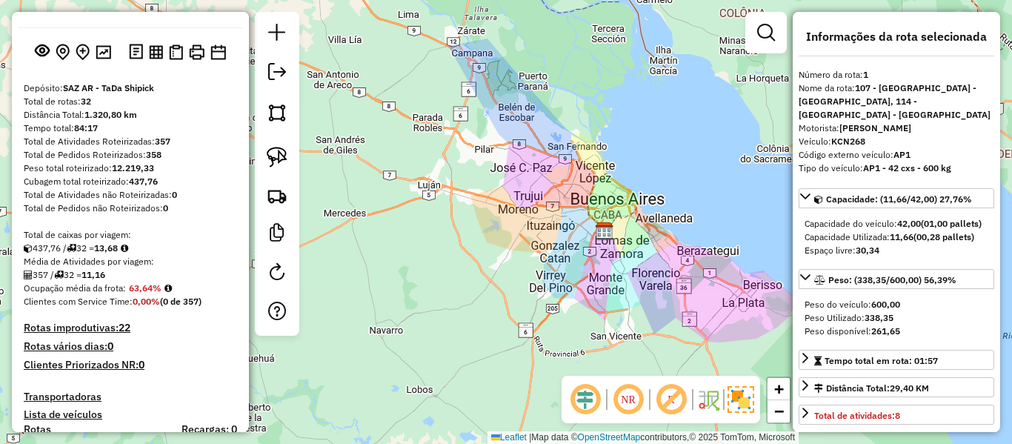
scroll to position [0, 0]
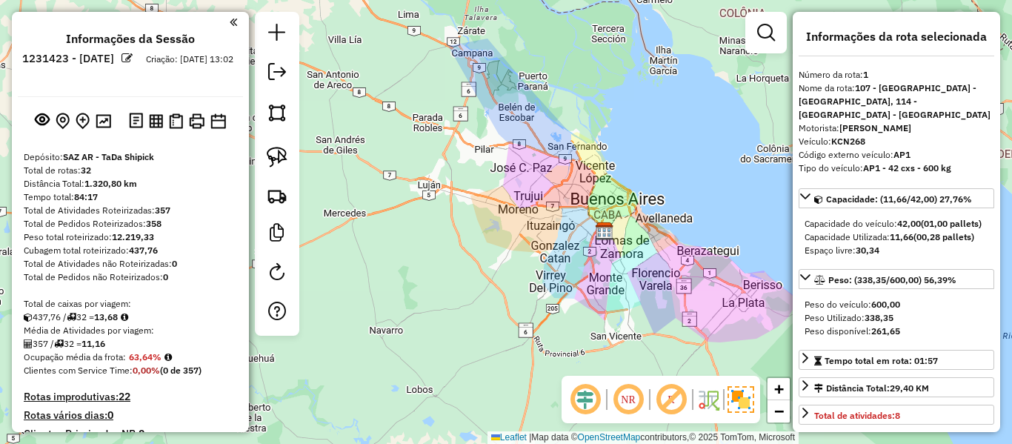
click at [467, 231] on div "Janela de atendimento Grade de atendimento Capacidade Transportadoras Veículos …" at bounding box center [506, 222] width 1012 height 444
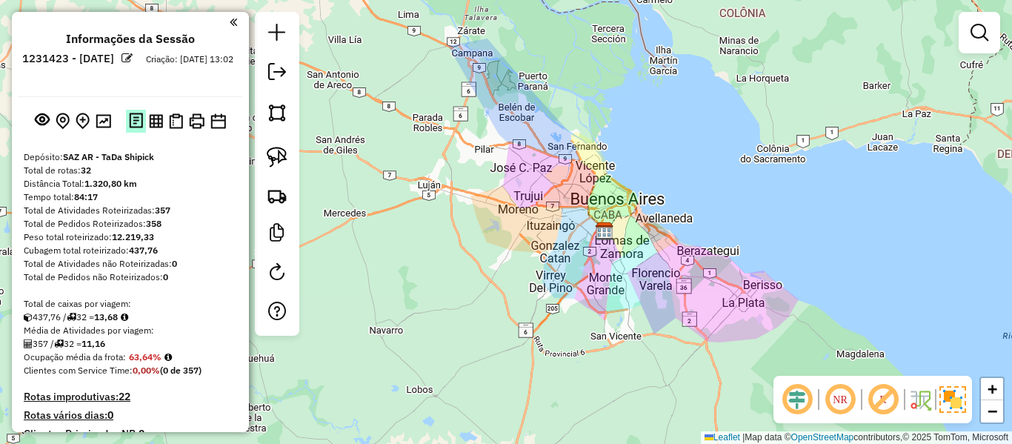
click at [136, 115] on img at bounding box center [136, 121] width 14 height 17
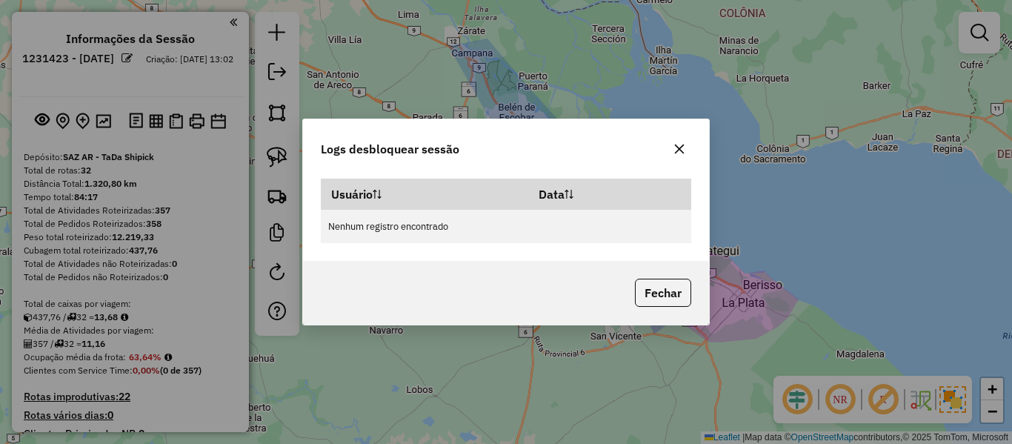
click at [700, 299] on div "Fechar" at bounding box center [506, 293] width 406 height 64
click at [683, 294] on button "Fechar" at bounding box center [663, 293] width 56 height 28
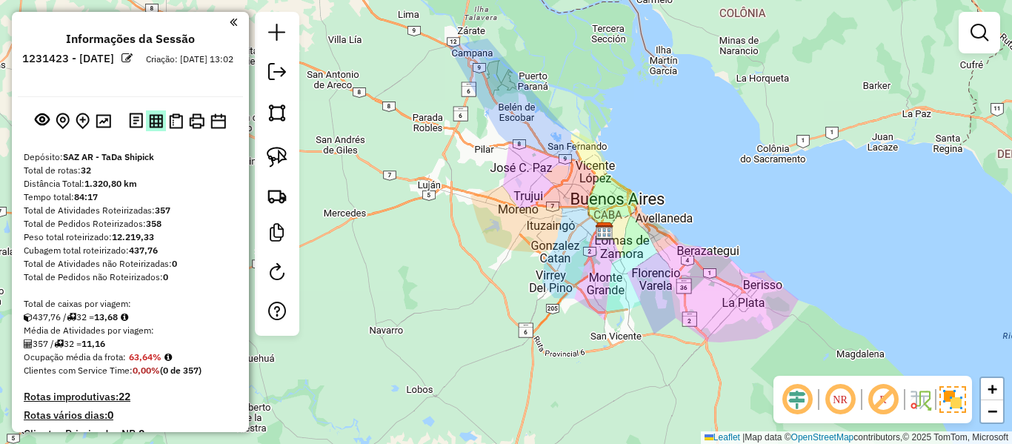
click at [156, 126] on img at bounding box center [156, 121] width 14 height 14
click at [180, 124] on img at bounding box center [176, 121] width 14 height 16
click at [197, 124] on img at bounding box center [197, 121] width 16 height 16
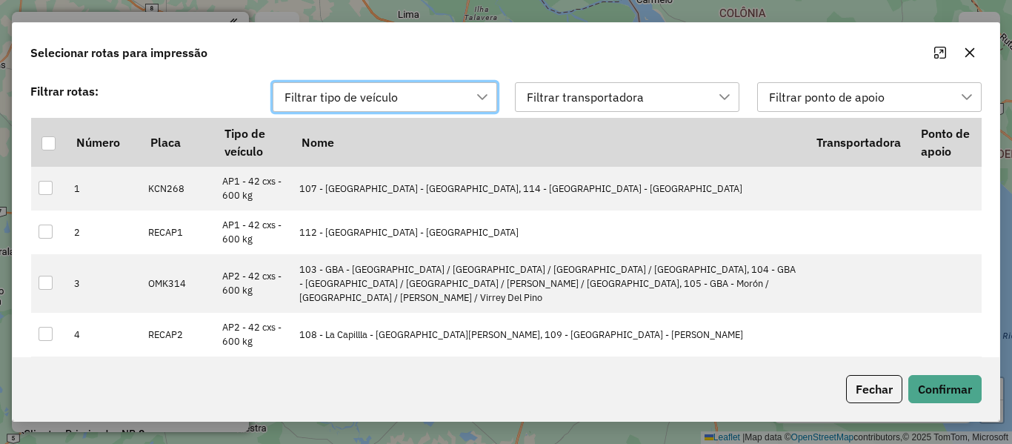
scroll to position [11, 67]
click at [47, 149] on div at bounding box center [48, 143] width 14 height 14
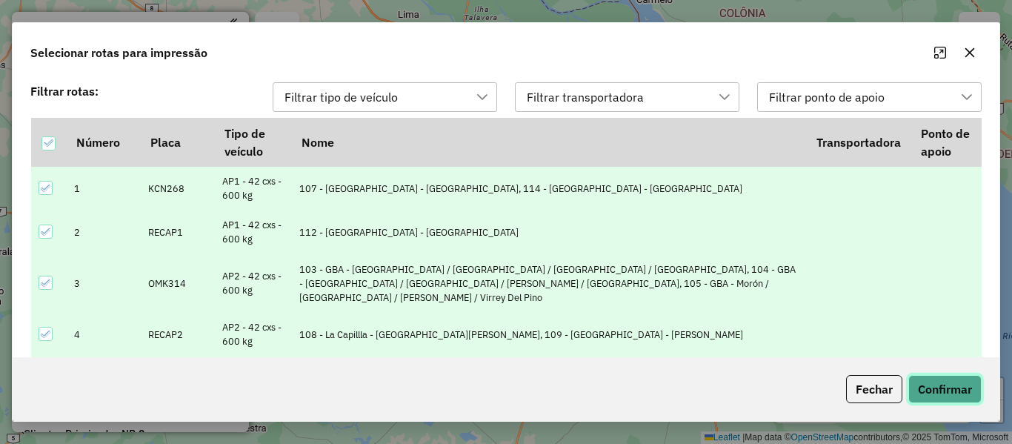
click at [926, 390] on button "Confirmar" at bounding box center [945, 389] width 73 height 28
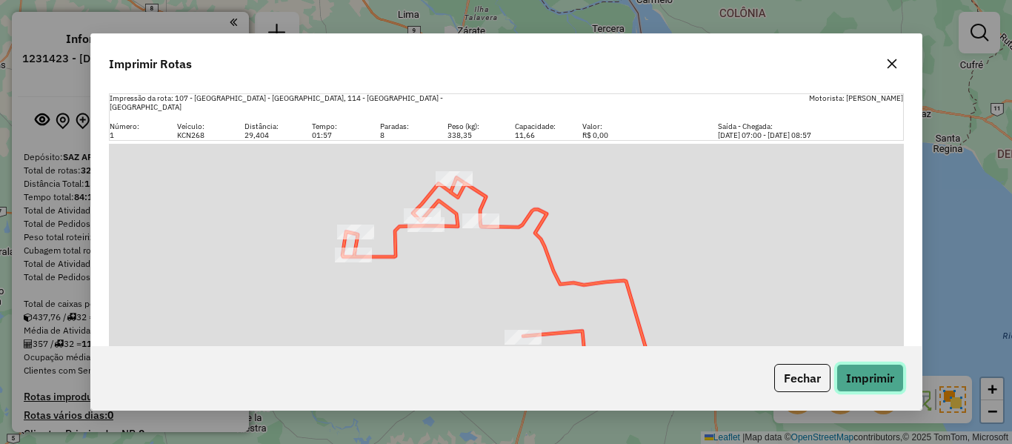
click at [865, 369] on button "Imprimir" at bounding box center [870, 378] width 67 height 28
click at [895, 69] on icon "button" at bounding box center [892, 64] width 12 height 12
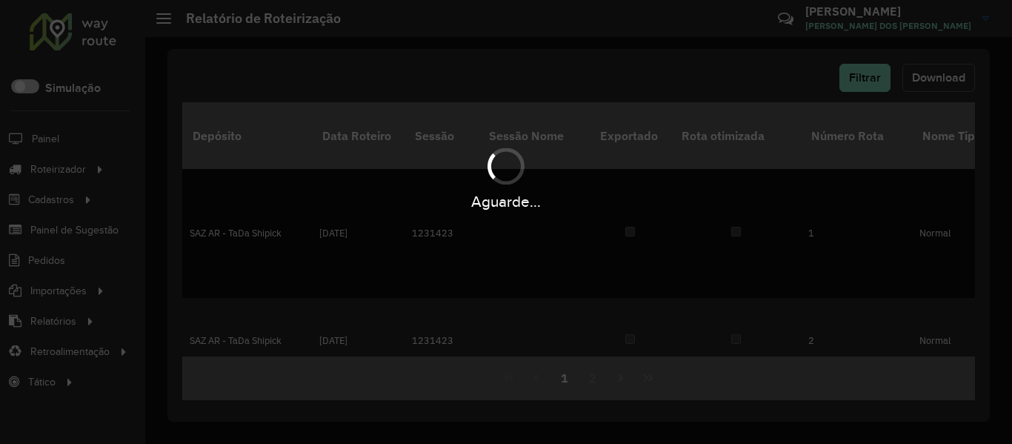
click at [926, 84] on button "Download" at bounding box center [939, 78] width 73 height 28
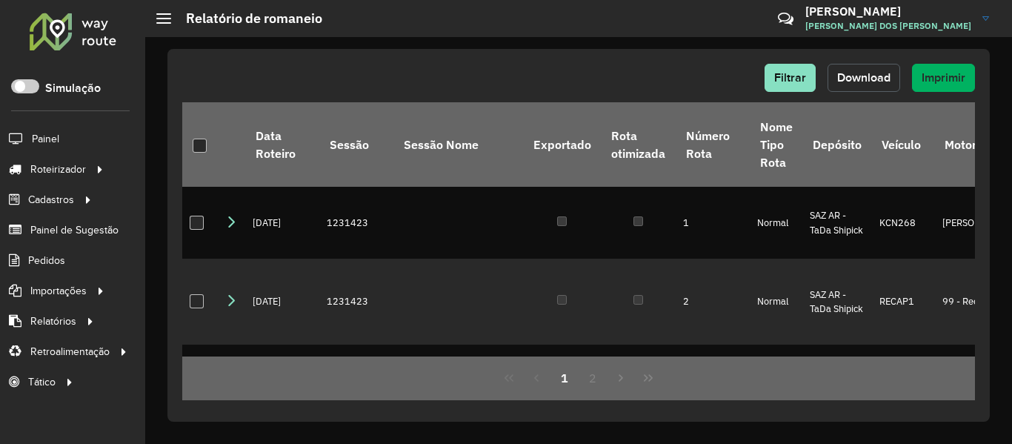
click at [874, 79] on span "Download" at bounding box center [863, 77] width 53 height 13
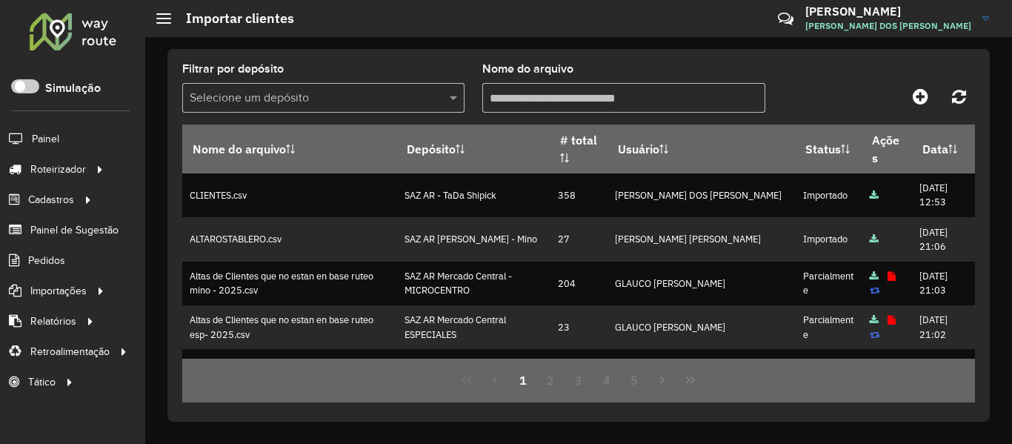
click at [82, 45] on div at bounding box center [73, 31] width 90 height 39
